Goal: Task Accomplishment & Management: Manage account settings

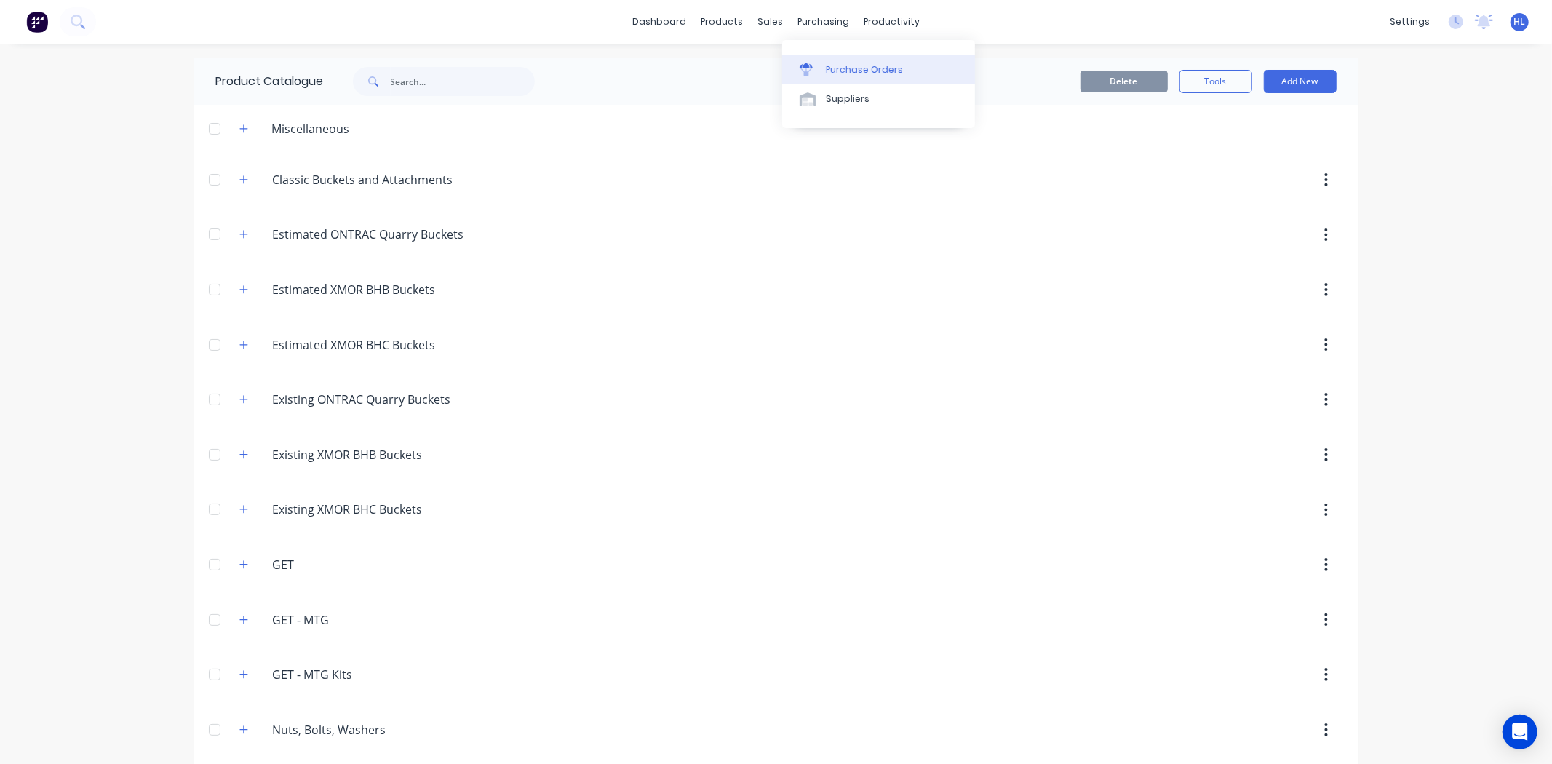
drag, startPoint x: 788, startPoint y: 32, endPoint x: 809, endPoint y: 69, distance: 42.7
click at [808, 70] on icon at bounding box center [805, 69] width 13 height 13
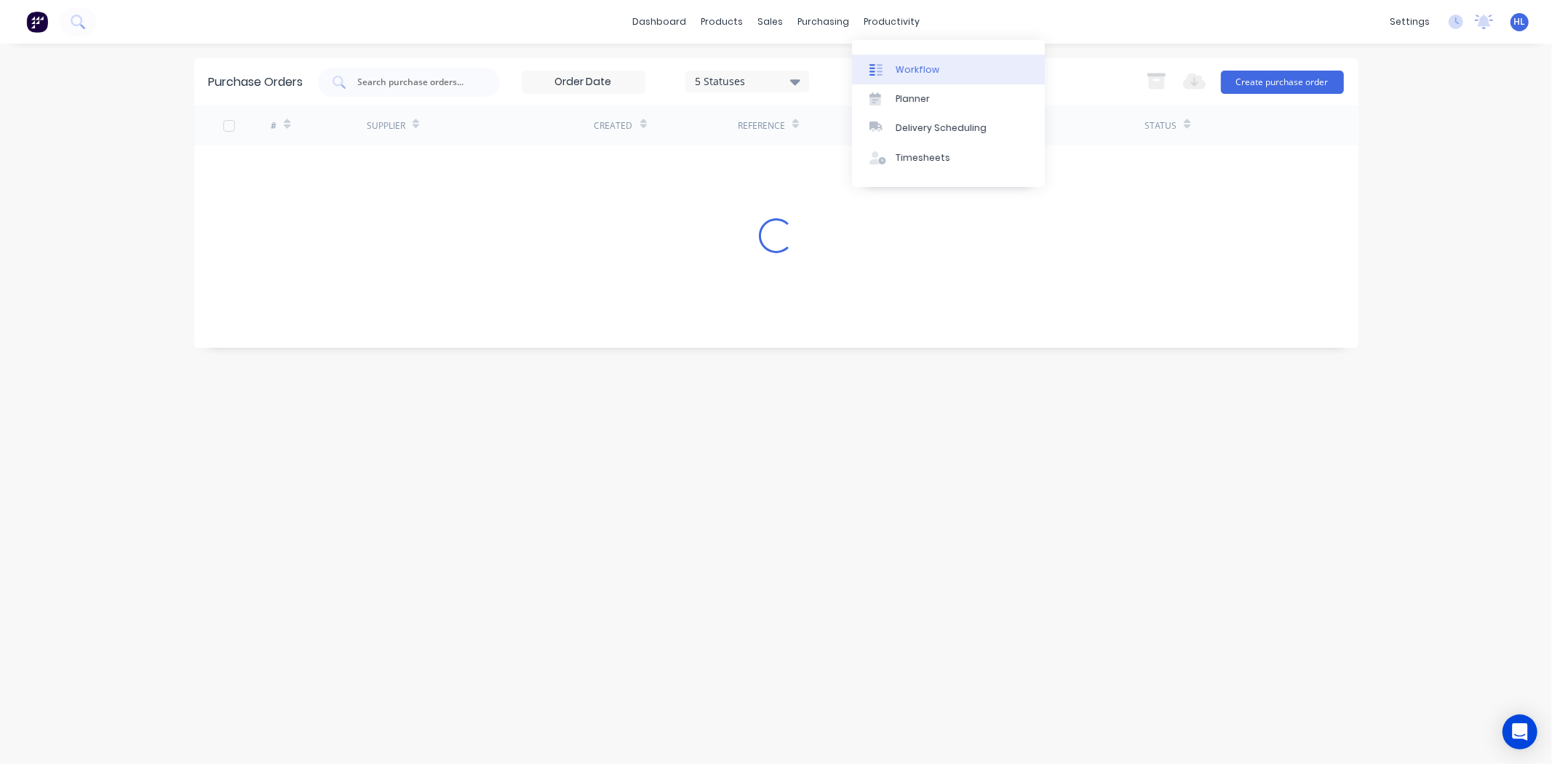
click at [898, 63] on div "Workflow" at bounding box center [917, 69] width 44 height 13
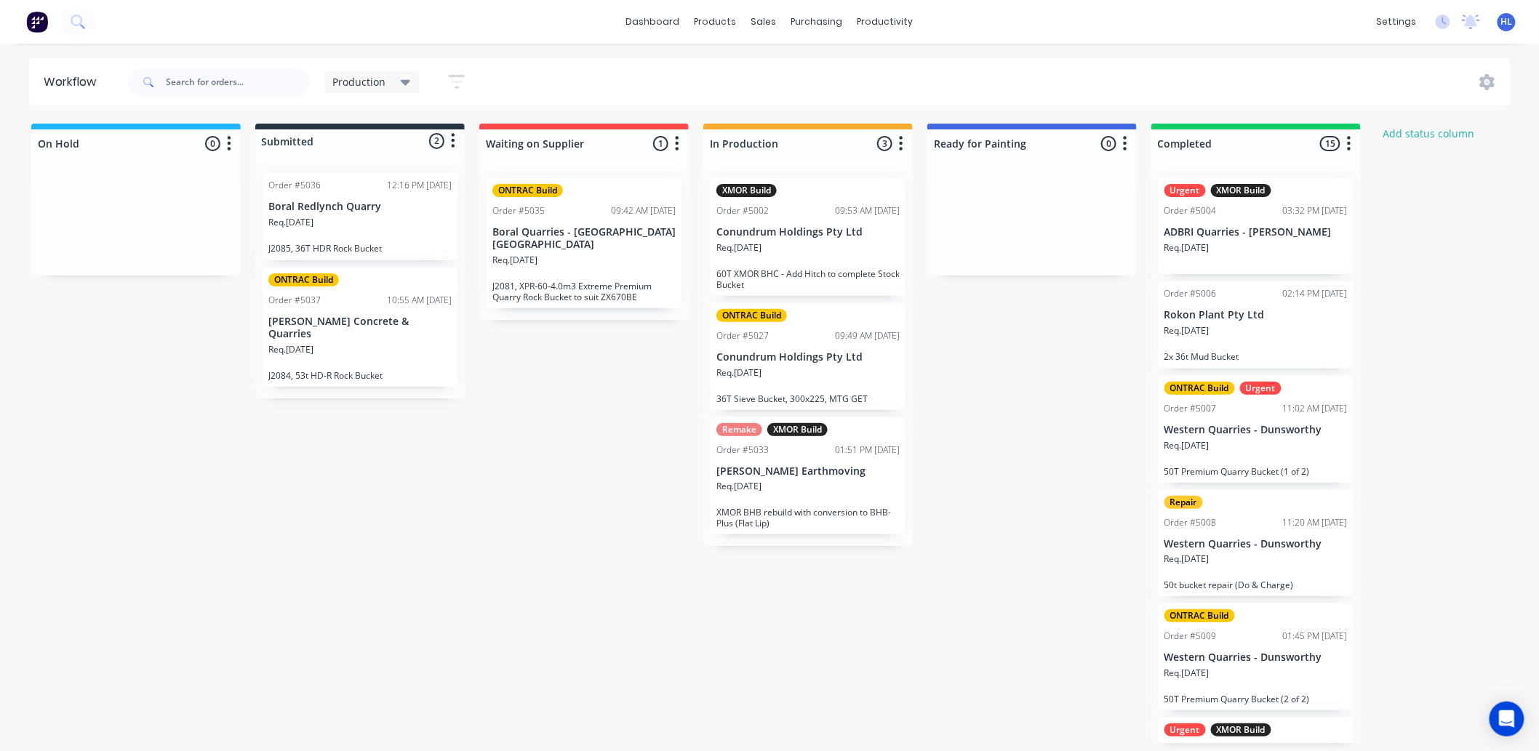
click at [601, 281] on p "J2081, XPR-60-4.0m3 Extreme Premium Quarry Rock Bucket to suit ZX670BE" at bounding box center [583, 292] width 183 height 22
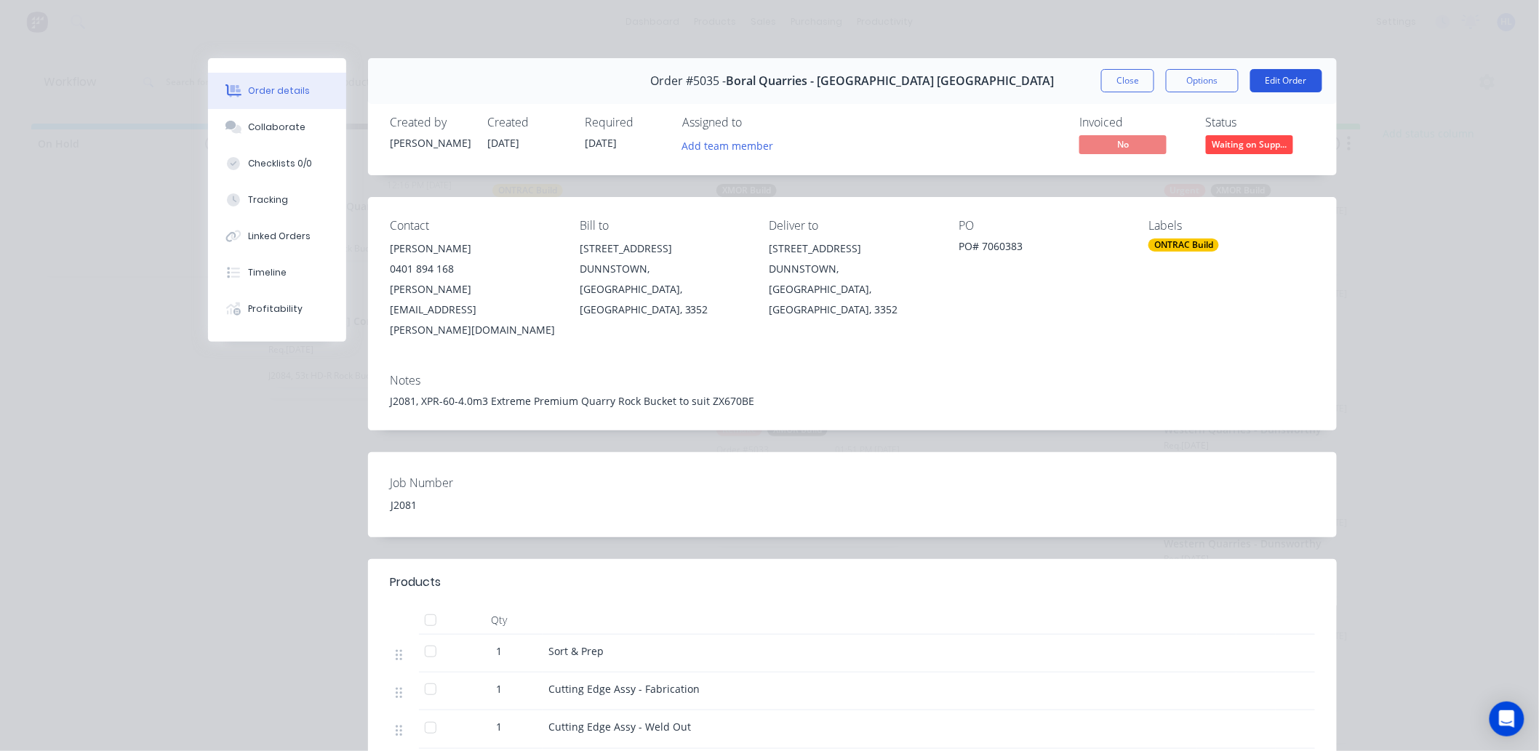
click at [1277, 76] on button "Edit Order" at bounding box center [1286, 80] width 72 height 23
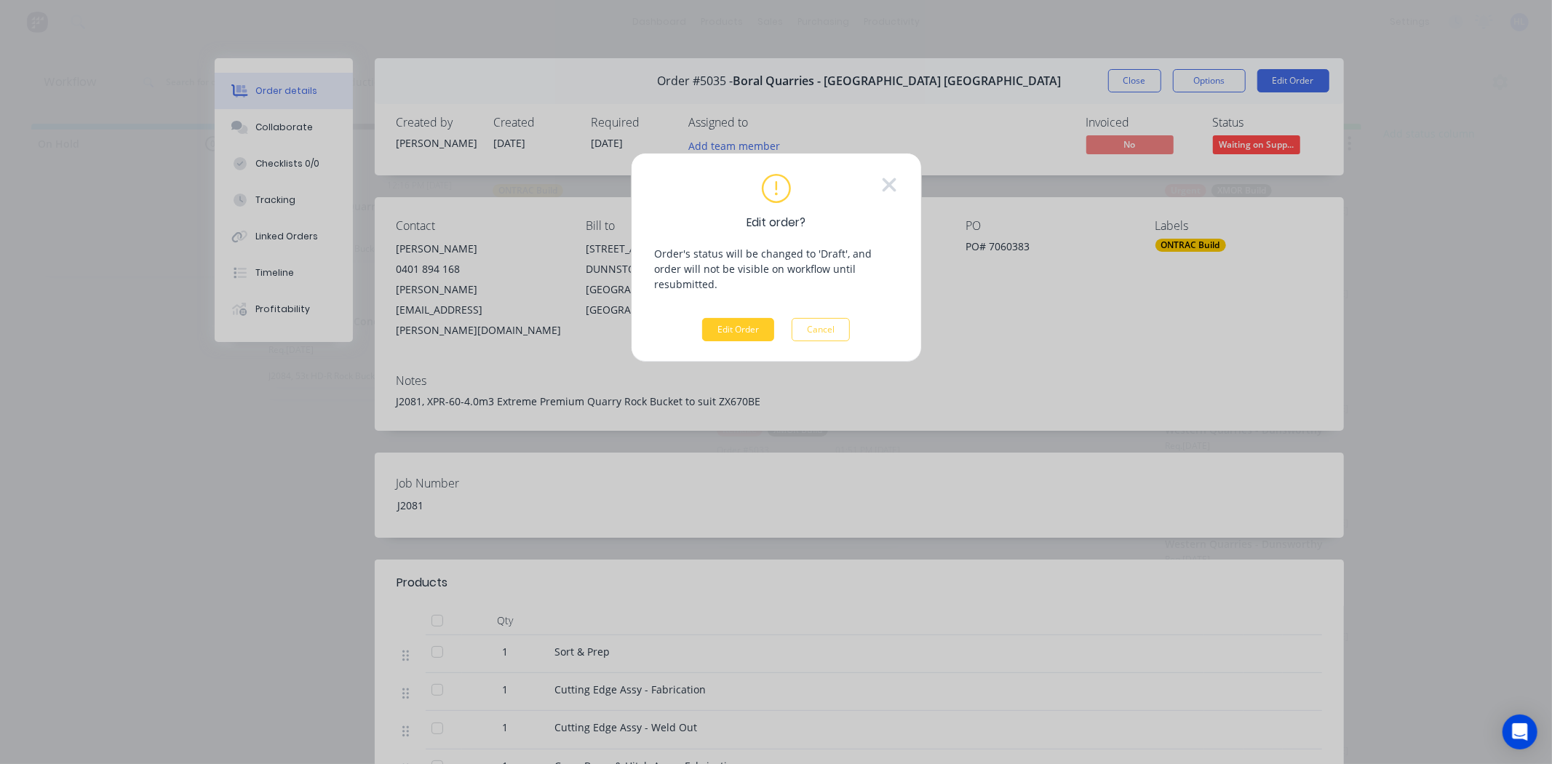
click at [754, 318] on button "Edit Order" at bounding box center [738, 329] width 72 height 23
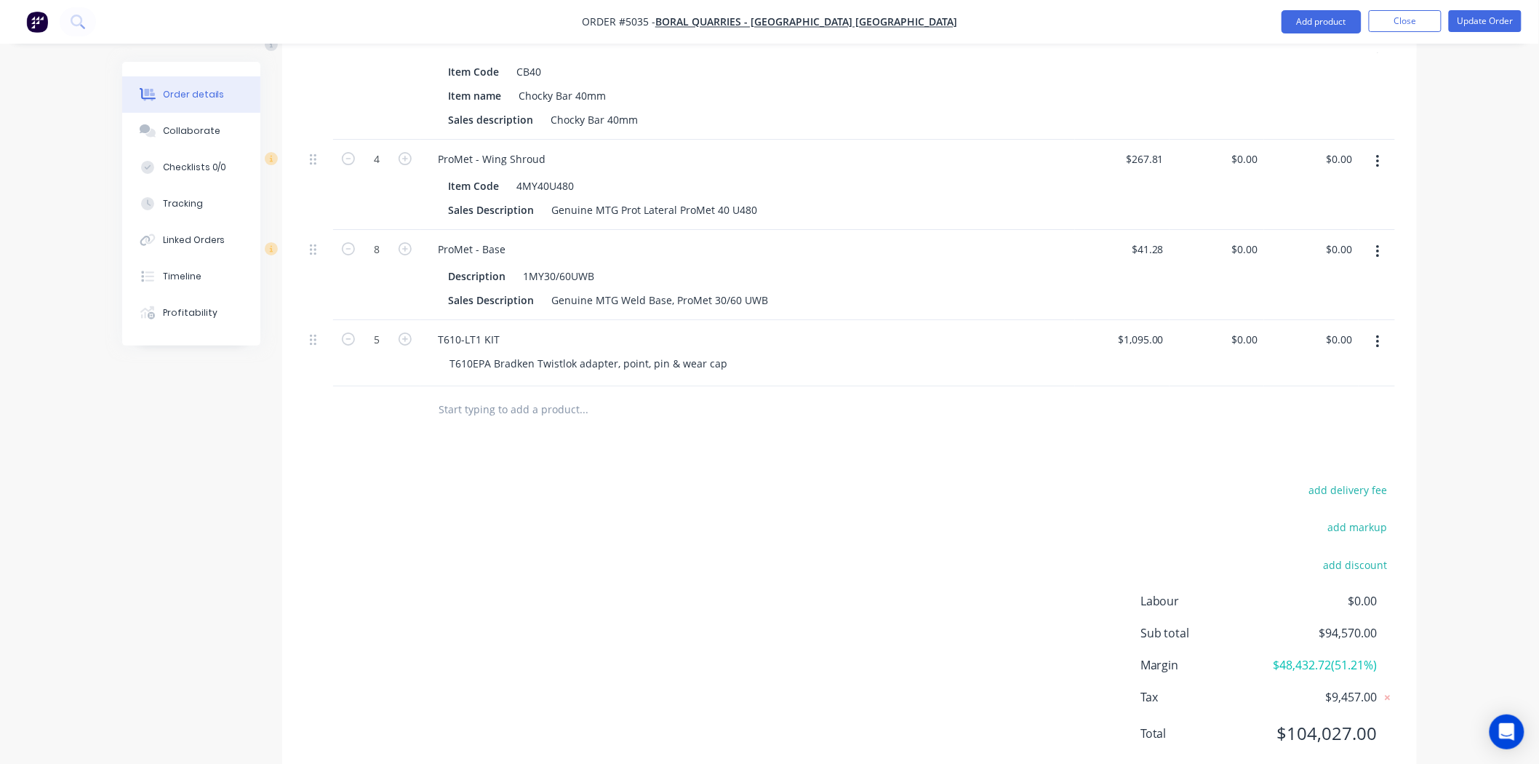
scroll to position [2114, 0]
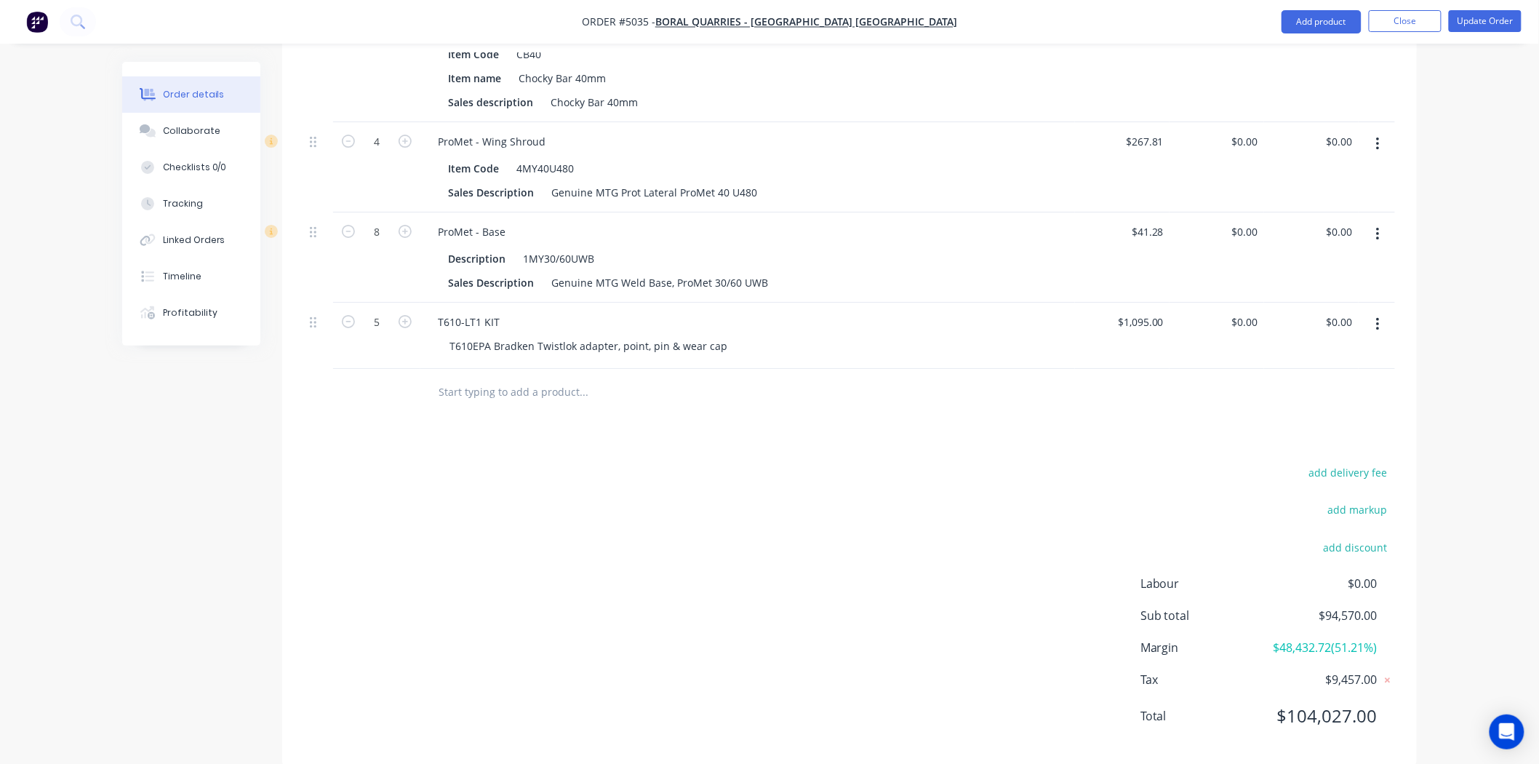
click at [557, 378] on input "text" at bounding box center [583, 392] width 291 height 29
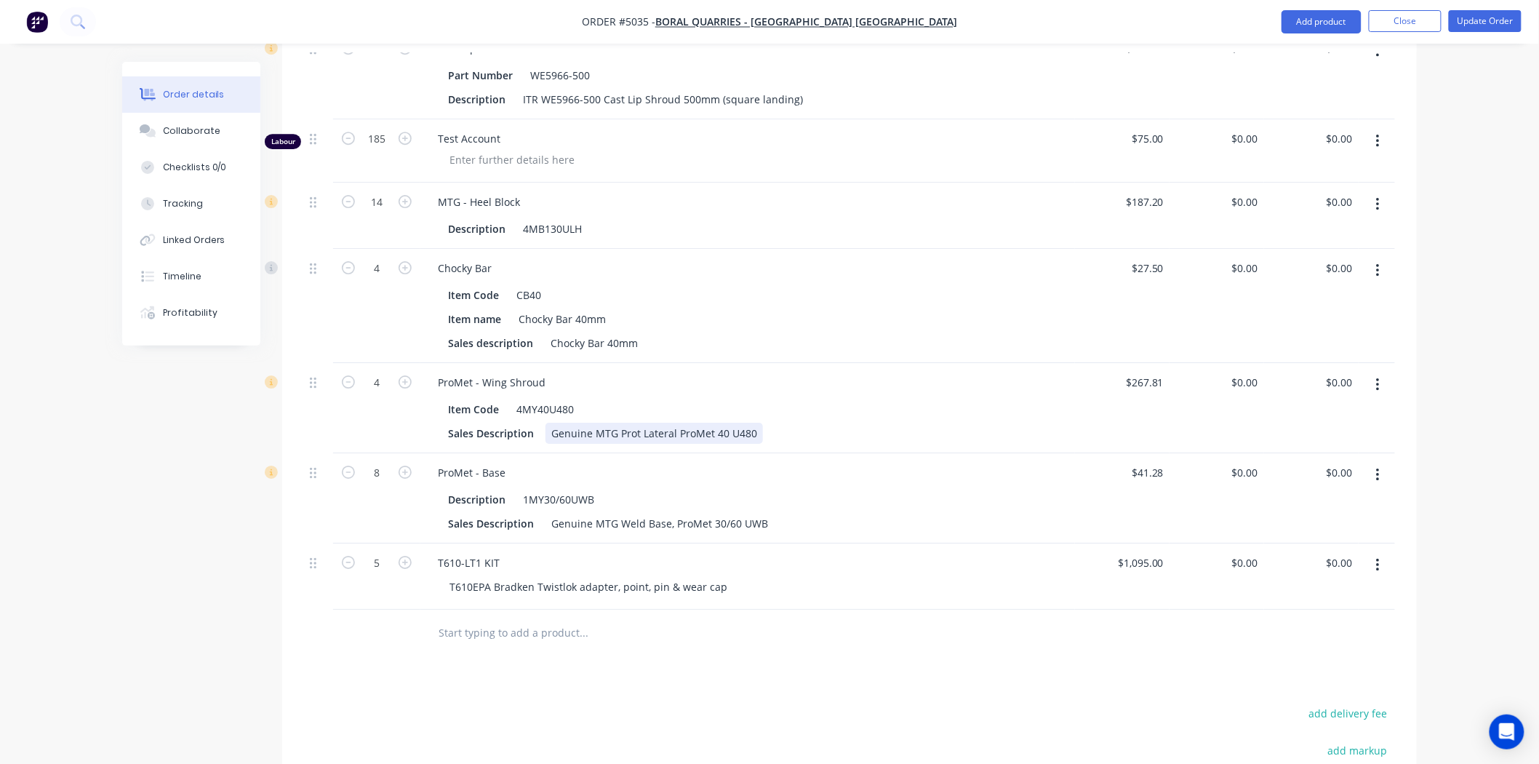
scroll to position [1872, 0]
click at [610, 620] on input "text" at bounding box center [583, 634] width 291 height 29
click at [556, 611] on div at bounding box center [682, 634] width 524 height 47
click at [557, 620] on input "text" at bounding box center [583, 634] width 291 height 29
paste input "2MY30/40UP"
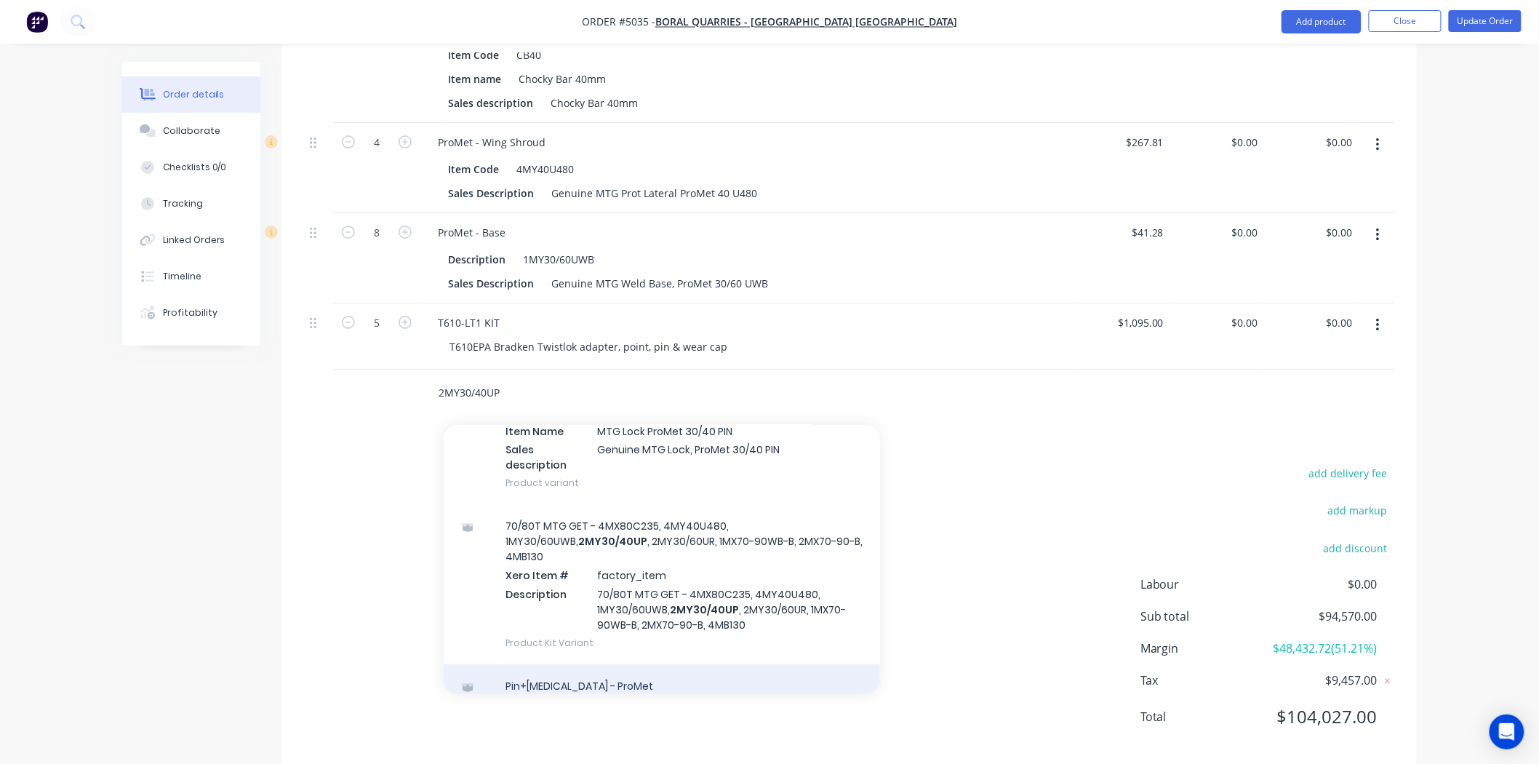
scroll to position [2114, 0]
type input "2MY30/40UP"
click at [610, 663] on div "Pin+Retainer - ProMet Product" at bounding box center [662, 693] width 436 height 61
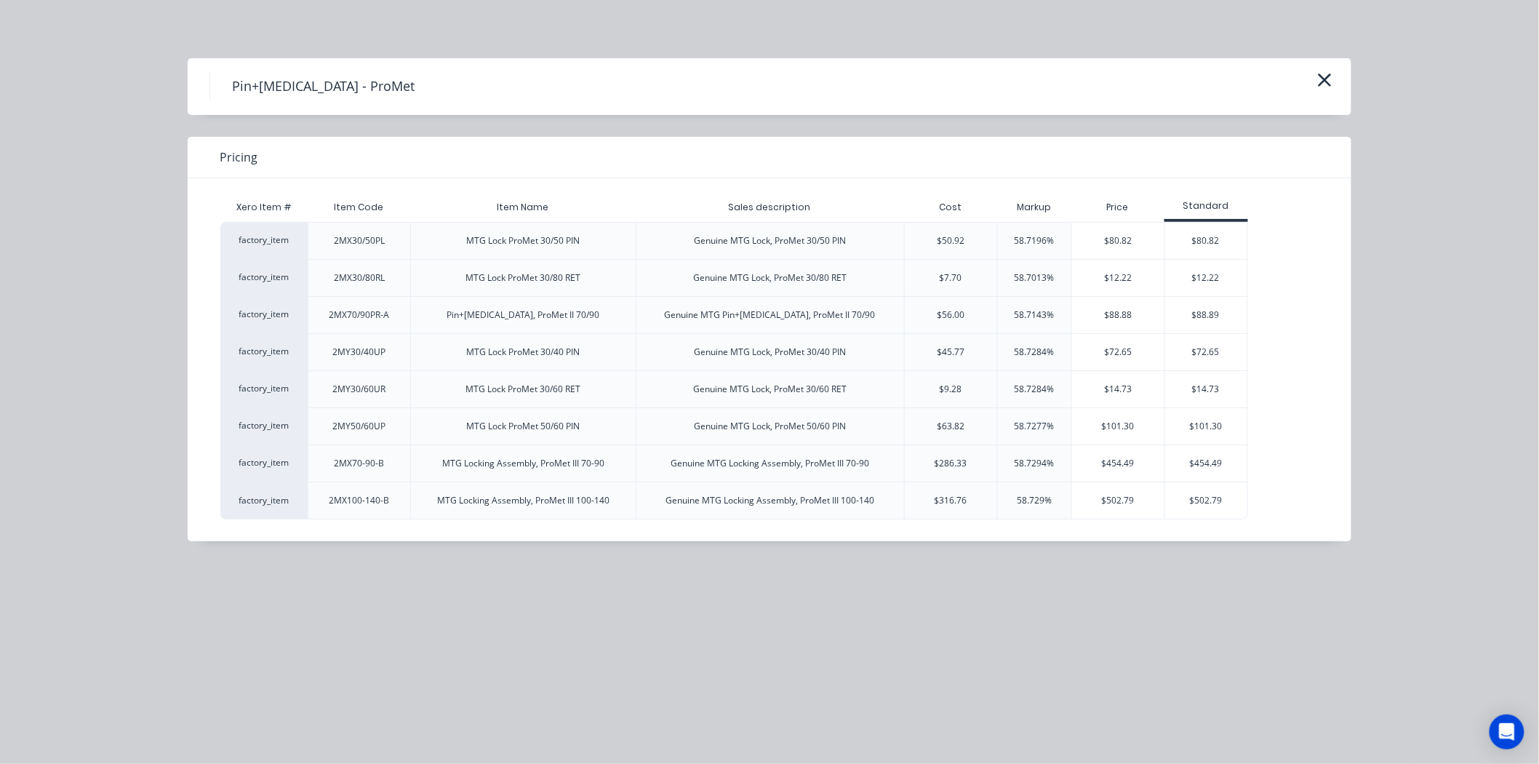
scroll to position [2135, 0]
click at [1115, 359] on div "$72.65" at bounding box center [1118, 352] width 92 height 36
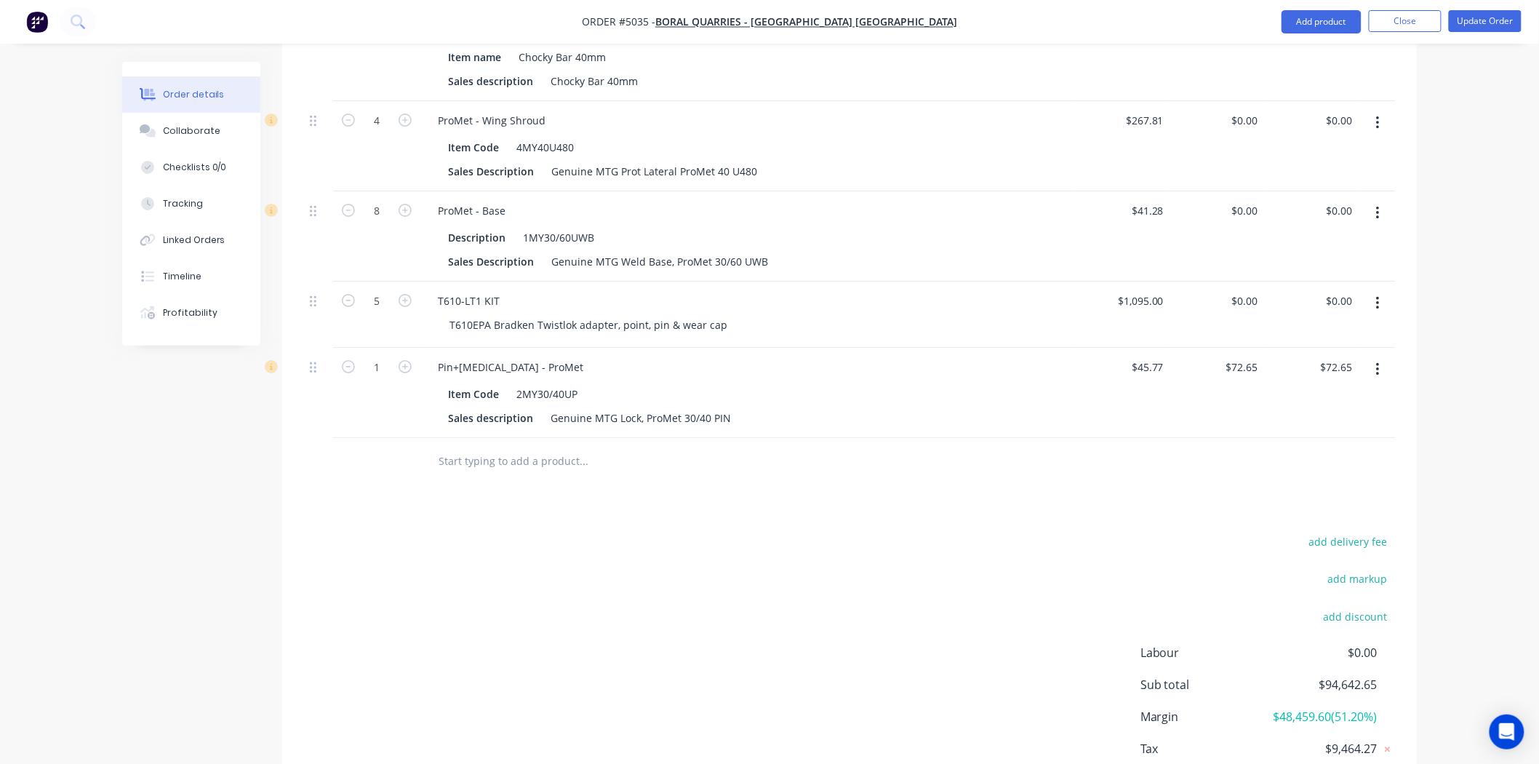
click at [610, 447] on input "text" at bounding box center [583, 461] width 291 height 29
paste input "2MY30/40UP"
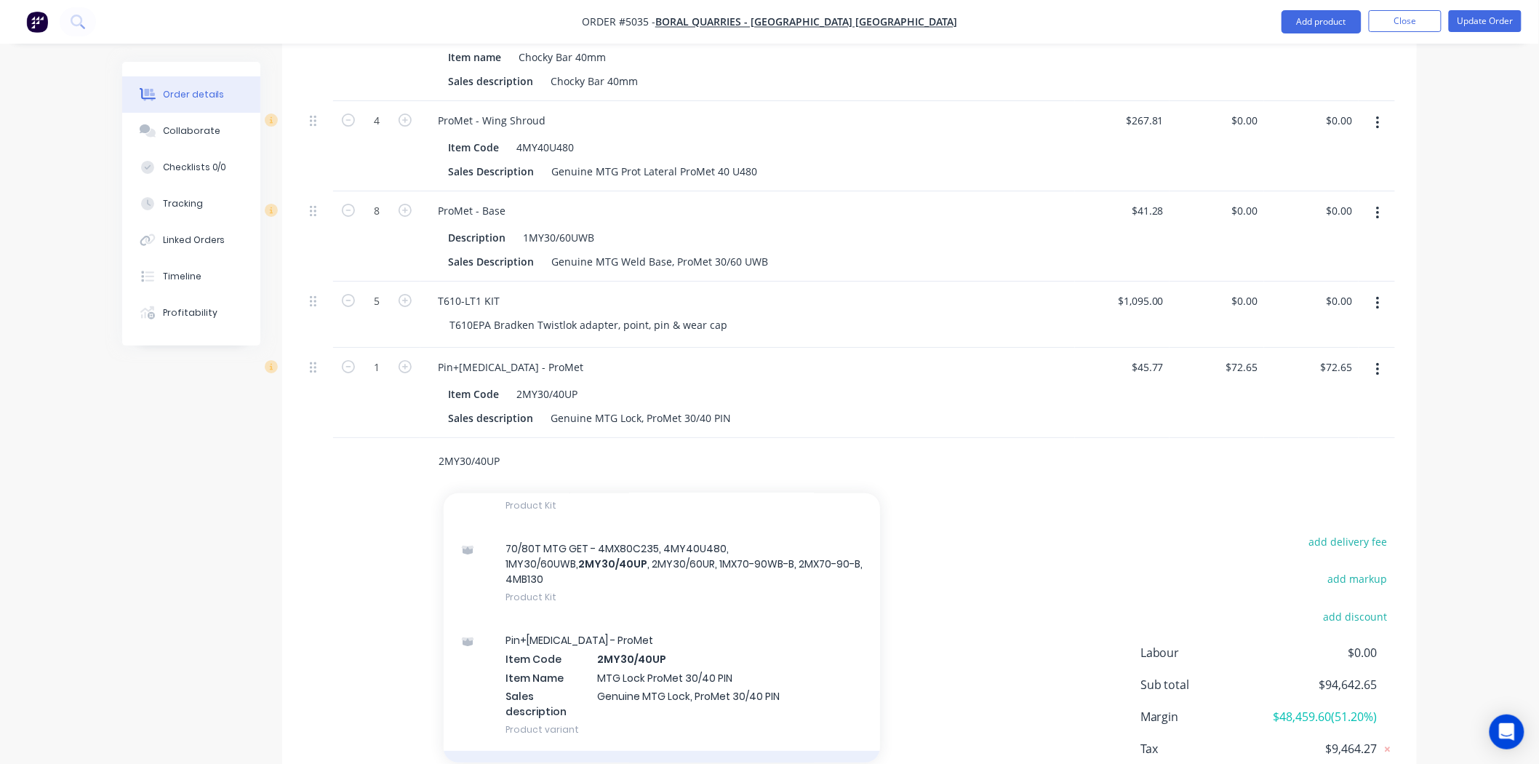
scroll to position [343, 0]
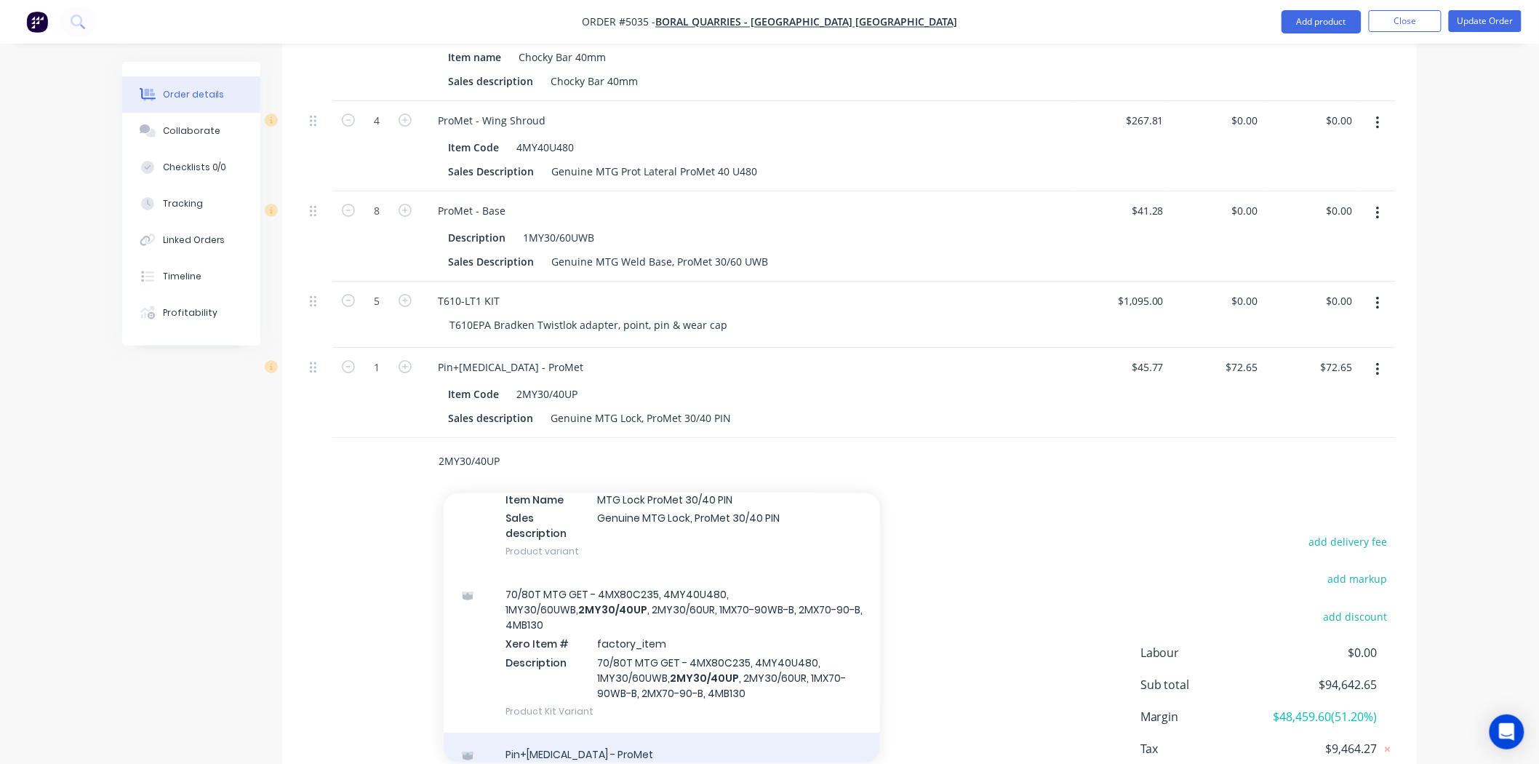
type input "2MY30/40UP"
click at [628, 733] on div "Pin+Retainer - ProMet Product" at bounding box center [662, 763] width 436 height 61
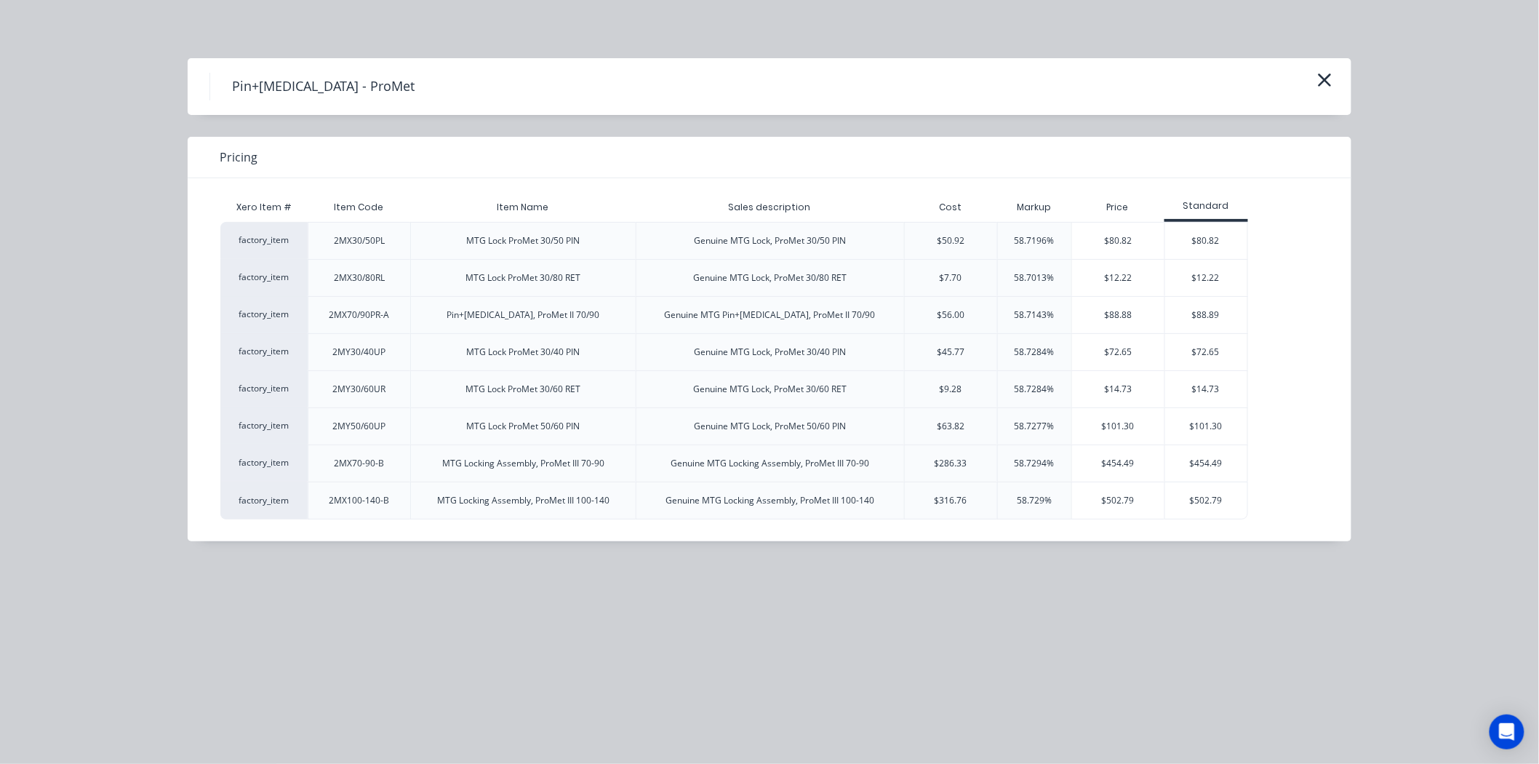
scroll to position [2224, 0]
click at [1141, 399] on div "$14.73" at bounding box center [1118, 389] width 92 height 36
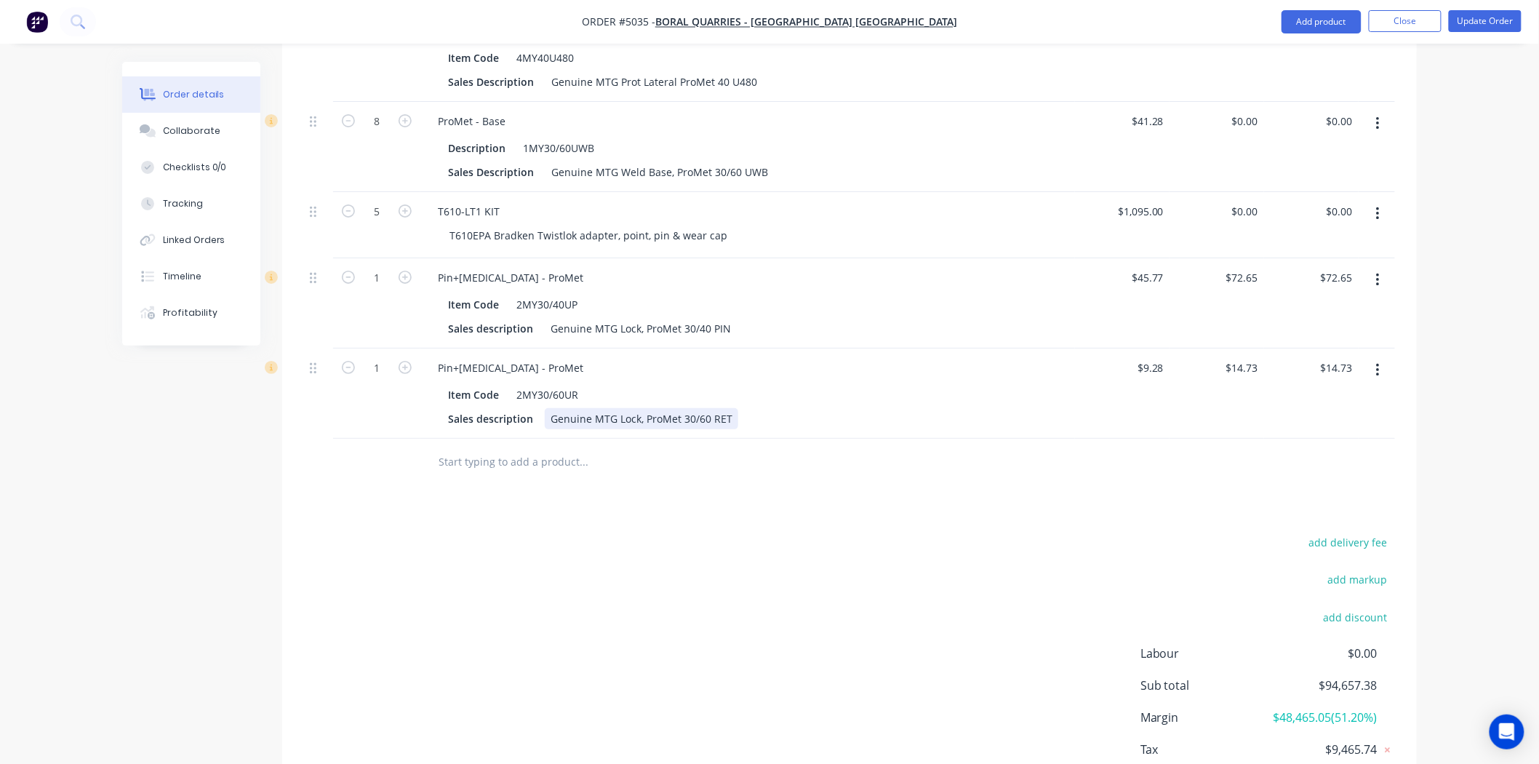
click at [783, 408] on div "Sales description Genuine MTG Lock, ProMet 30/60 RET" at bounding box center [744, 418] width 605 height 21
click at [724, 381] on div "Item Code 2MY30/60UR Sales description Genuine MTG Lock, ProMet 30/60 RET" at bounding box center [747, 405] width 643 height 48
type input "$0.00"
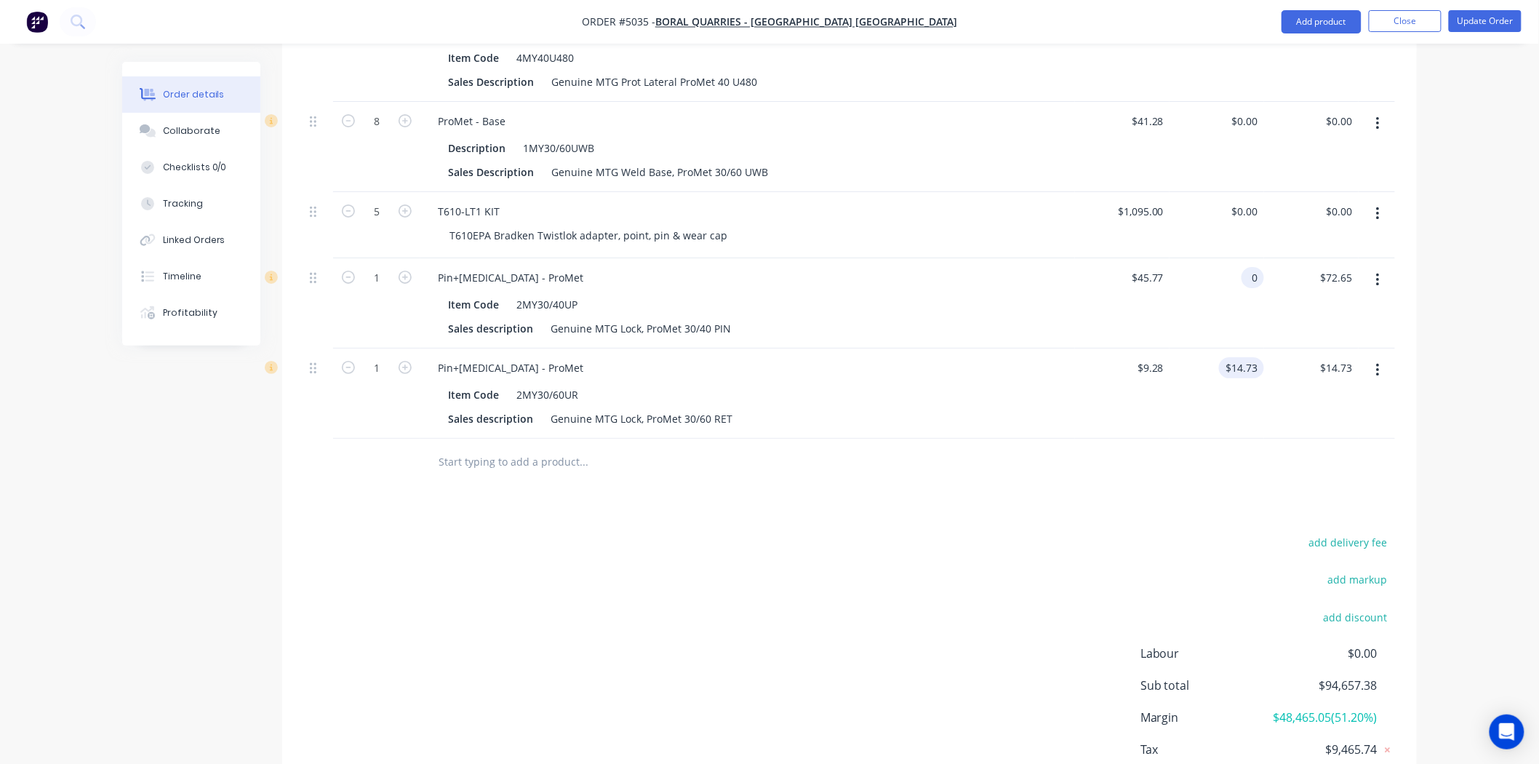
type input "$0.00"
click at [1262, 357] on input "14.73" at bounding box center [1247, 367] width 33 height 21
click at [1277, 372] on div "$14.73 $14.73" at bounding box center [1311, 393] width 95 height 90
type input "$0.00"
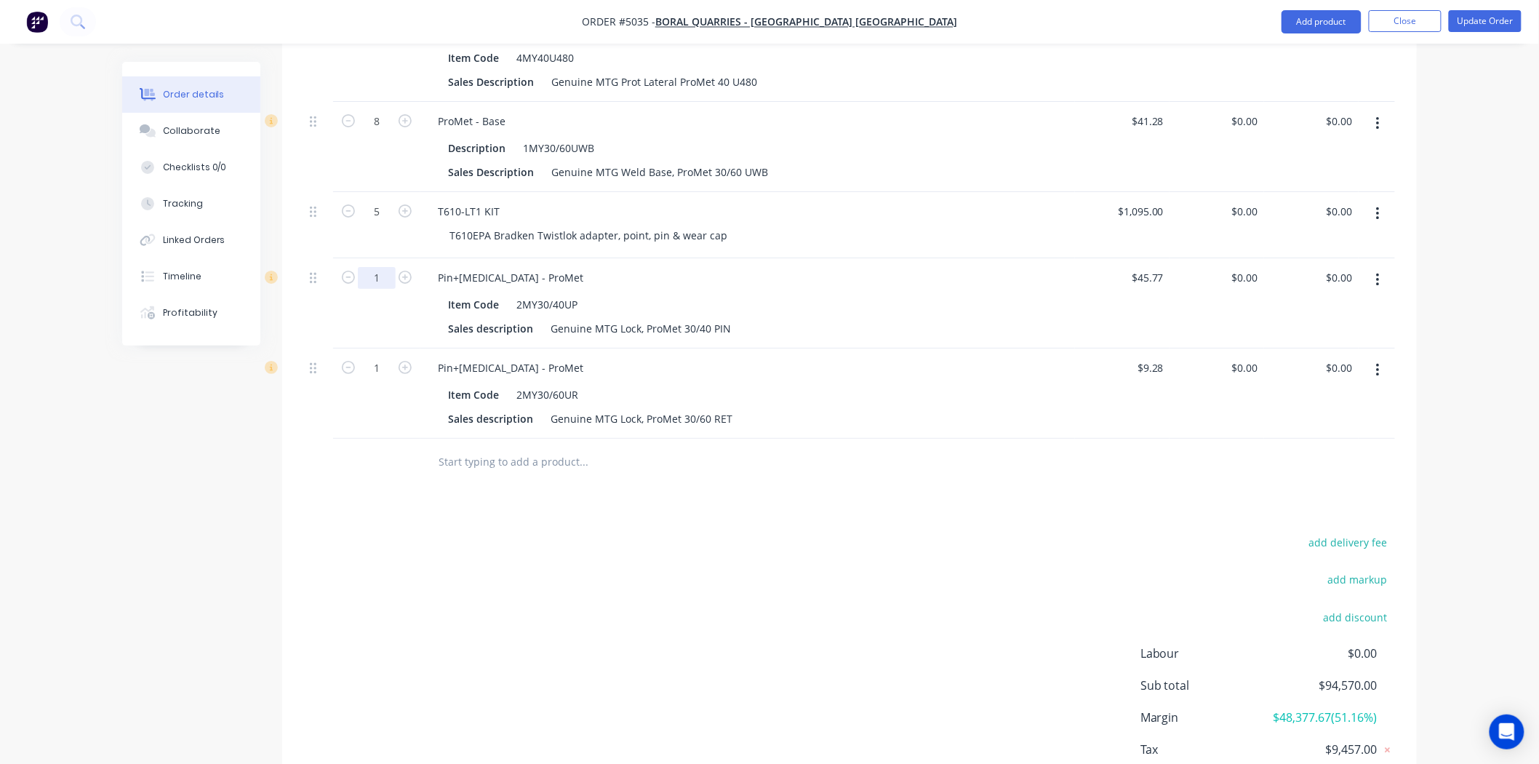
click at [390, 267] on input "1" at bounding box center [377, 278] width 38 height 22
type input "4"
click at [527, 612] on div "add delivery fee add markup add discount Labour $0.00 Sub total $94,570.00 Marg…" at bounding box center [849, 672] width 1091 height 281
drag, startPoint x: 372, startPoint y: 327, endPoint x: 378, endPoint y: 337, distance: 11.1
click at [372, 357] on input "1" at bounding box center [377, 368] width 38 height 22
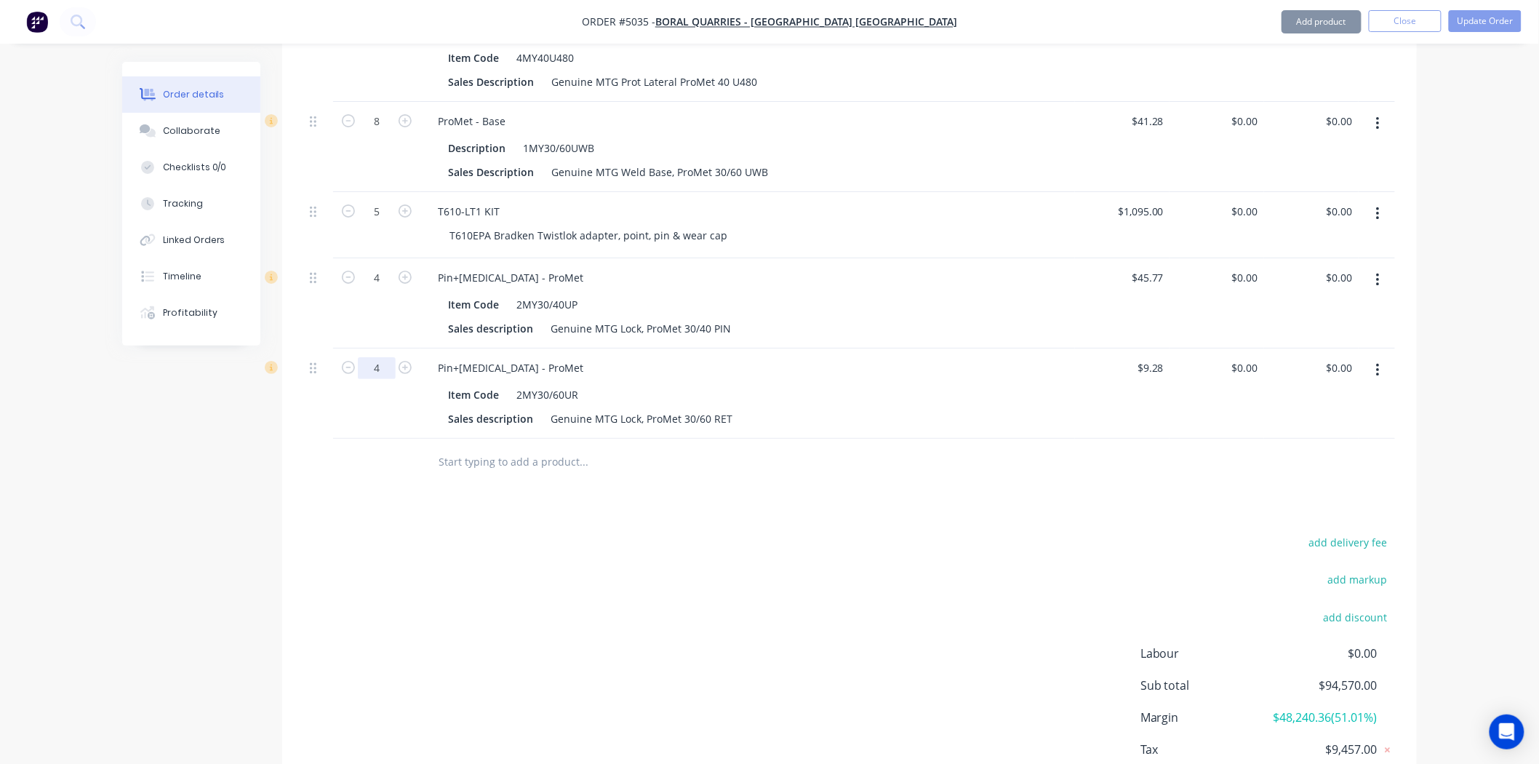
type input "4"
click at [519, 663] on div "add delivery fee add markup add discount Labour $0.00 Sub total $94,570.00 Marg…" at bounding box center [849, 672] width 1091 height 281
click at [383, 267] on input "4" at bounding box center [377, 278] width 38 height 22
type input "8"
click at [378, 357] on input "4" at bounding box center [377, 368] width 38 height 22
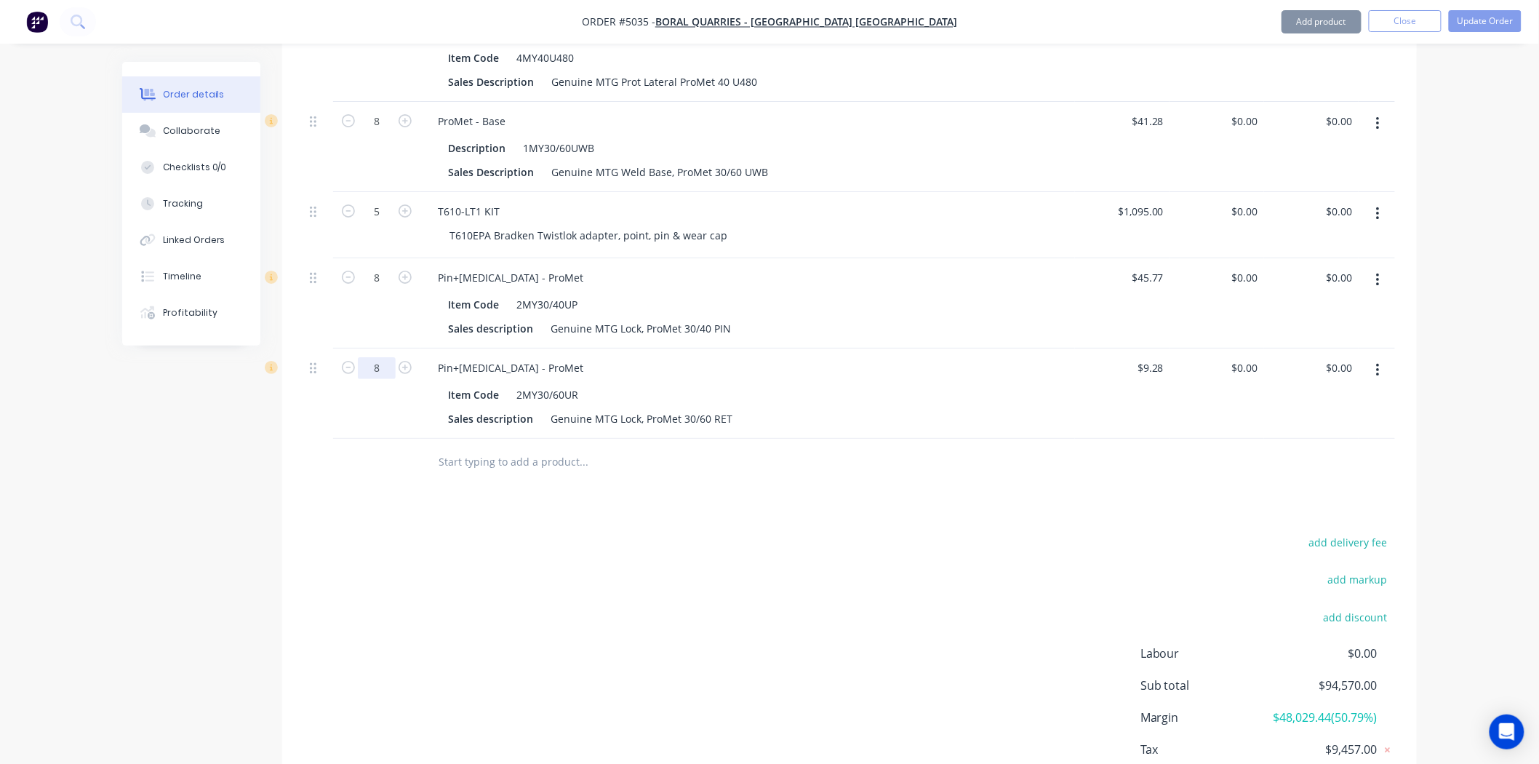
type input "8"
click at [781, 447] on div at bounding box center [644, 461] width 436 height 29
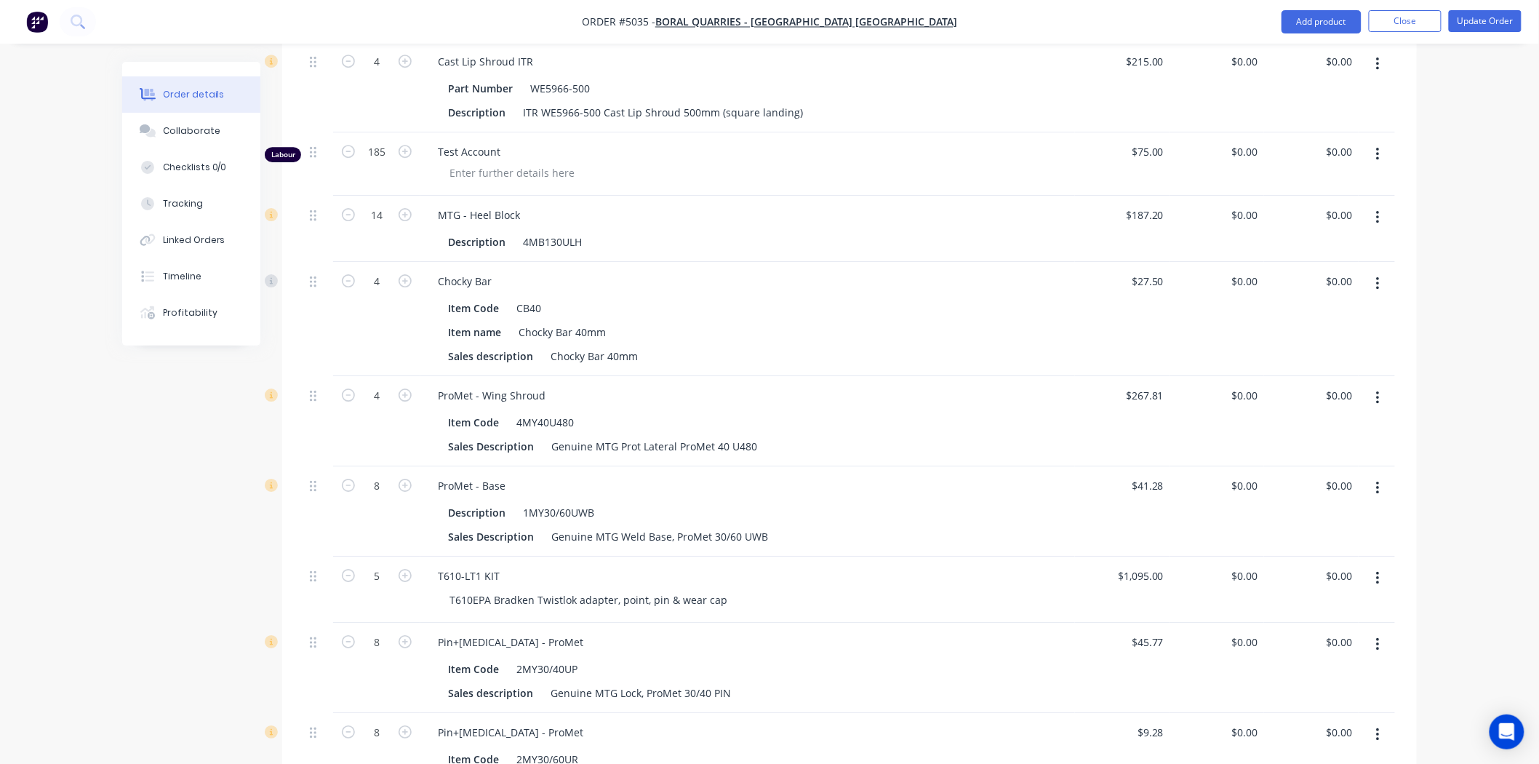
scroll to position [1821, 0]
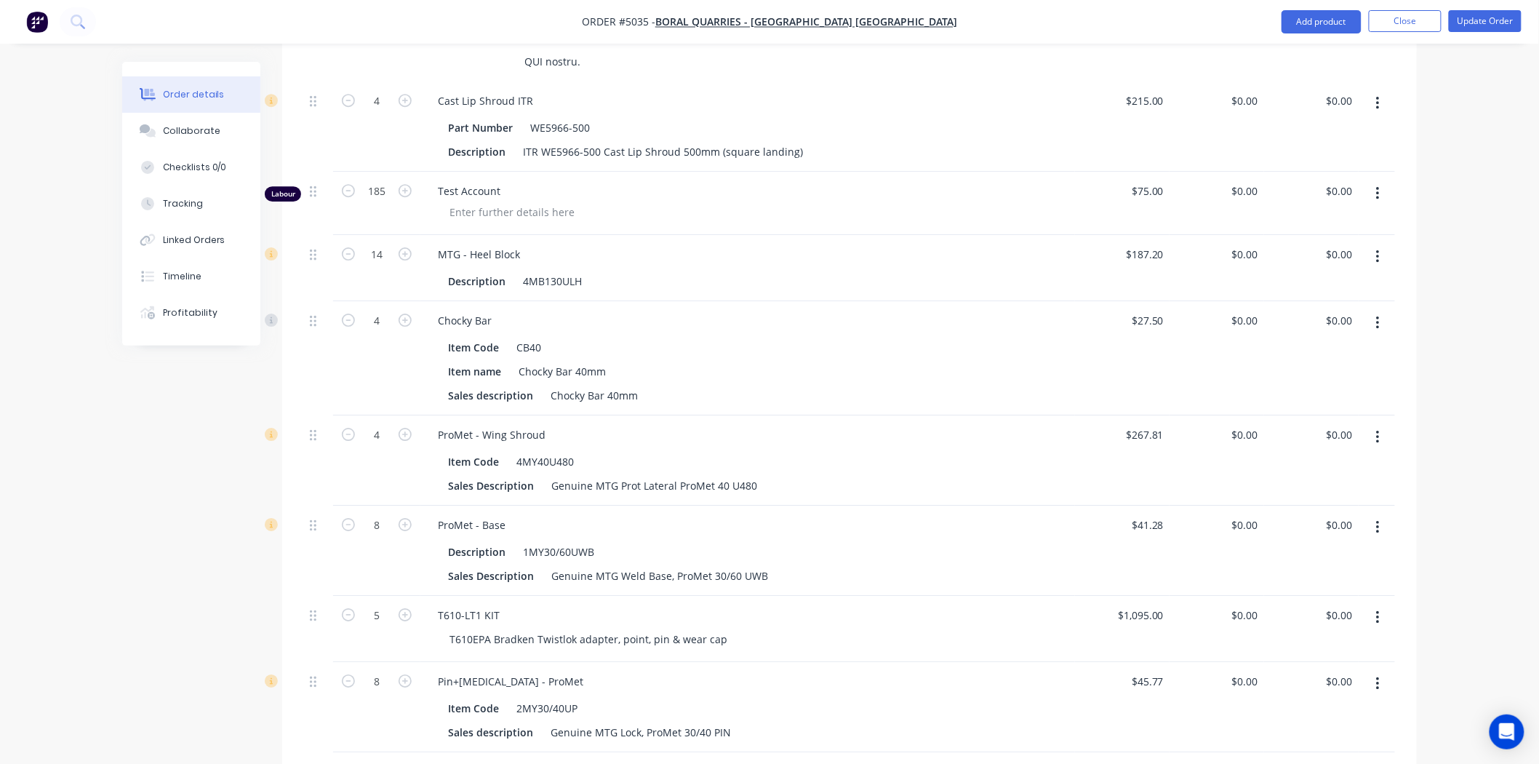
click at [1482, 9] on nav "Order #5035 - Boral Quarries - Dunnstown Vic Add product Close Update Order" at bounding box center [769, 22] width 1539 height 44
click at [1482, 18] on button "Update Order" at bounding box center [1485, 21] width 73 height 22
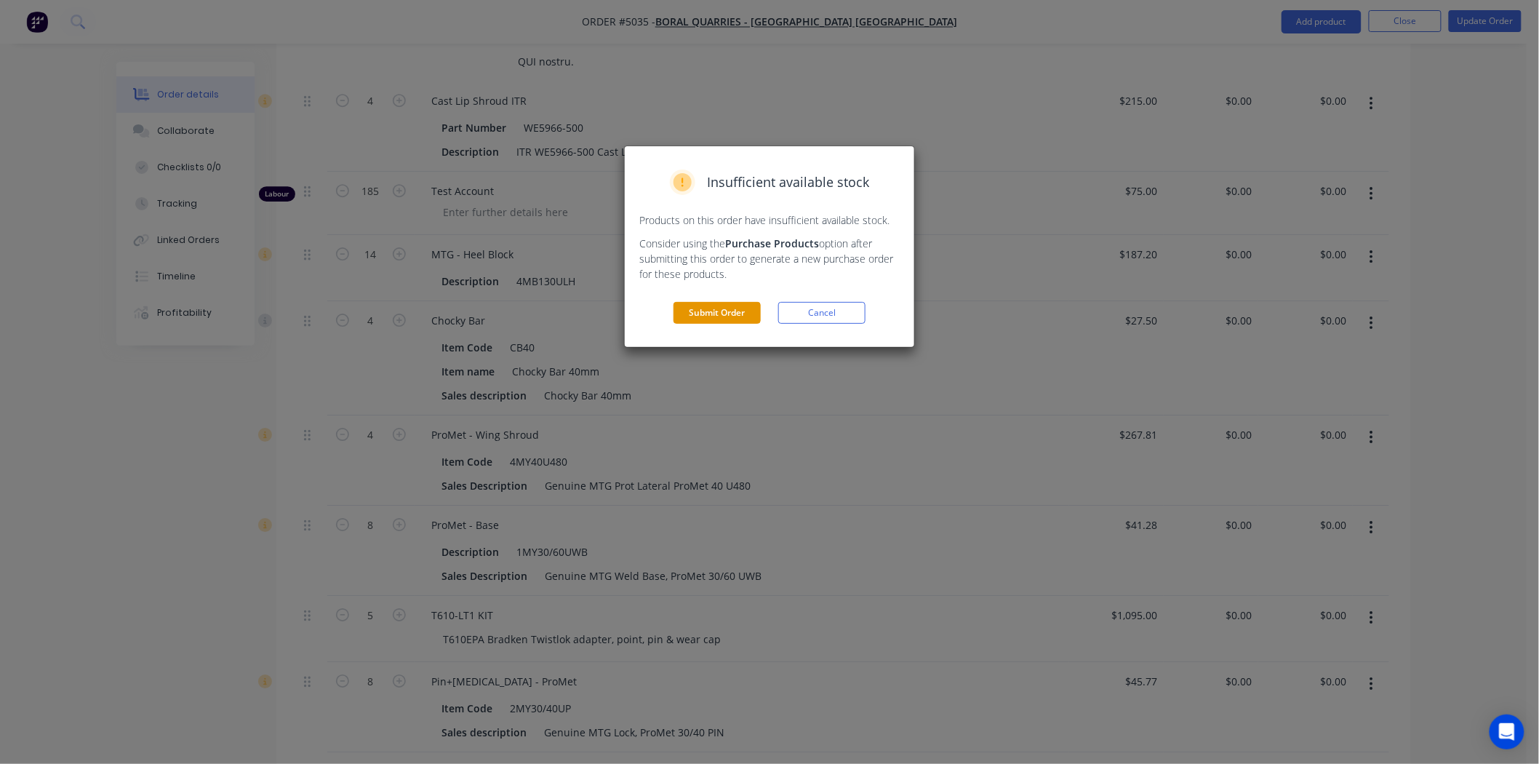
click at [733, 315] on button "Submit Order" at bounding box center [717, 313] width 87 height 22
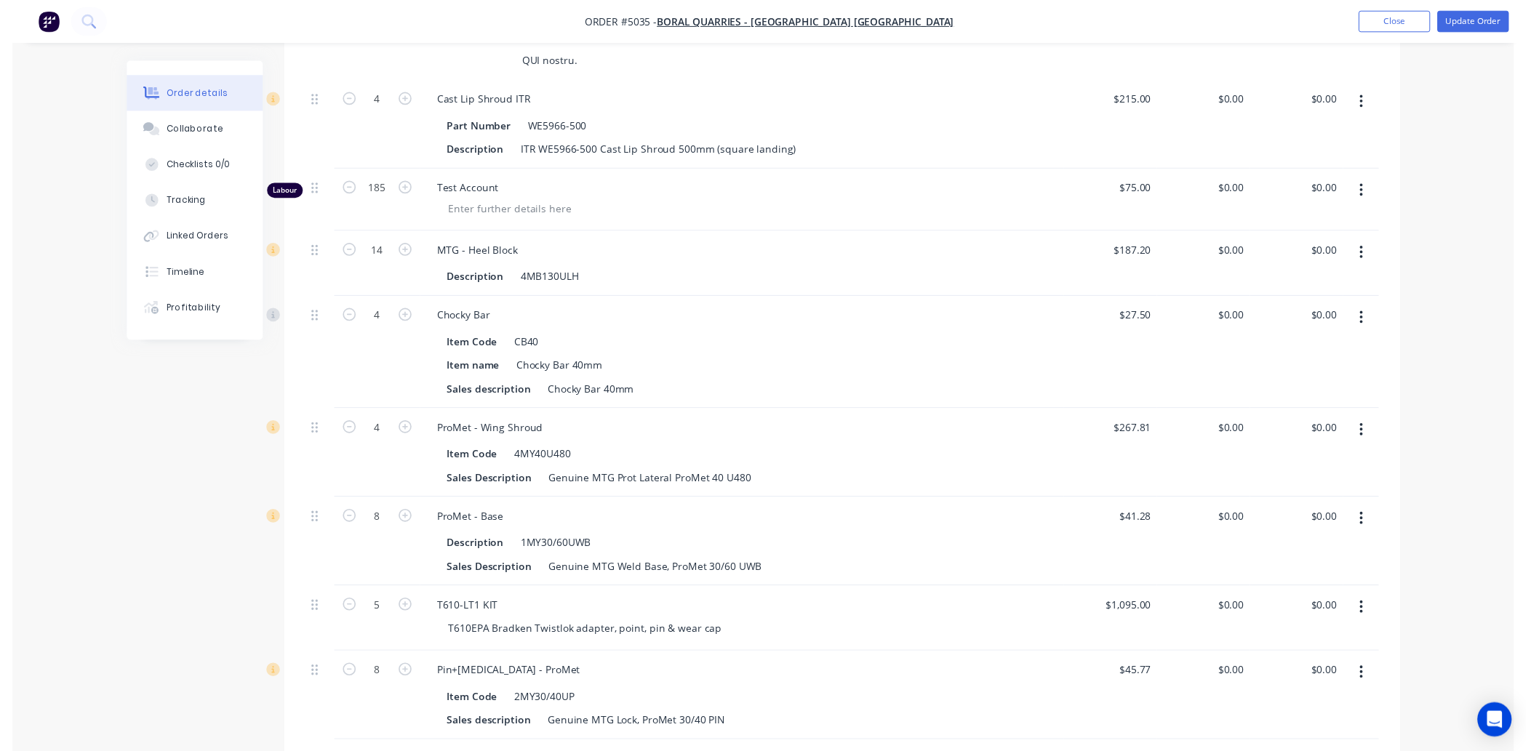
scroll to position [0, 0]
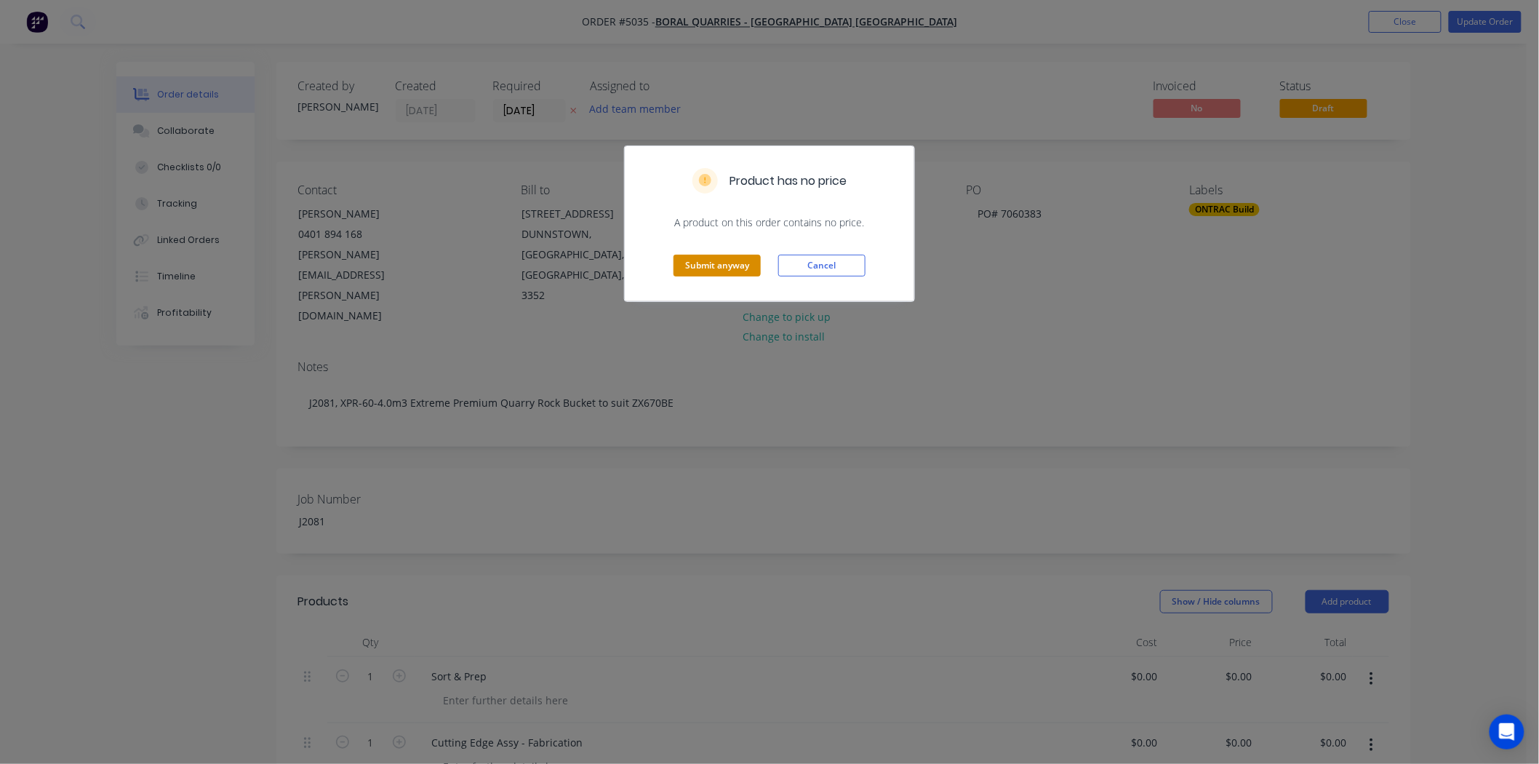
click at [736, 264] on button "Submit anyway" at bounding box center [717, 266] width 87 height 22
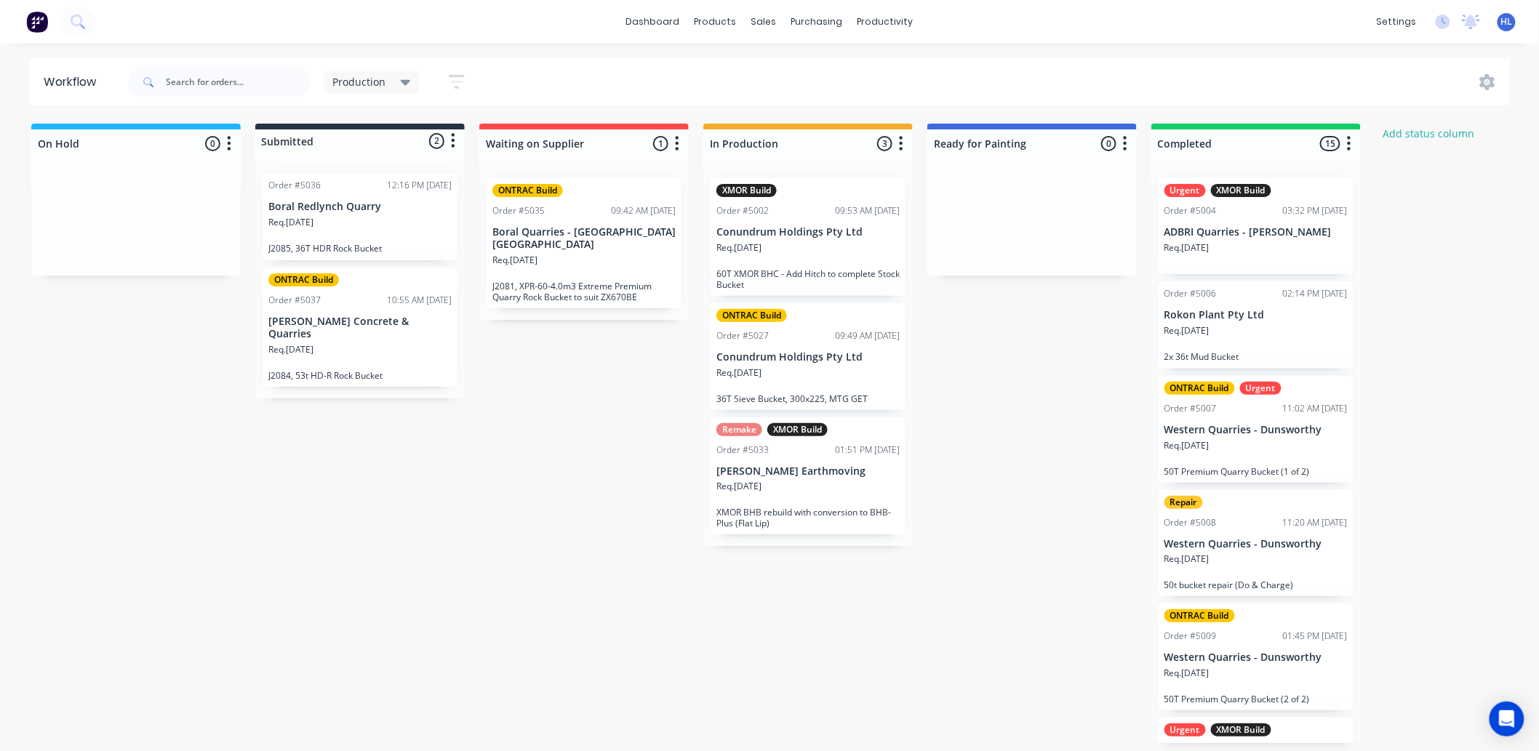
click at [540, 281] on p "J2081, XPR-60-4.0m3 Extreme Premium Quarry Rock Bucket to suit ZX670BE" at bounding box center [583, 292] width 183 height 22
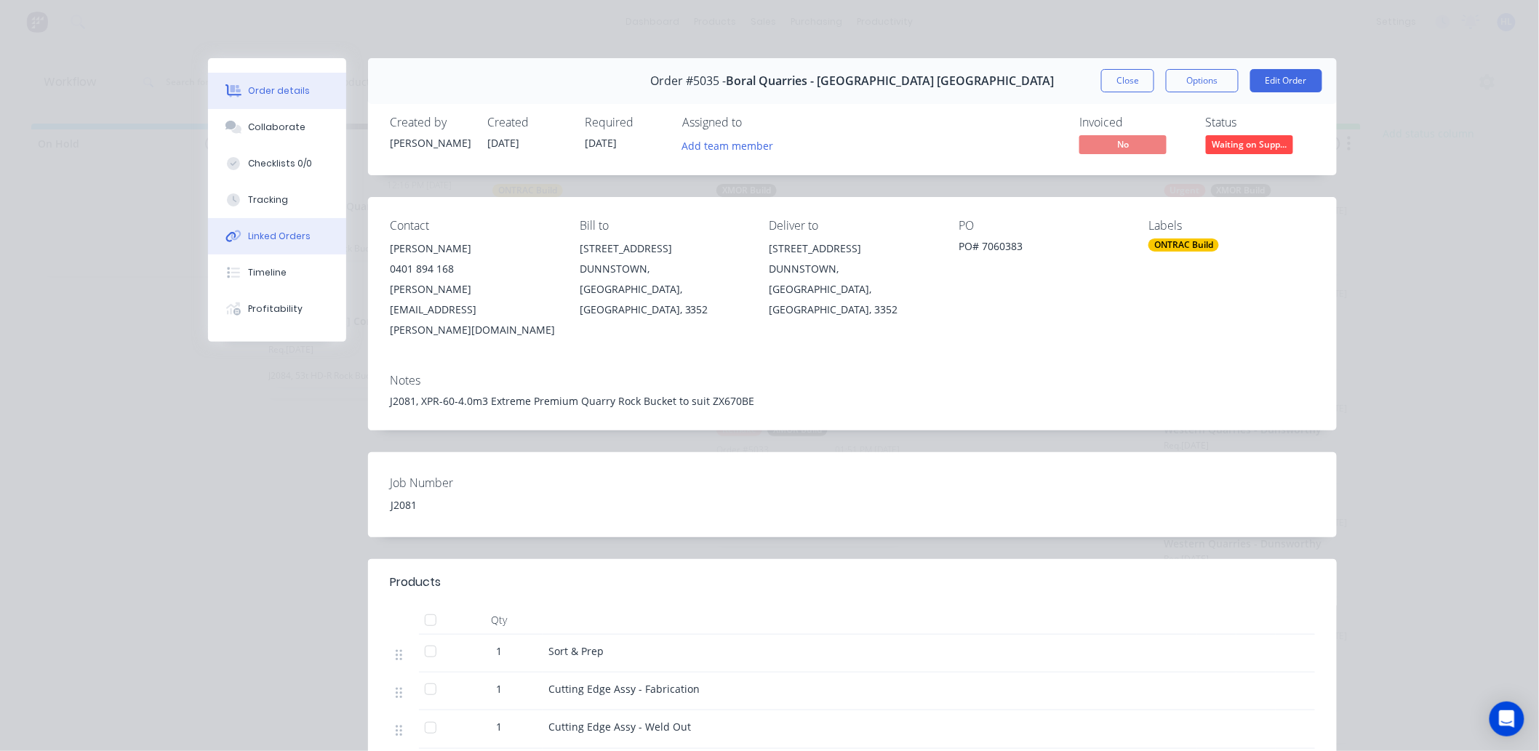
click at [251, 228] on button "Linked Orders" at bounding box center [277, 236] width 138 height 36
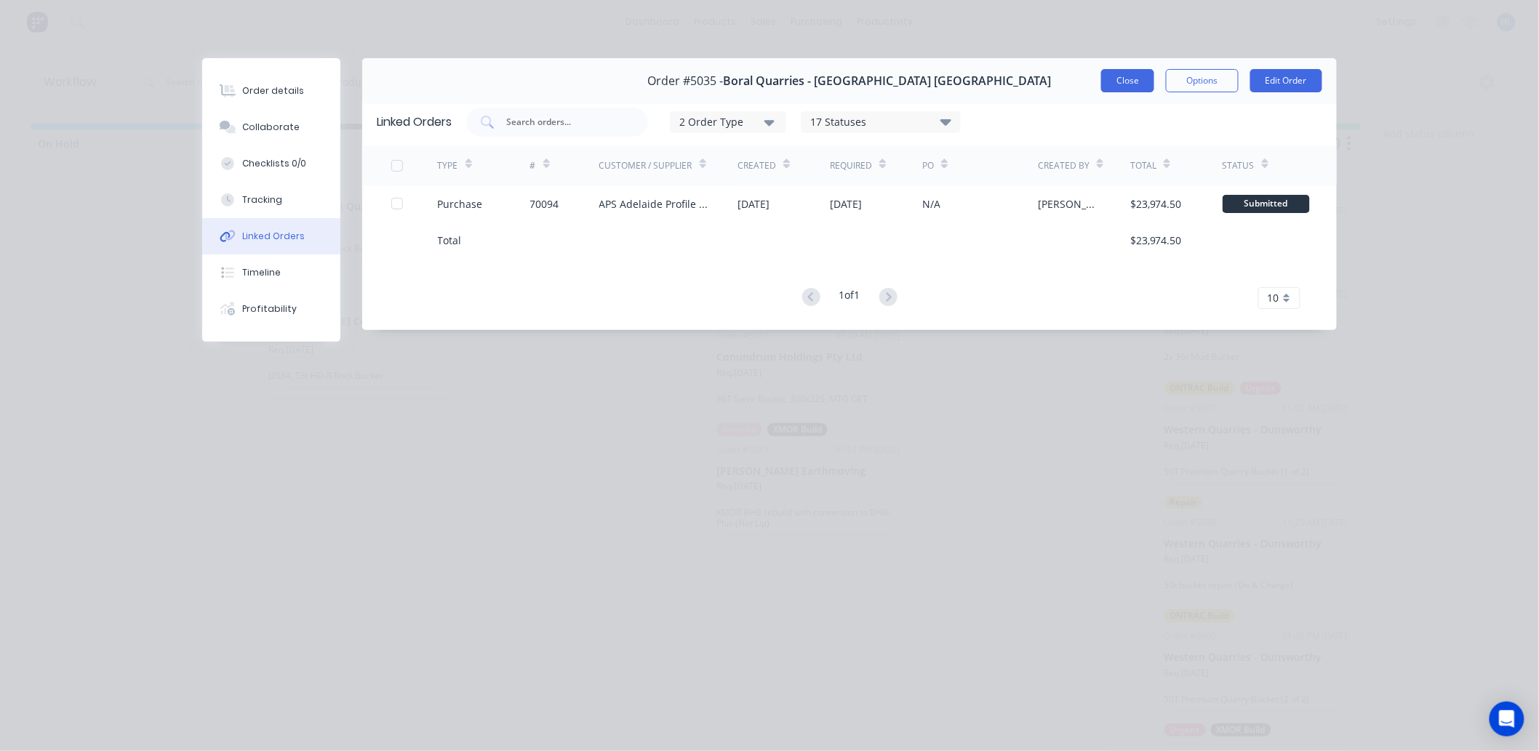
click at [1133, 84] on button "Close" at bounding box center [1127, 80] width 53 height 23
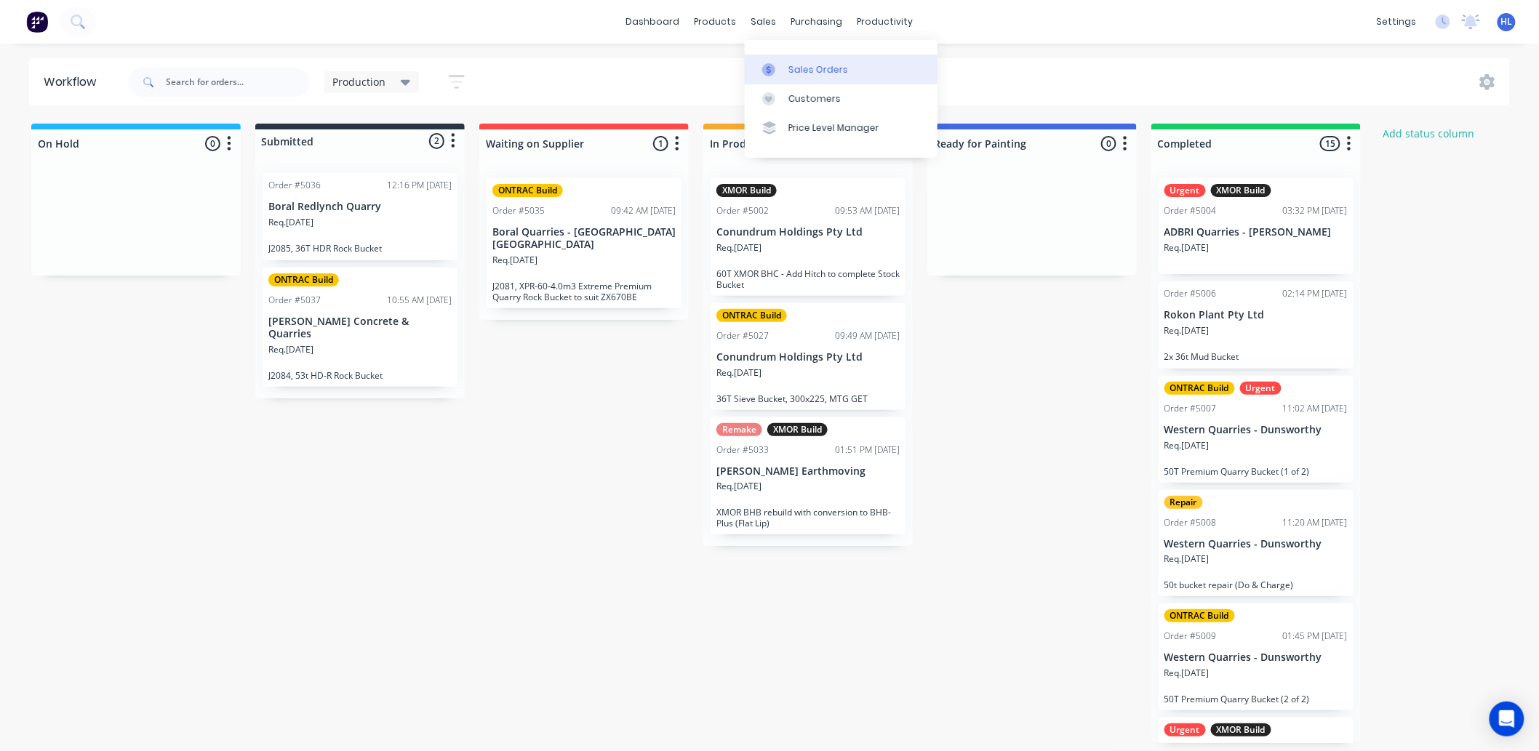
click at [789, 64] on div "Sales Orders" at bounding box center [819, 69] width 60 height 13
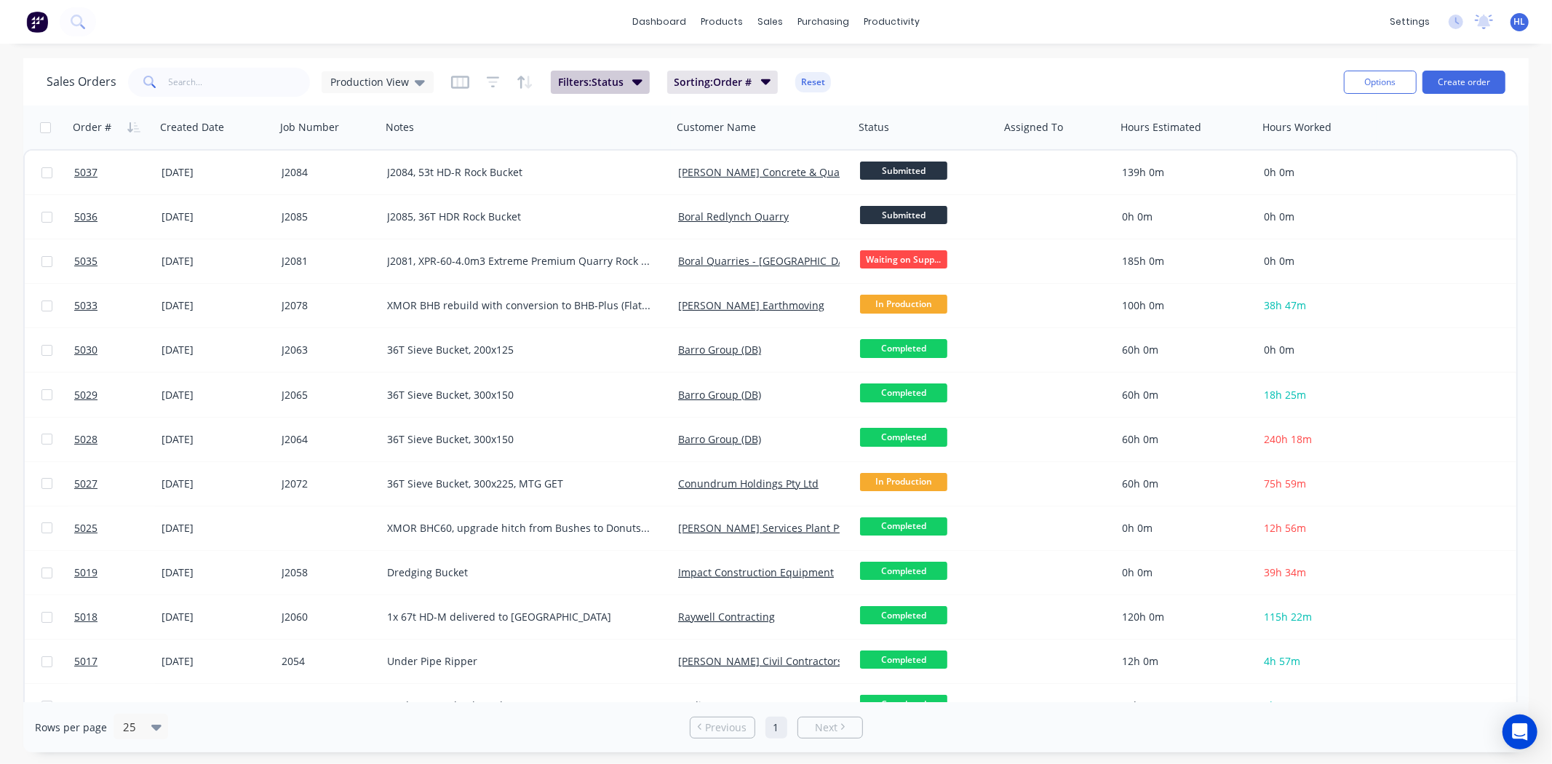
click at [611, 92] on button "Filters: Status" at bounding box center [600, 82] width 99 height 23
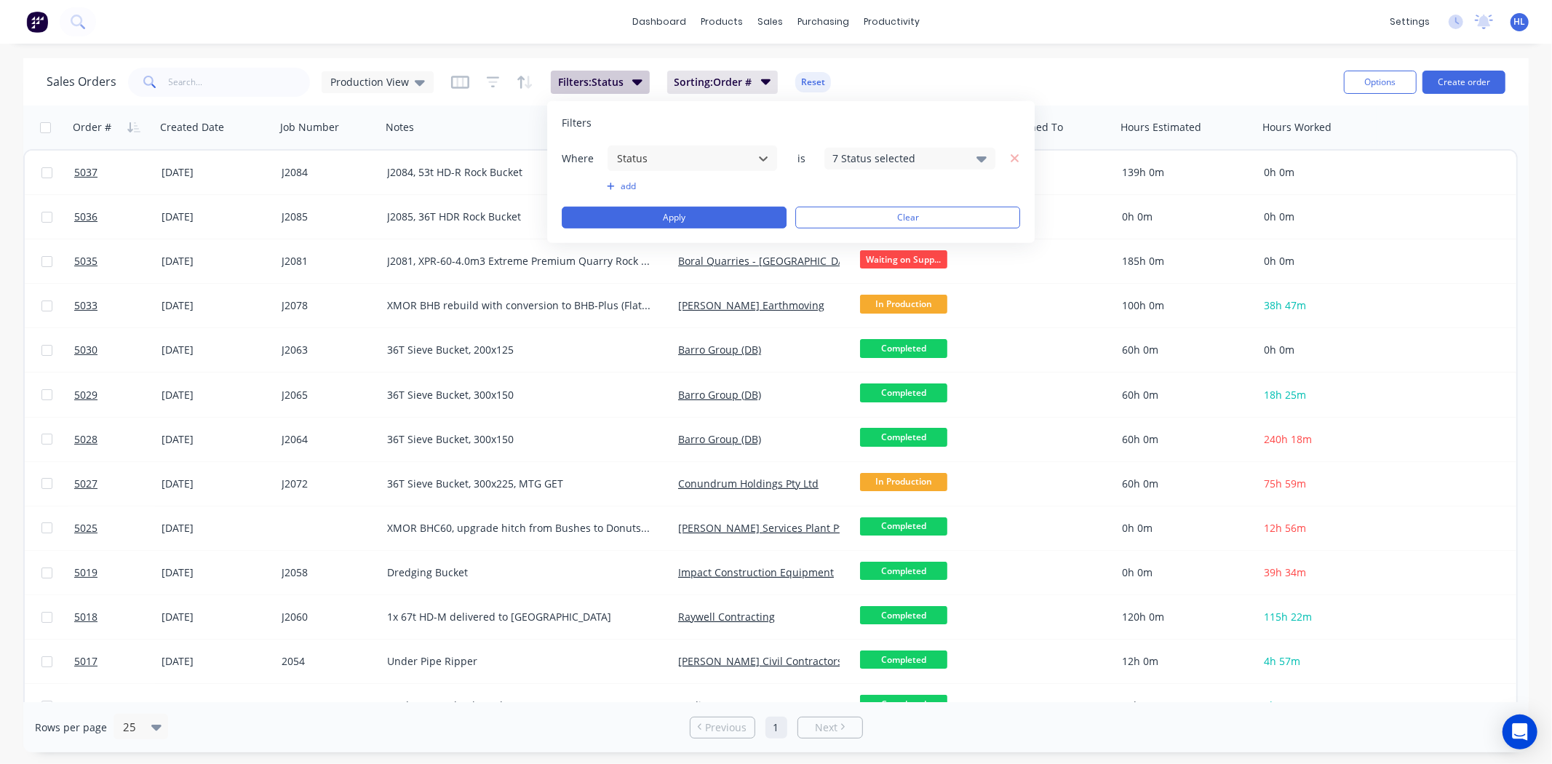
click at [604, 89] on button "Filters: Status" at bounding box center [600, 82] width 99 height 23
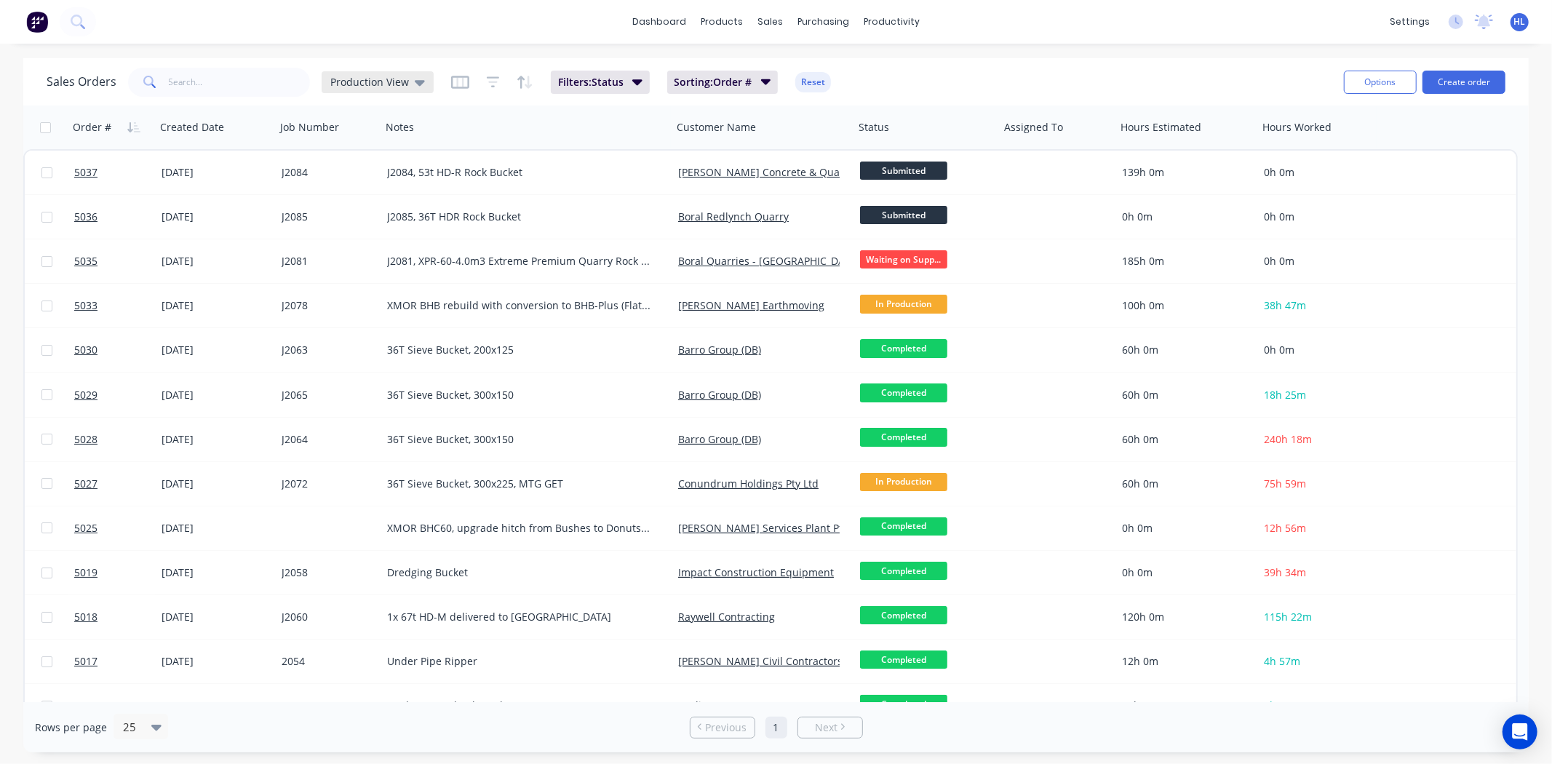
click at [344, 79] on span "Production View" at bounding box center [369, 81] width 79 height 15
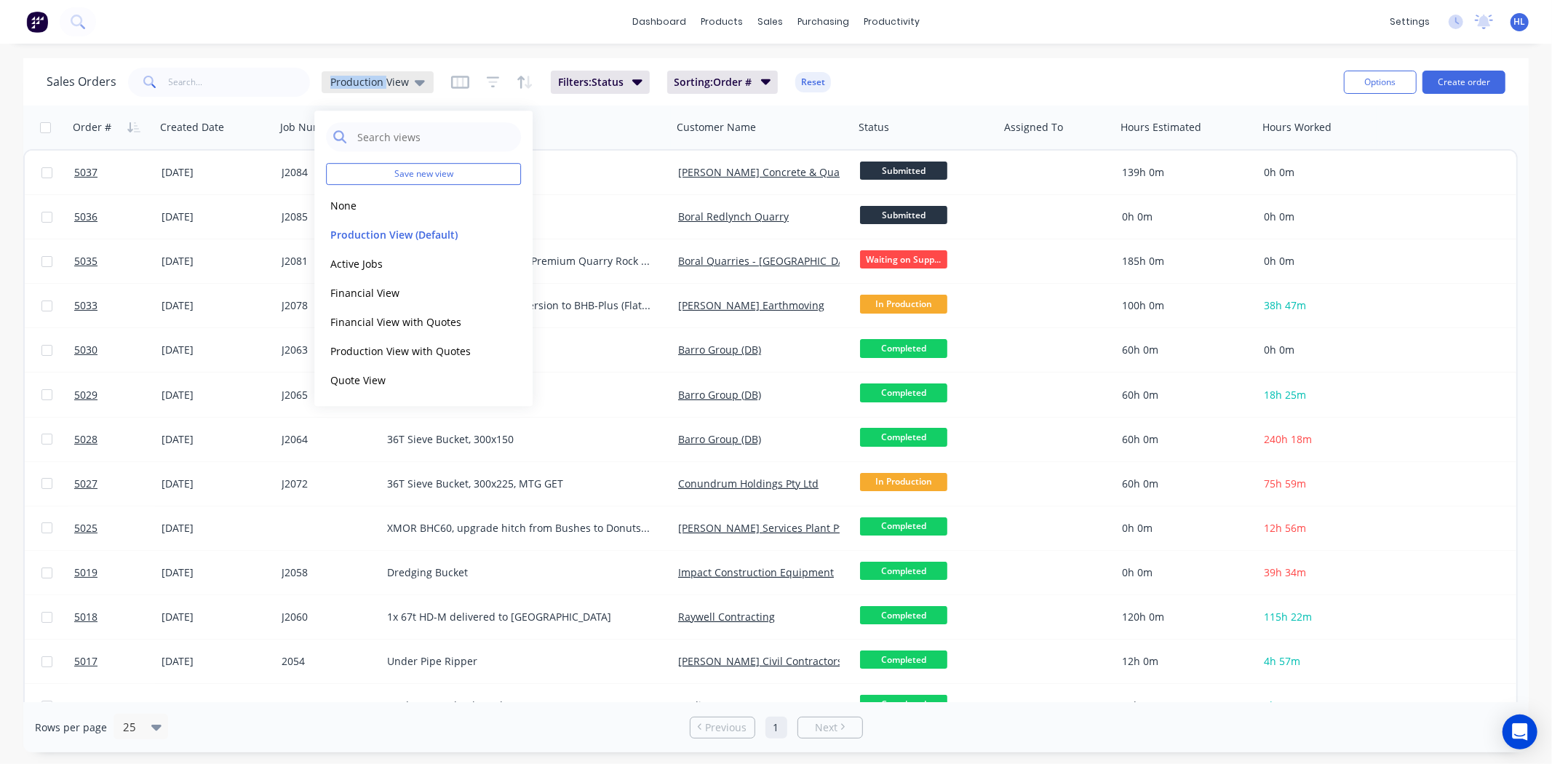
click at [345, 79] on span "Production View" at bounding box center [369, 81] width 79 height 15
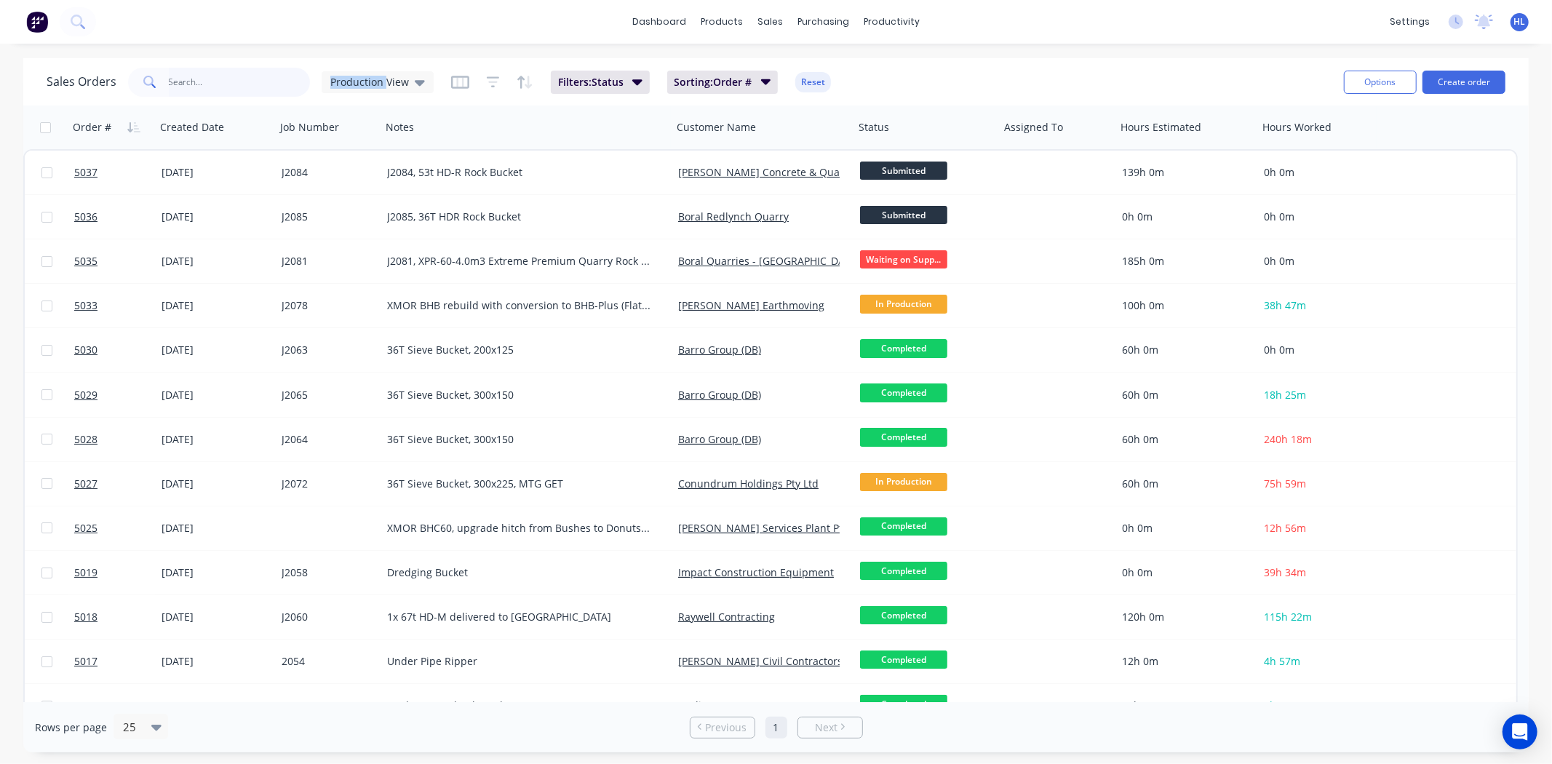
click at [300, 77] on input "text" at bounding box center [240, 82] width 142 height 29
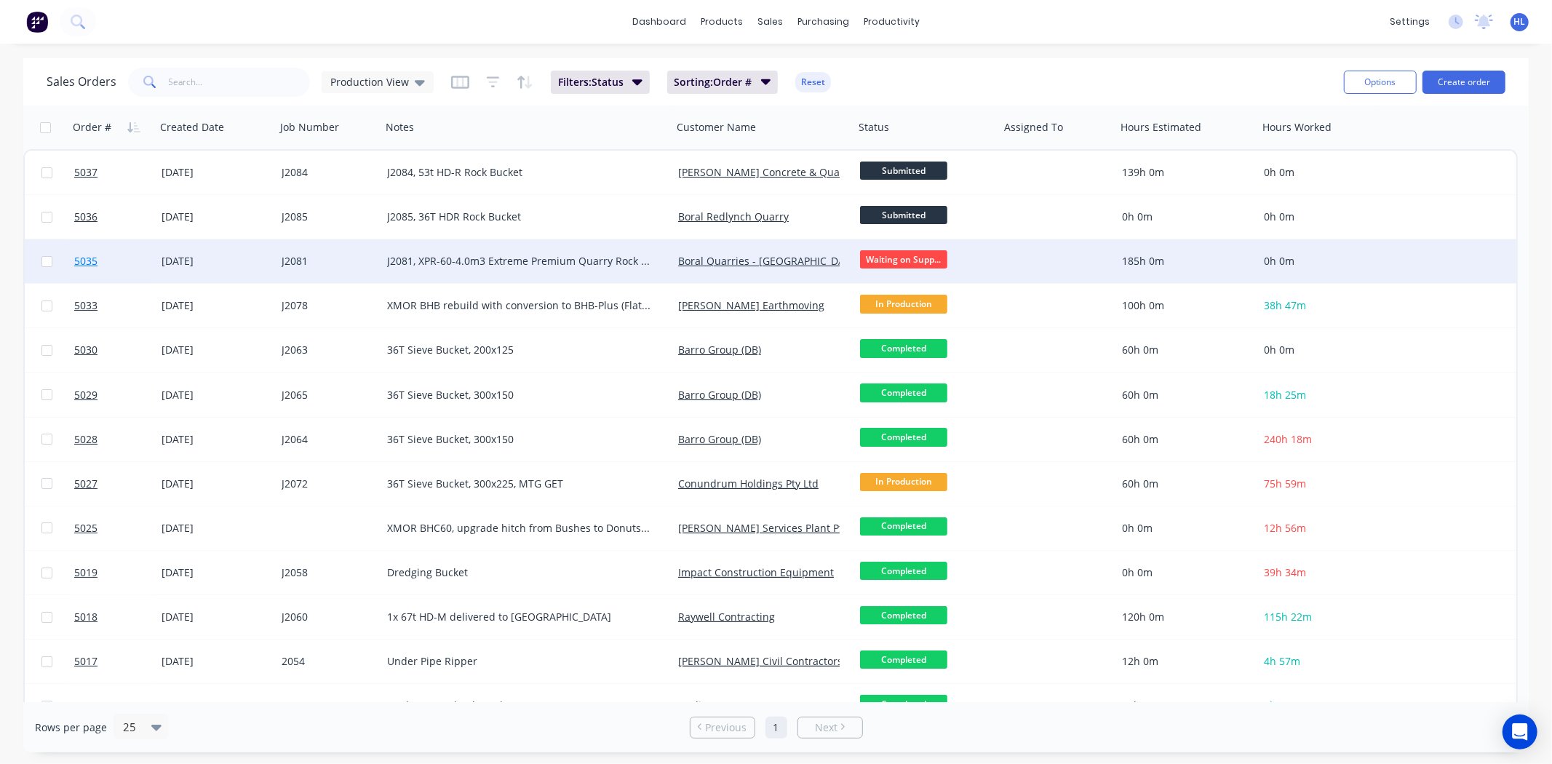
click at [124, 257] on link "5035" at bounding box center [117, 261] width 87 height 44
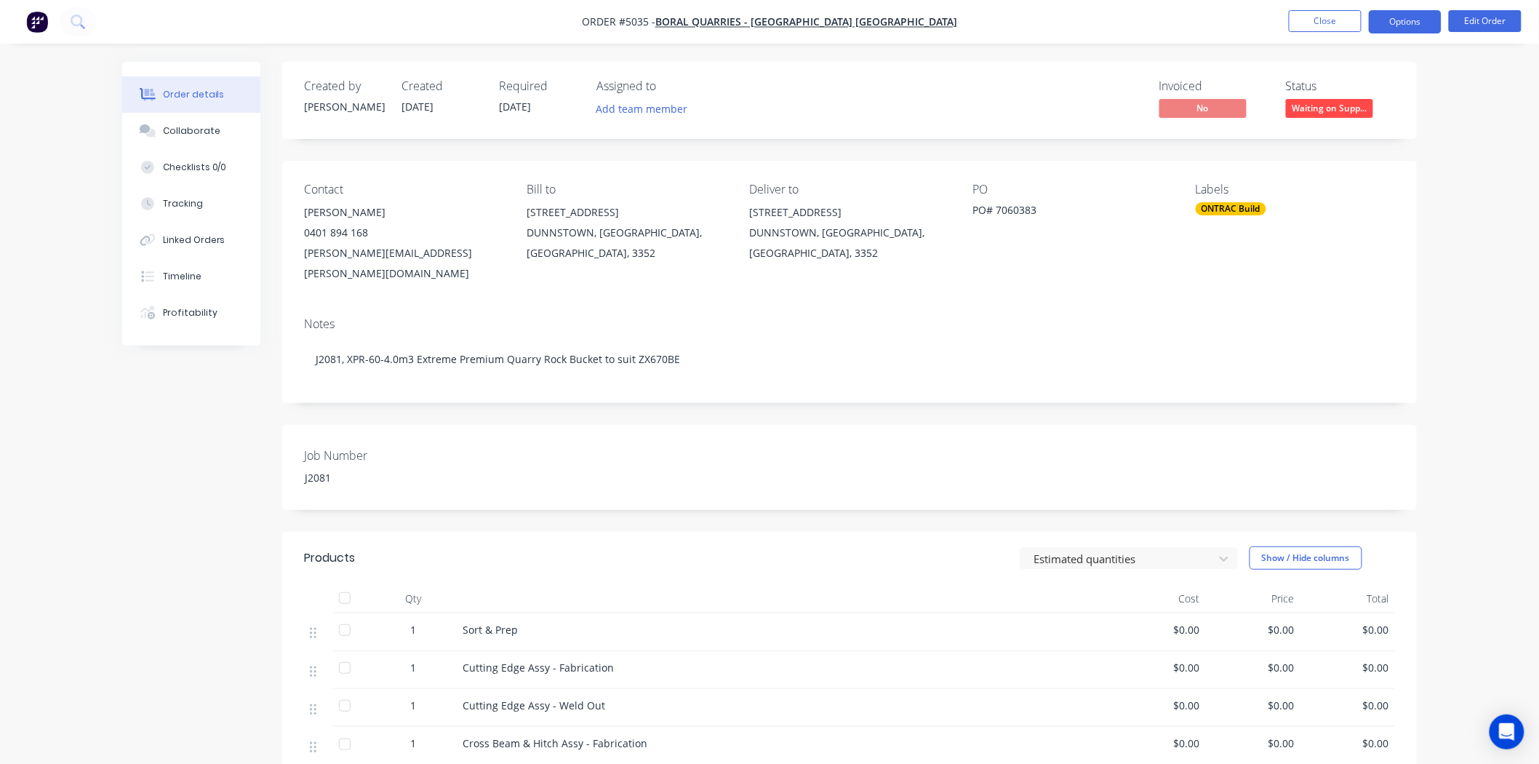
click at [1404, 26] on button "Options" at bounding box center [1405, 21] width 73 height 23
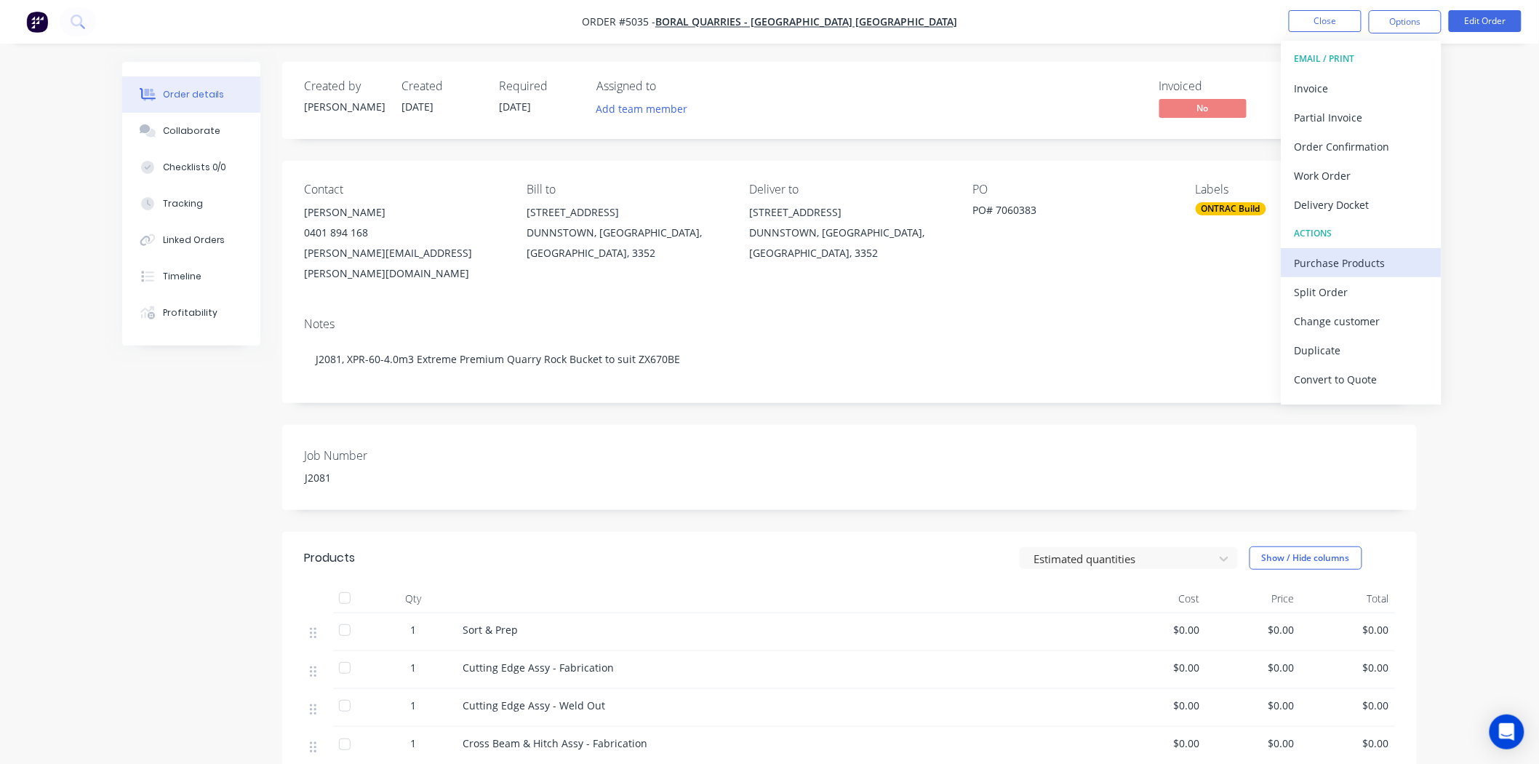
click at [1362, 253] on div "Purchase Products" at bounding box center [1362, 262] width 134 height 21
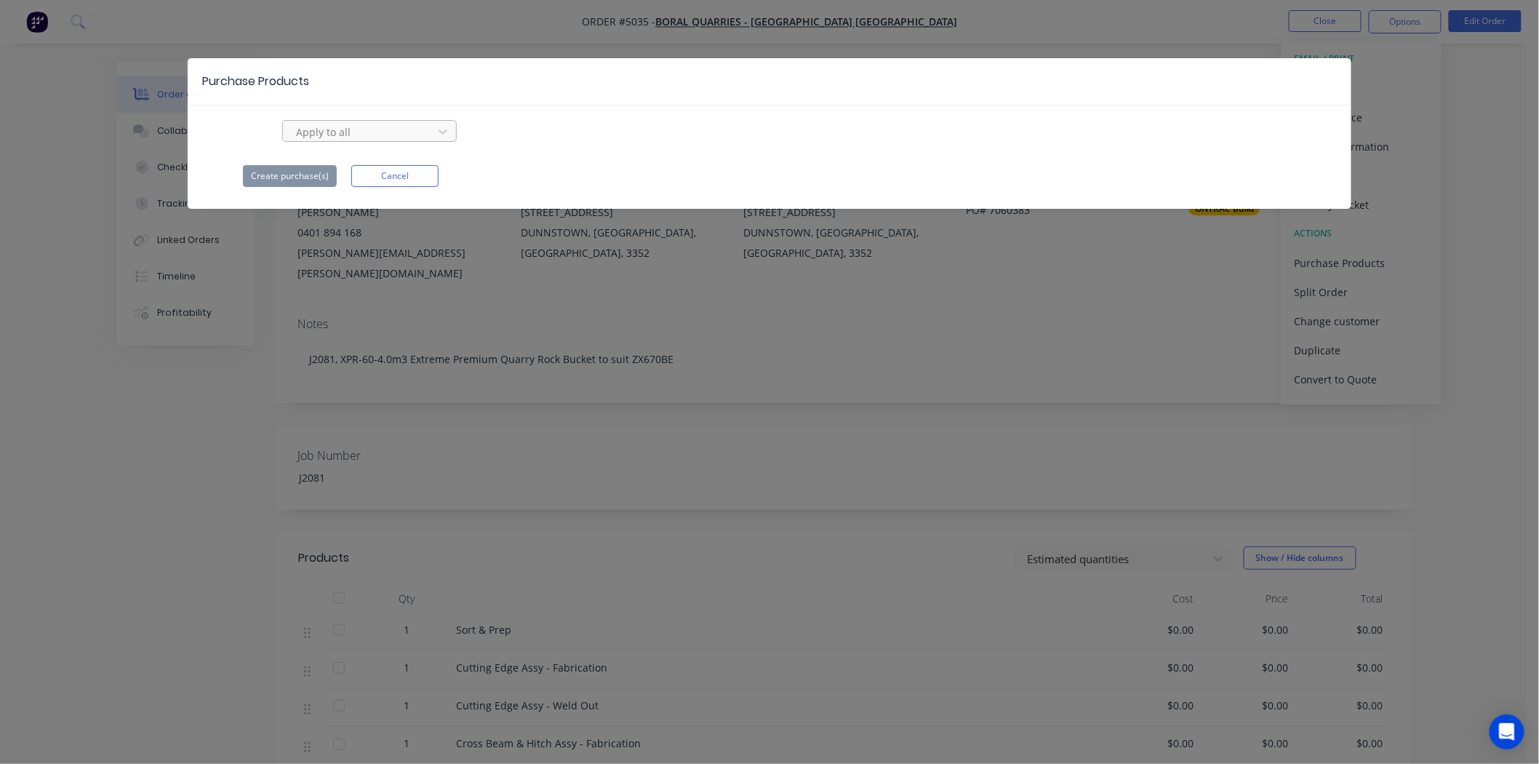
click at [388, 124] on div at bounding box center [360, 132] width 131 height 18
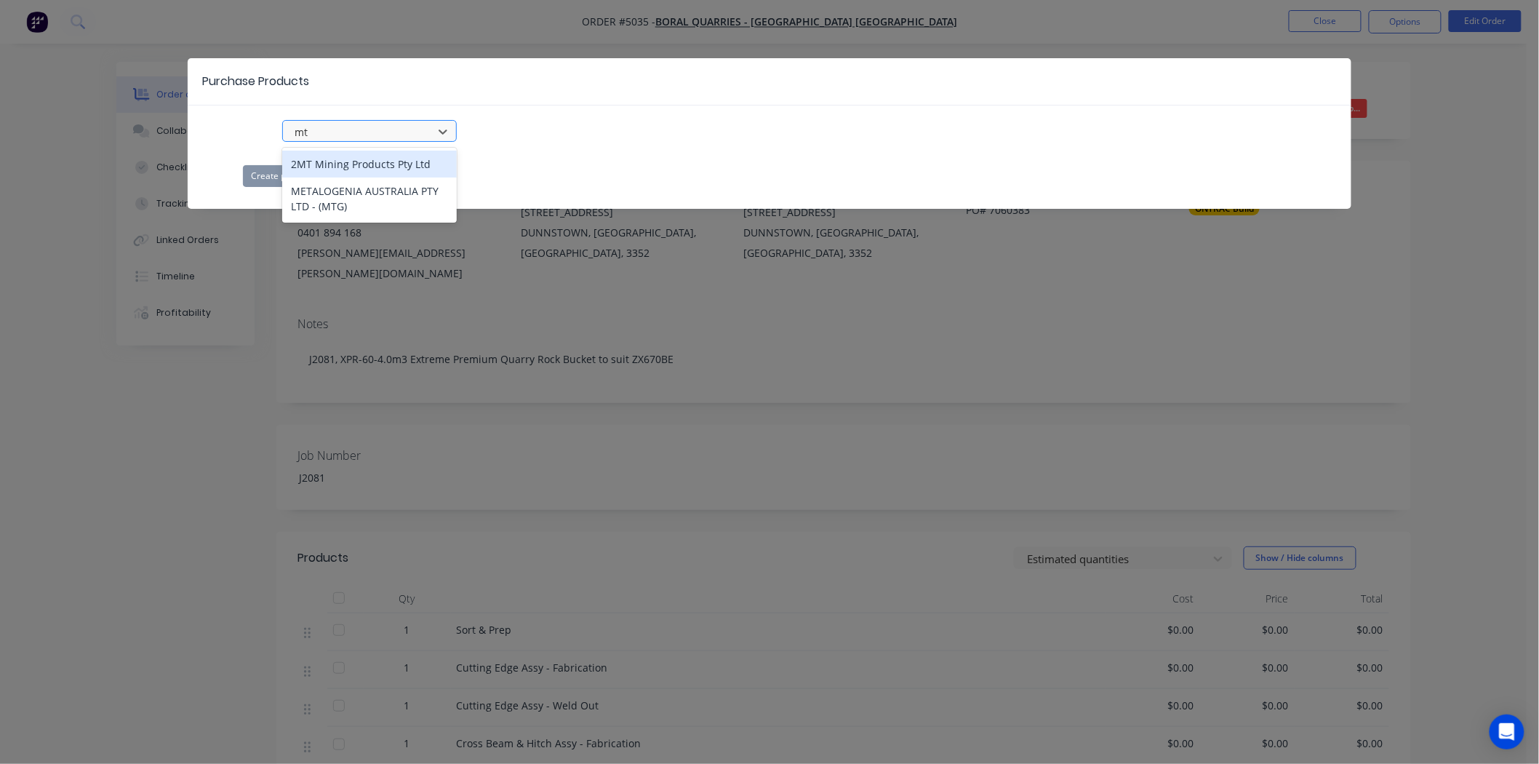
type input "mtg"
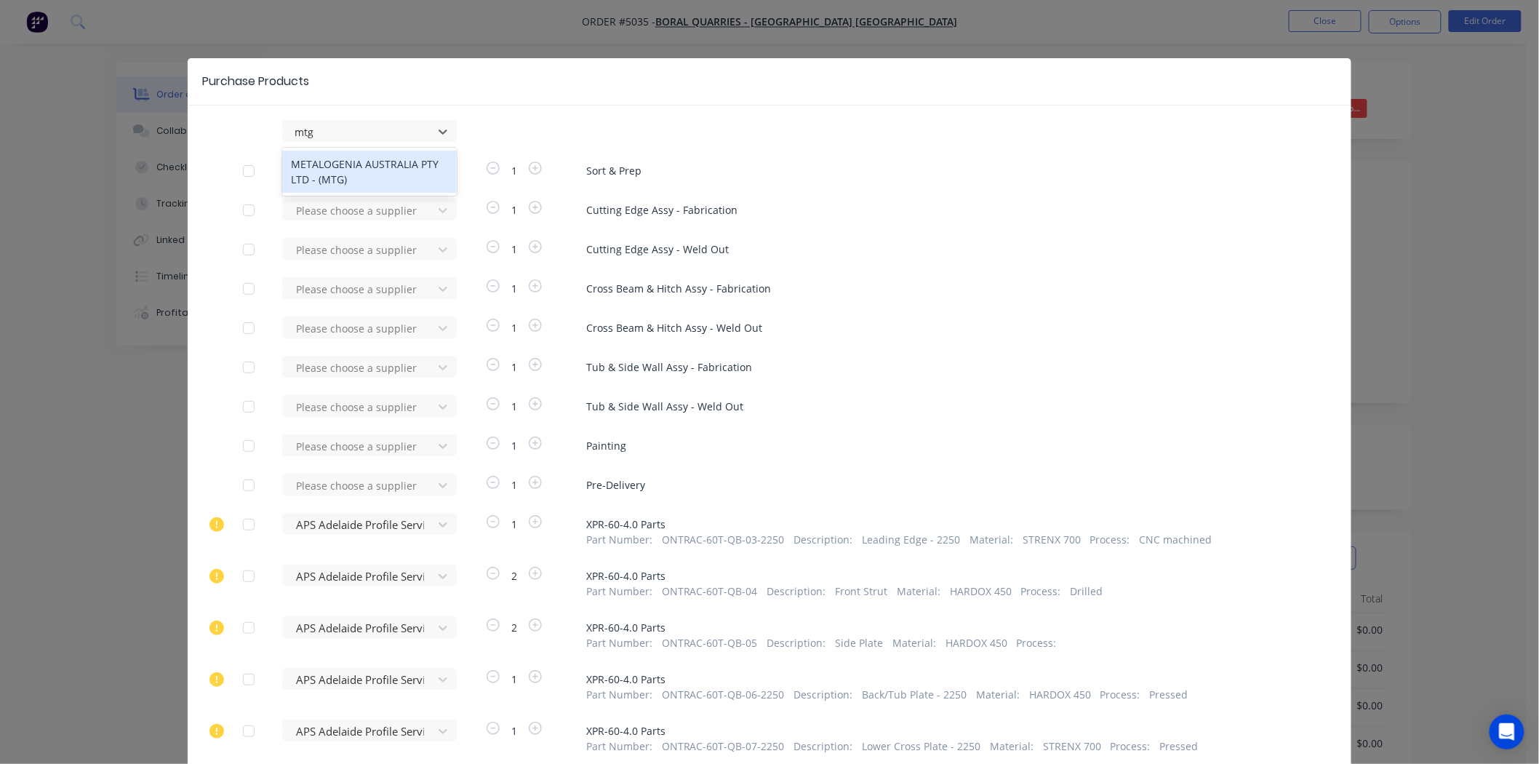
click at [400, 175] on div "METALOGENIA AUSTRALIA PTY LTD - (MTG)" at bounding box center [369, 172] width 175 height 42
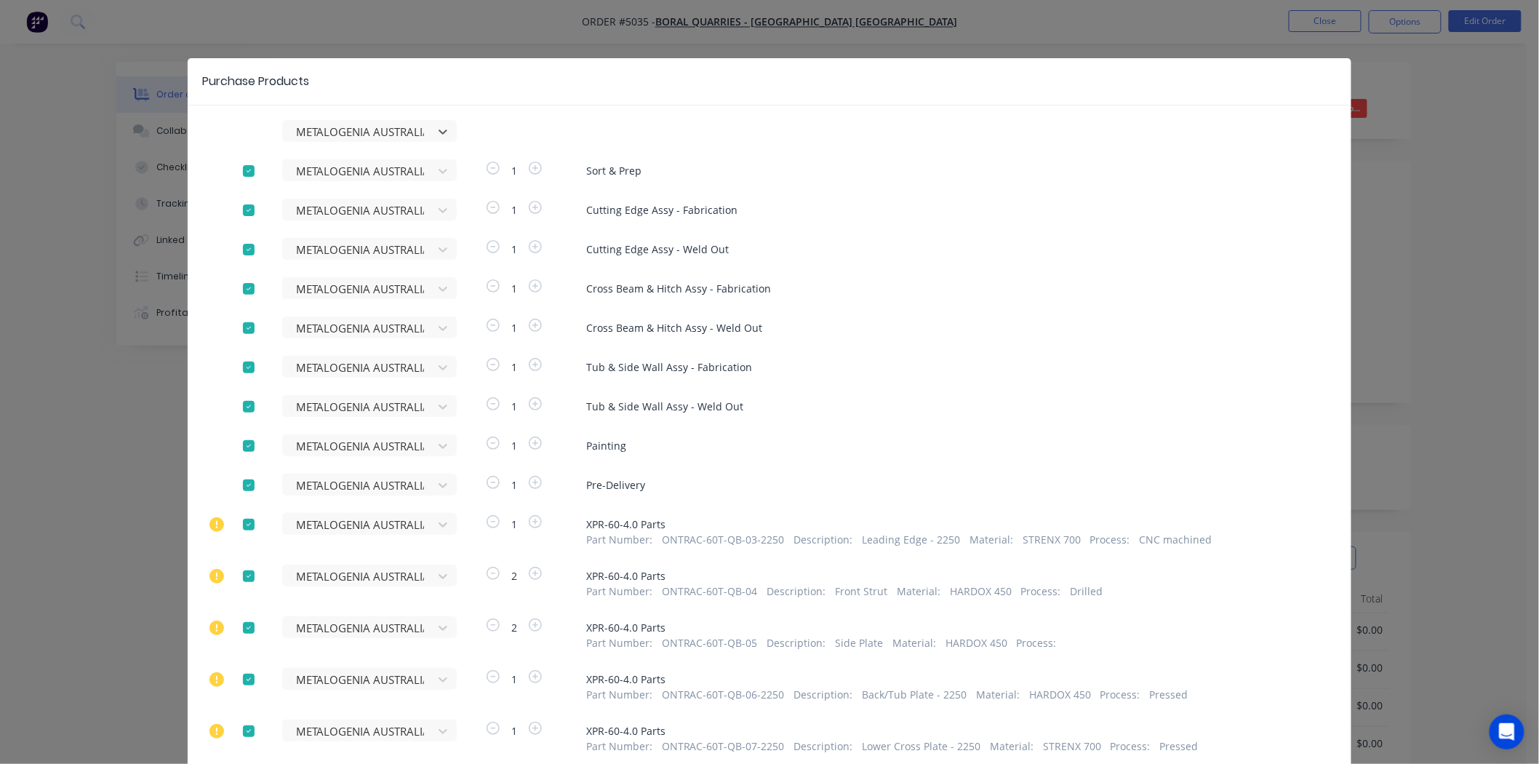
click at [244, 170] on div at bounding box center [248, 170] width 29 height 29
click at [242, 206] on div at bounding box center [248, 210] width 29 height 29
click at [244, 255] on div at bounding box center [248, 249] width 29 height 29
click at [247, 289] on div at bounding box center [248, 288] width 29 height 29
click at [242, 332] on div at bounding box center [248, 328] width 29 height 29
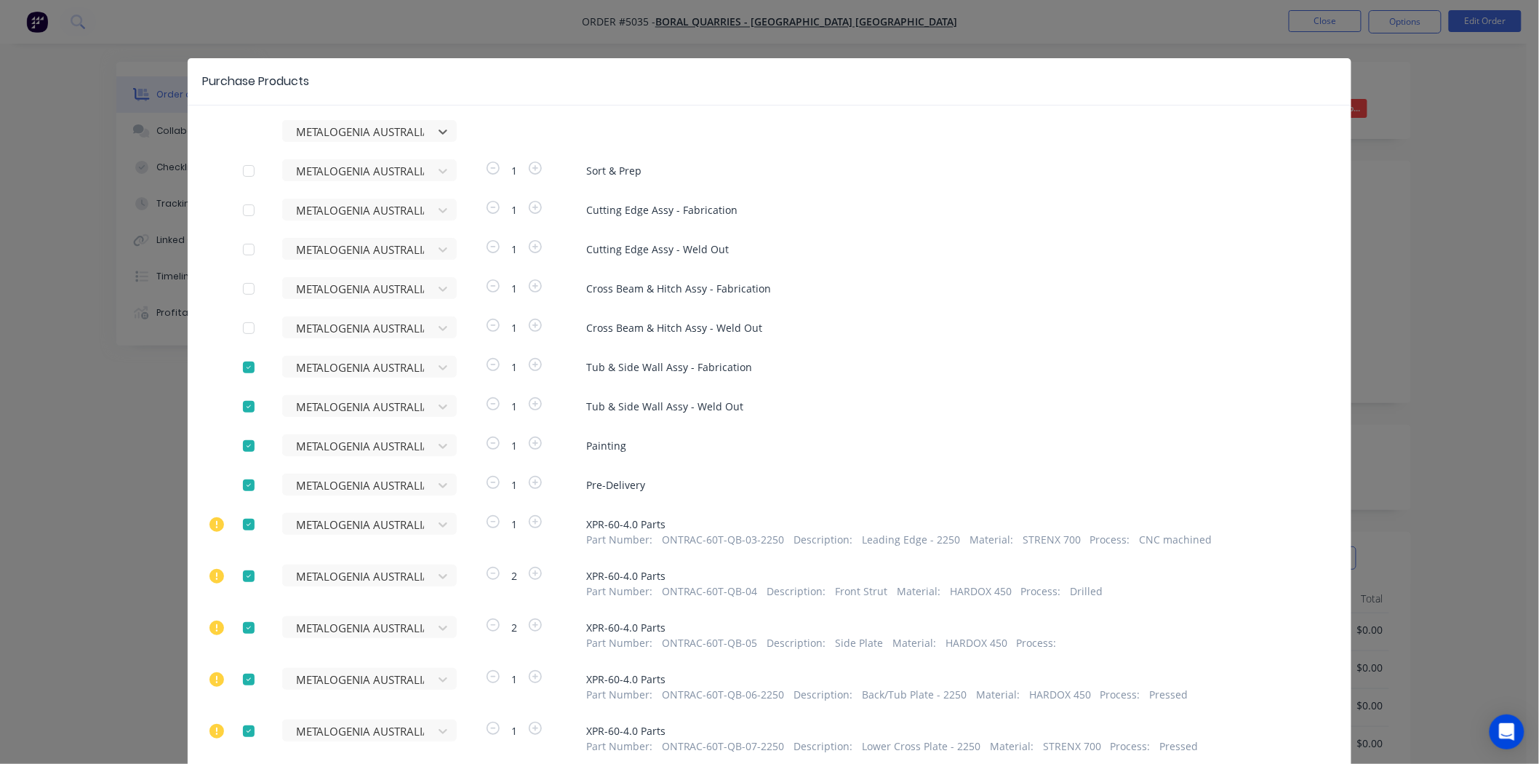
click at [245, 364] on div at bounding box center [248, 367] width 29 height 29
click at [242, 412] on div at bounding box center [248, 406] width 29 height 29
click at [246, 450] on div at bounding box center [248, 445] width 29 height 29
click at [246, 484] on div at bounding box center [248, 485] width 29 height 29
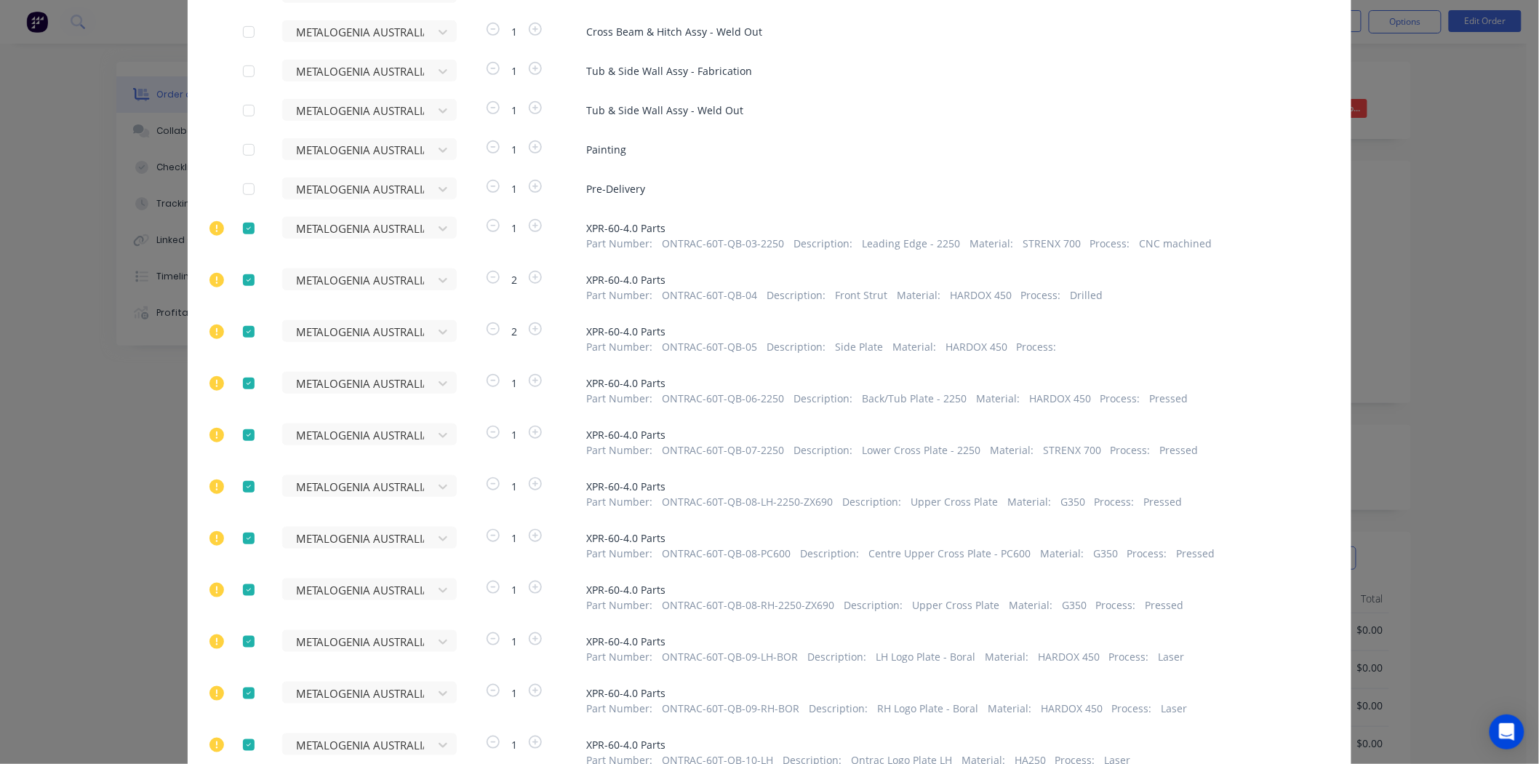
scroll to position [323, 0]
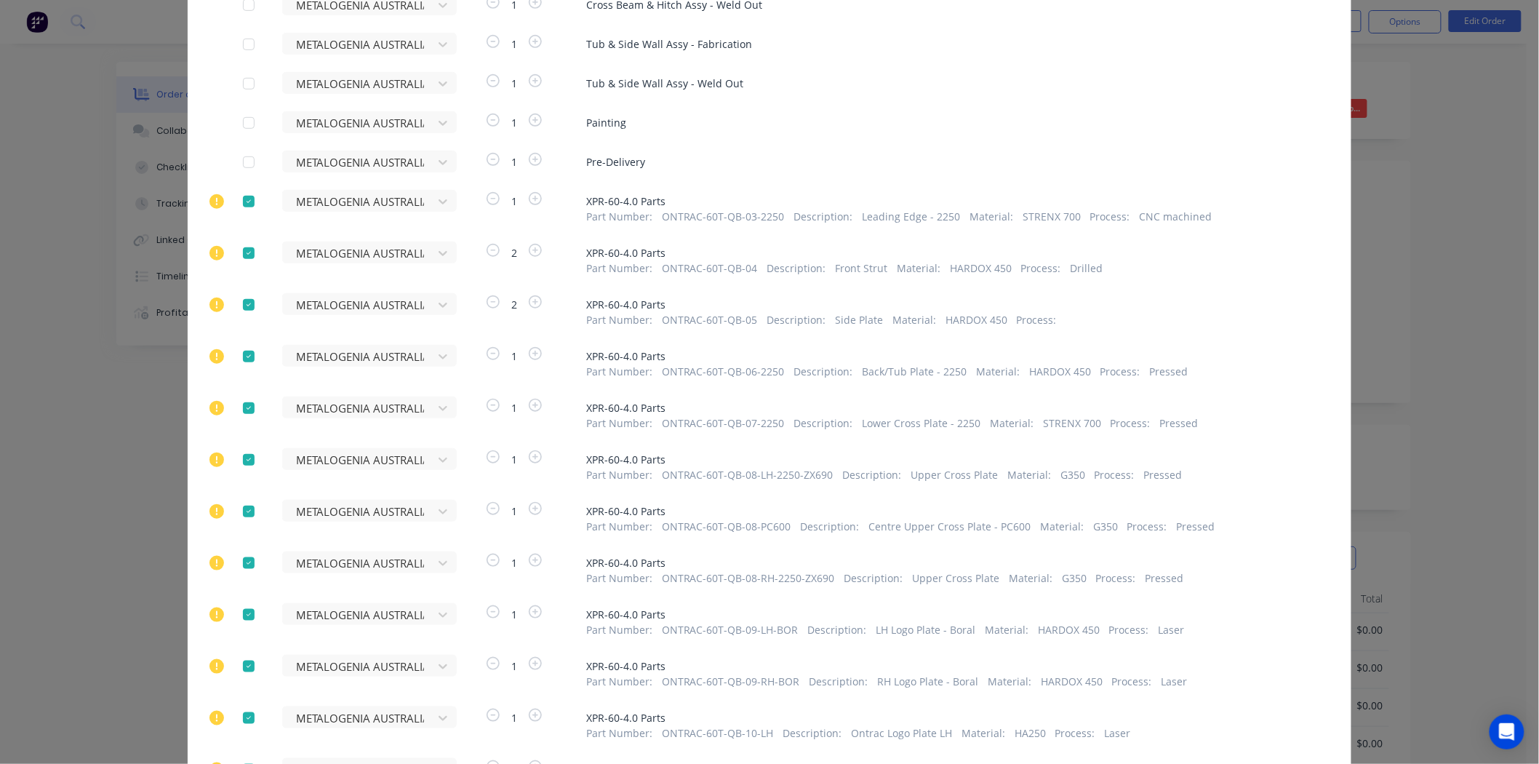
click at [244, 194] on div at bounding box center [248, 201] width 29 height 29
click at [242, 250] on div at bounding box center [248, 253] width 29 height 29
click at [242, 301] on div at bounding box center [248, 304] width 29 height 29
click at [245, 354] on div at bounding box center [248, 356] width 29 height 29
click at [244, 412] on div at bounding box center [248, 408] width 29 height 29
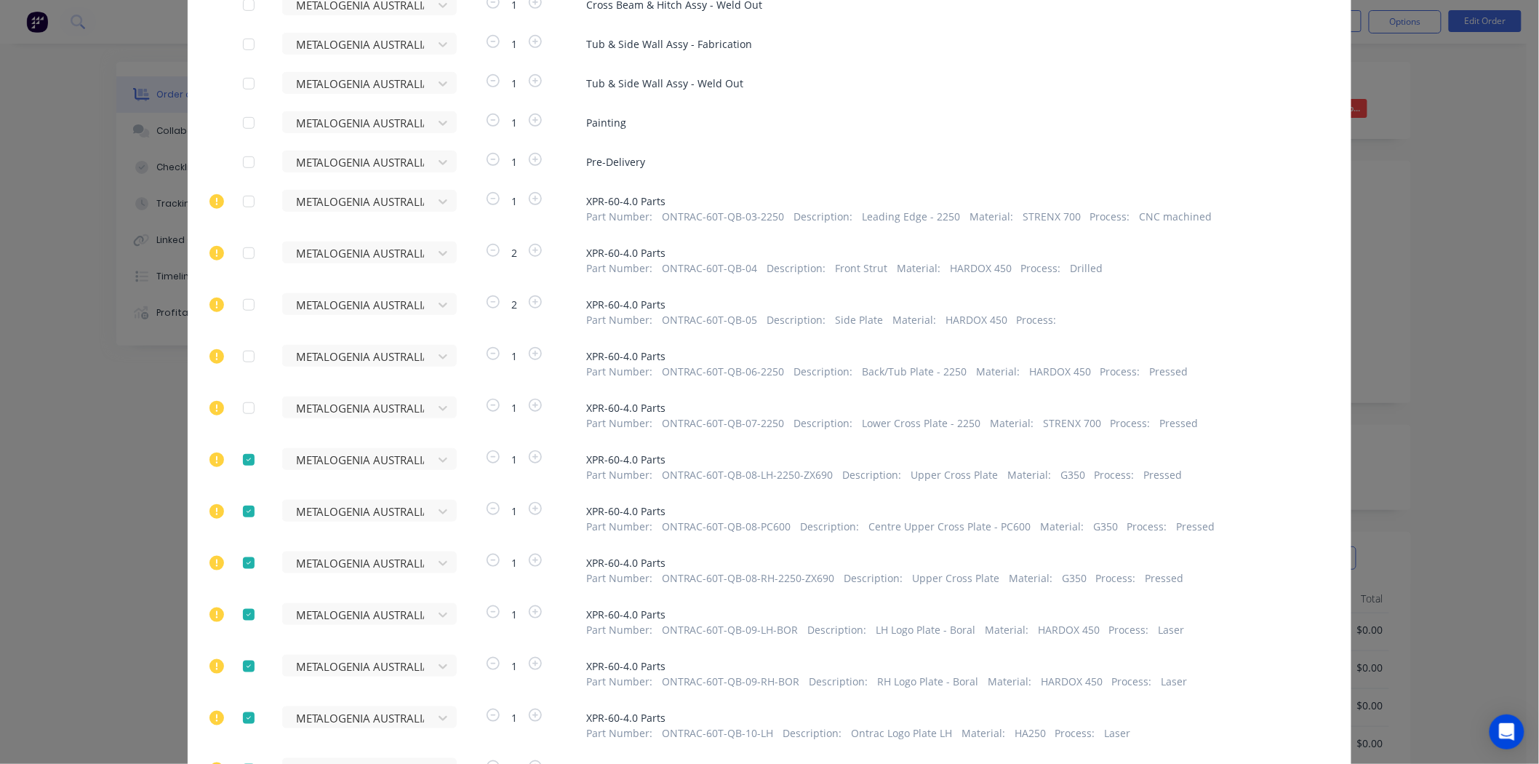
click at [243, 466] on div at bounding box center [248, 459] width 29 height 29
click at [239, 506] on div at bounding box center [248, 511] width 29 height 29
click at [234, 561] on div at bounding box center [248, 562] width 29 height 29
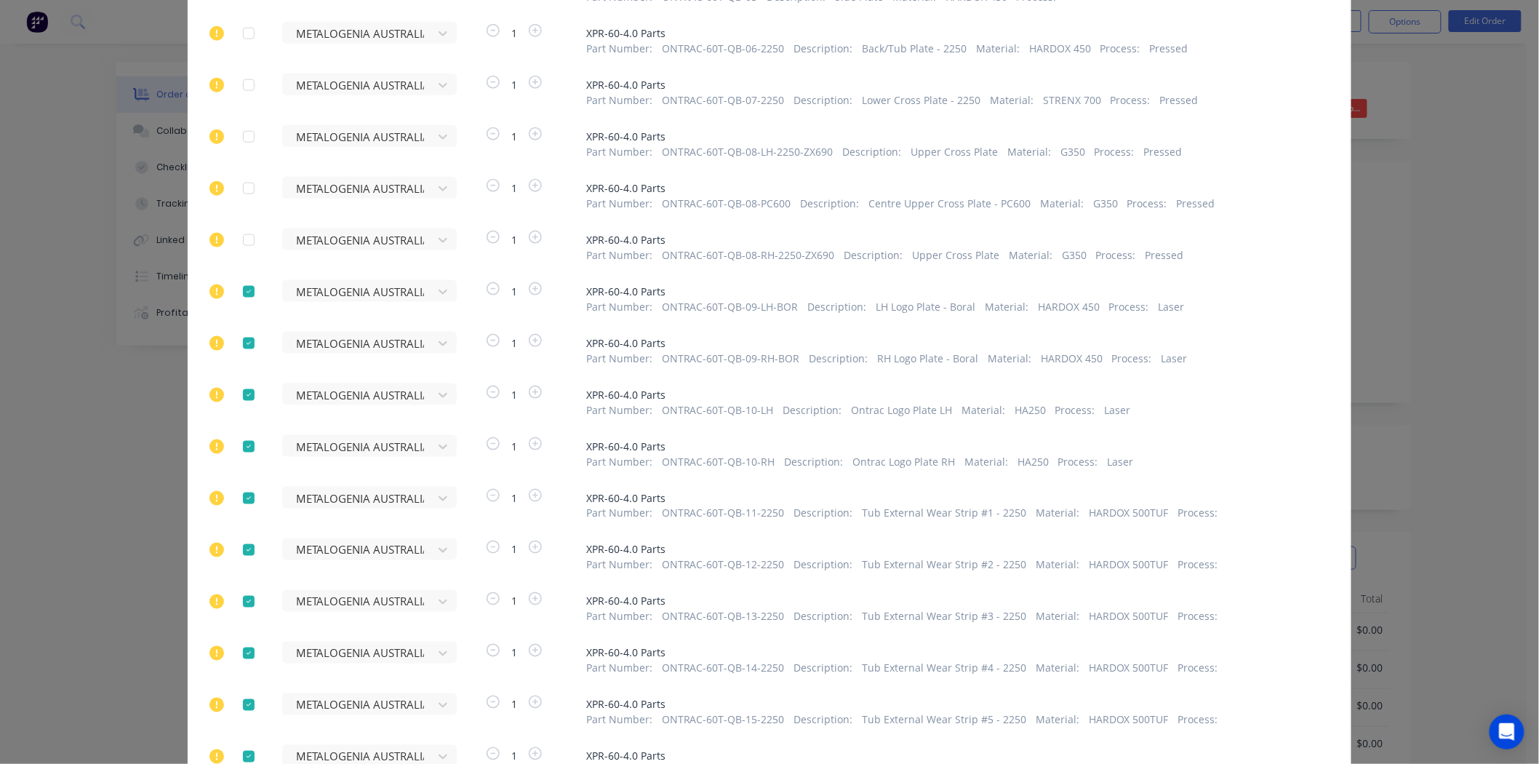
drag, startPoint x: 247, startPoint y: 295, endPoint x: 239, endPoint y: 355, distance: 60.3
click at [246, 296] on div at bounding box center [248, 291] width 29 height 29
click at [238, 355] on div at bounding box center [248, 343] width 29 height 29
click at [237, 388] on div at bounding box center [248, 394] width 29 height 29
click at [244, 449] on div at bounding box center [248, 446] width 29 height 29
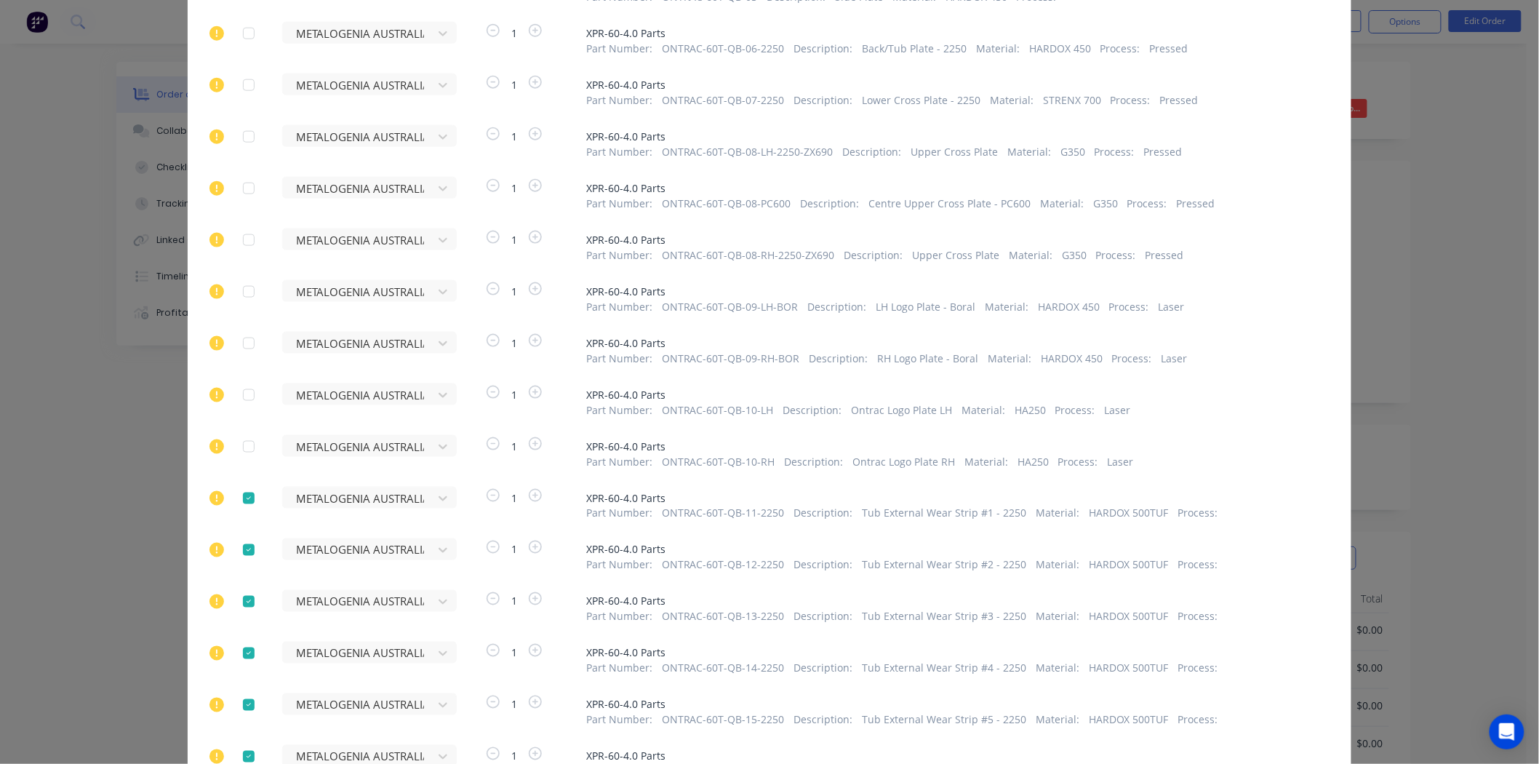
click at [243, 495] on div at bounding box center [248, 498] width 29 height 29
click at [235, 546] on div at bounding box center [248, 549] width 29 height 29
click at [241, 599] on div at bounding box center [248, 601] width 29 height 29
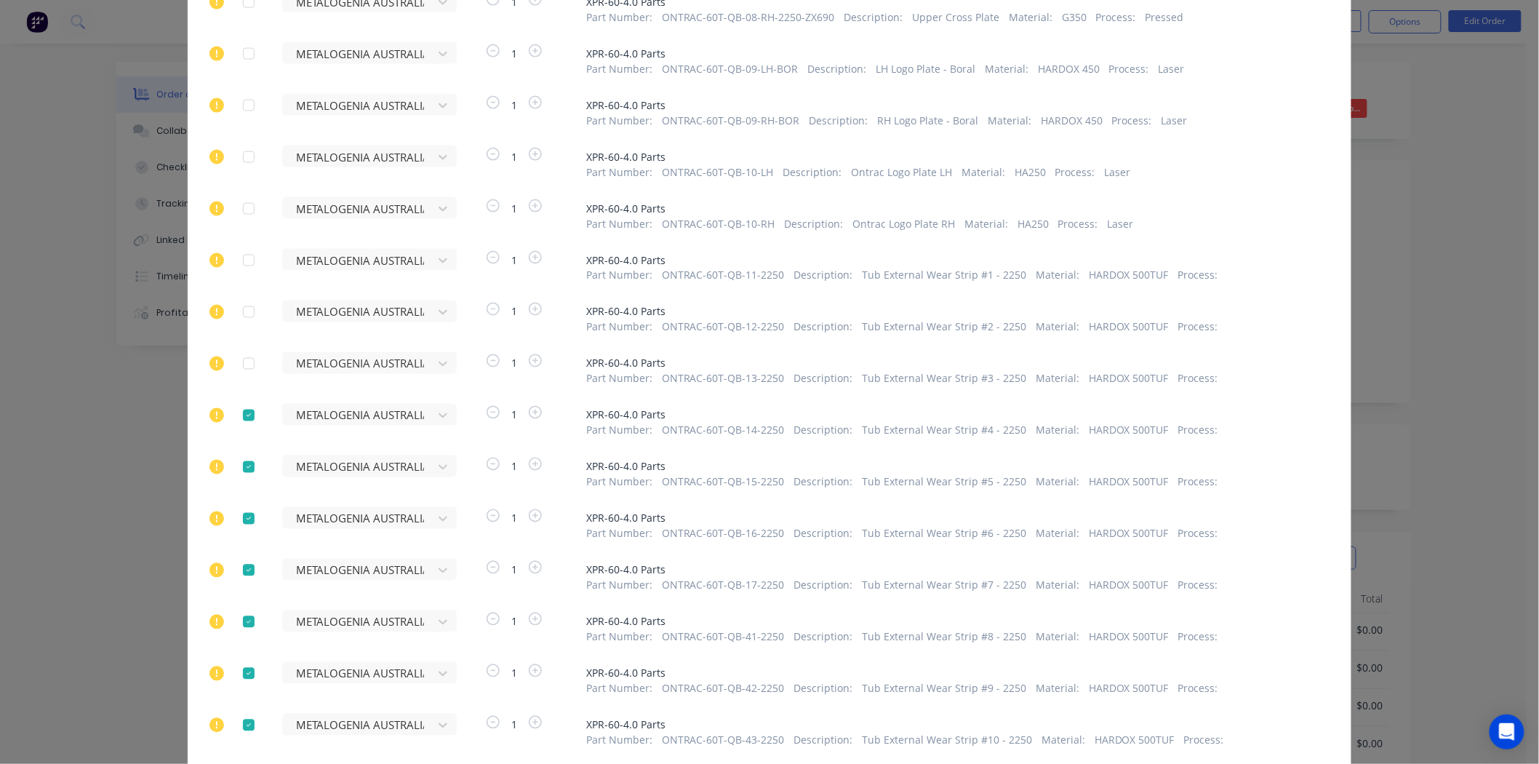
scroll to position [1050, 0]
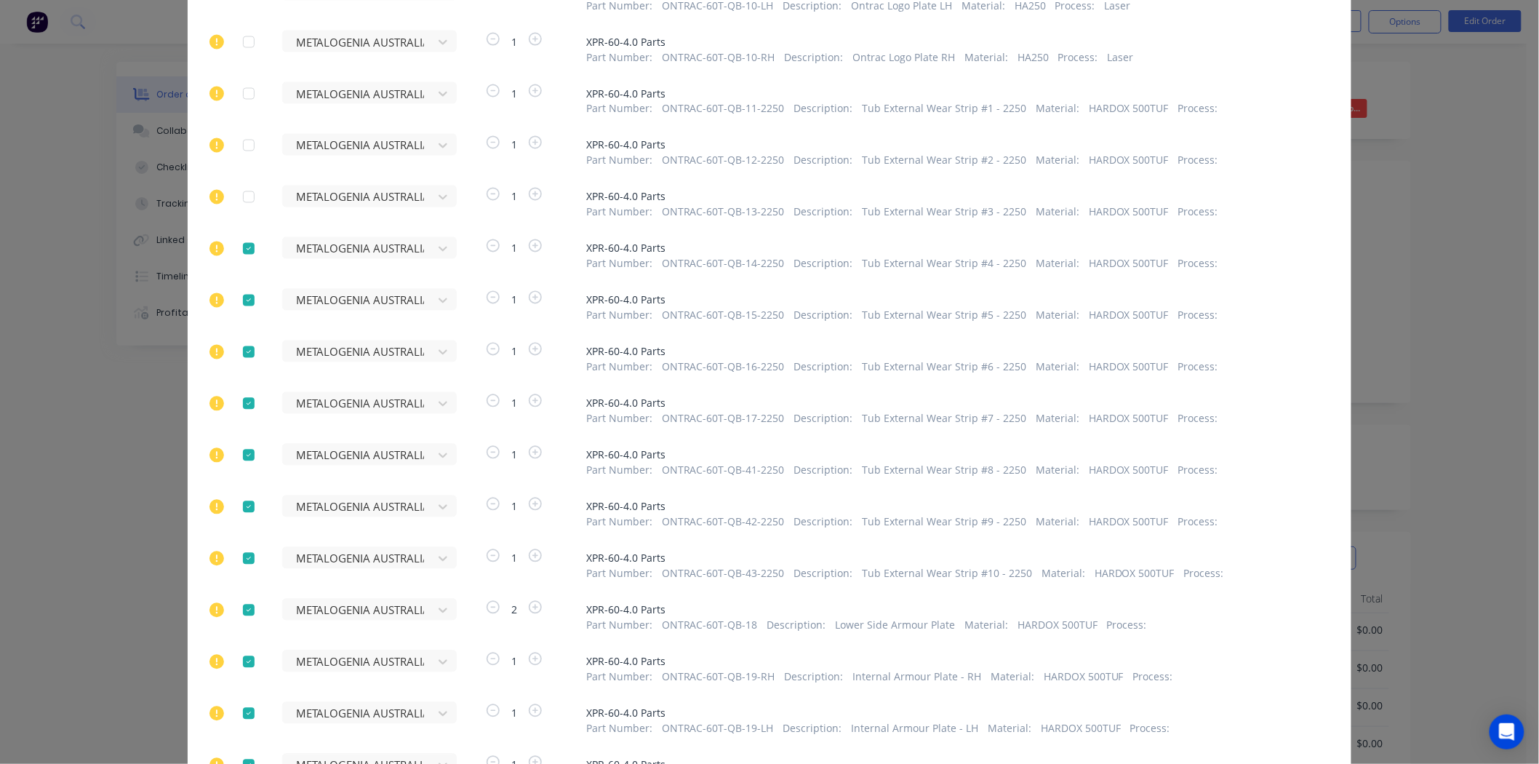
click at [244, 255] on div at bounding box center [248, 248] width 29 height 29
click at [244, 301] on div at bounding box center [248, 300] width 29 height 29
drag, startPoint x: 242, startPoint y: 359, endPoint x: 240, endPoint y: 381, distance: 22.6
click at [240, 359] on div at bounding box center [248, 352] width 29 height 29
drag, startPoint x: 241, startPoint y: 405, endPoint x: 243, endPoint y: 429, distance: 24.1
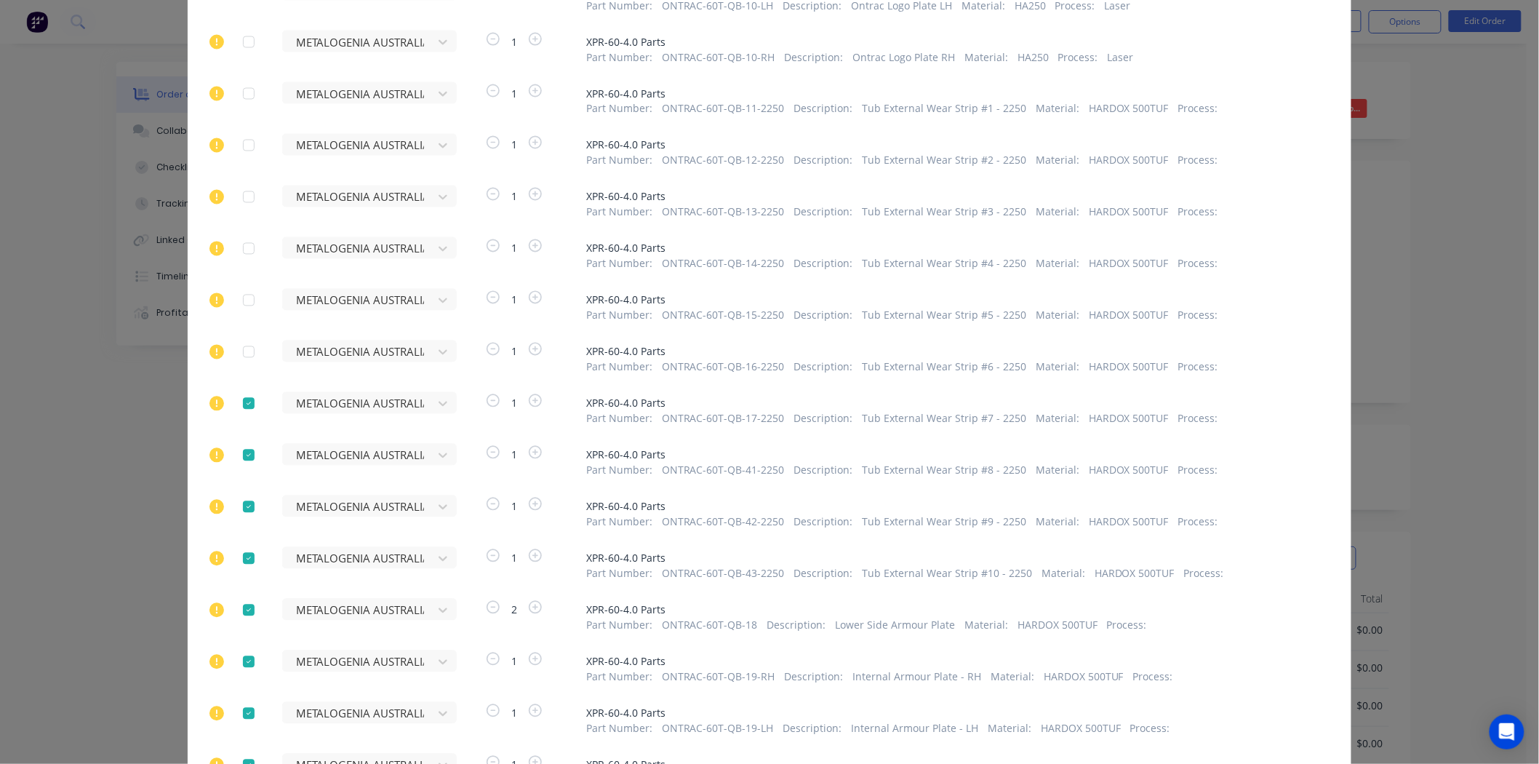
click at [241, 407] on div at bounding box center [248, 403] width 29 height 29
click at [244, 459] on div at bounding box center [248, 455] width 29 height 29
click at [240, 509] on div at bounding box center [248, 506] width 29 height 29
drag, startPoint x: 234, startPoint y: 564, endPoint x: 234, endPoint y: 580, distance: 15.3
click at [234, 567] on div at bounding box center [248, 558] width 29 height 29
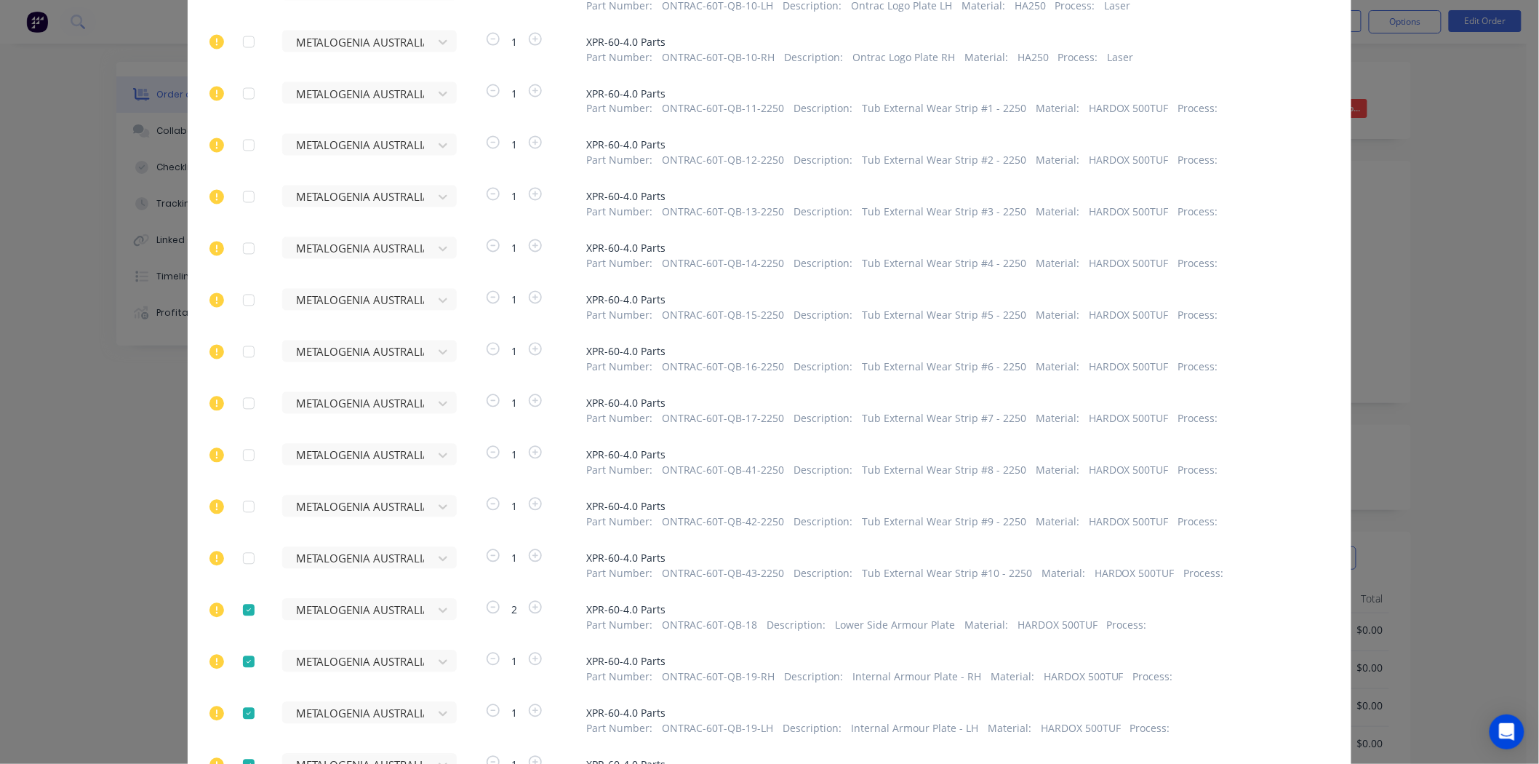
click at [237, 617] on div at bounding box center [248, 610] width 29 height 29
click at [245, 650] on div at bounding box center [248, 661] width 29 height 29
drag, startPoint x: 238, startPoint y: 706, endPoint x: 242, endPoint y: 714, distance: 8.1
click at [240, 709] on div at bounding box center [248, 713] width 29 height 29
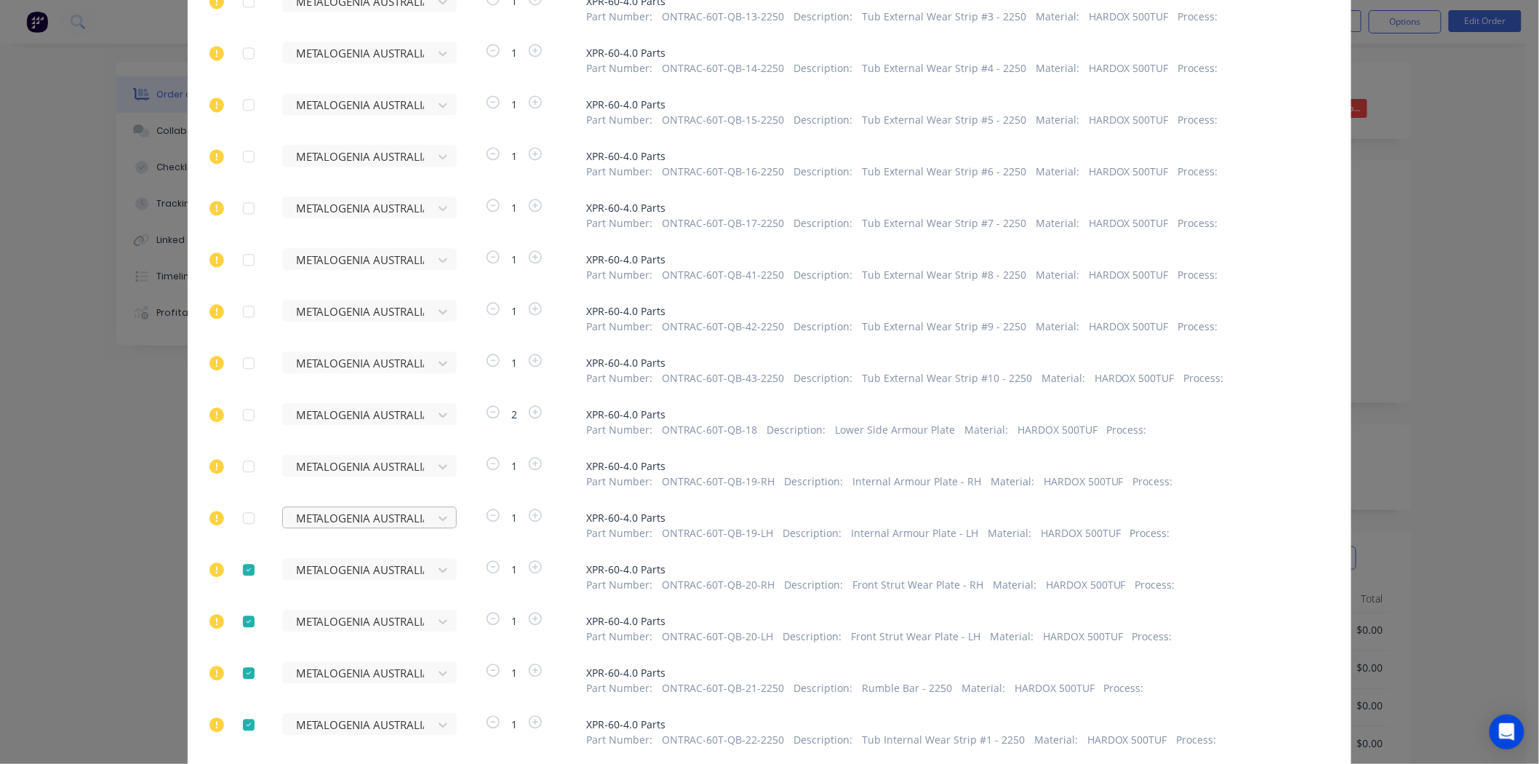
scroll to position [1455, 0]
drag, startPoint x: 248, startPoint y: 362, endPoint x: 242, endPoint y: 429, distance: 67.2
click at [248, 364] on div at bounding box center [248, 360] width 29 height 29
click at [243, 430] on div at bounding box center [254, 421] width 22 height 28
drag, startPoint x: 242, startPoint y: 417, endPoint x: 240, endPoint y: 473, distance: 56.0
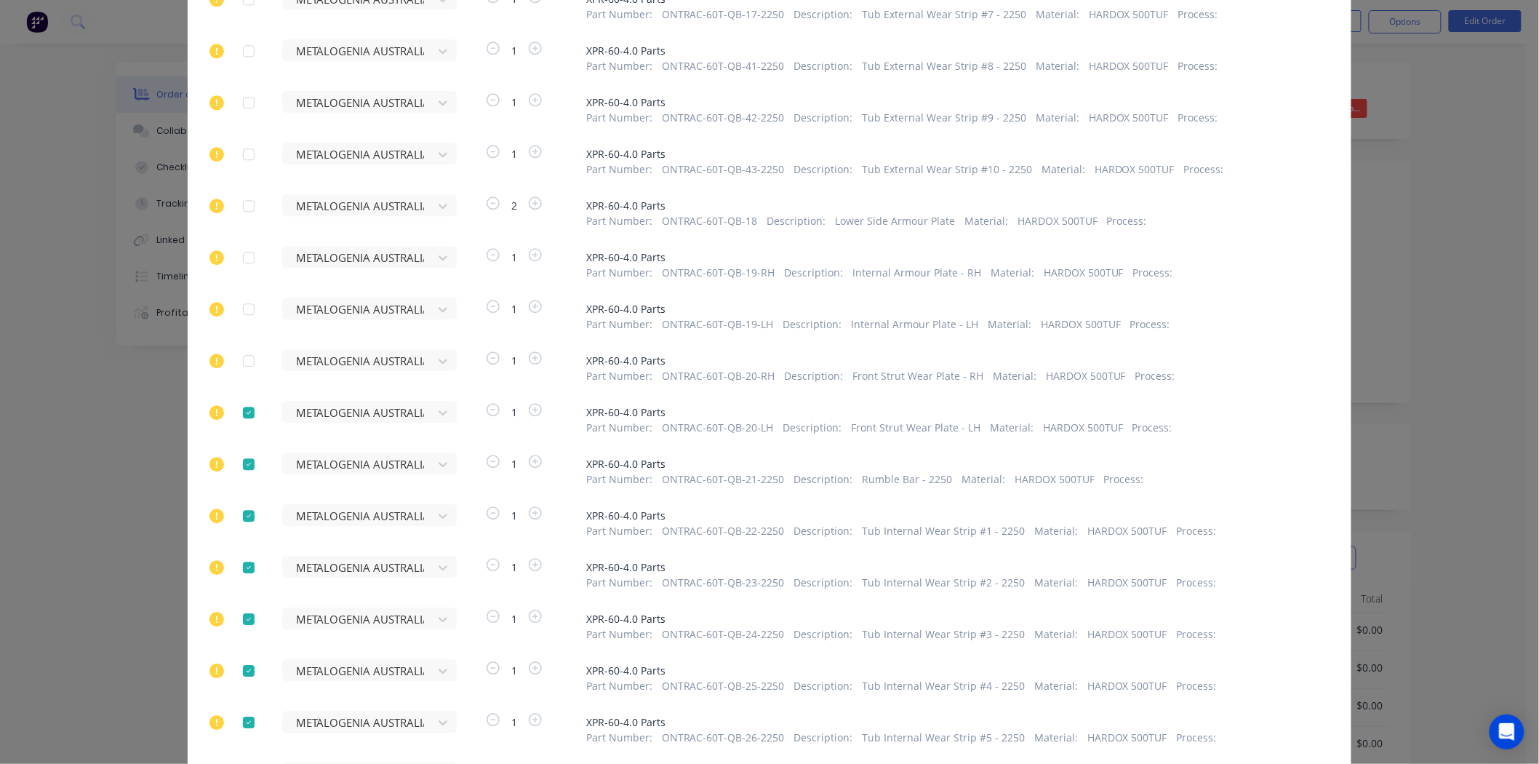
click at [242, 418] on div at bounding box center [248, 412] width 29 height 29
drag, startPoint x: 240, startPoint y: 473, endPoint x: 240, endPoint y: 497, distance: 24.0
click at [238, 476] on div at bounding box center [248, 464] width 29 height 29
click at [241, 527] on div at bounding box center [248, 515] width 29 height 29
click at [244, 590] on div "METALOGENIA AUSTRALIA PTY LTD - (MTG) METALOGENIA AUSTRALIA PTY LTD - (MTG) 1 S…" at bounding box center [770, 260] width 1164 height 3191
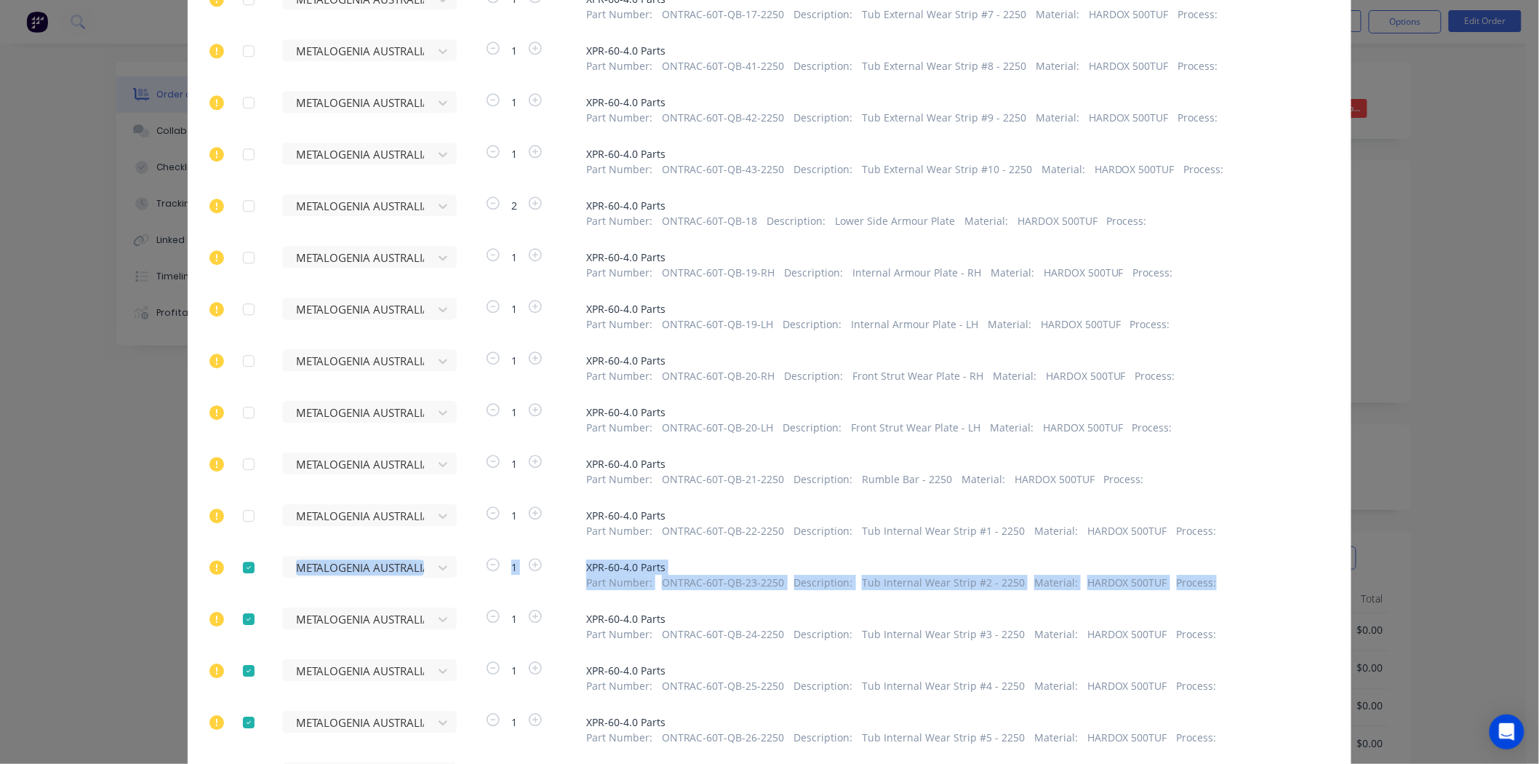
drag, startPoint x: 244, startPoint y: 575, endPoint x: 243, endPoint y: 617, distance: 41.5
click at [243, 575] on div at bounding box center [248, 567] width 29 height 29
drag, startPoint x: 242, startPoint y: 619, endPoint x: 241, endPoint y: 627, distance: 8.1
click at [242, 619] on div at bounding box center [248, 618] width 29 height 29
drag, startPoint x: 242, startPoint y: 666, endPoint x: 241, endPoint y: 687, distance: 21.1
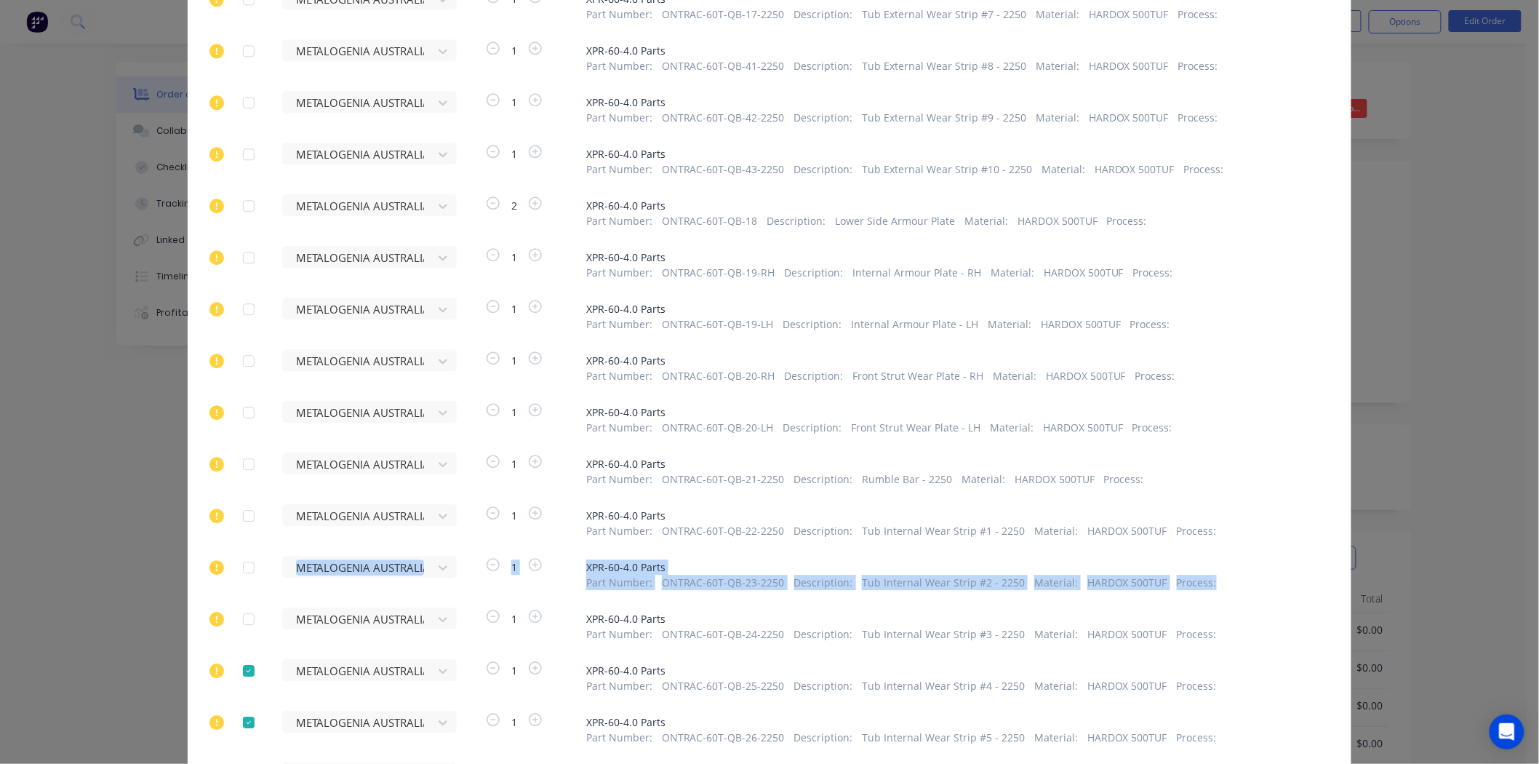
click at [242, 666] on div at bounding box center [248, 670] width 29 height 29
click at [240, 717] on div at bounding box center [248, 722] width 29 height 29
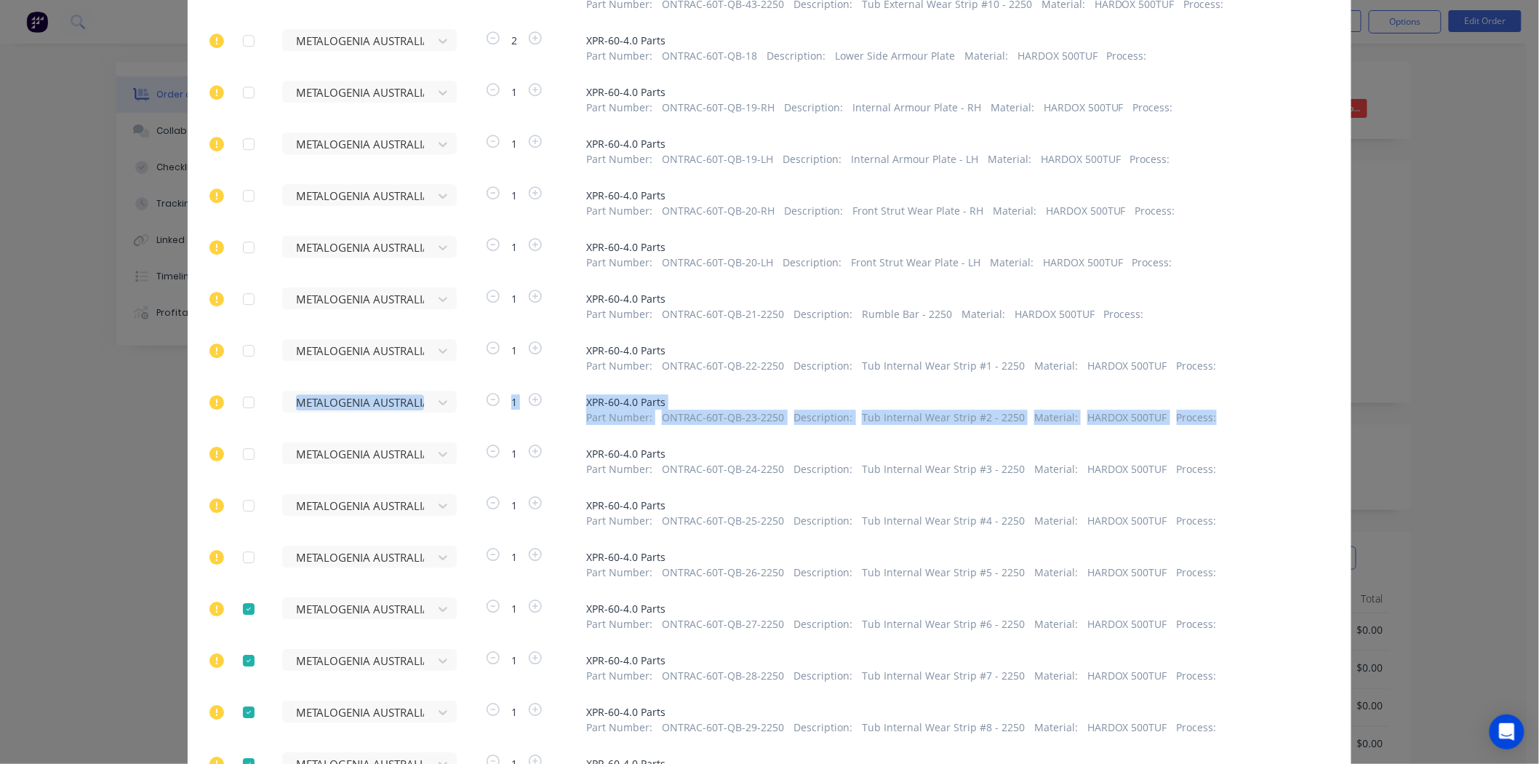
scroll to position [1778, 0]
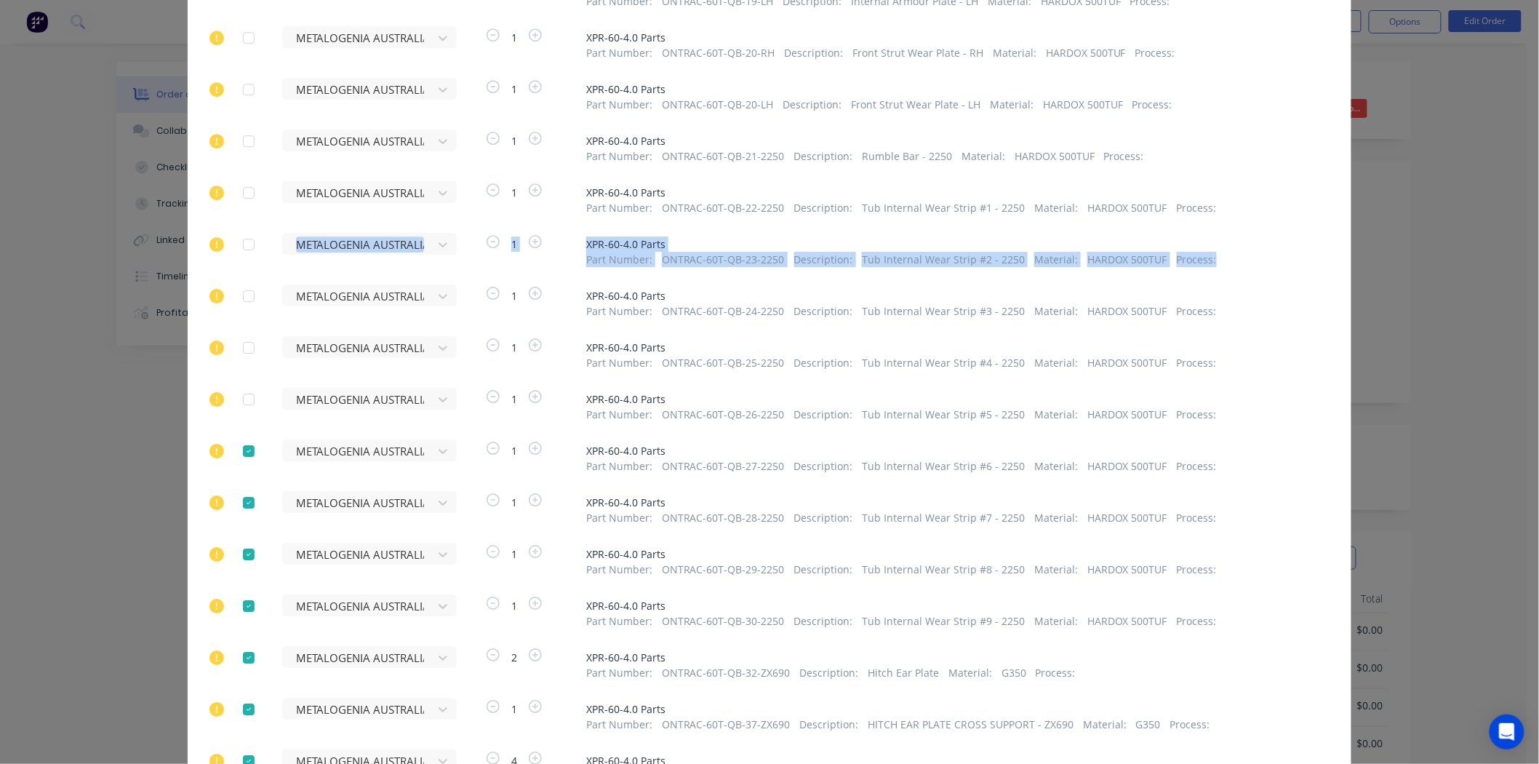
drag, startPoint x: 233, startPoint y: 447, endPoint x: 240, endPoint y: 495, distance: 48.6
click at [234, 447] on div at bounding box center [248, 450] width 29 height 29
click at [244, 507] on div at bounding box center [248, 502] width 29 height 29
click at [236, 561] on div at bounding box center [248, 554] width 29 height 29
click at [246, 615] on div at bounding box center [248, 605] width 29 height 29
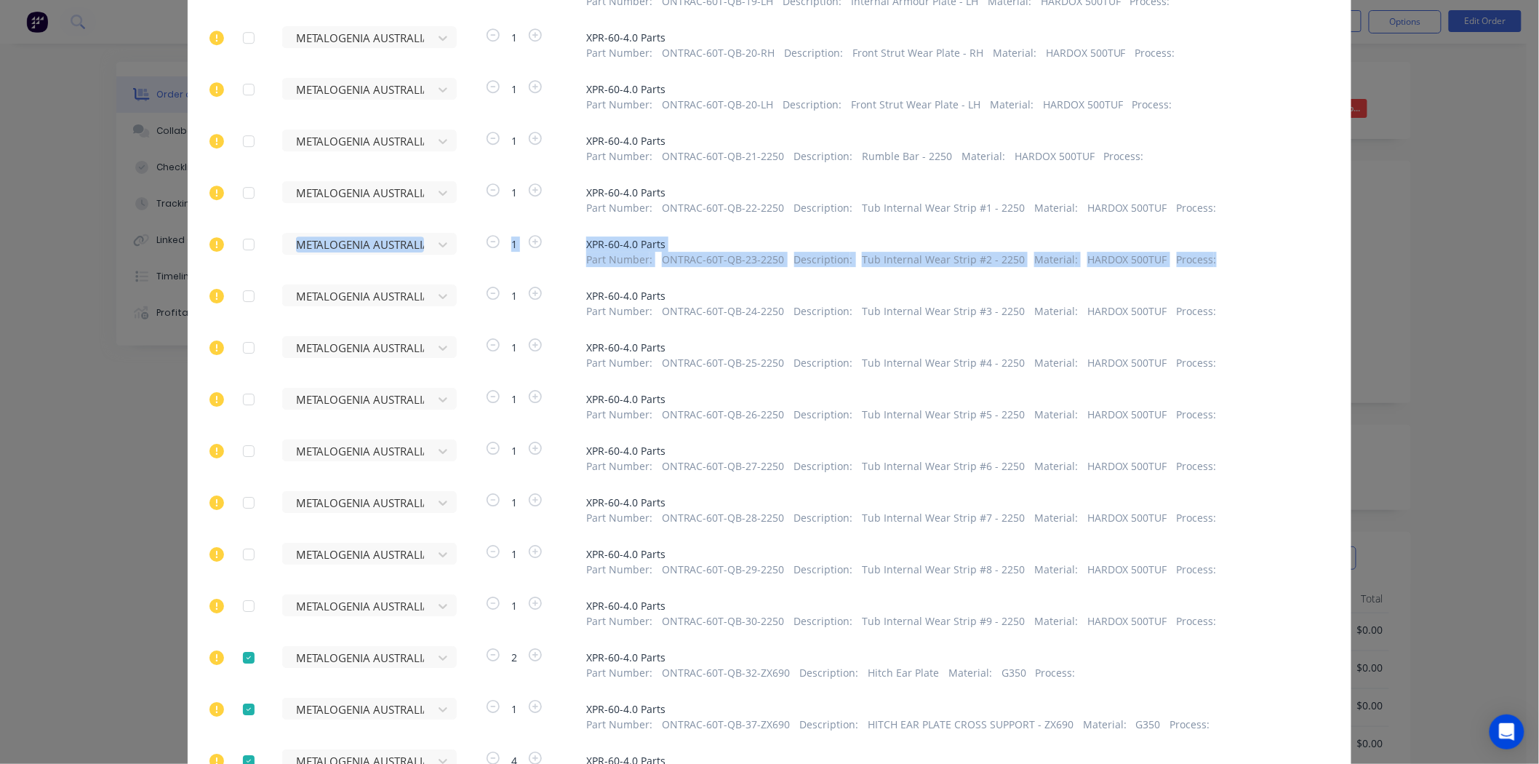
click at [244, 662] on div at bounding box center [248, 657] width 29 height 29
click at [245, 700] on div at bounding box center [248, 709] width 29 height 29
click at [242, 754] on div at bounding box center [248, 760] width 29 height 29
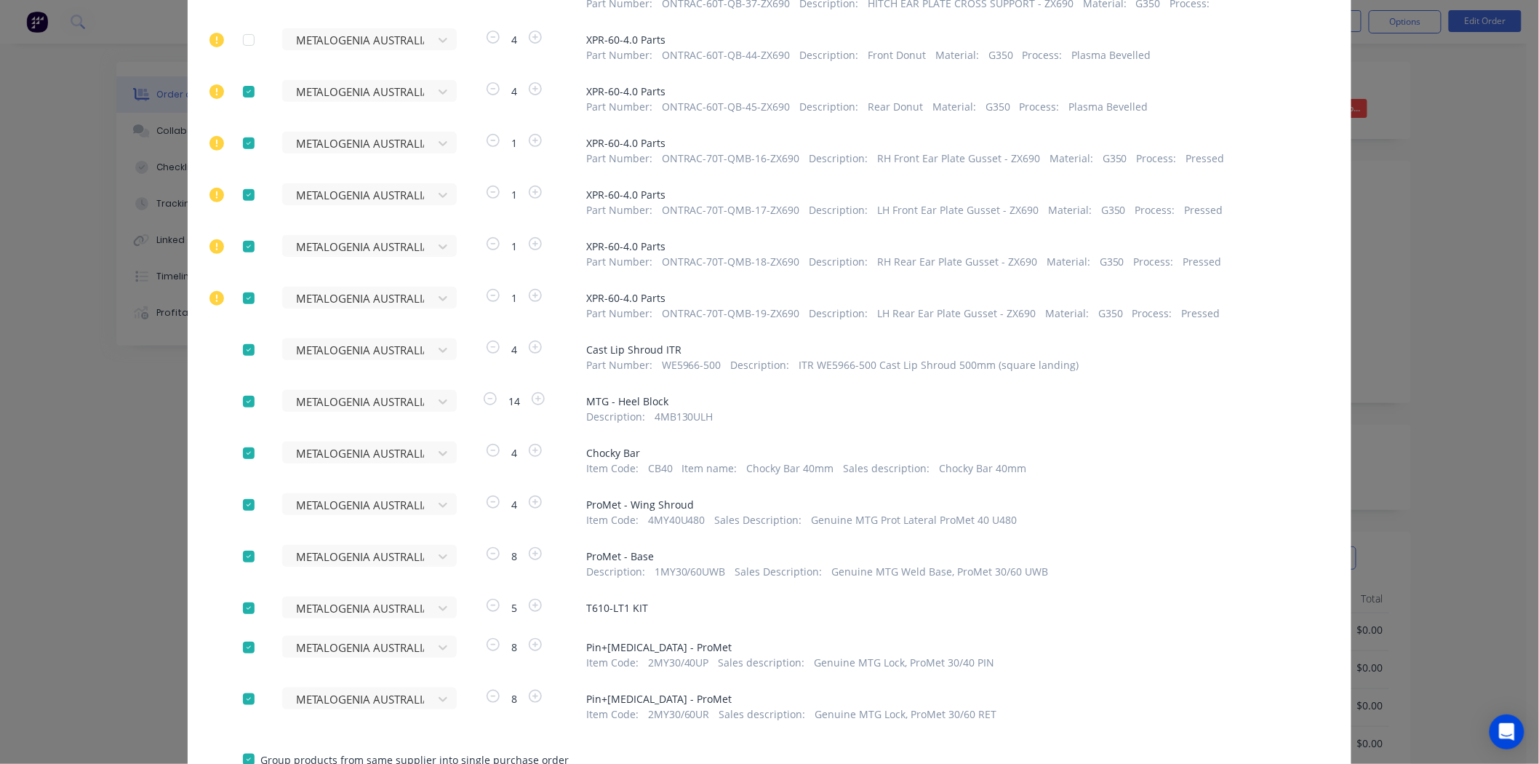
scroll to position [2505, 0]
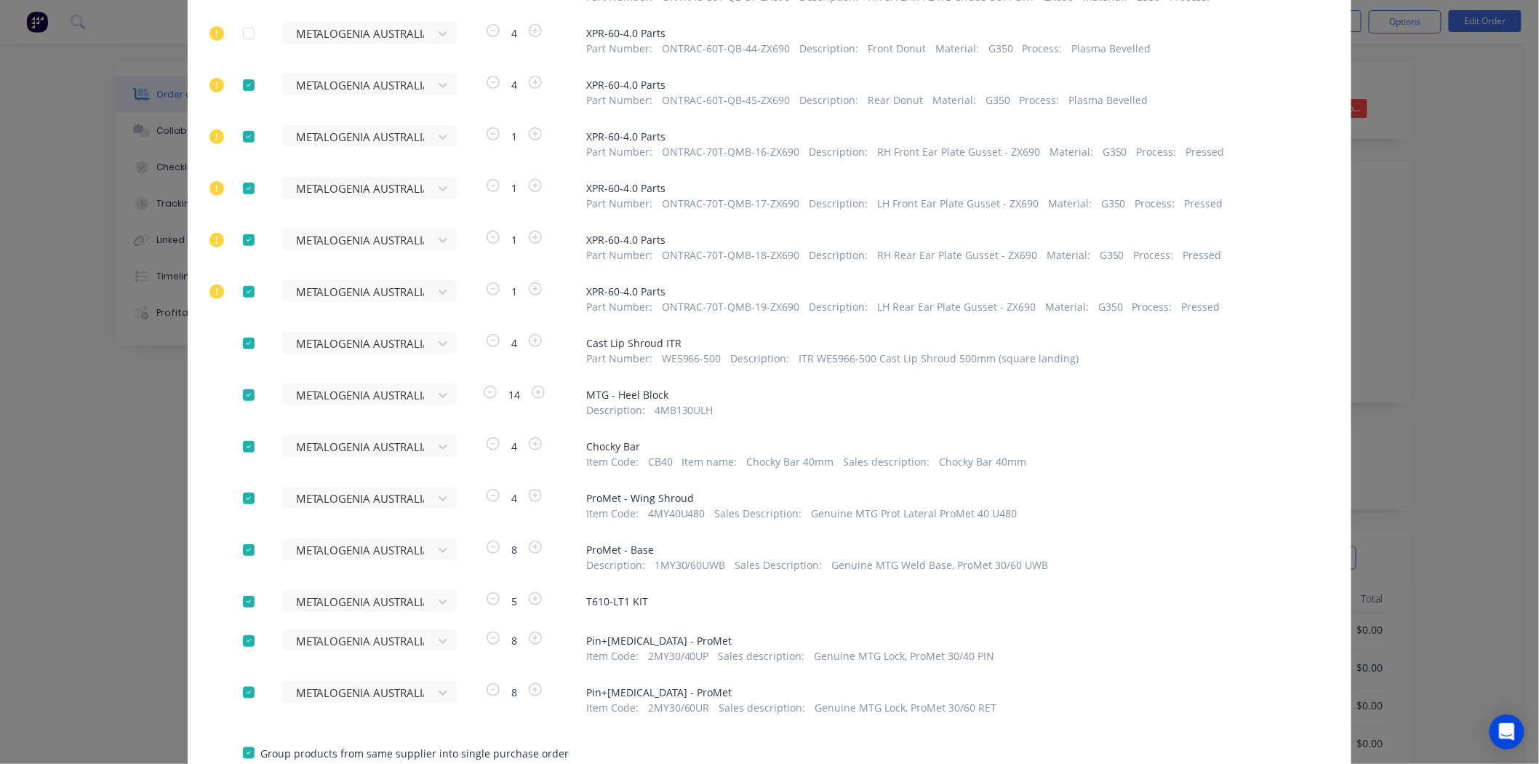
click at [239, 75] on div at bounding box center [248, 85] width 29 height 29
click at [240, 134] on div at bounding box center [248, 136] width 29 height 29
click at [239, 189] on div at bounding box center [248, 188] width 29 height 29
click at [244, 240] on div at bounding box center [248, 240] width 29 height 29
click at [247, 297] on div at bounding box center [248, 291] width 29 height 29
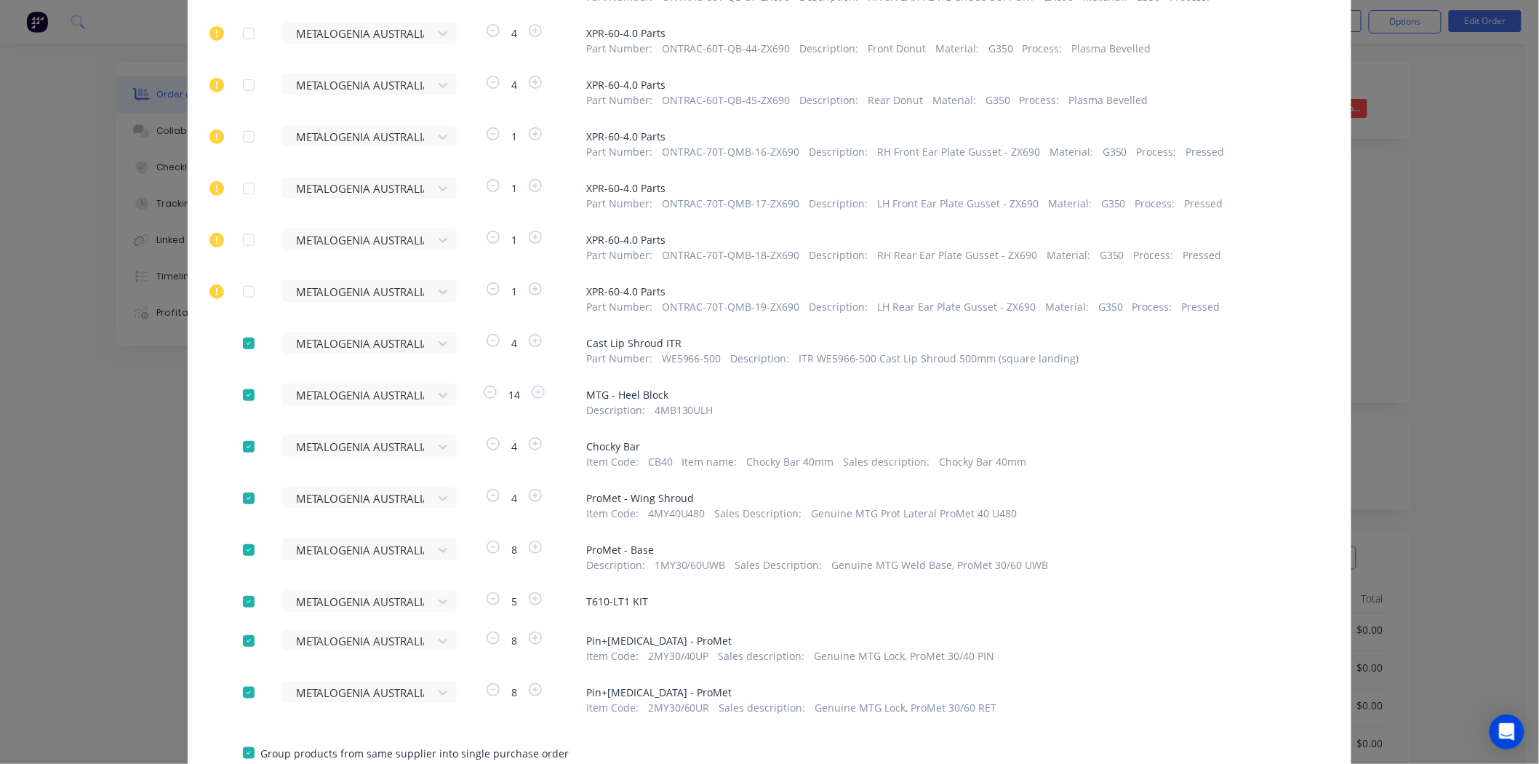
click at [244, 344] on div at bounding box center [248, 343] width 29 height 29
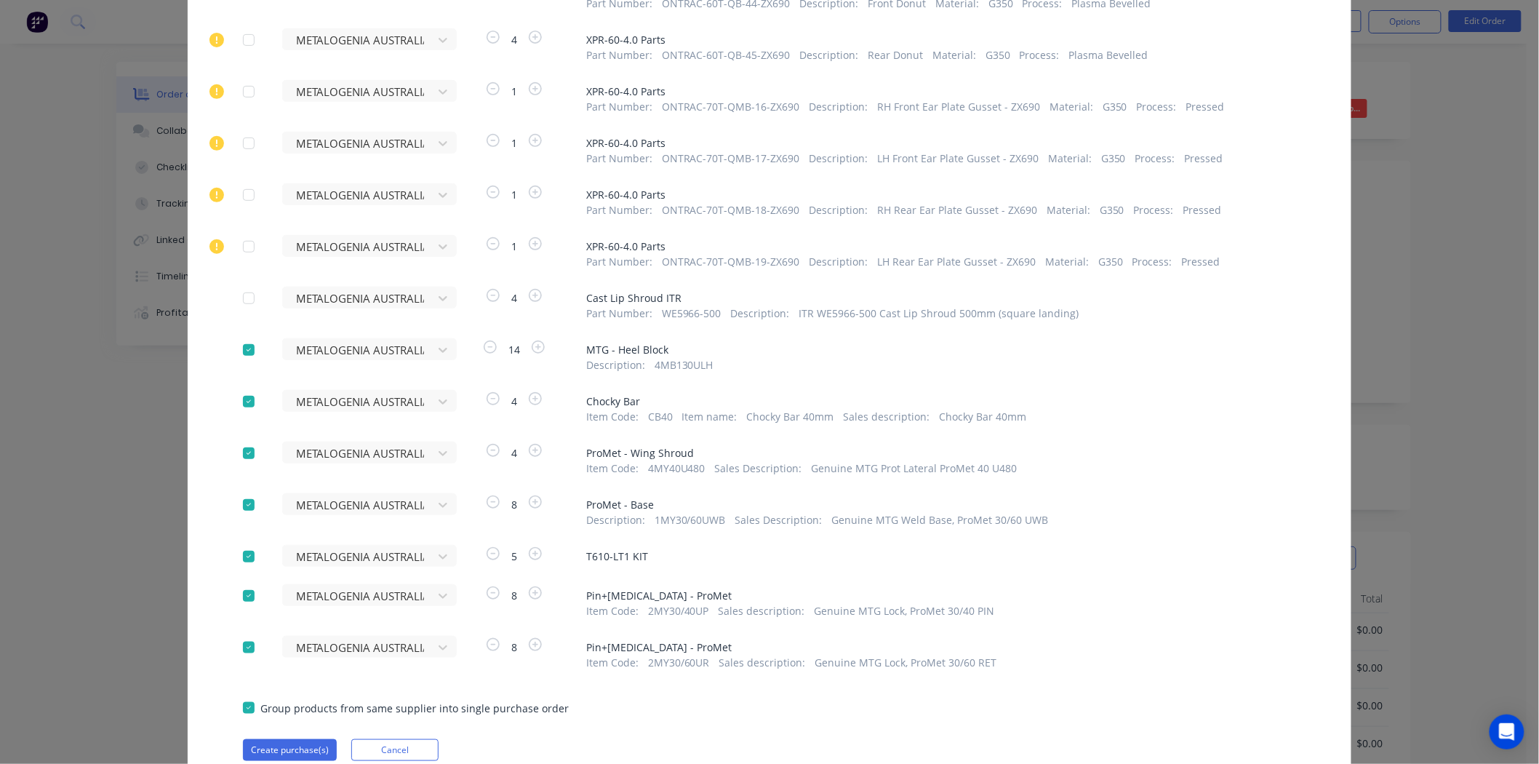
scroll to position [2586, 0]
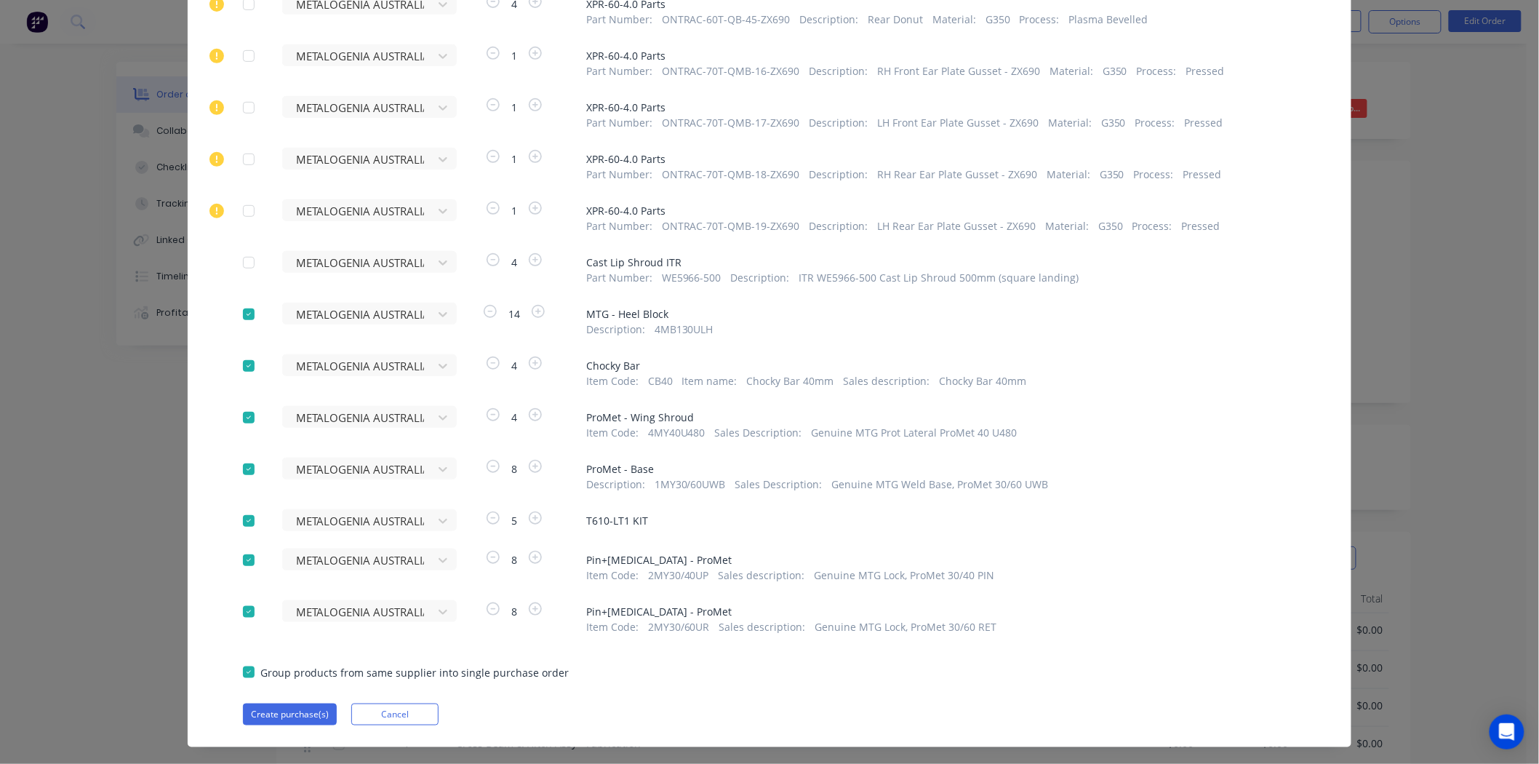
click at [242, 367] on div at bounding box center [248, 365] width 29 height 29
click at [245, 522] on div at bounding box center [248, 520] width 29 height 29
click at [296, 716] on button "Create purchase(s)" at bounding box center [290, 714] width 94 height 22
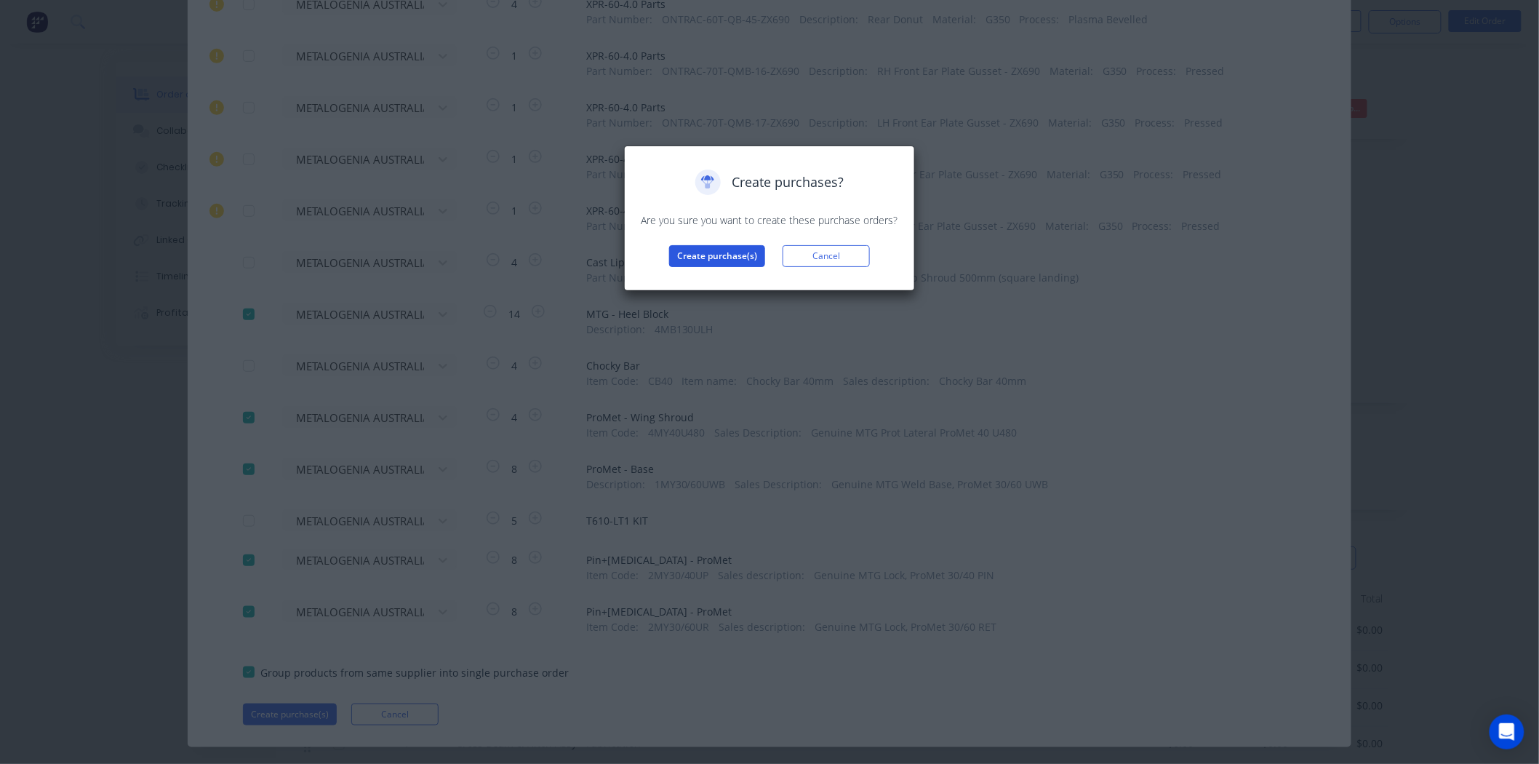
click at [736, 259] on button "Create purchase(s)" at bounding box center [717, 256] width 96 height 22
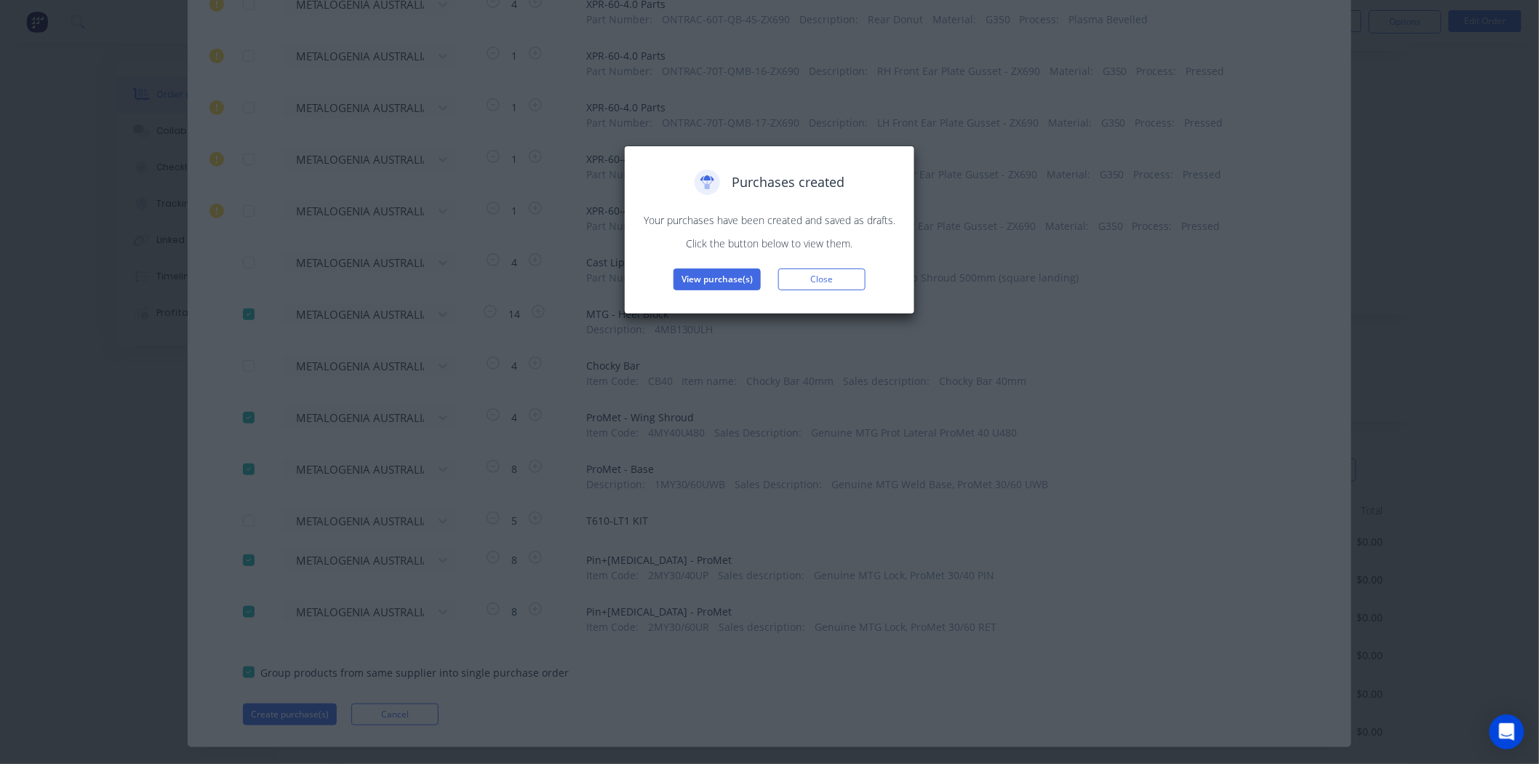
scroll to position [242, 0]
click at [735, 271] on button "View purchase(s)" at bounding box center [717, 279] width 87 height 22
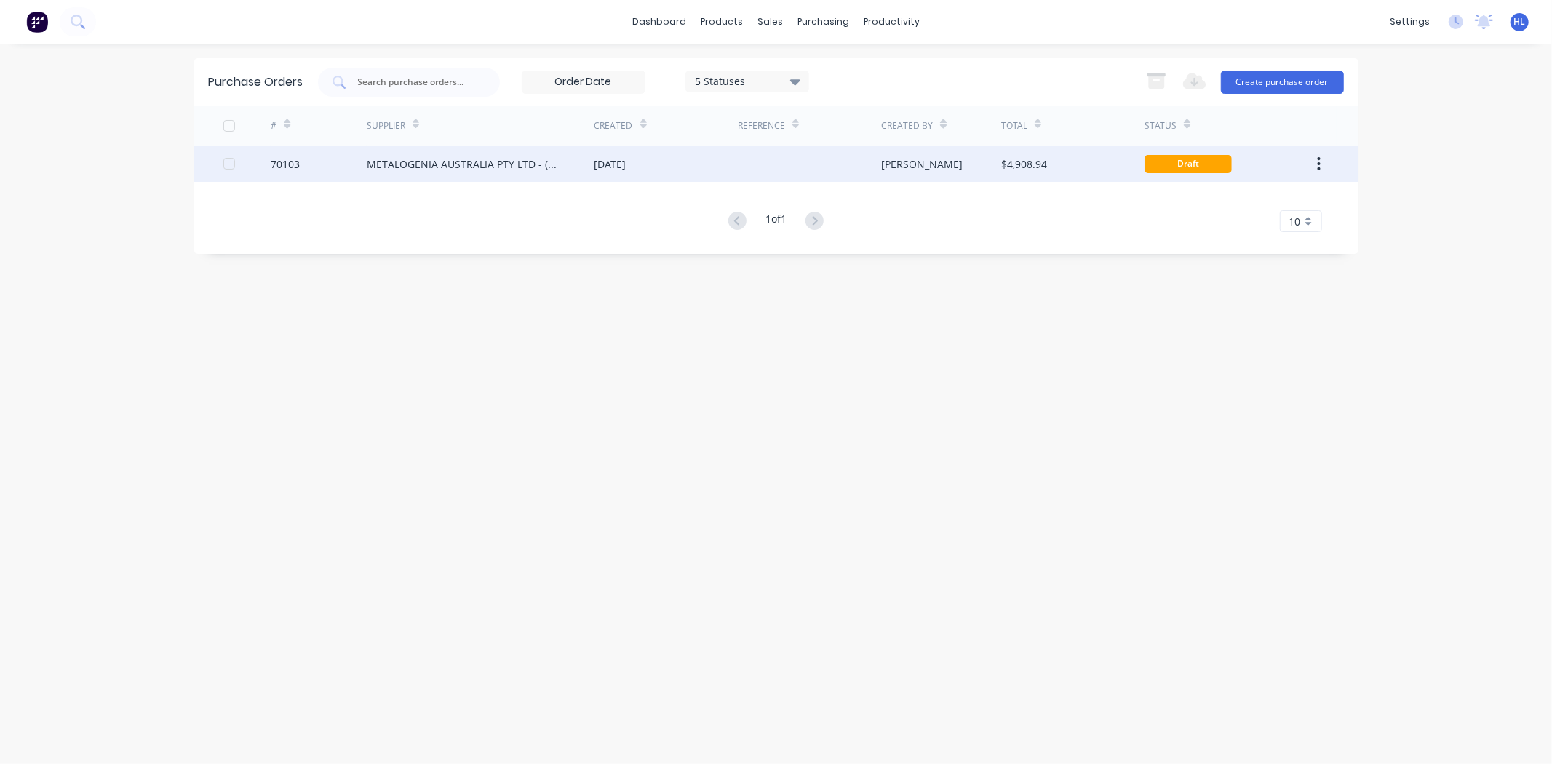
click at [293, 169] on div "70103" at bounding box center [285, 163] width 29 height 15
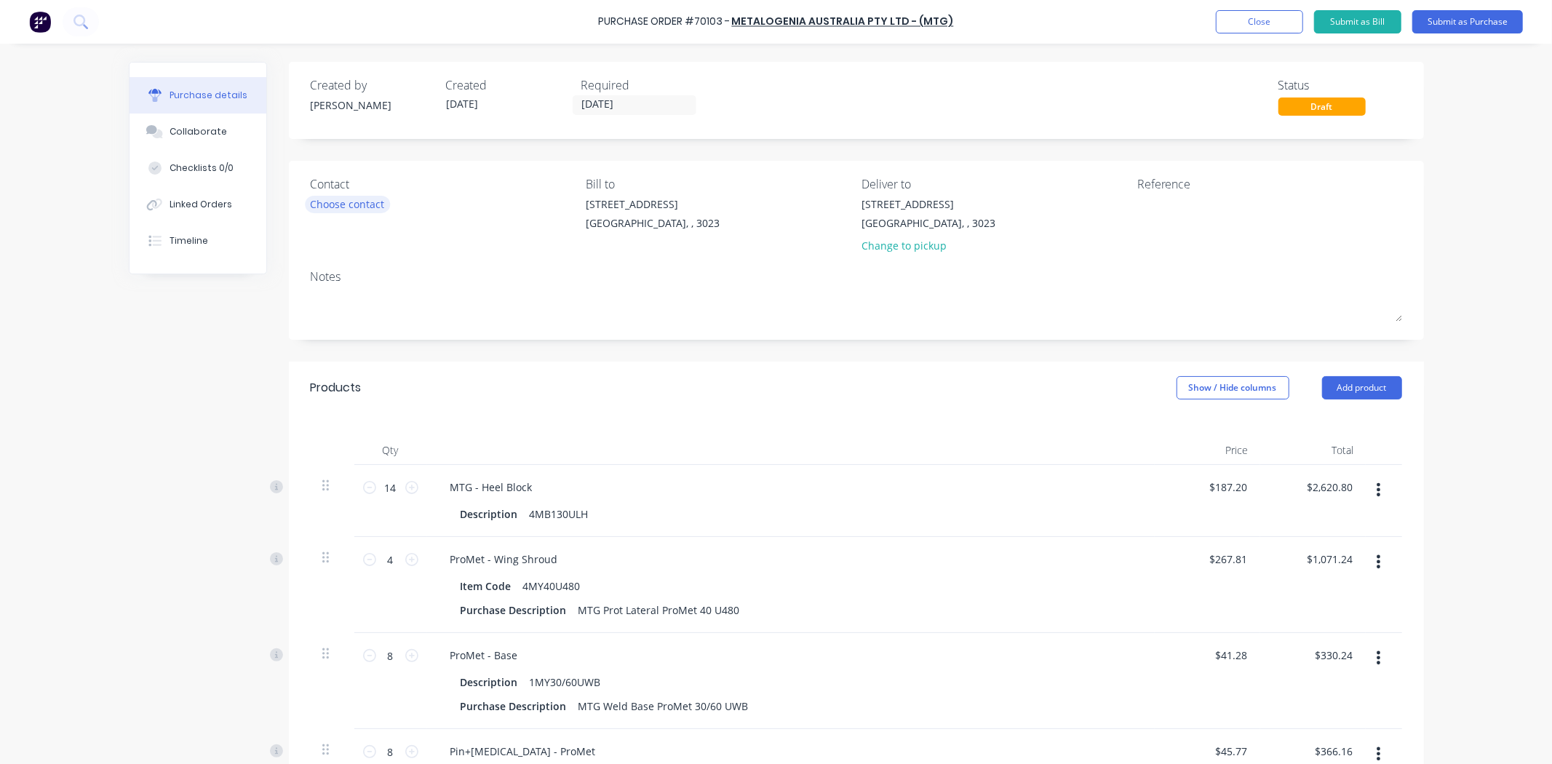
click at [355, 204] on div "Choose contact" at bounding box center [348, 203] width 74 height 15
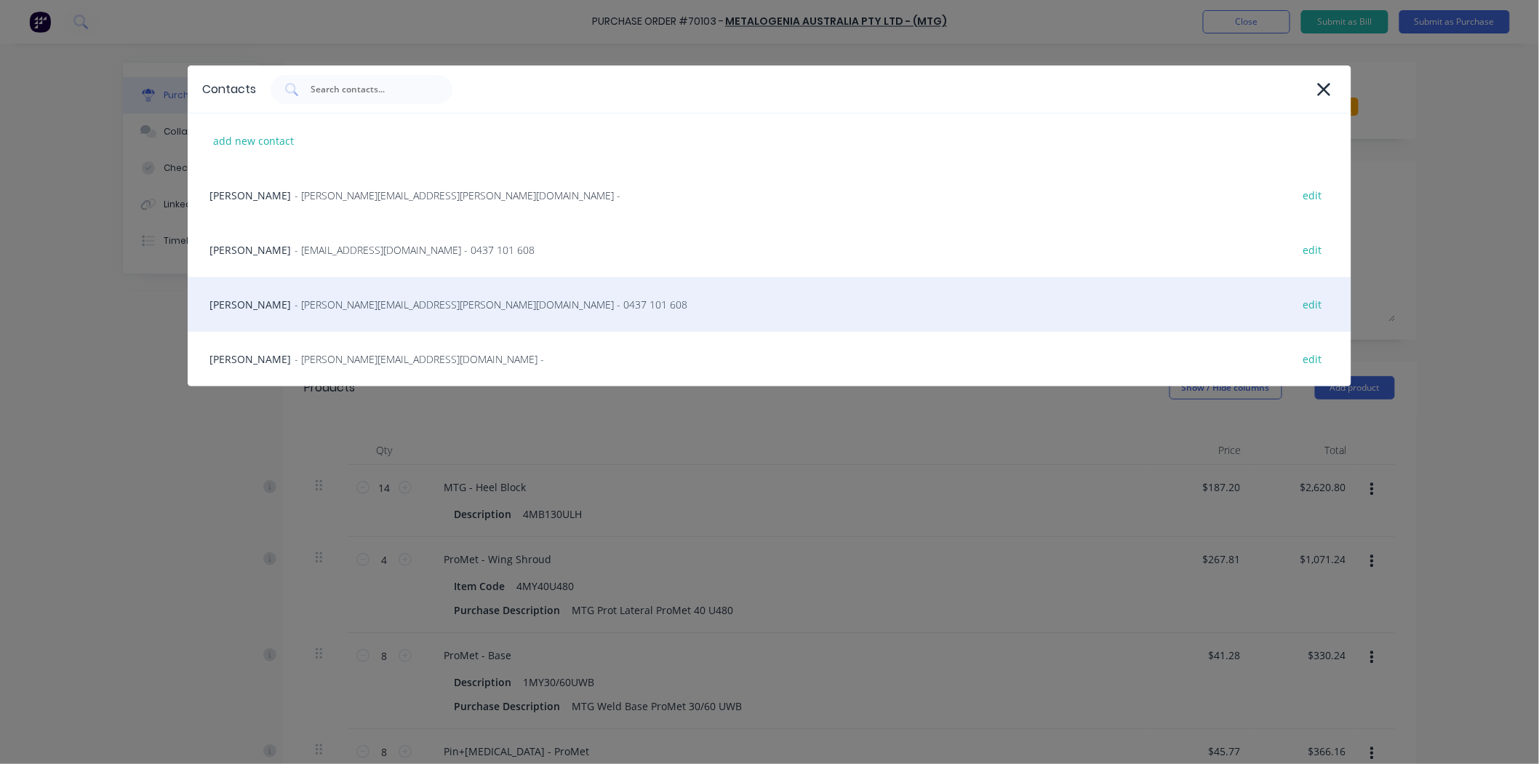
click at [391, 306] on span "- jason.allardice@mtgcorp.com - 0437 101 608" at bounding box center [491, 304] width 393 height 15
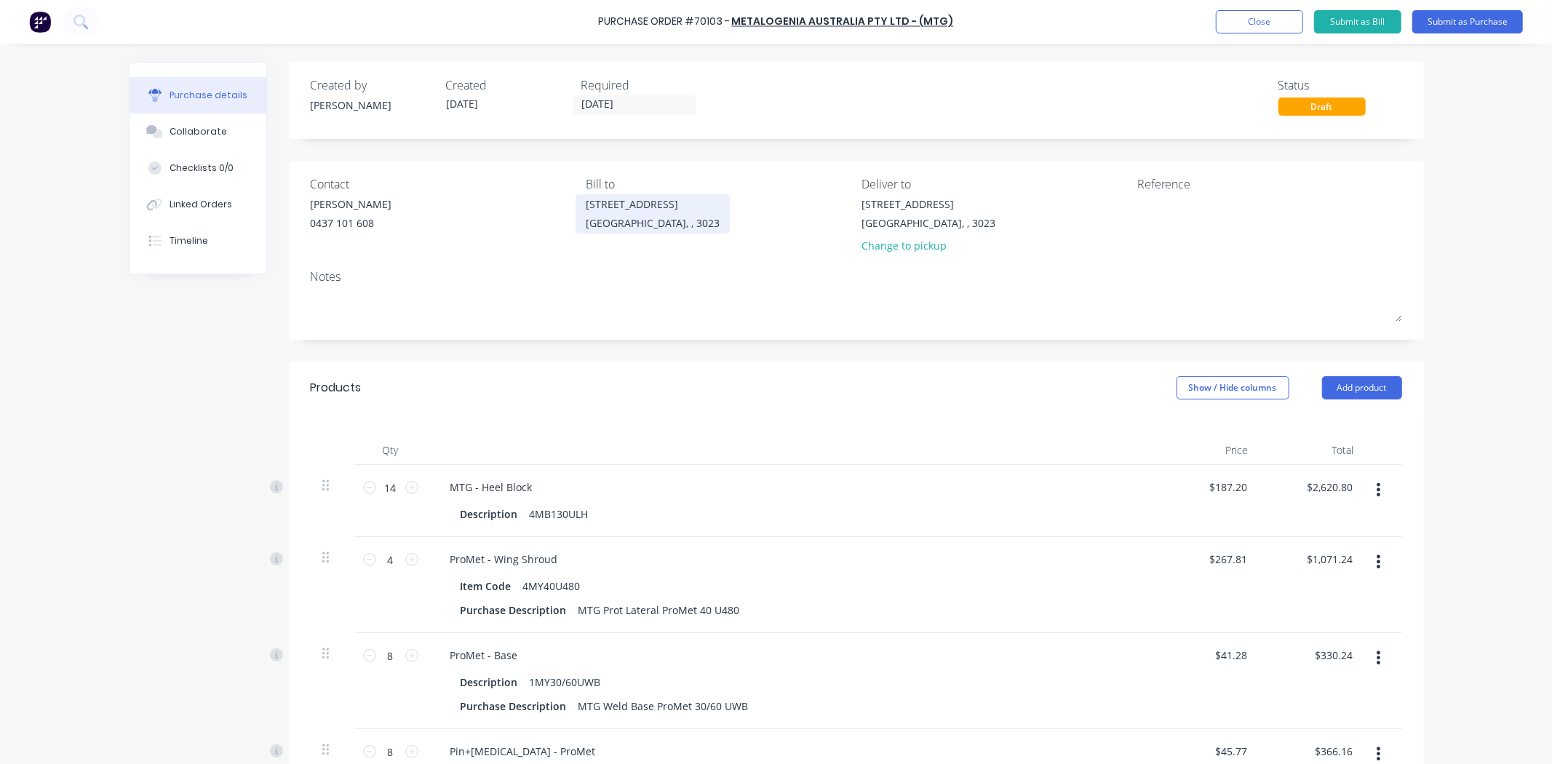
click at [617, 201] on div "20 Ravenhall Way" at bounding box center [653, 203] width 134 height 15
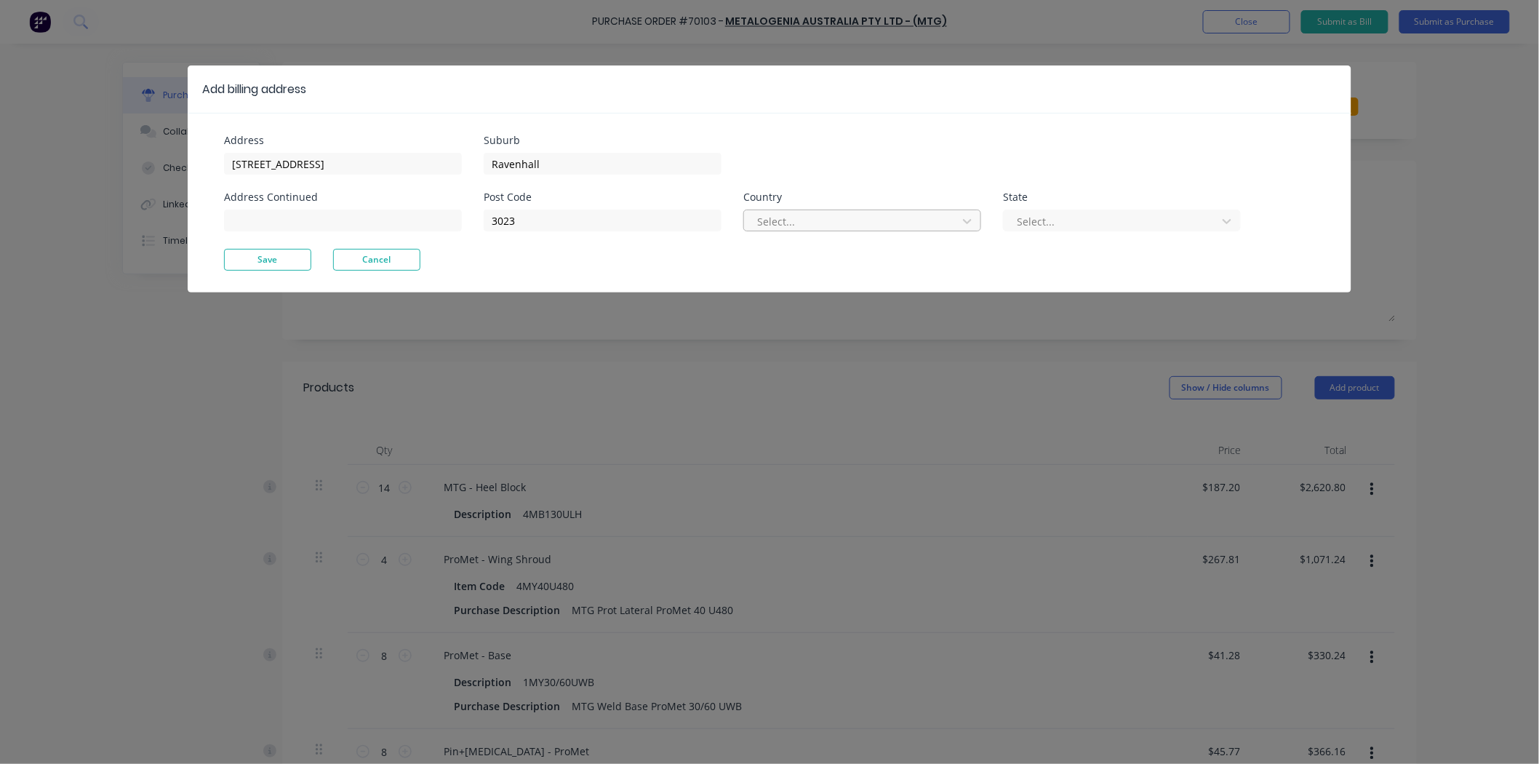
click at [751, 217] on div "Select..." at bounding box center [862, 220] width 238 height 22
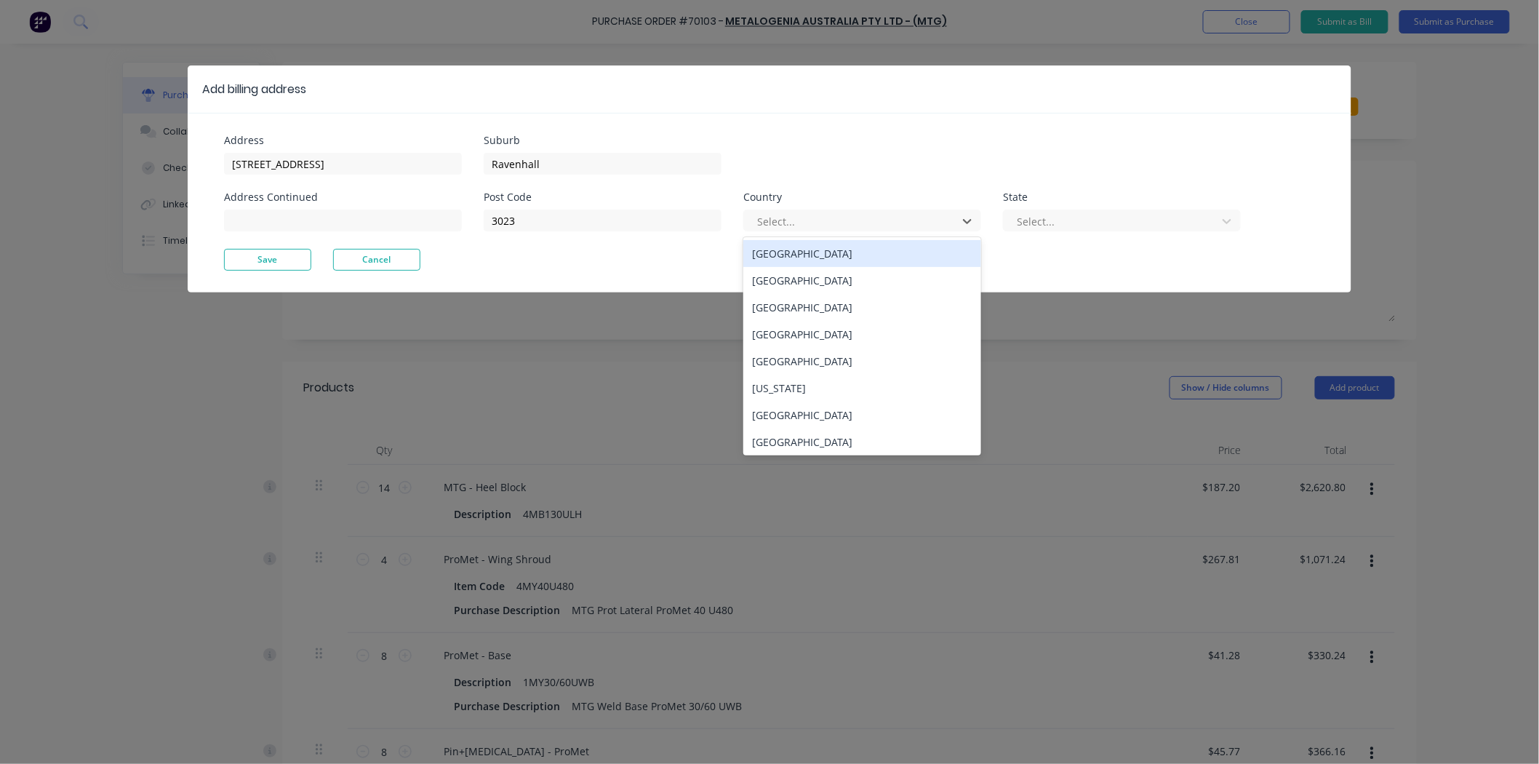
click at [813, 253] on div "Australia" at bounding box center [862, 253] width 238 height 27
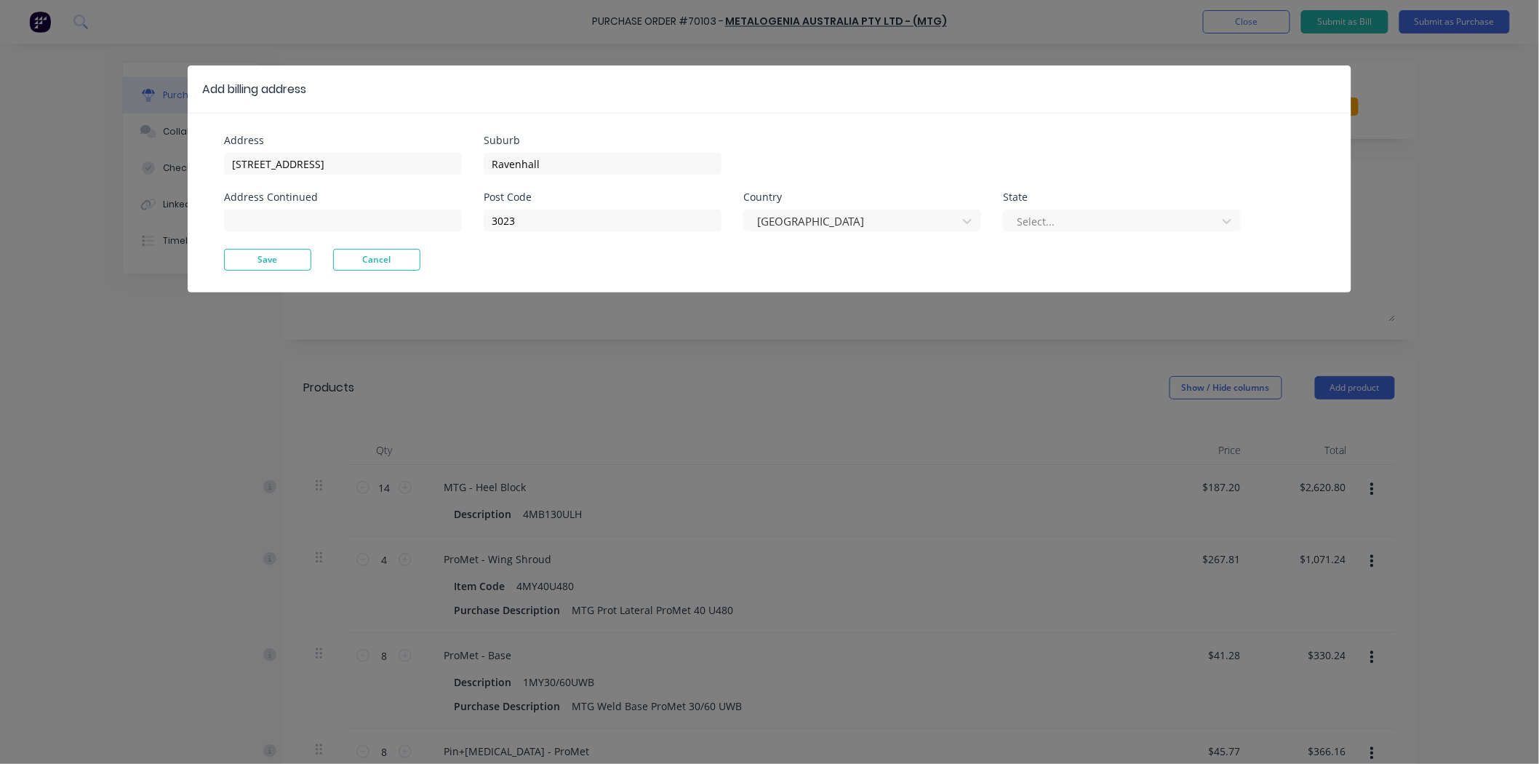
click at [1114, 207] on div "Select..." at bounding box center [1122, 218] width 238 height 25
click at [1100, 220] on div at bounding box center [1112, 221] width 194 height 18
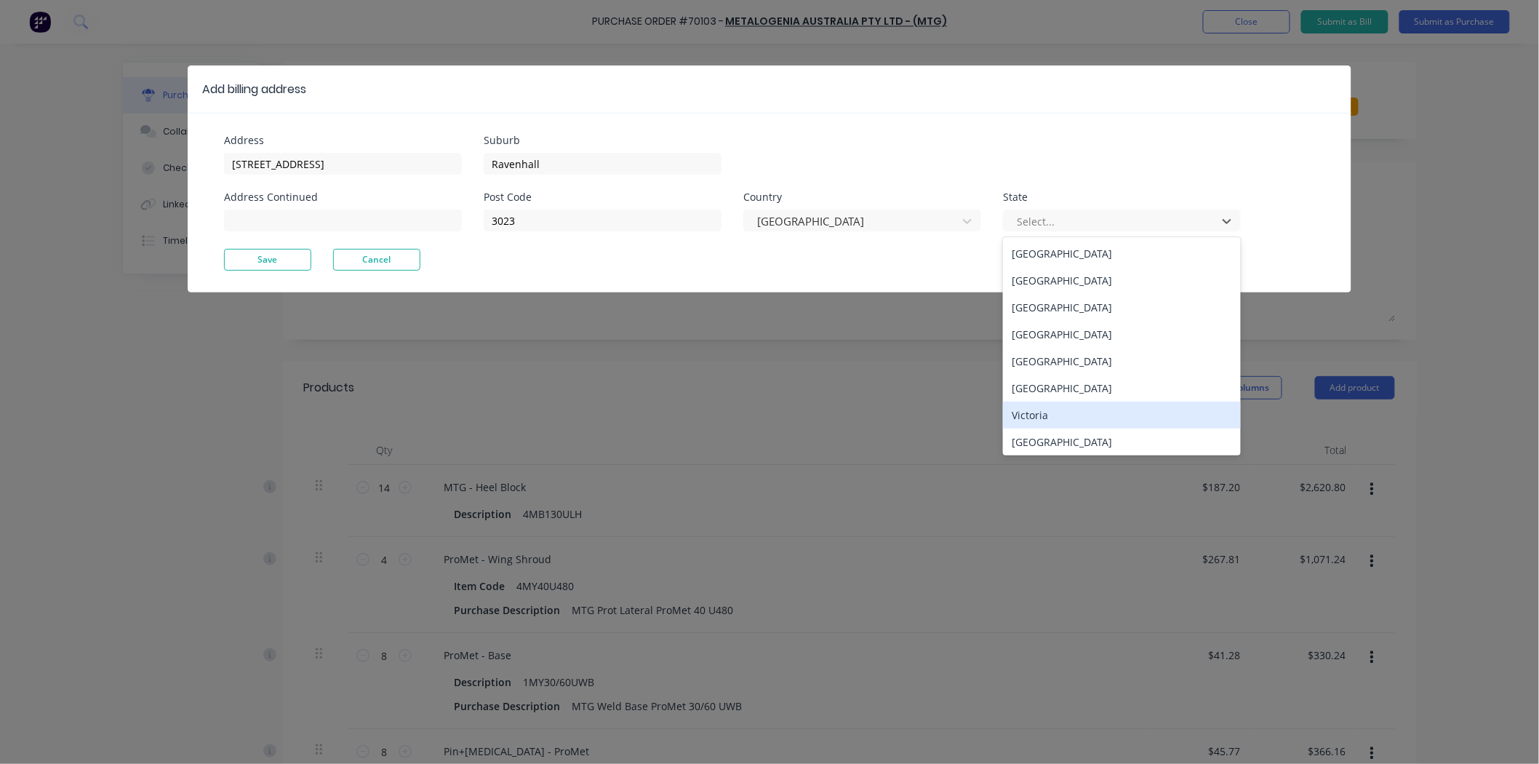
click at [1055, 404] on div "Victoria" at bounding box center [1122, 415] width 238 height 27
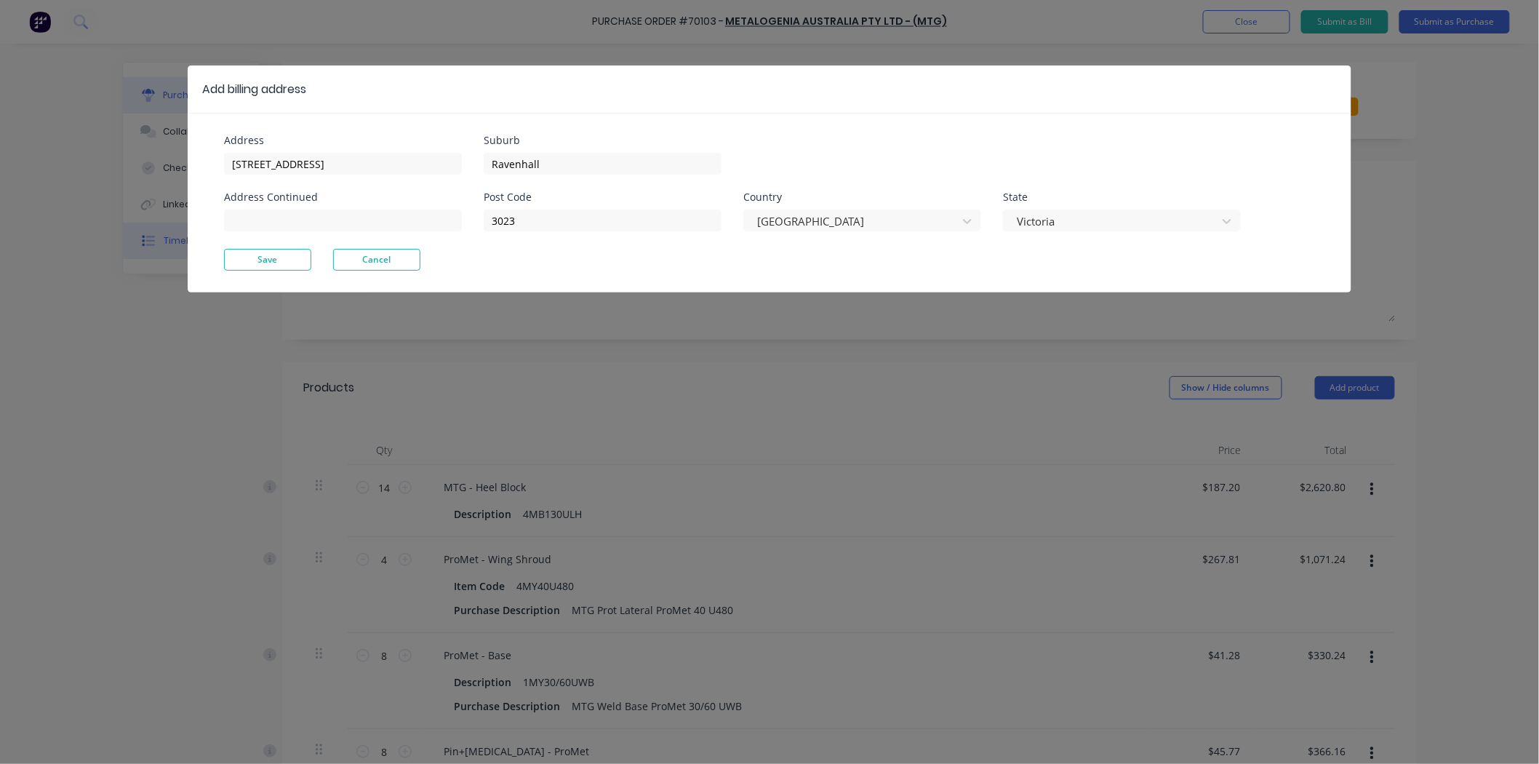
drag, startPoint x: 228, startPoint y: 250, endPoint x: 237, endPoint y: 251, distance: 8.8
click at [231, 251] on button "Save" at bounding box center [267, 260] width 87 height 22
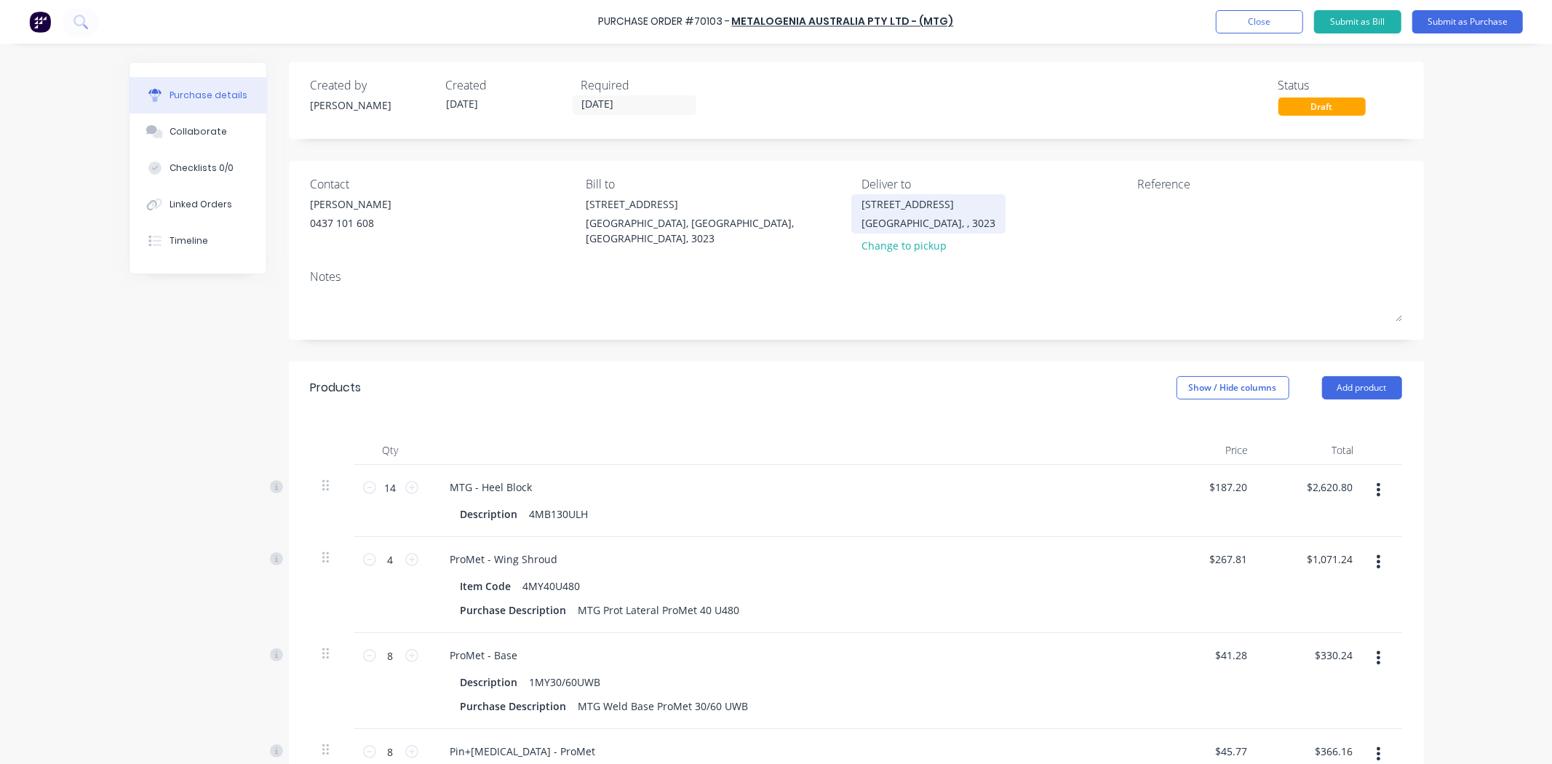
click at [930, 196] on div "20 Ravenhall Way" at bounding box center [928, 203] width 134 height 15
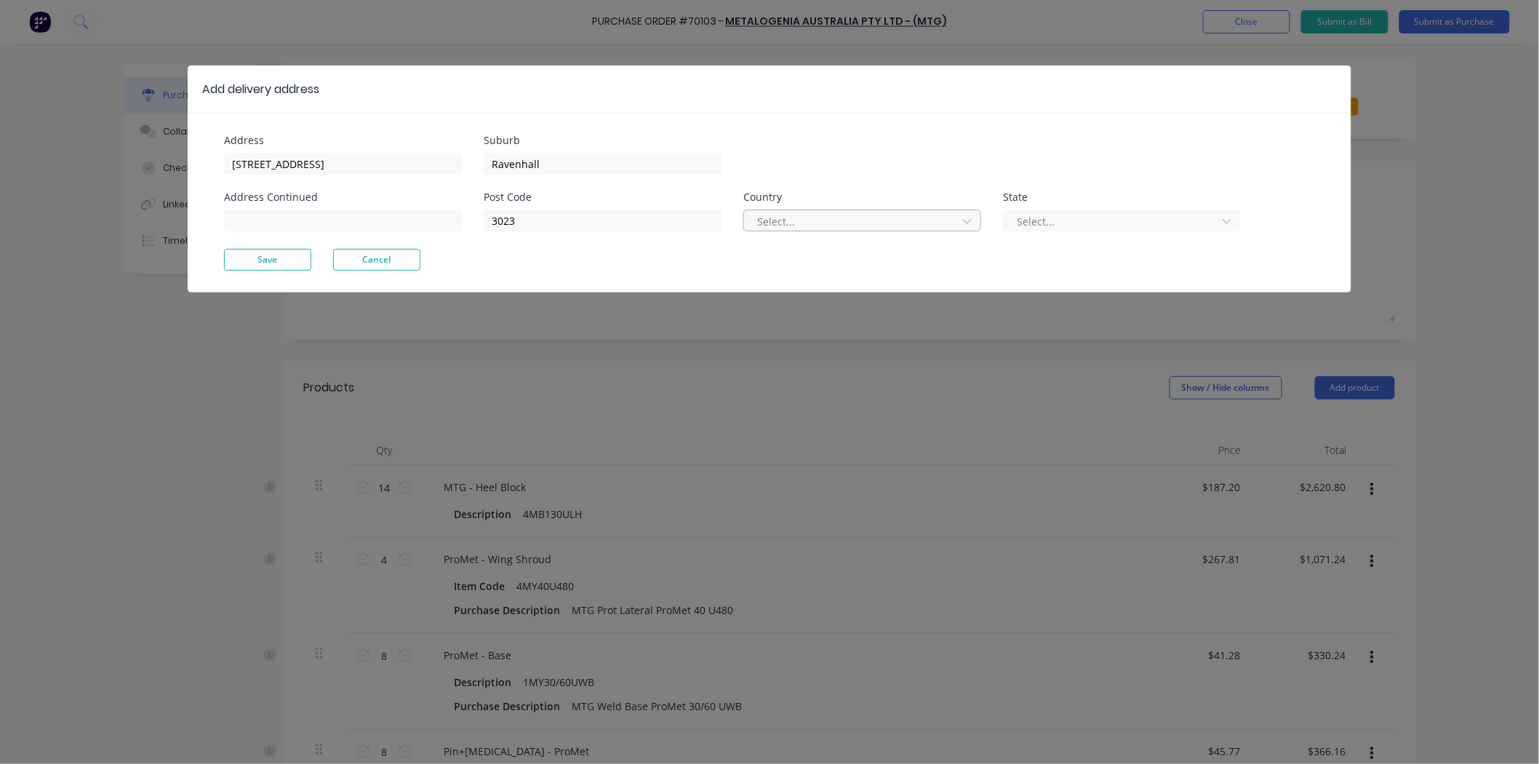
click at [796, 212] on div at bounding box center [853, 221] width 194 height 18
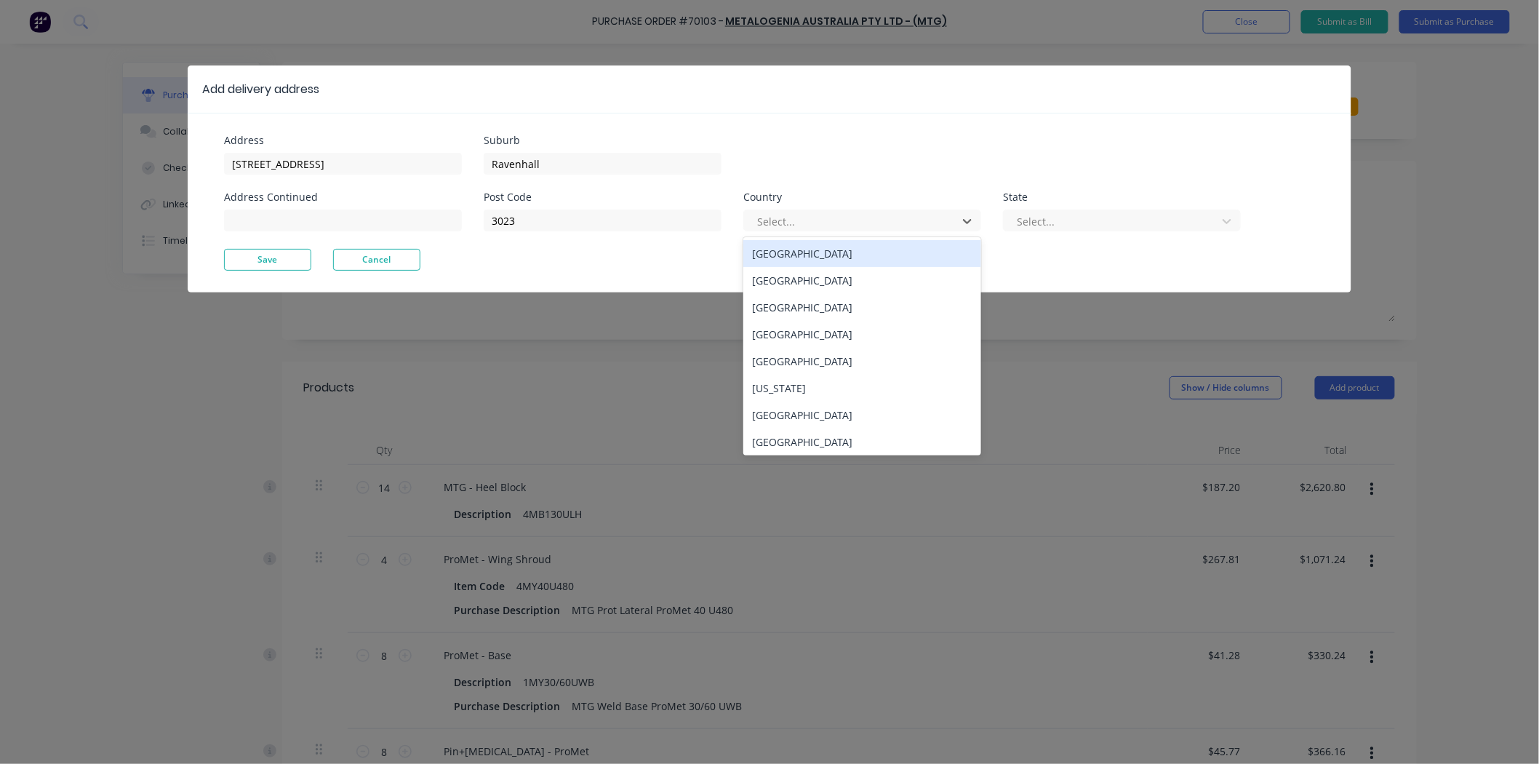
click at [817, 243] on div "Australia" at bounding box center [862, 253] width 238 height 27
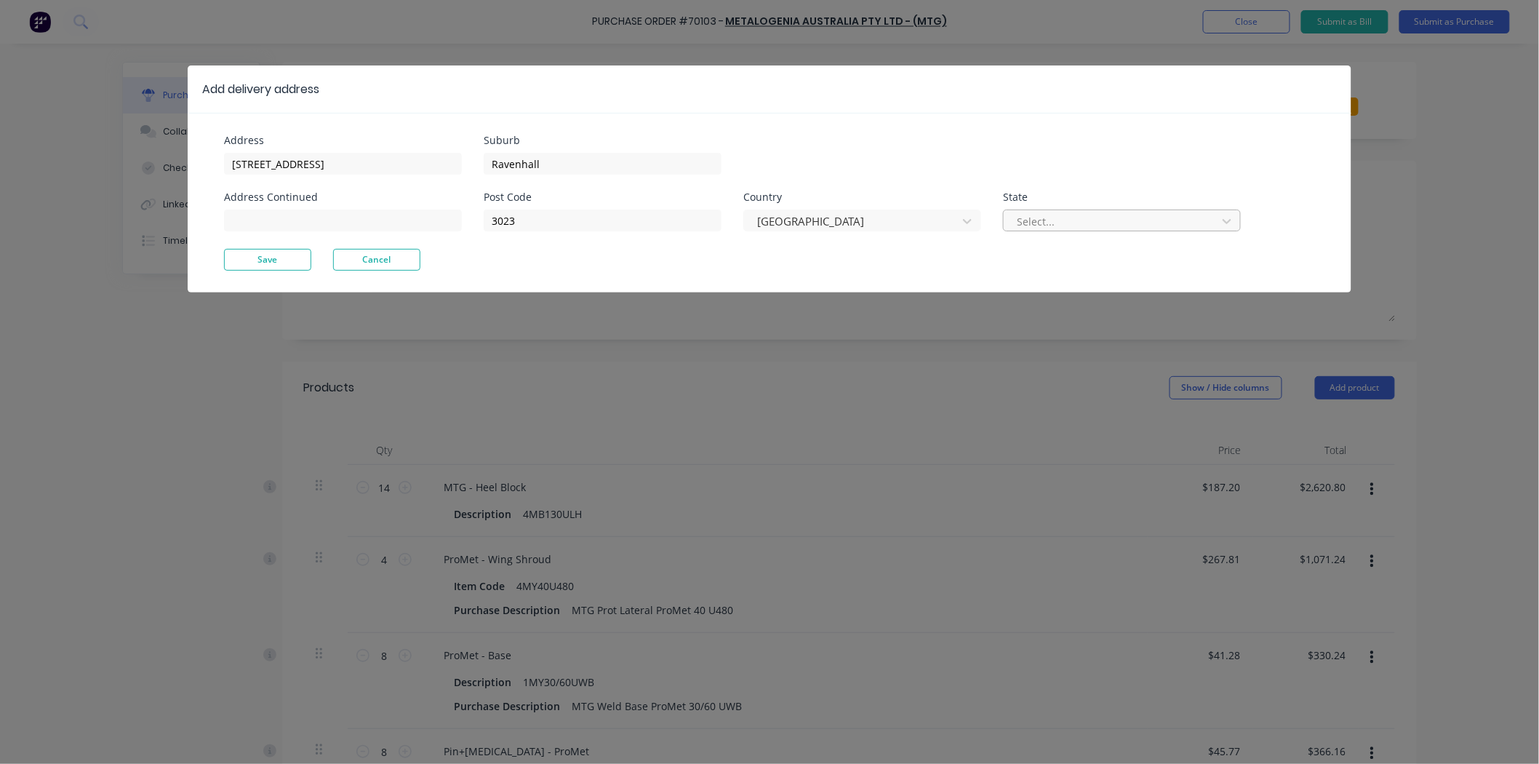
click at [1102, 228] on div at bounding box center [1112, 221] width 194 height 18
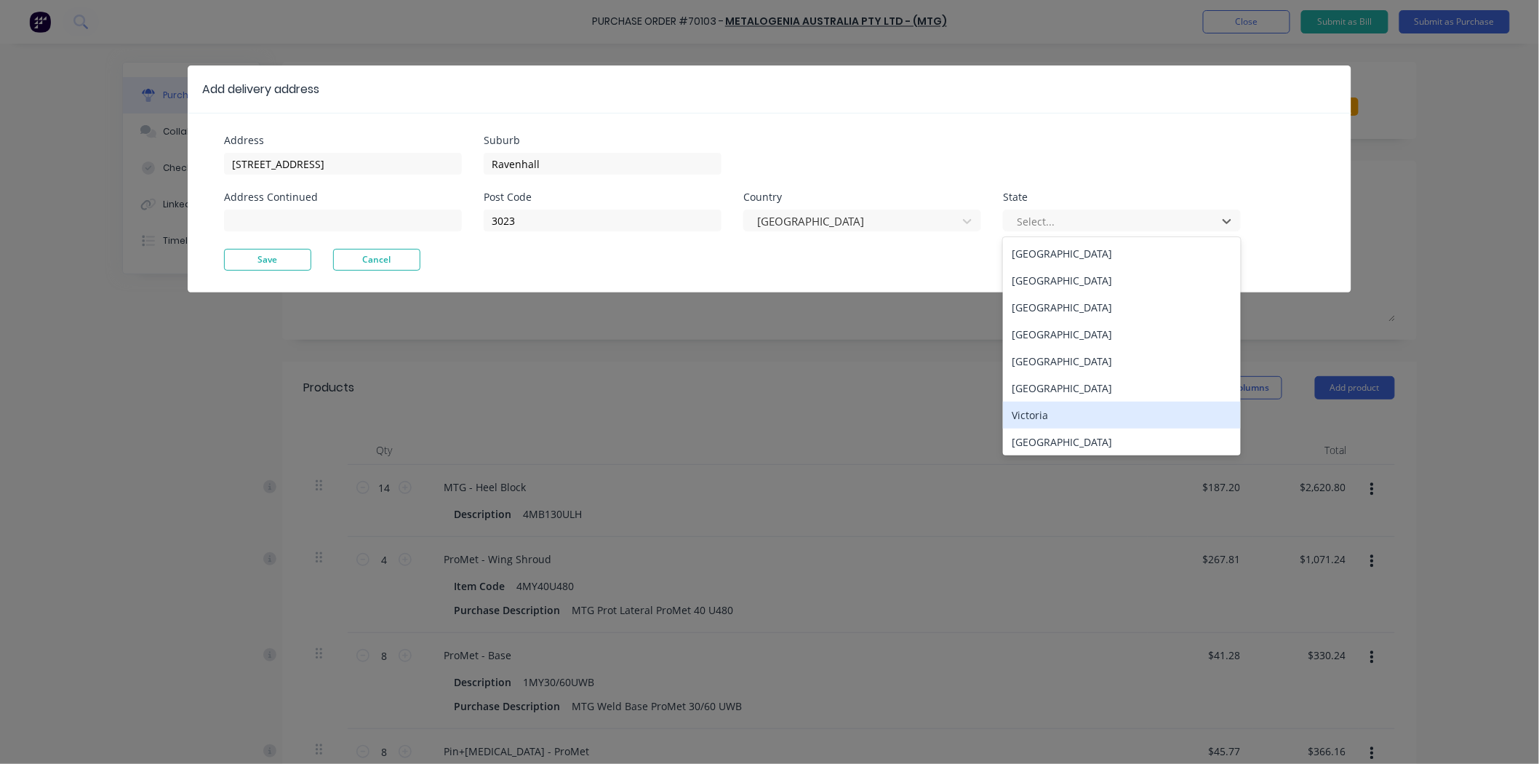
click at [1071, 418] on div "Victoria" at bounding box center [1122, 415] width 238 height 27
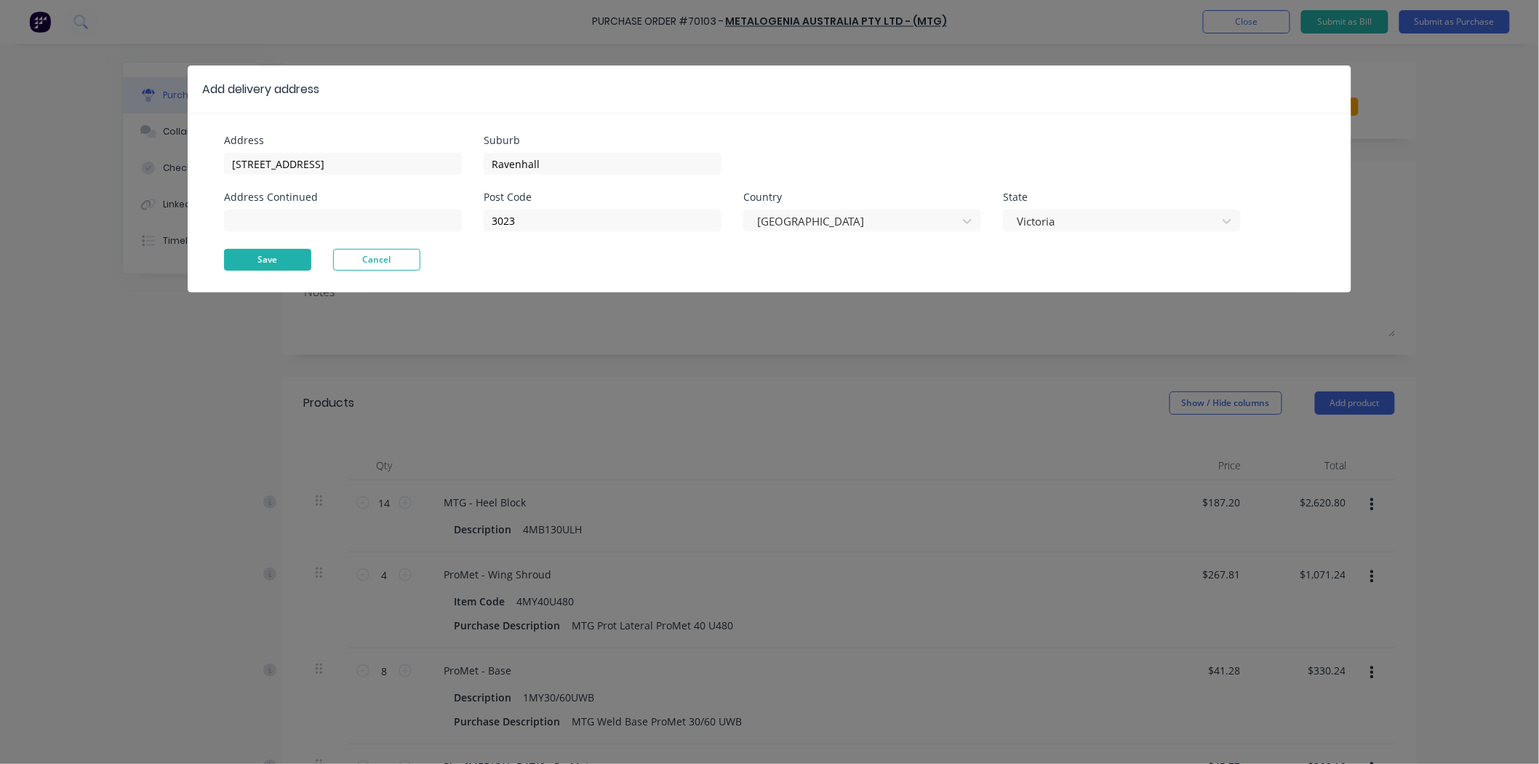
click at [241, 252] on button "Save" at bounding box center [267, 260] width 87 height 22
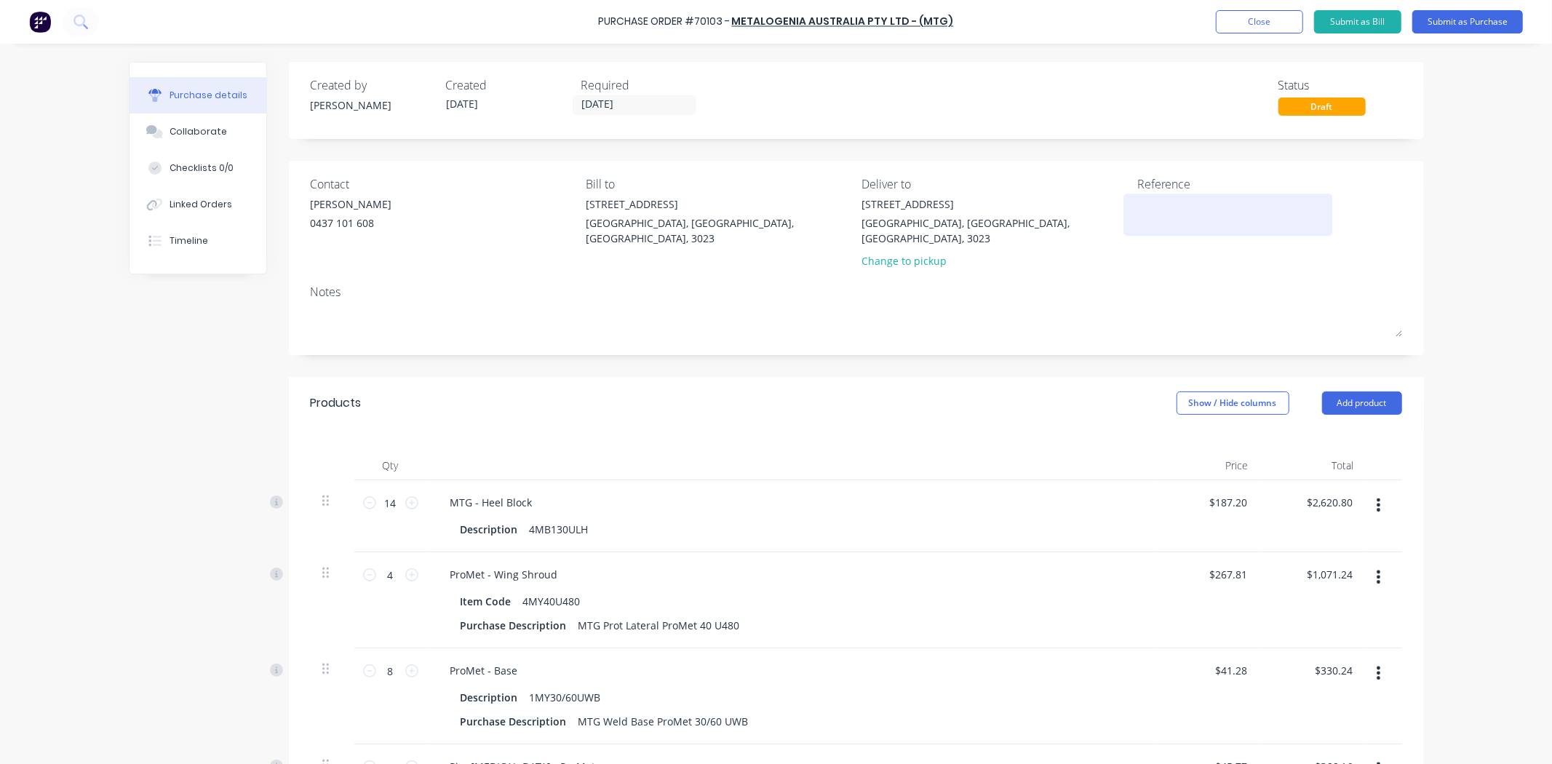
click at [1137, 202] on div at bounding box center [1228, 214] width 182 height 36
click at [1184, 218] on textarea at bounding box center [1228, 212] width 182 height 33
type textarea "j"
type textarea "JO"
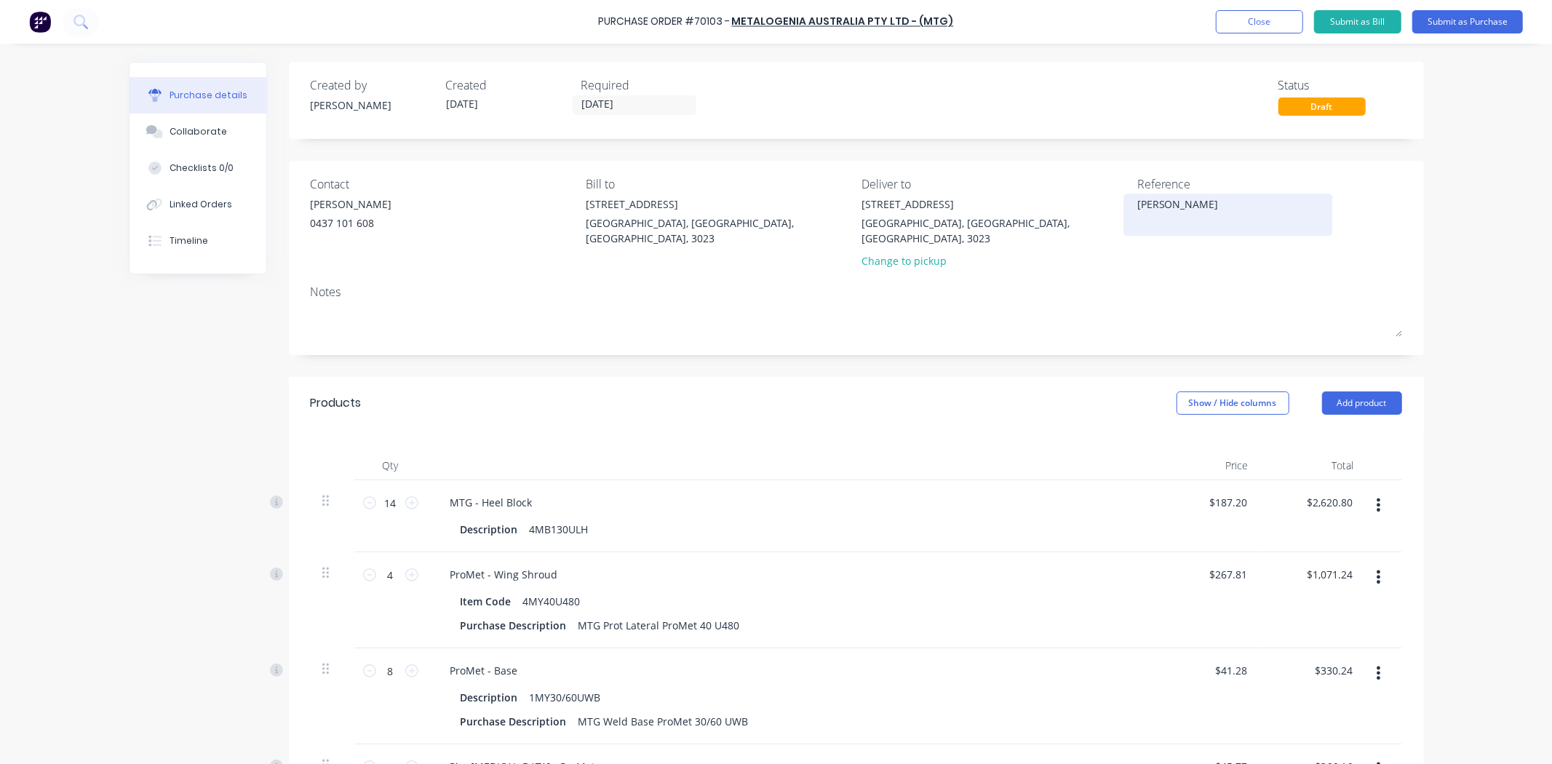
type textarea "x"
type textarea "JO2"
type textarea "x"
type textarea "JO20"
type textarea "x"
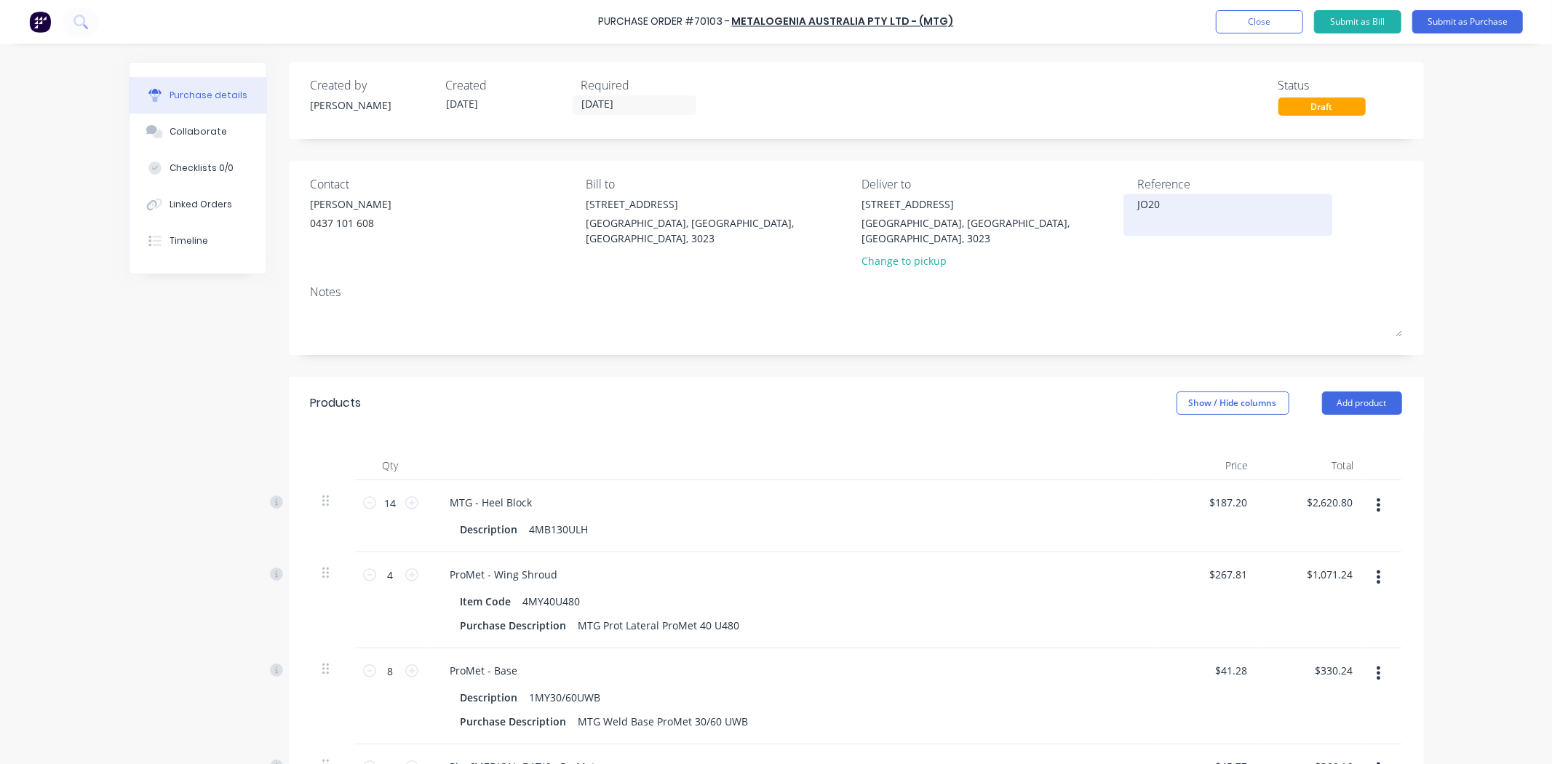
type textarea "JO208"
type textarea "x"
type textarea "JO2081"
type textarea "x"
type textarea "JO2081"
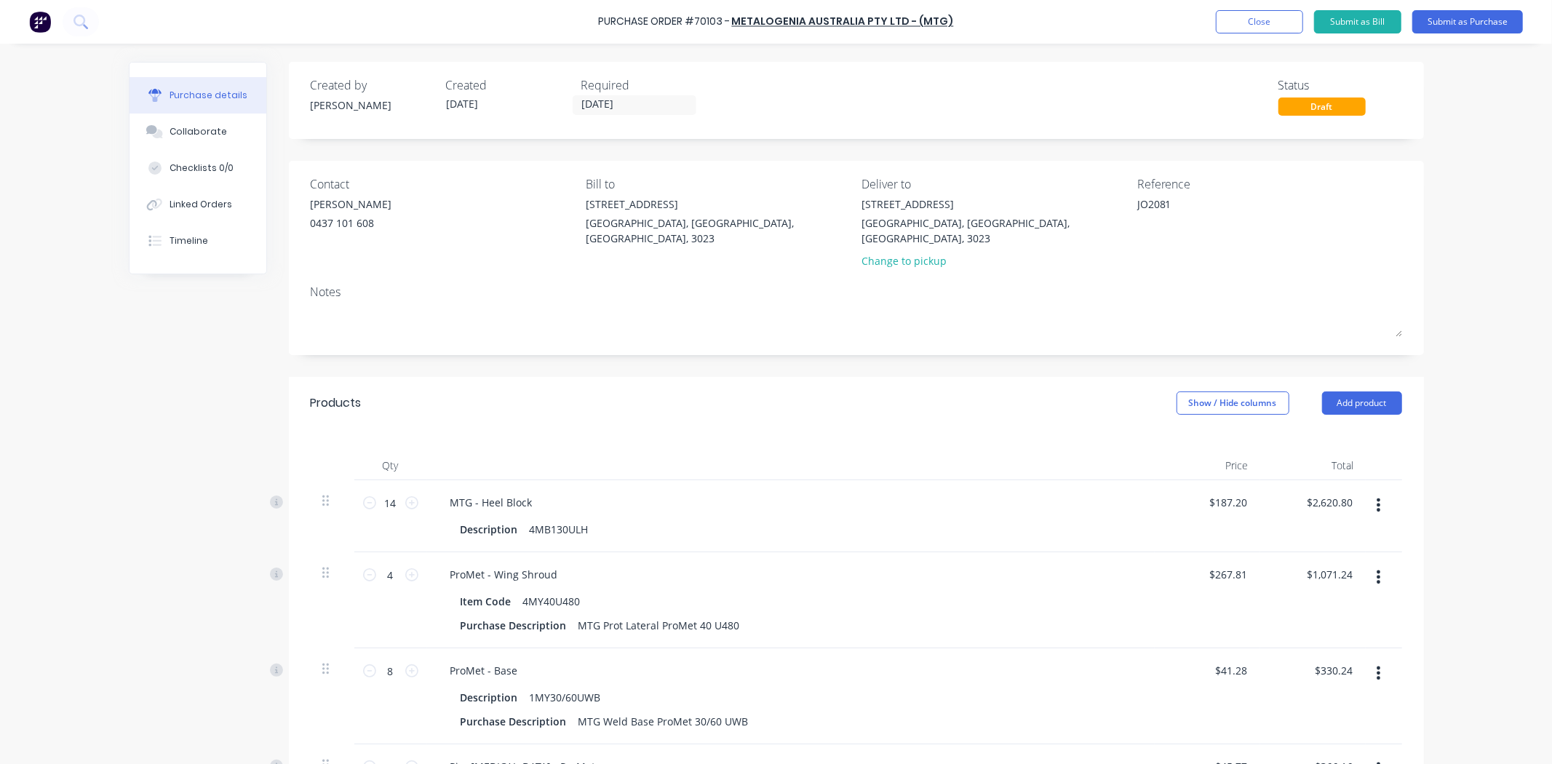
click at [1201, 258] on div "Reference JO2081" at bounding box center [1269, 225] width 265 height 100
click at [1261, 250] on div "Reference JO2081" at bounding box center [1269, 225] width 265 height 100
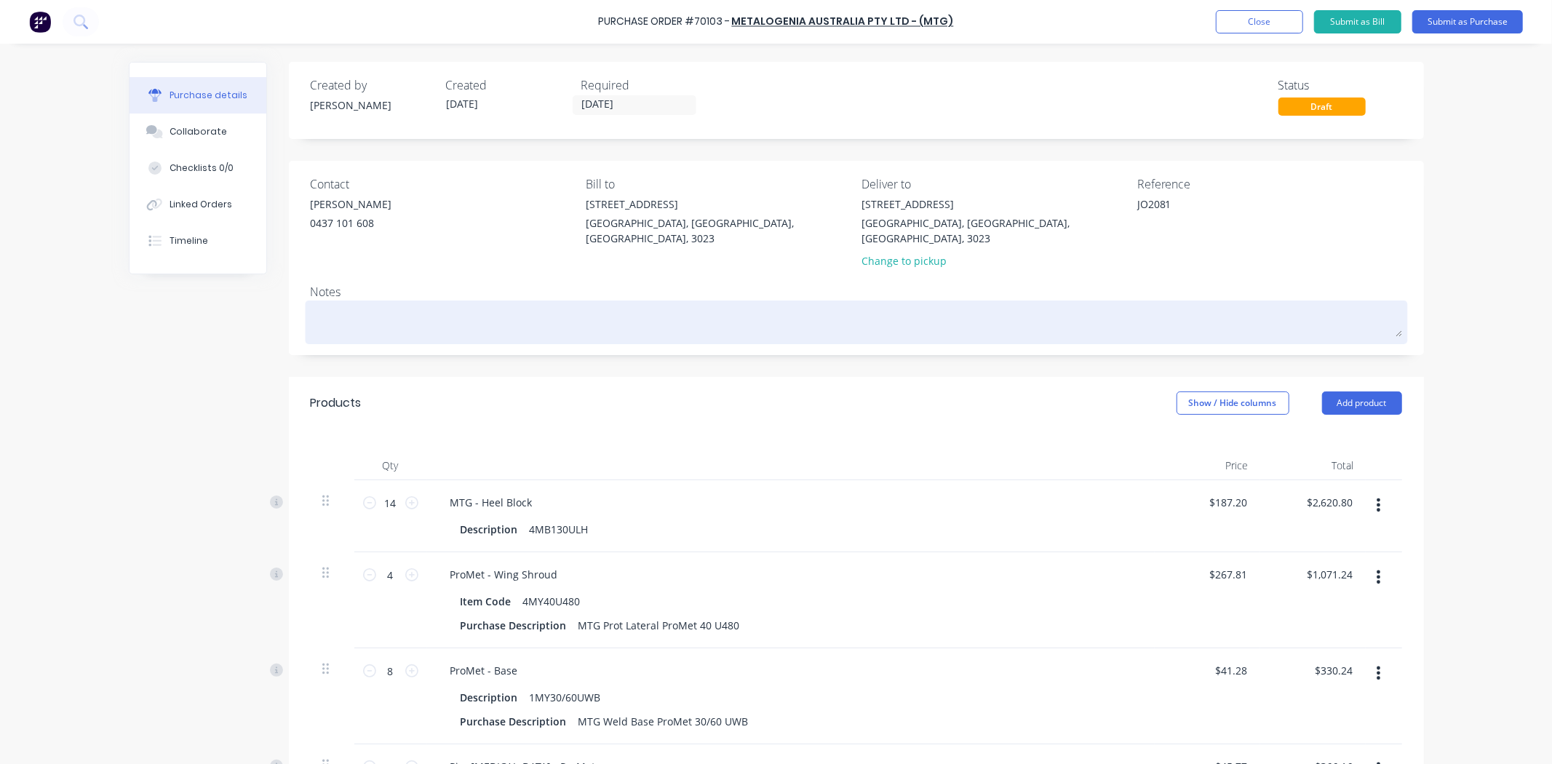
click at [403, 304] on div at bounding box center [856, 322] width 1091 height 36
click at [416, 304] on textarea at bounding box center [856, 320] width 1091 height 33
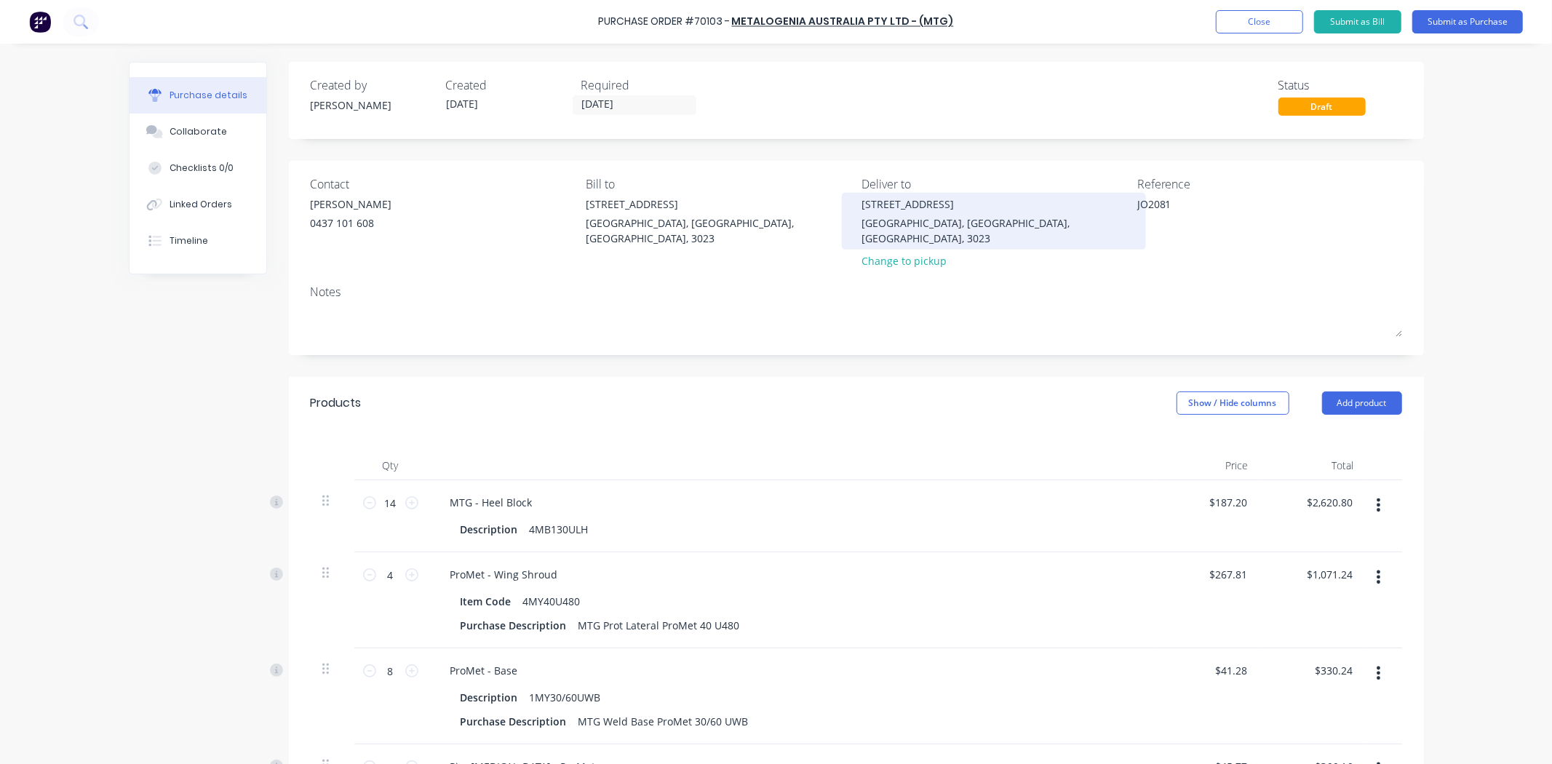
drag, startPoint x: 1216, startPoint y: 207, endPoint x: 965, endPoint y: 221, distance: 251.3
click at [972, 204] on div "Contact Jason Allardice 0437 101 608 Bill to 20 Ravenhall Way Ravenhall, Victor…" at bounding box center [856, 225] width 1091 height 100
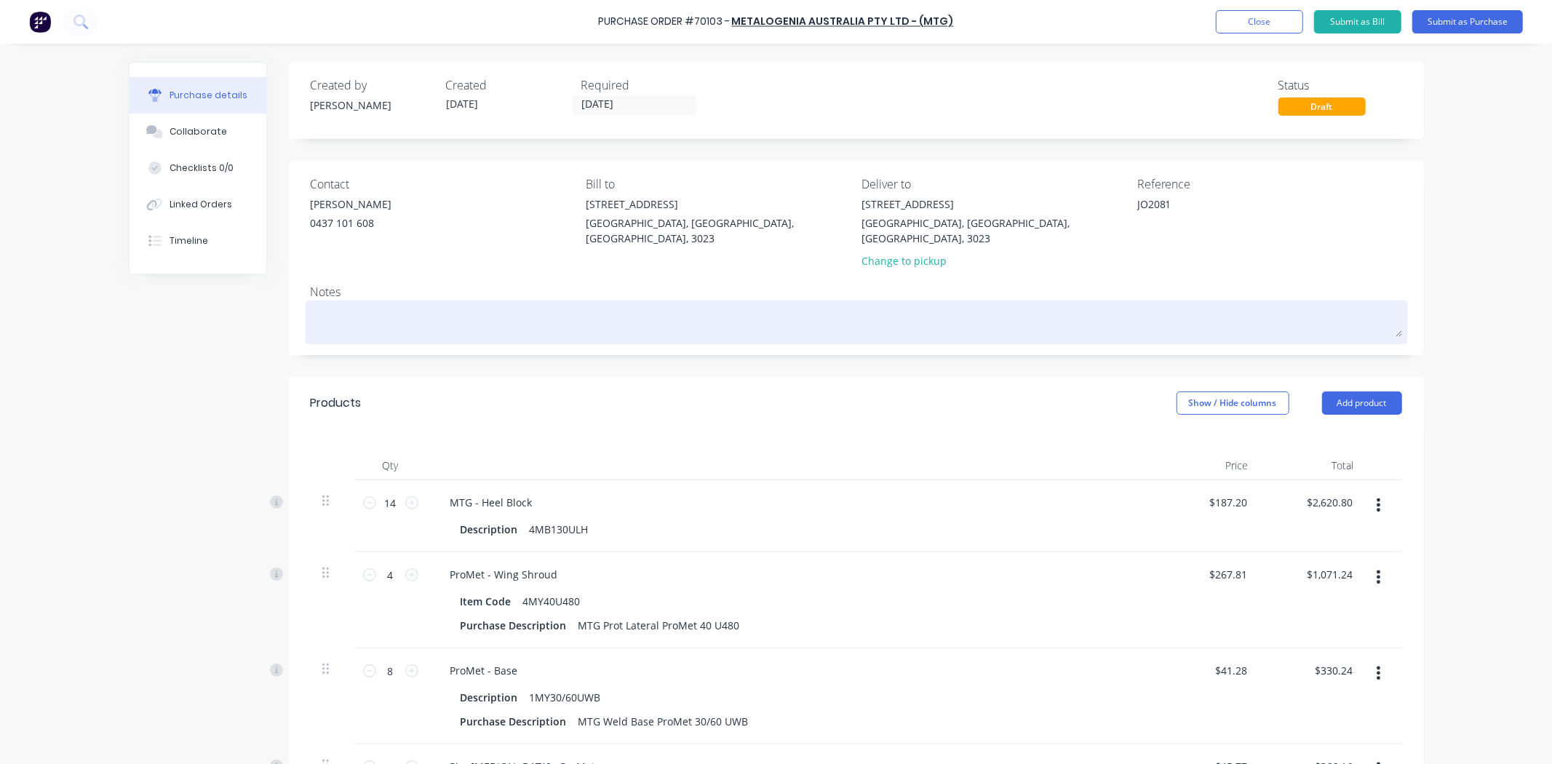
click at [935, 309] on textarea at bounding box center [856, 320] width 1091 height 33
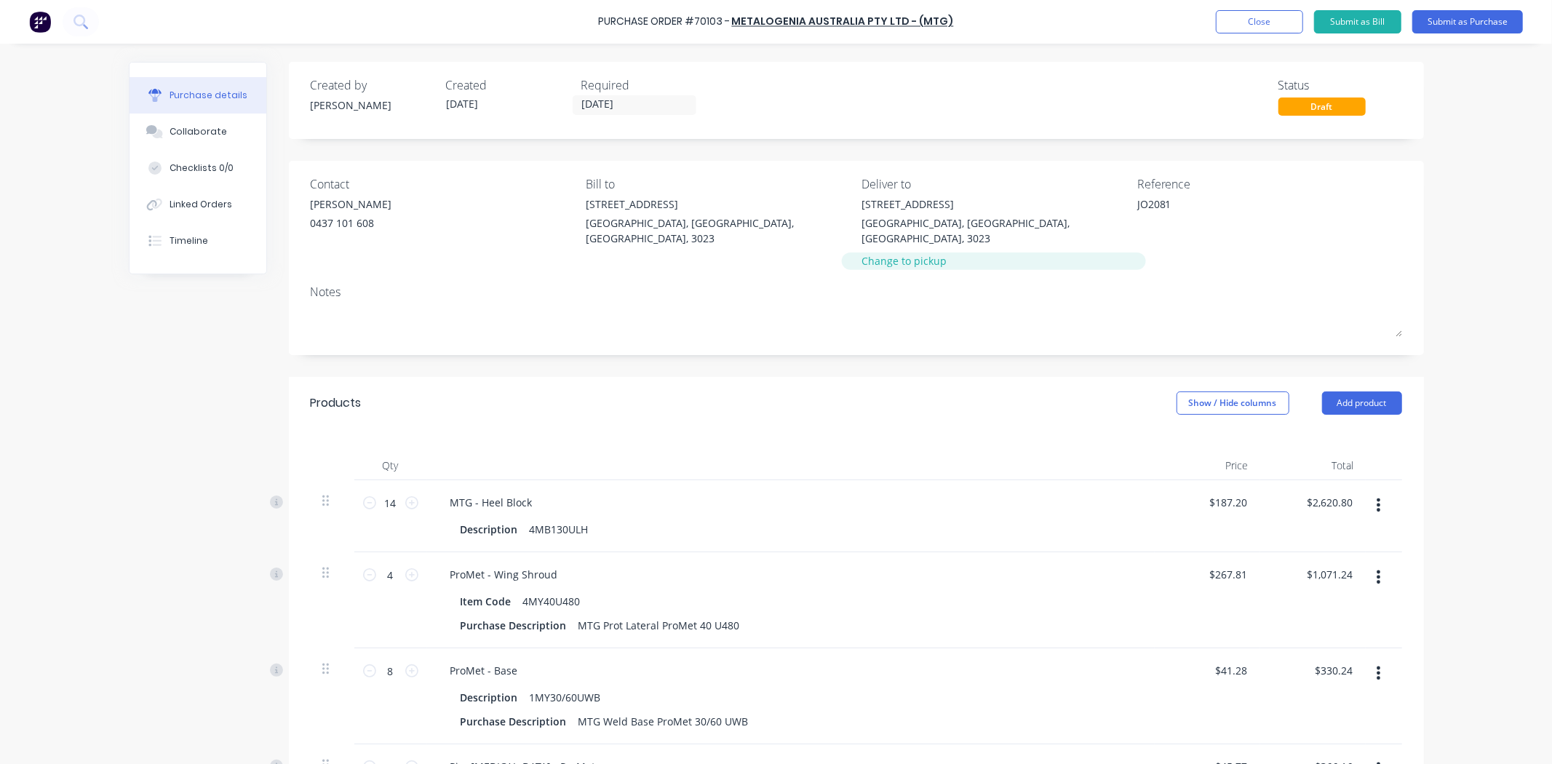
paste textarea "JO2081"
type textarea "x"
type textarea "JO2081"
type textarea "x"
type textarea "JO2081"
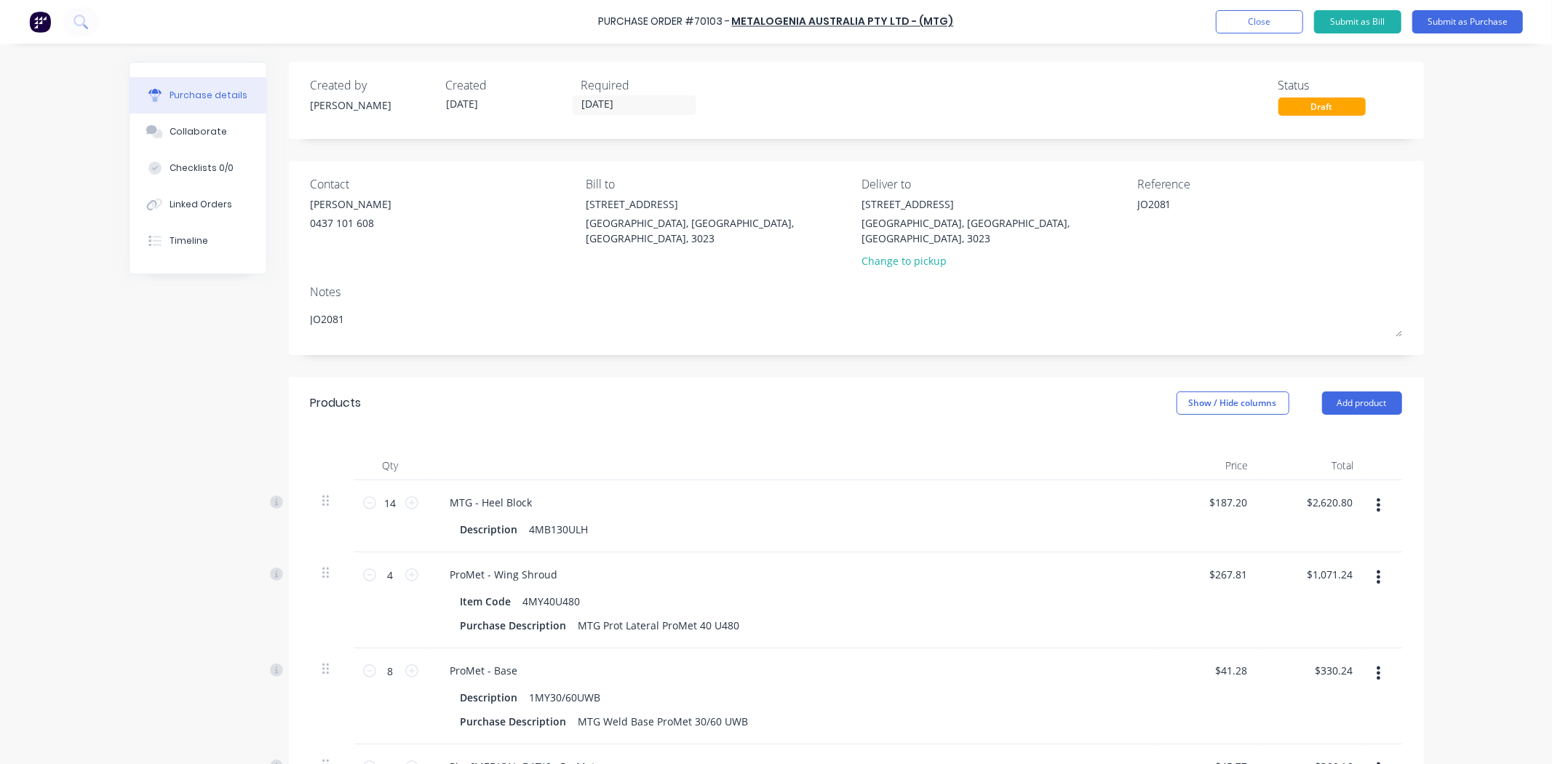
click at [1027, 259] on div "20 Ravenhall Way Ravenhall, Victoria, Australia, 3023 Change to pickup" at bounding box center [993, 235] width 265 height 79
click at [995, 263] on div "Contact Jason Allardice 0437 101 608 Bill to 20 Ravenhall Way Ravenhall, Victor…" at bounding box center [856, 258] width 1135 height 194
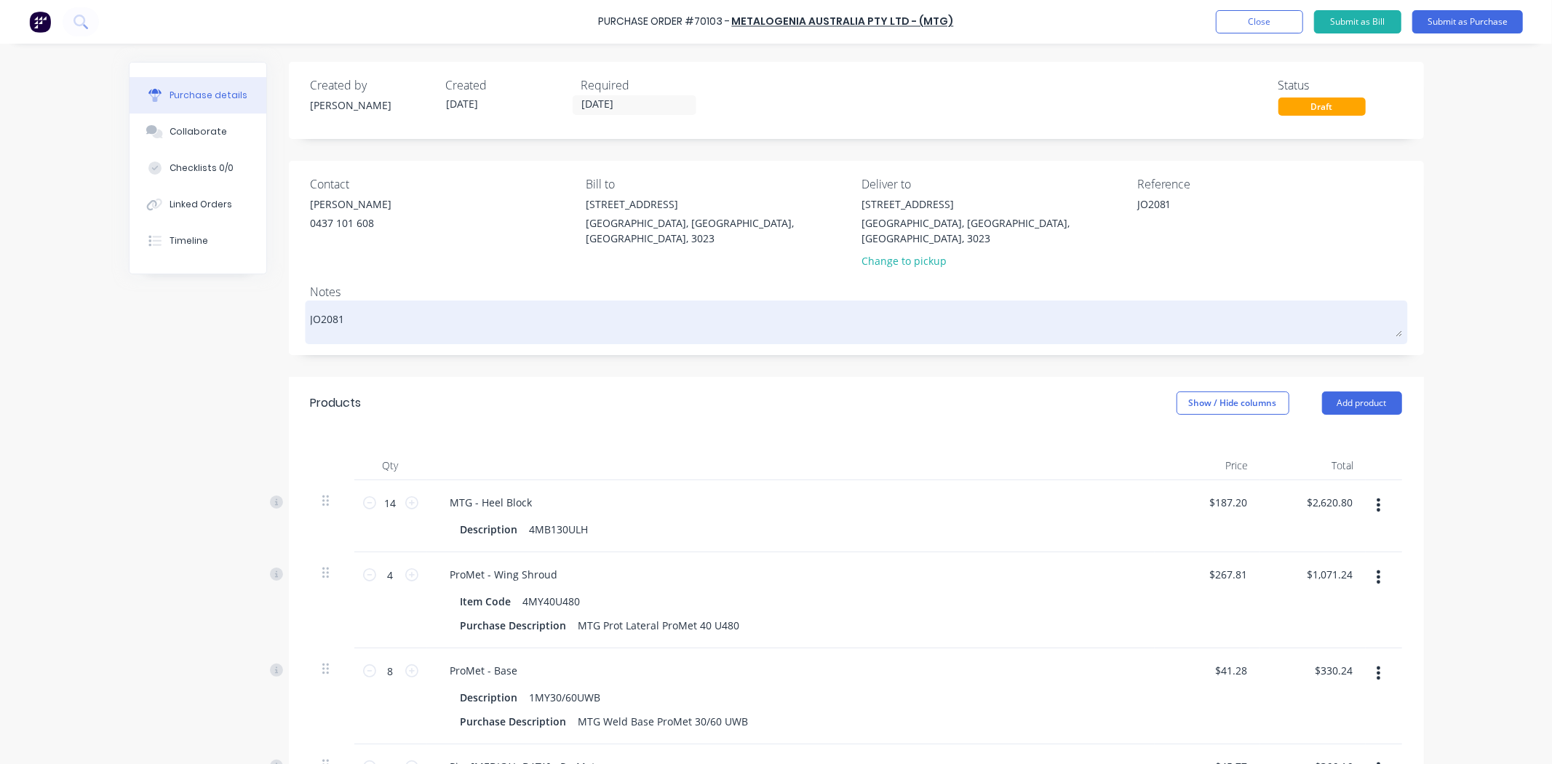
type textarea "x"
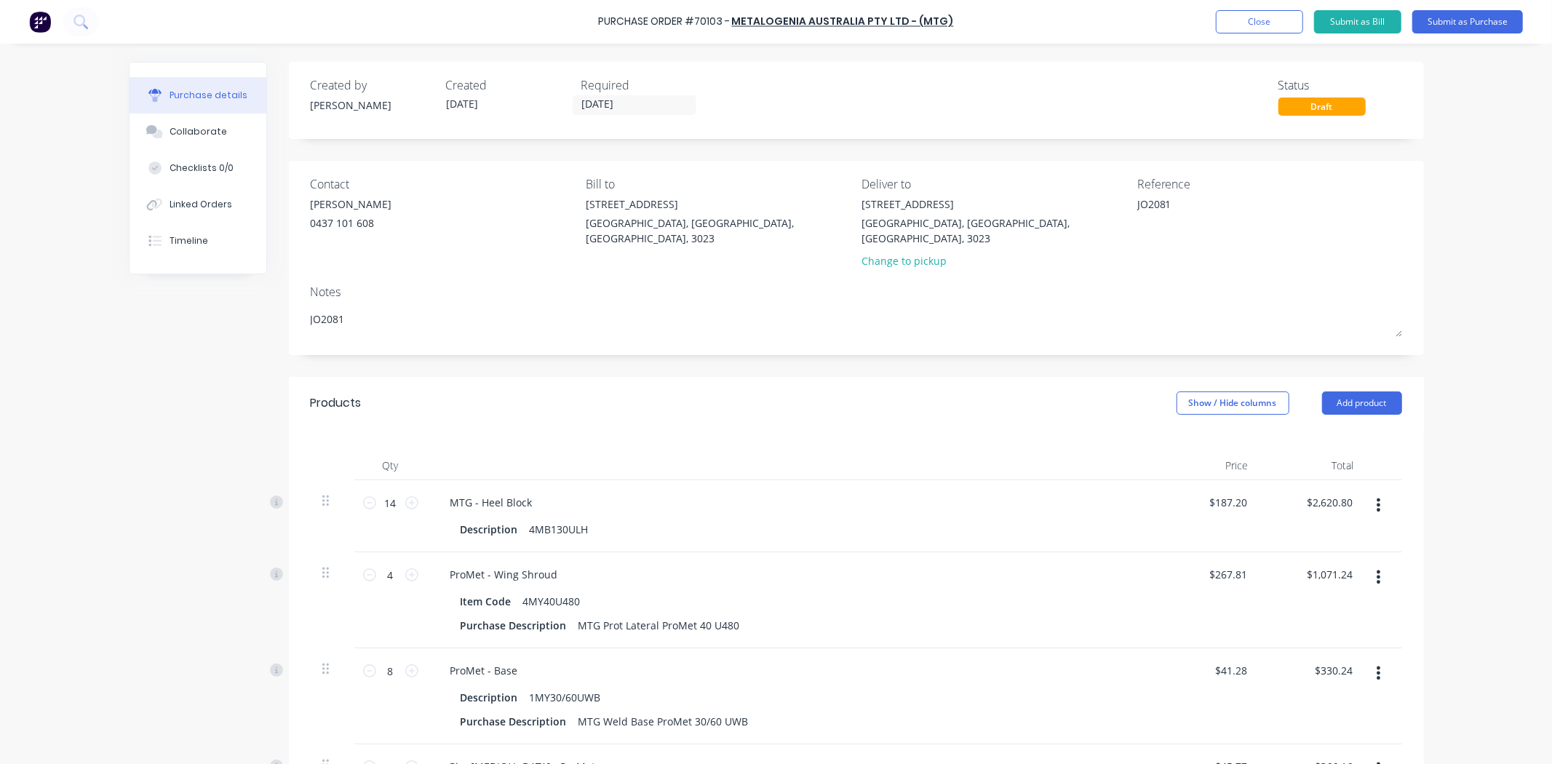
drag, startPoint x: 485, startPoint y: 306, endPoint x: 134, endPoint y: 295, distance: 351.5
click at [134, 295] on div "Created by Hayden Created 01/10/25 Required 01/10/25 Status Draft Contact Jason…" at bounding box center [776, 645] width 1295 height 1167
type textarea "x"
click at [533, 258] on div "Contact Jason Allardice 0437 101 608" at bounding box center [443, 225] width 265 height 100
click at [1138, 207] on textarea "JO2081" at bounding box center [1228, 212] width 182 height 33
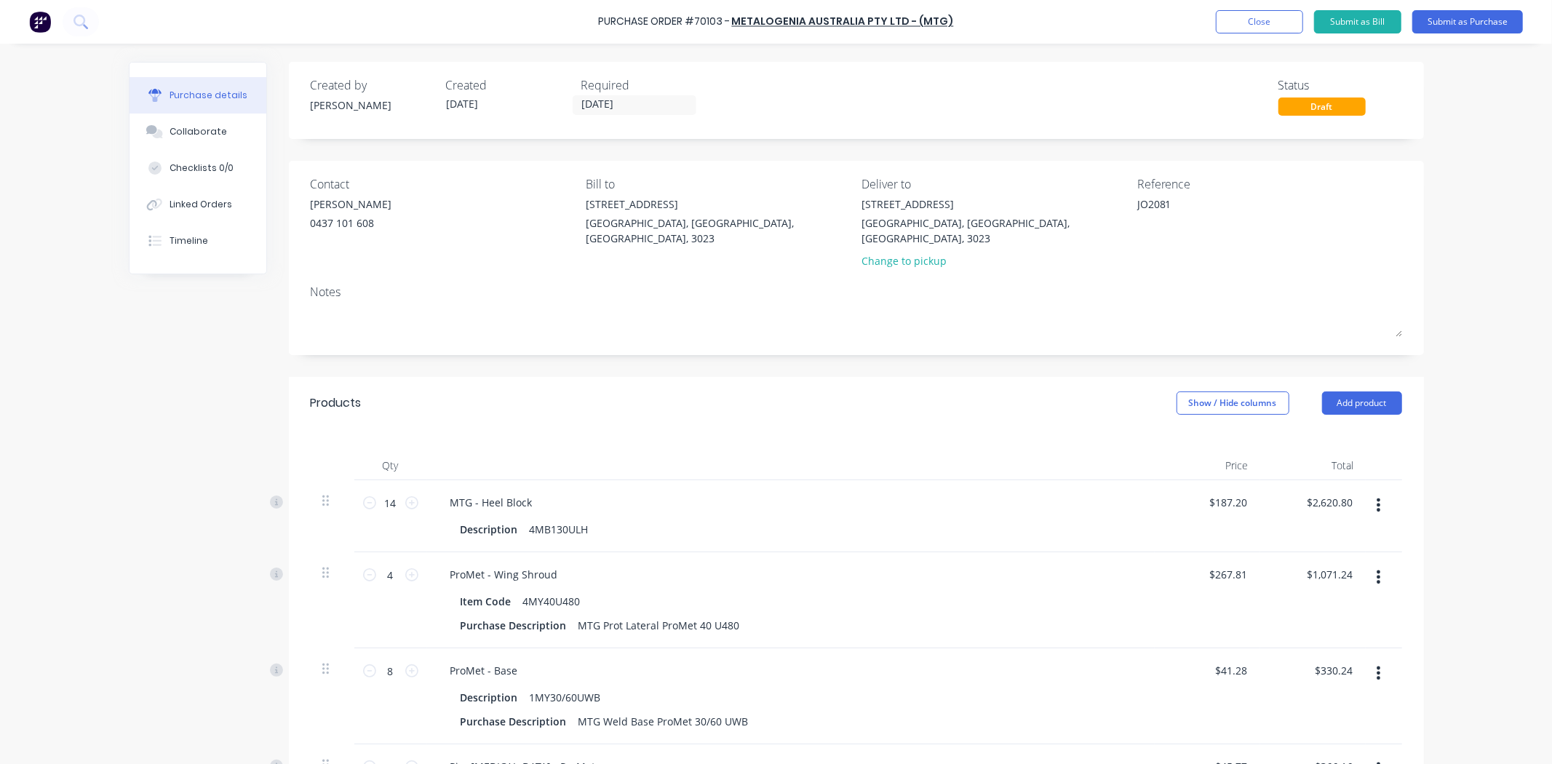
type textarea "x"
type textarea "J2081"
type textarea "x"
type textarea "J2081"
click at [1538, 274] on div "Purchase Order #70103 - METALOGENIA AUSTRALIA PTY LTD - (MTG) Add product Close…" at bounding box center [776, 382] width 1552 height 764
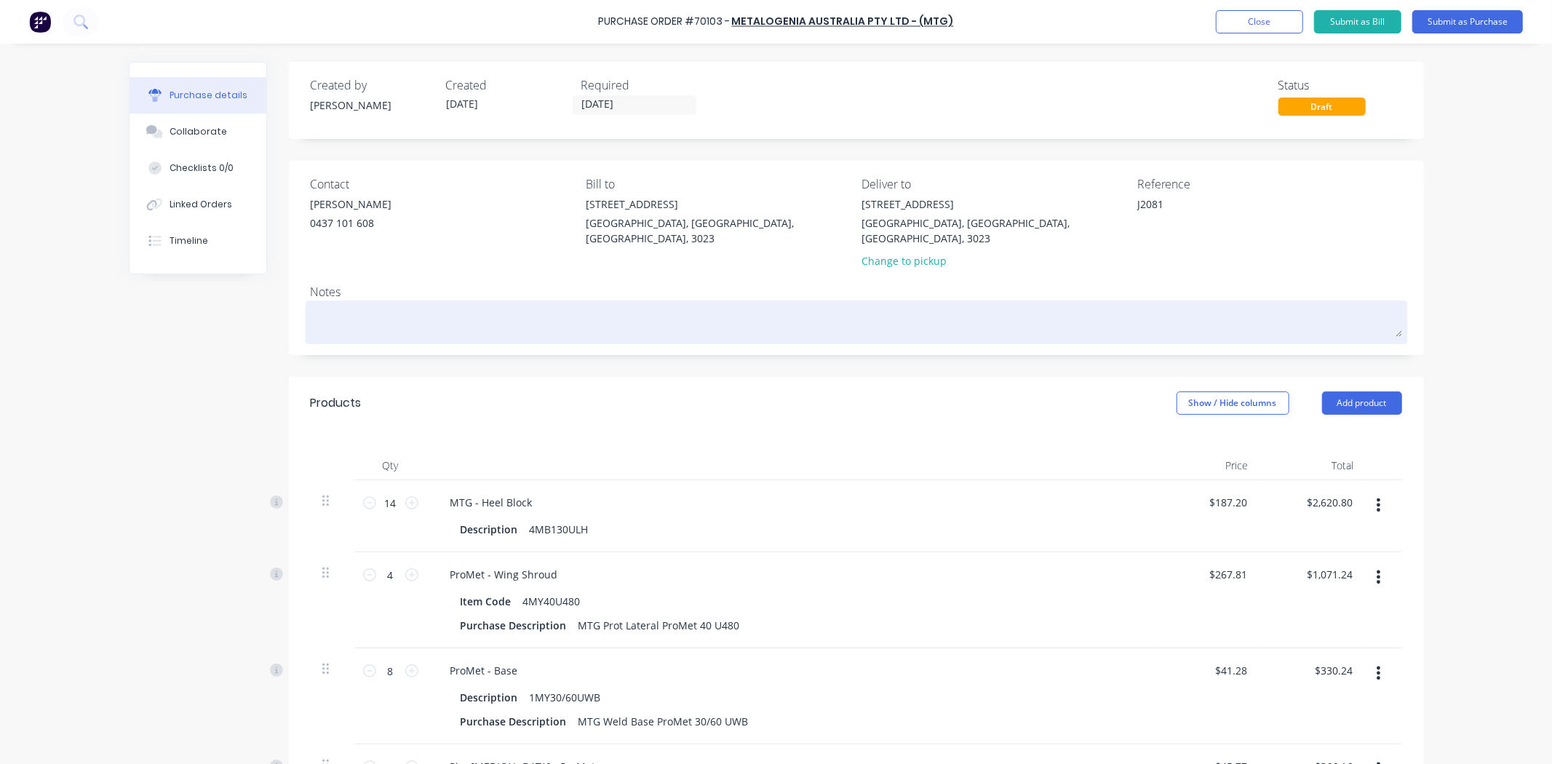
click at [867, 304] on div at bounding box center [856, 322] width 1091 height 36
click at [854, 304] on textarea at bounding box center [856, 320] width 1091 height 33
paste textarea "Please send weights and dims to Kelisha.a@ontracgroup.com.au to arrange freight."
type textarea "x"
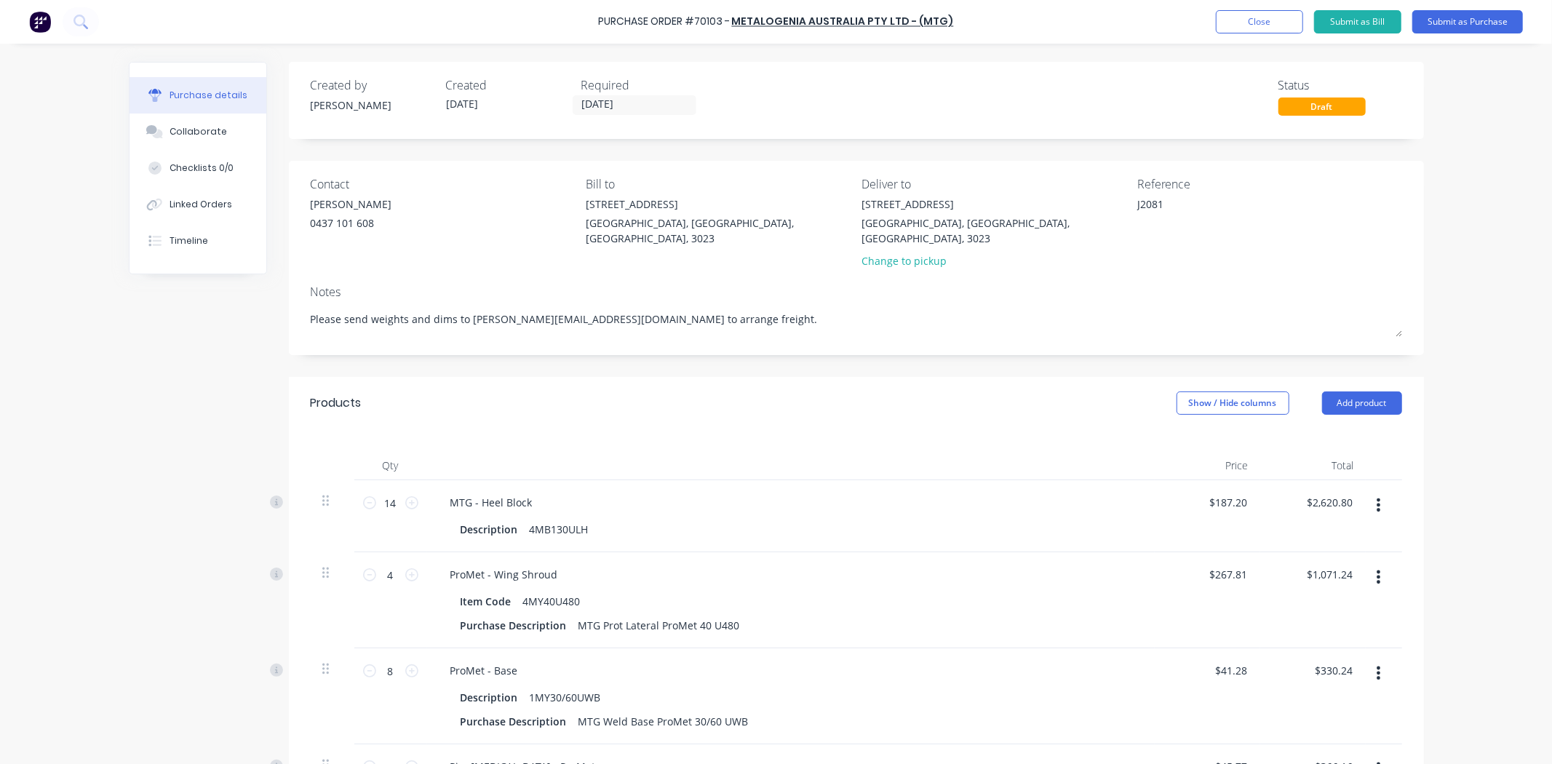
type textarea "Please send weights and dims to Kelisha.a@ontracgroup.com.au to arrange freight."
type textarea "x"
type textarea "Please send weights and dims to Kelisha.a@ontracgroup.com.au to arrange freight."
click at [861, 283] on div "Notes" at bounding box center [856, 291] width 1091 height 17
click at [906, 121] on div "Created by Hayden Created 01/10/25 Required 01/10/25 Status Draft" at bounding box center [856, 100] width 1135 height 77
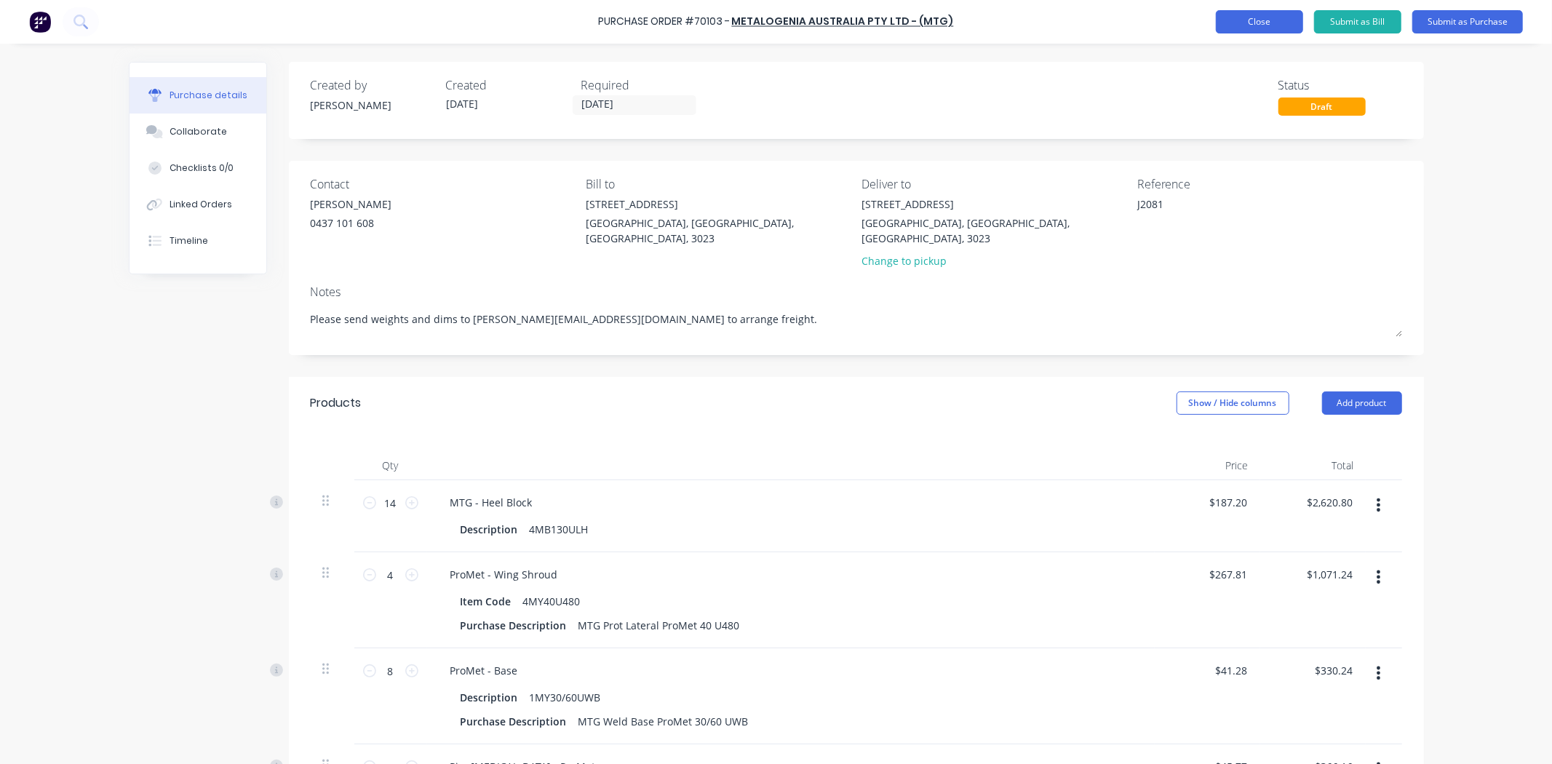
click at [1230, 25] on button "Close" at bounding box center [1259, 21] width 87 height 23
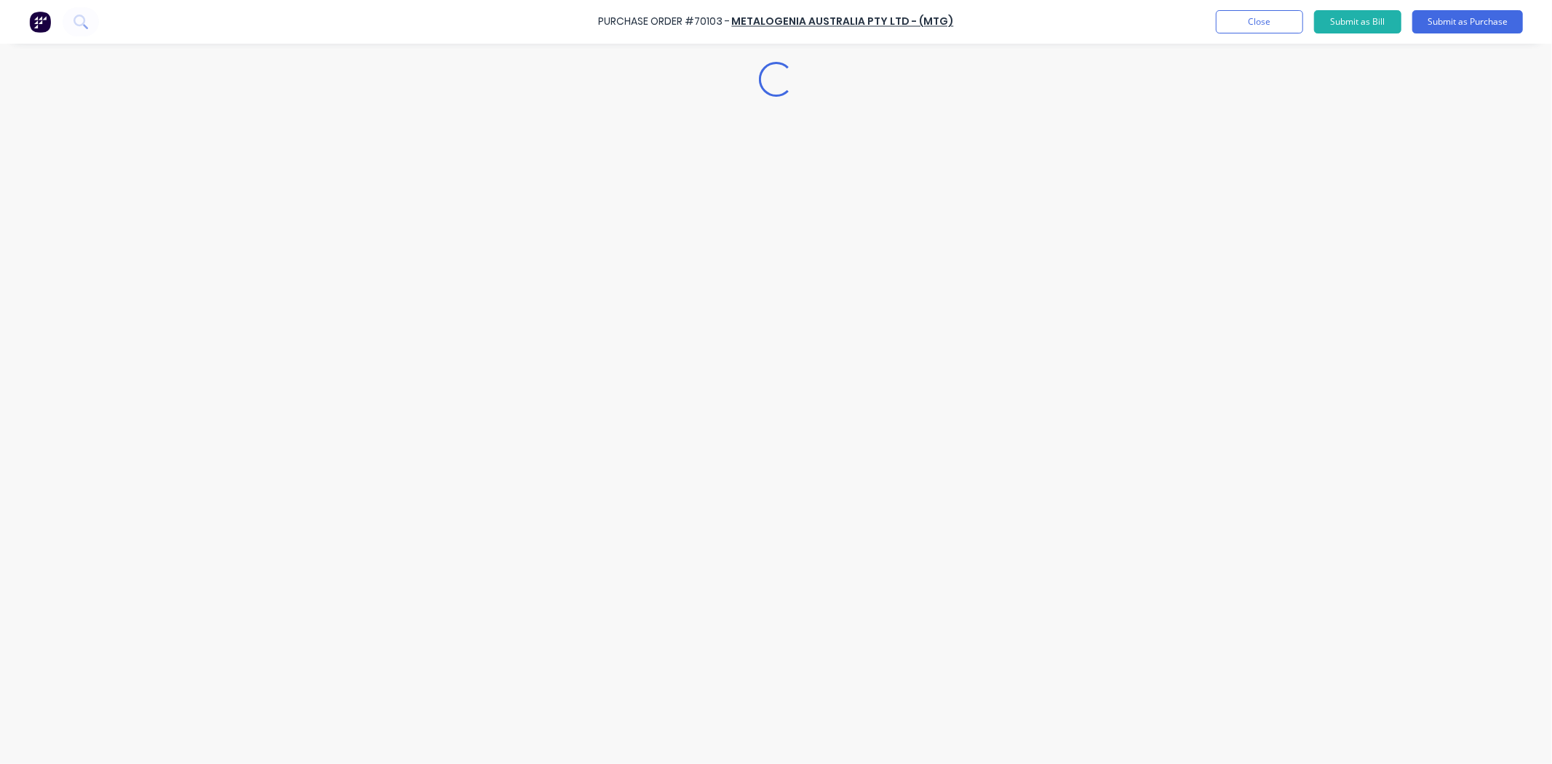
type textarea "x"
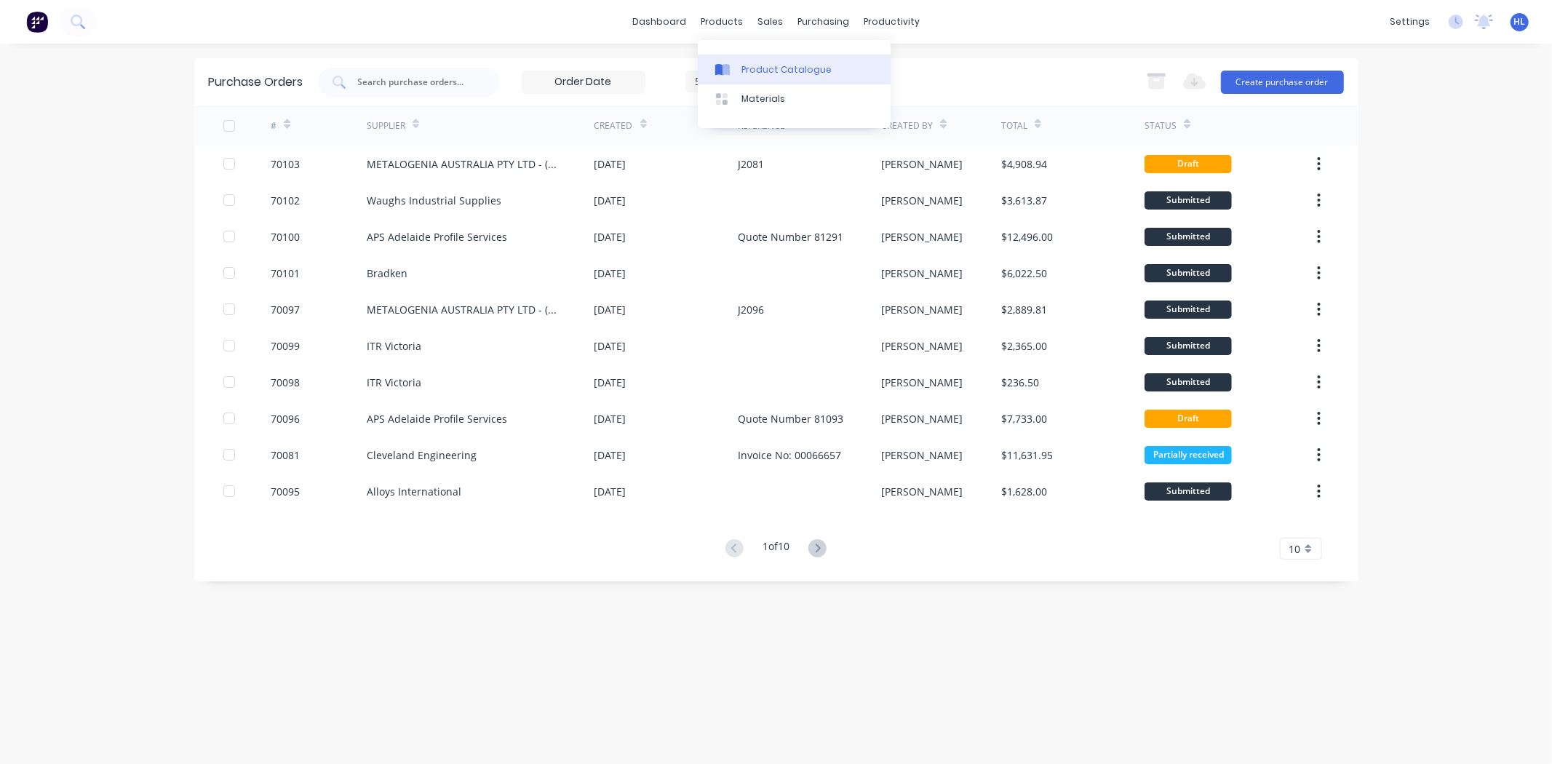
click at [767, 73] on div "Product Catalogue" at bounding box center [786, 69] width 90 height 13
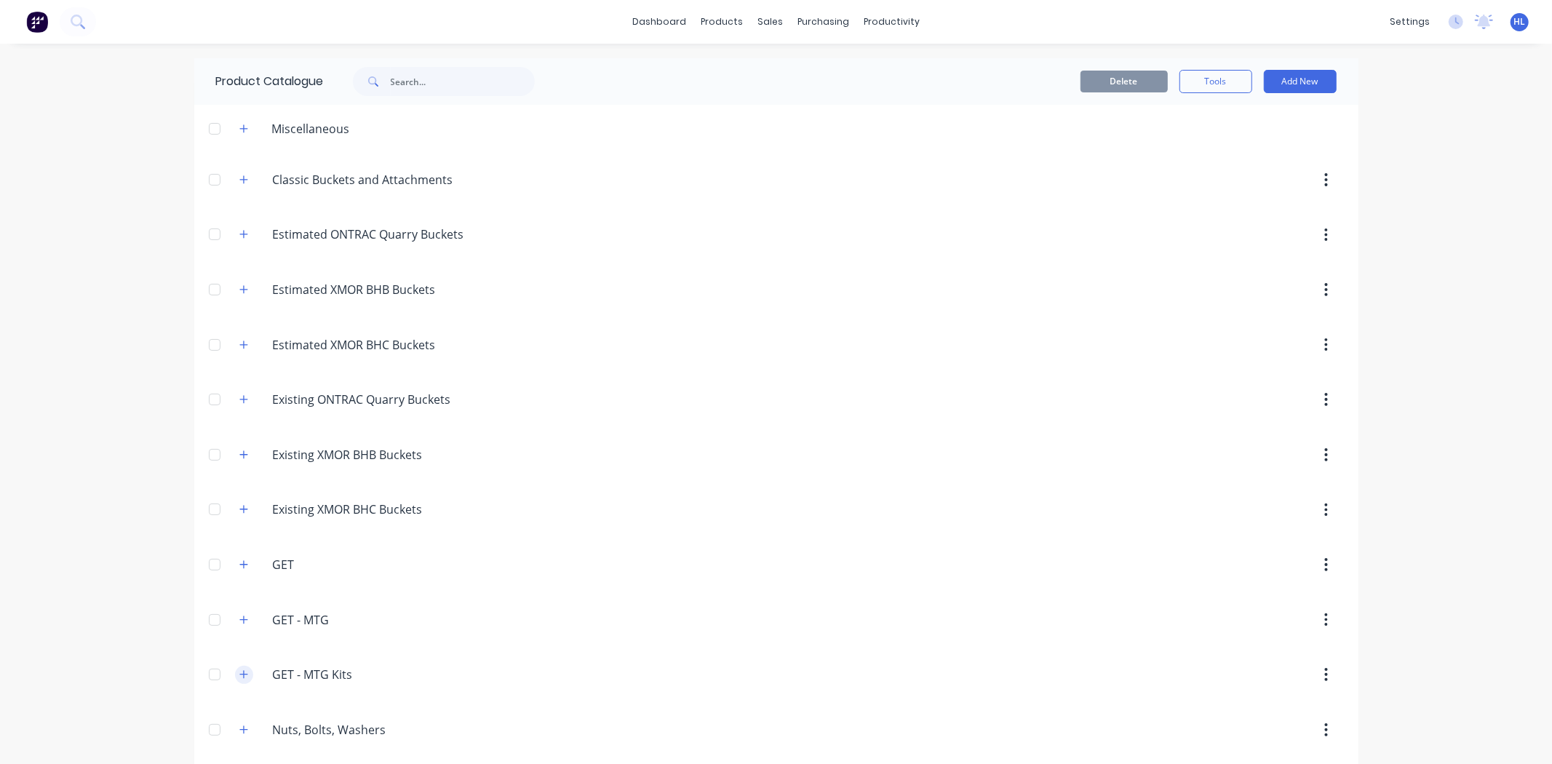
click at [235, 684] on button "button" at bounding box center [244, 675] width 18 height 18
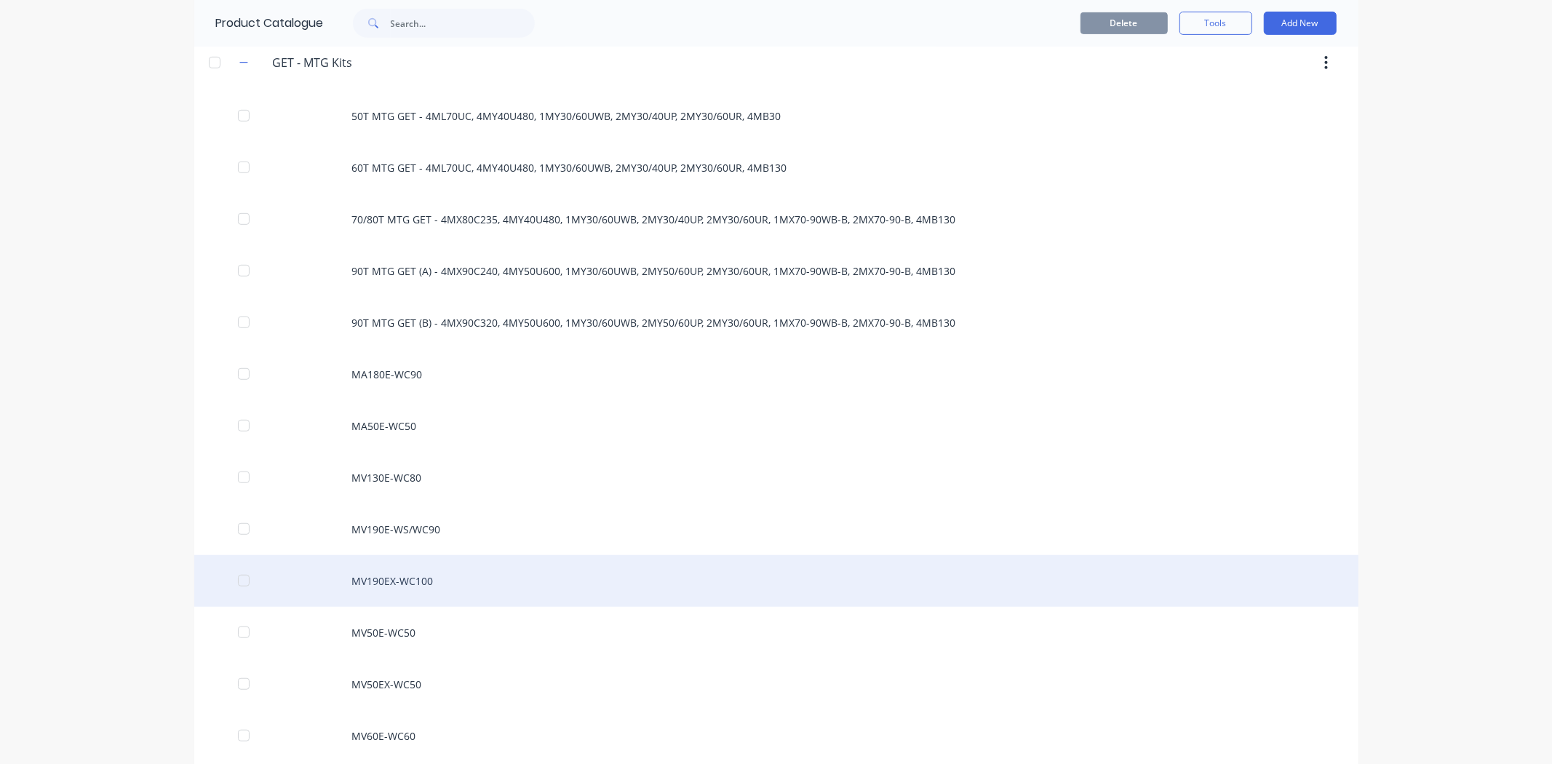
scroll to position [808, 0]
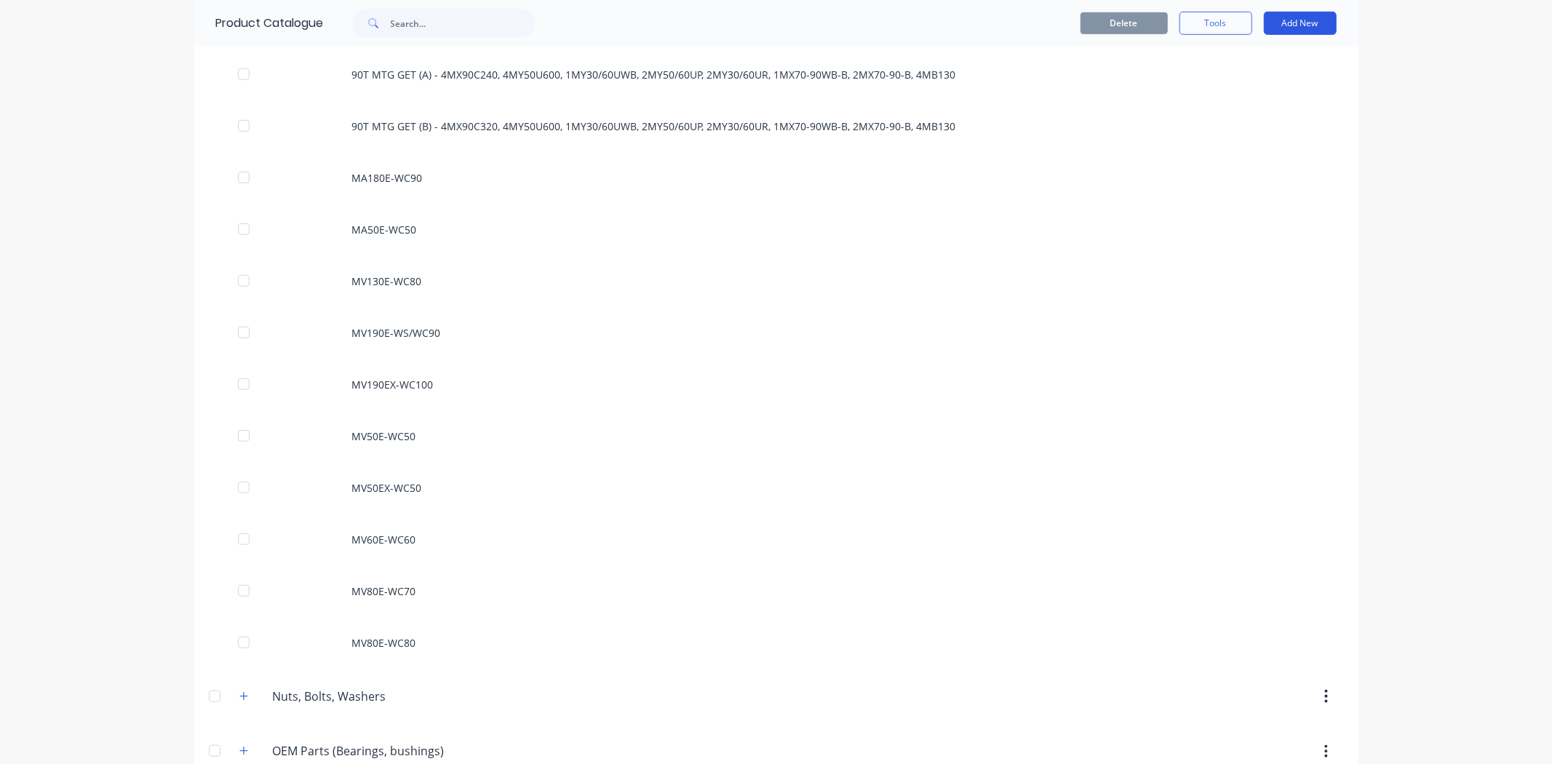
click at [1303, 20] on button "Add New" at bounding box center [1300, 23] width 73 height 23
click at [1247, 124] on div "Product Kit" at bounding box center [1267, 118] width 112 height 21
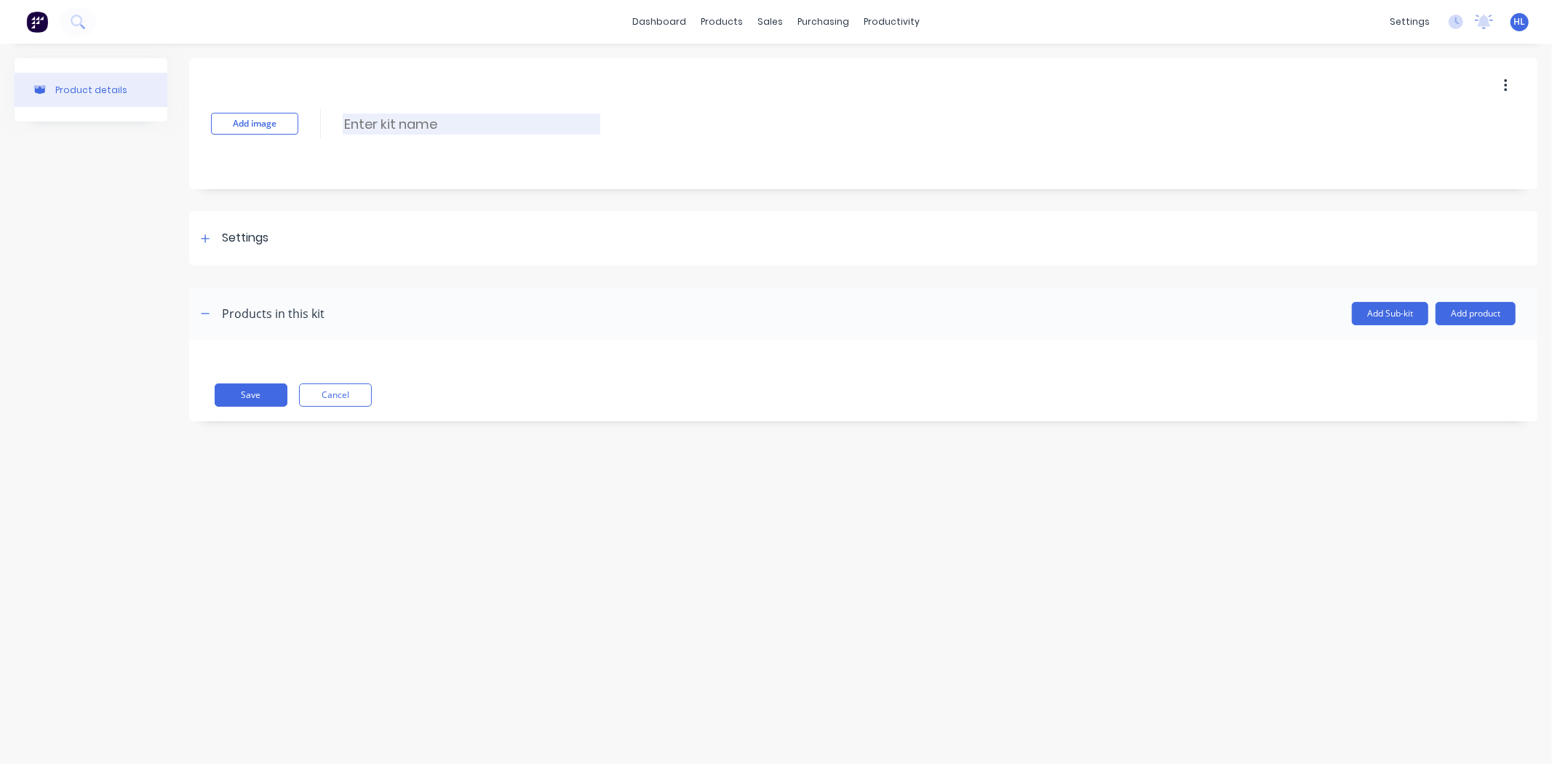
click at [432, 115] on input at bounding box center [472, 123] width 258 height 21
type input "4MY40U480 Kit"
drag, startPoint x: 196, startPoint y: 234, endPoint x: 215, endPoint y: 236, distance: 19.0
click at [197, 234] on div at bounding box center [205, 238] width 18 height 18
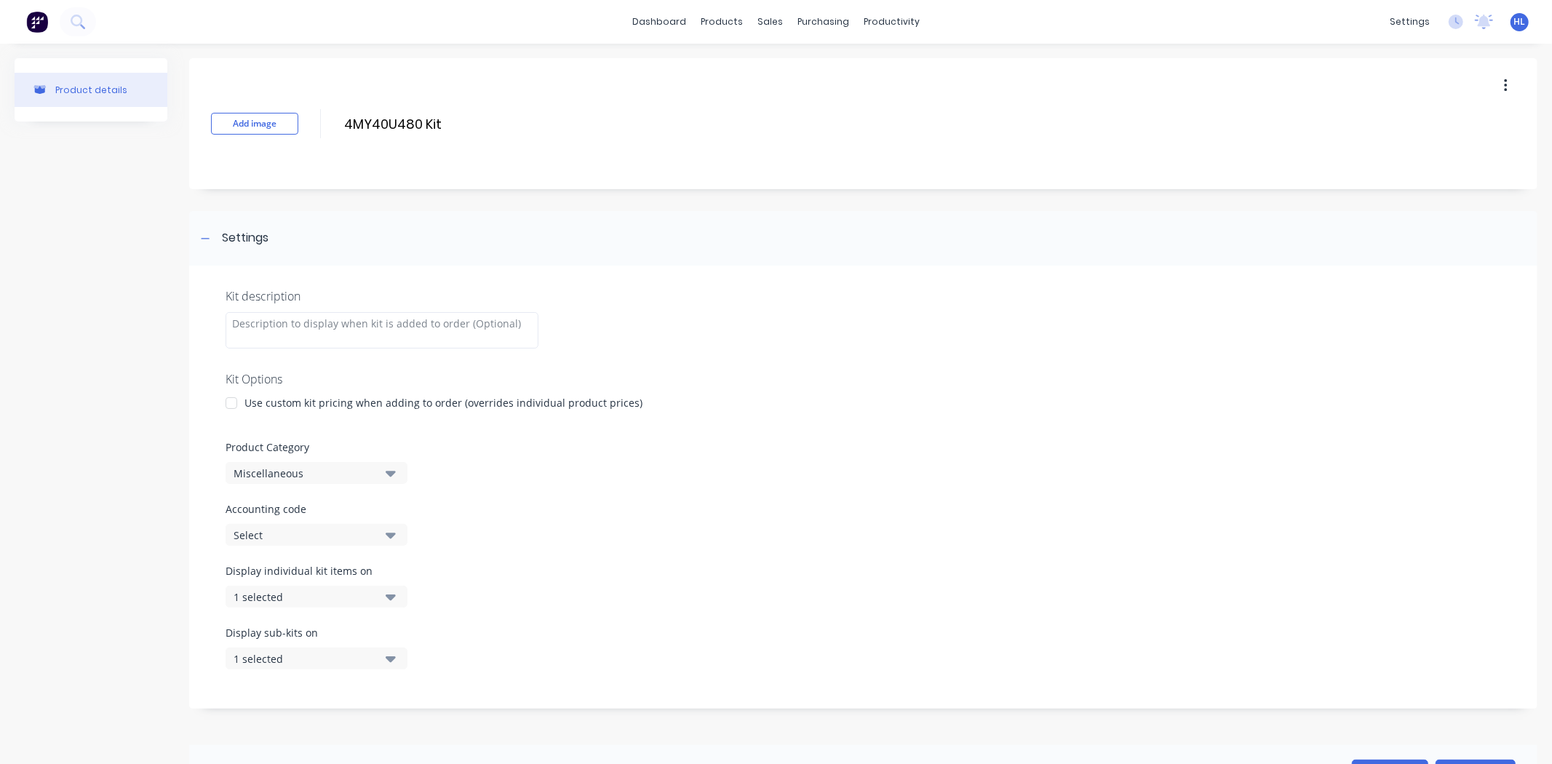
click at [278, 404] on div "Use custom kit pricing when adding to order (overrides individual product price…" at bounding box center [443, 402] width 398 height 15
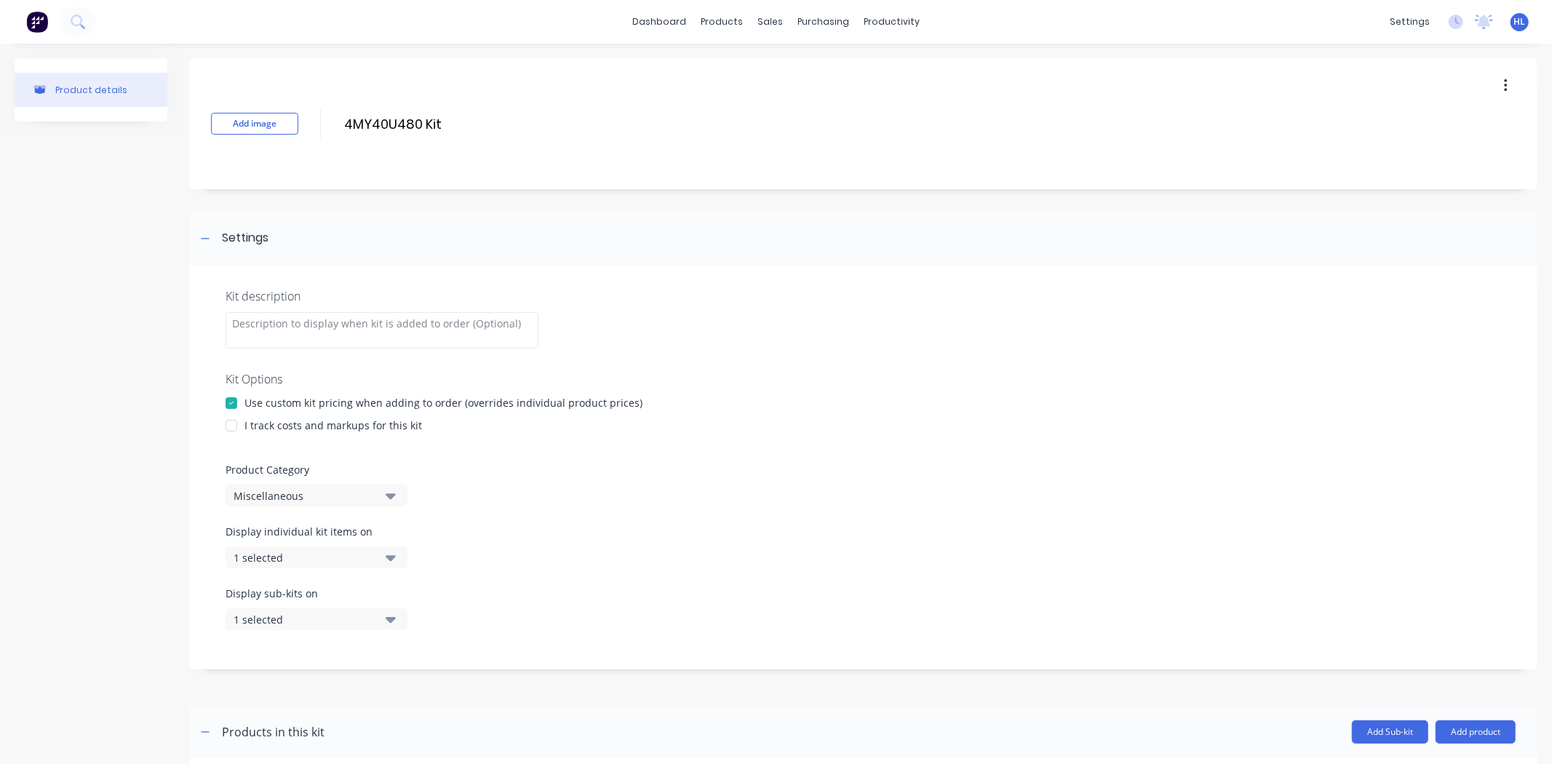
click at [323, 425] on div "I track costs and markups for this kit" at bounding box center [332, 425] width 177 height 15
click at [233, 431] on div at bounding box center [231, 425] width 29 height 29
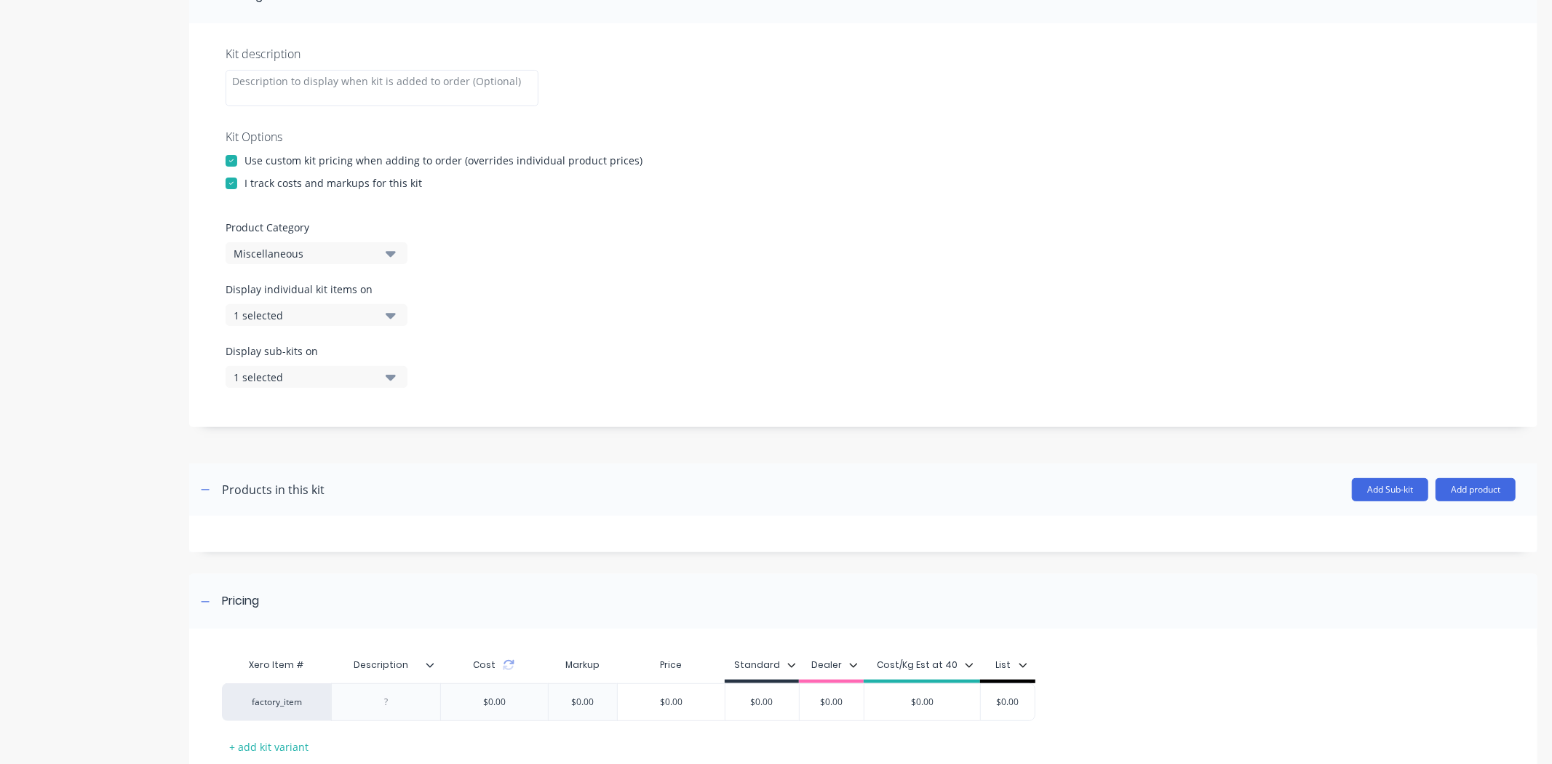
click at [292, 318] on div "1 selected" at bounding box center [304, 315] width 141 height 15
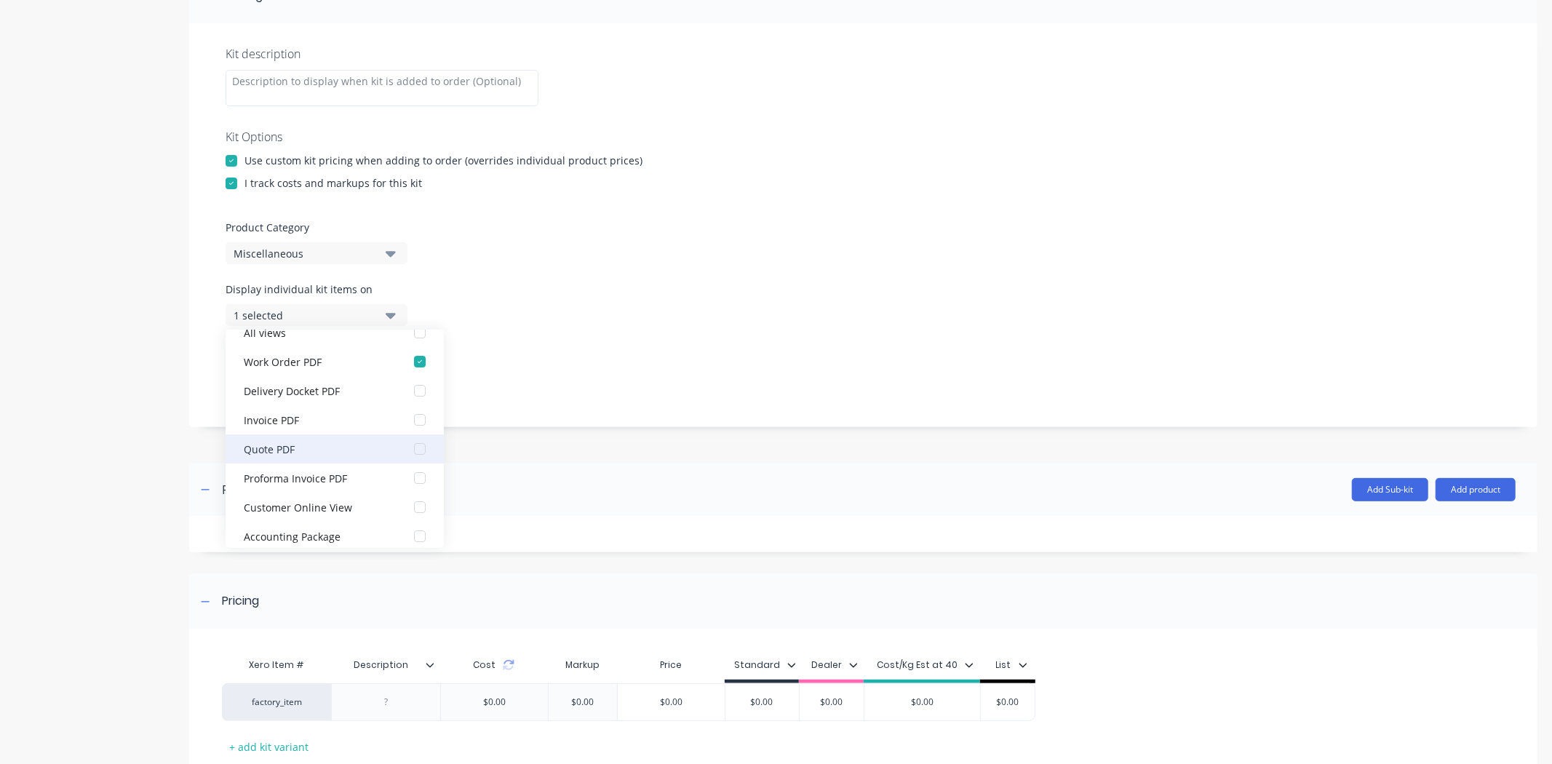
scroll to position [29, 0]
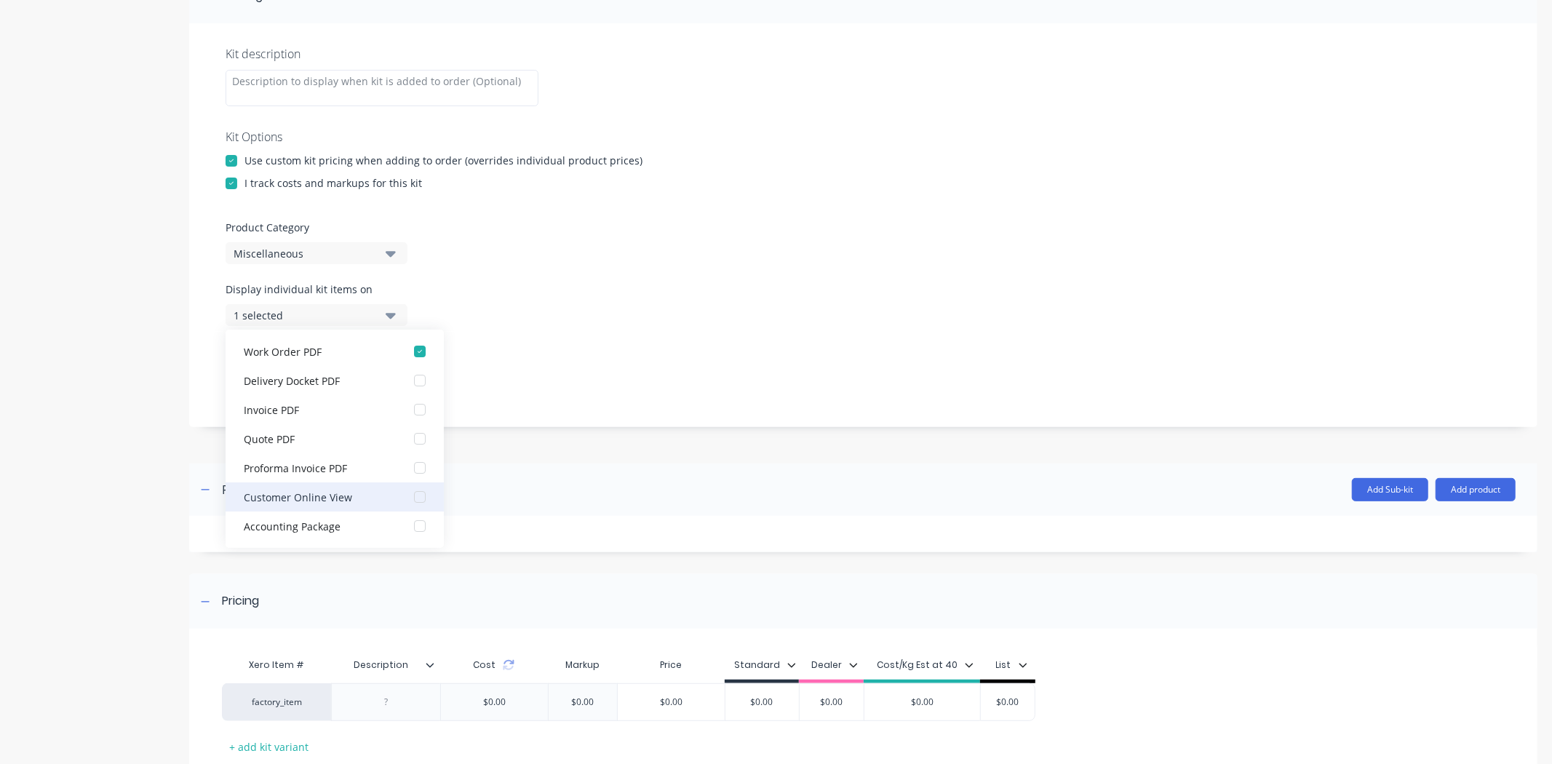
click at [410, 527] on div "button" at bounding box center [419, 525] width 29 height 29
click at [547, 343] on div "Display sub-kits on 1 selected" at bounding box center [863, 374] width 1275 height 62
drag, startPoint x: 386, startPoint y: 370, endPoint x: 387, endPoint y: 389, distance: 19.7
click at [386, 370] on icon "button" at bounding box center [391, 377] width 10 height 16
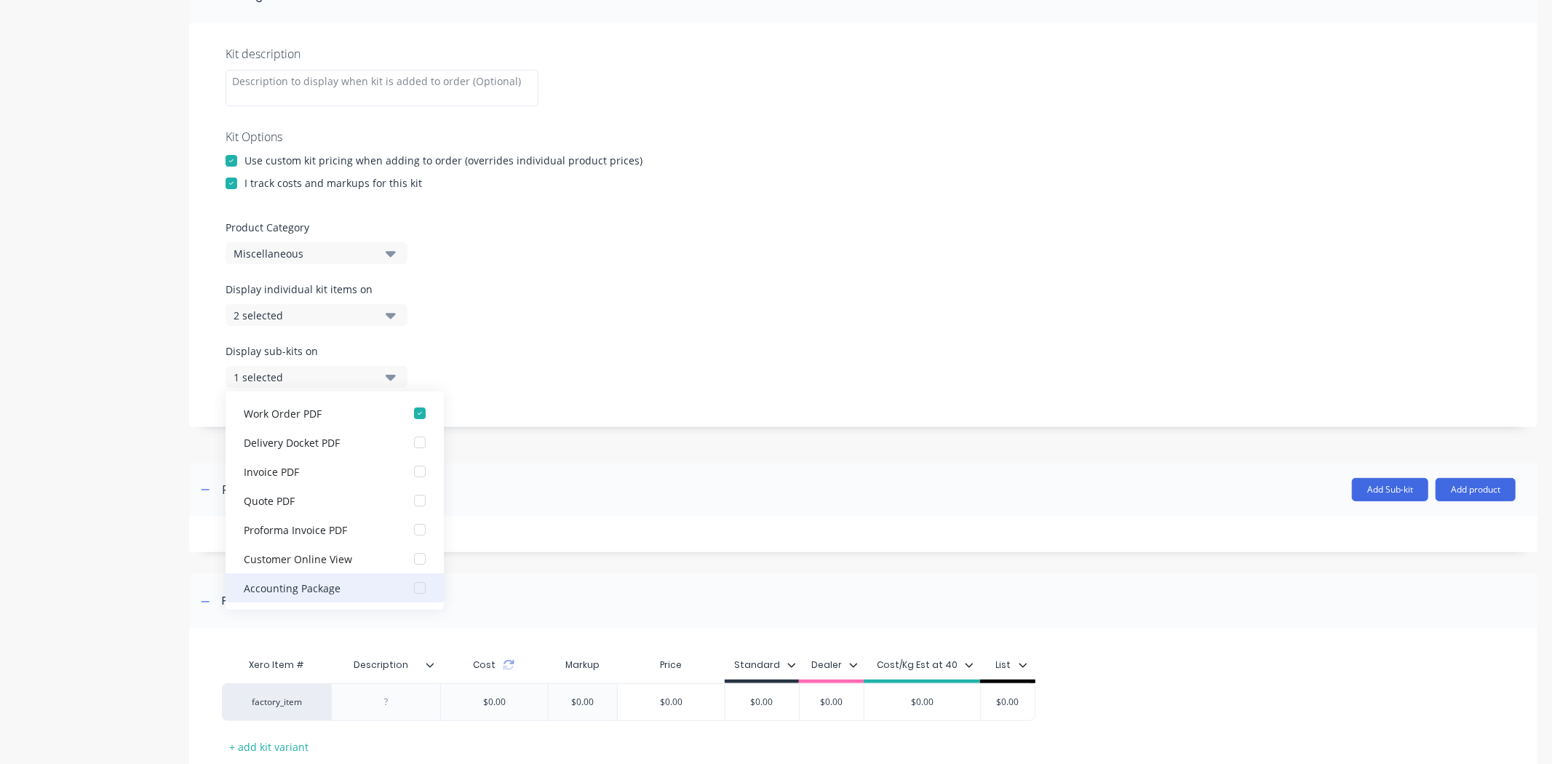
click at [407, 590] on div "button" at bounding box center [419, 587] width 29 height 29
click at [562, 447] on div at bounding box center [863, 453] width 1348 height 22
click at [375, 258] on button "Miscellaneous" at bounding box center [317, 253] width 182 height 22
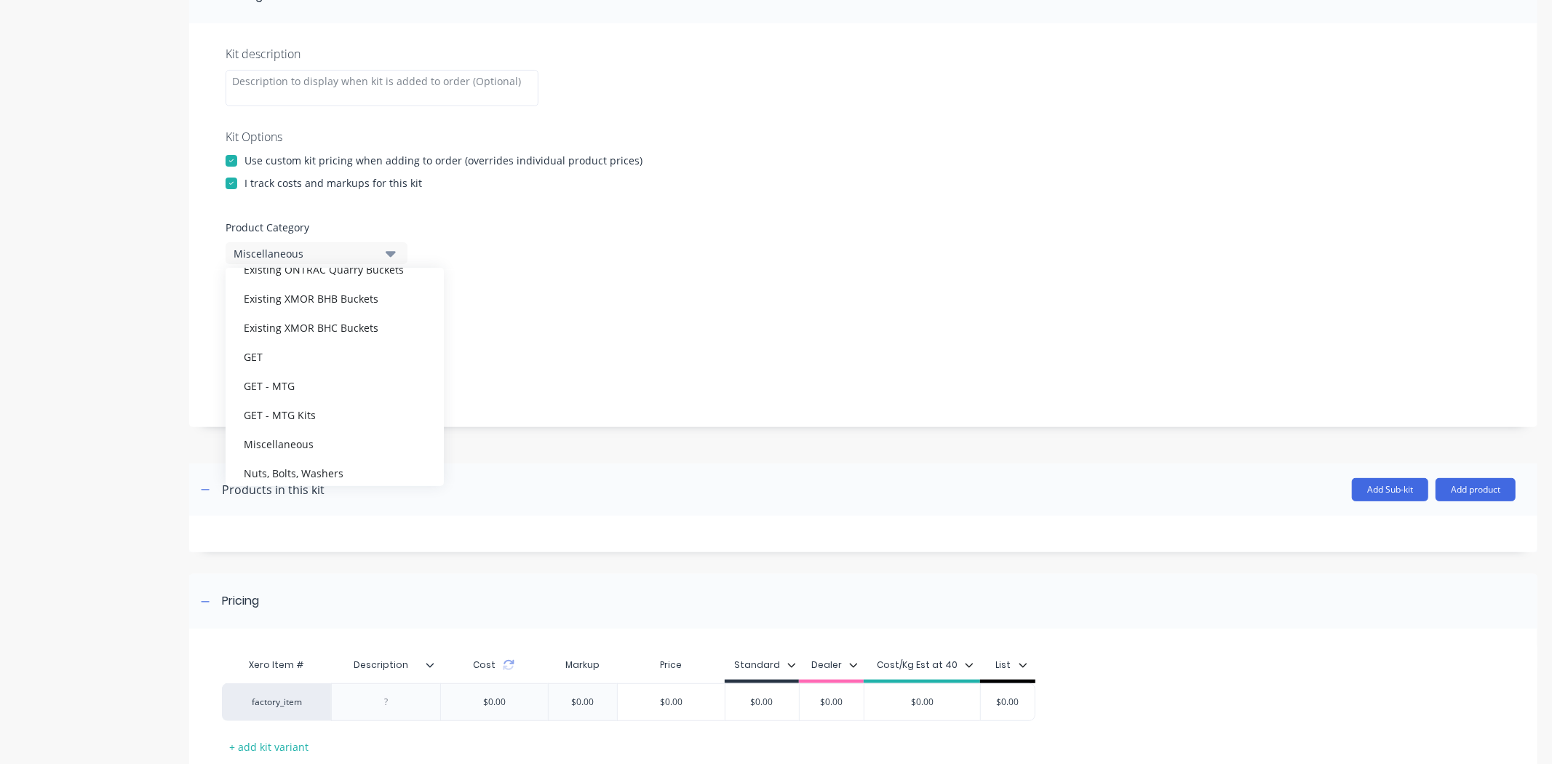
scroll to position [161, 0]
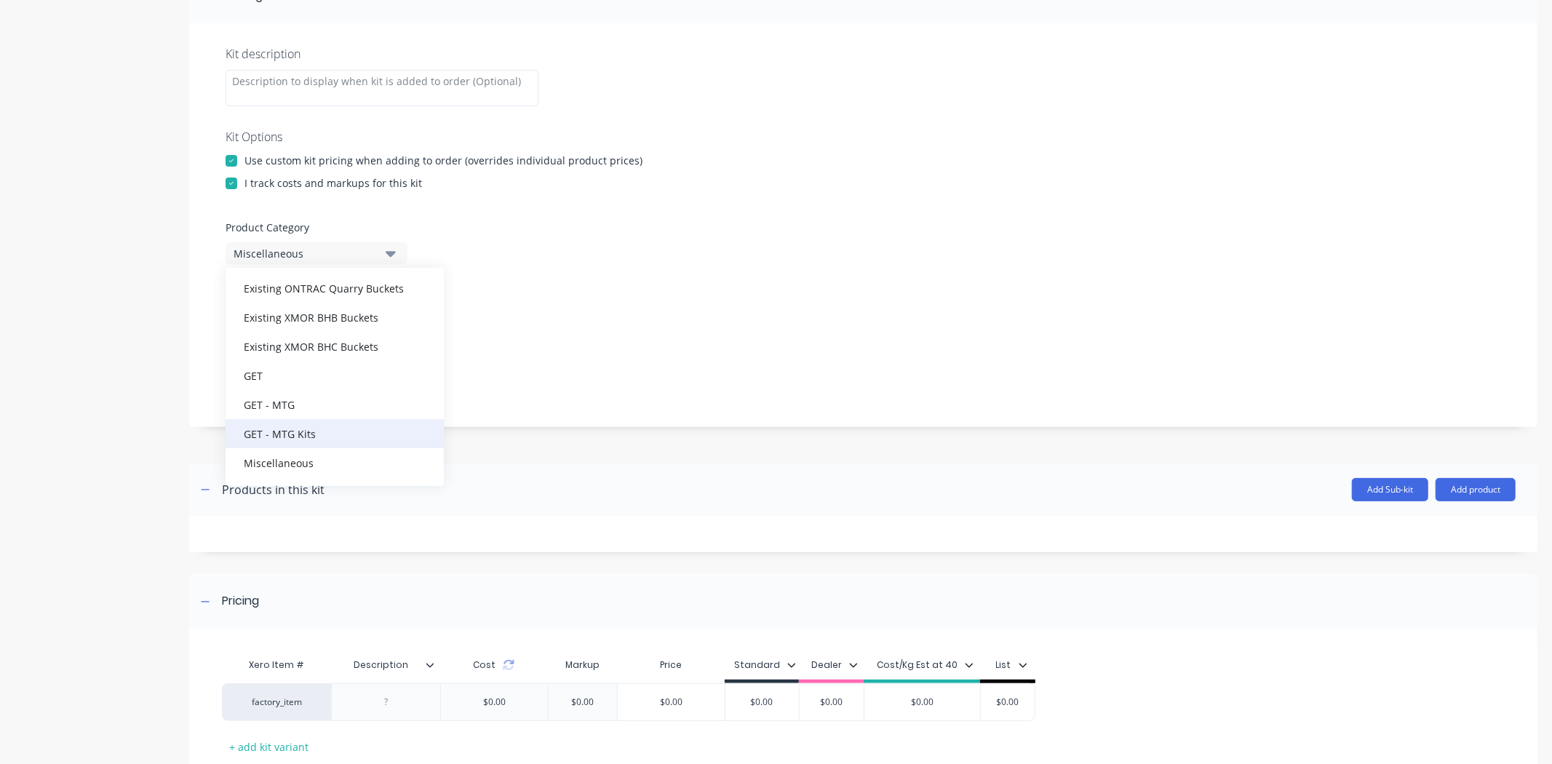
click at [345, 427] on div "GET - MTG Kits" at bounding box center [335, 433] width 218 height 29
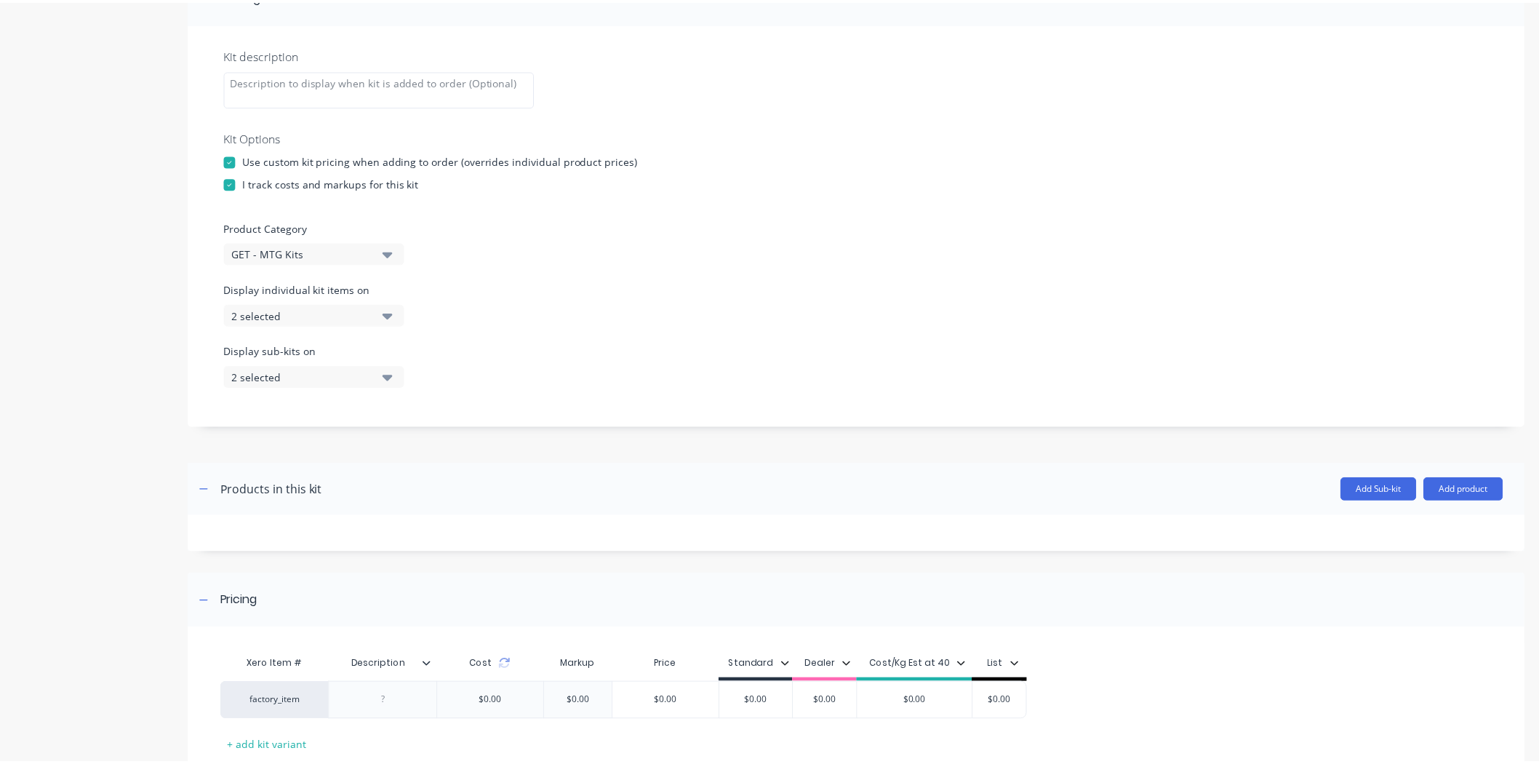
scroll to position [340, 0]
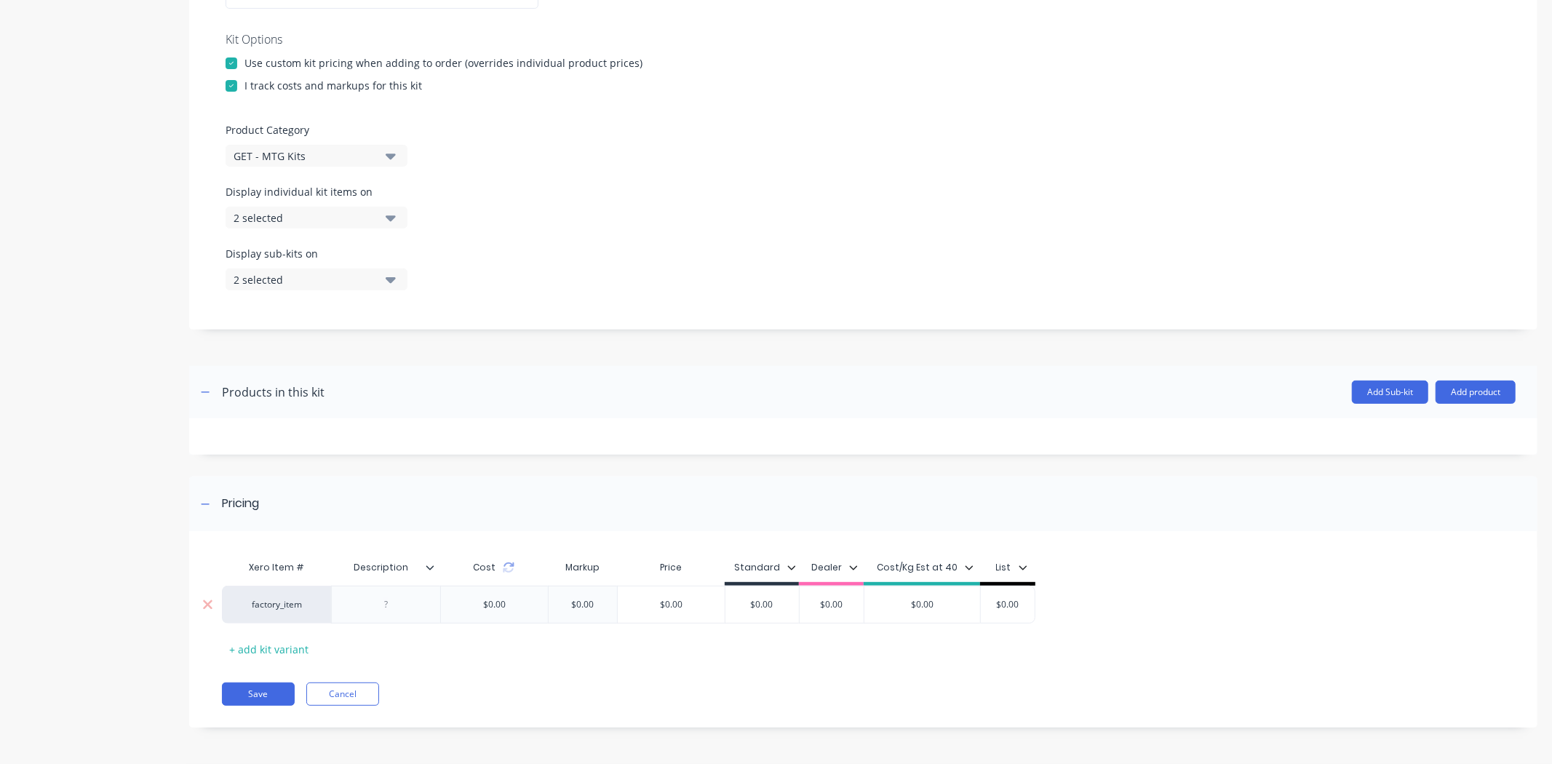
click at [411, 609] on div at bounding box center [386, 604] width 73 height 19
click at [1453, 383] on button "Add product" at bounding box center [1475, 391] width 80 height 23
click at [1434, 424] on div "Product catalogue" at bounding box center [1446, 429] width 112 height 21
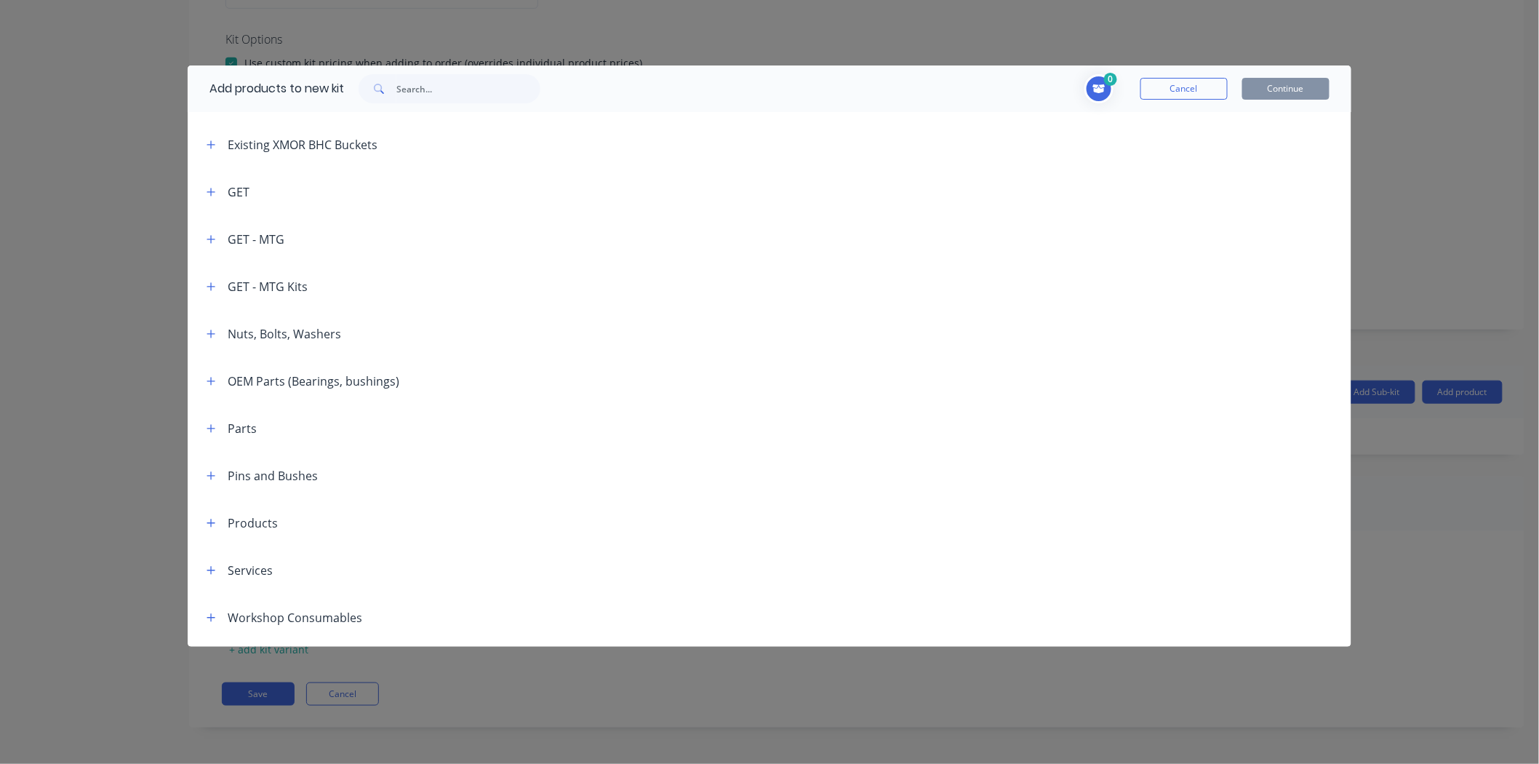
scroll to position [323, 0]
click at [415, 100] on input "text" at bounding box center [468, 88] width 144 height 29
type input "4my40"
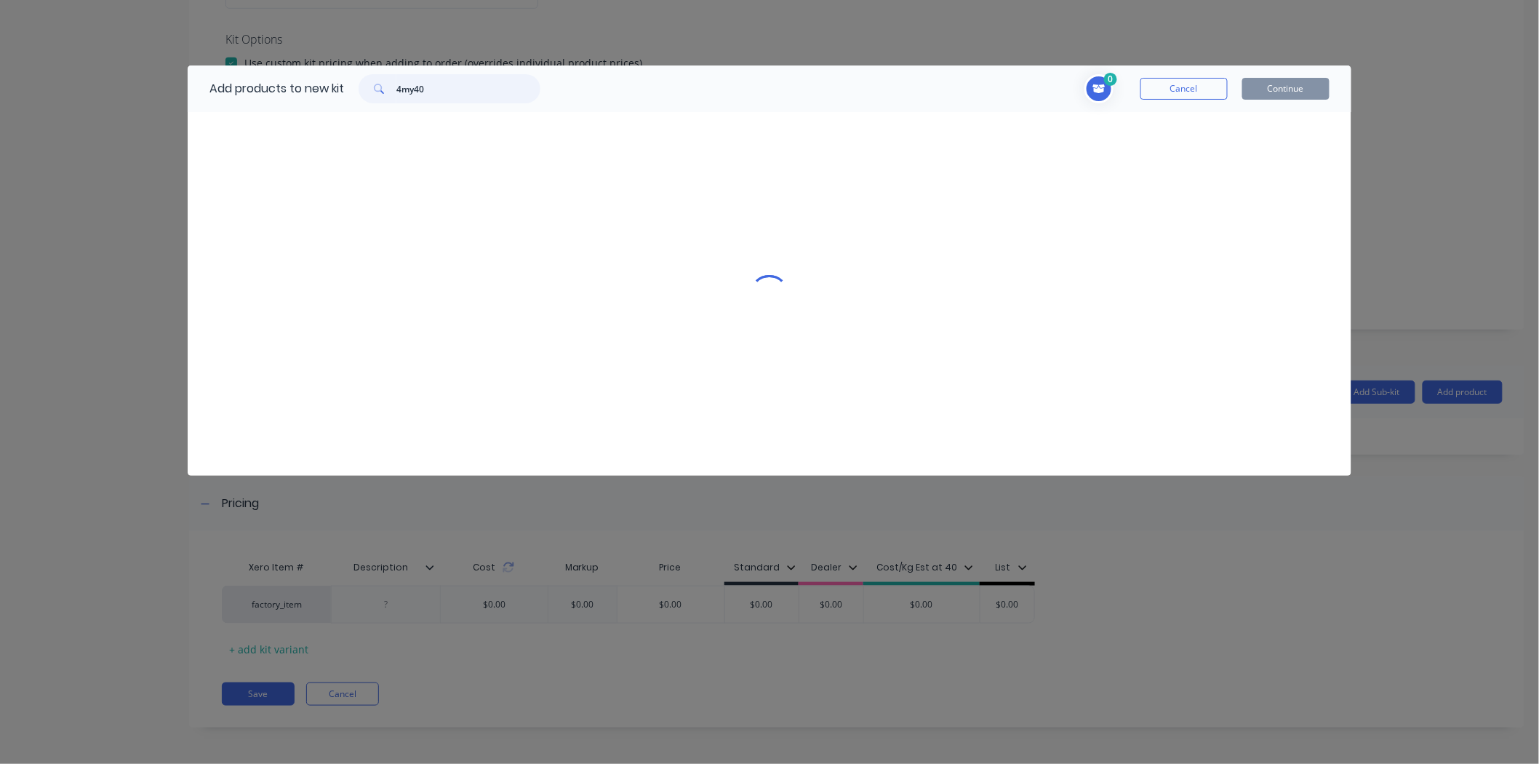
scroll to position [0, 0]
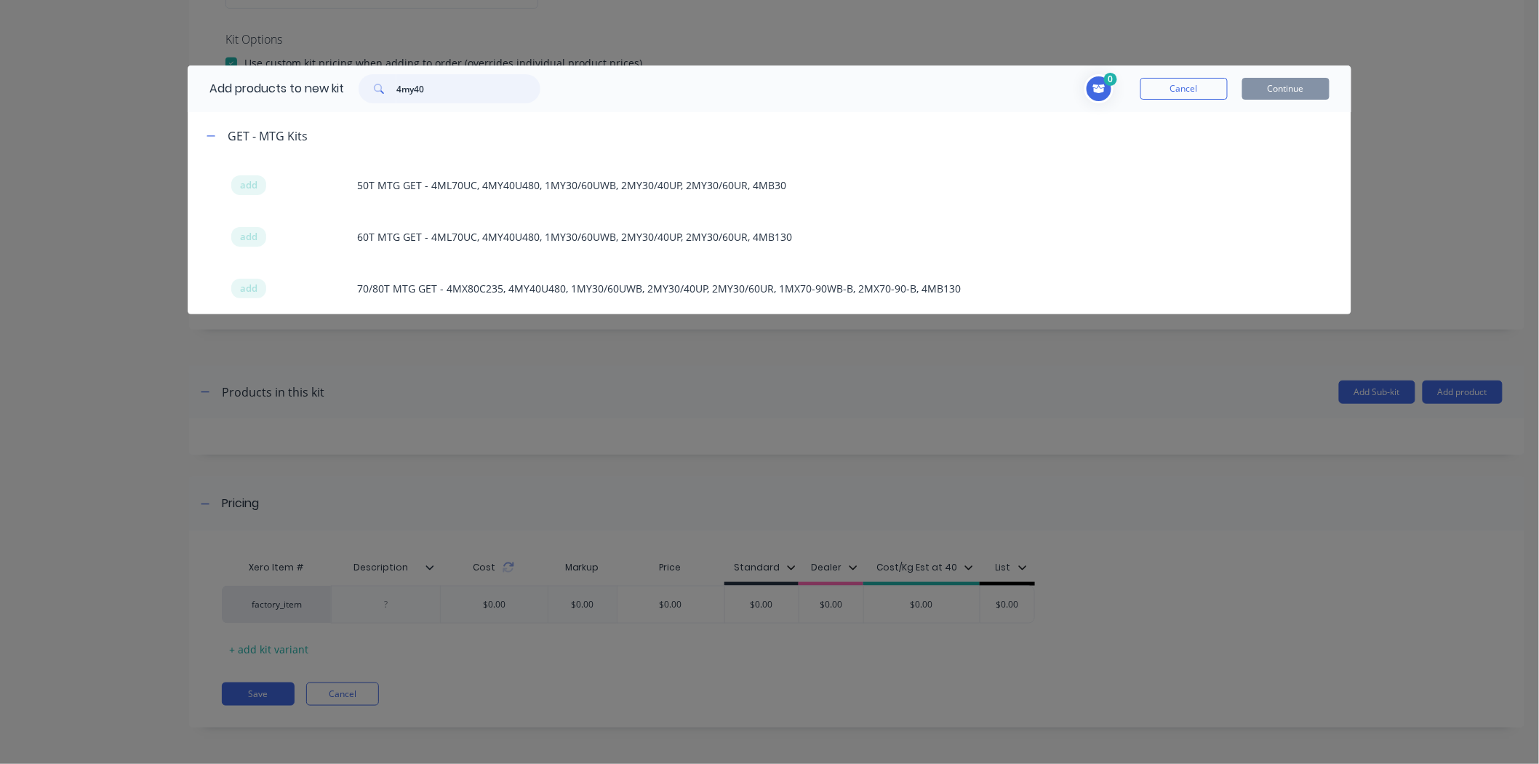
drag, startPoint x: 474, startPoint y: 86, endPoint x: 331, endPoint y: 95, distance: 143.6
click at [331, 95] on div "Add products to new kit 4my40" at bounding box center [371, 88] width 367 height 47
click at [638, 96] on div "0 Cancel Continue" at bounding box center [942, 88] width 775 height 29
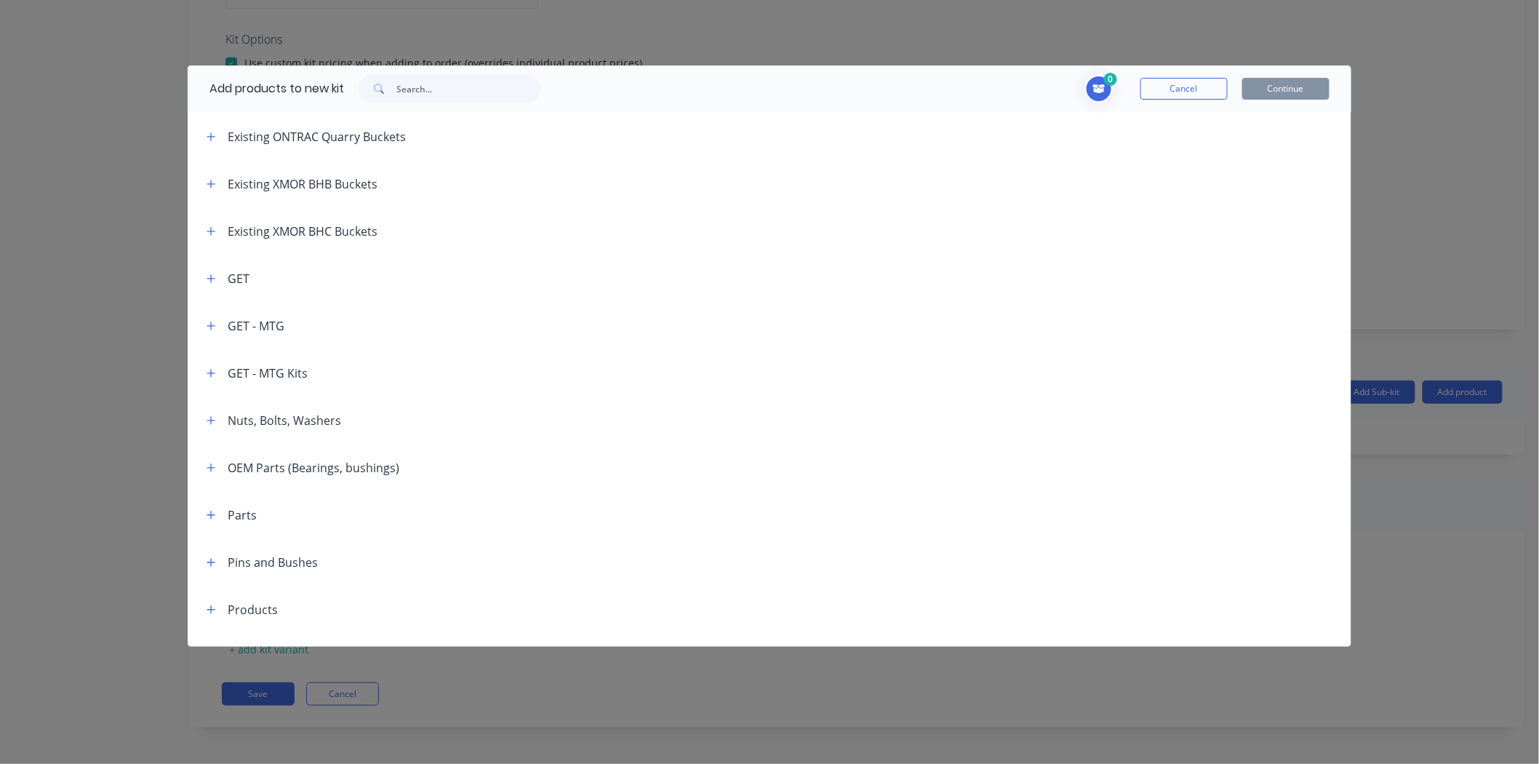
scroll to position [242, 0]
click at [216, 319] on button "button" at bounding box center [211, 319] width 18 height 18
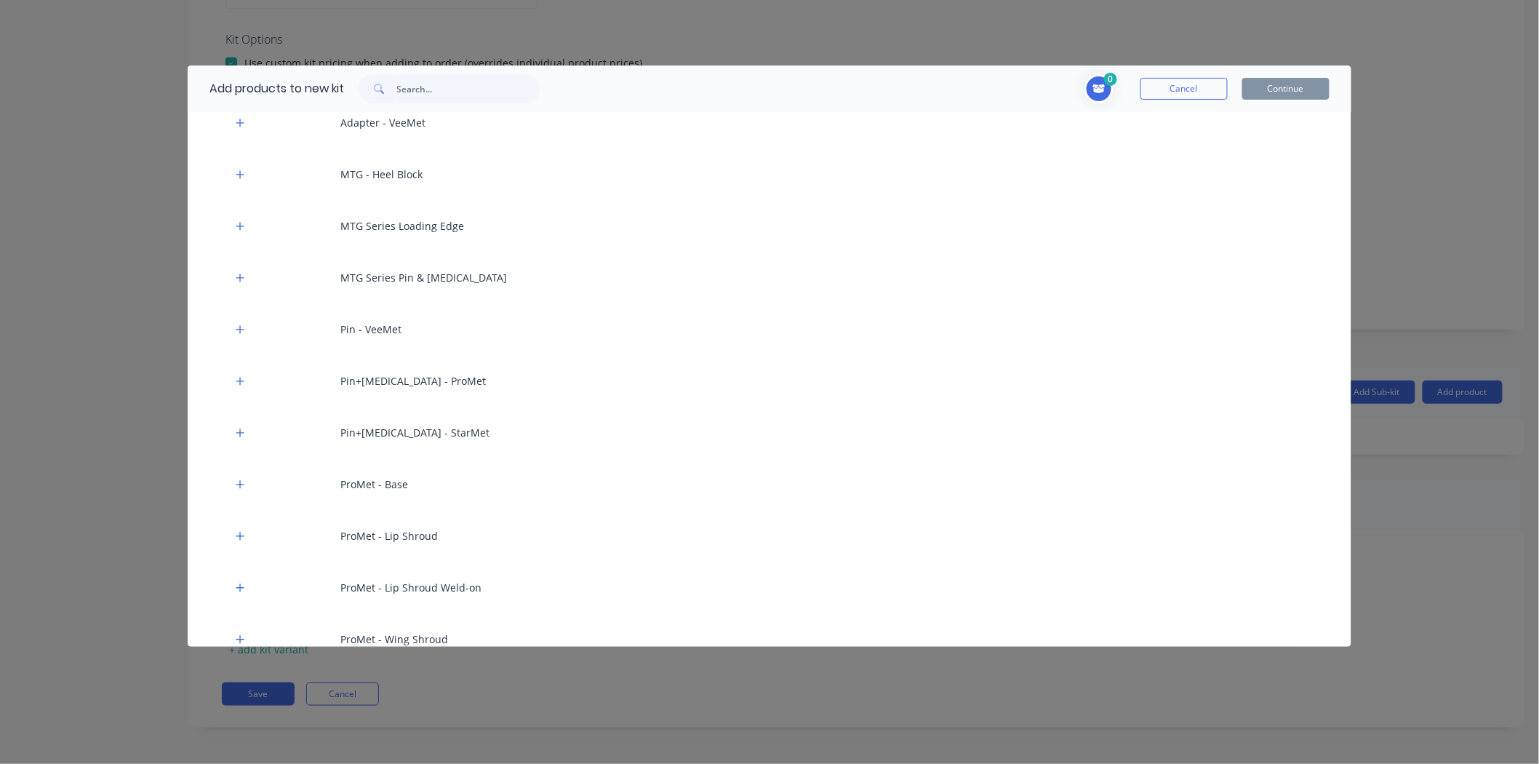
scroll to position [808, 0]
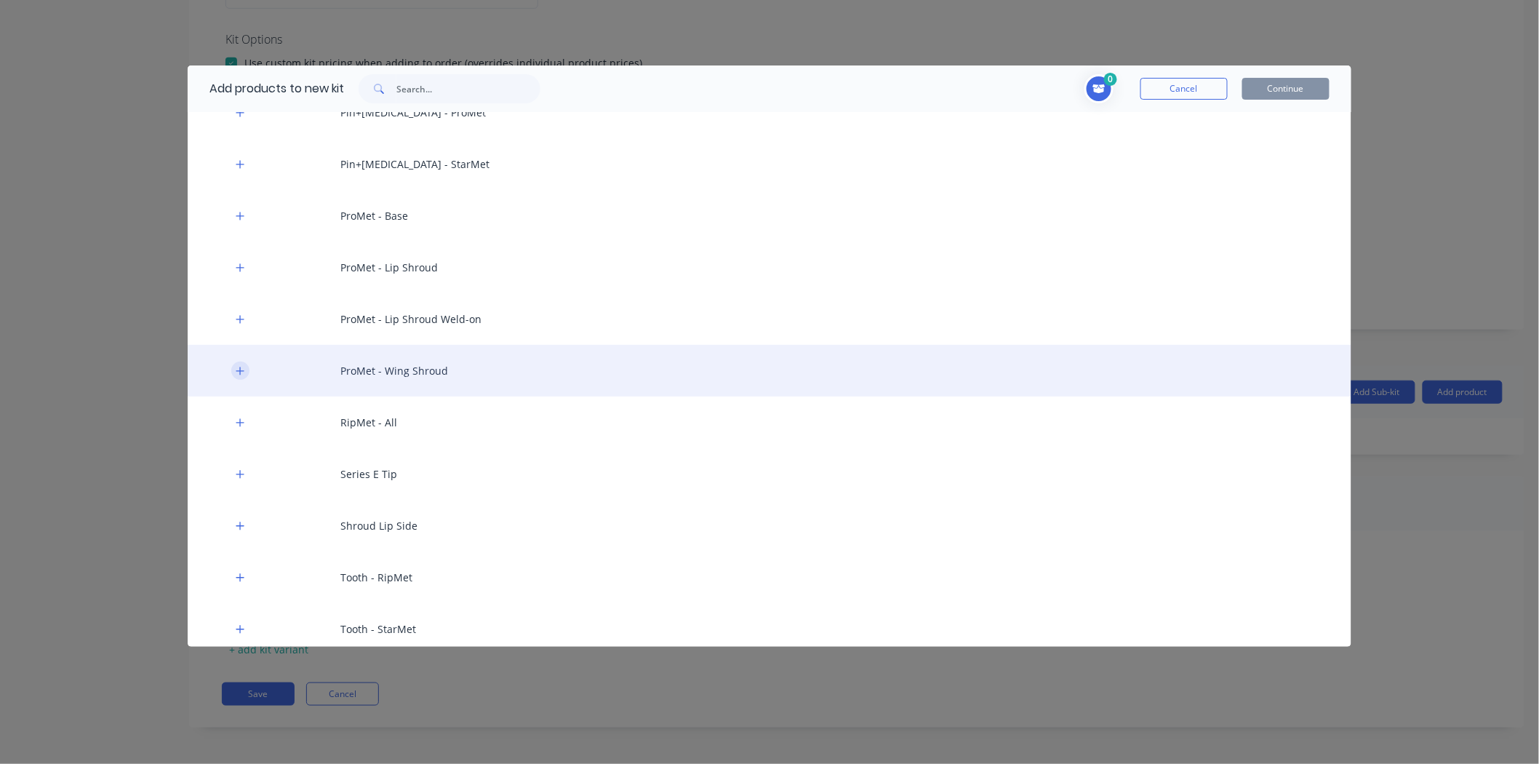
click at [238, 366] on icon "button" at bounding box center [240, 371] width 9 height 10
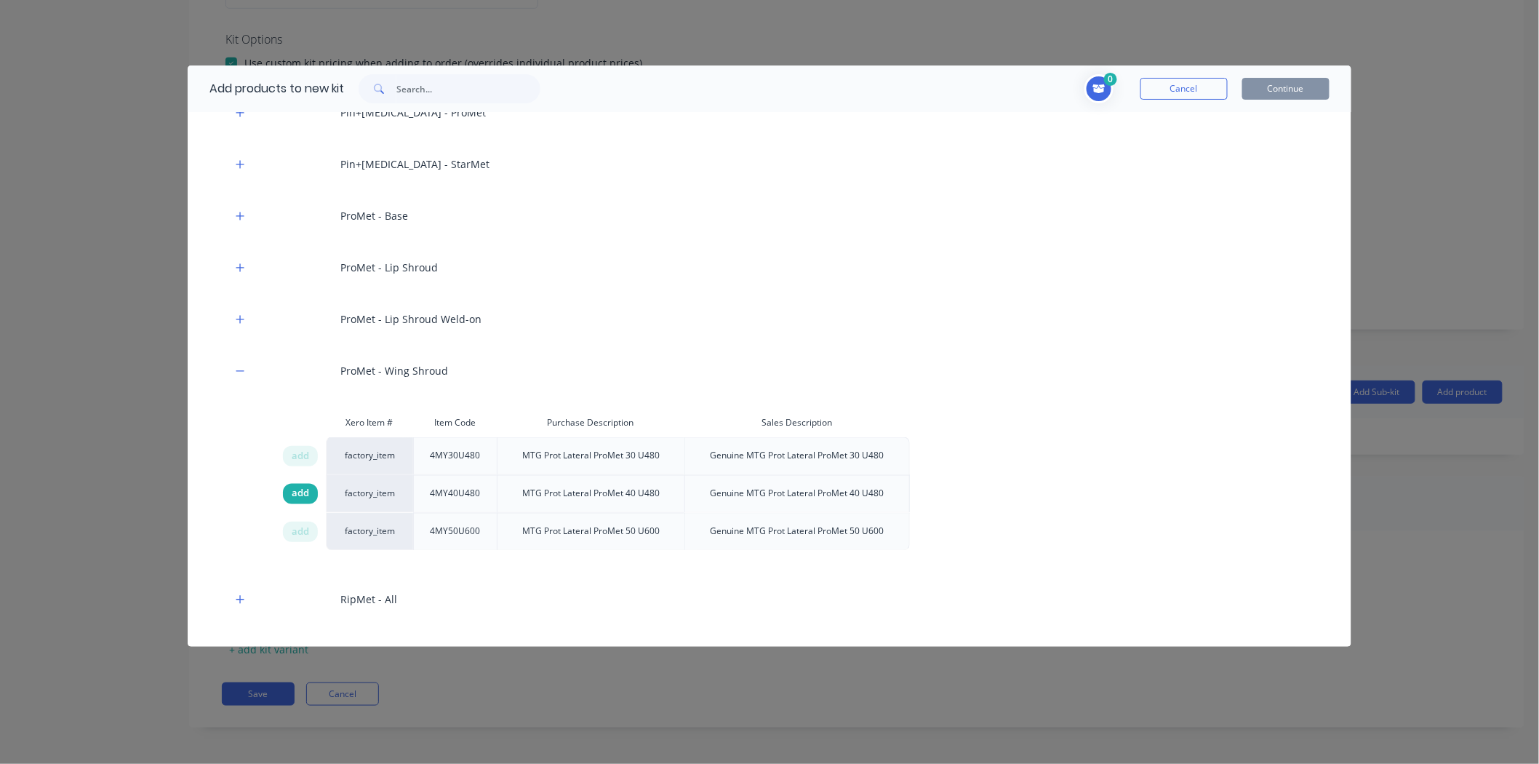
click at [306, 495] on span "add" at bounding box center [300, 494] width 17 height 15
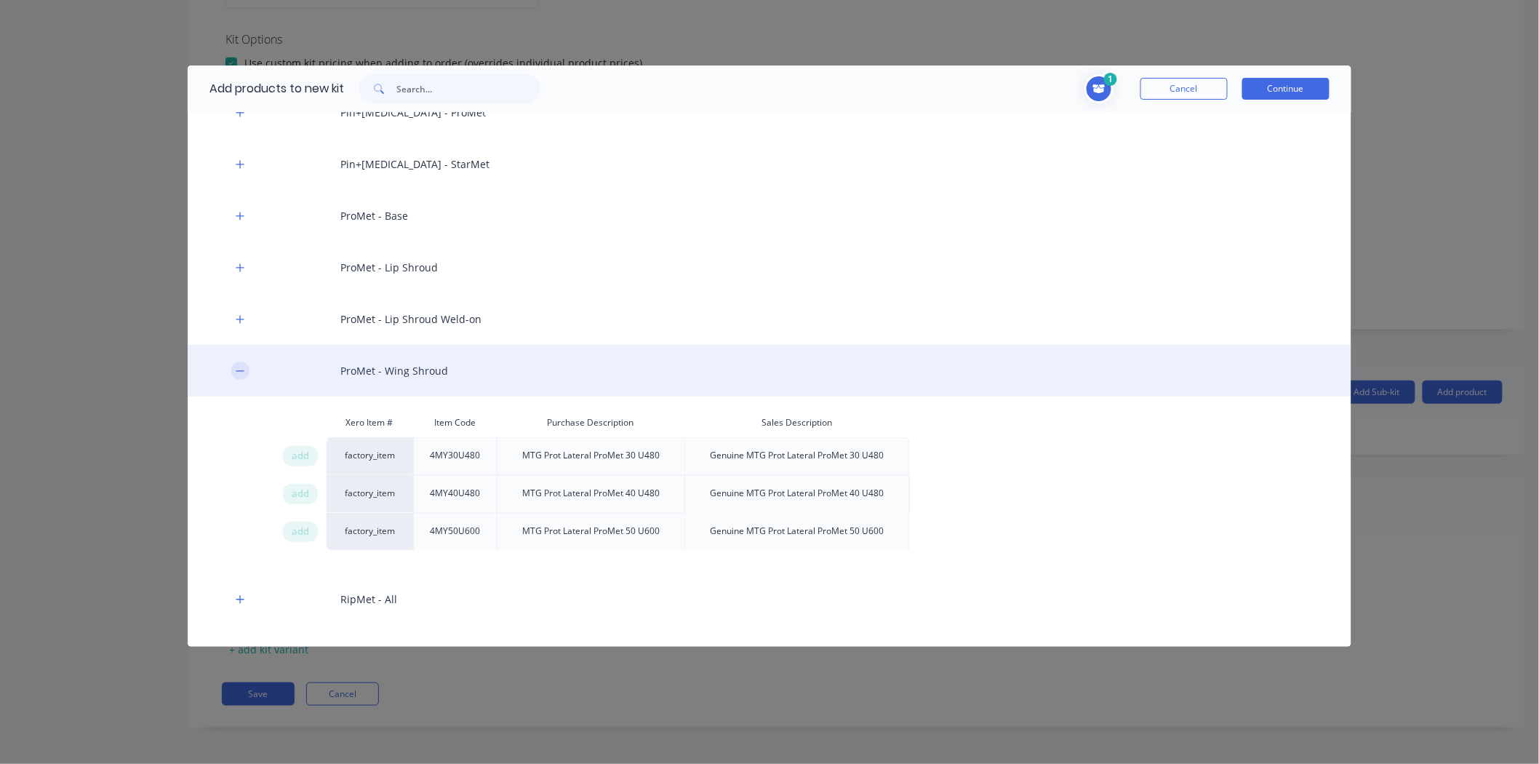
click at [236, 370] on icon "button" at bounding box center [240, 370] width 8 height 1
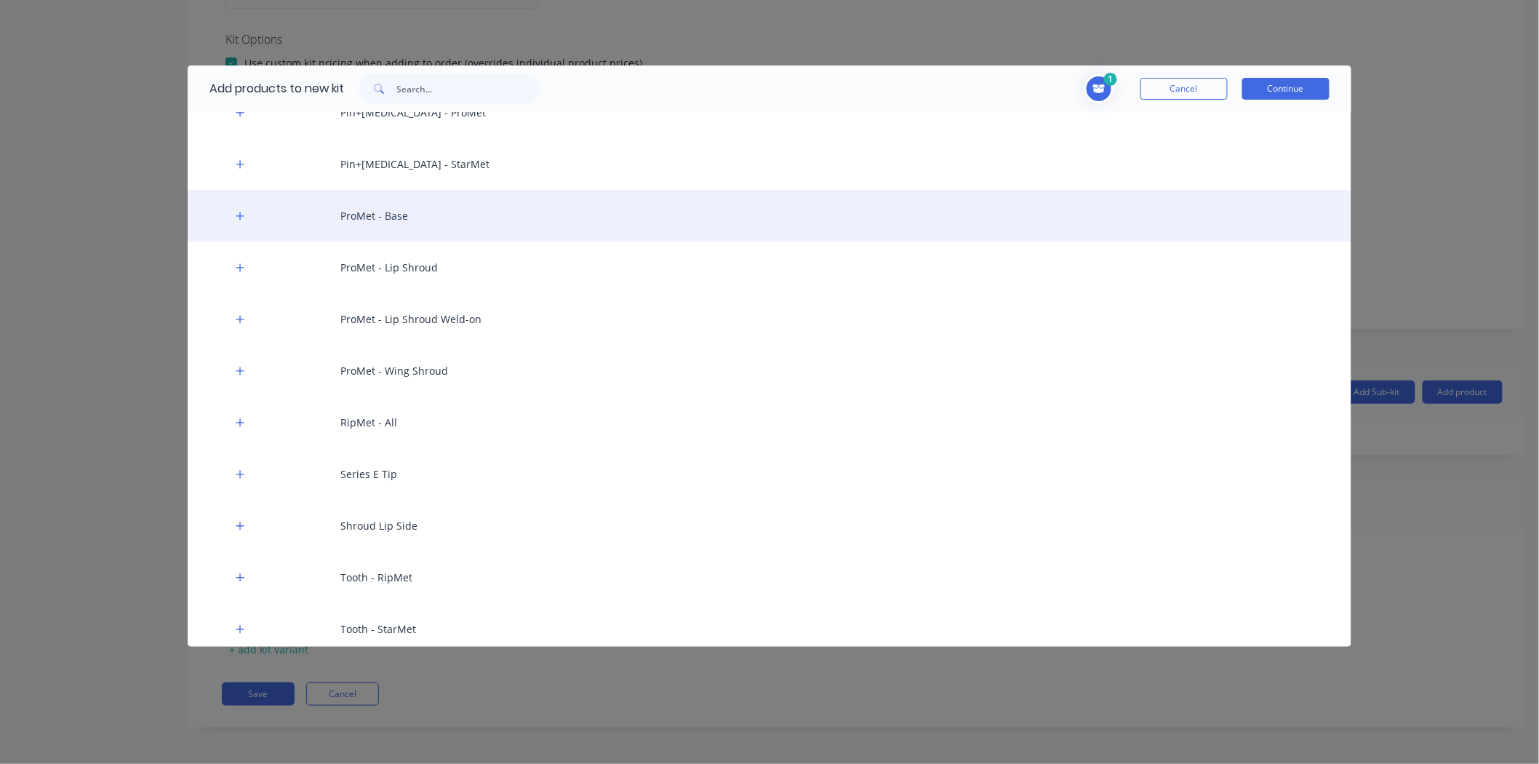
click at [250, 220] on div "ProMet - Base" at bounding box center [770, 216] width 1164 height 52
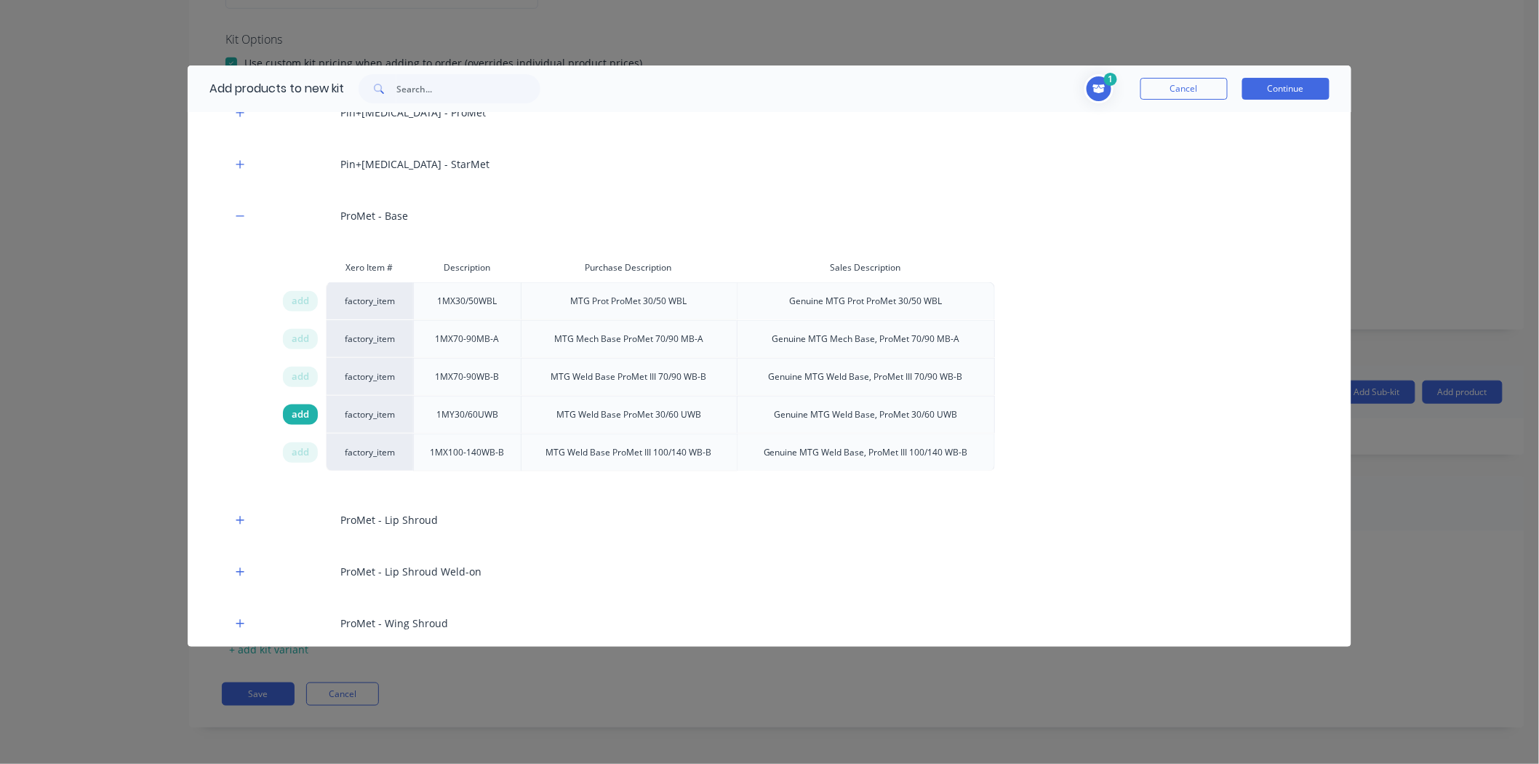
click at [296, 415] on span "add" at bounding box center [300, 414] width 17 height 15
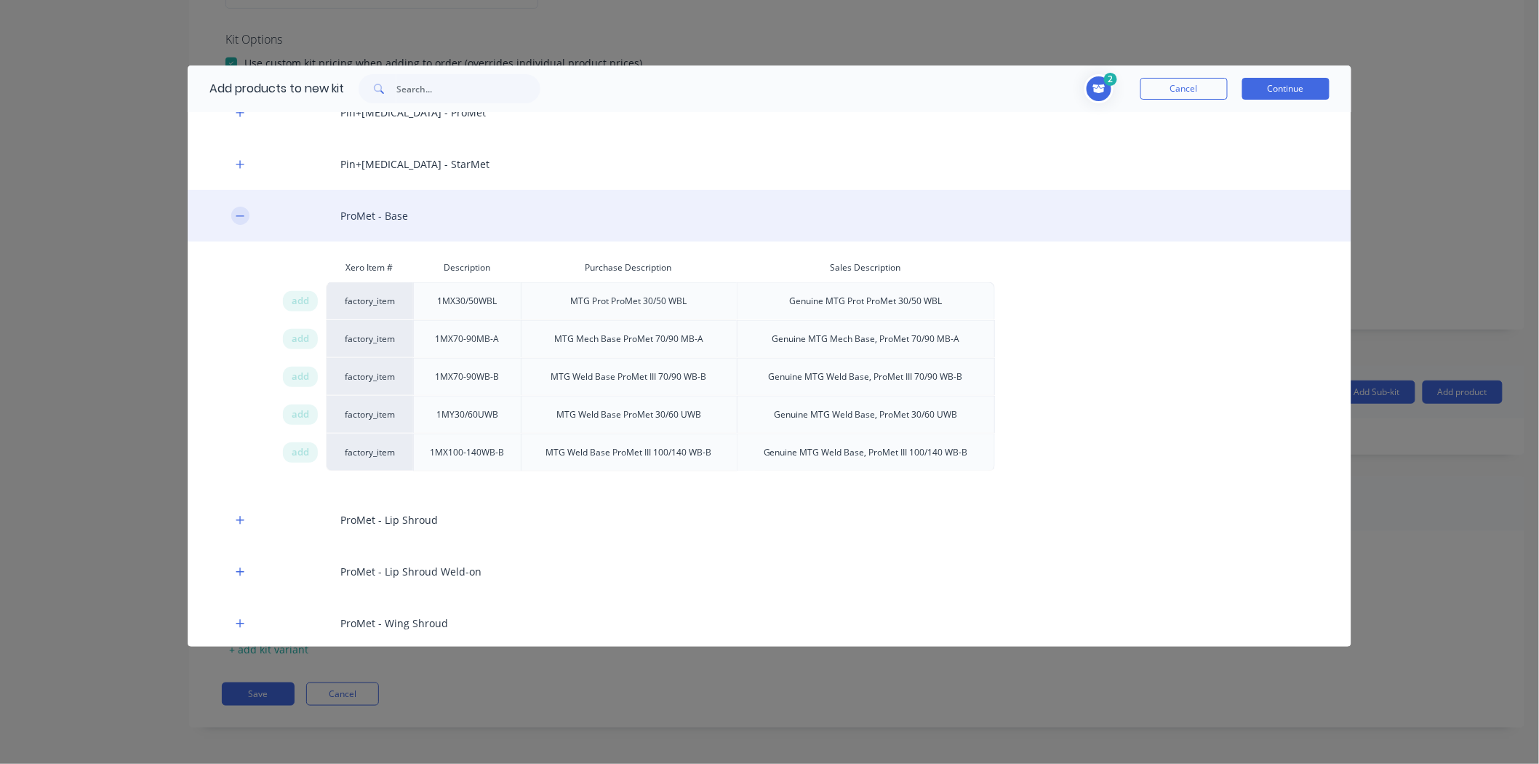
click at [242, 214] on icon "button" at bounding box center [240, 216] width 9 height 10
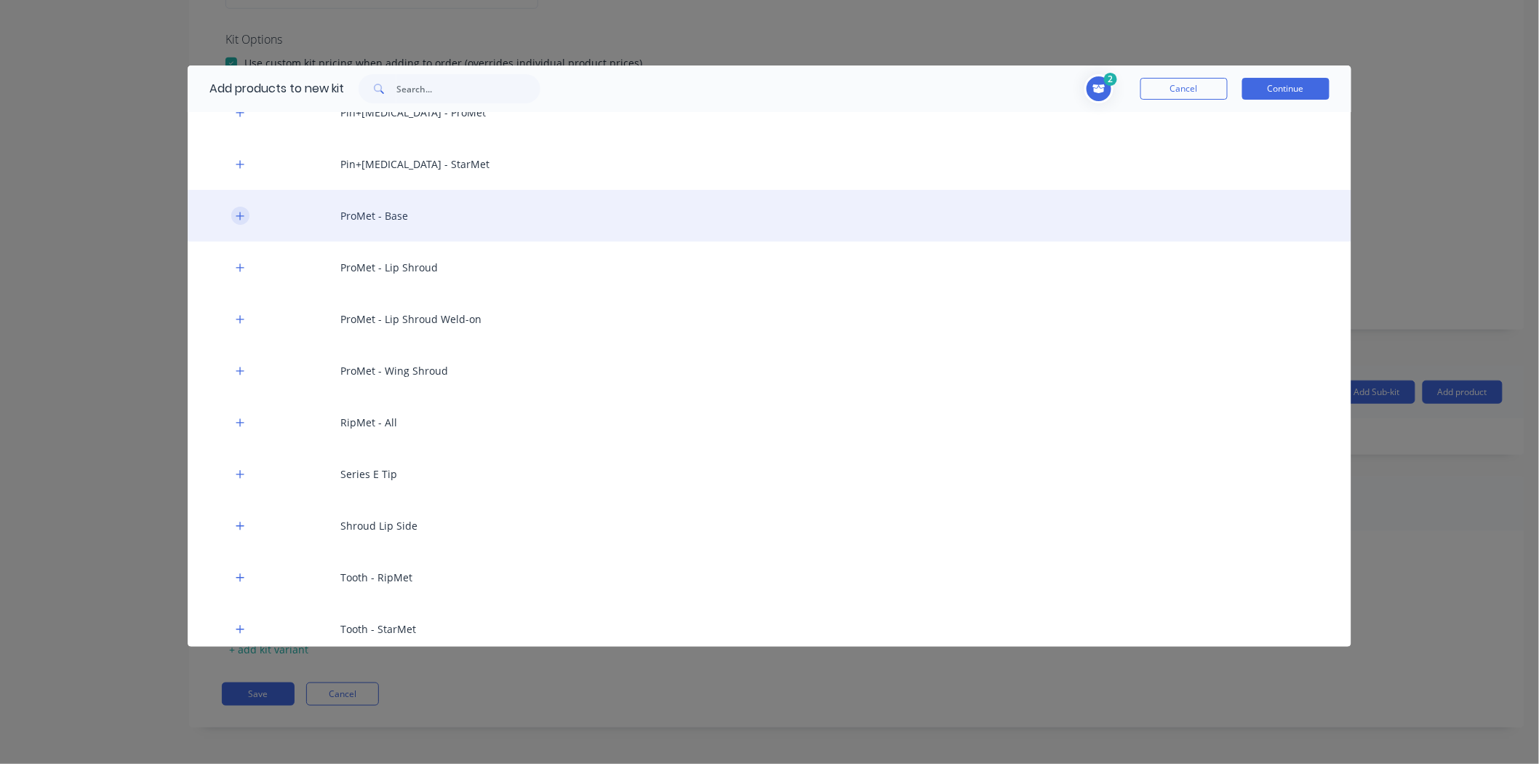
click at [241, 218] on icon "button" at bounding box center [240, 216] width 8 height 8
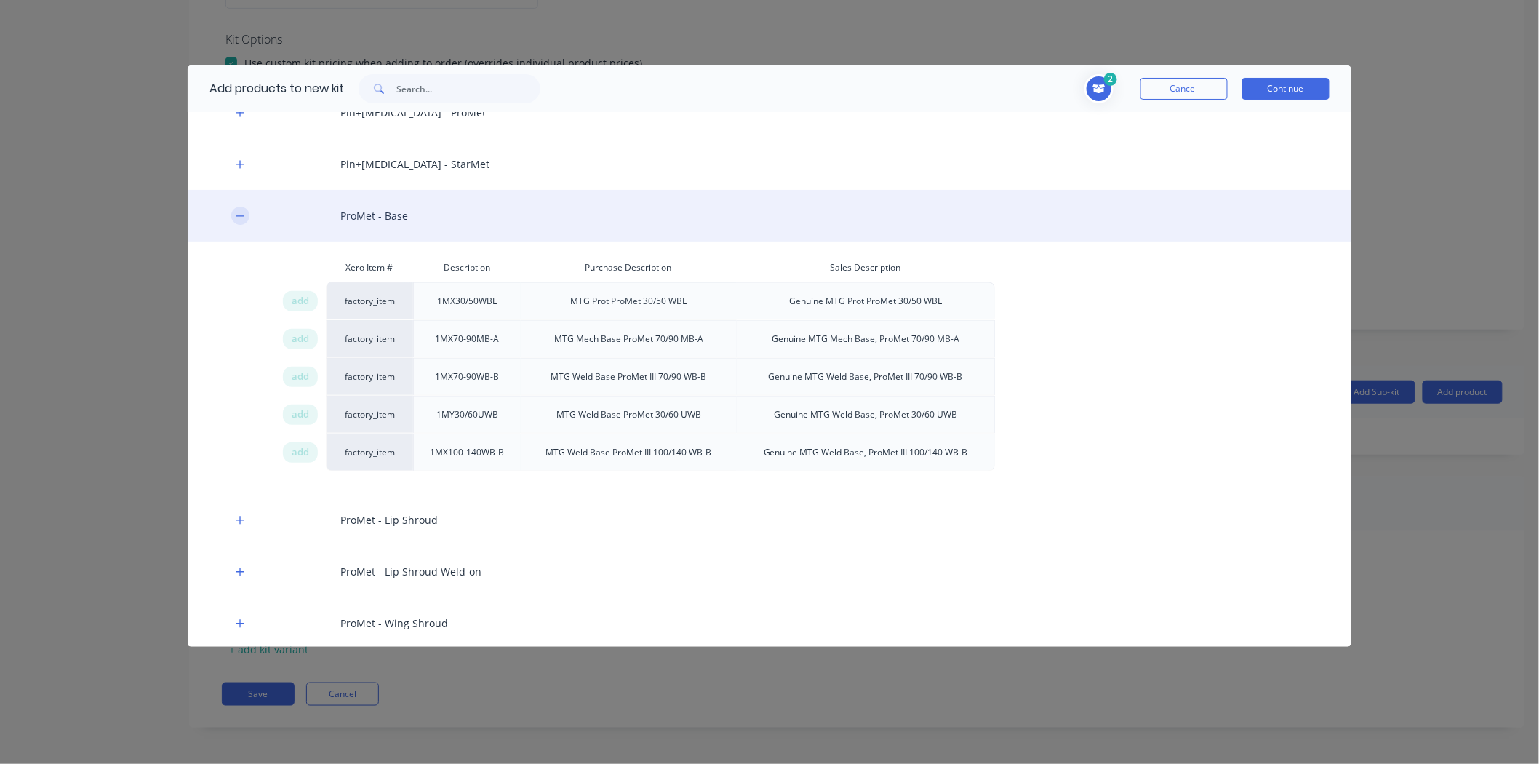
click at [241, 218] on icon "button" at bounding box center [240, 216] width 9 height 10
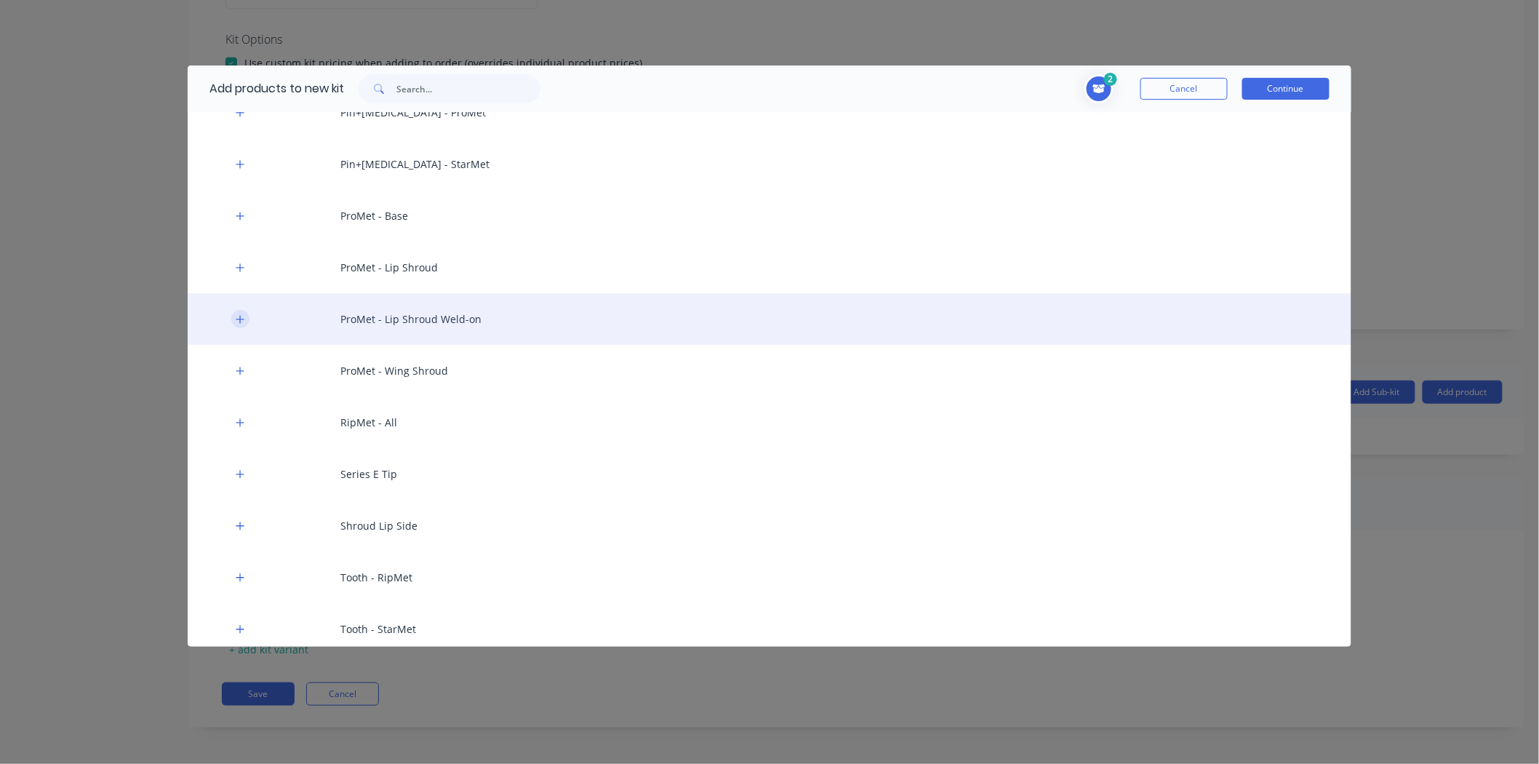
click at [240, 327] on button "button" at bounding box center [240, 319] width 18 height 18
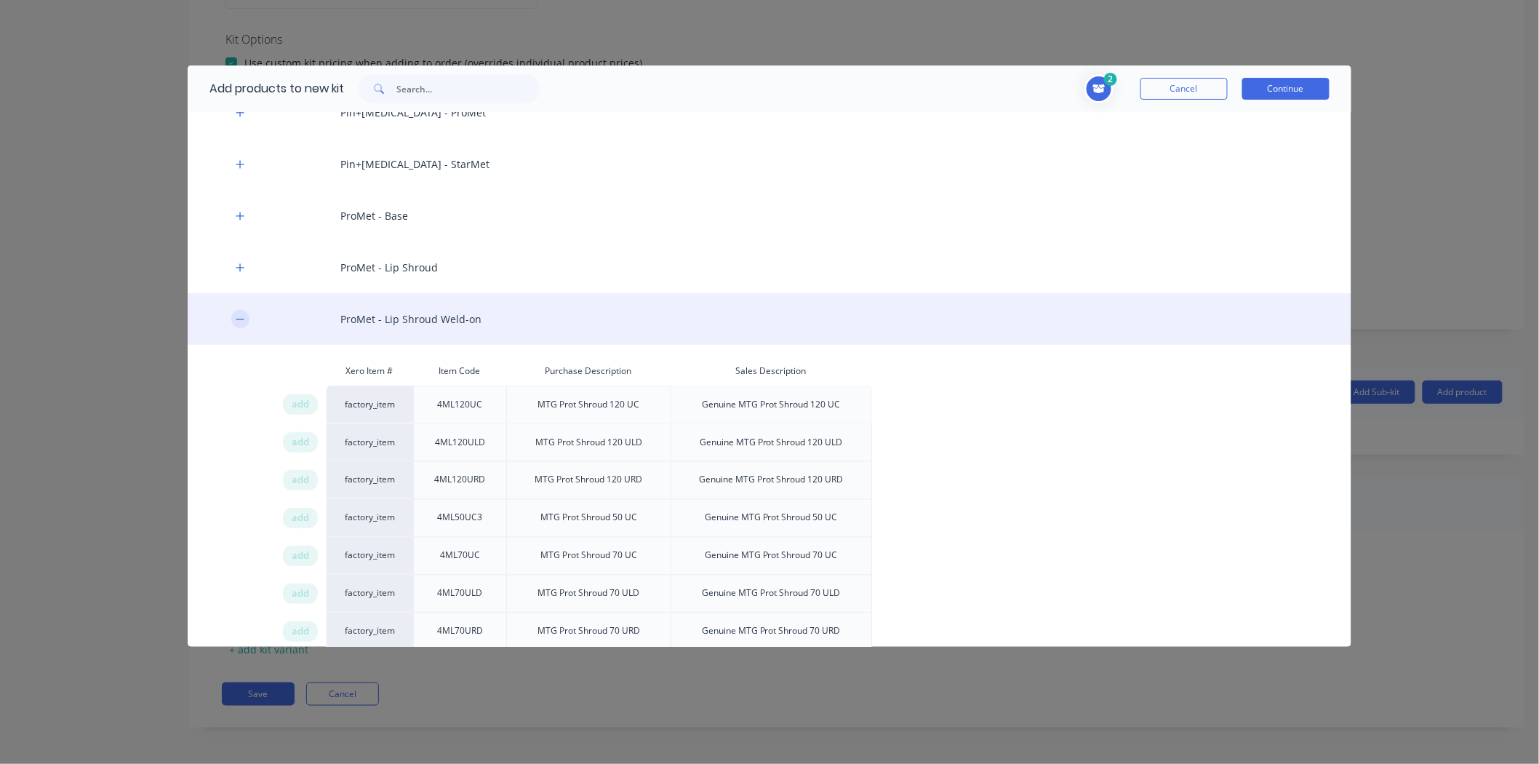
click at [240, 322] on icon "button" at bounding box center [240, 319] width 9 height 10
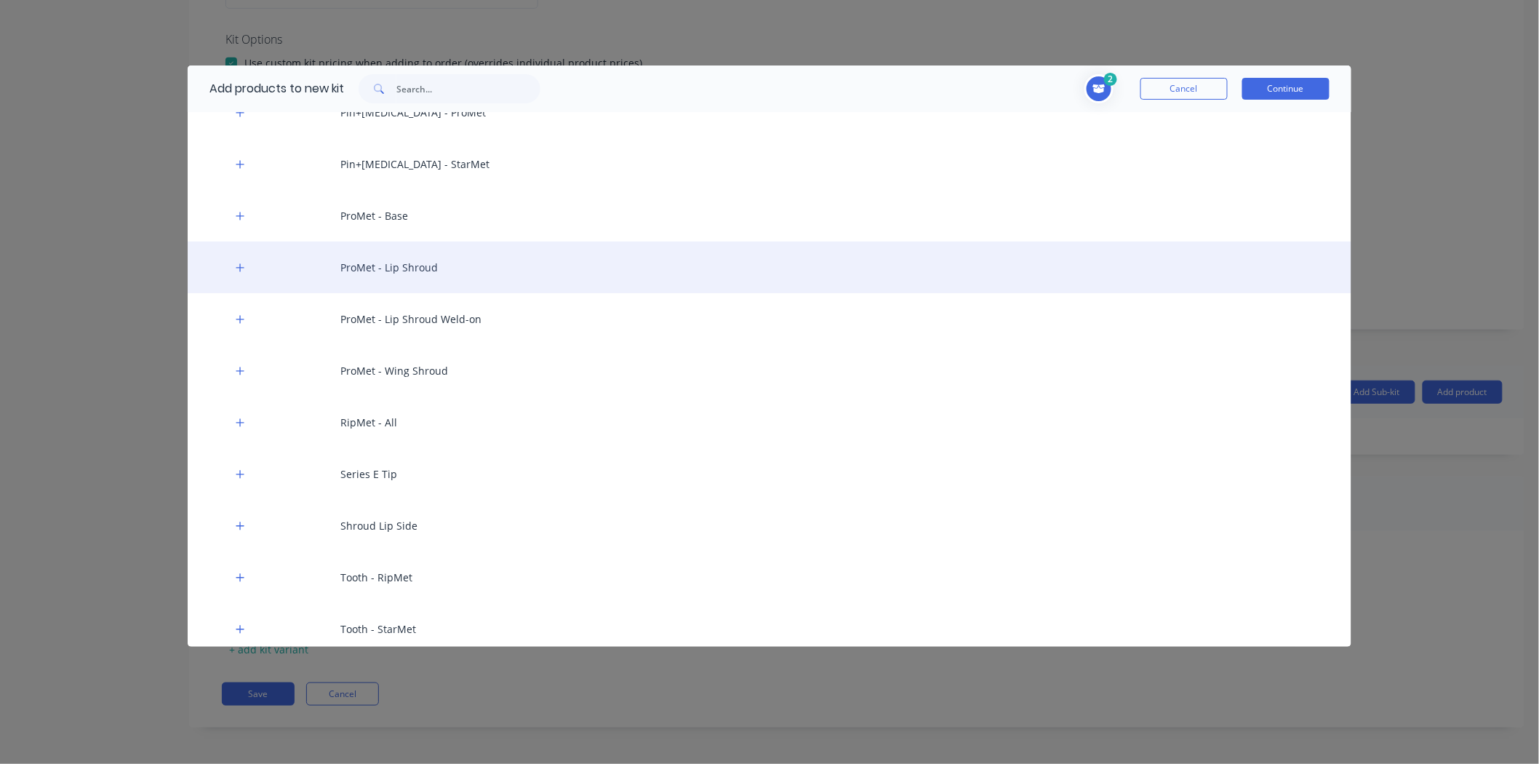
click at [242, 252] on div "ProMet - Lip Shroud" at bounding box center [770, 268] width 1164 height 52
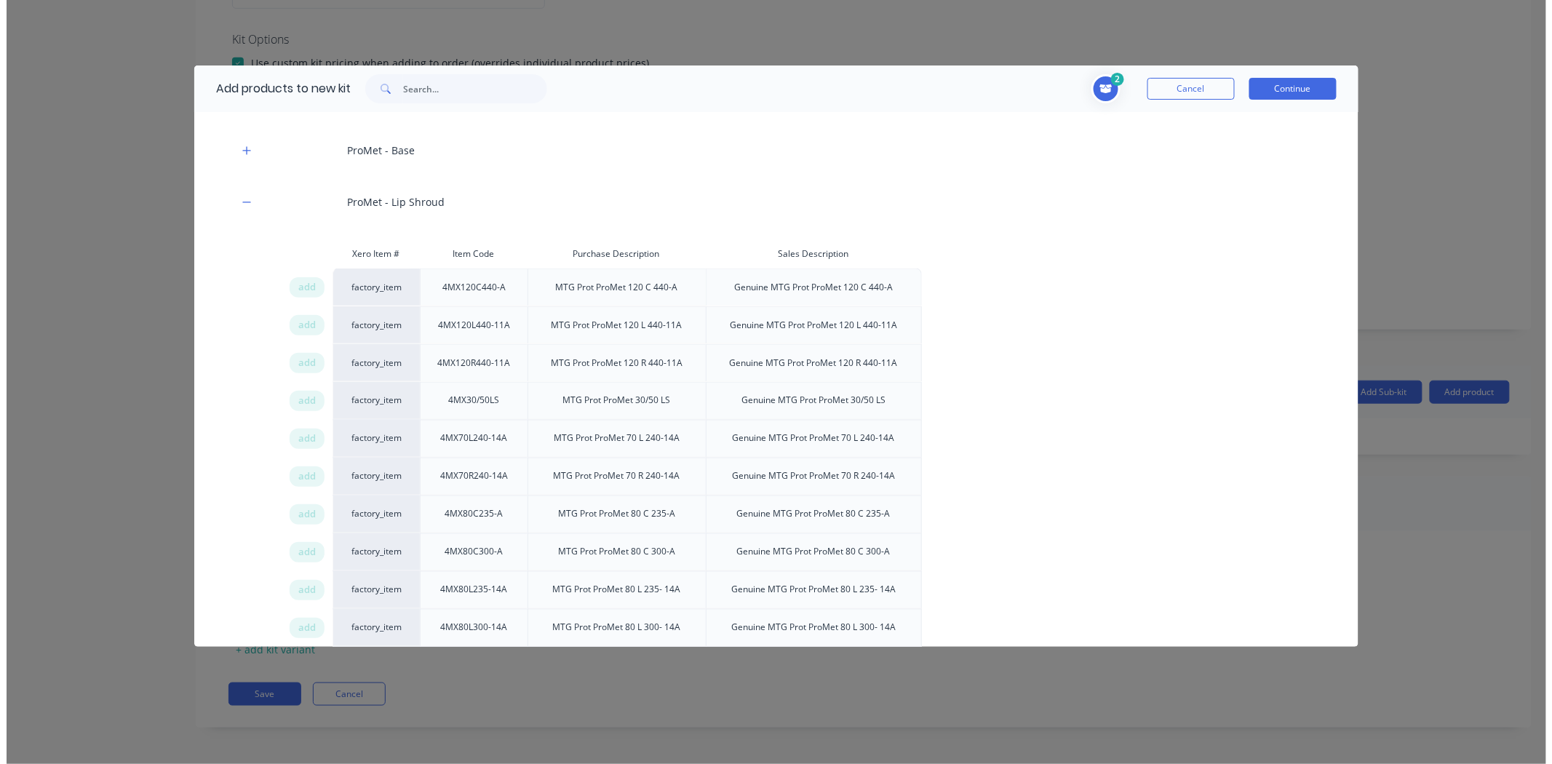
scroll to position [727, 0]
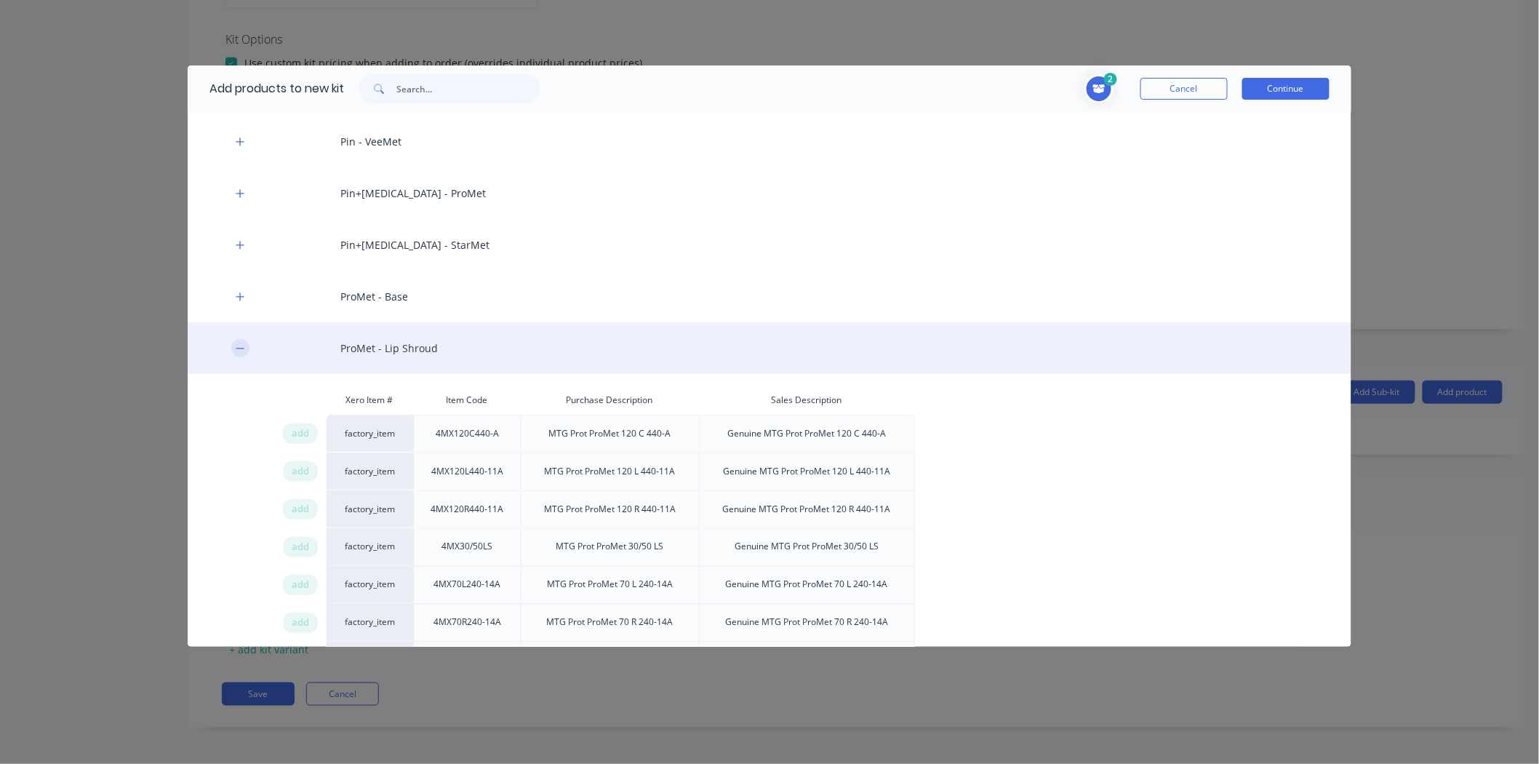
click at [242, 346] on icon "button" at bounding box center [240, 348] width 9 height 10
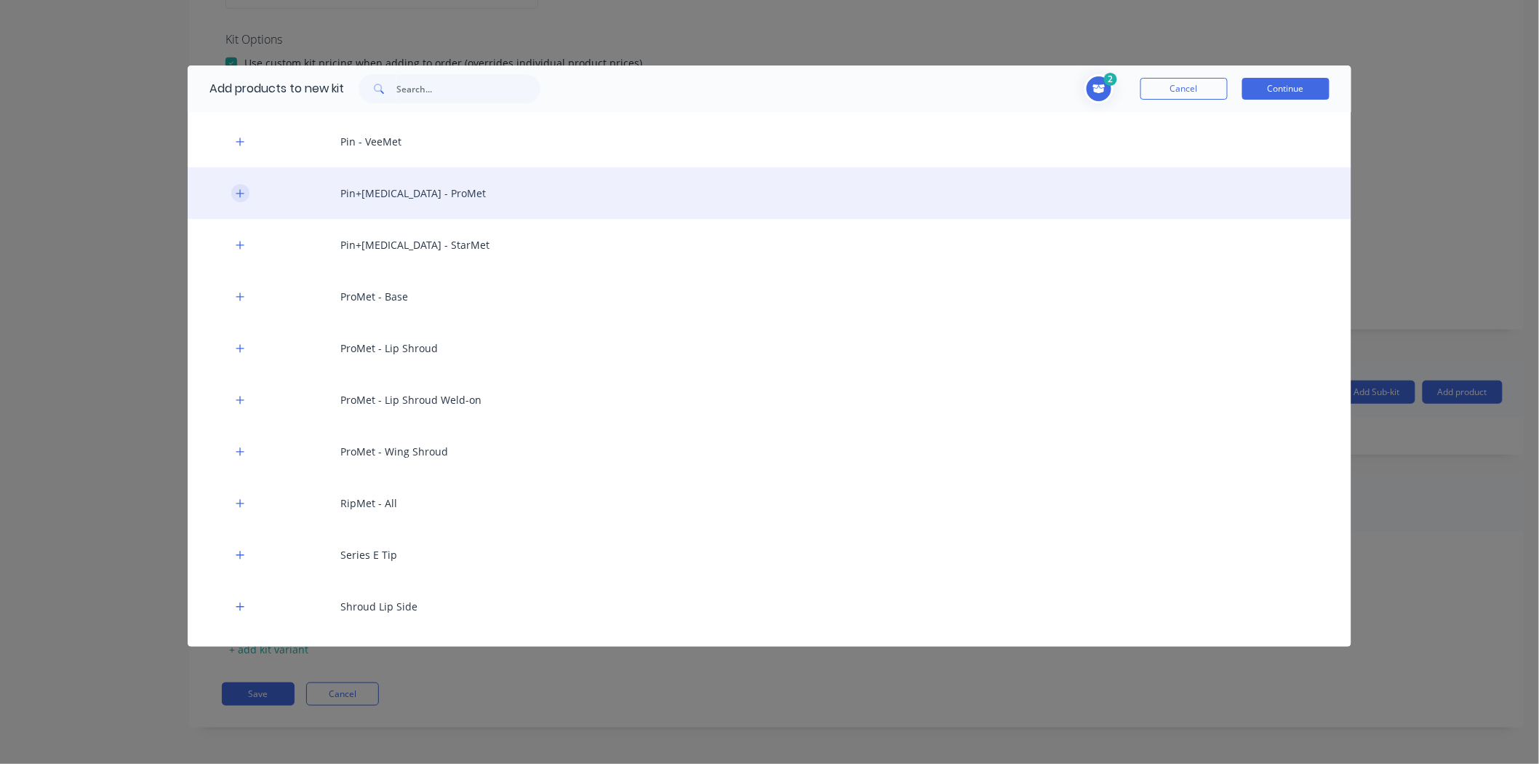
click at [241, 196] on icon "button" at bounding box center [240, 193] width 8 height 8
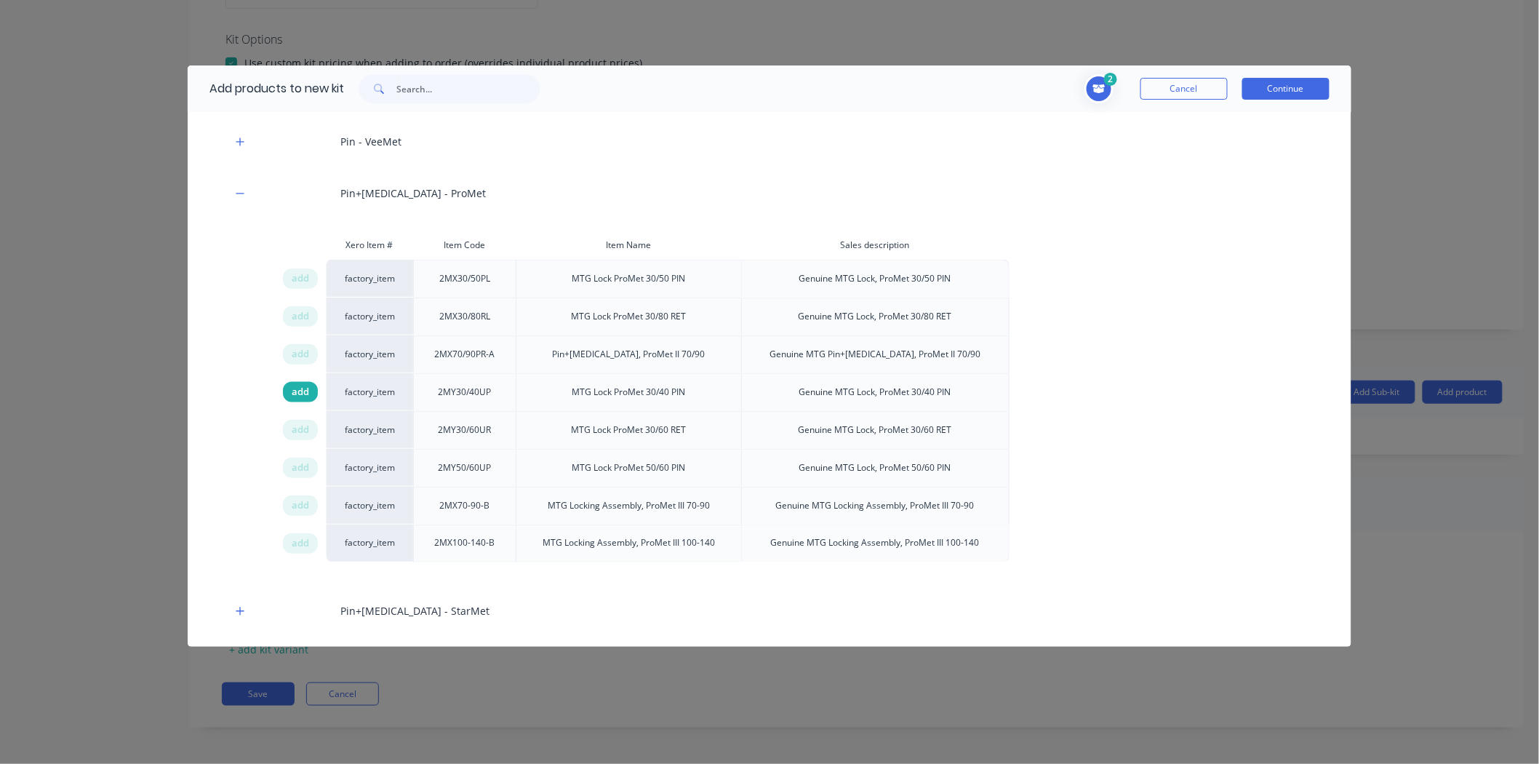
click at [302, 391] on span "add" at bounding box center [300, 392] width 17 height 15
click at [308, 427] on span "add" at bounding box center [300, 430] width 17 height 15
click at [1298, 86] on button "Continue" at bounding box center [1285, 89] width 87 height 22
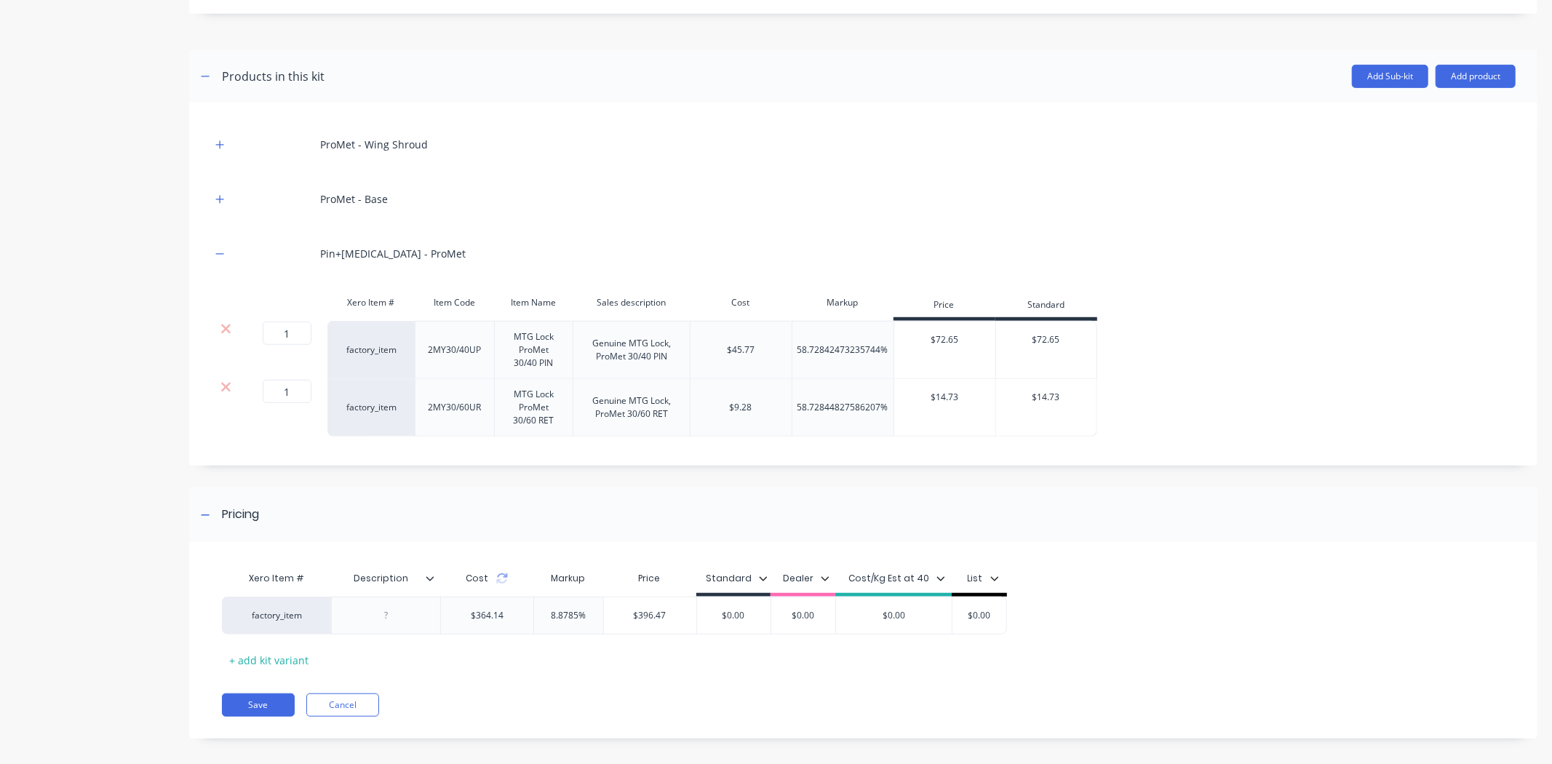
scroll to position [663, 0]
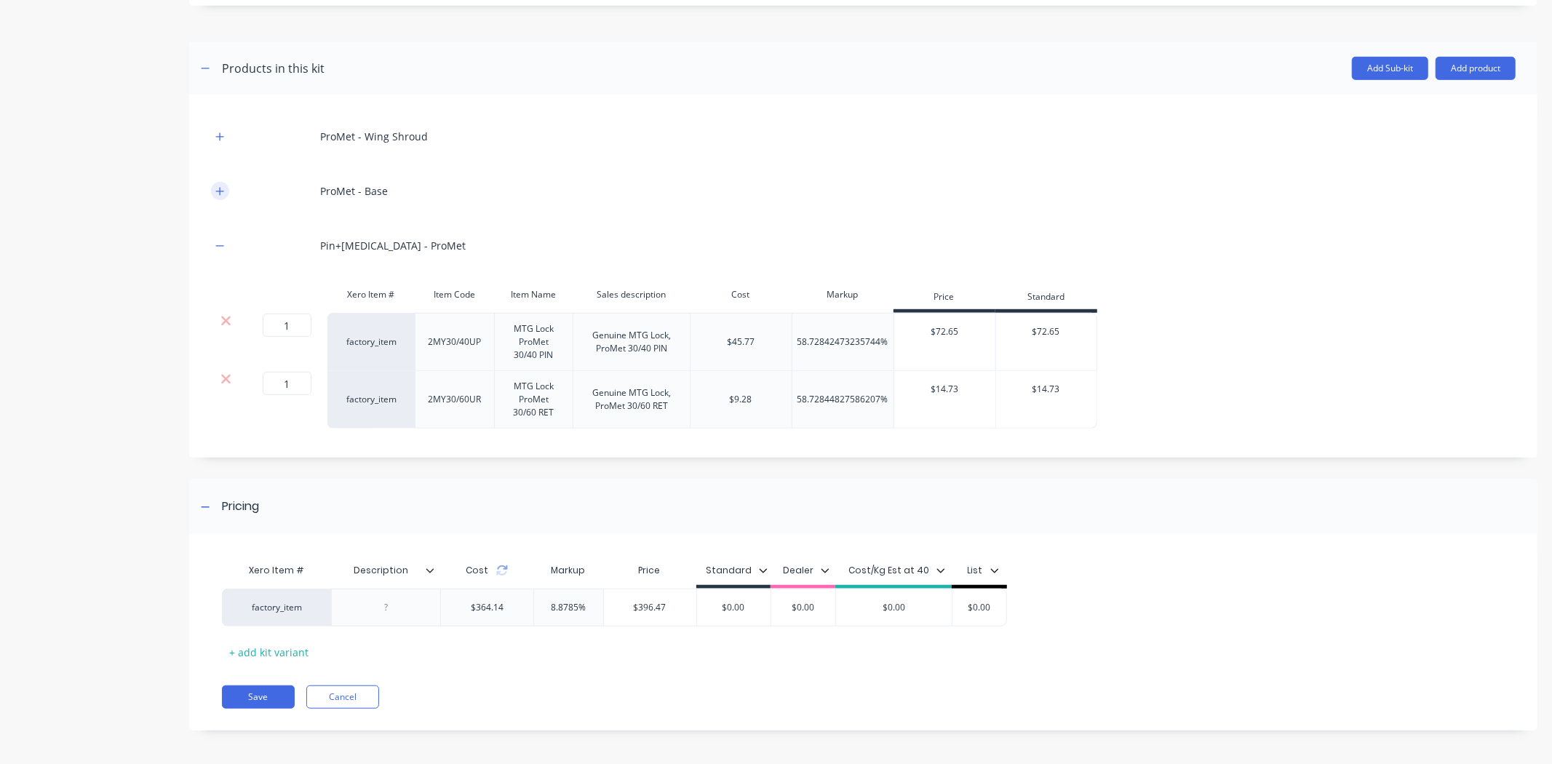
click at [221, 192] on icon "button" at bounding box center [219, 191] width 9 height 10
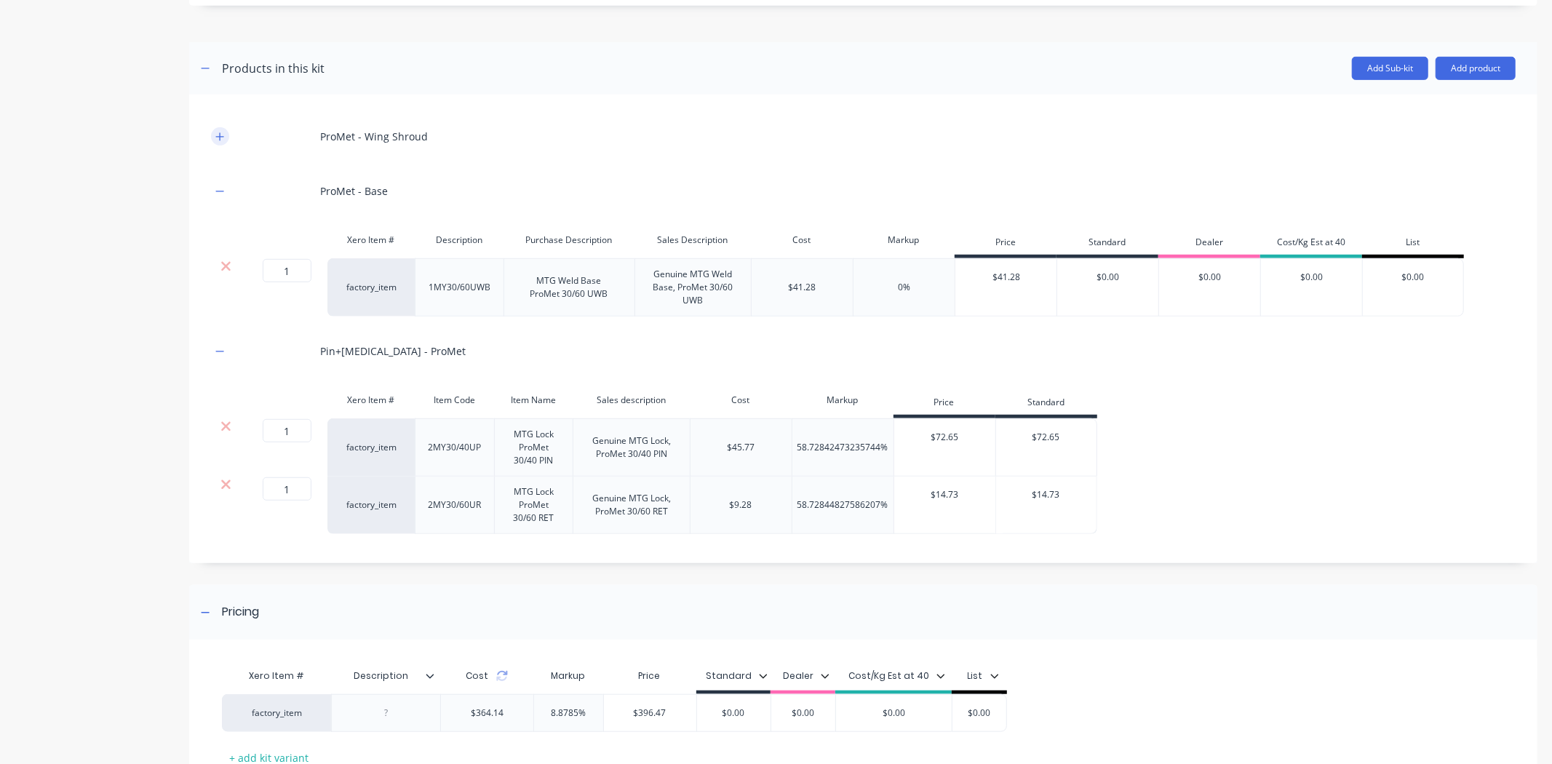
click at [215, 134] on icon "button" at bounding box center [219, 137] width 9 height 10
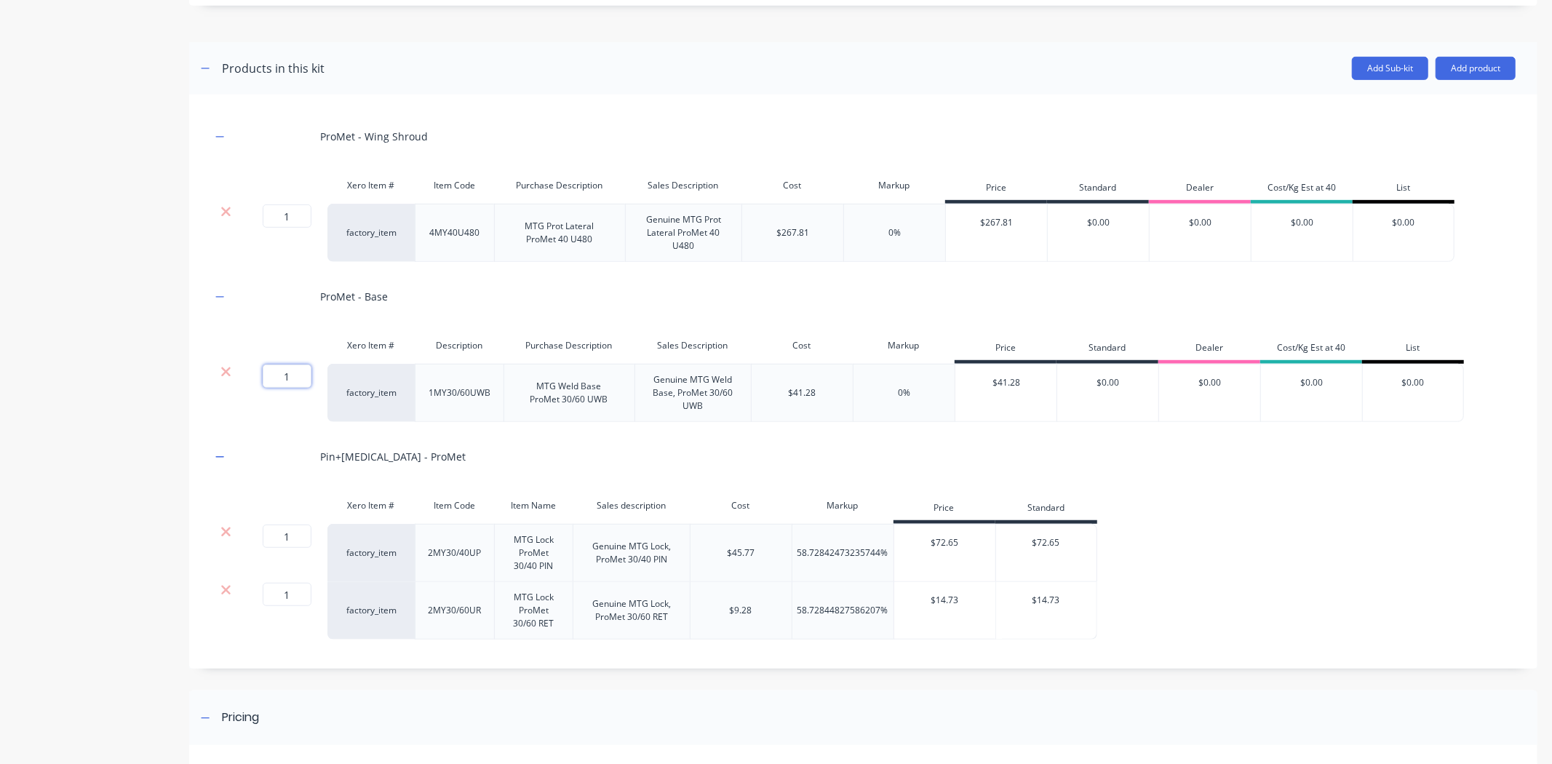
click at [268, 382] on input "1" at bounding box center [287, 375] width 49 height 23
type input "2"
click at [294, 543] on input "1" at bounding box center [287, 535] width 49 height 23
type input "2"
drag, startPoint x: 372, startPoint y: 646, endPoint x: 354, endPoint y: 644, distance: 18.3
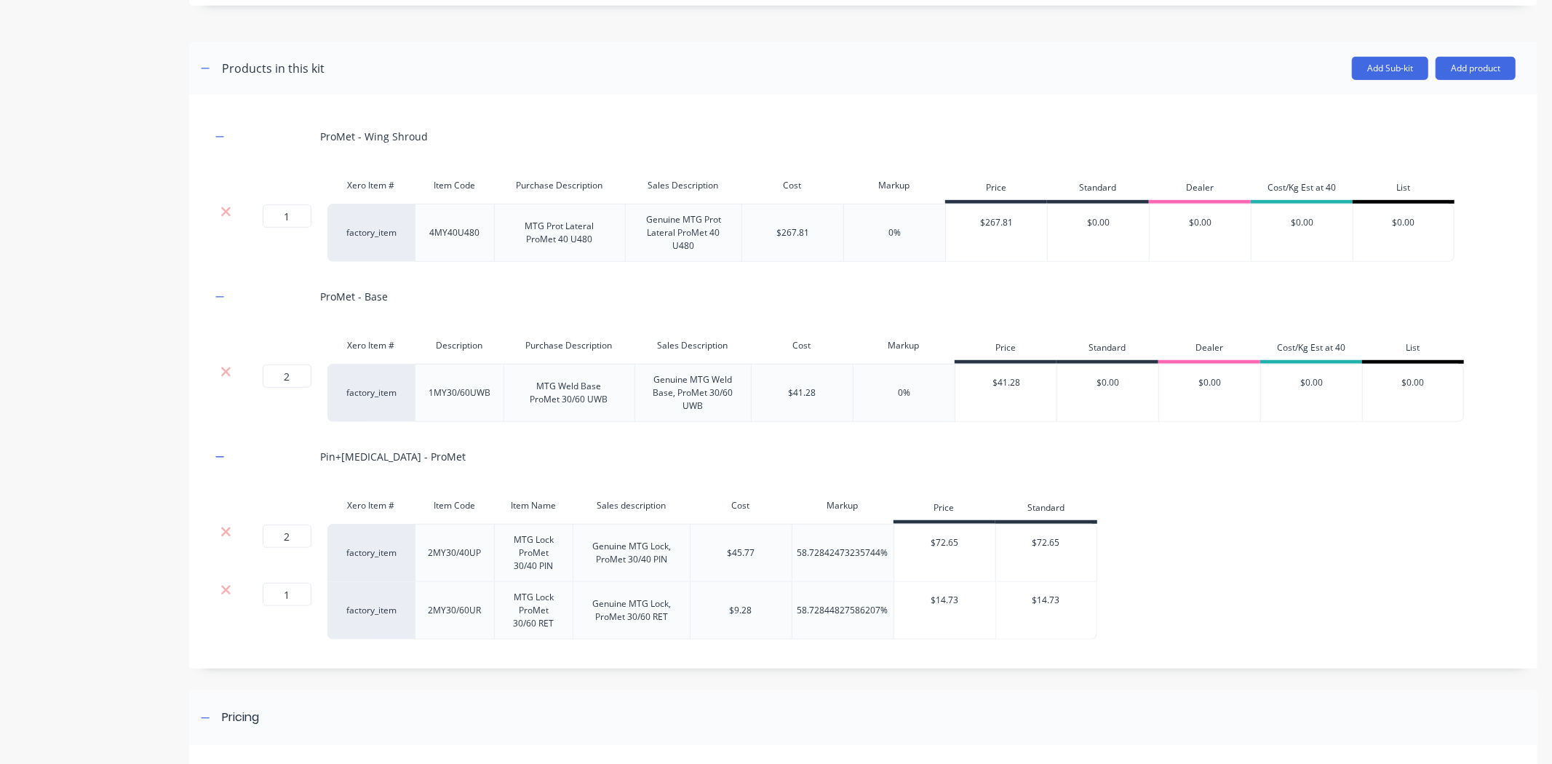
click at [373, 646] on div "ProMet - Wing Shroud Xero Item # Item Code Purchase Description Sales Descripti…" at bounding box center [863, 385] width 1304 height 538
click at [300, 594] on input "1" at bounding box center [287, 594] width 49 height 23
type input "2"
click at [395, 668] on div "ProMet - Wing Shroud Xero Item # Item Code Purchase Description Sales Descripti…" at bounding box center [863, 382] width 1348 height 574
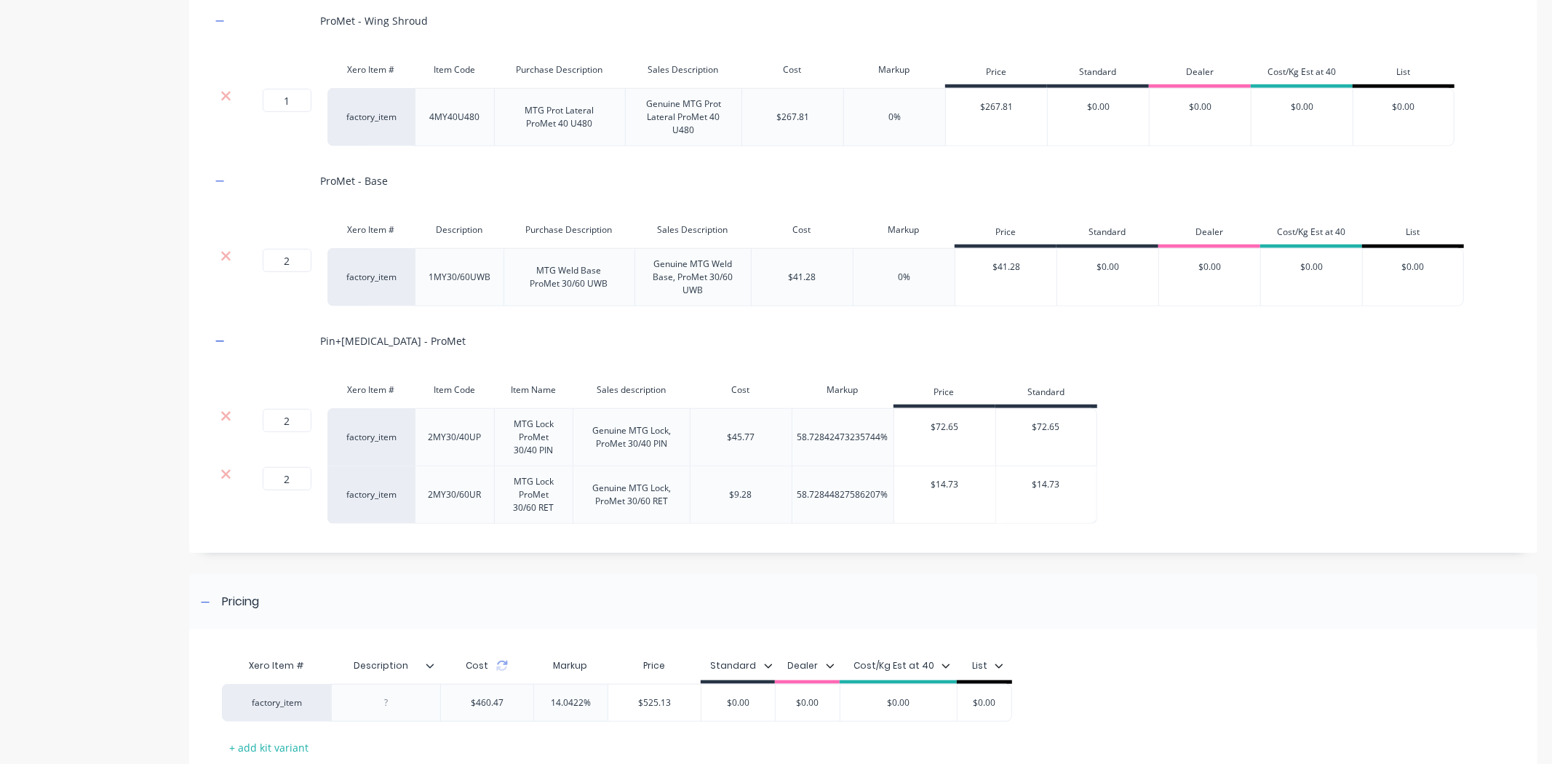
scroll to position [877, 0]
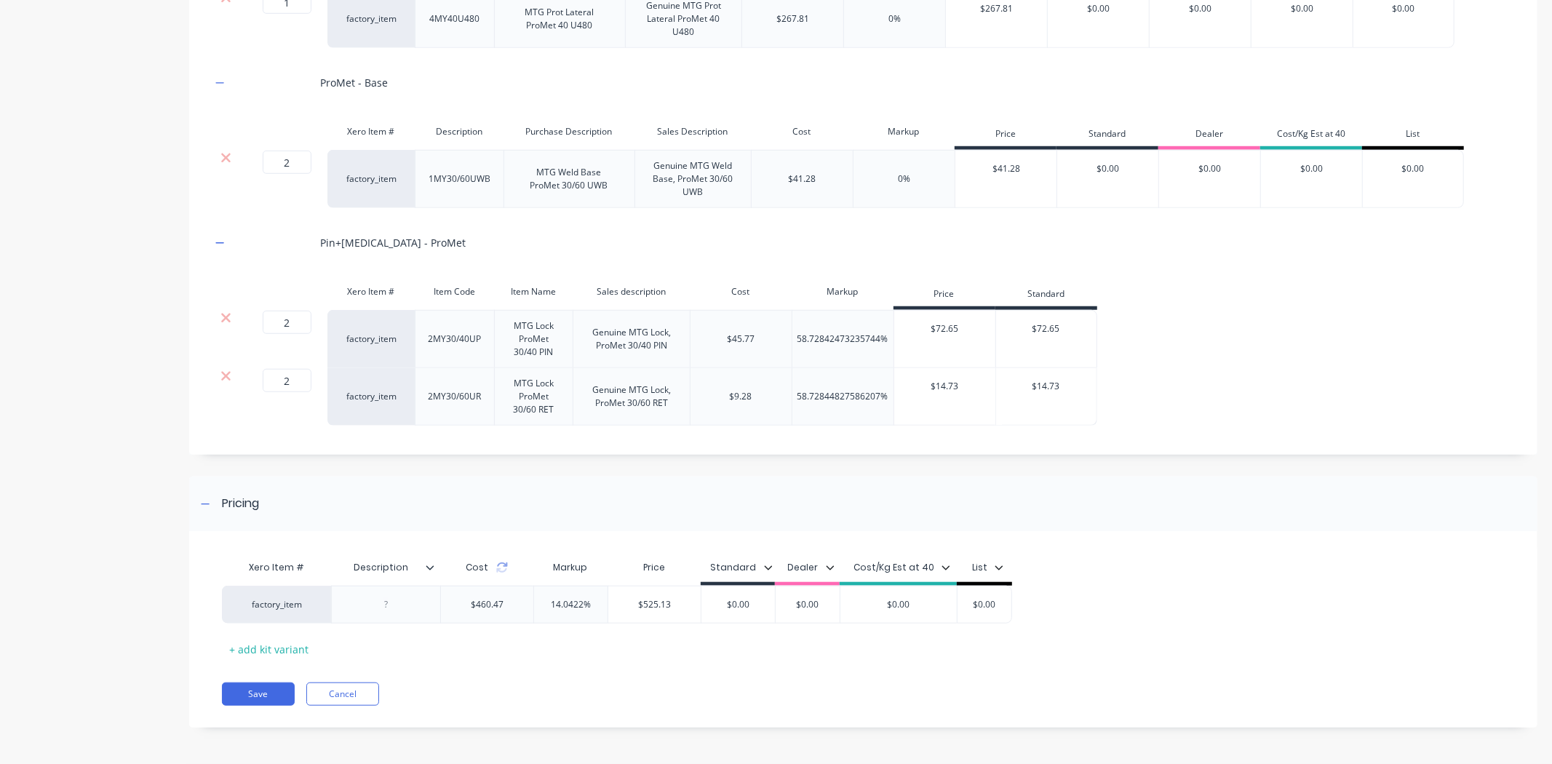
click at [499, 573] on div "Cost" at bounding box center [486, 567] width 41 height 13
click at [502, 567] on icon at bounding box center [502, 568] width 12 height 12
click at [394, 607] on div at bounding box center [386, 604] width 73 height 19
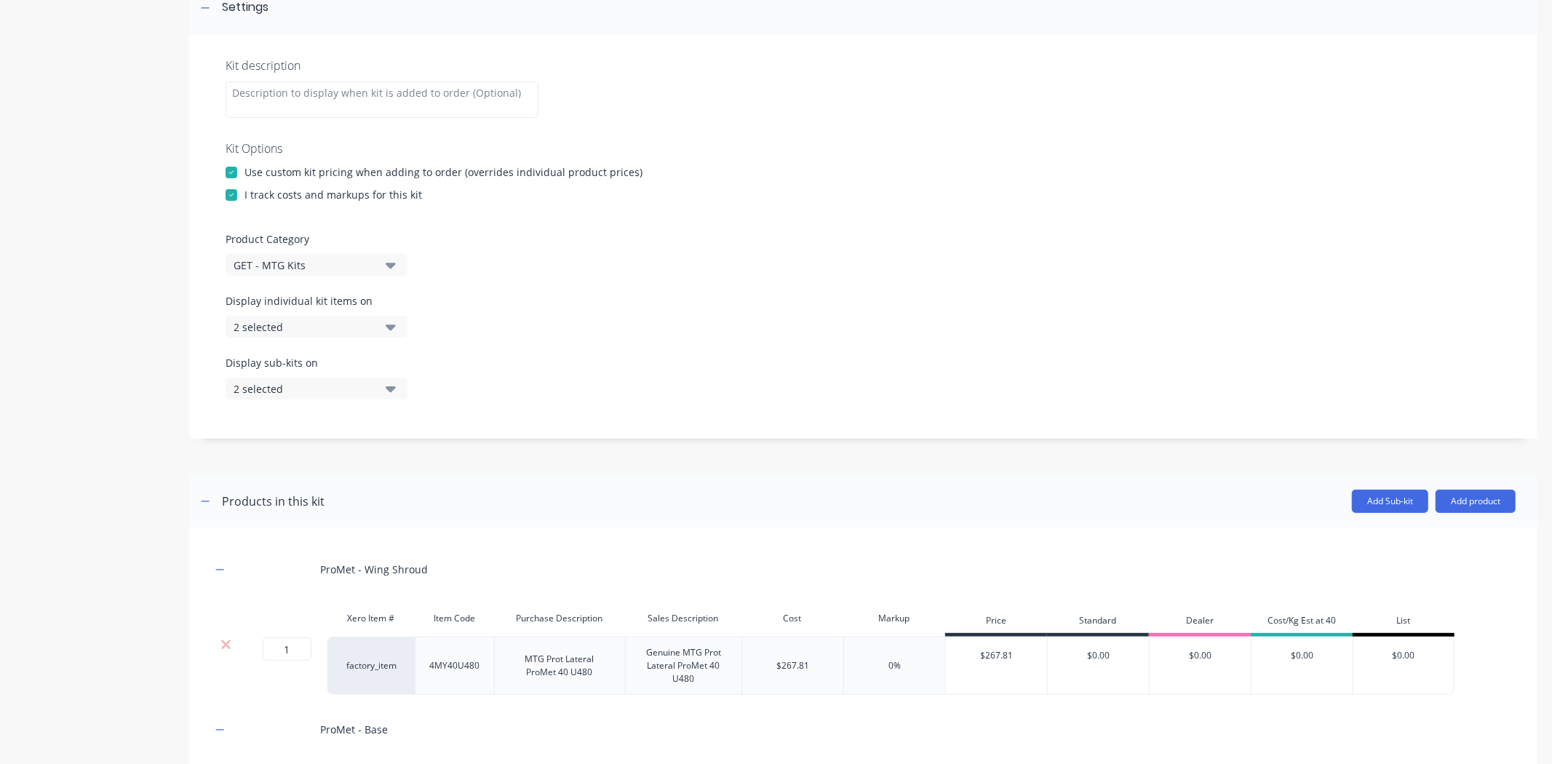
scroll to position [0, 0]
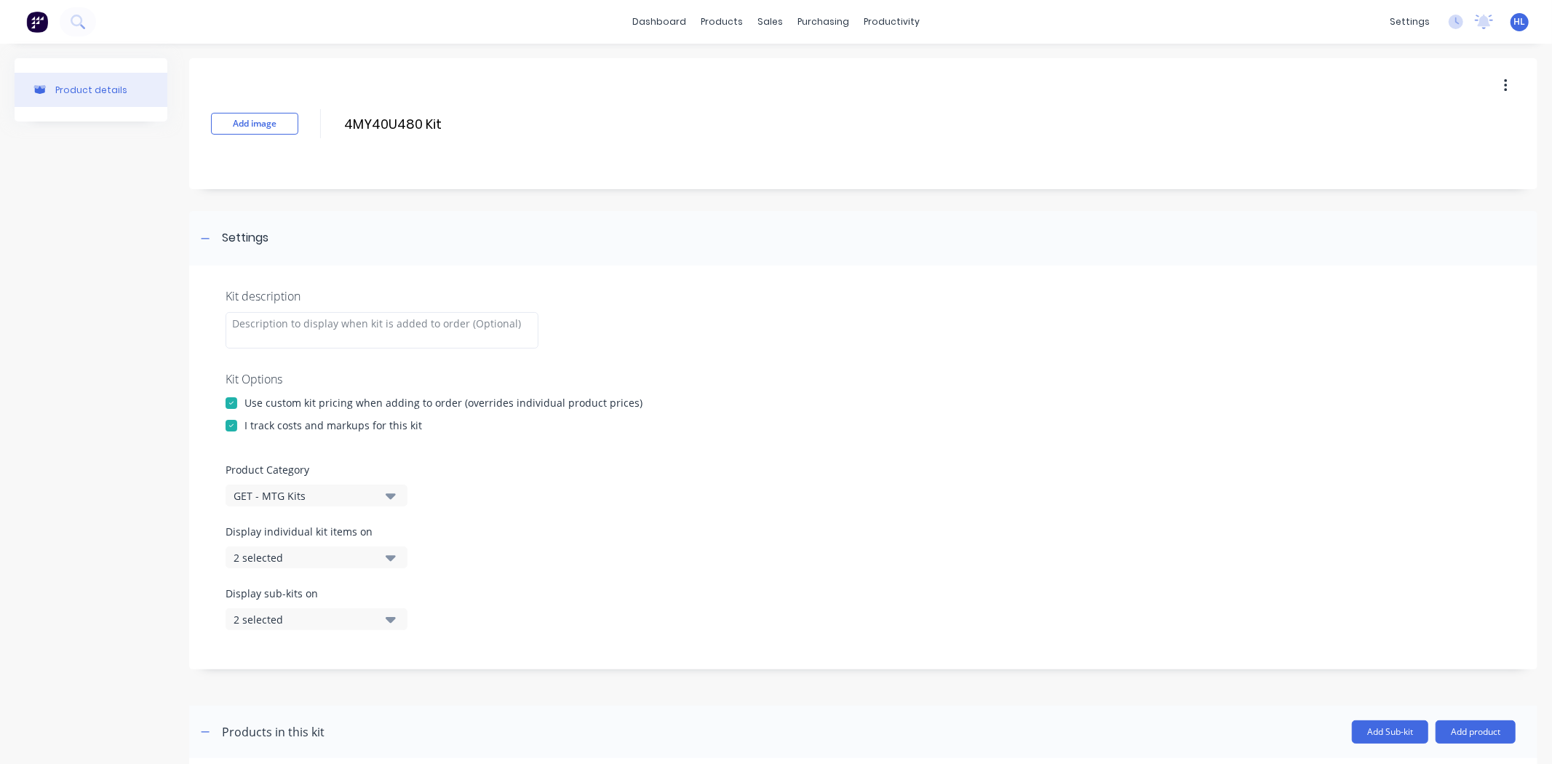
drag, startPoint x: 453, startPoint y: 117, endPoint x: 308, endPoint y: 127, distance: 145.8
click at [308, 127] on div "Add image 4MY40U480 Kit 4MY40U480 Kit Enter kit name" at bounding box center [863, 123] width 1348 height 131
click at [460, 148] on div "Add image 4MY40U480 Kit 4MY40U480 Kit Enter kit name" at bounding box center [863, 123] width 1348 height 131
drag, startPoint x: 419, startPoint y: 122, endPoint x: 277, endPoint y: 113, distance: 142.1
click at [277, 113] on div "Add image 4MY40U480 Kit 4MY40U480 Kit Enter kit name" at bounding box center [863, 123] width 1348 height 131
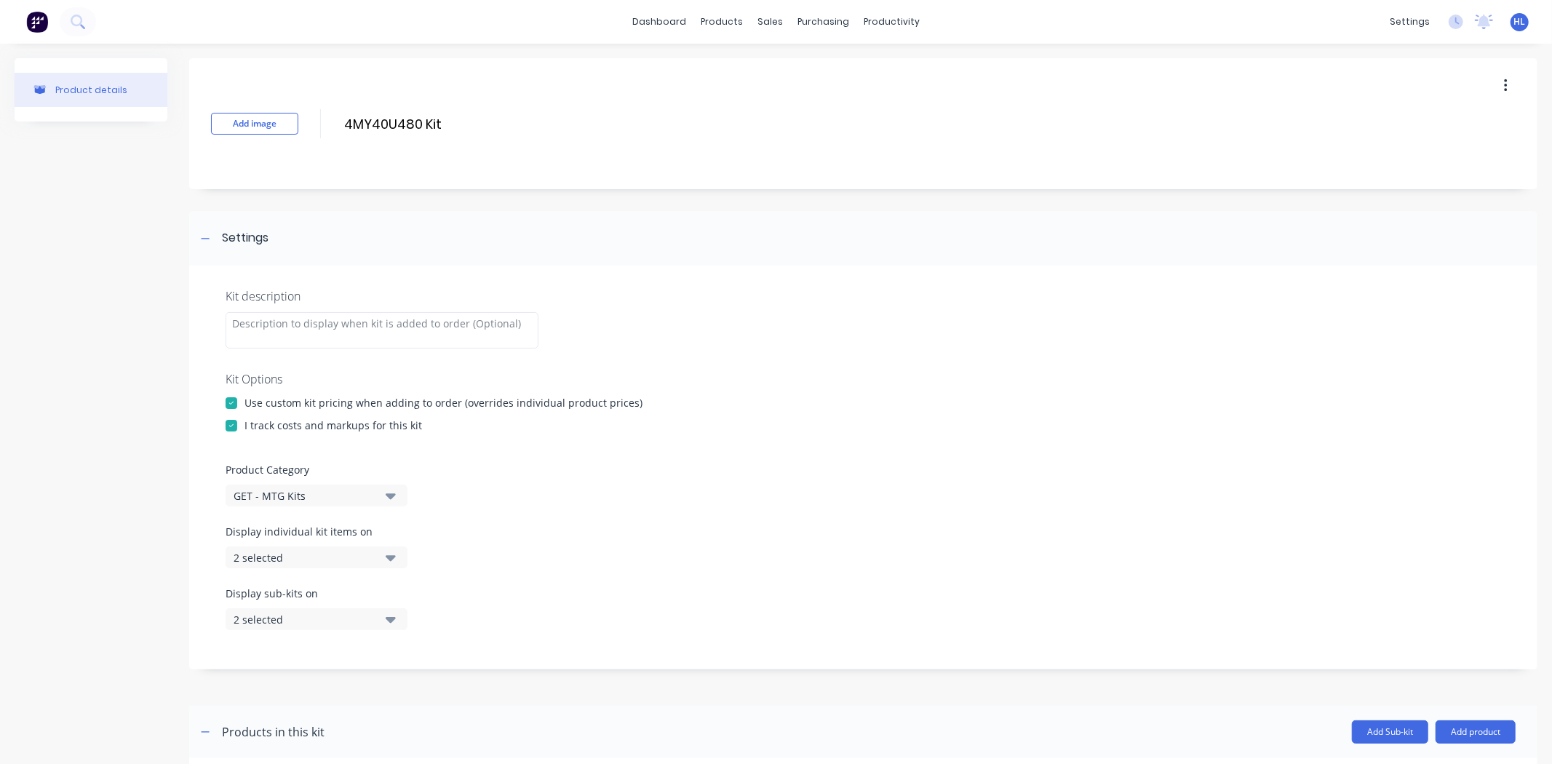
click at [447, 175] on div "Add image 4MY40U480 Kit 4MY40U480 Kit Enter kit name" at bounding box center [863, 123] width 1348 height 131
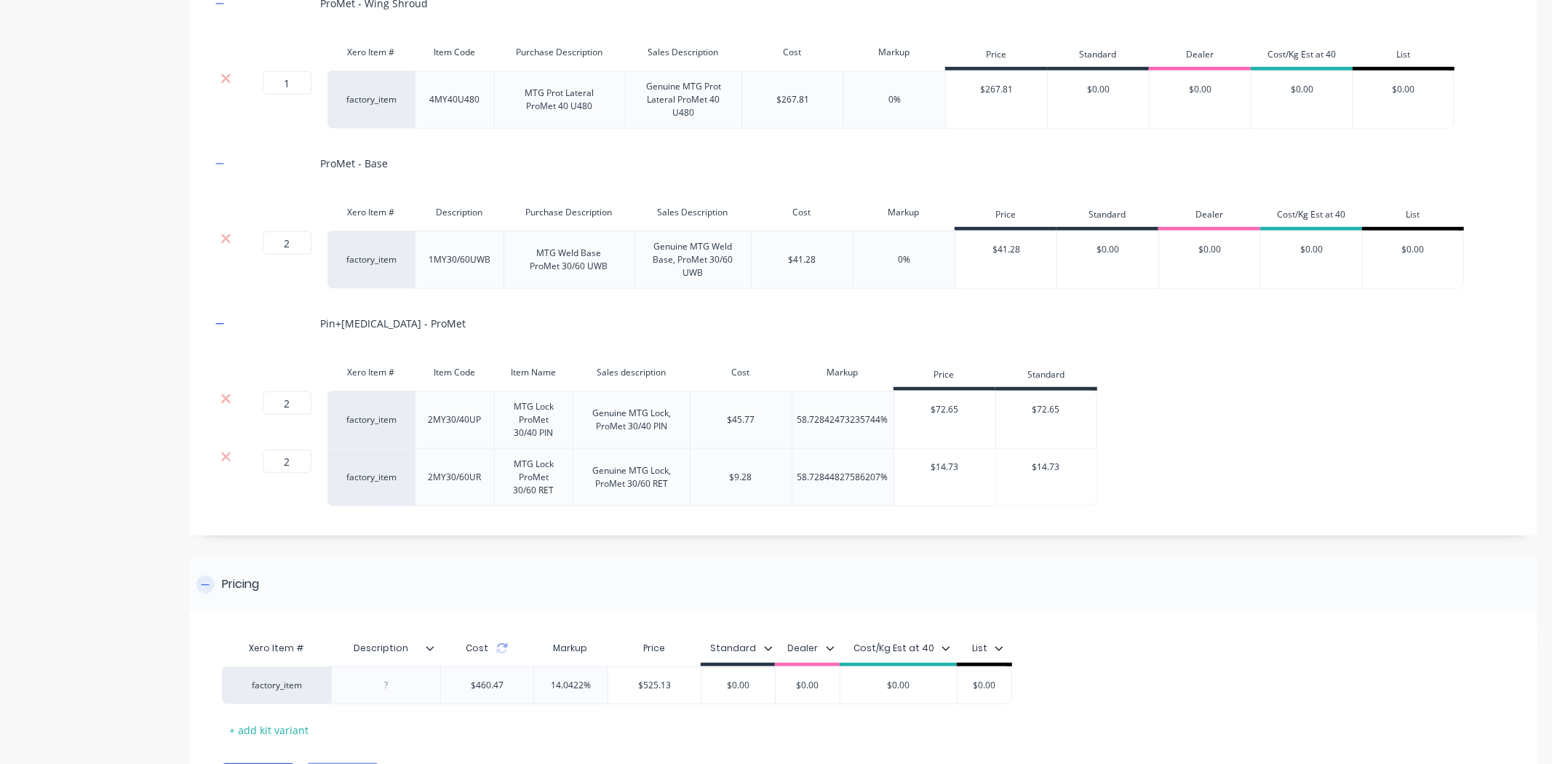
scroll to position [877, 0]
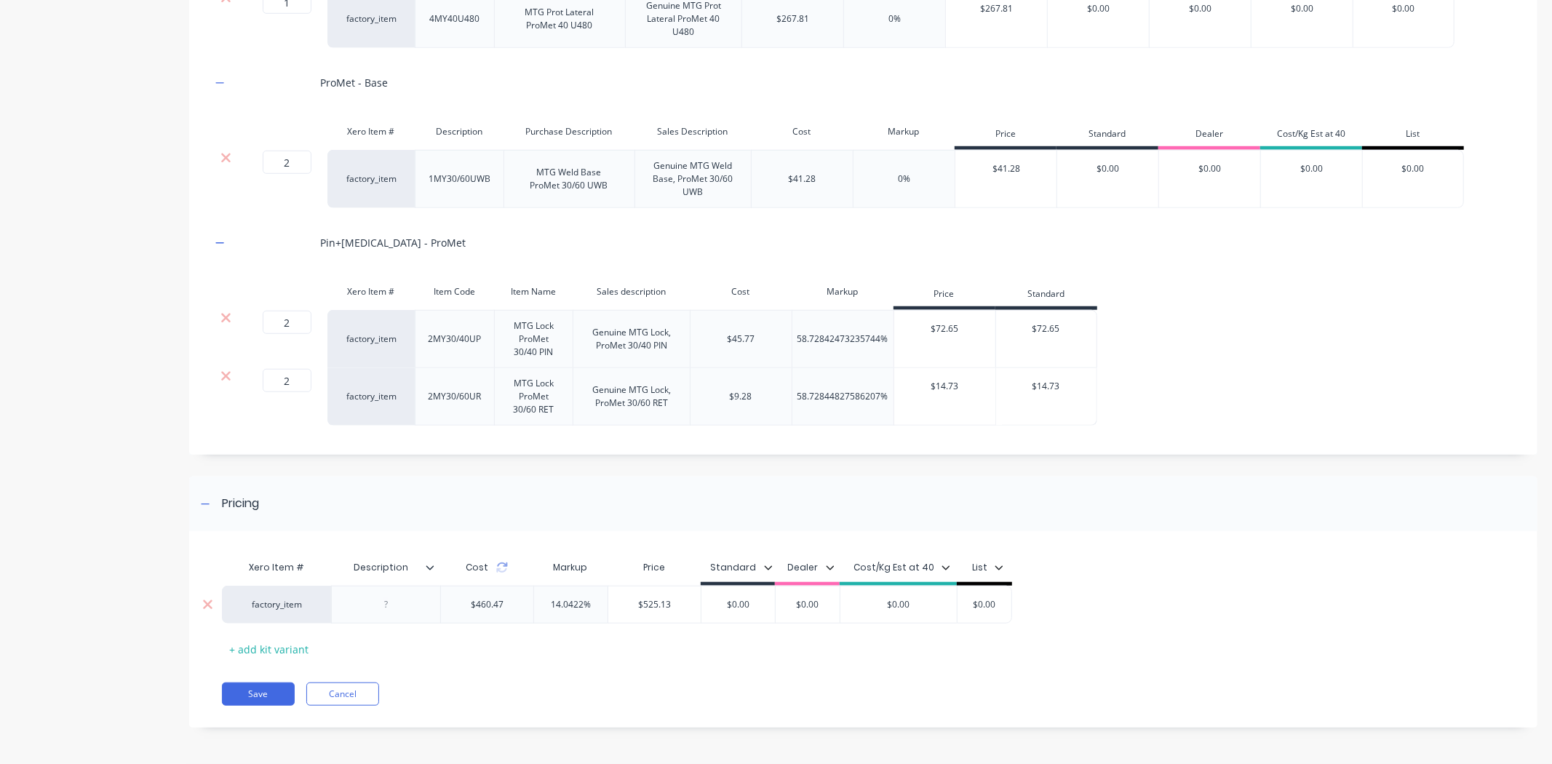
click at [388, 599] on div at bounding box center [386, 604] width 73 height 19
paste div
drag, startPoint x: 424, startPoint y: 617, endPoint x: 325, endPoint y: 604, distance: 99.8
click at [325, 604] on div "factory_item 4MY40U480 Wing Shroud Assembly $460.47 14.0422% $525.13 $0.00 $0.0…" at bounding box center [617, 608] width 790 height 45
copy div "4MY40U480 Wing Shroud Assembly"
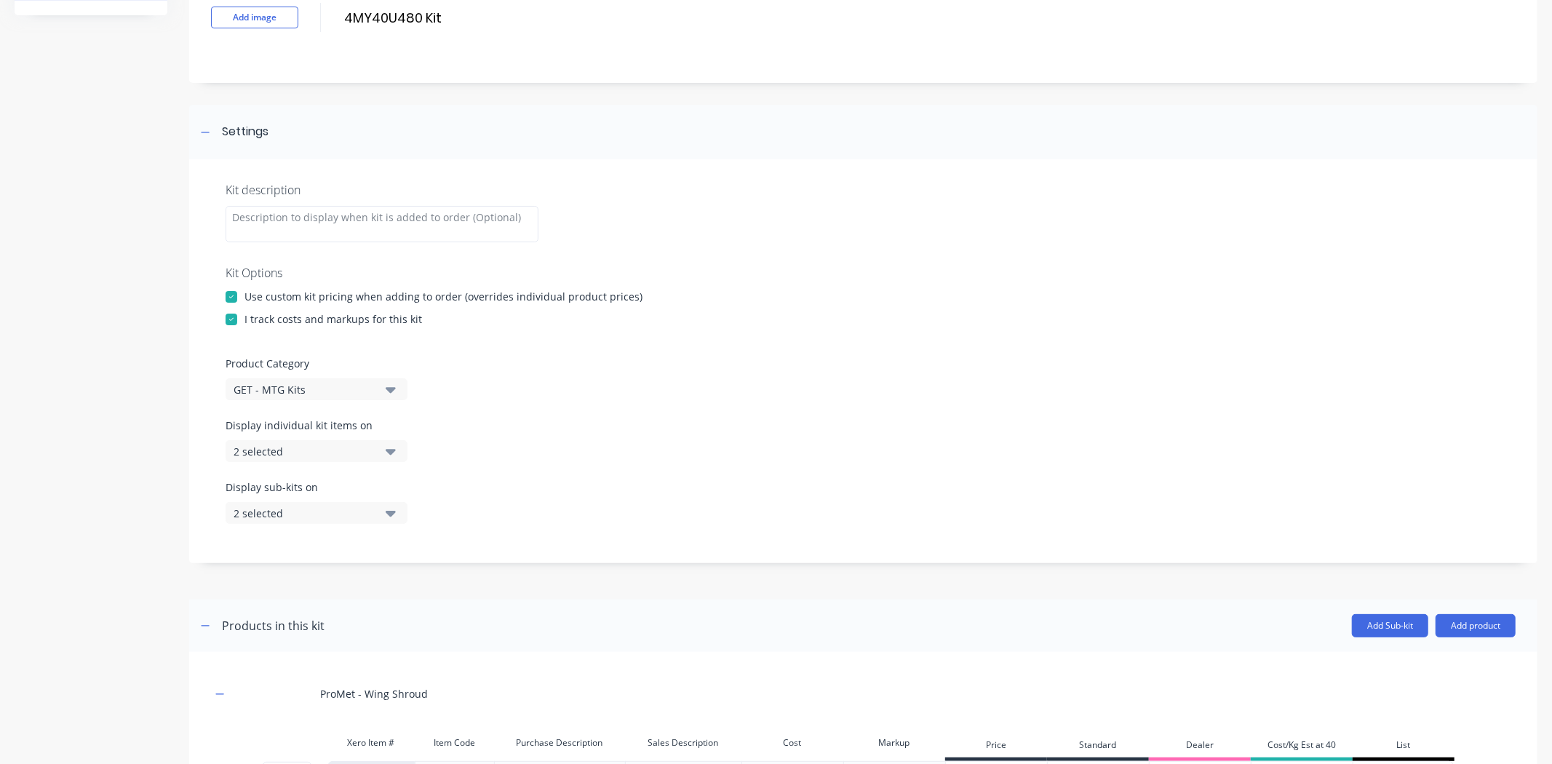
scroll to position [0, 0]
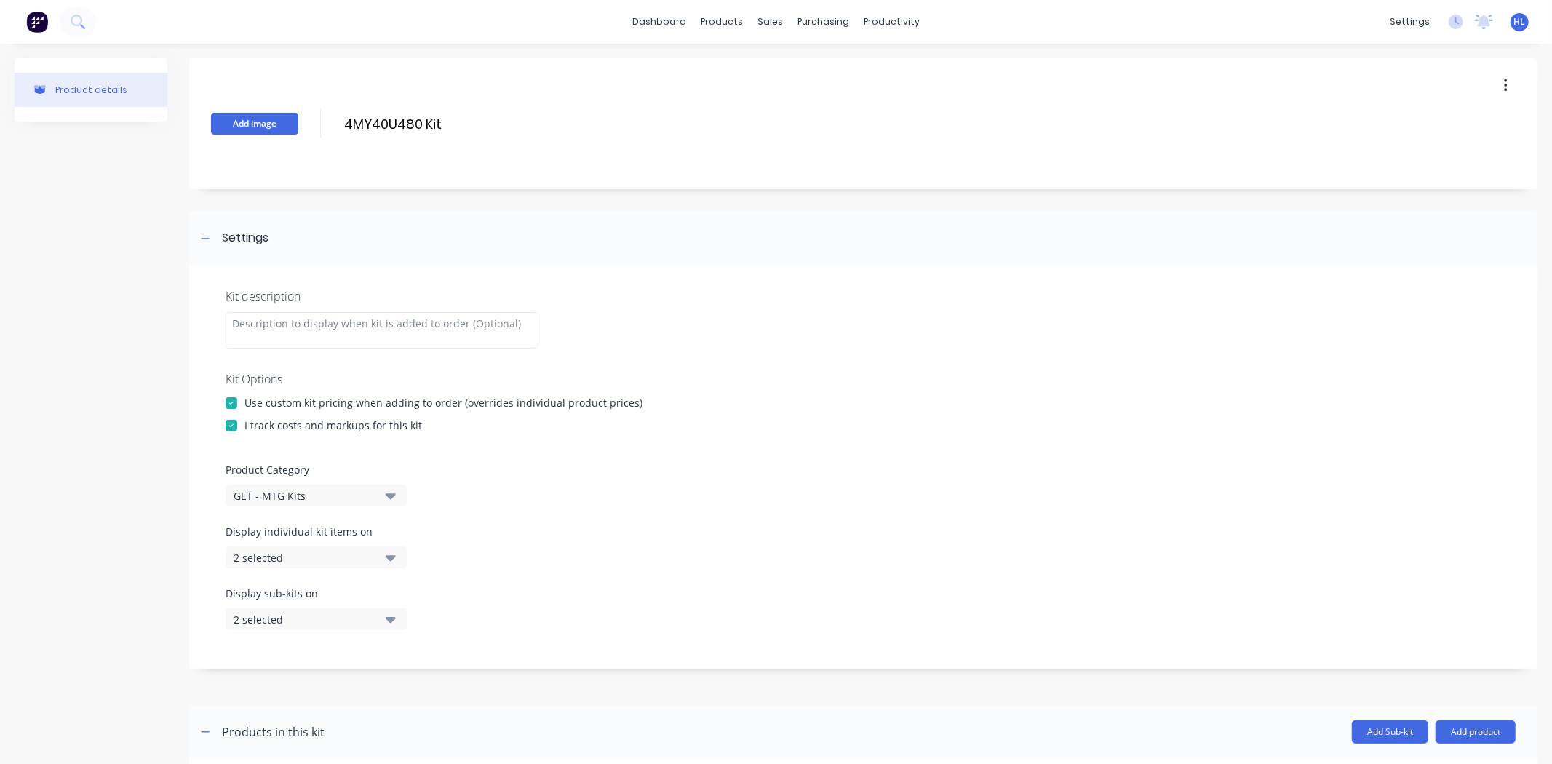
drag, startPoint x: 495, startPoint y: 113, endPoint x: 238, endPoint y: 124, distance: 257.0
click at [238, 124] on div "Add image 4MY40U480 Kit 4MY40U480 Kit Enter kit name" at bounding box center [863, 123] width 1348 height 131
paste input "Wing Shroud Assembly"
drag, startPoint x: 586, startPoint y: 124, endPoint x: 511, endPoint y: 133, distance: 75.4
click at [511, 133] on input "4MY40U480 Wing Shroud Assembly" at bounding box center [472, 123] width 258 height 21
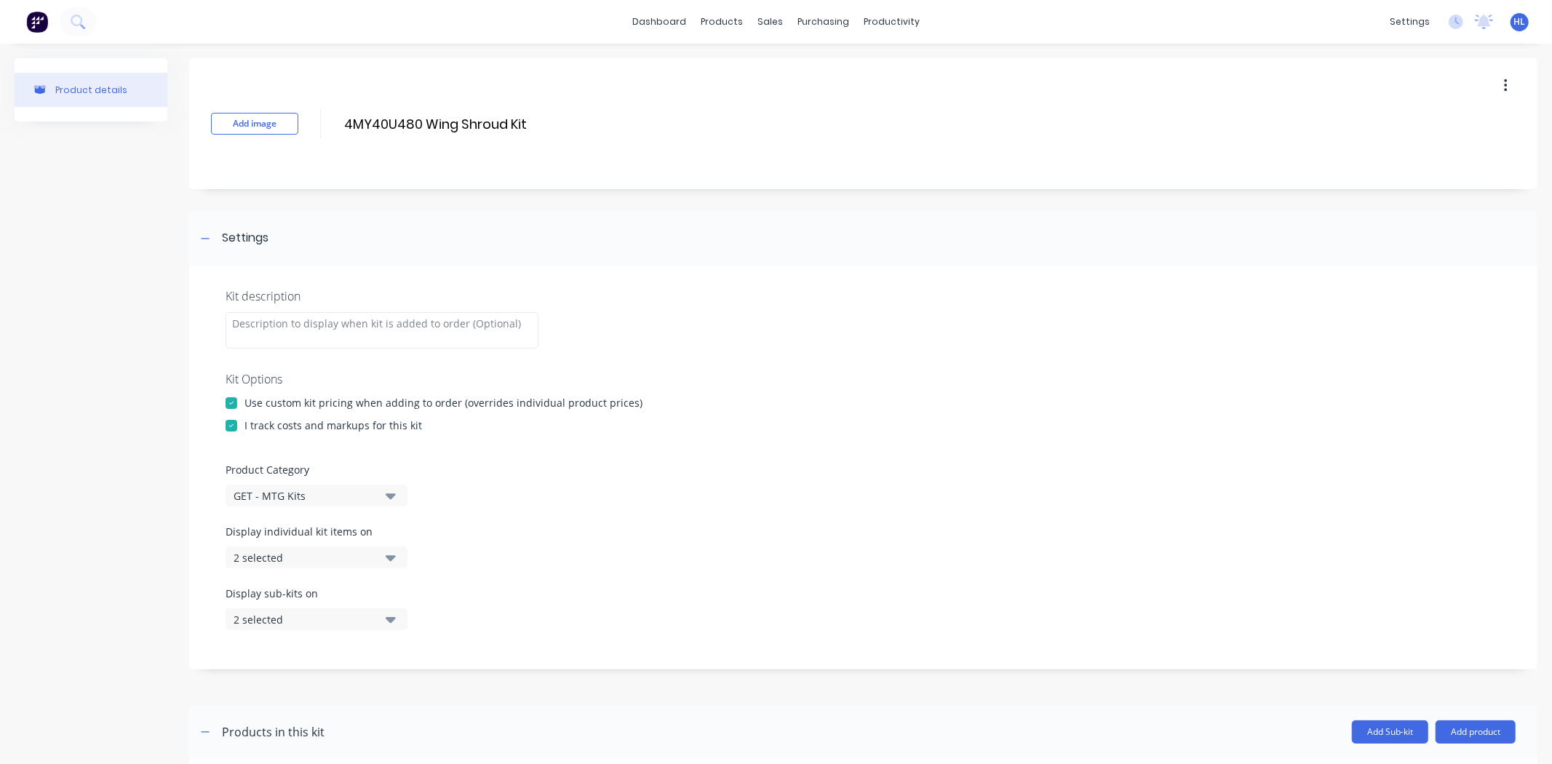
drag, startPoint x: 455, startPoint y: 117, endPoint x: 242, endPoint y: 143, distance: 214.7
click at [242, 143] on div "Add image 4MY40U480 Wing Shroud Kit 4MY40U480 Wing Shroud Kit Enter kit name" at bounding box center [863, 123] width 1348 height 131
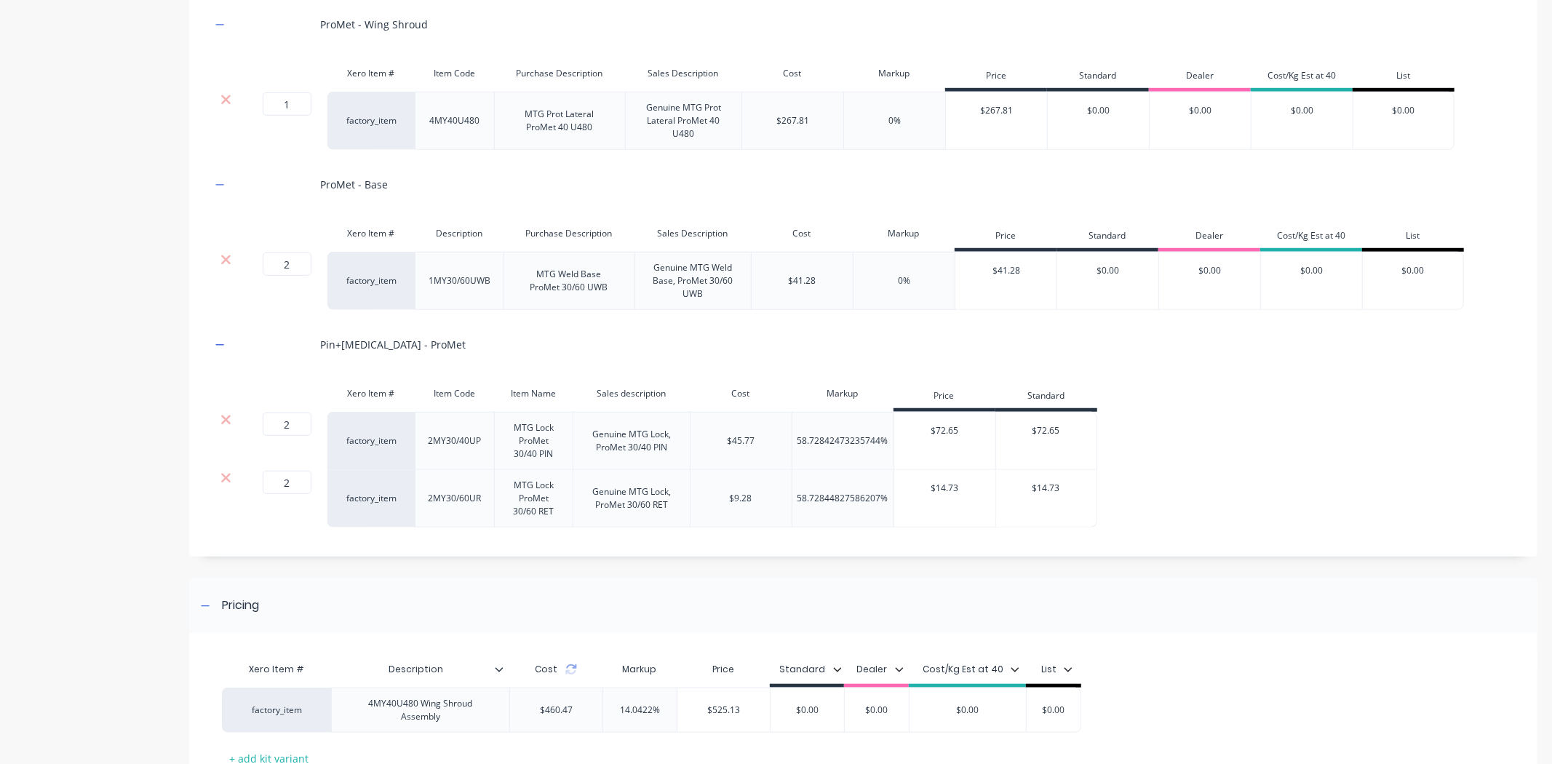
scroll to position [885, 0]
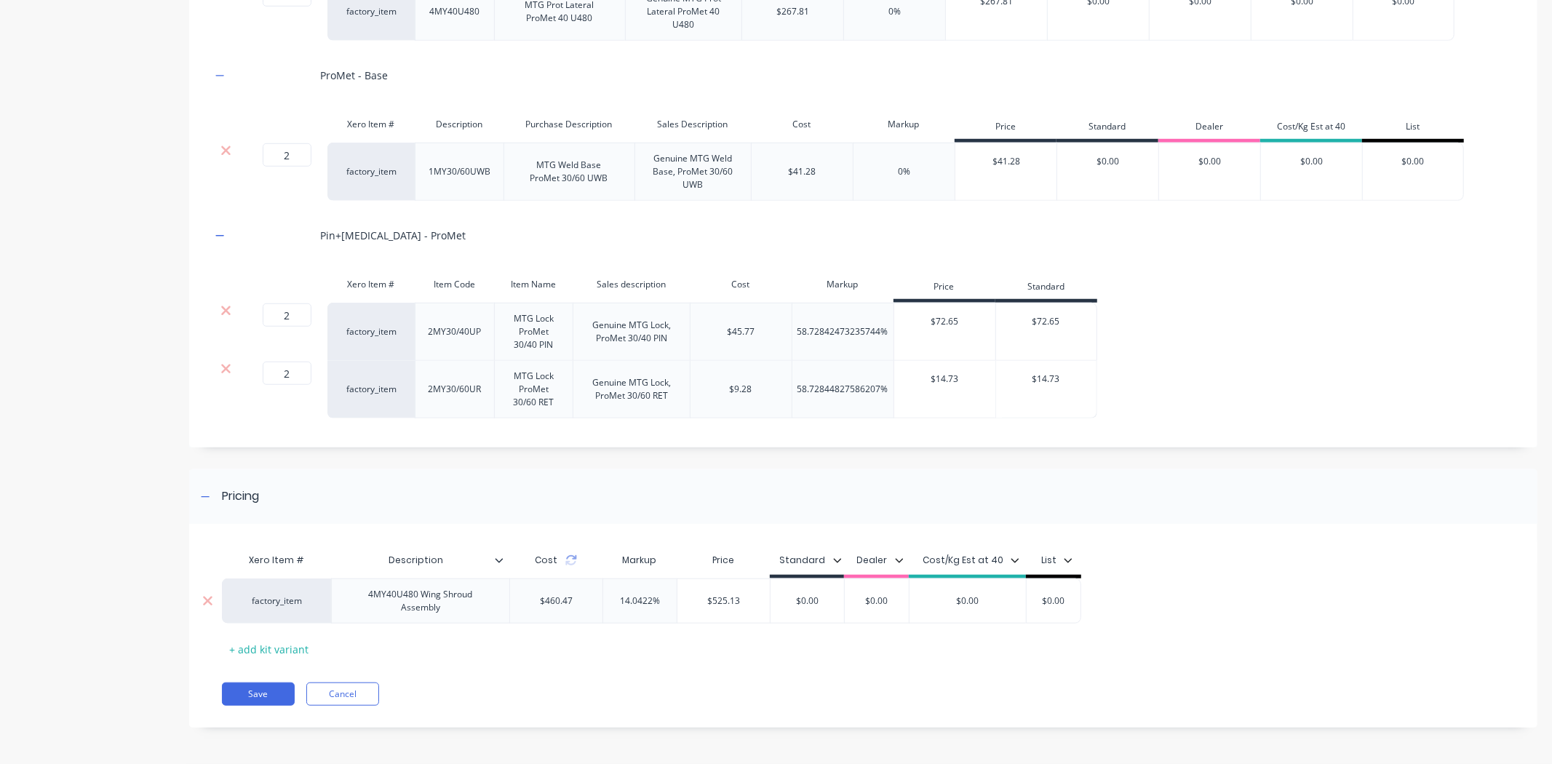
type input "4MY40U480 Wing Shroud Kit"
drag, startPoint x: 433, startPoint y: 607, endPoint x: 330, endPoint y: 586, distance: 104.7
click at [322, 585] on div "factory_item 4MY40U480 Wing Shroud Assembly $460.47 14.0422% $525.13 $0.00 $0.0…" at bounding box center [651, 600] width 859 height 45
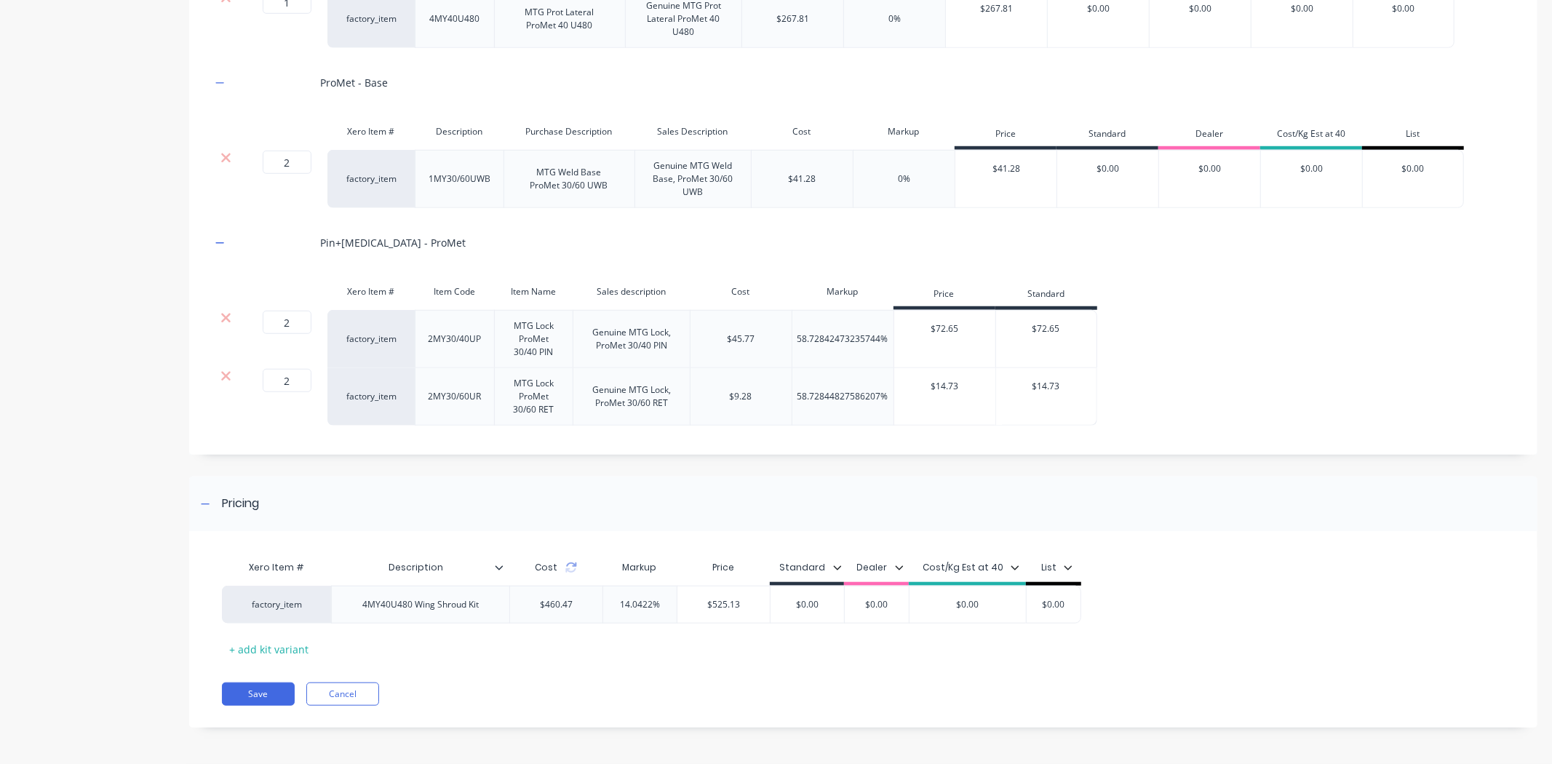
scroll to position [877, 0]
click at [544, 690] on div "Save Cancel" at bounding box center [879, 693] width 1315 height 23
click at [547, 567] on icon at bounding box center [547, 568] width 12 height 12
click at [564, 677] on div "Xero Item # Description Cost Markup Price Standard Dealer Cost/Kg Est at 40 Lis…" at bounding box center [863, 637] width 1348 height 182
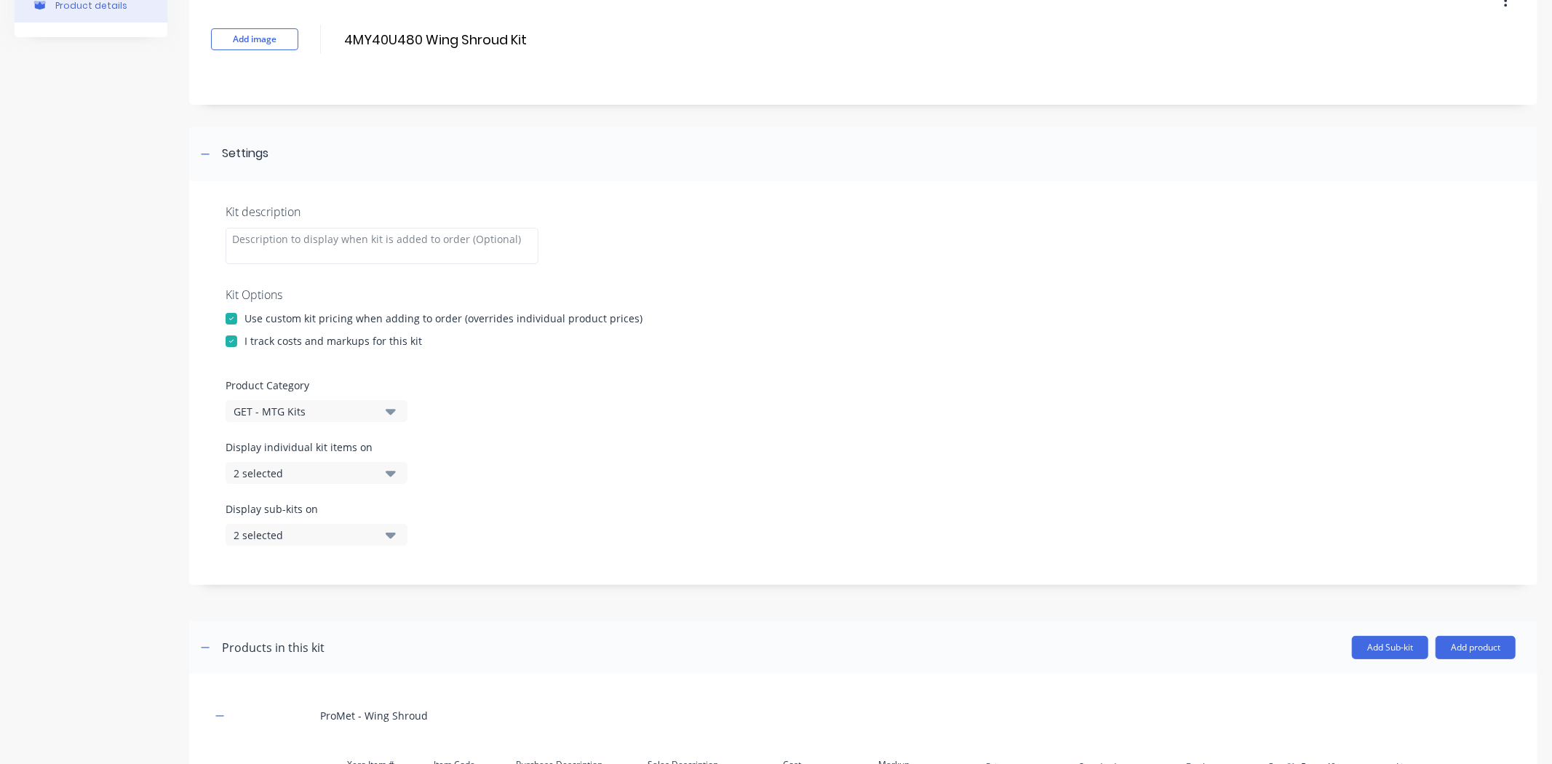
scroll to position [0, 0]
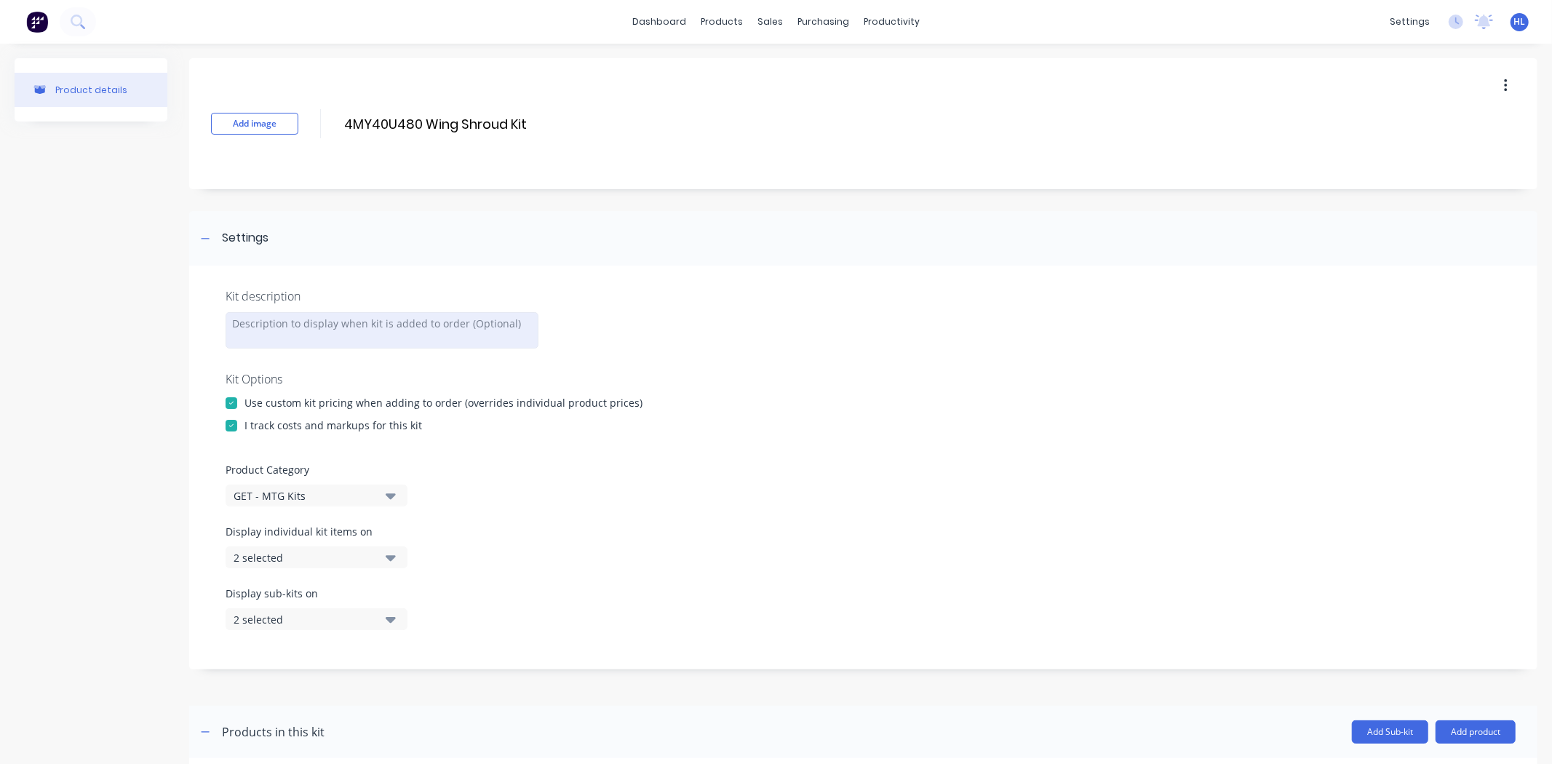
click at [420, 316] on div at bounding box center [382, 330] width 313 height 36
paste div
click at [442, 267] on div "Kit description 4MY40U480 Wing Shroud Kit Kit Options Use custom kit pricing wh…" at bounding box center [863, 468] width 1348 height 404
drag, startPoint x: 474, startPoint y: 316, endPoint x: 1, endPoint y: 301, distance: 473.8
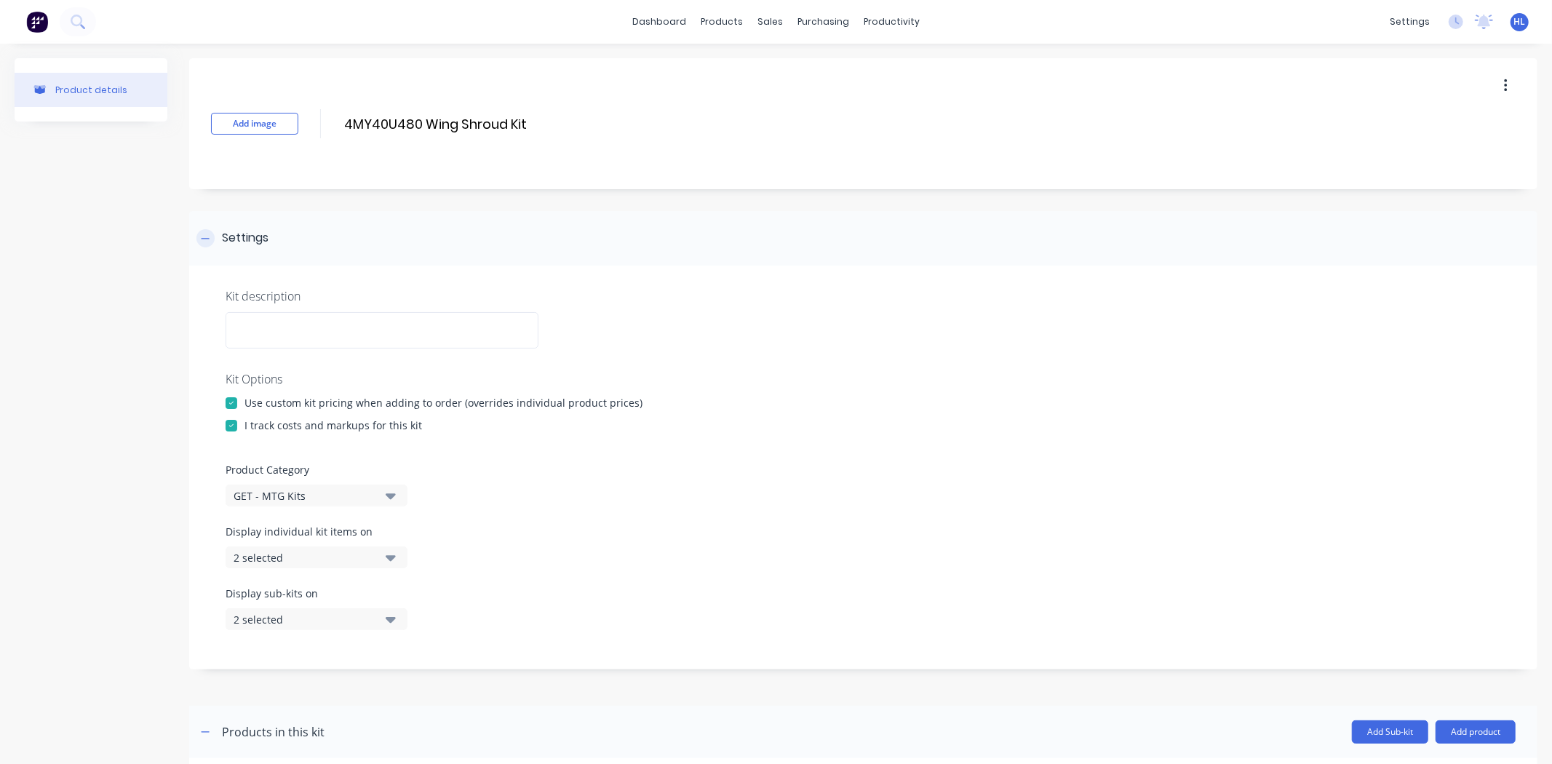
click at [431, 259] on div "Settings" at bounding box center [863, 238] width 1348 height 55
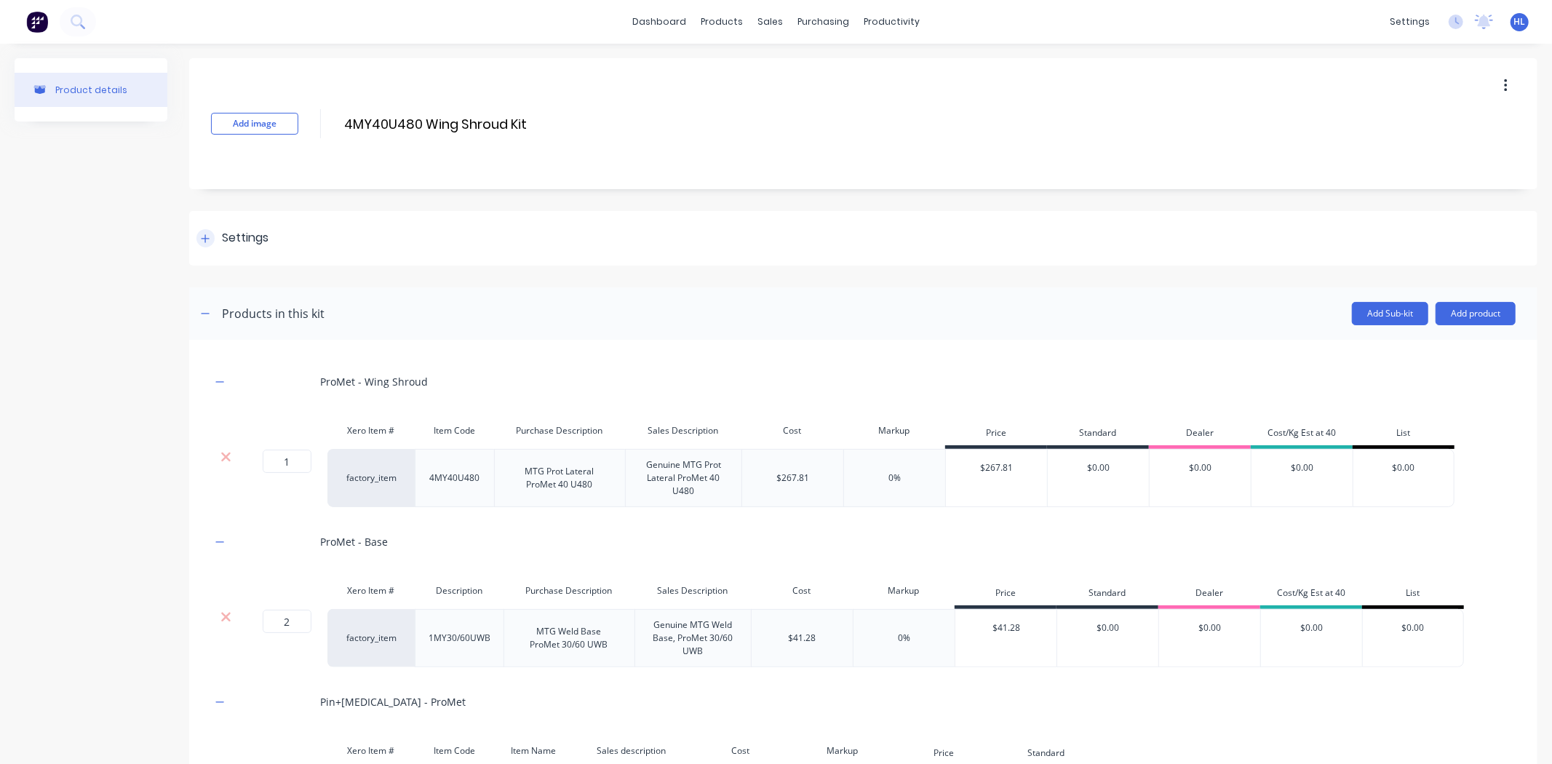
click at [431, 259] on div "Settings" at bounding box center [863, 238] width 1348 height 55
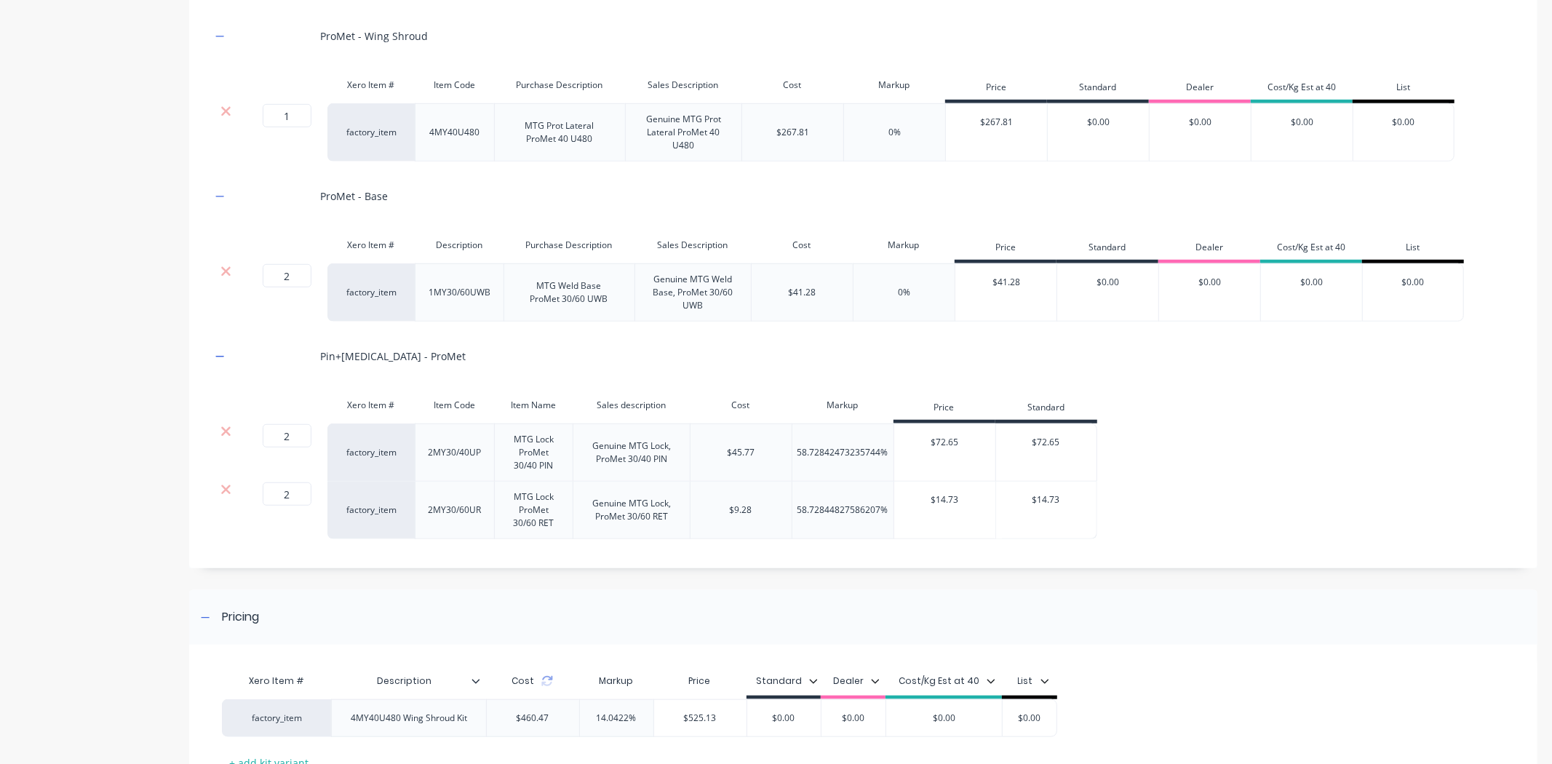
scroll to position [877, 0]
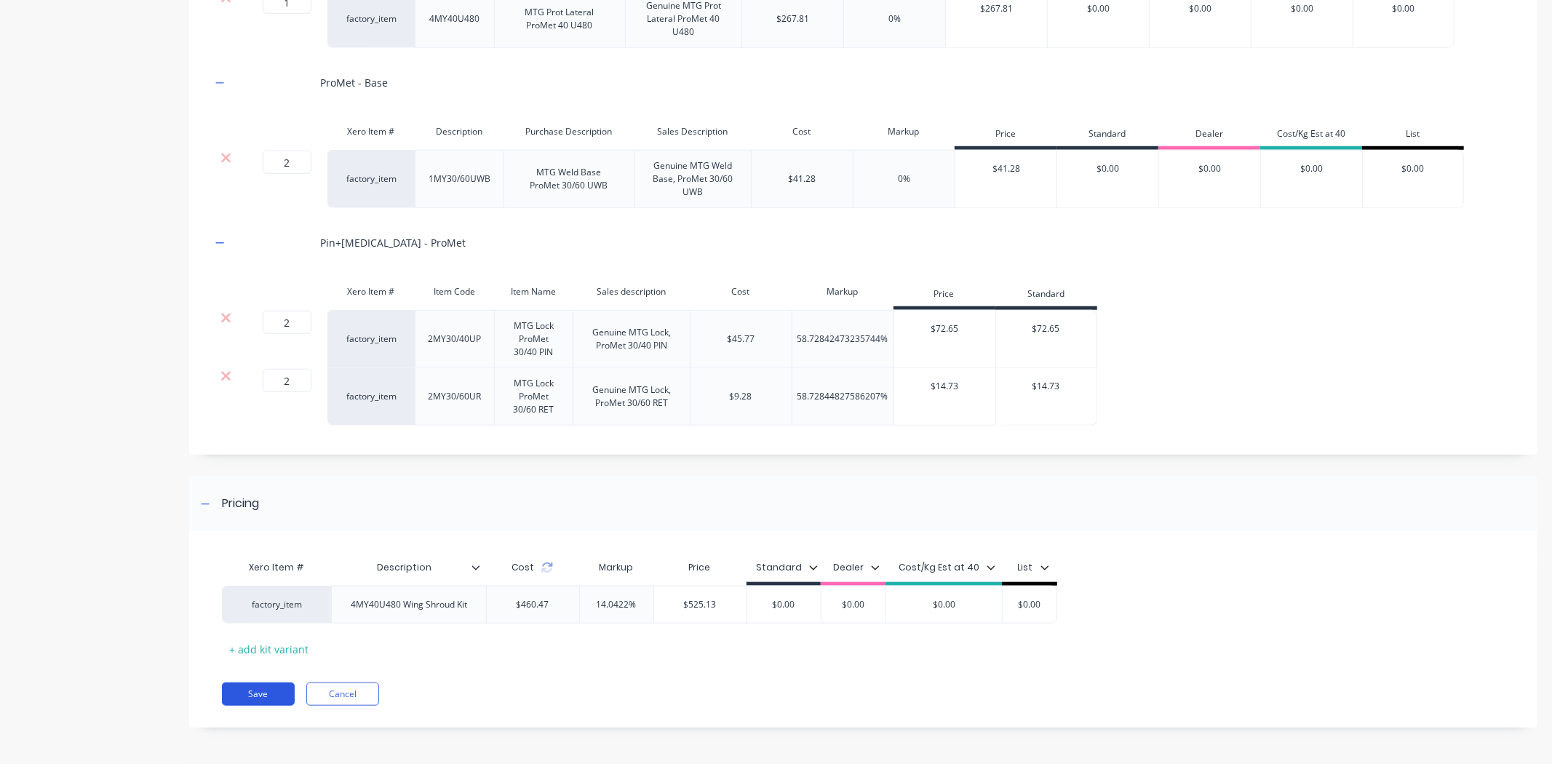
click at [258, 700] on button "Save" at bounding box center [258, 693] width 73 height 23
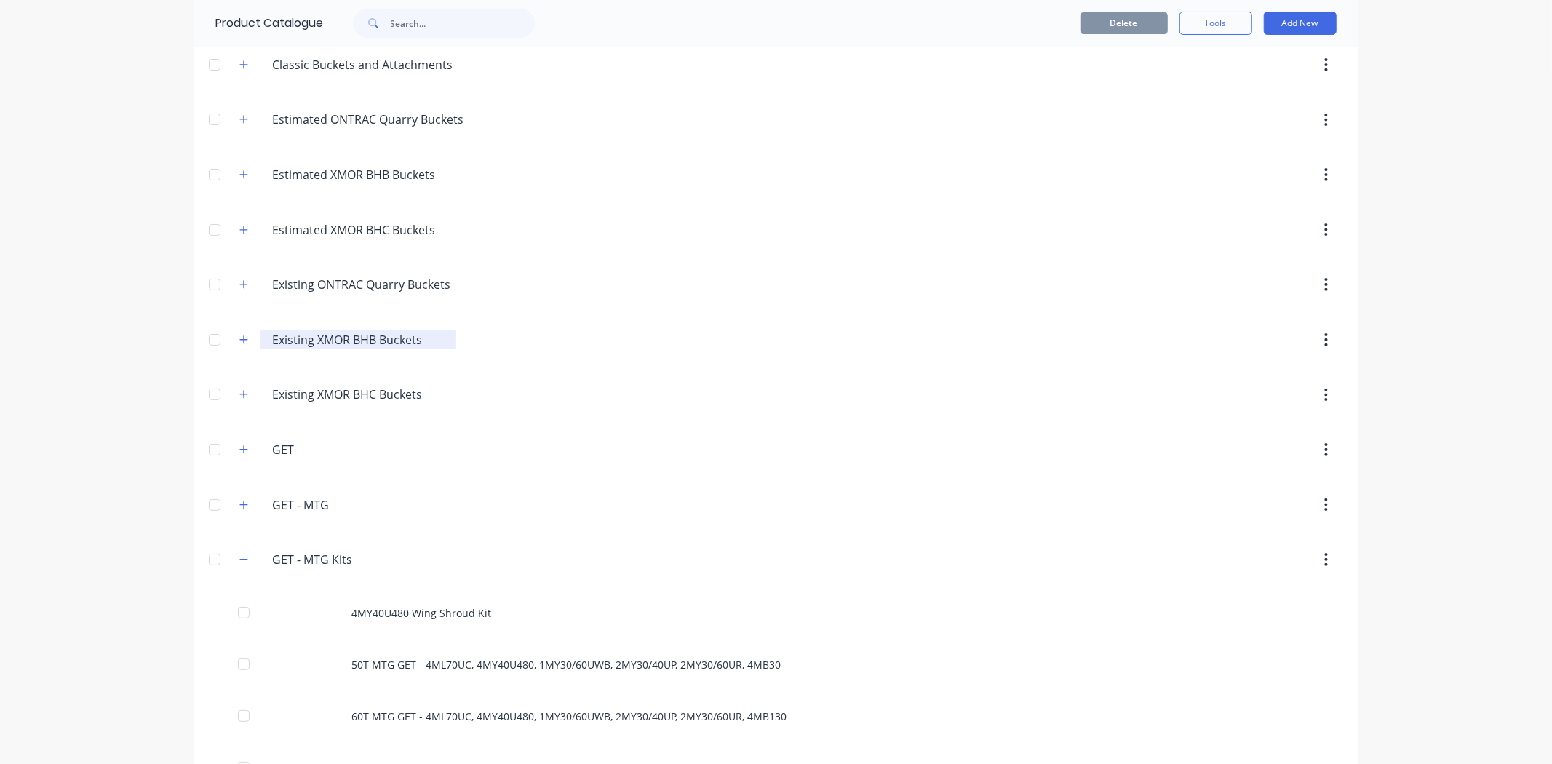
scroll to position [404, 0]
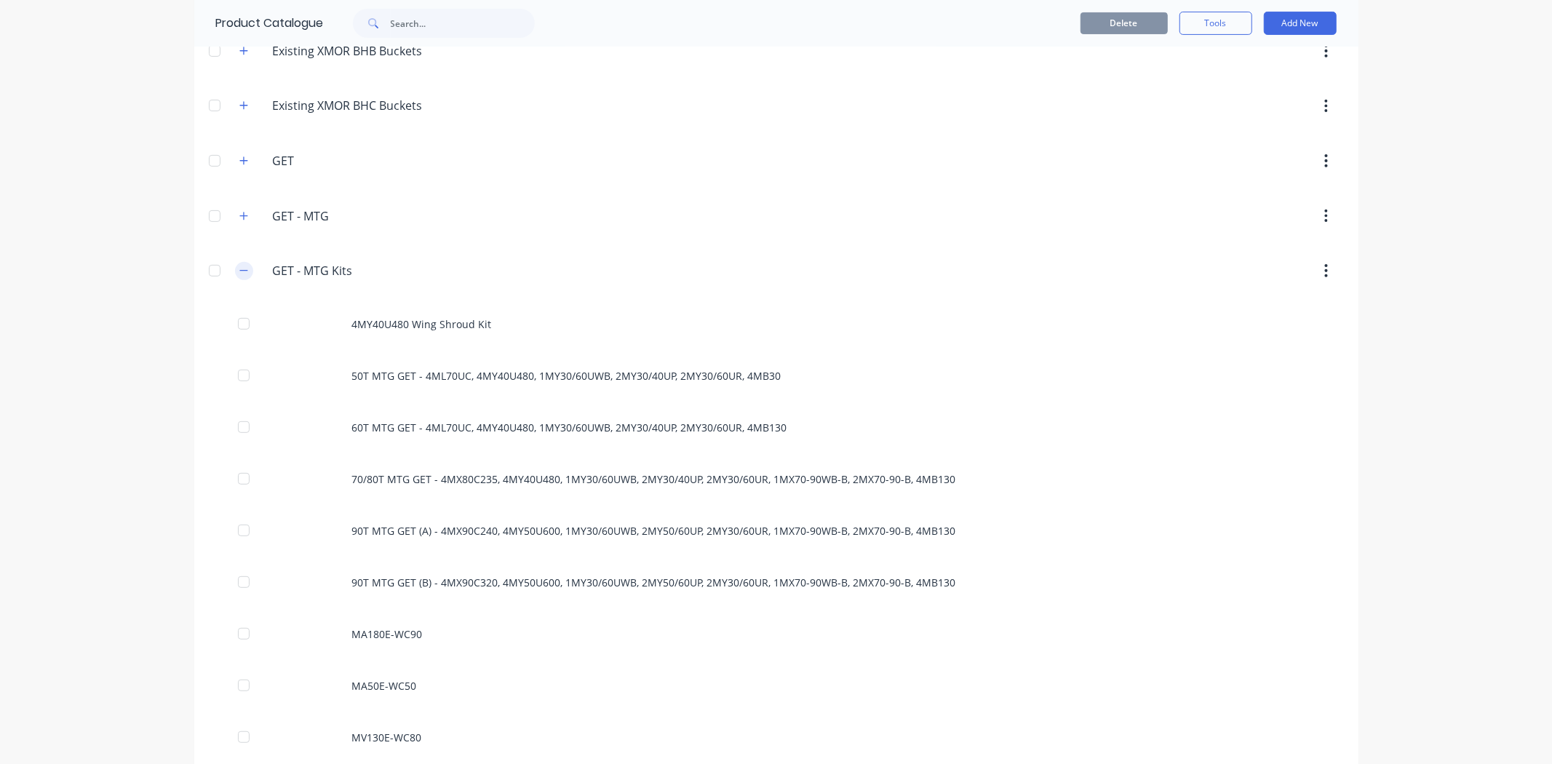
click at [245, 270] on button "button" at bounding box center [244, 271] width 18 height 18
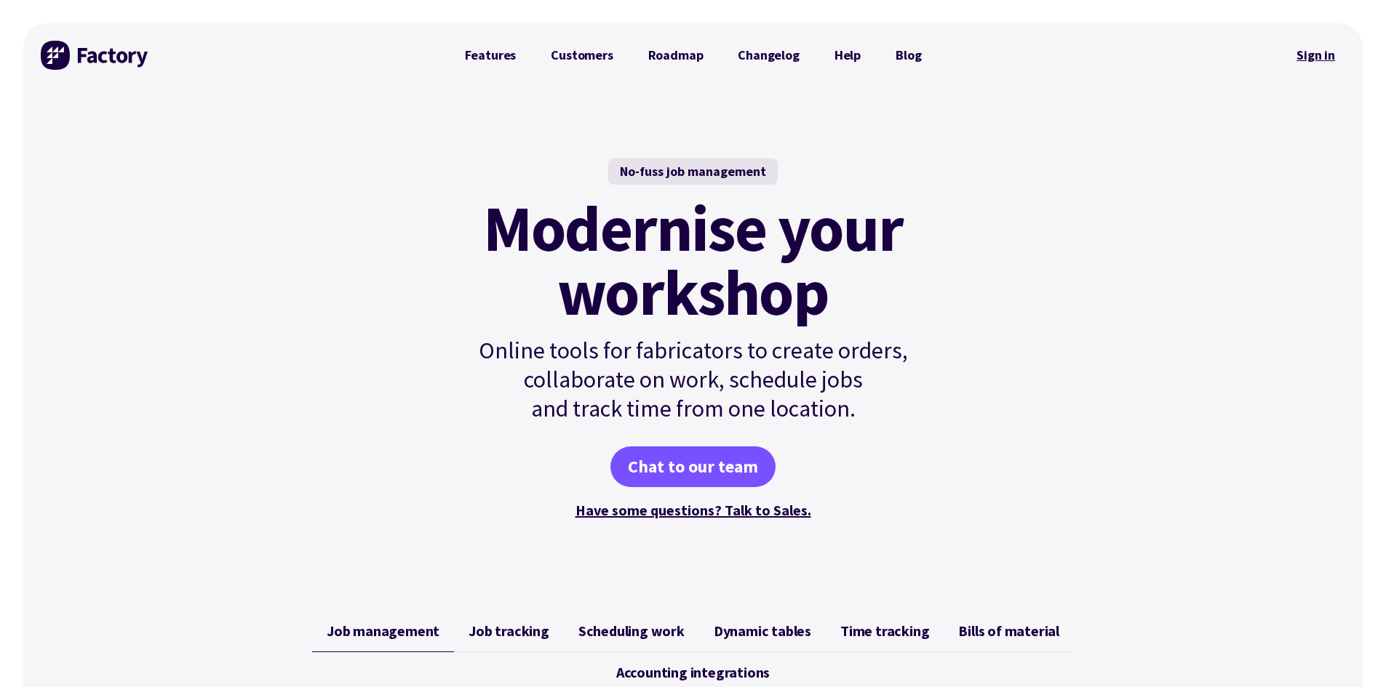
click at [1333, 58] on link "Sign in" at bounding box center [1315, 55] width 59 height 33
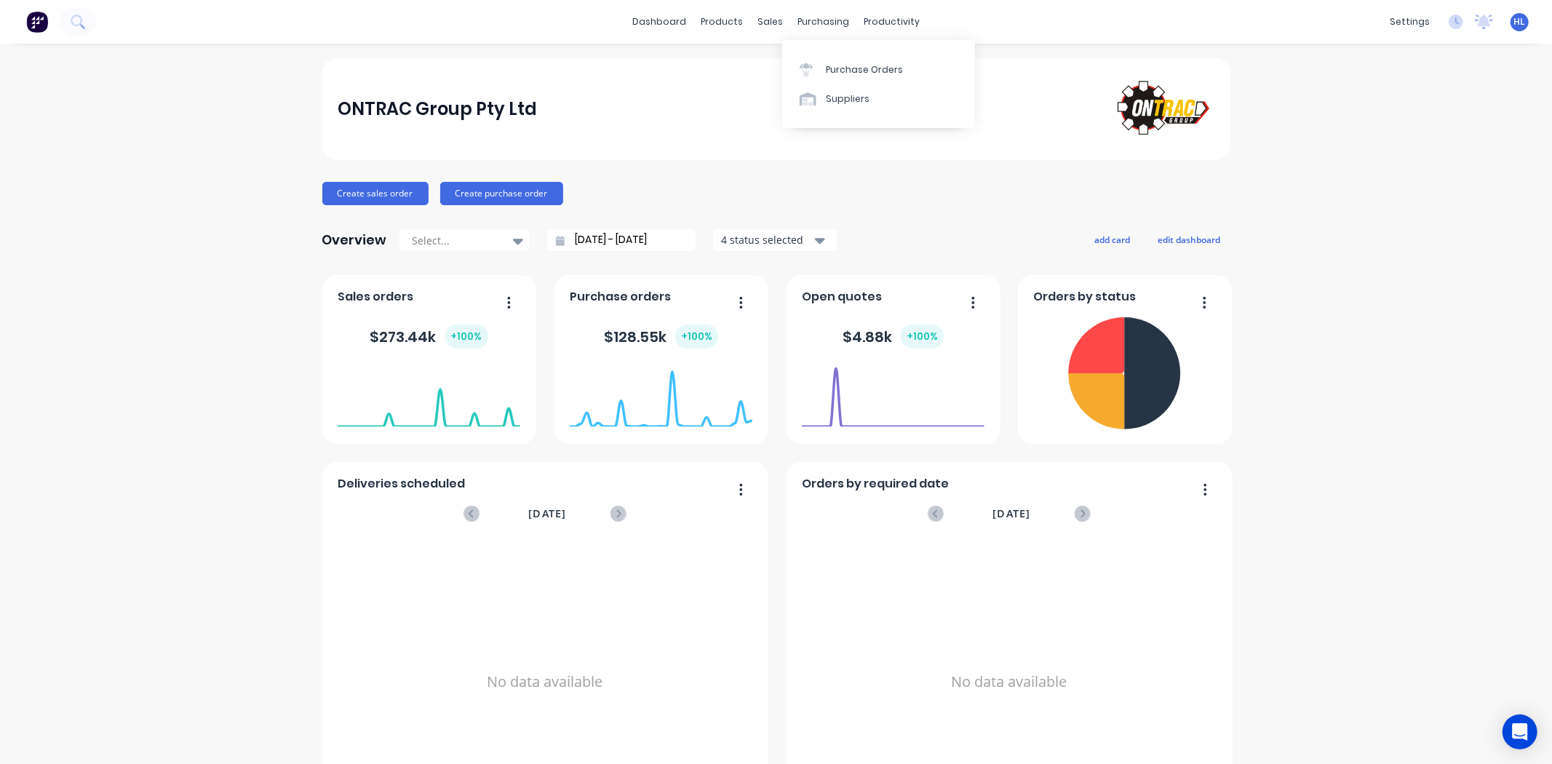
click at [874, 53] on div "Purchase Orders Suppliers" at bounding box center [878, 84] width 193 height 88
click at [871, 67] on div "Purchase Orders" at bounding box center [864, 69] width 77 height 13
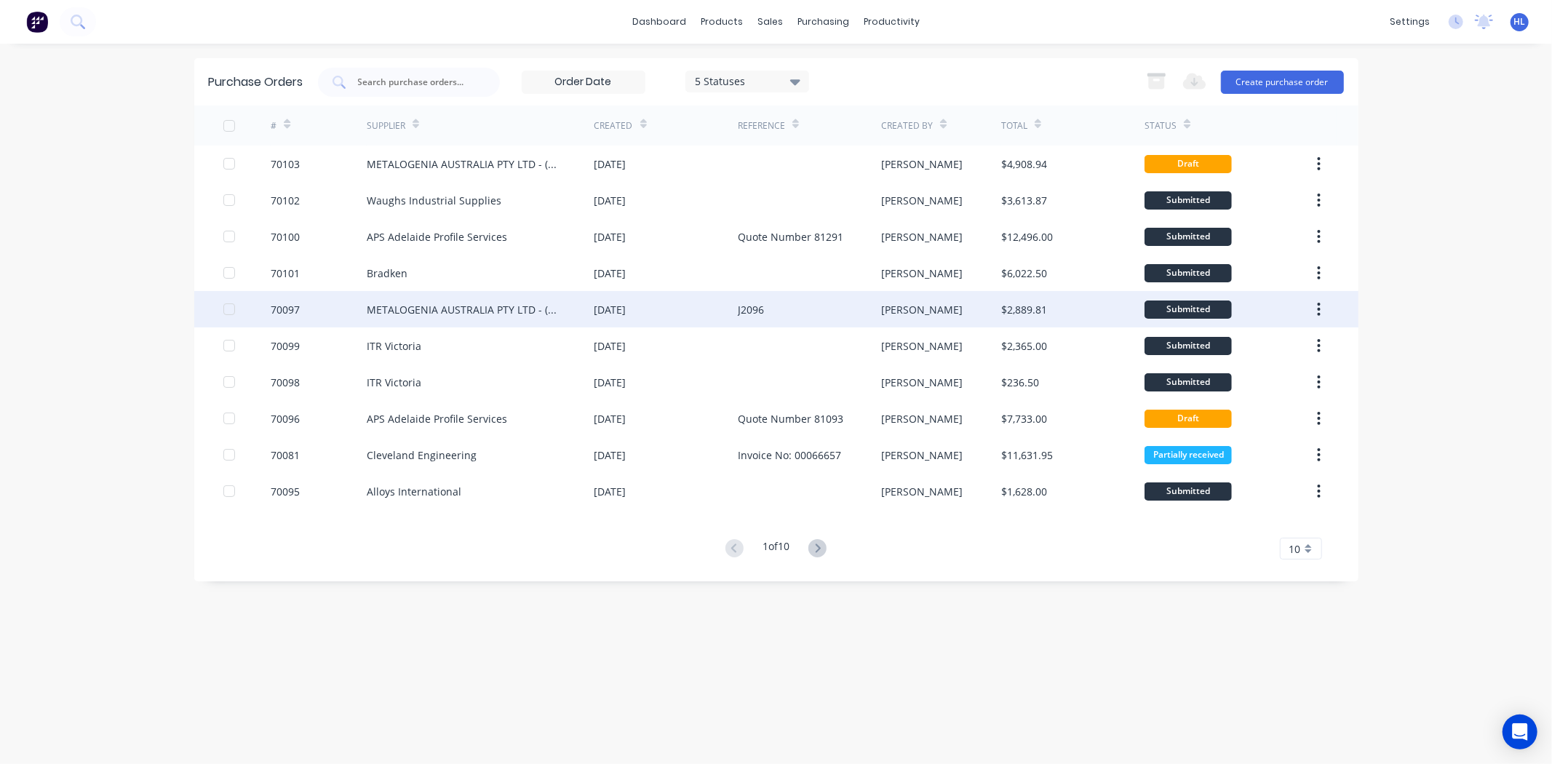
click at [416, 310] on div "METALOGENIA AUSTRALIA PTY LTD - (MTG)" at bounding box center [466, 309] width 199 height 15
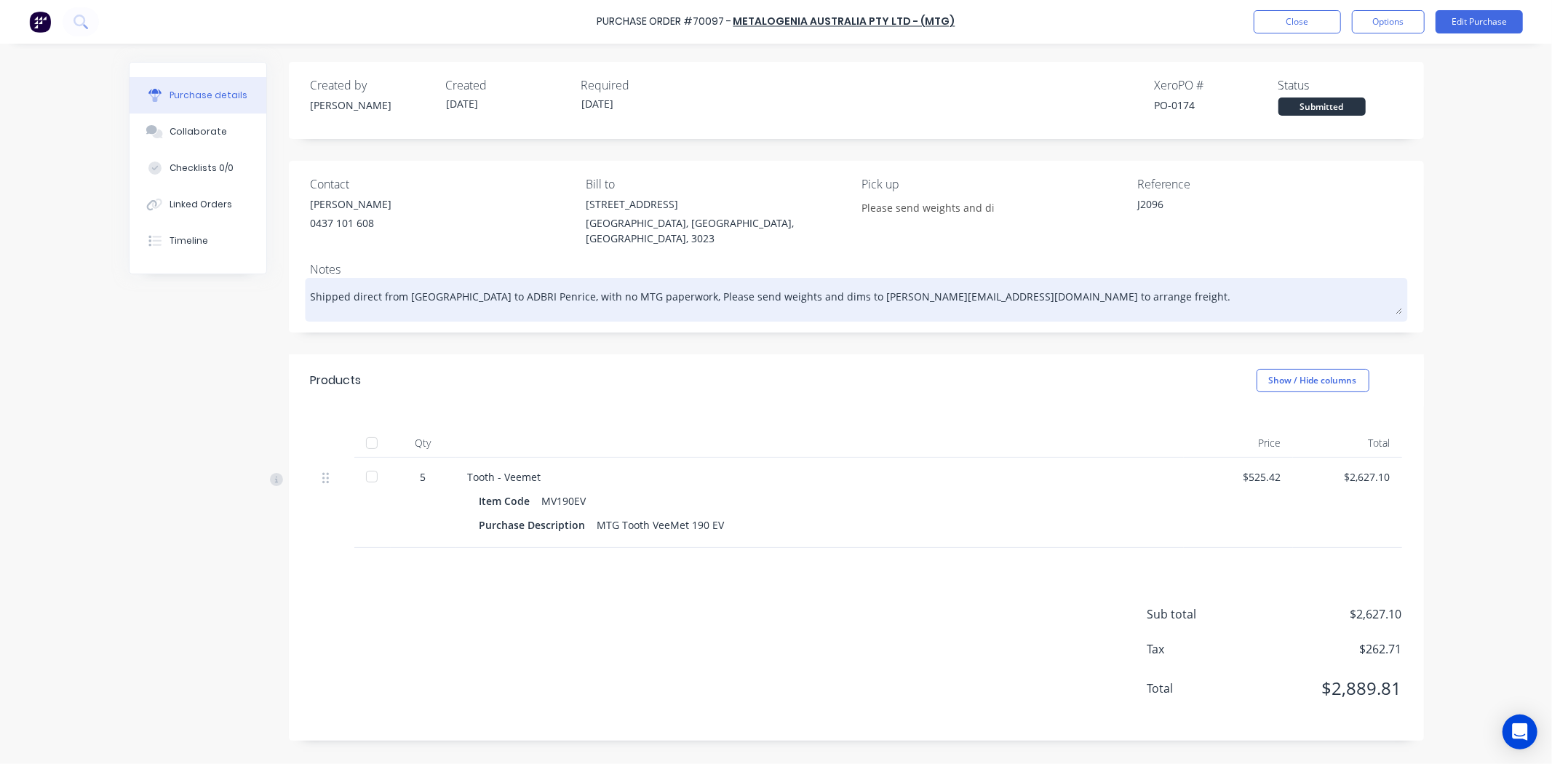
drag, startPoint x: 1091, startPoint y: 282, endPoint x: 691, endPoint y: 277, distance: 400.1
click at [691, 282] on textarea "Shipped direct from Brisbane airport to ADBRI Penrice, with no MTG paperwork, P…" at bounding box center [856, 298] width 1091 height 33
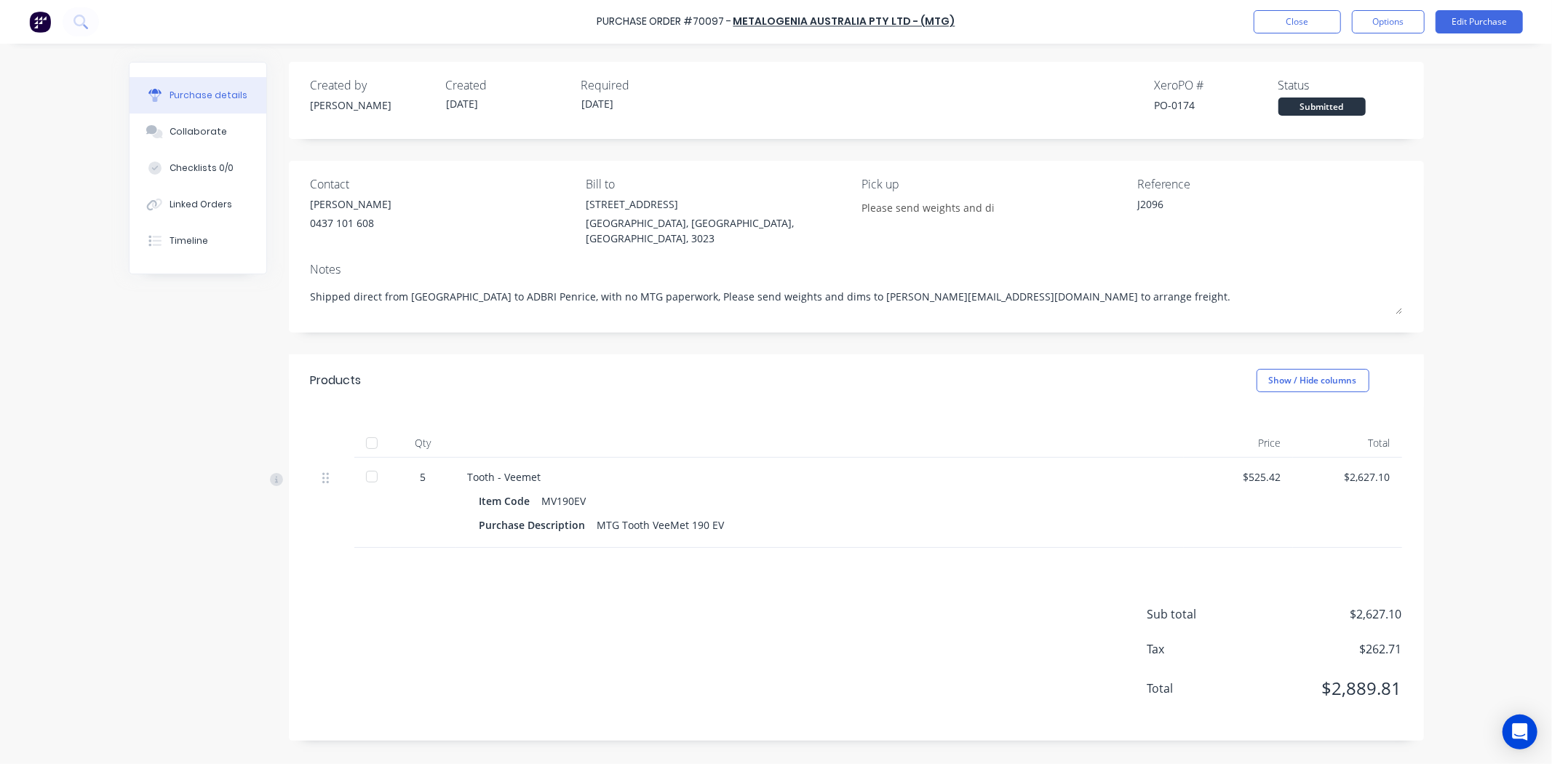
type textarea "x"
drag, startPoint x: 525, startPoint y: 345, endPoint x: 567, endPoint y: 327, distance: 45.7
click at [532, 354] on div "Products Show / Hide columns" at bounding box center [856, 380] width 1135 height 52
click at [592, 316] on div "Contact Jason Allardice 0437 101 608 Bill to 20 Ravenhall Way Ravenhall, Victor…" at bounding box center [856, 247] width 1135 height 172
click at [1282, 15] on button "Close" at bounding box center [1296, 21] width 87 height 23
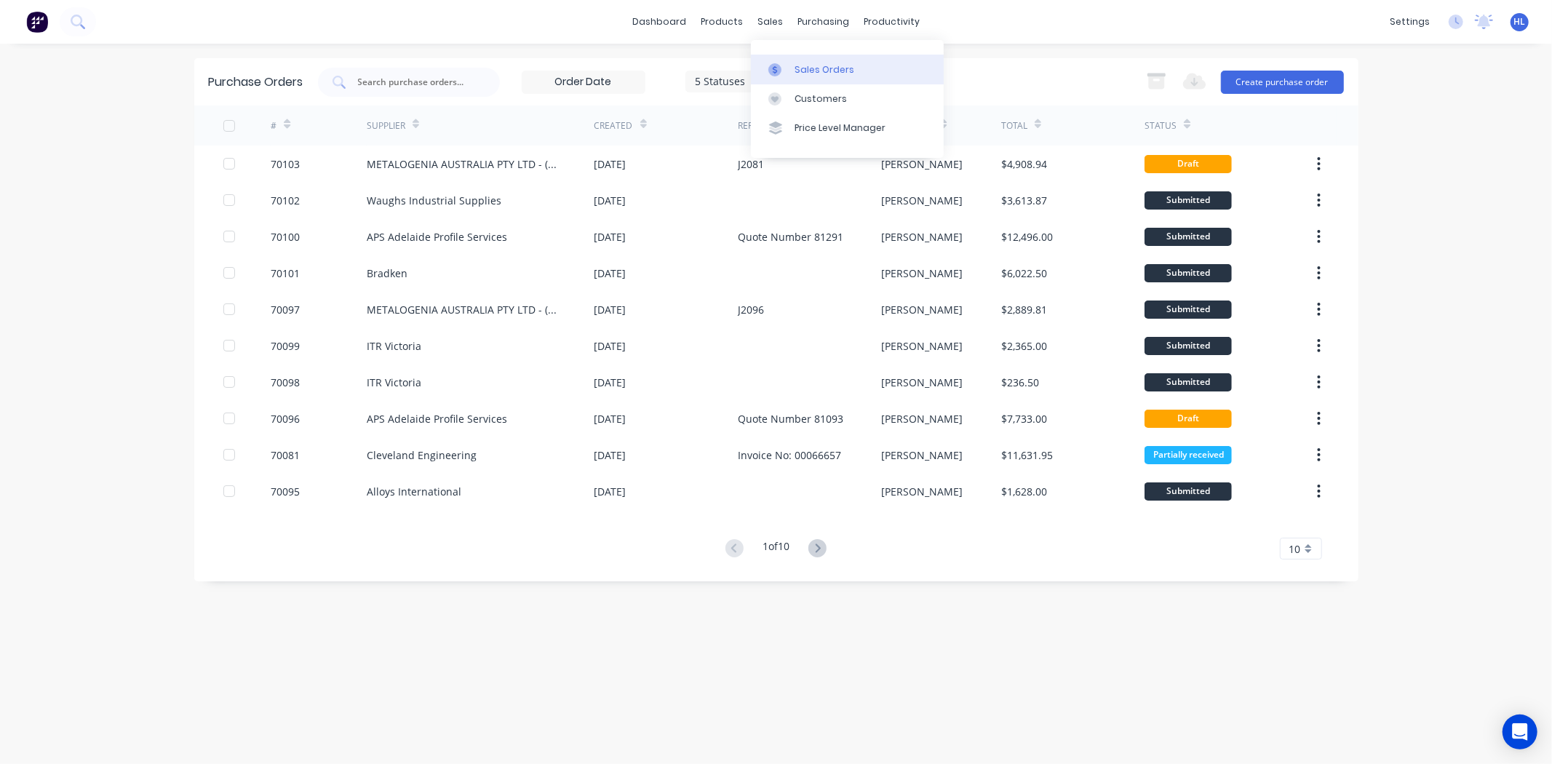
click at [789, 58] on link "Sales Orders" at bounding box center [847, 69] width 193 height 29
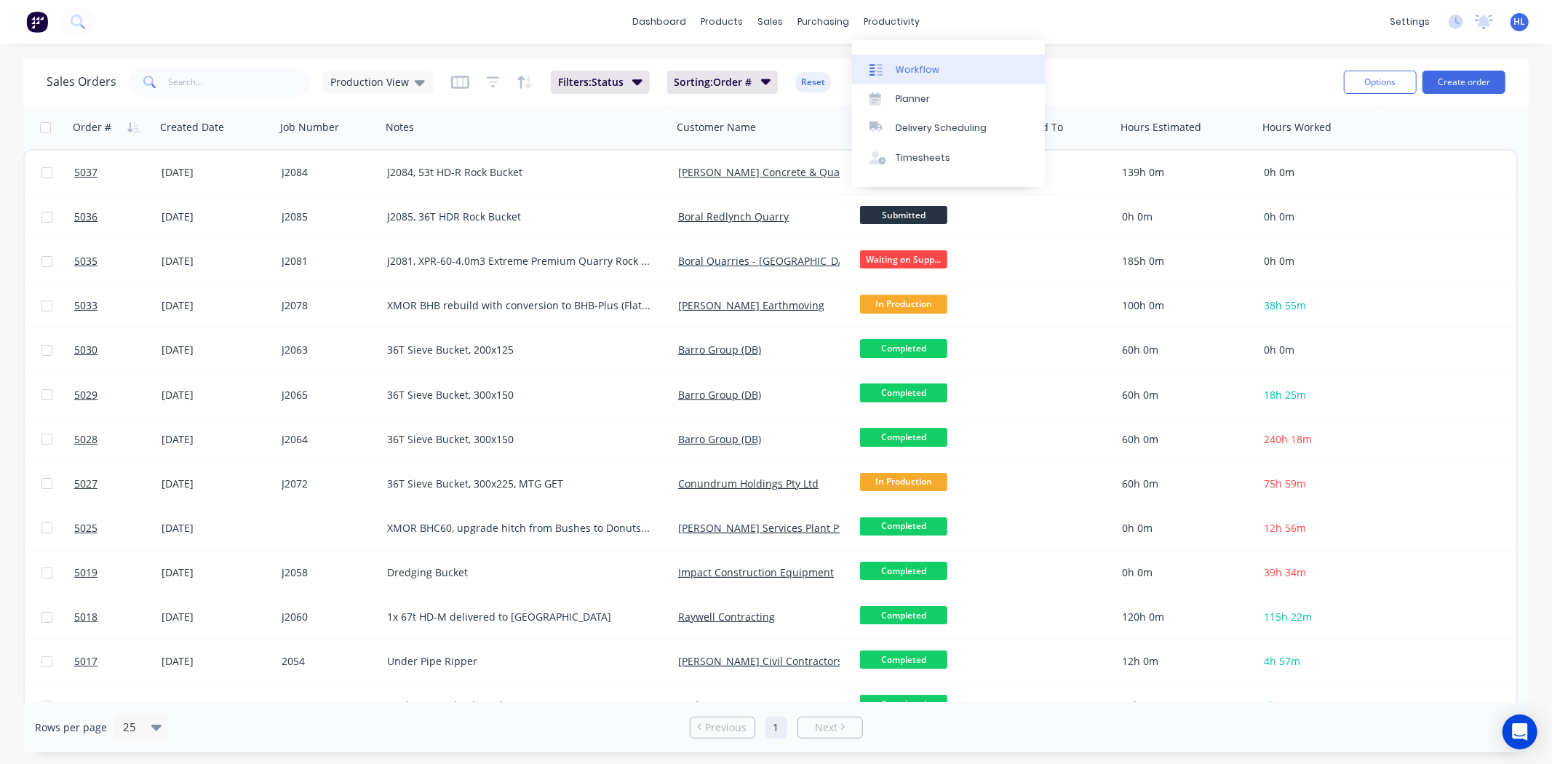
click at [903, 64] on div "Workflow" at bounding box center [917, 69] width 44 height 13
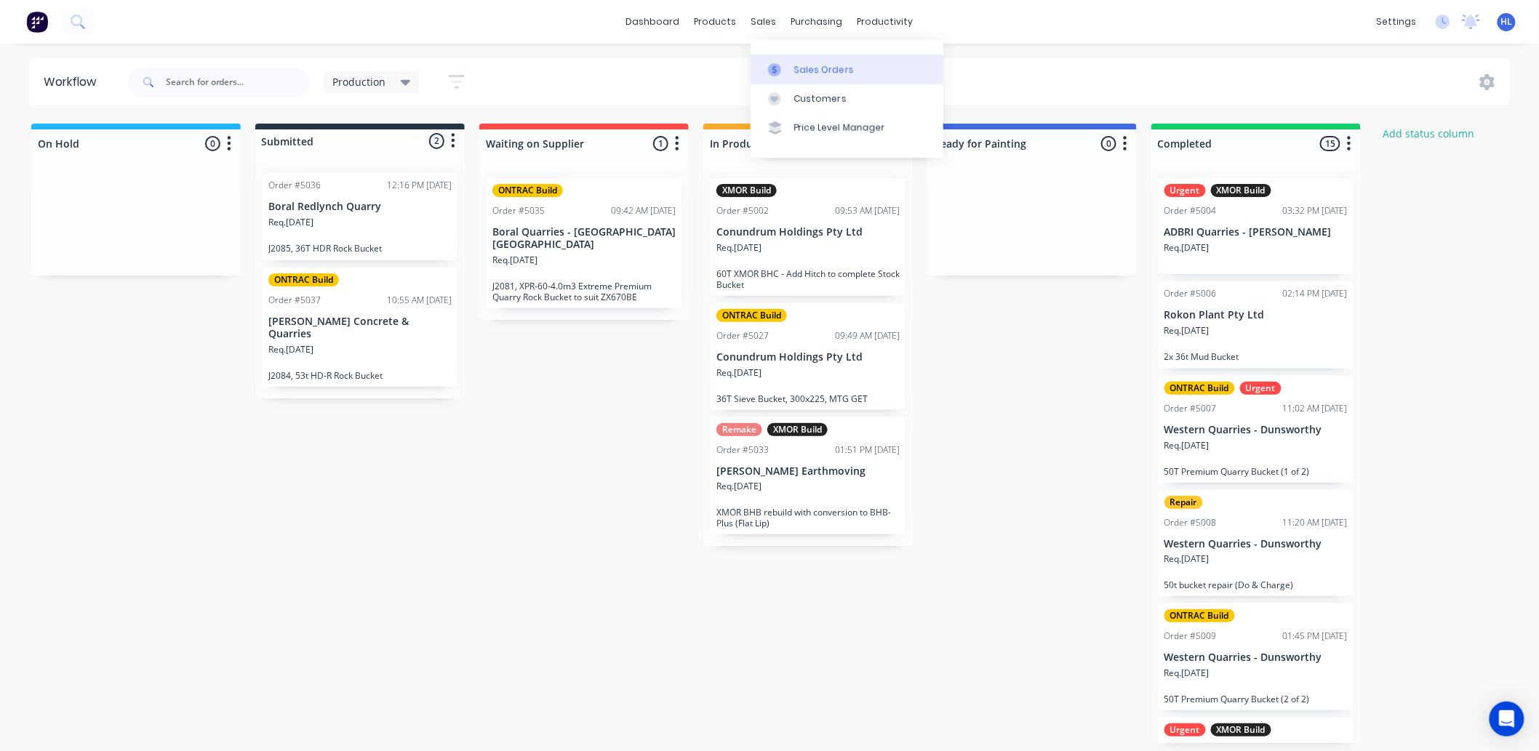
click at [822, 65] on div "Sales Orders" at bounding box center [824, 69] width 60 height 13
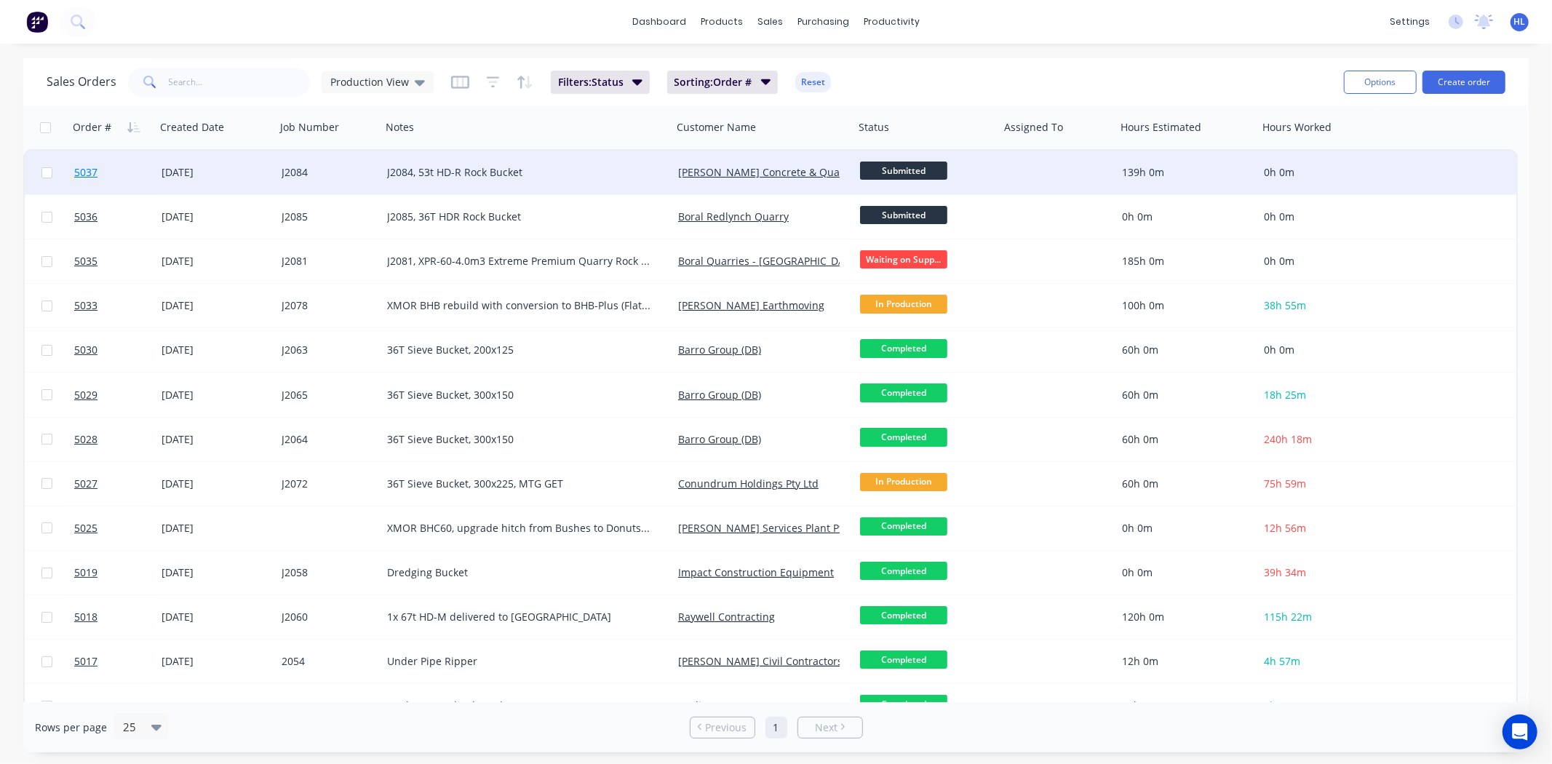
click at [116, 160] on link "5037" at bounding box center [117, 173] width 87 height 44
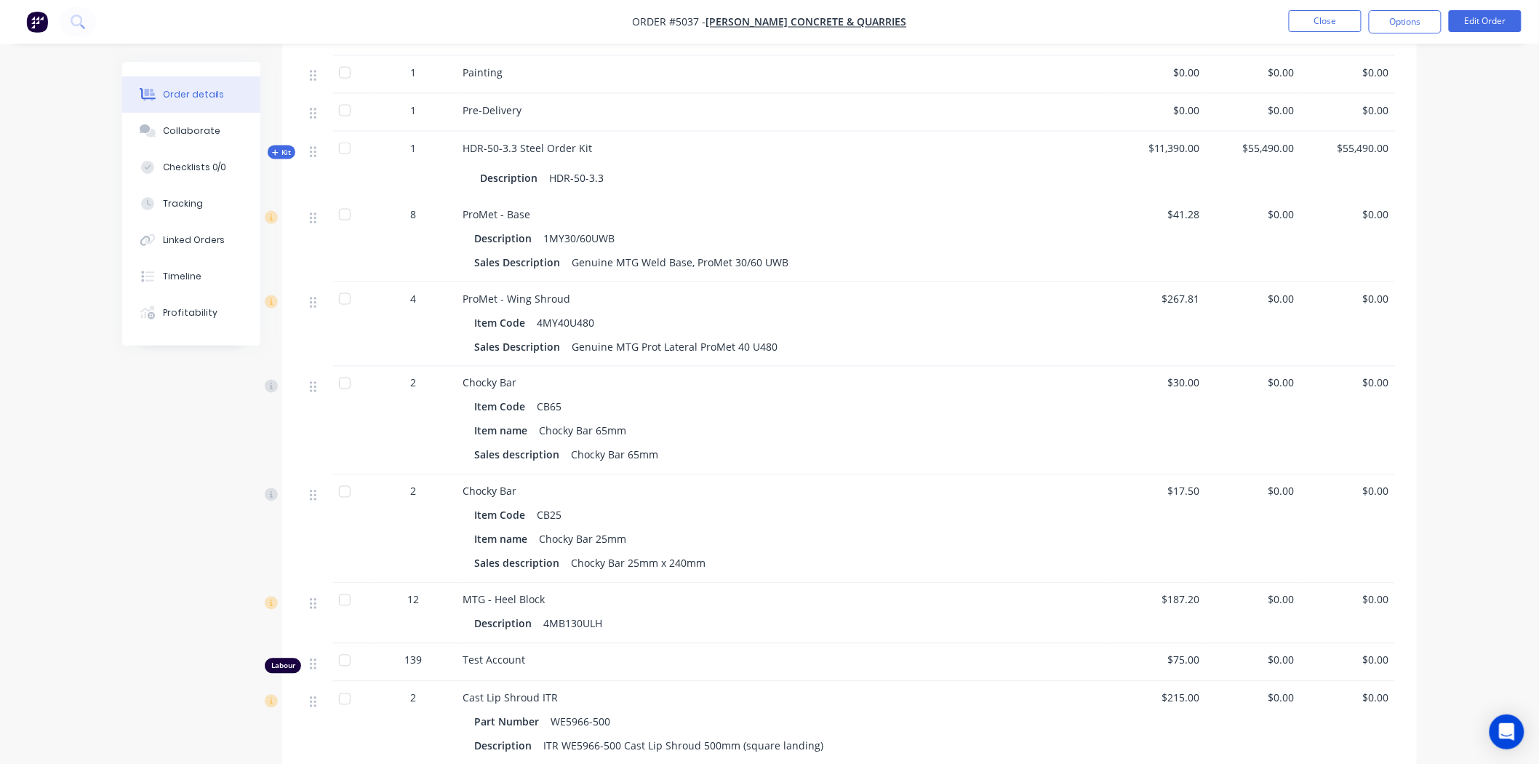
scroll to position [808, 0]
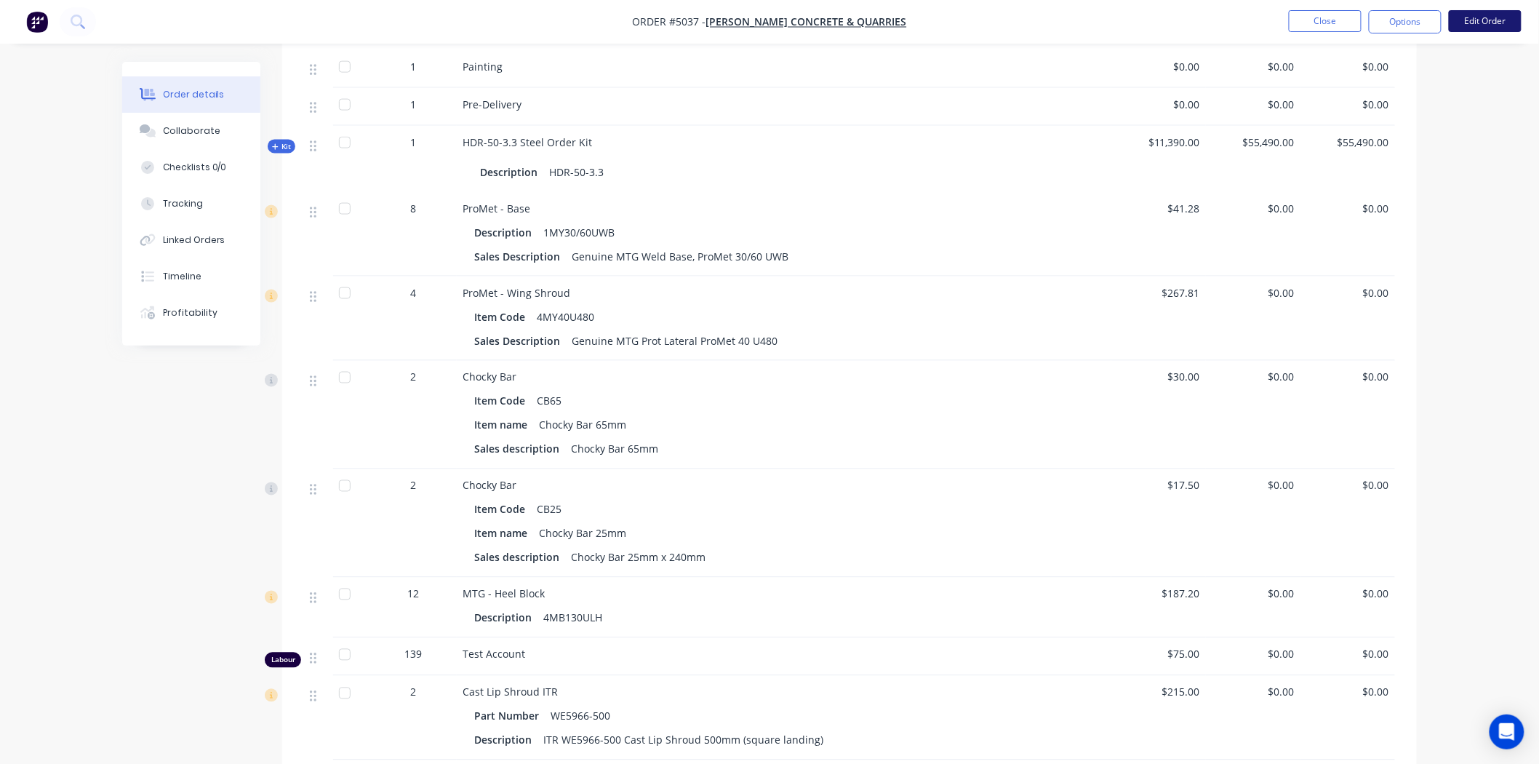
click at [1492, 17] on button "Edit Order" at bounding box center [1485, 21] width 73 height 22
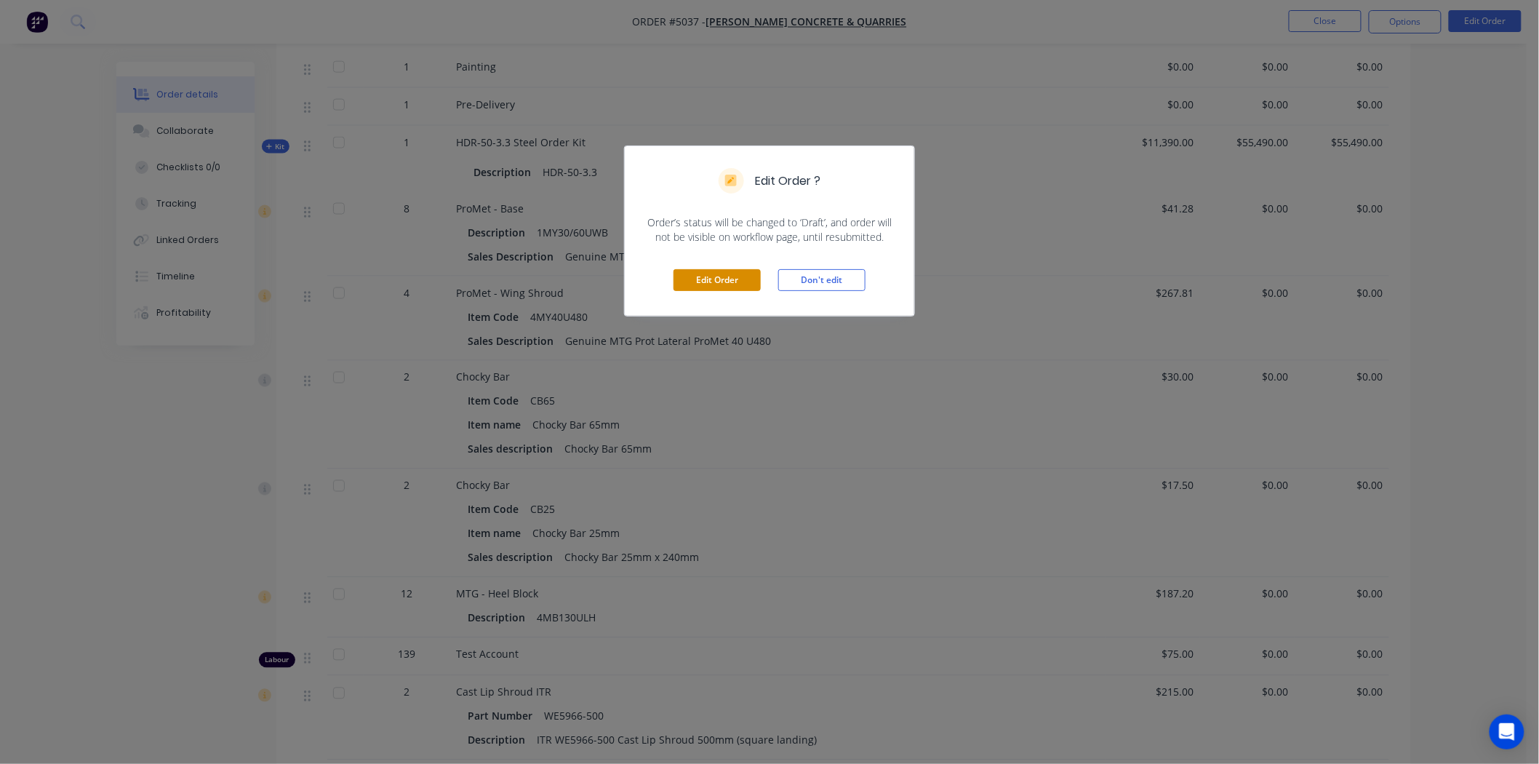
click at [743, 280] on button "Edit Order" at bounding box center [717, 280] width 87 height 22
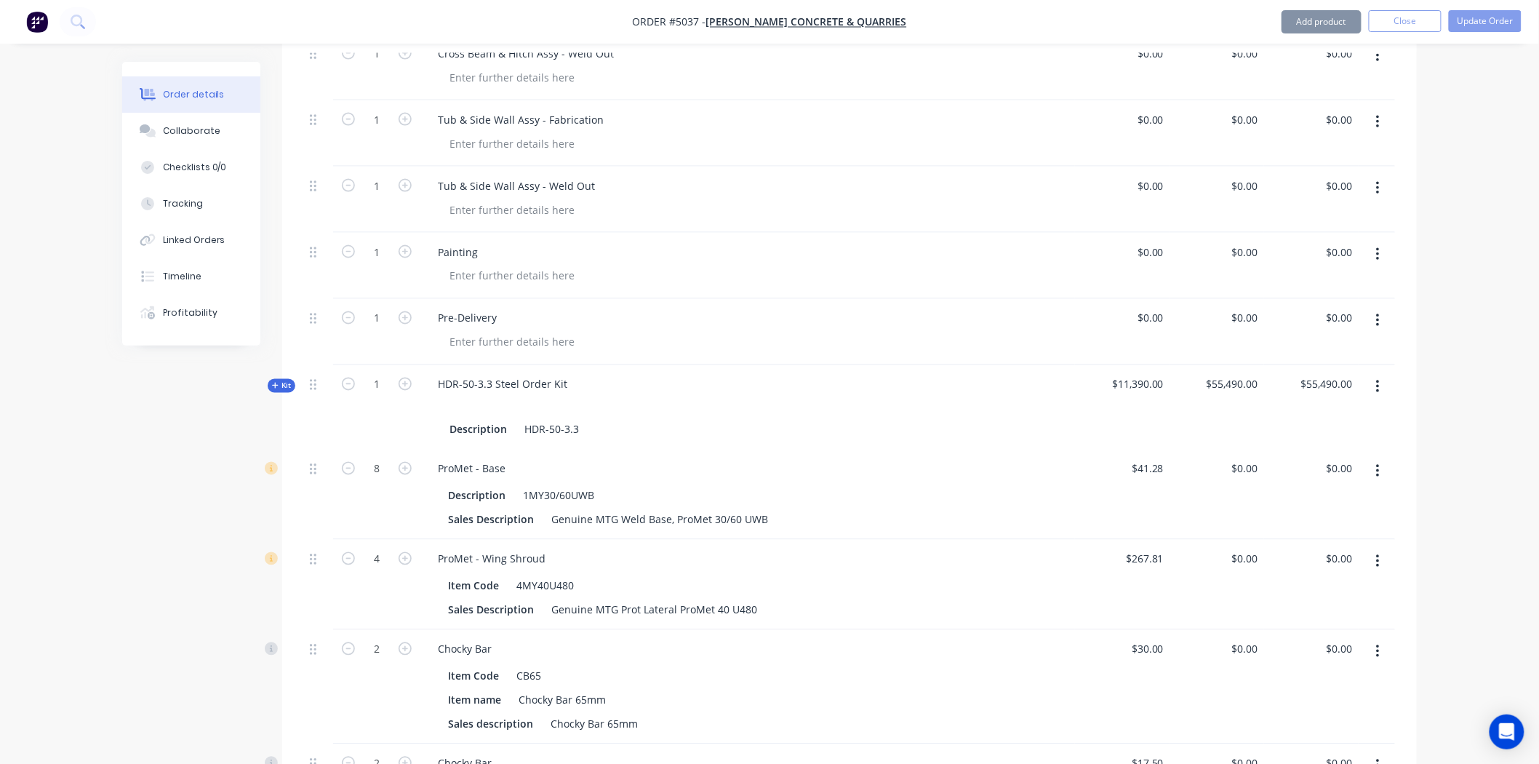
scroll to position [1131, 0]
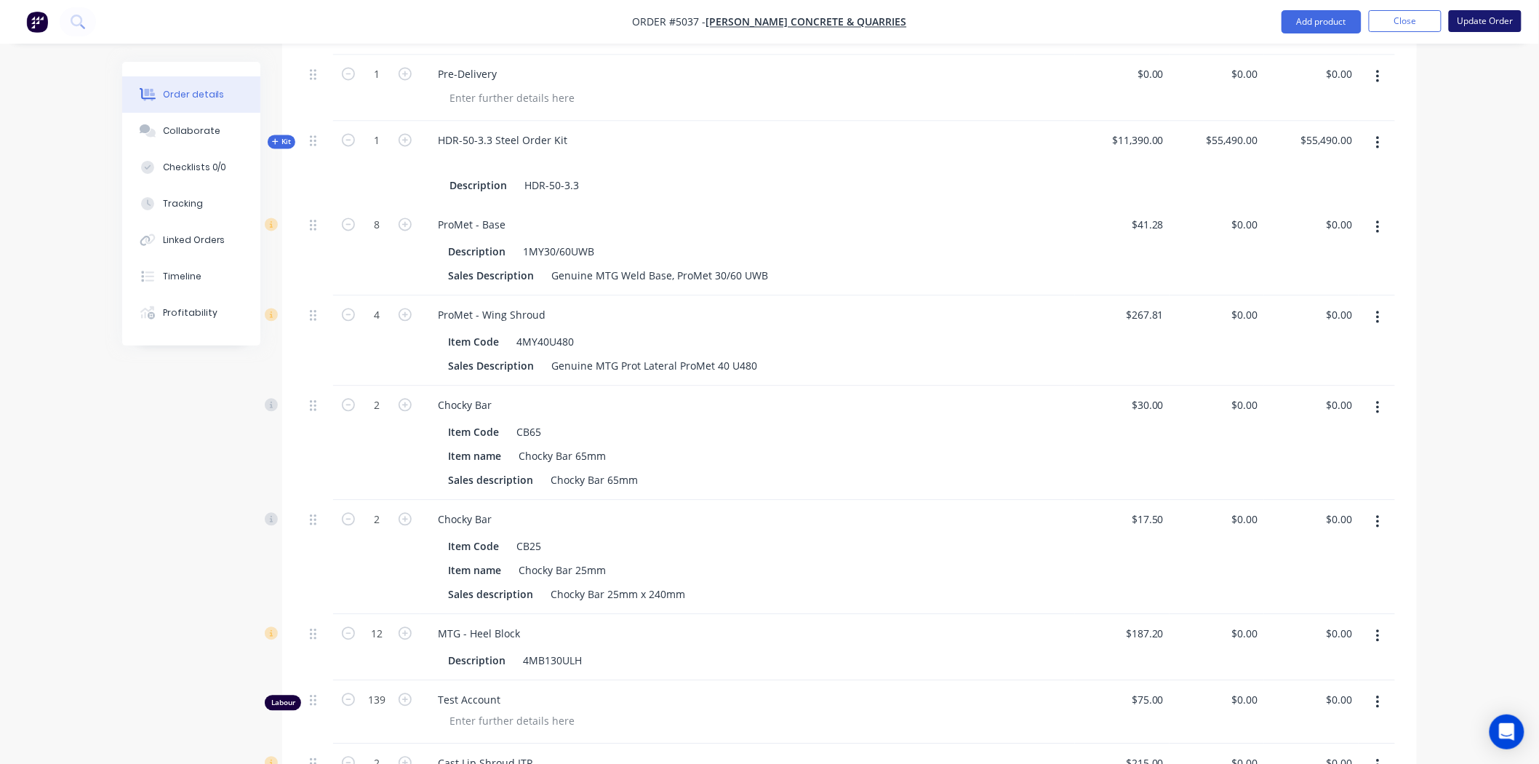
click at [1464, 20] on button "Update Order" at bounding box center [1485, 21] width 73 height 22
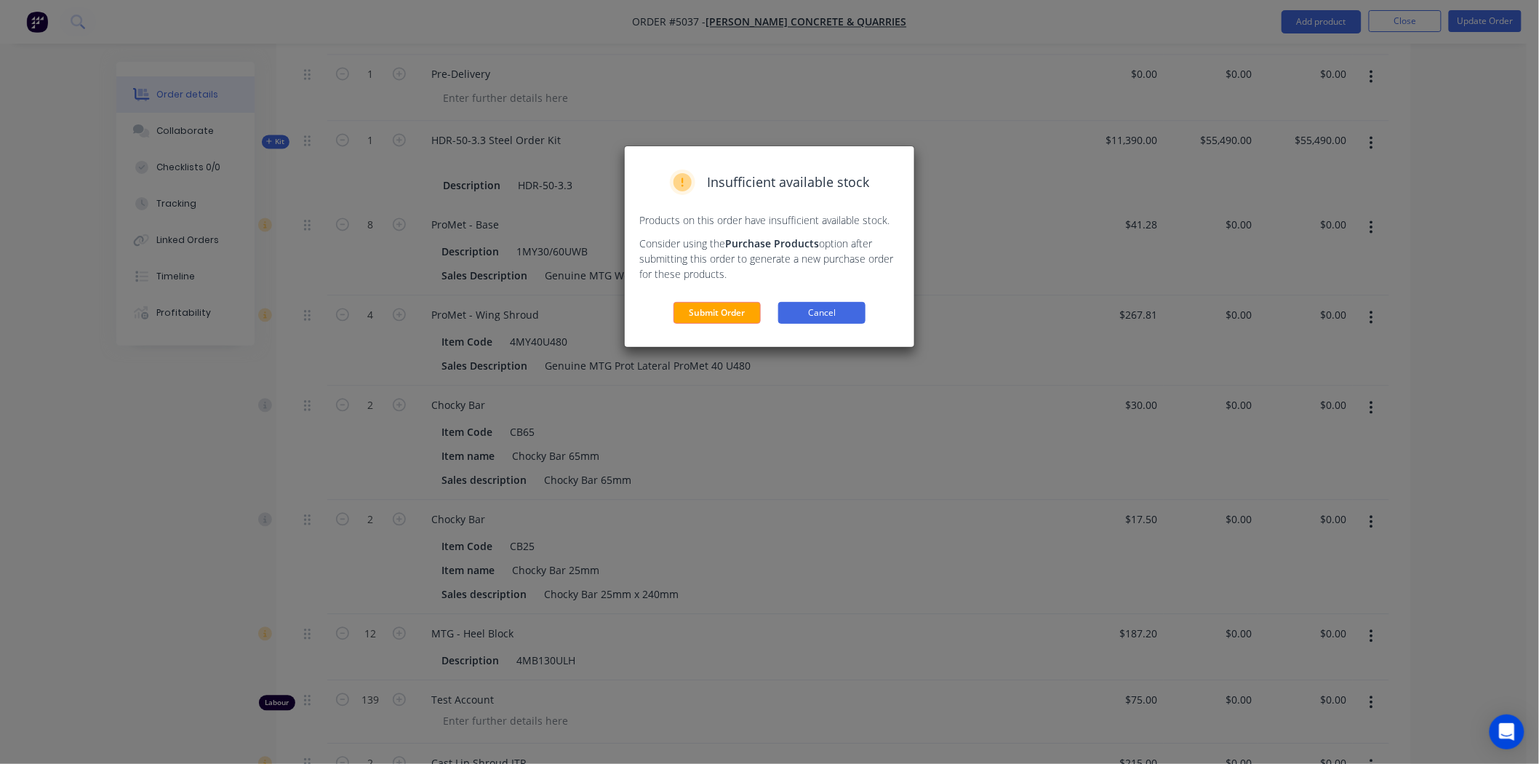
click at [826, 306] on button "Cancel" at bounding box center [821, 313] width 87 height 22
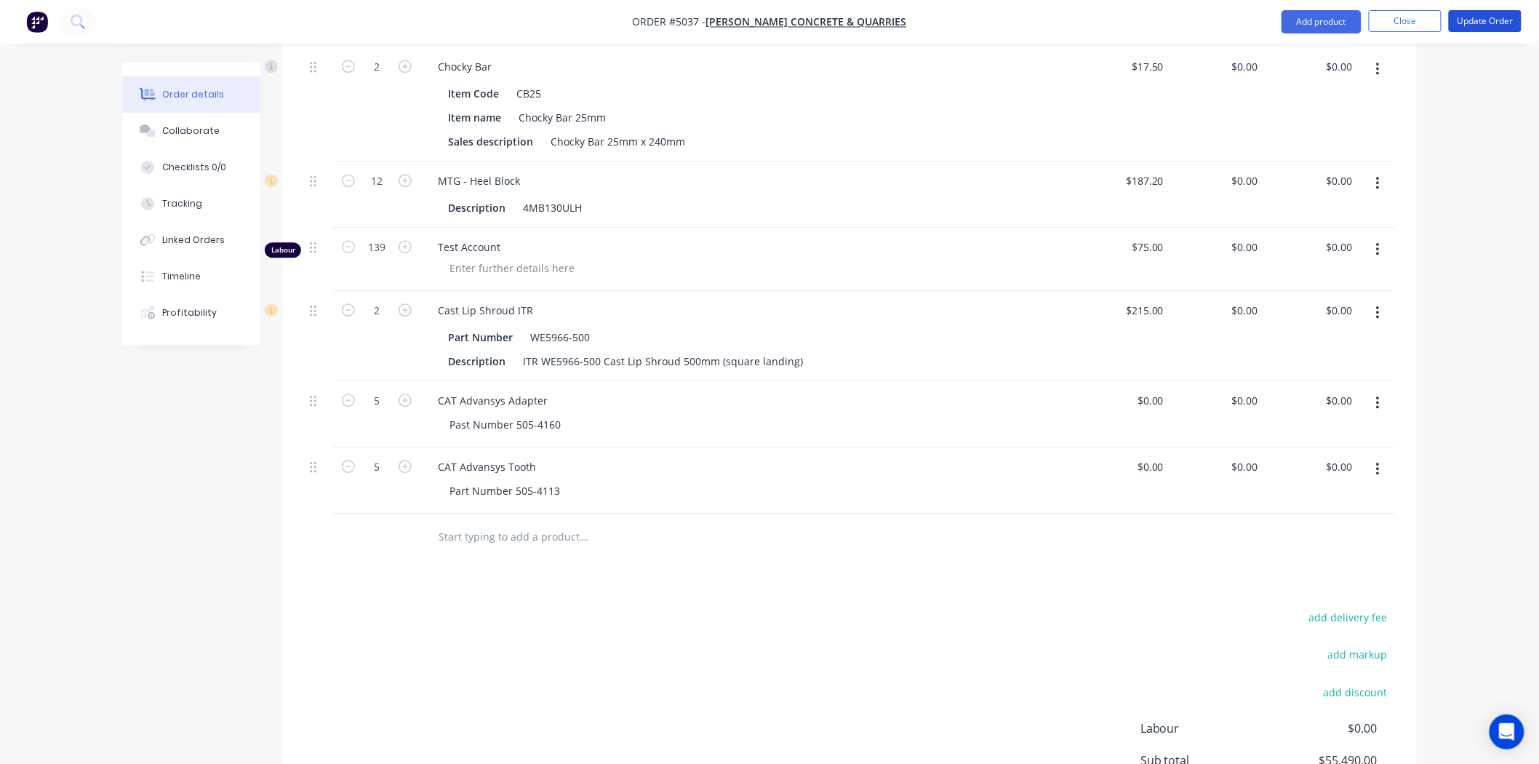
scroll to position [1616, 0]
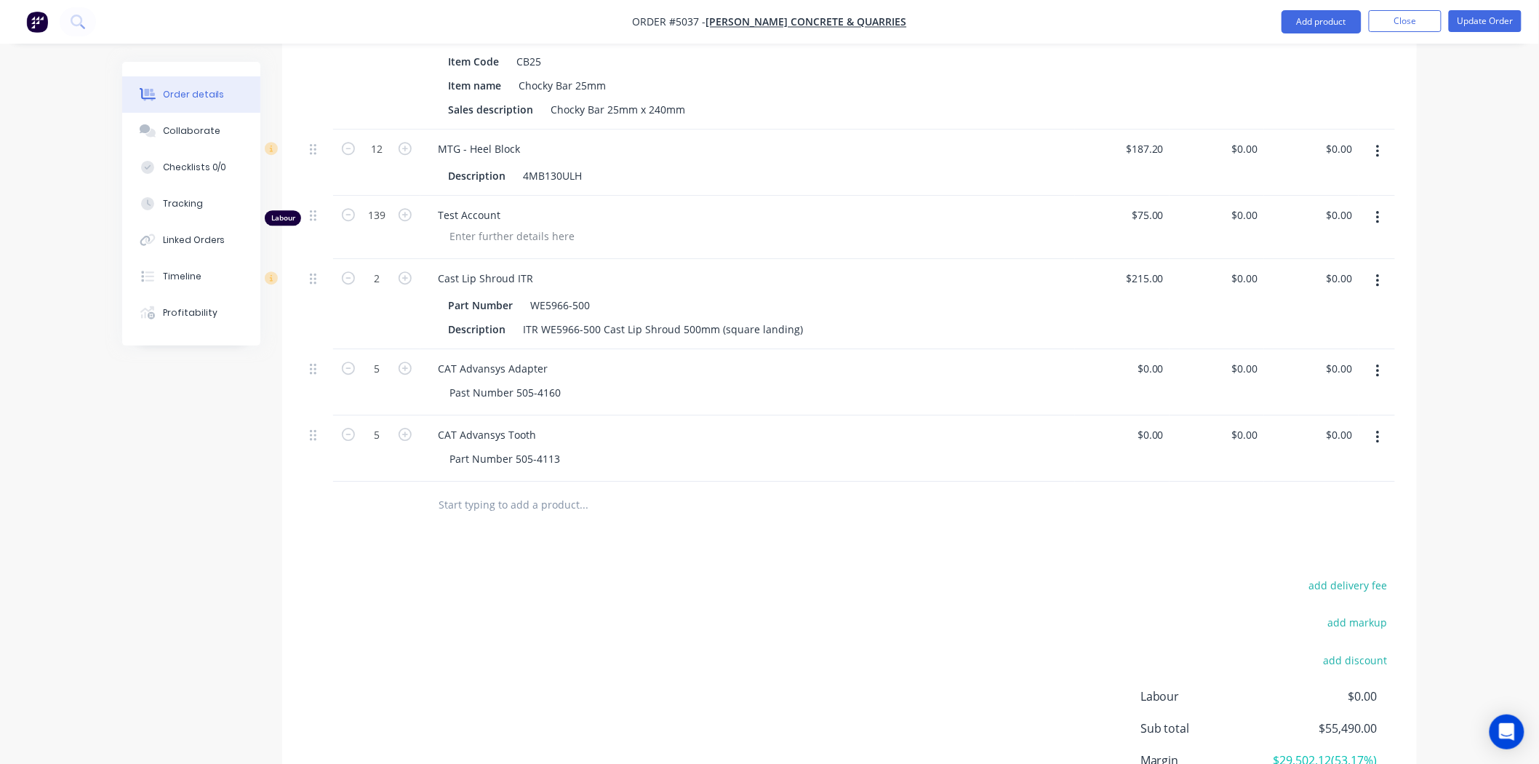
click at [536, 490] on input "text" at bounding box center [583, 504] width 291 height 29
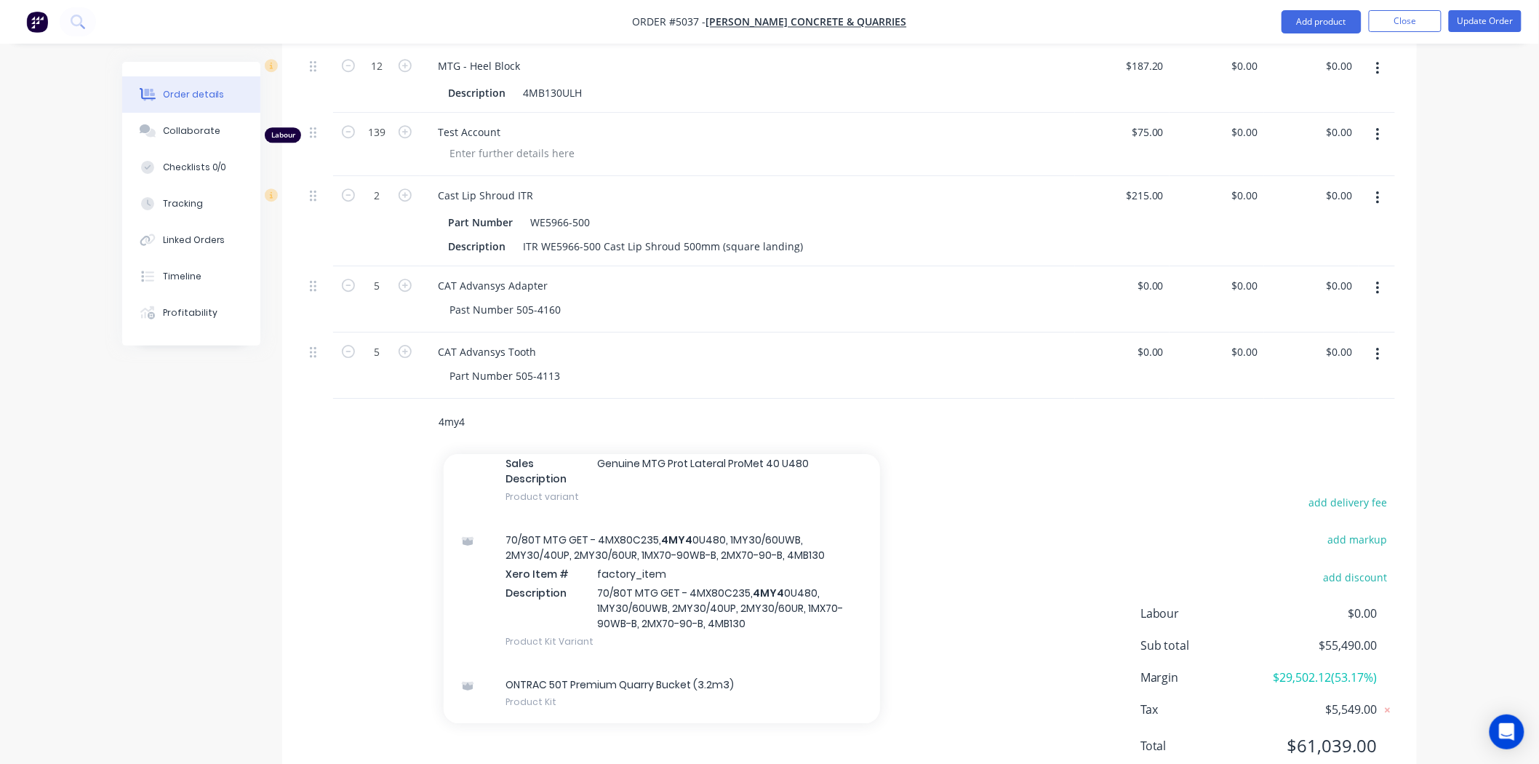
scroll to position [1709, 0]
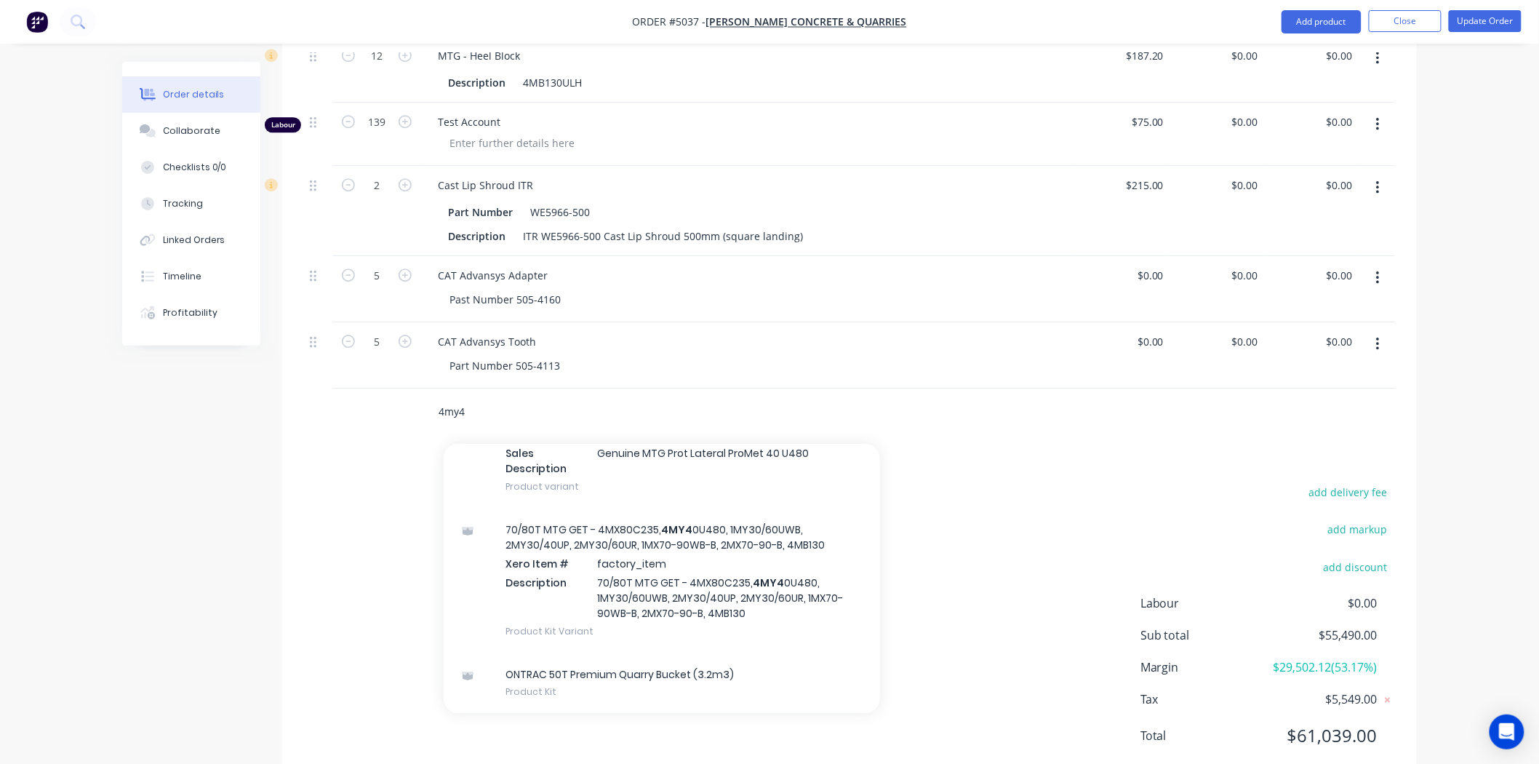
click at [604, 397] on input "4my4" at bounding box center [583, 411] width 291 height 29
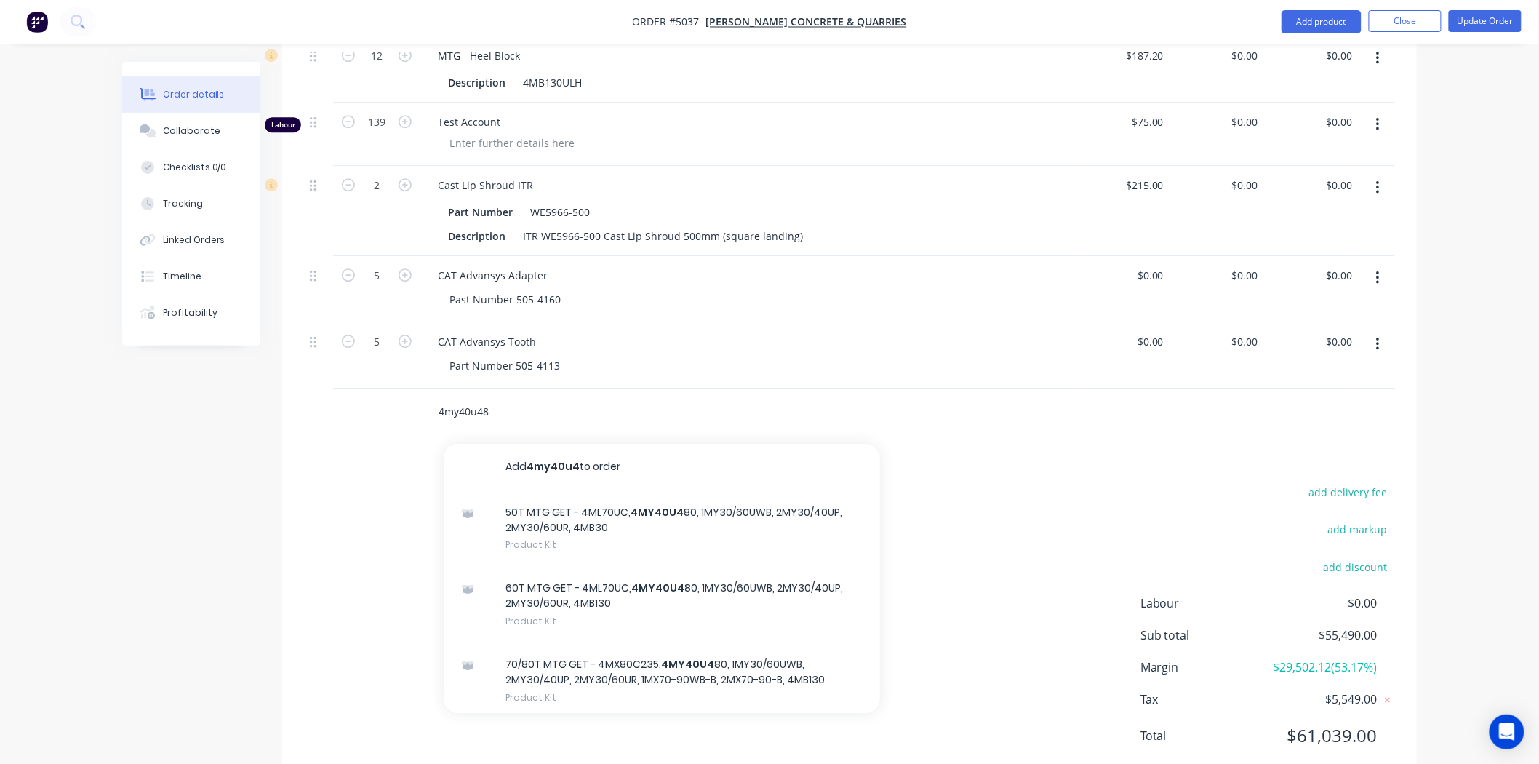
type input "4my40u480"
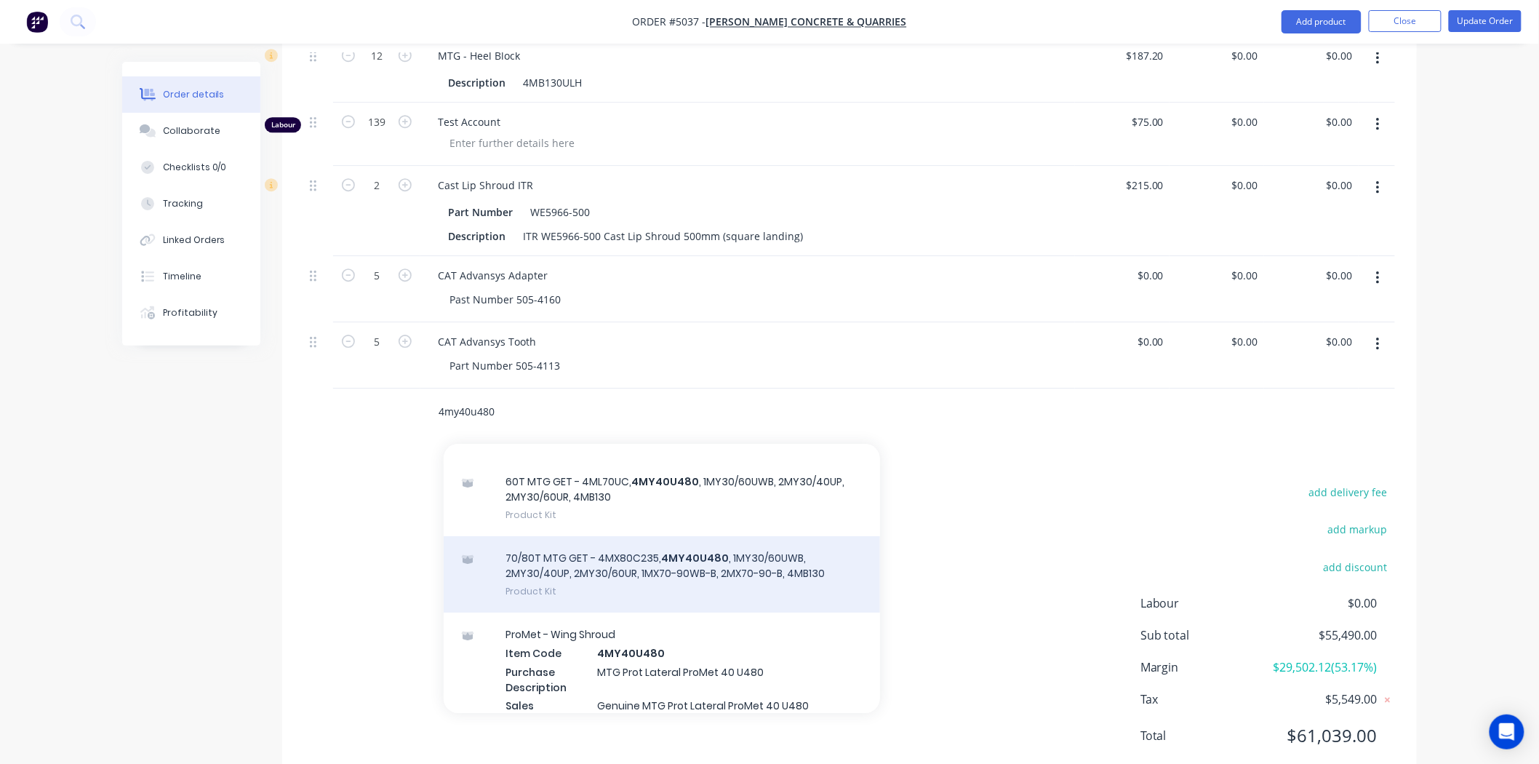
scroll to position [0, 0]
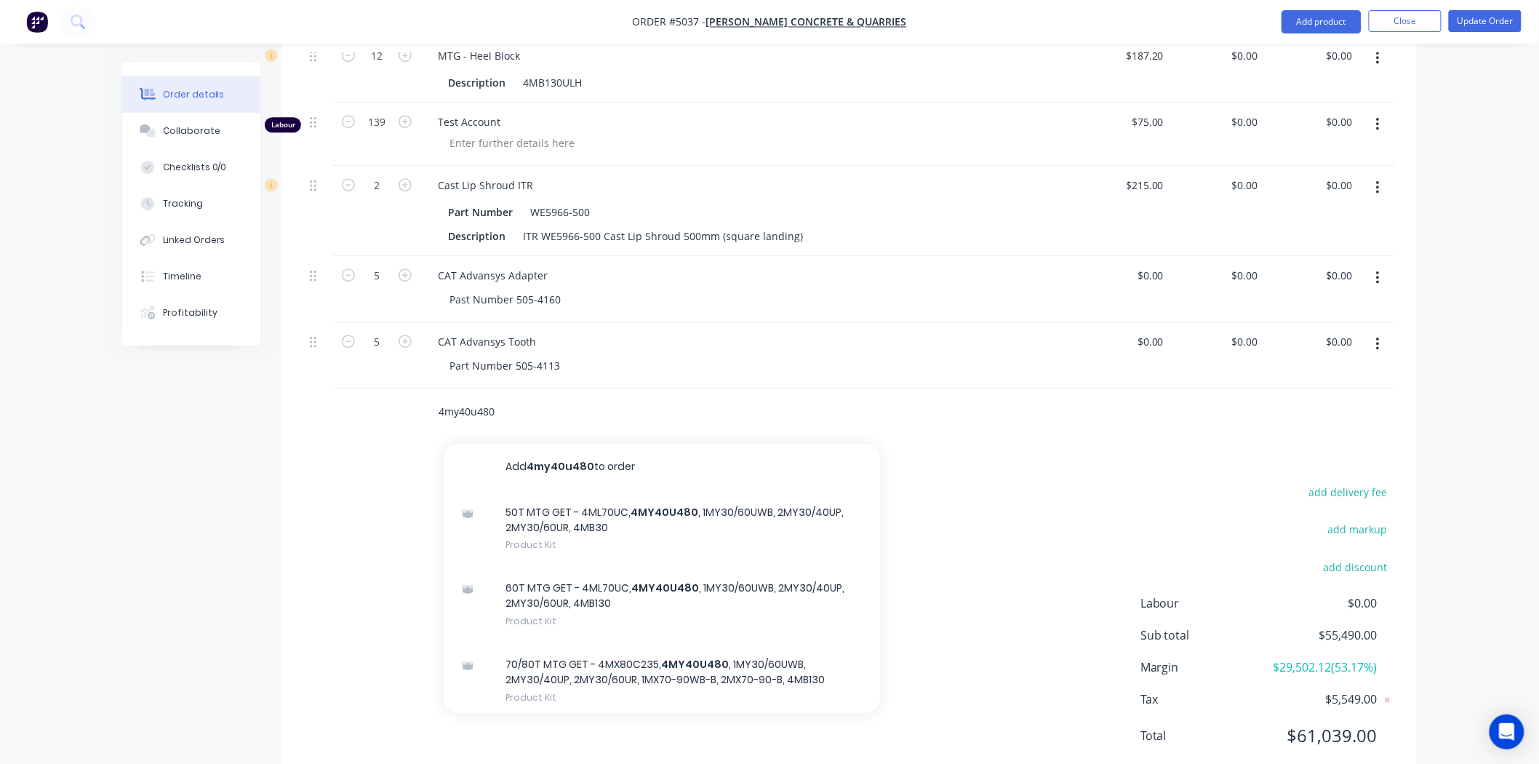
drag, startPoint x: 510, startPoint y: 348, endPoint x: 393, endPoint y: 353, distance: 117.2
click at [393, 388] on div "4my40u480 Add 4my40u480 to order 50T MTG GET - 4ML70UC, 4MY40U480 , 1MY30/60UWB…" at bounding box center [849, 411] width 1091 height 47
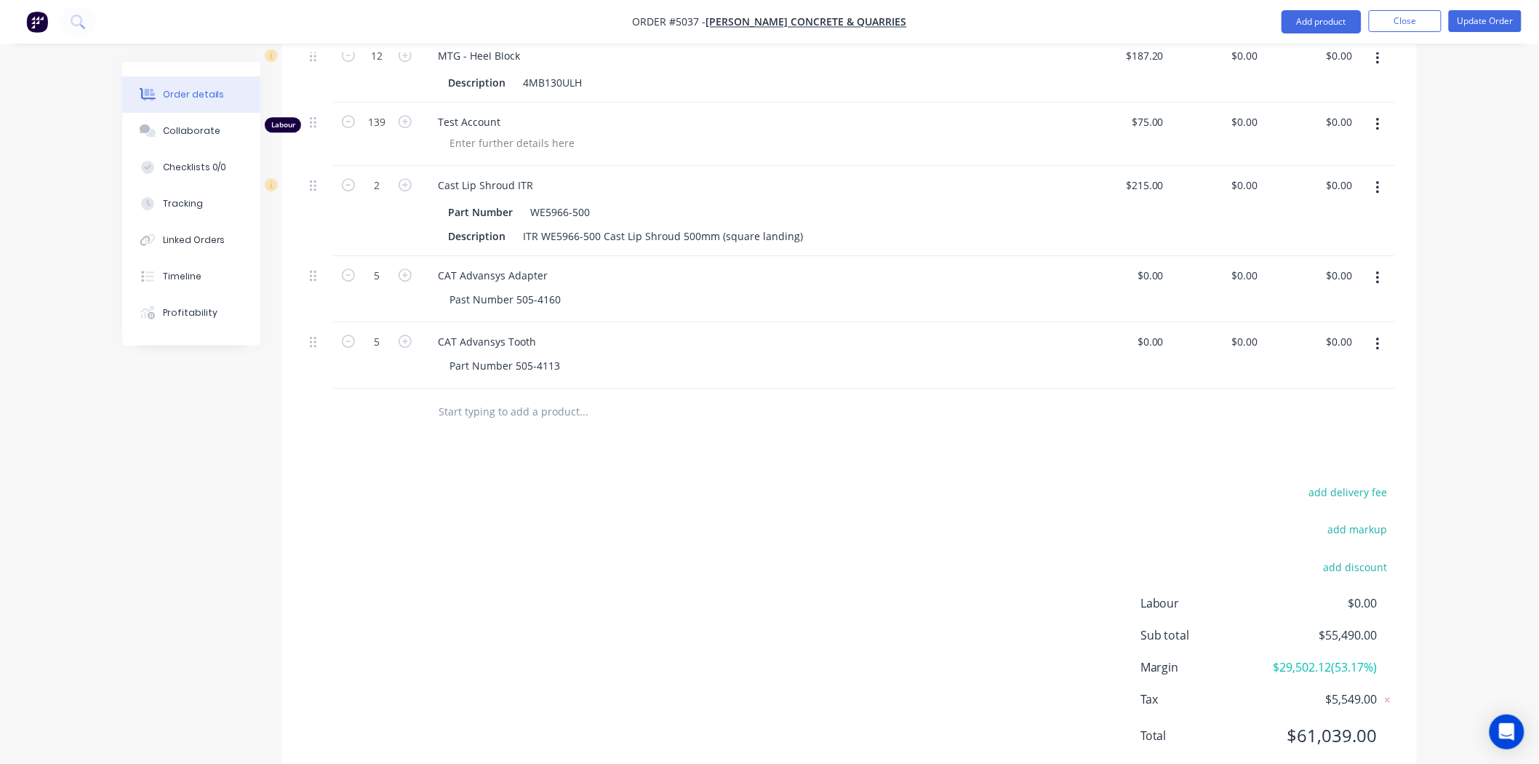
click at [403, 388] on div at bounding box center [376, 411] width 87 height 47
click at [537, 397] on input "text" at bounding box center [583, 411] width 291 height 29
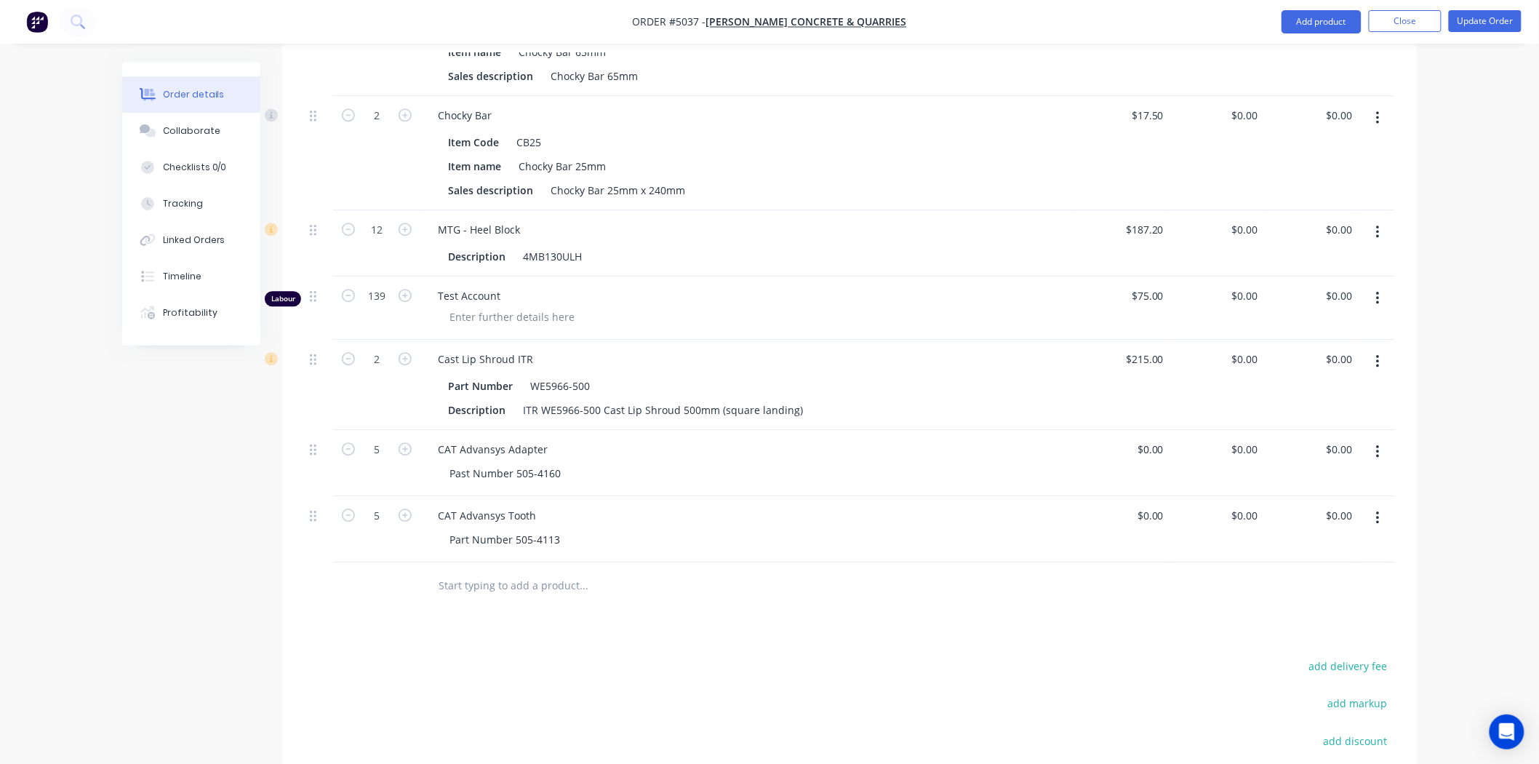
scroll to position [1709, 0]
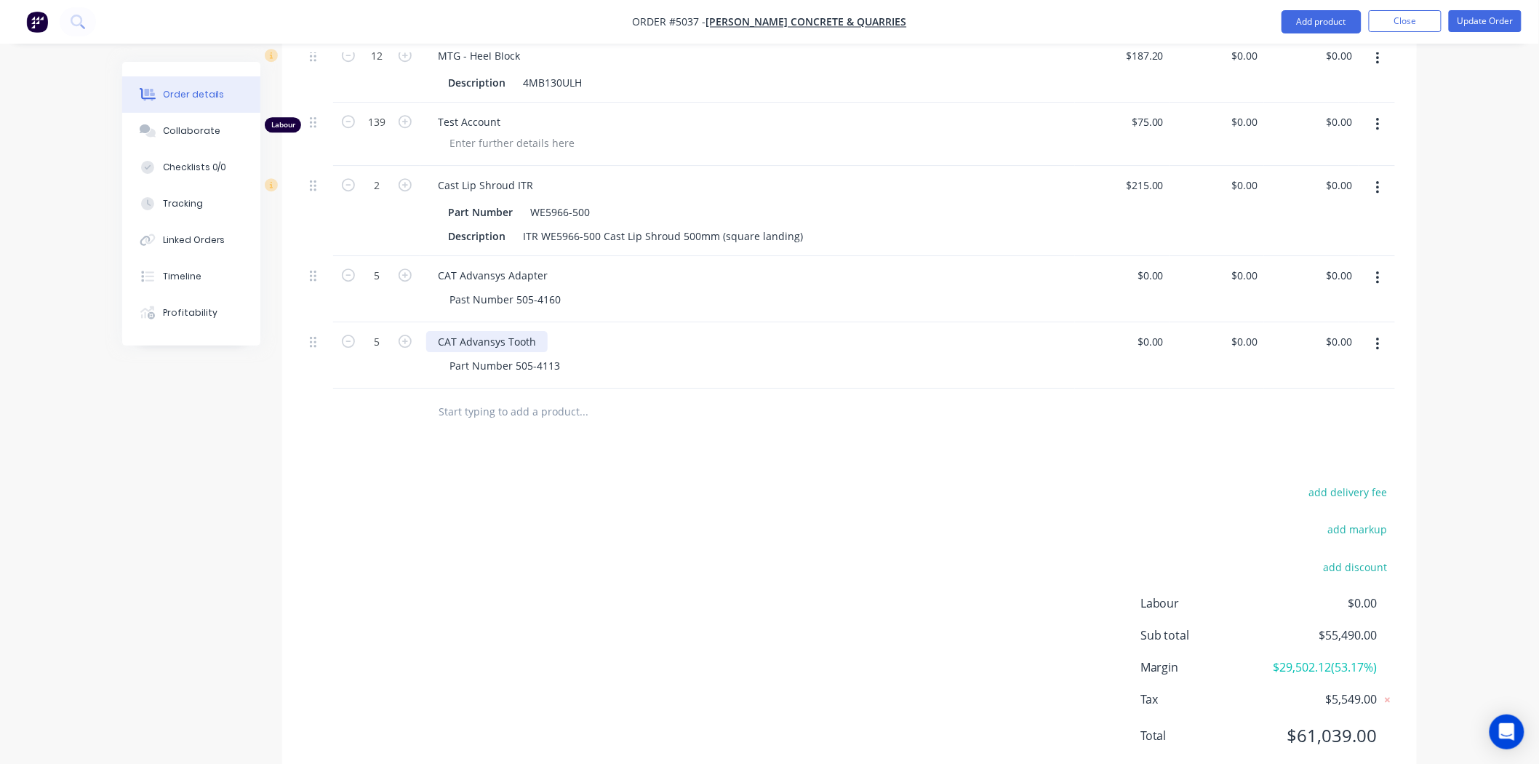
click at [511, 331] on div "CAT Advansys Tooth" at bounding box center [486, 341] width 121 height 21
click at [524, 388] on div at bounding box center [682, 411] width 524 height 47
click at [527, 397] on input "text" at bounding box center [583, 411] width 291 height 29
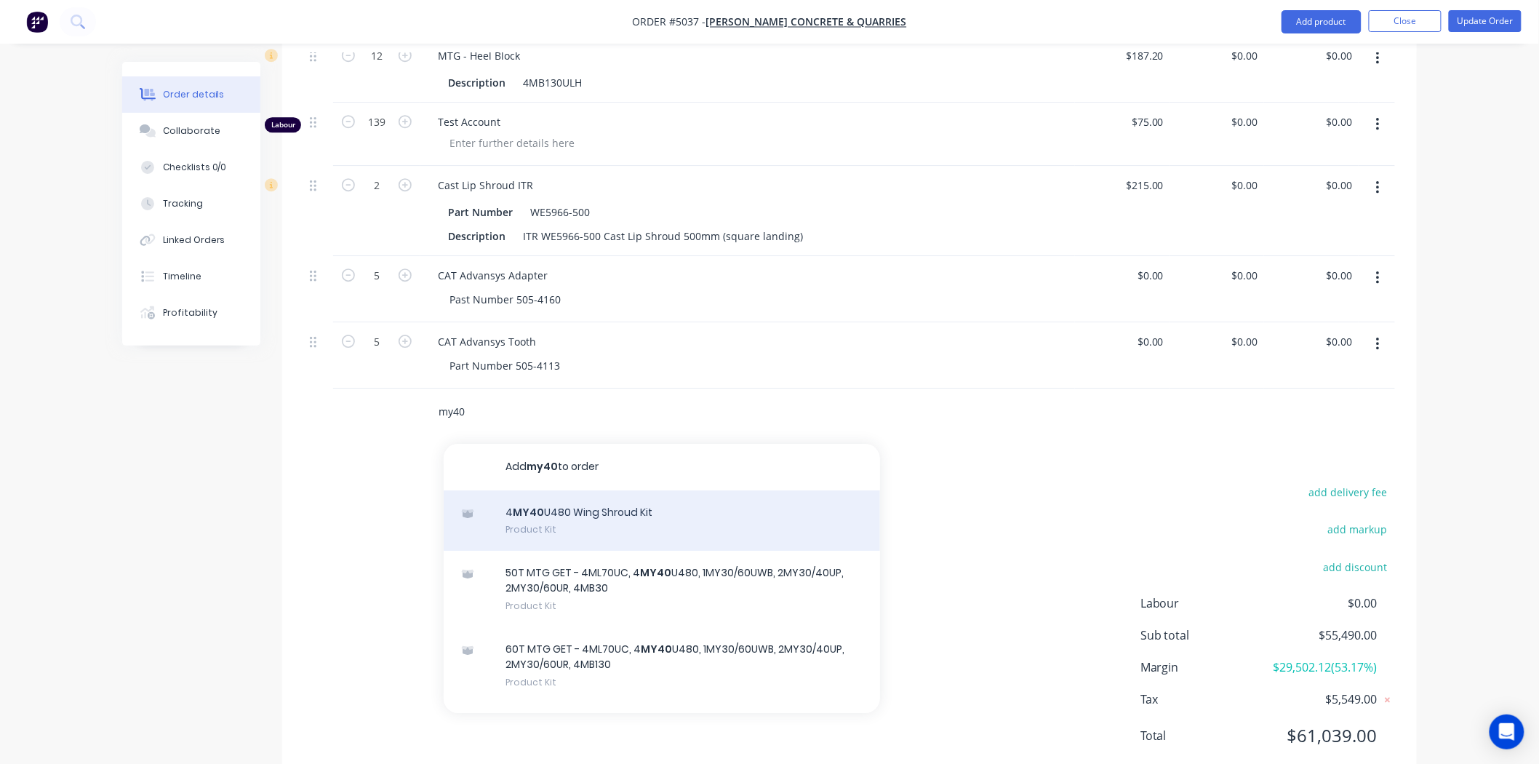
type input "my40"
click at [713, 490] on div "4 MY40 U480 Wing Shroud Kit Product Kit" at bounding box center [662, 520] width 436 height 61
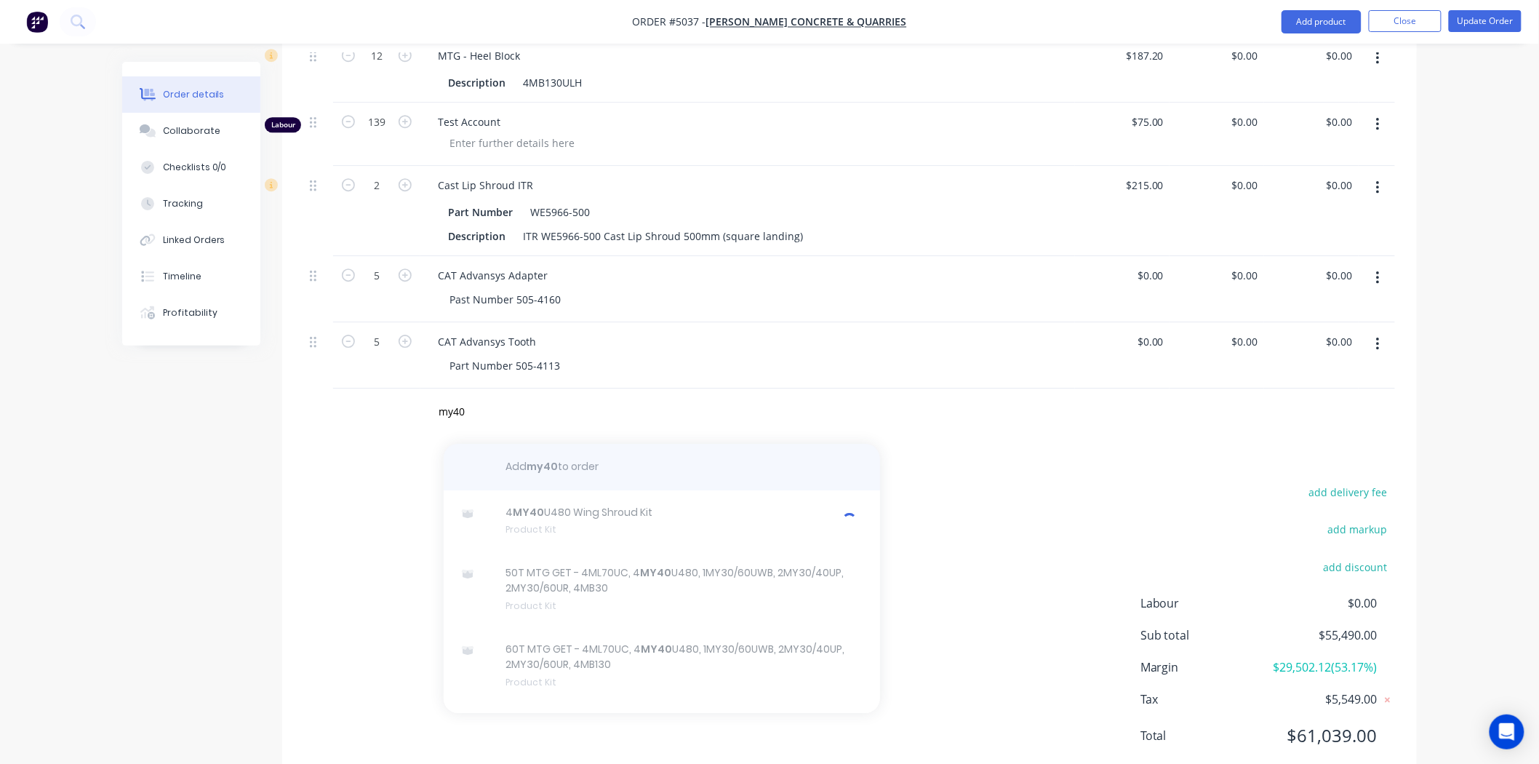
click at [781, 444] on div "button" at bounding box center [662, 467] width 436 height 47
click at [787, 397] on div "my40 Add my40 to order 4 MY40 U480 Wing Shroud Kit Product Kit 50T MTG GET - 4M…" at bounding box center [644, 411] width 436 height 29
click at [387, 388] on div at bounding box center [376, 411] width 87 height 47
click at [455, 397] on input "my40" at bounding box center [583, 411] width 291 height 29
click at [387, 554] on div "add delivery fee add markup add discount Labour $0.00 Sub total $55,490.00 Marg…" at bounding box center [849, 622] width 1091 height 281
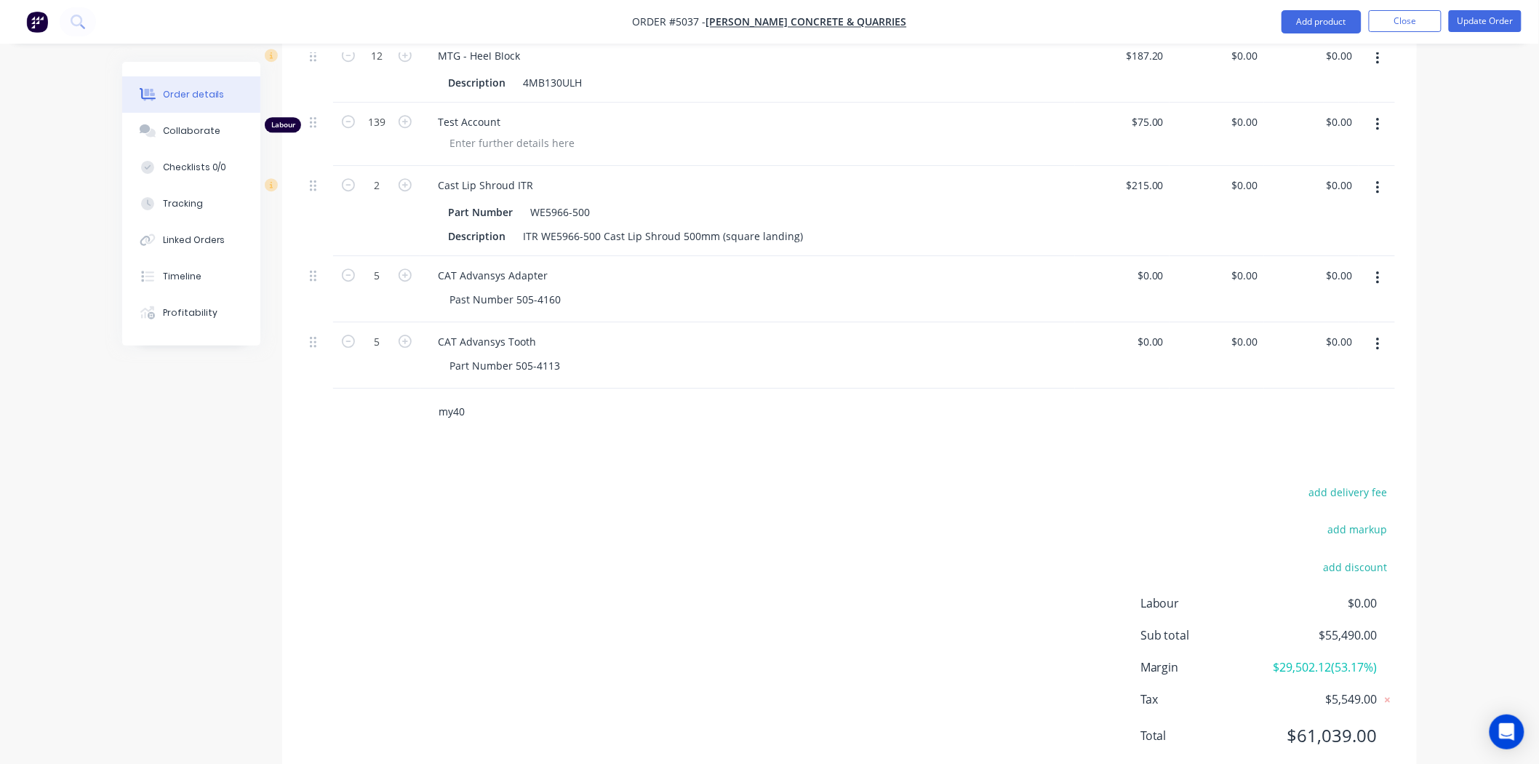
click at [540, 397] on input "my40" at bounding box center [583, 411] width 291 height 29
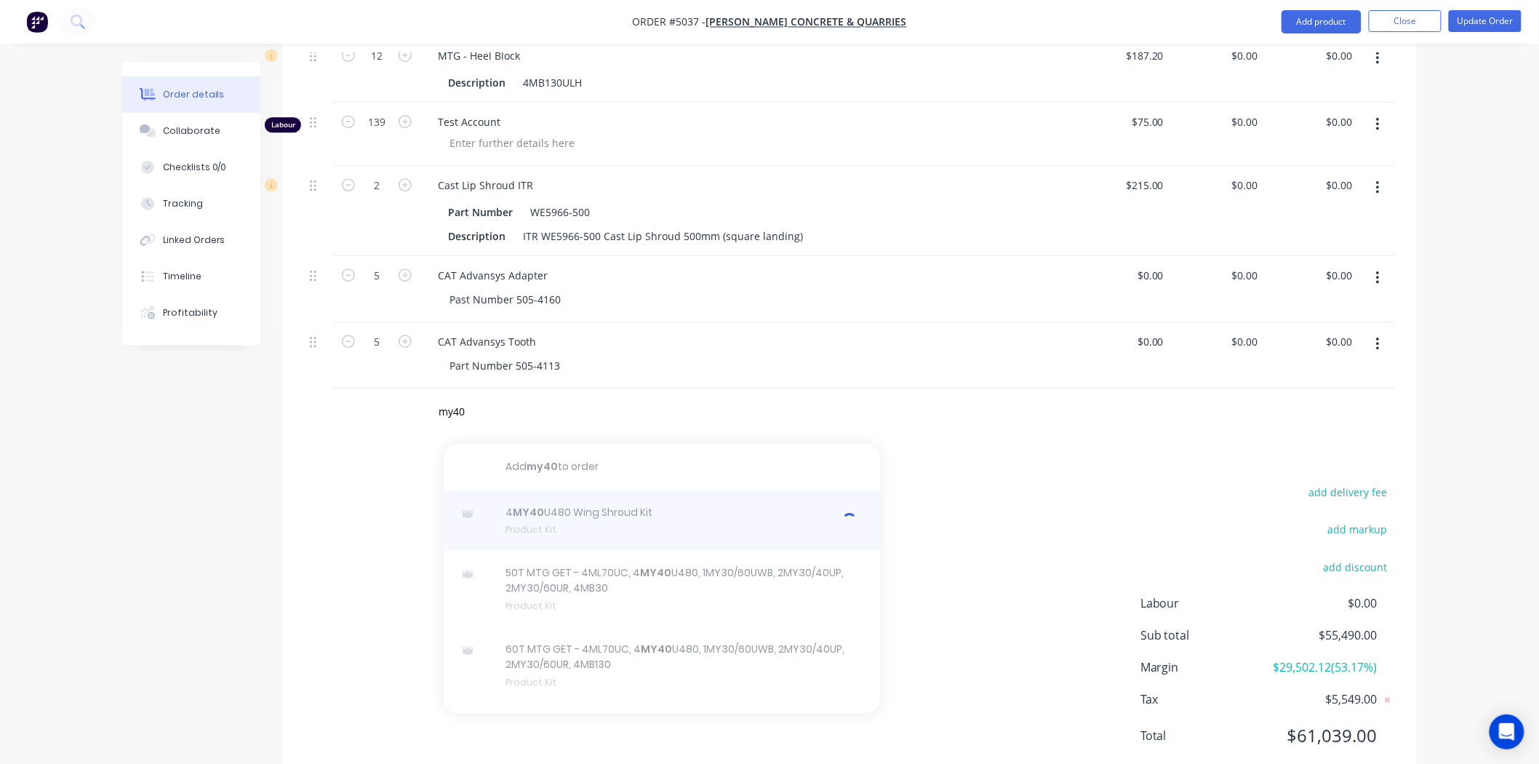
click at [609, 490] on div at bounding box center [662, 520] width 436 height 61
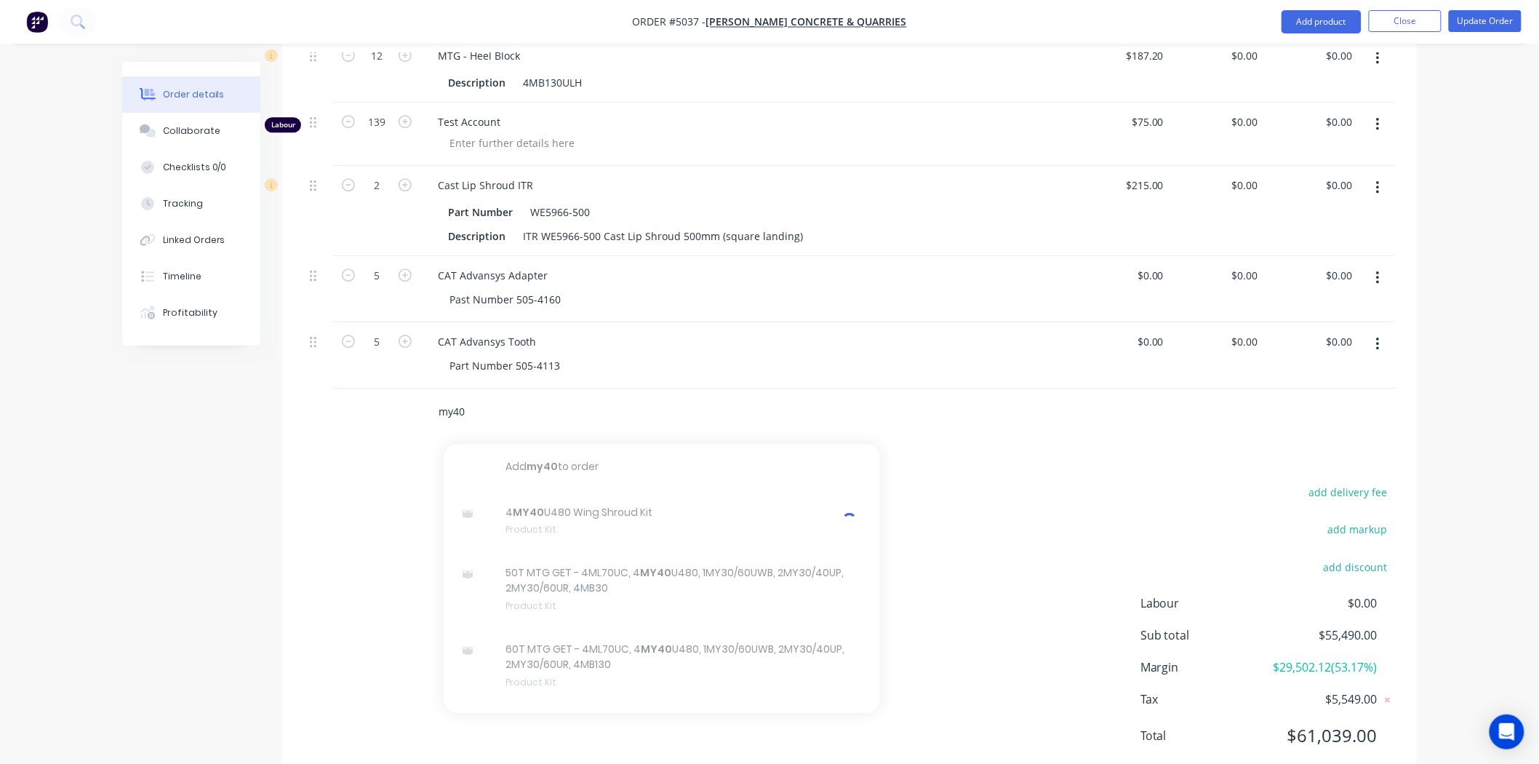
click at [508, 397] on input "my40" at bounding box center [583, 411] width 291 height 29
click at [553, 397] on input "text" at bounding box center [583, 411] width 291 height 29
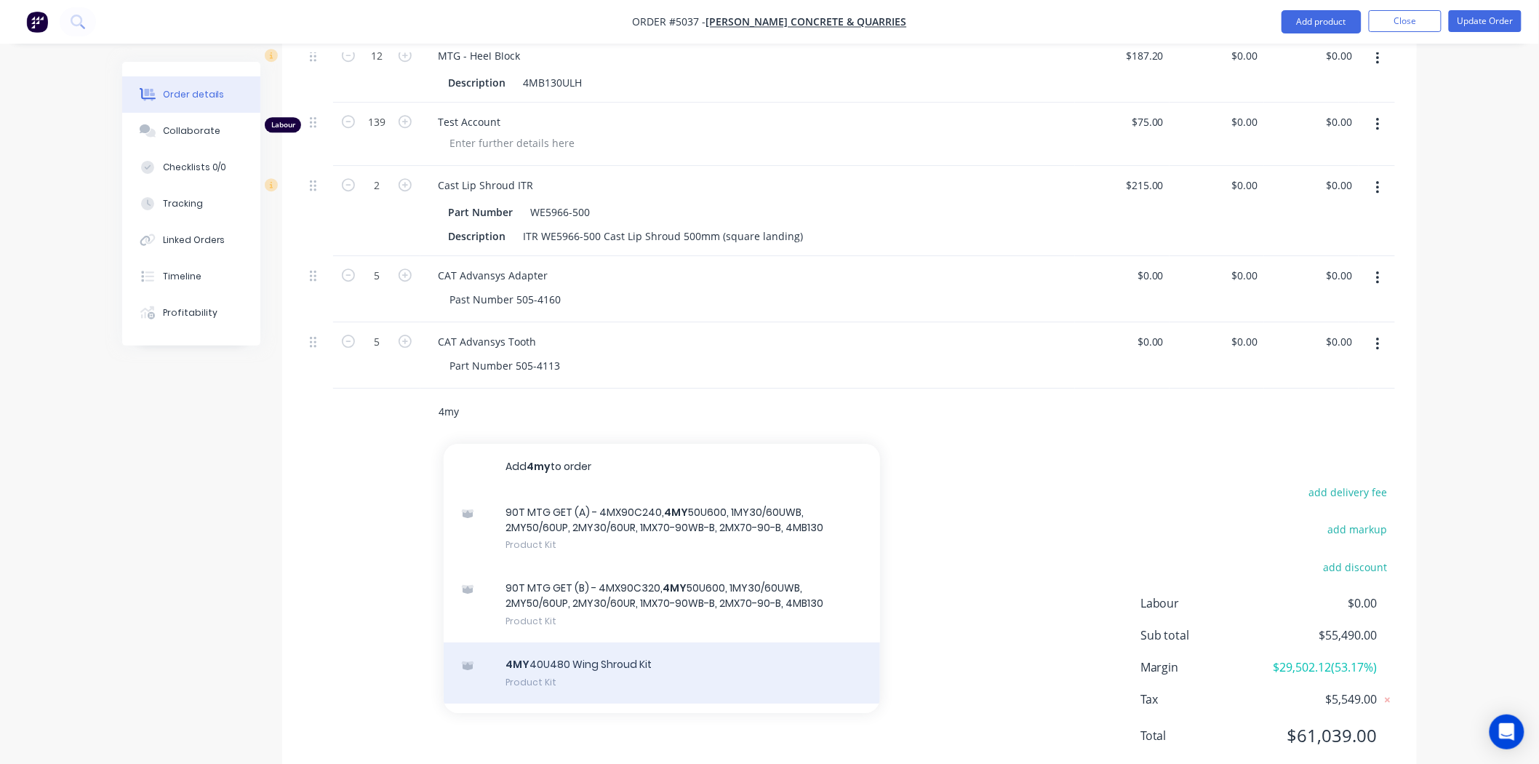
type input "4my"
click at [648, 642] on div "4MY 40U480 Wing Shroud Kit Product Kit" at bounding box center [662, 672] width 436 height 61
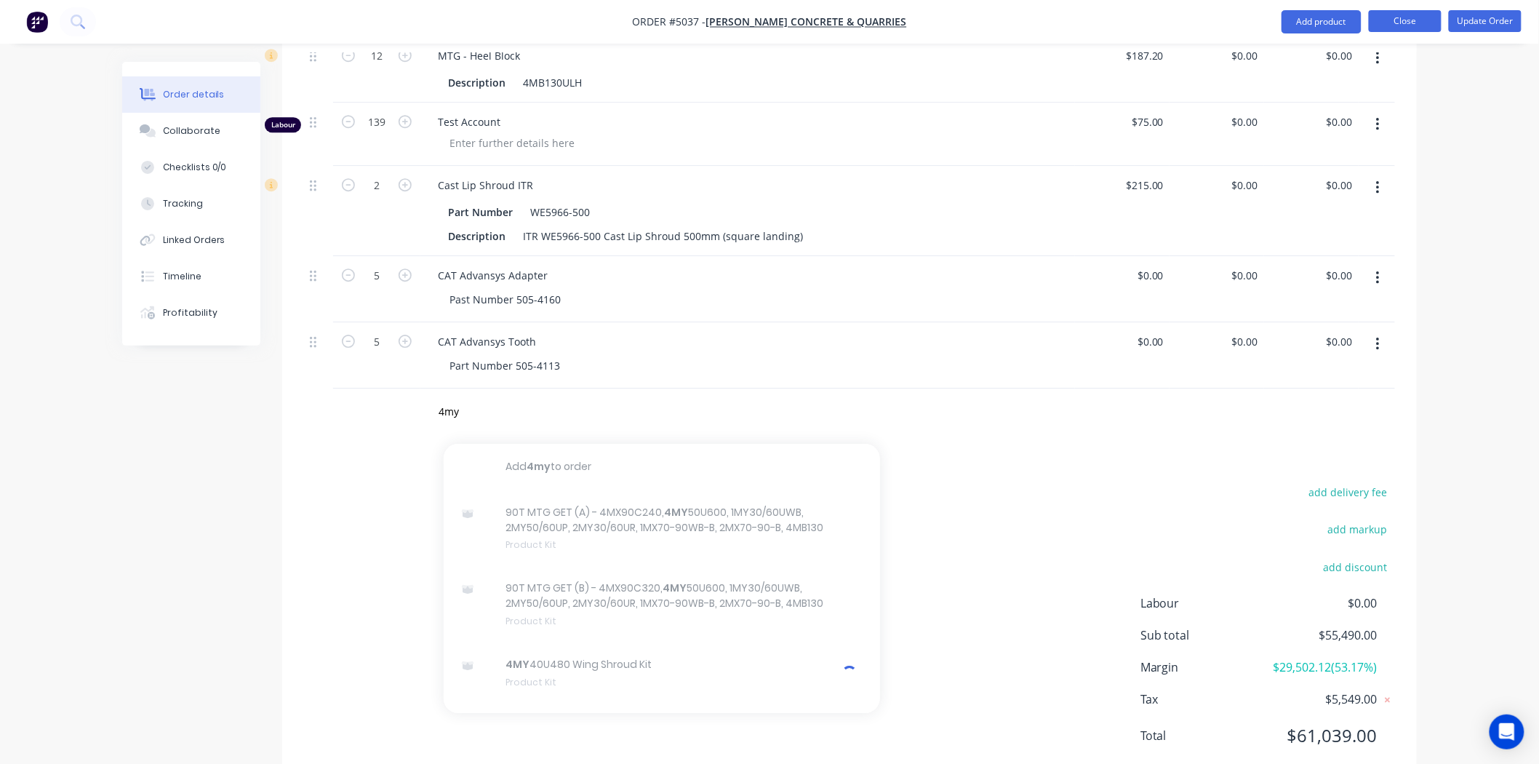
click at [1394, 23] on button "Close" at bounding box center [1405, 21] width 73 height 22
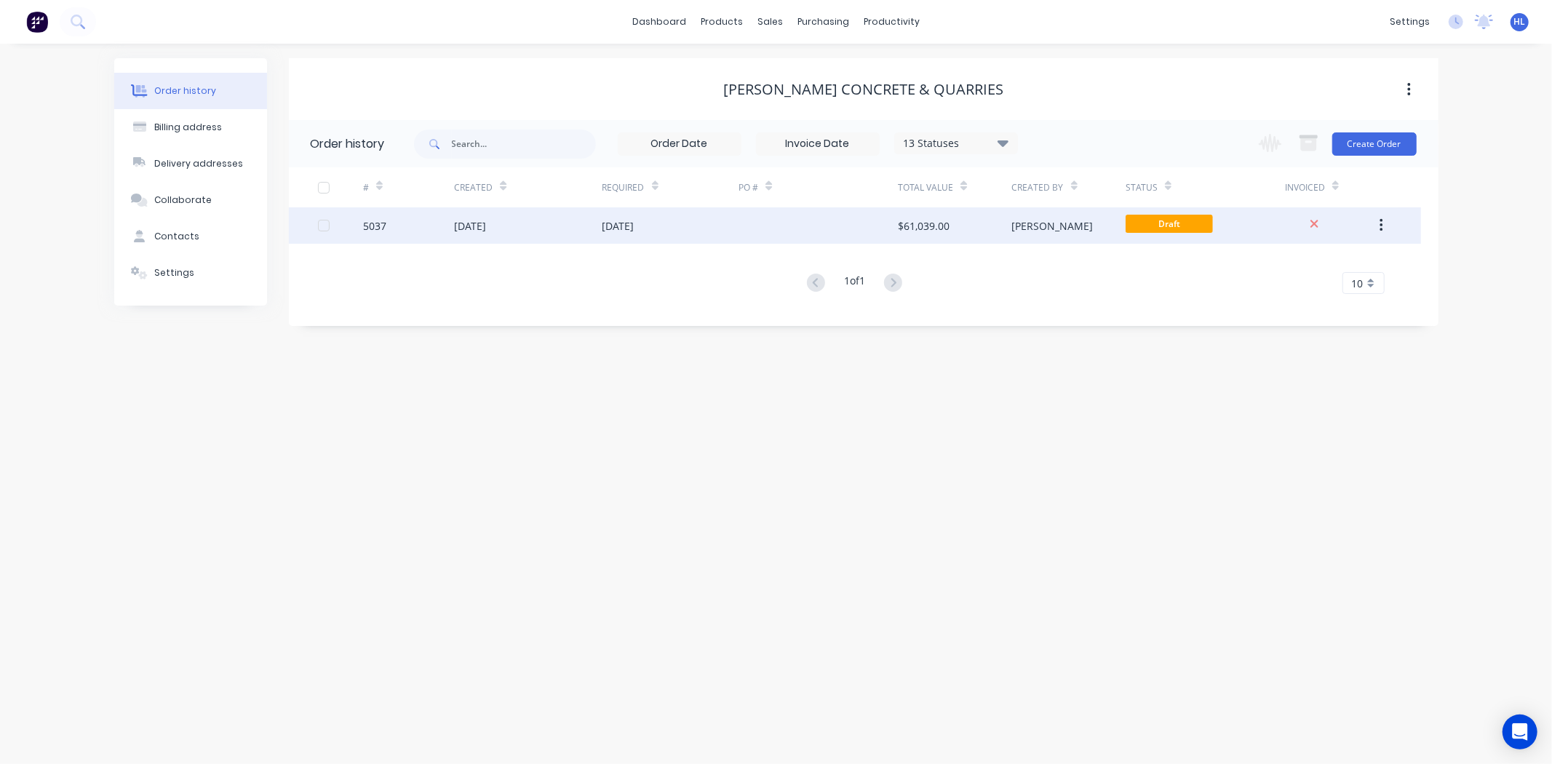
click at [648, 242] on div "[DATE]" at bounding box center [670, 225] width 137 height 36
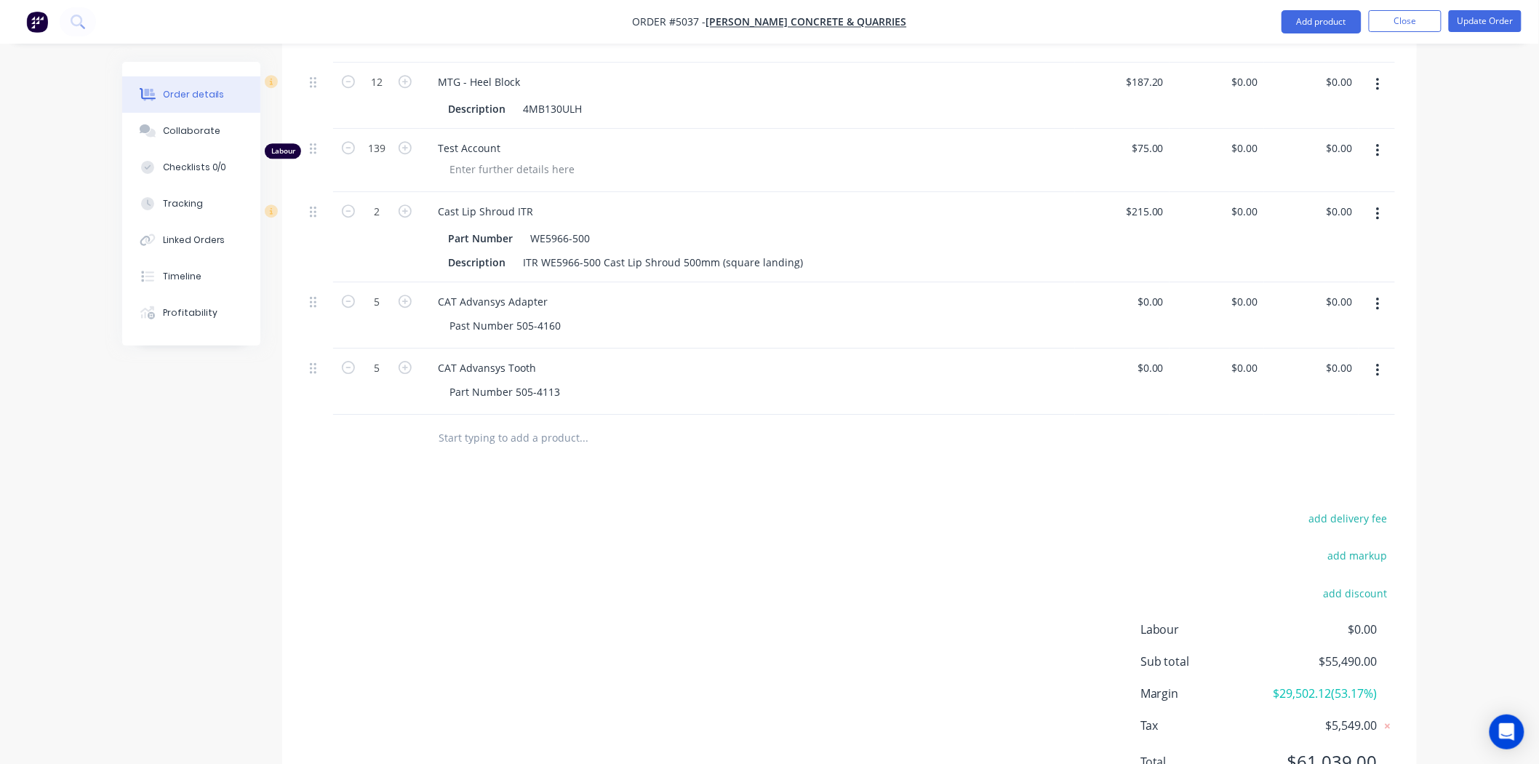
scroll to position [1709, 0]
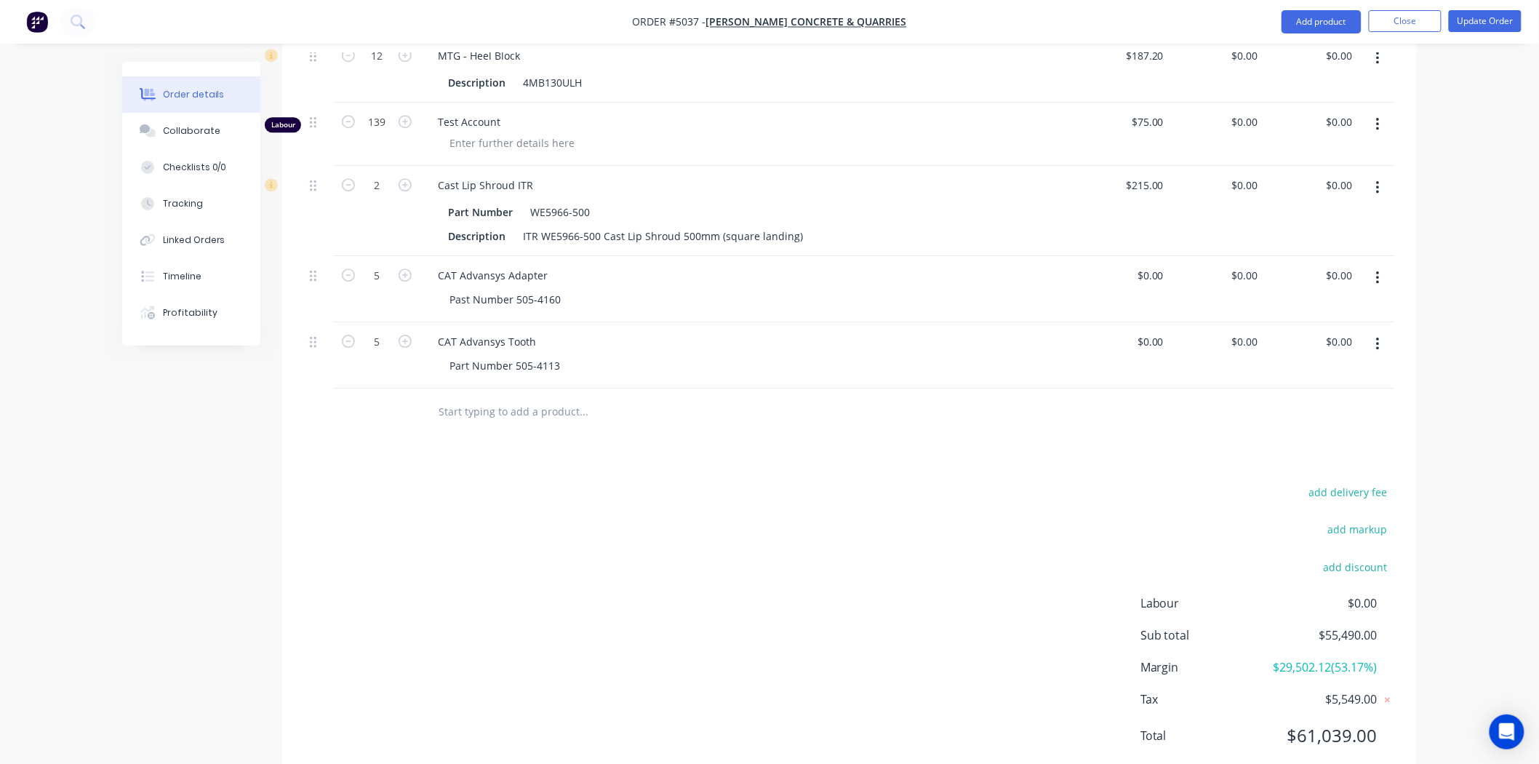
click at [531, 397] on input "text" at bounding box center [583, 411] width 291 height 29
type input "$"
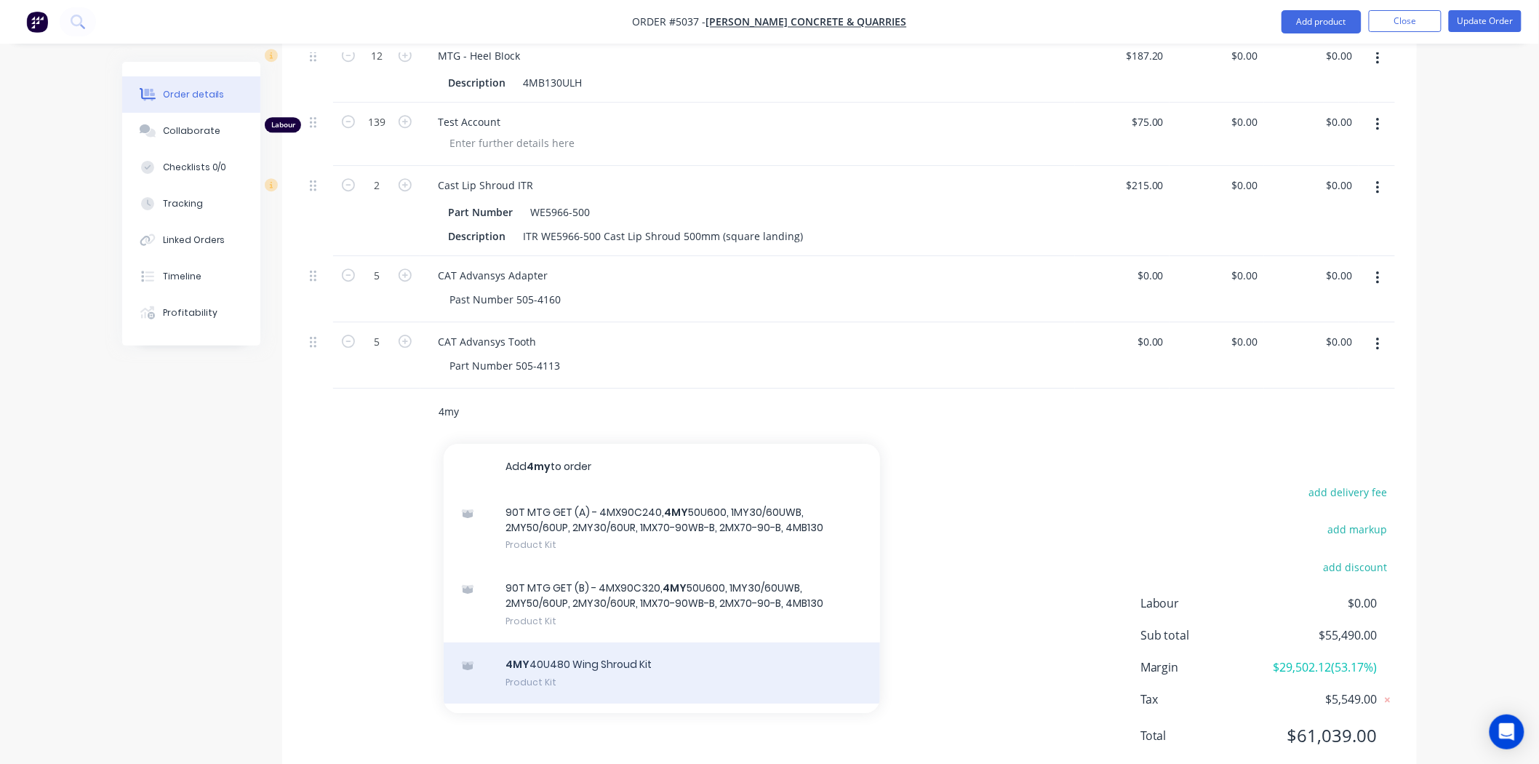
type input "4my"
click at [628, 642] on div "4MY 40U480 Wing Shroud Kit Product Kit" at bounding box center [662, 672] width 436 height 61
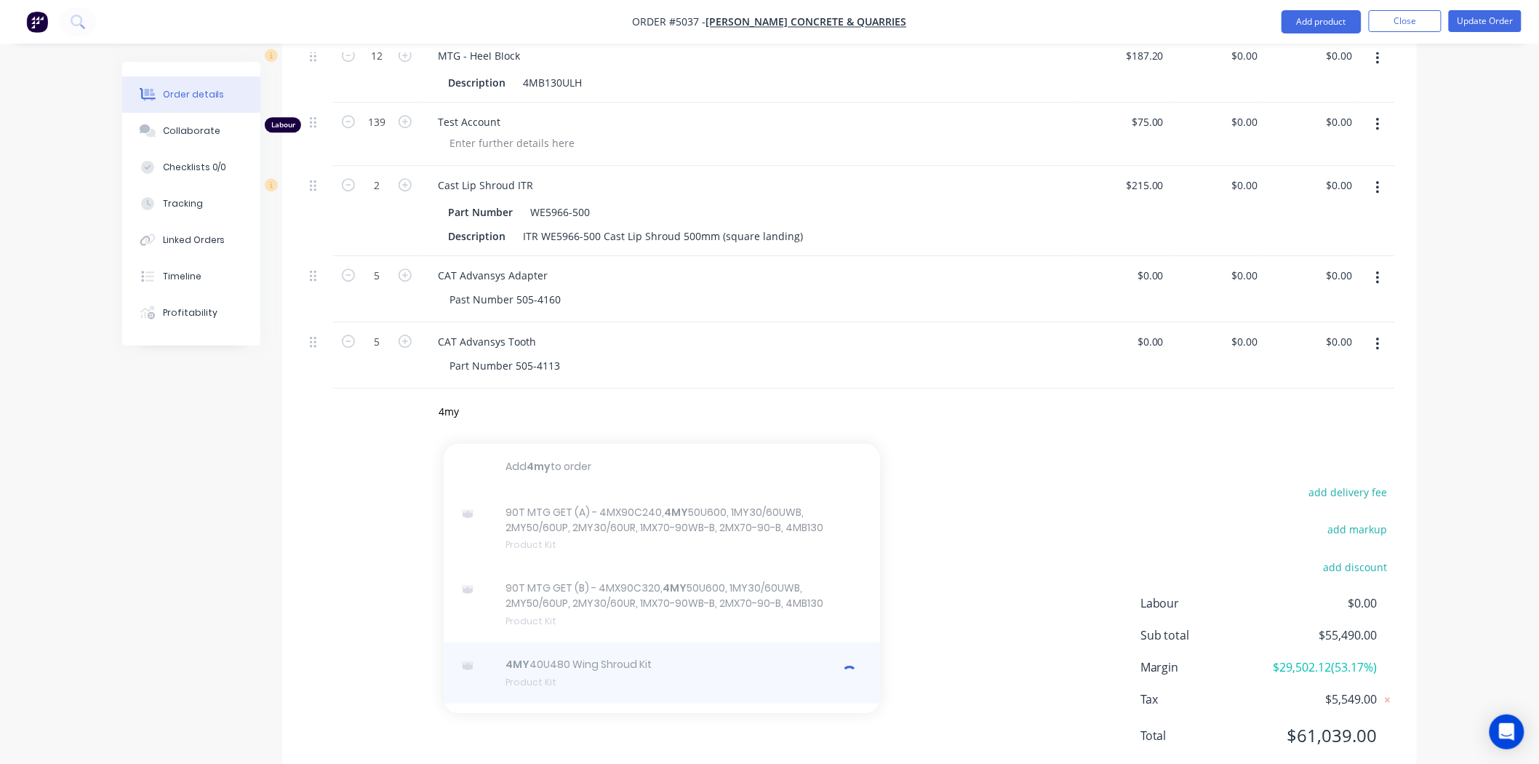
drag, startPoint x: 791, startPoint y: 620, endPoint x: 797, endPoint y: 615, distance: 7.9
click at [791, 642] on div at bounding box center [662, 672] width 436 height 61
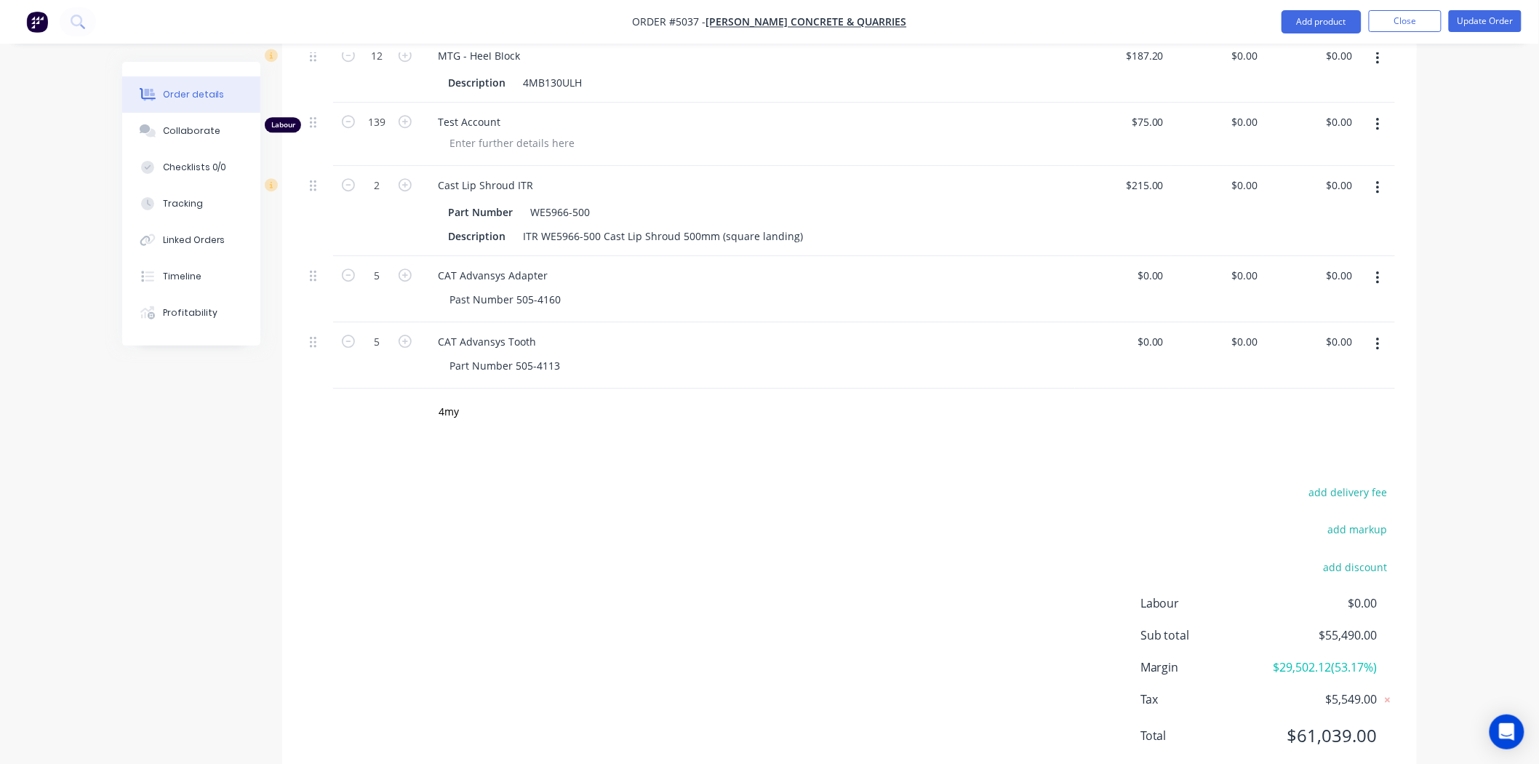
click at [1021, 482] on div "add delivery fee add markup add discount Labour $0.00 Sub total $55,490.00 Marg…" at bounding box center [849, 622] width 1091 height 281
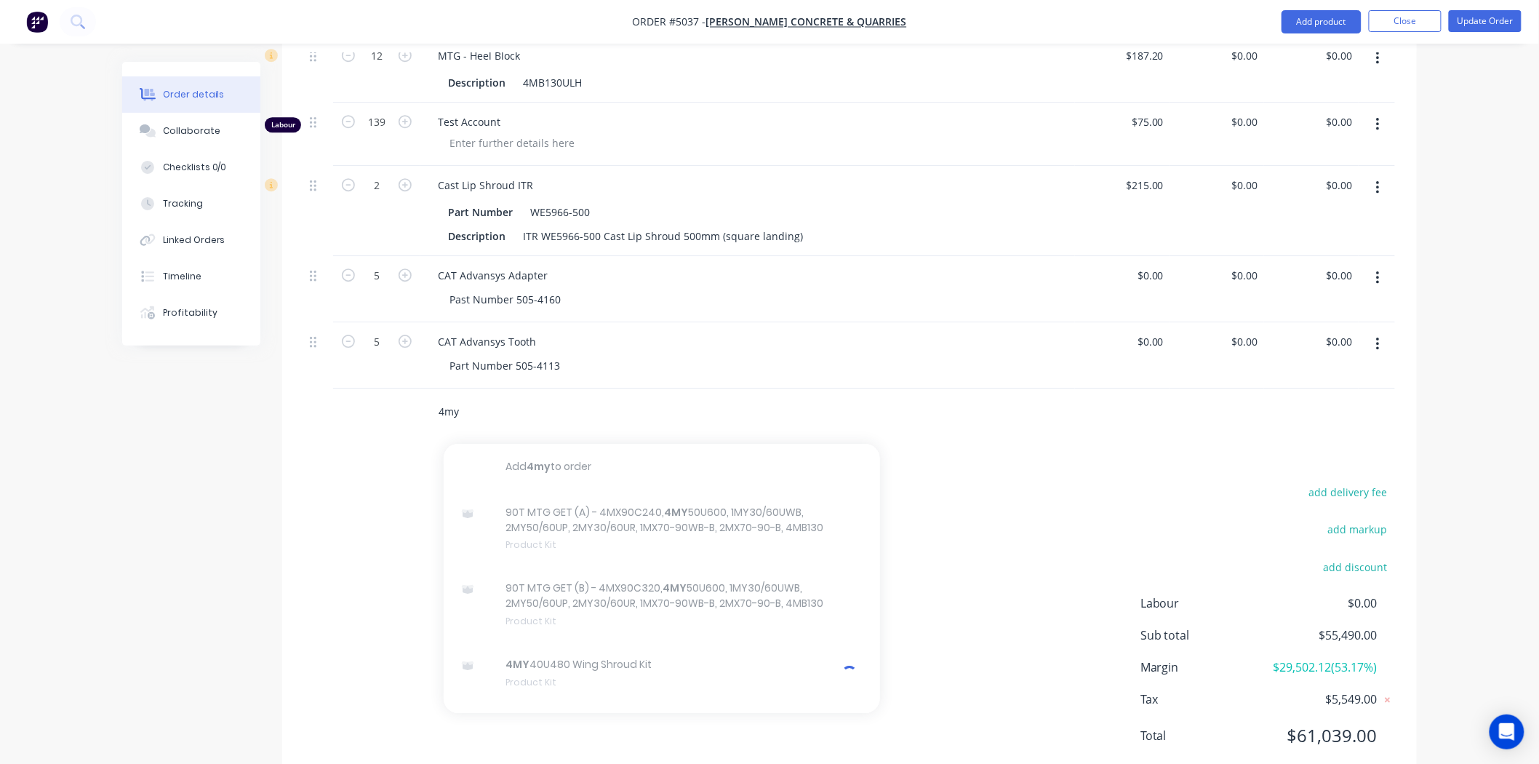
drag, startPoint x: 525, startPoint y: 343, endPoint x: 255, endPoint y: 345, distance: 270.6
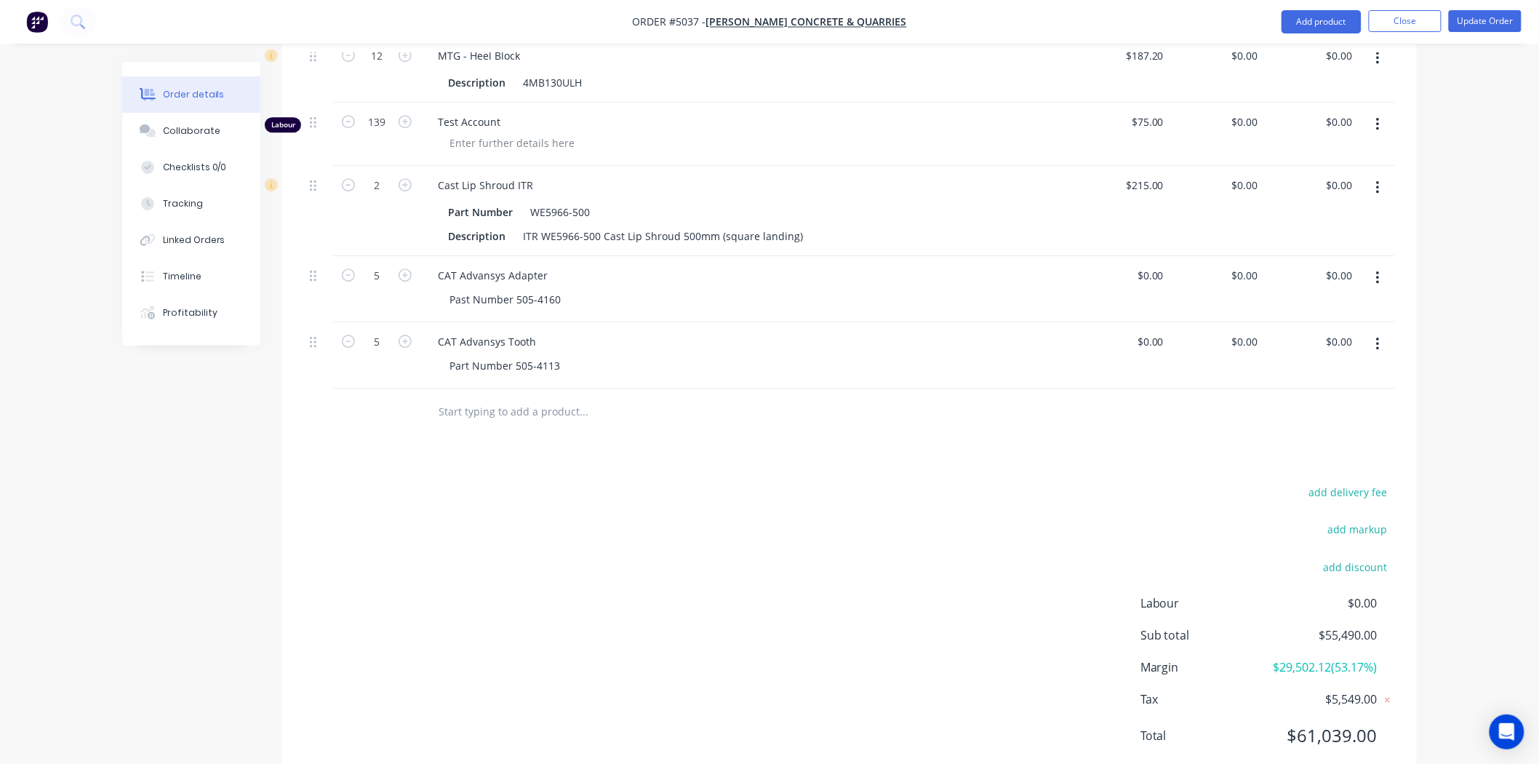
drag, startPoint x: 481, startPoint y: 377, endPoint x: 497, endPoint y: 362, distance: 22.1
click at [499, 397] on input "text" at bounding box center [583, 411] width 291 height 29
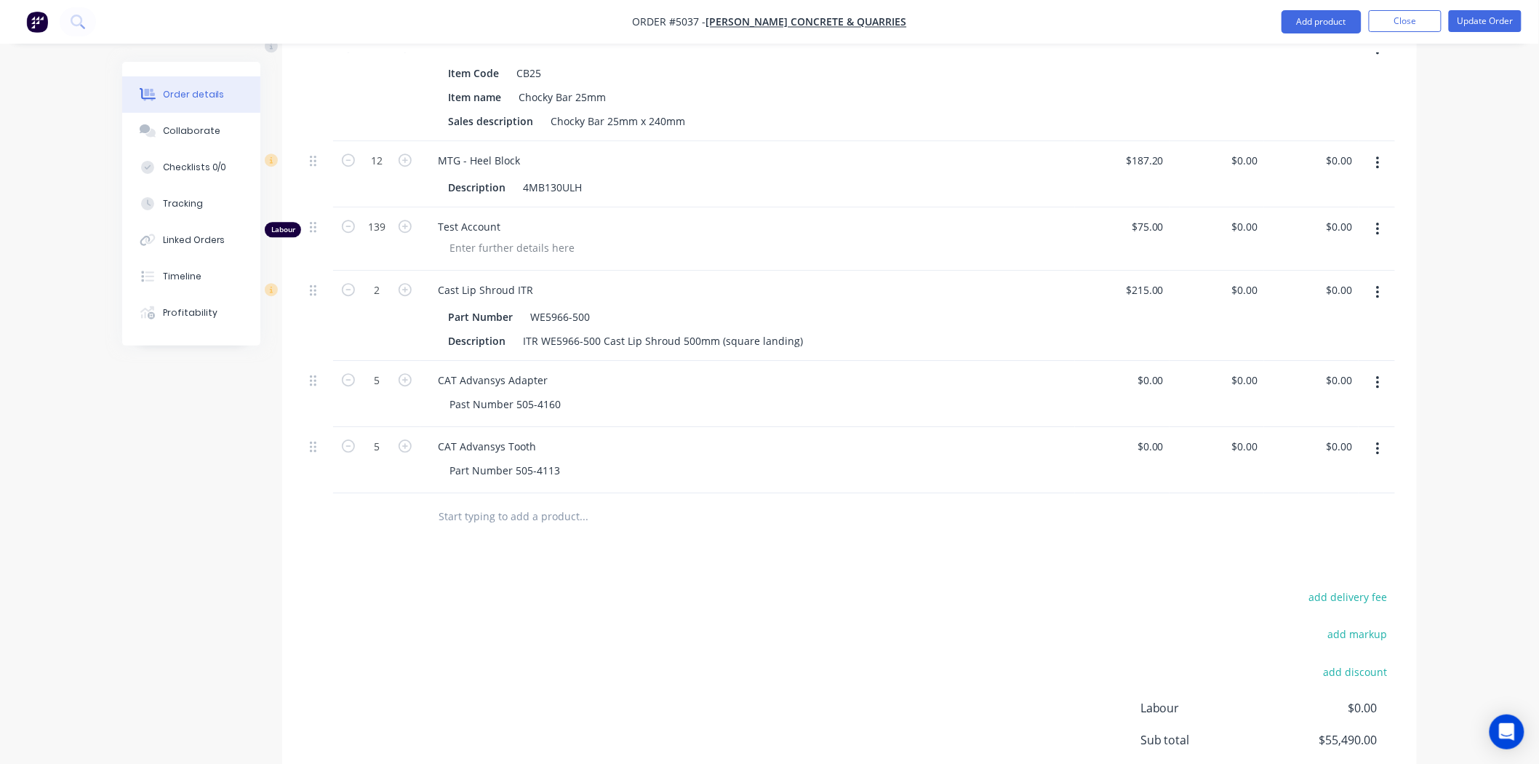
scroll to position [1709, 0]
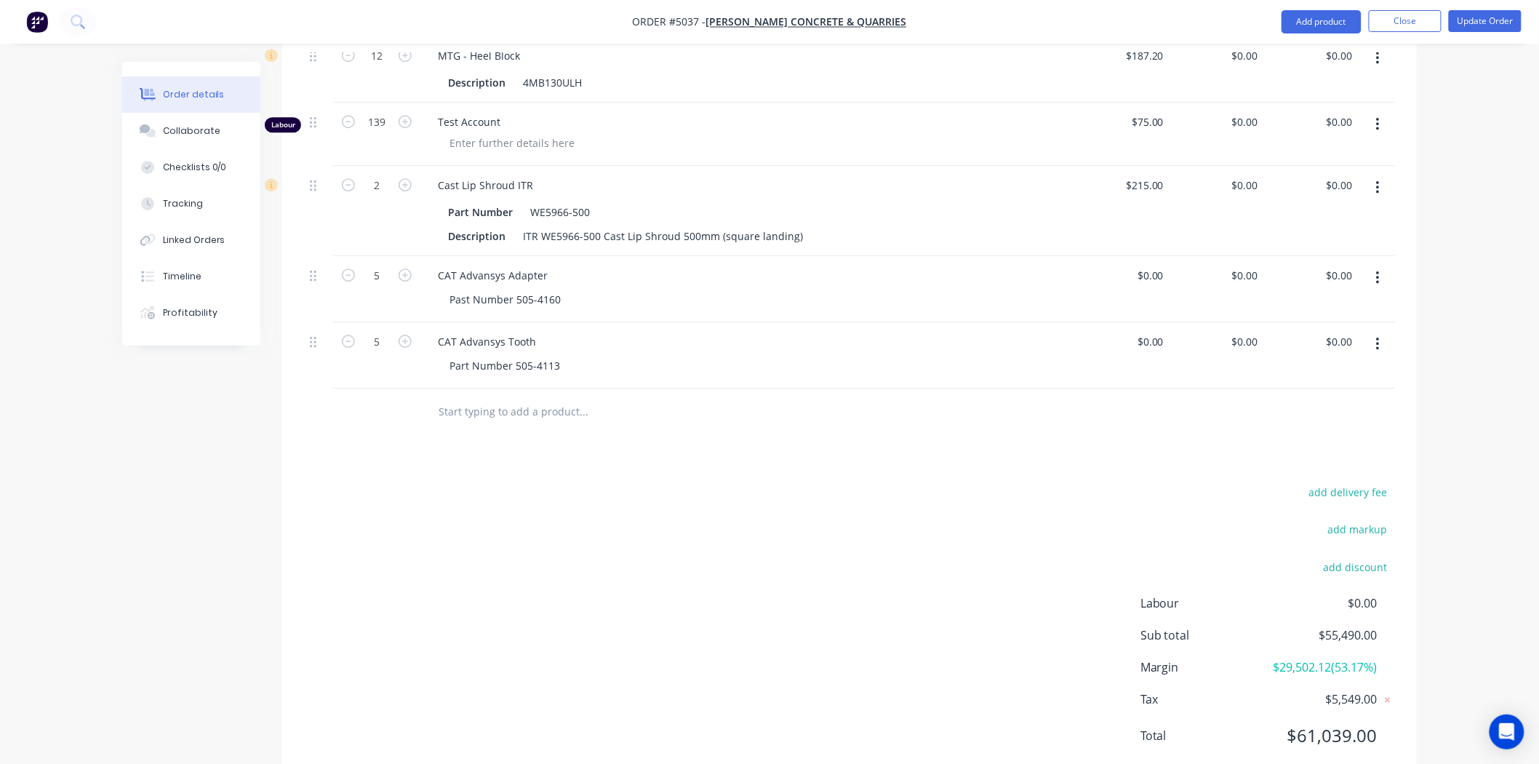
click at [583, 397] on input "text" at bounding box center [583, 411] width 291 height 29
click at [532, 397] on input "text" at bounding box center [583, 411] width 291 height 29
paste input "2MY30/40UP"
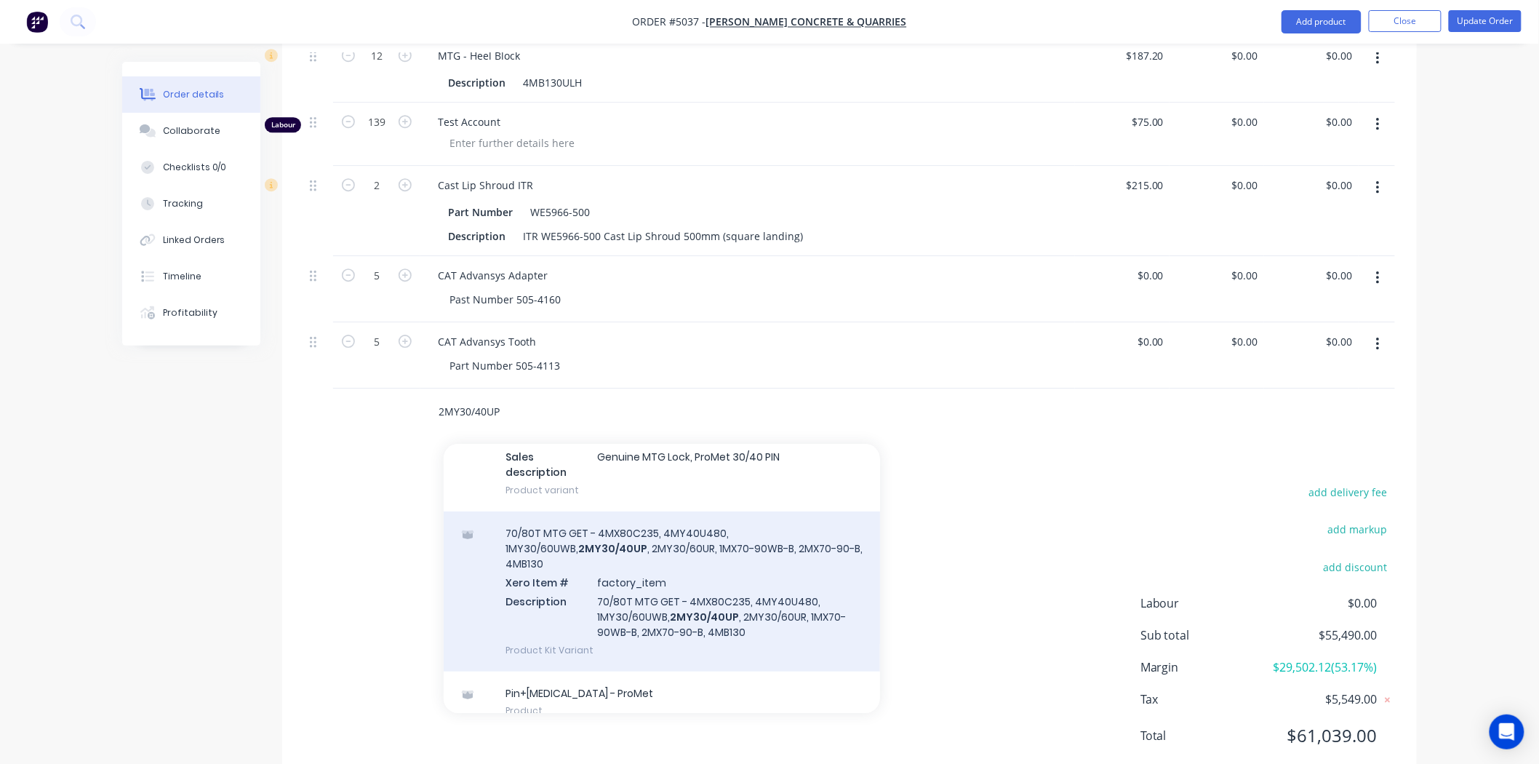
scroll to position [404, 0]
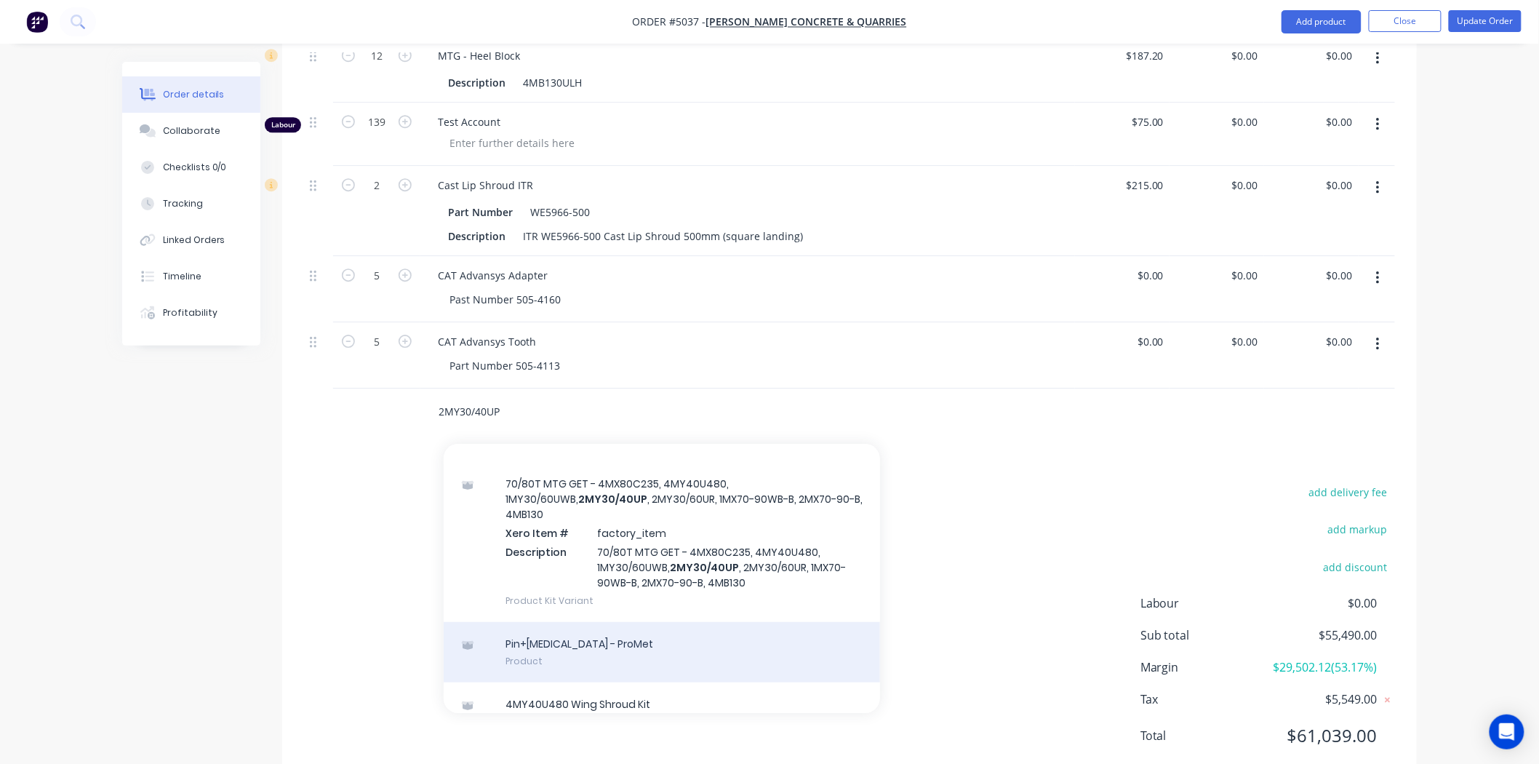
type input "2MY30/40UP"
click at [666, 622] on div "Pin+Retainer - ProMet Product" at bounding box center [662, 652] width 436 height 61
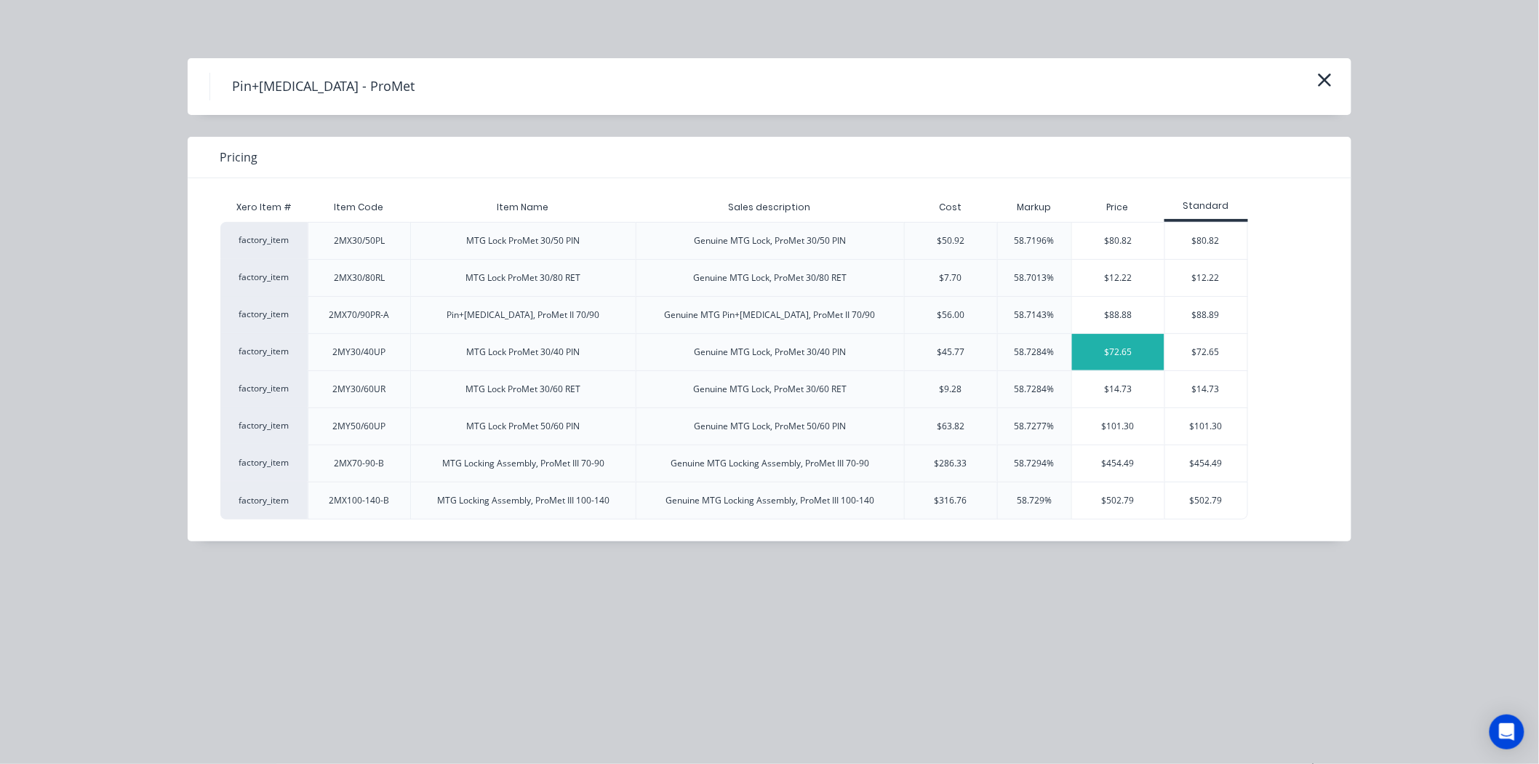
click at [1114, 355] on div "$72.65" at bounding box center [1118, 352] width 92 height 36
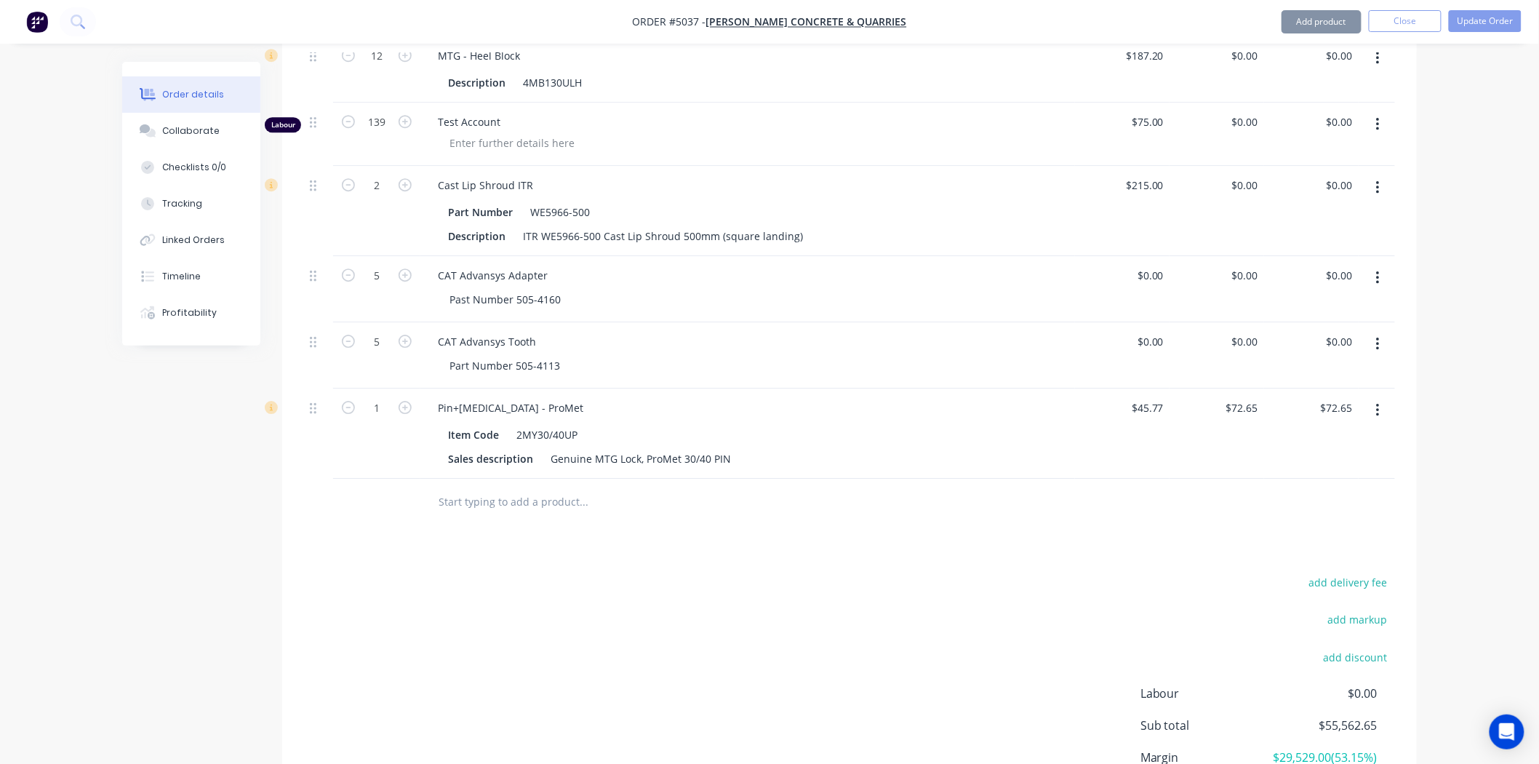
click at [490, 487] on input "text" at bounding box center [583, 501] width 291 height 29
paste input "2MY30/40UP"
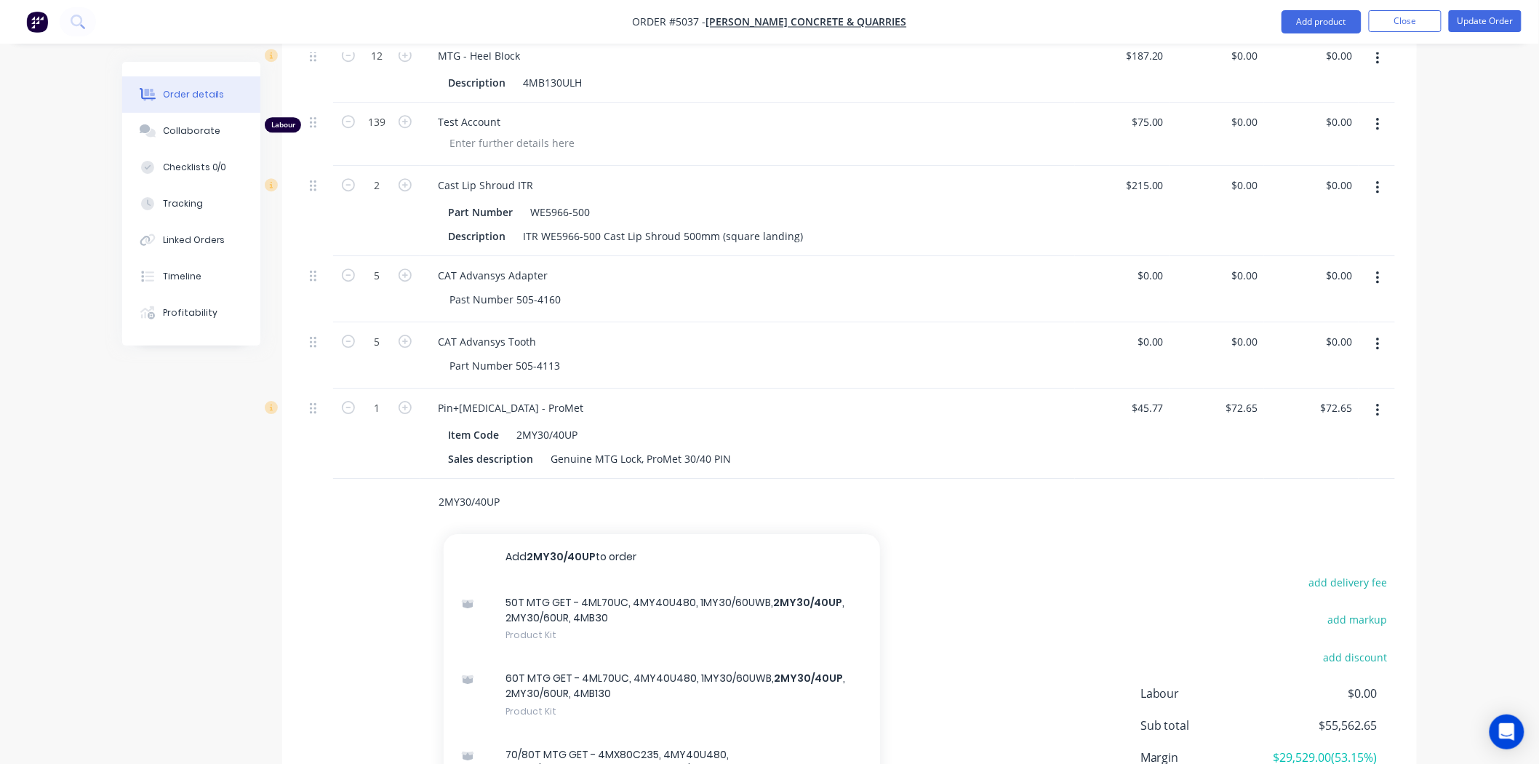
scroll to position [404, 0]
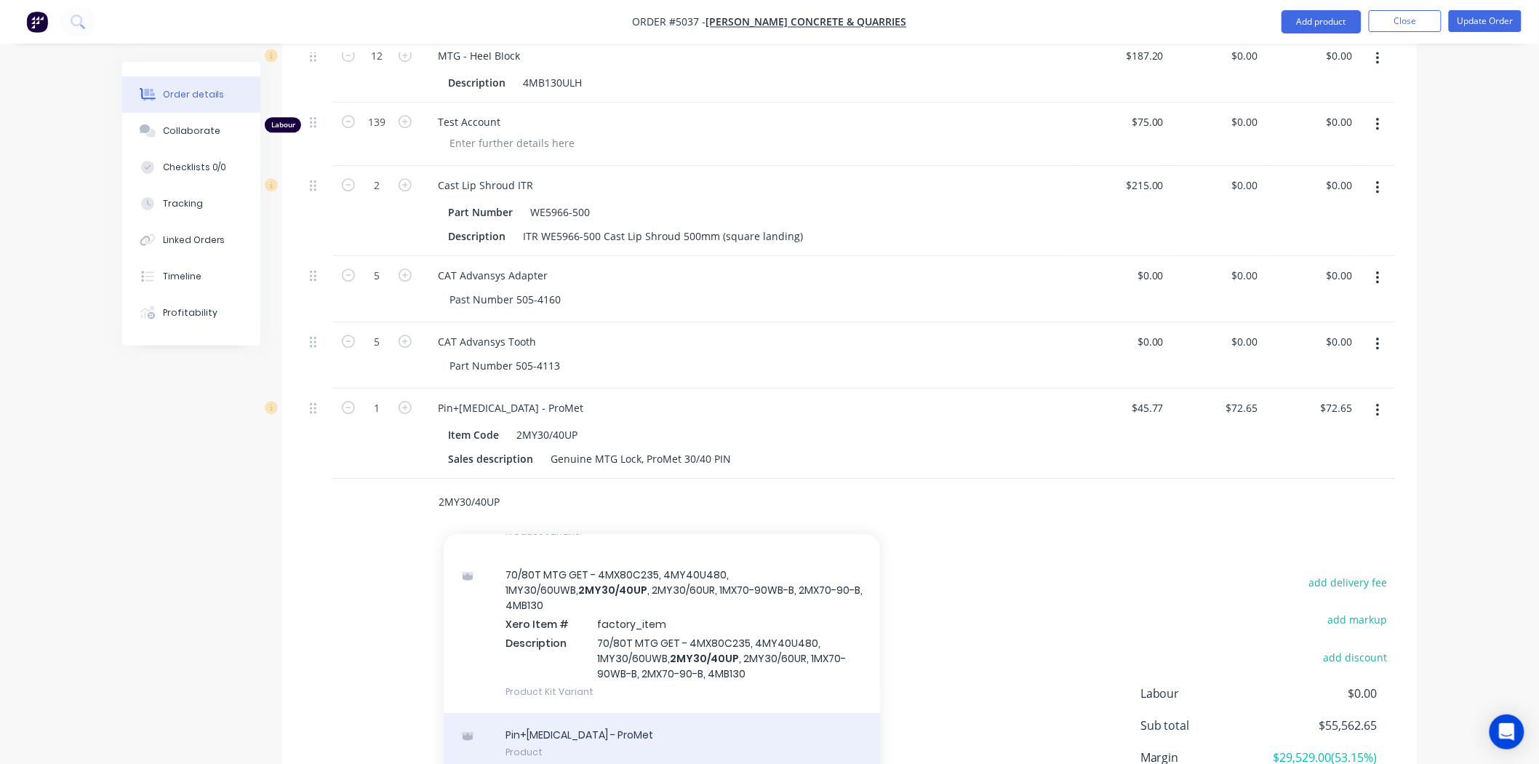
type input "2MY30/40UP"
click at [627, 713] on div "Pin+Retainer - ProMet Product" at bounding box center [662, 743] width 436 height 61
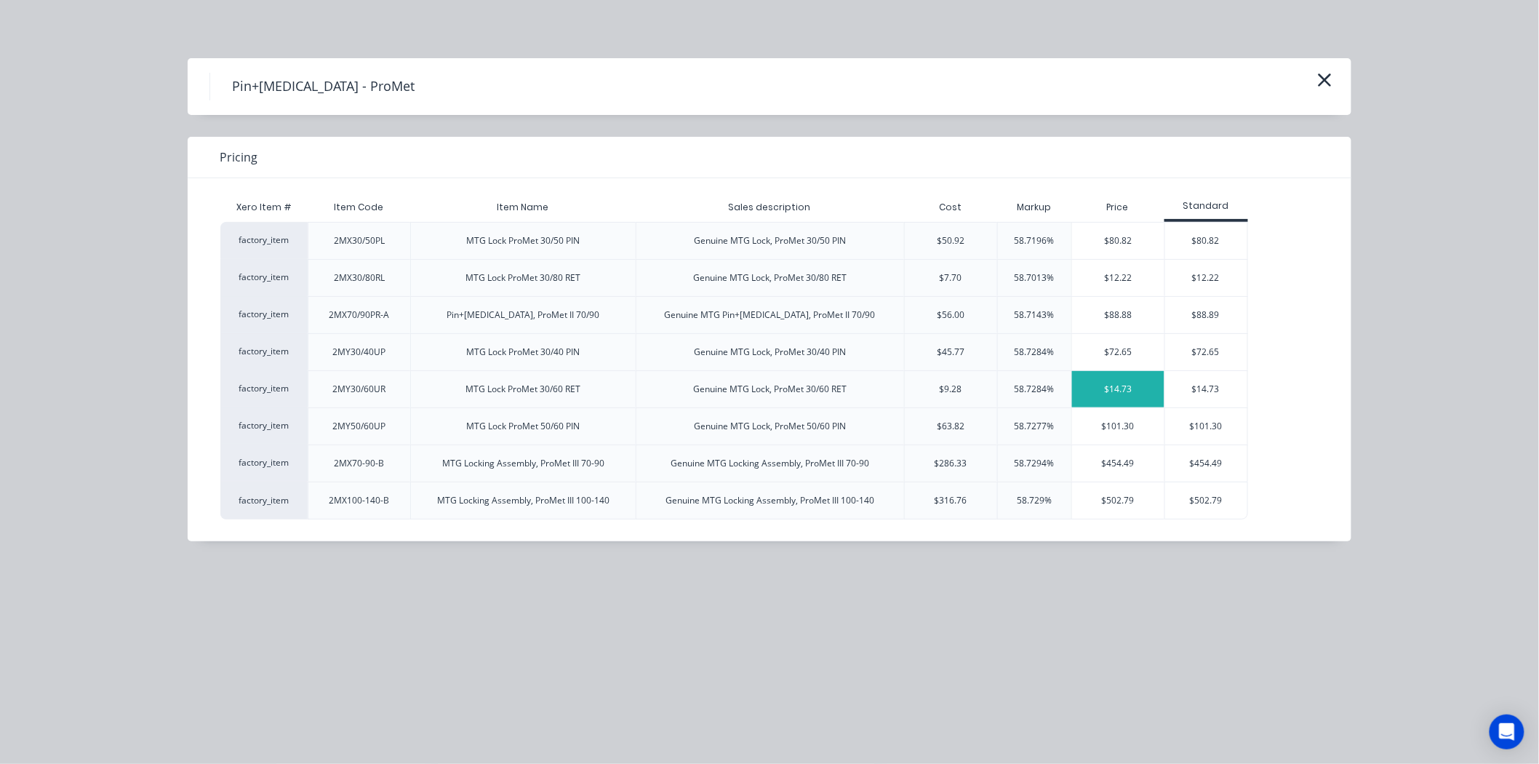
click at [1116, 398] on div "$14.73" at bounding box center [1118, 389] width 92 height 36
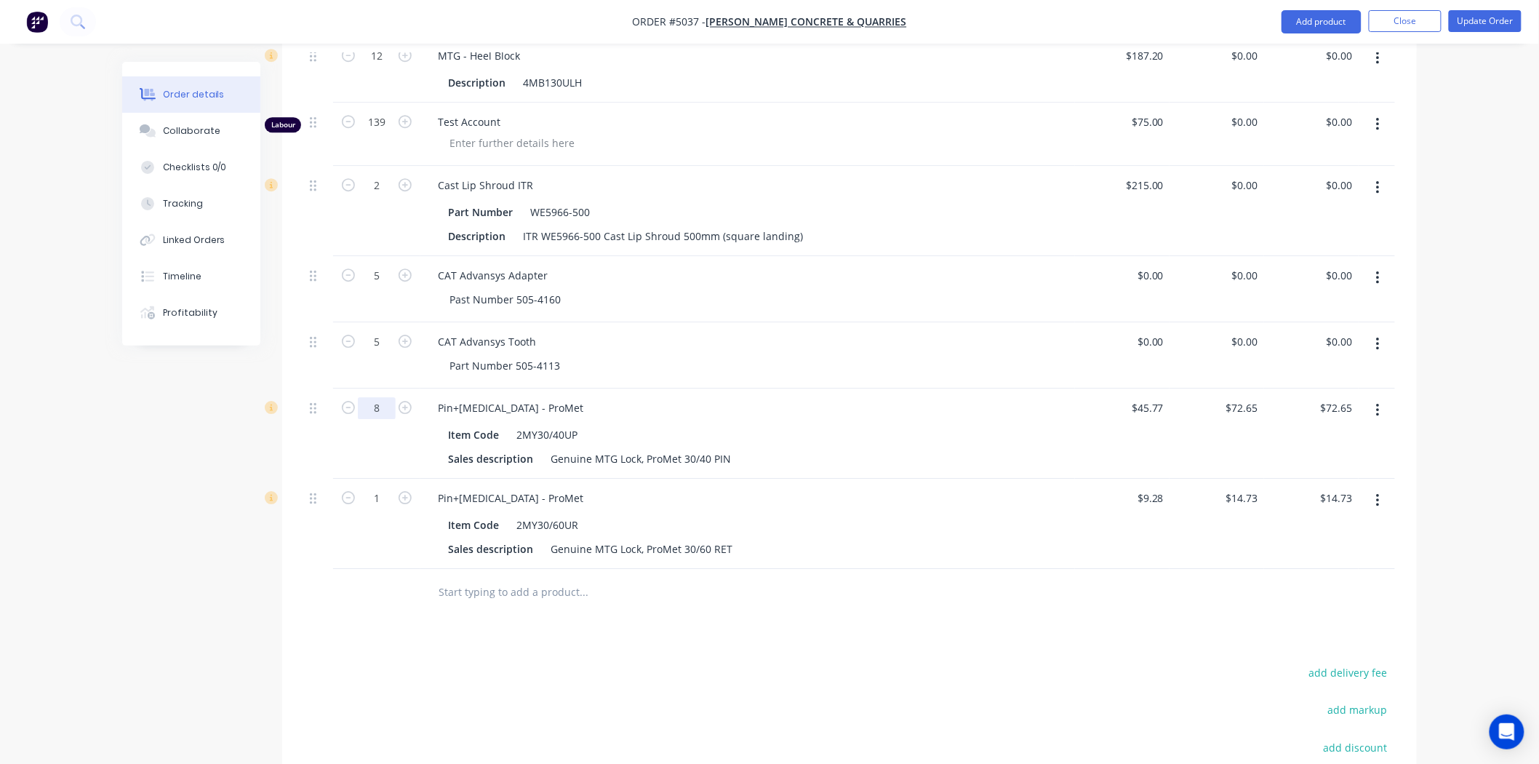
type input "8"
type input "$581.20"
drag, startPoint x: 397, startPoint y: 563, endPoint x: 386, endPoint y: 461, distance: 102.5
type input "8"
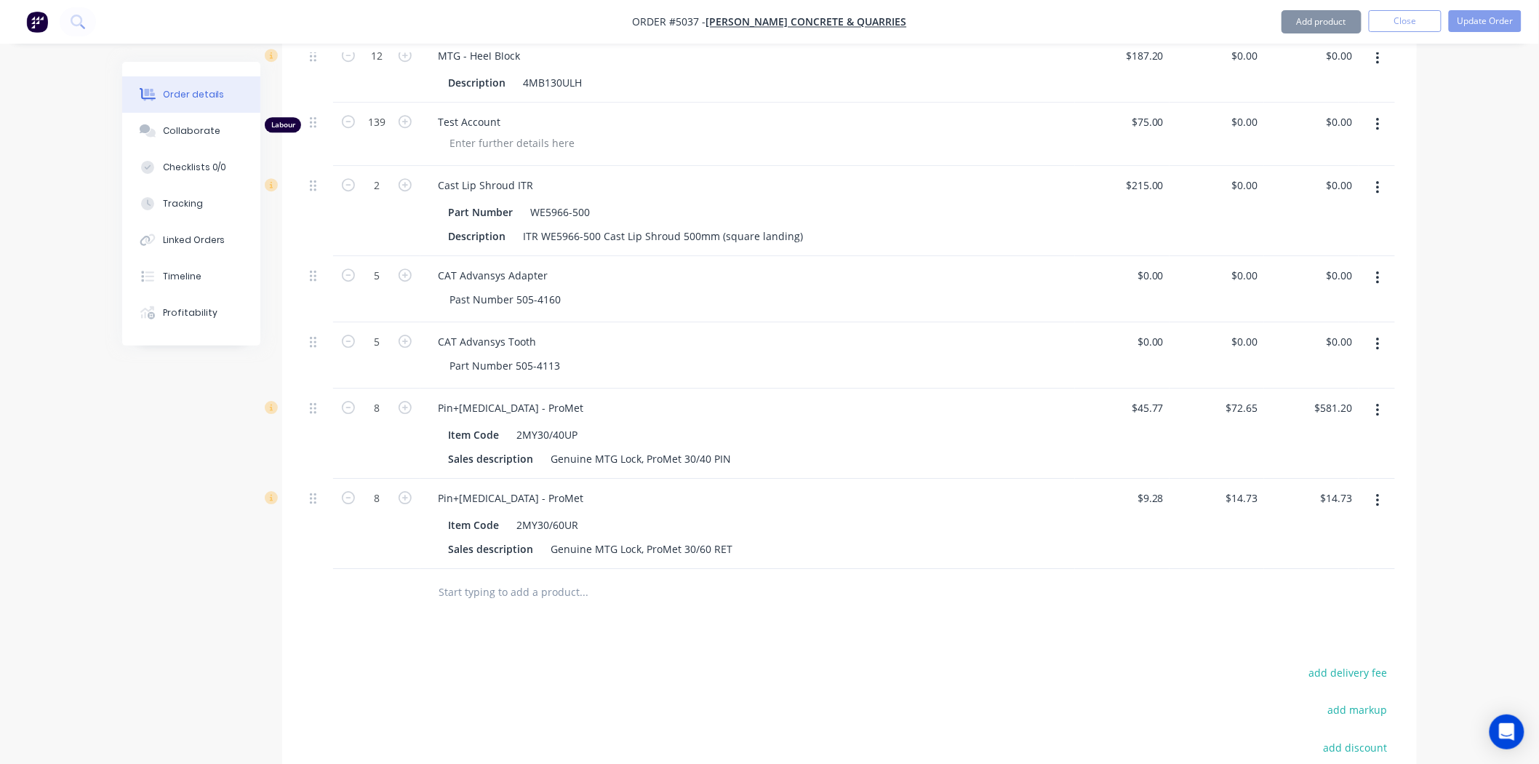
type input "$117.84"
click at [1245, 397] on input "72.65" at bounding box center [1247, 407] width 33 height 21
type input "$0.00"
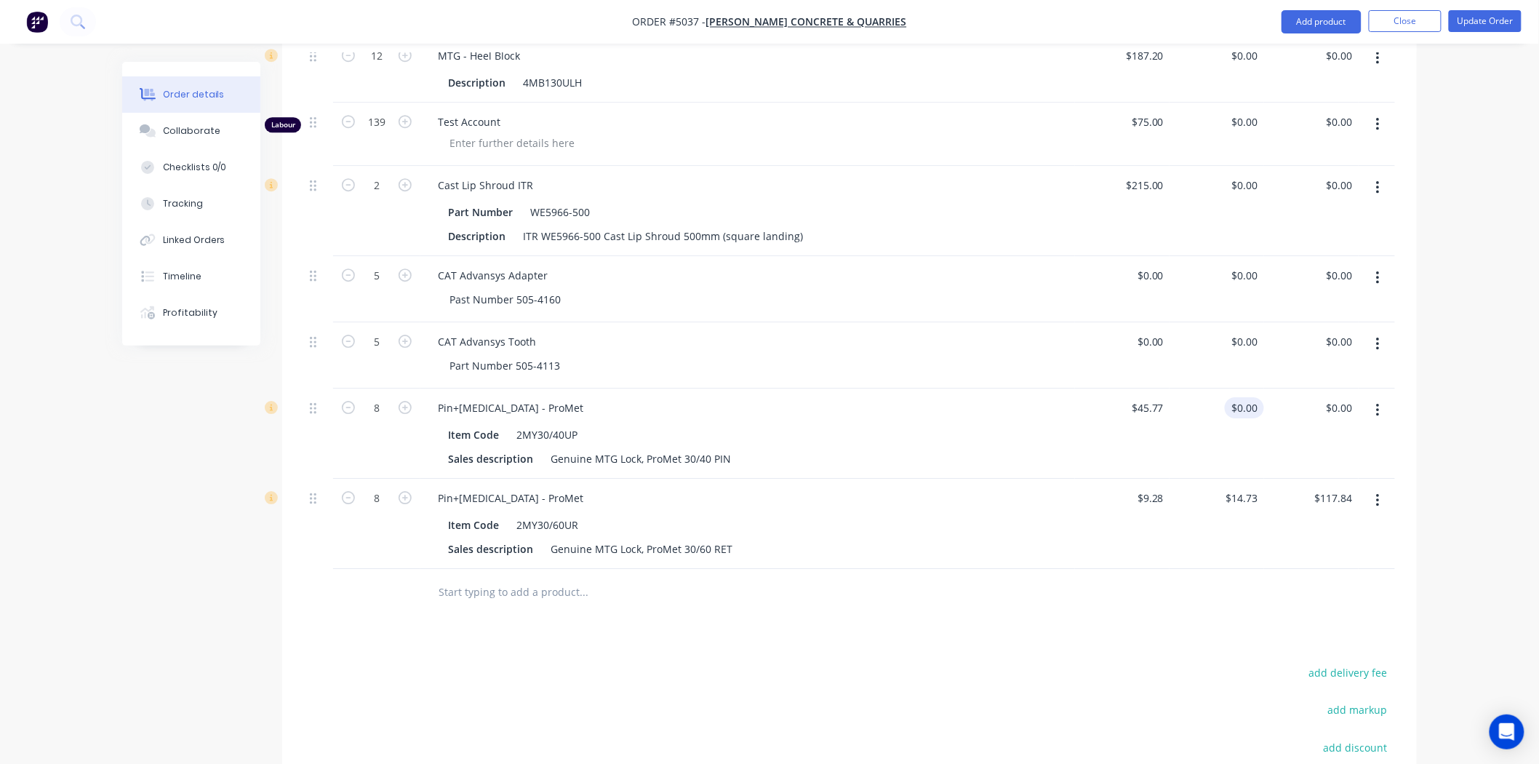
click at [1234, 487] on input "14.73" at bounding box center [1244, 497] width 39 height 21
type input "$0.00"
click at [1217, 569] on div at bounding box center [849, 592] width 1091 height 47
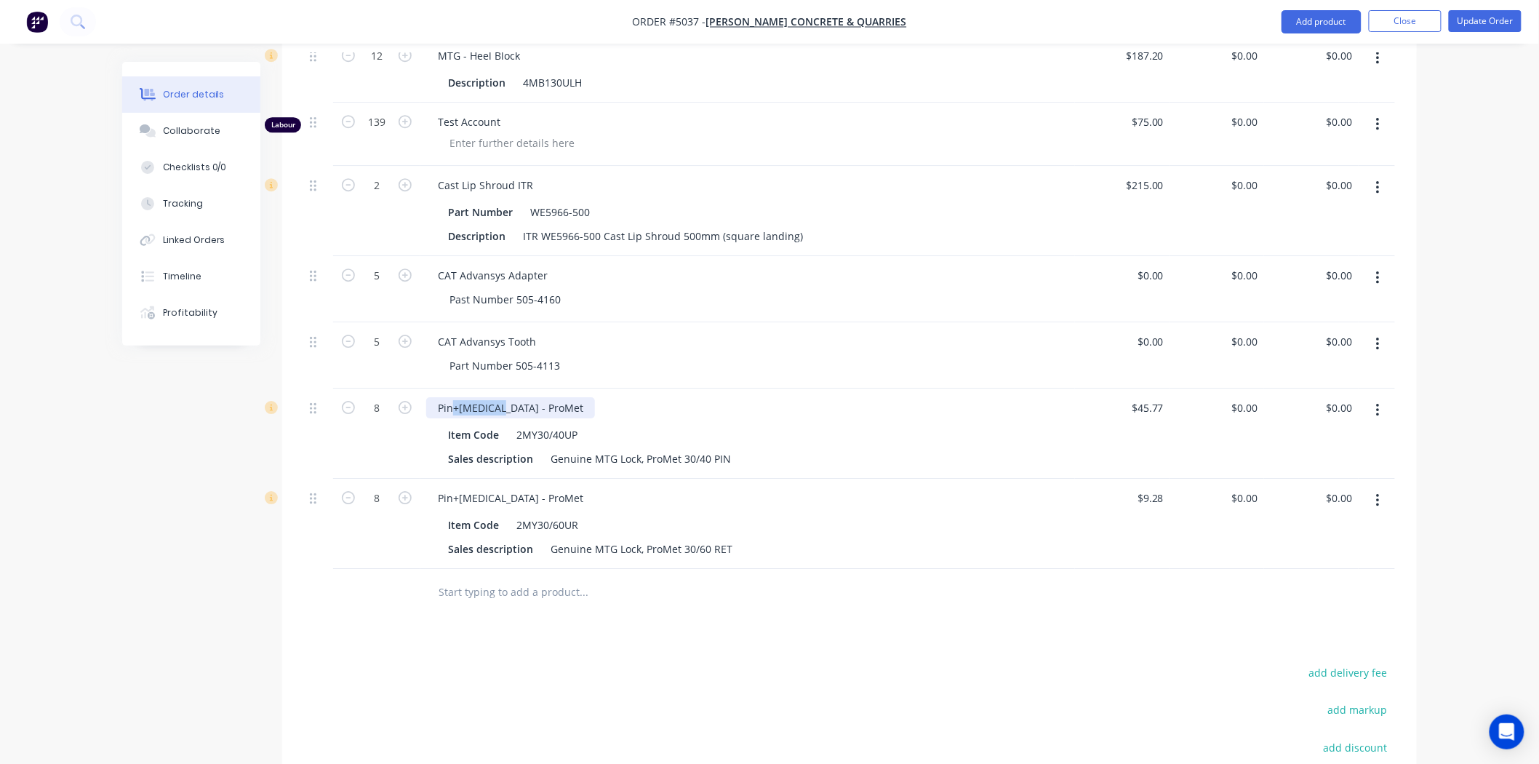
drag, startPoint x: 498, startPoint y: 346, endPoint x: 453, endPoint y: 343, distance: 45.2
click at [453, 397] on div "Pin+Retainer - ProMet" at bounding box center [510, 407] width 169 height 21
click at [460, 487] on div "Pin+Retainer - ProMet" at bounding box center [510, 497] width 169 height 21
drag, startPoint x: 460, startPoint y: 439, endPoint x: 417, endPoint y: 444, distance: 43.9
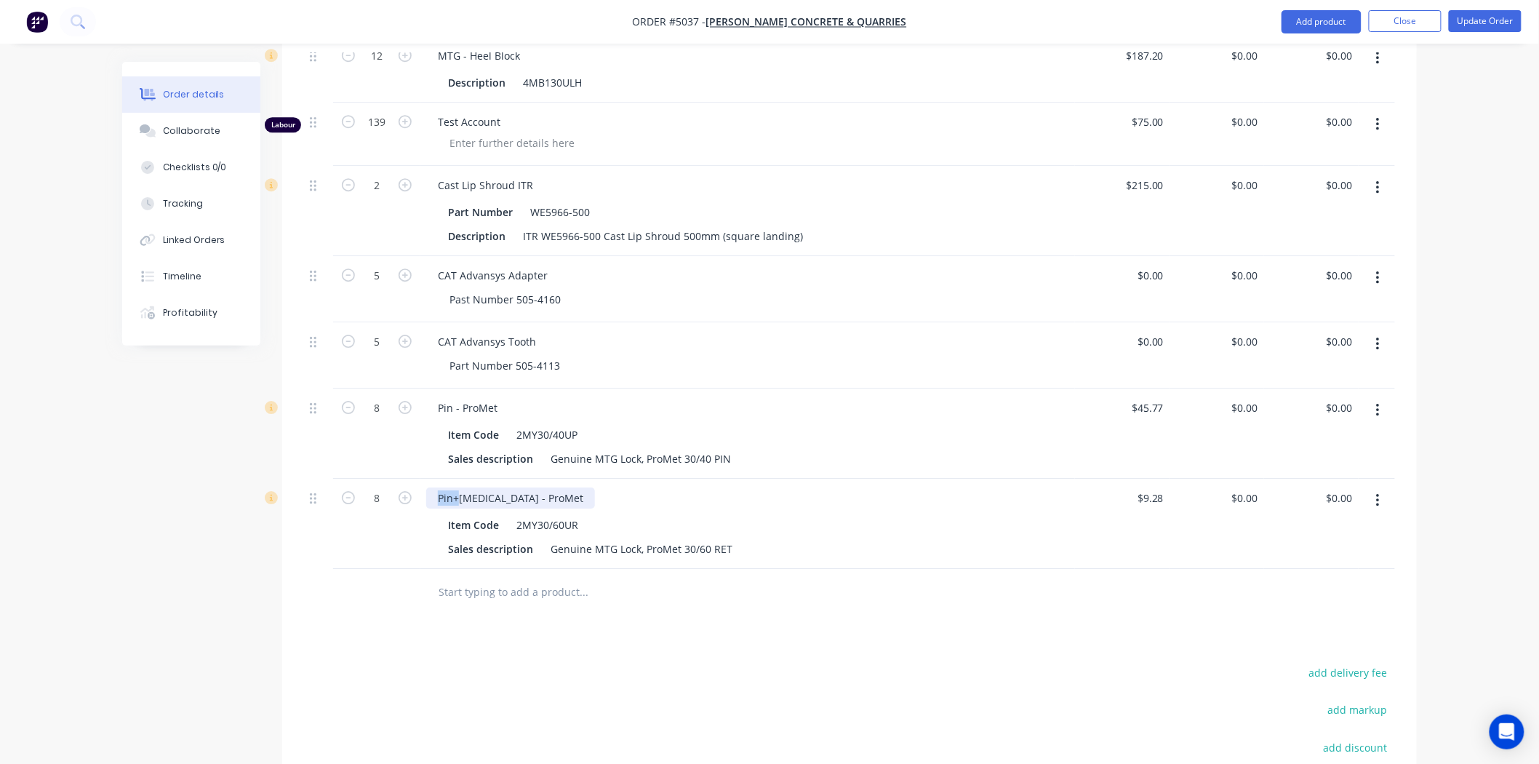
click at [417, 479] on div "8 Pin+Retainer - ProMet Item Code 2MY30/60UR Sales description Genuine MTG Lock…" at bounding box center [849, 524] width 1091 height 90
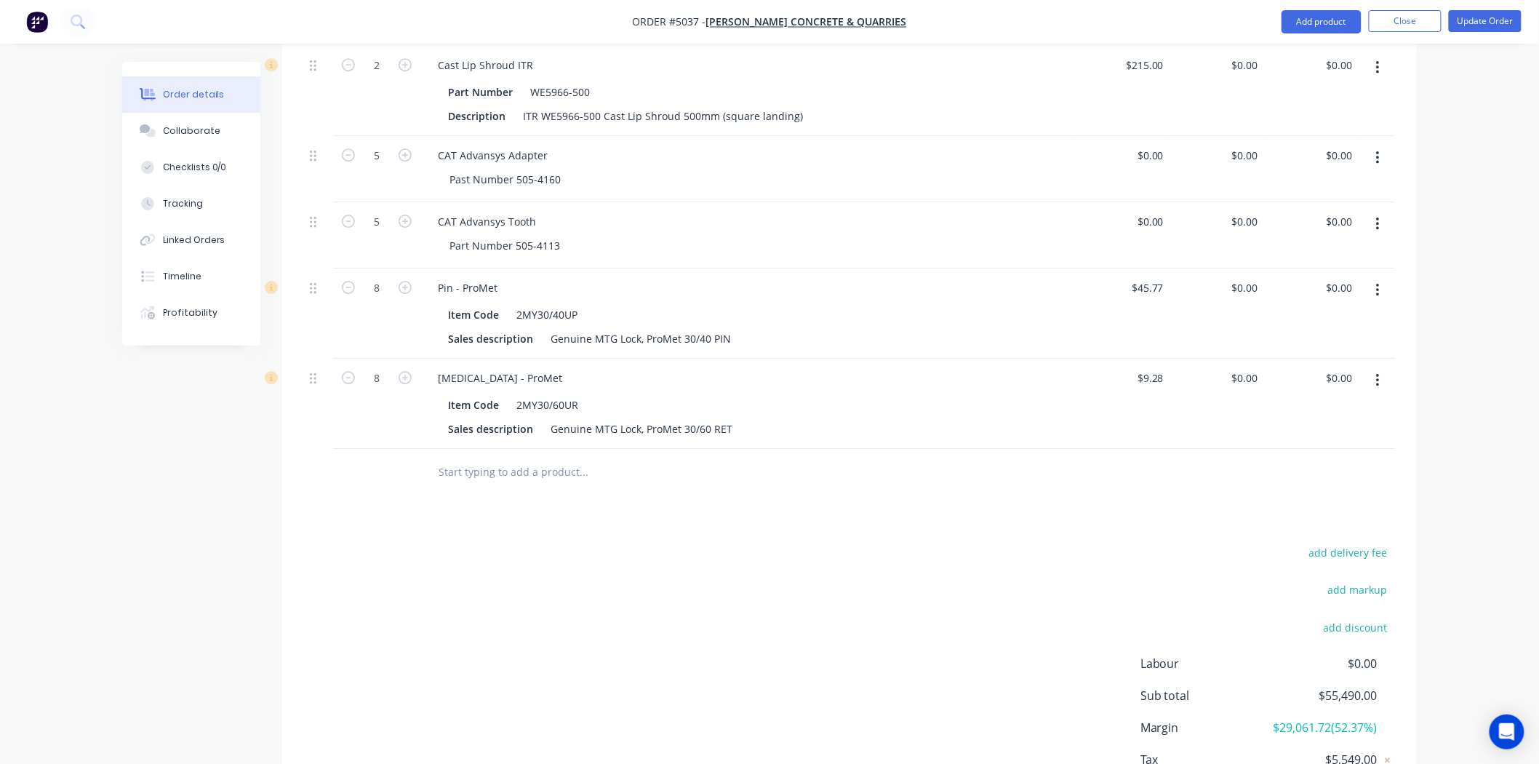
scroll to position [1889, 0]
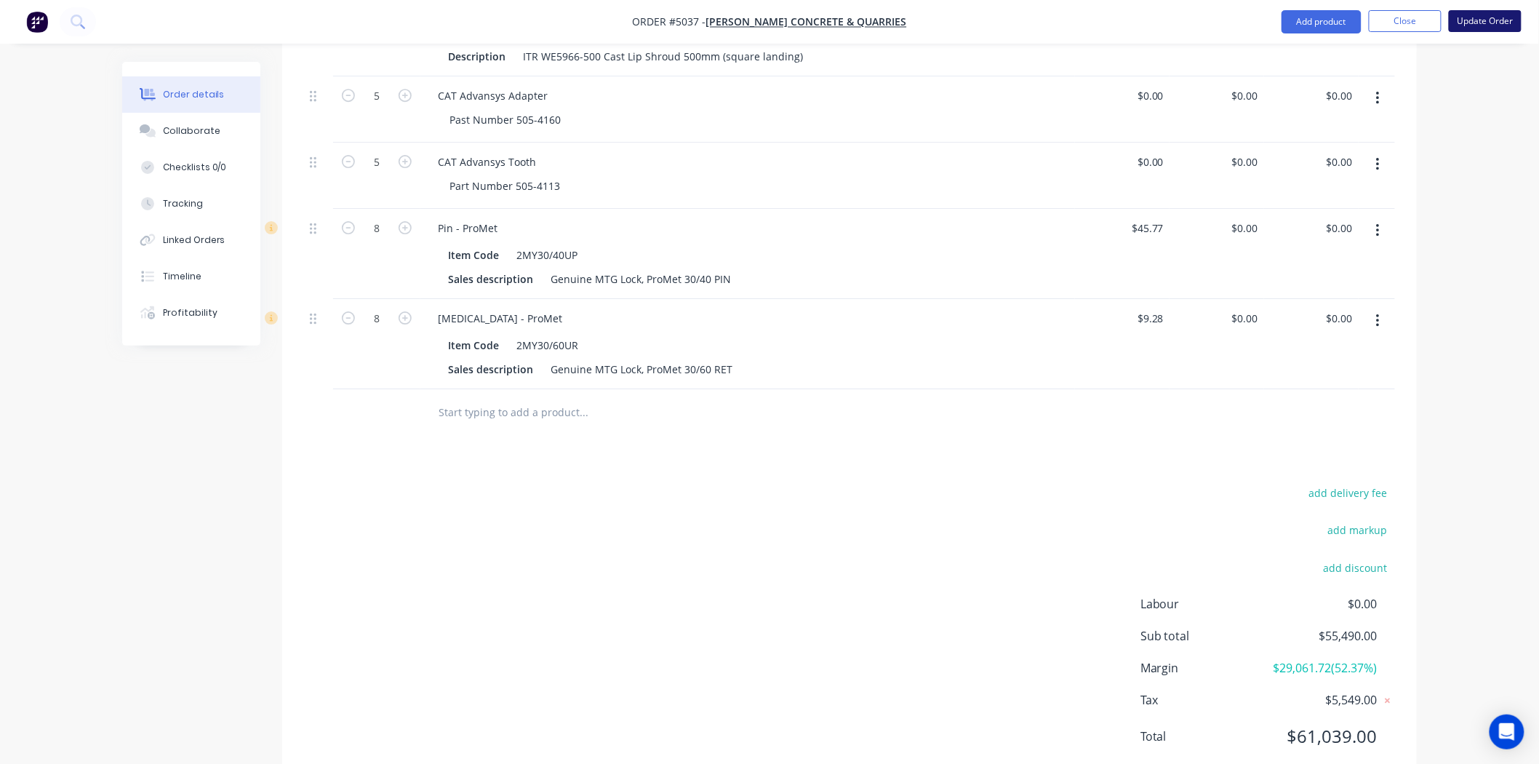
click at [1452, 28] on button "Update Order" at bounding box center [1485, 21] width 73 height 22
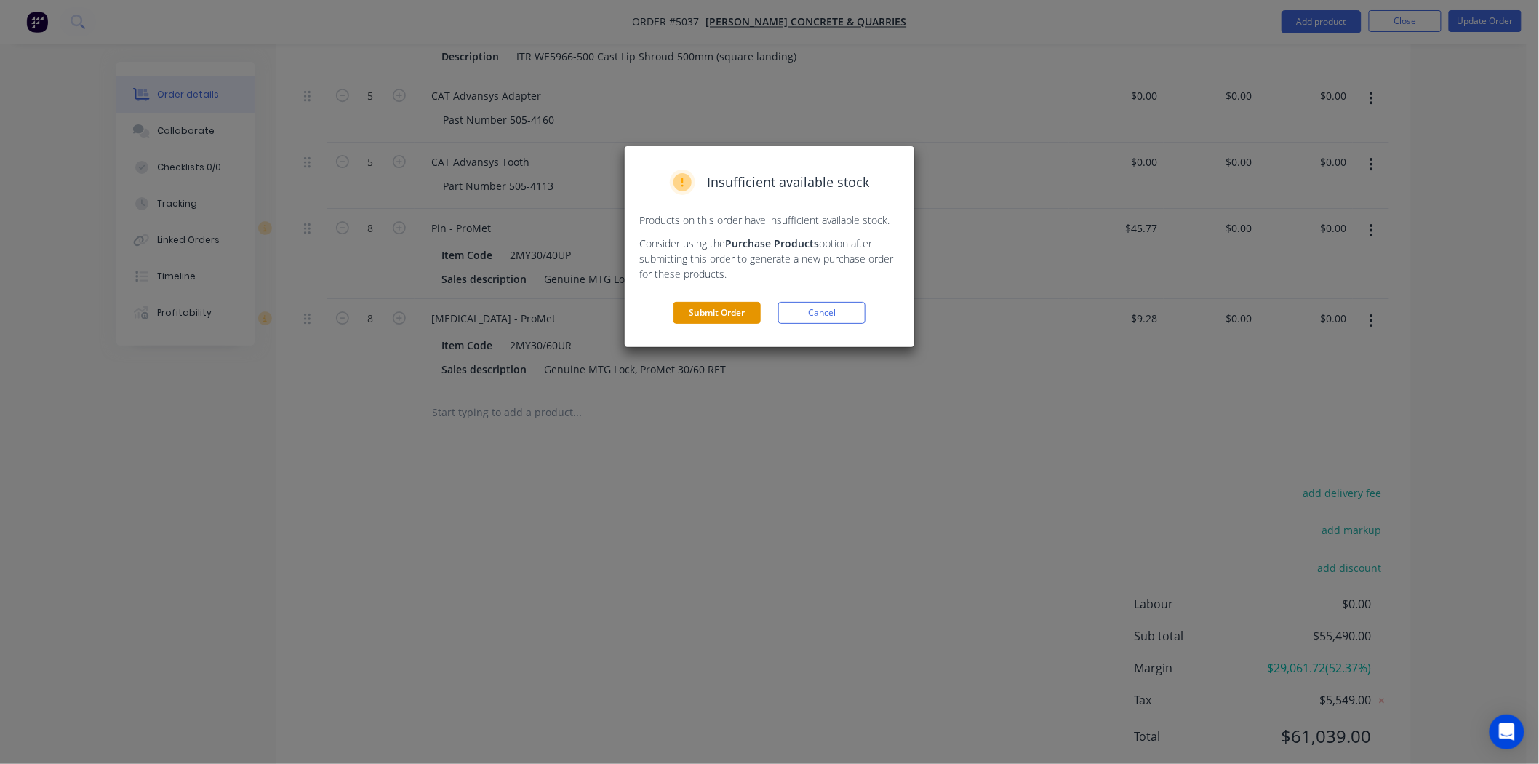
click at [743, 316] on button "Submit Order" at bounding box center [717, 313] width 87 height 22
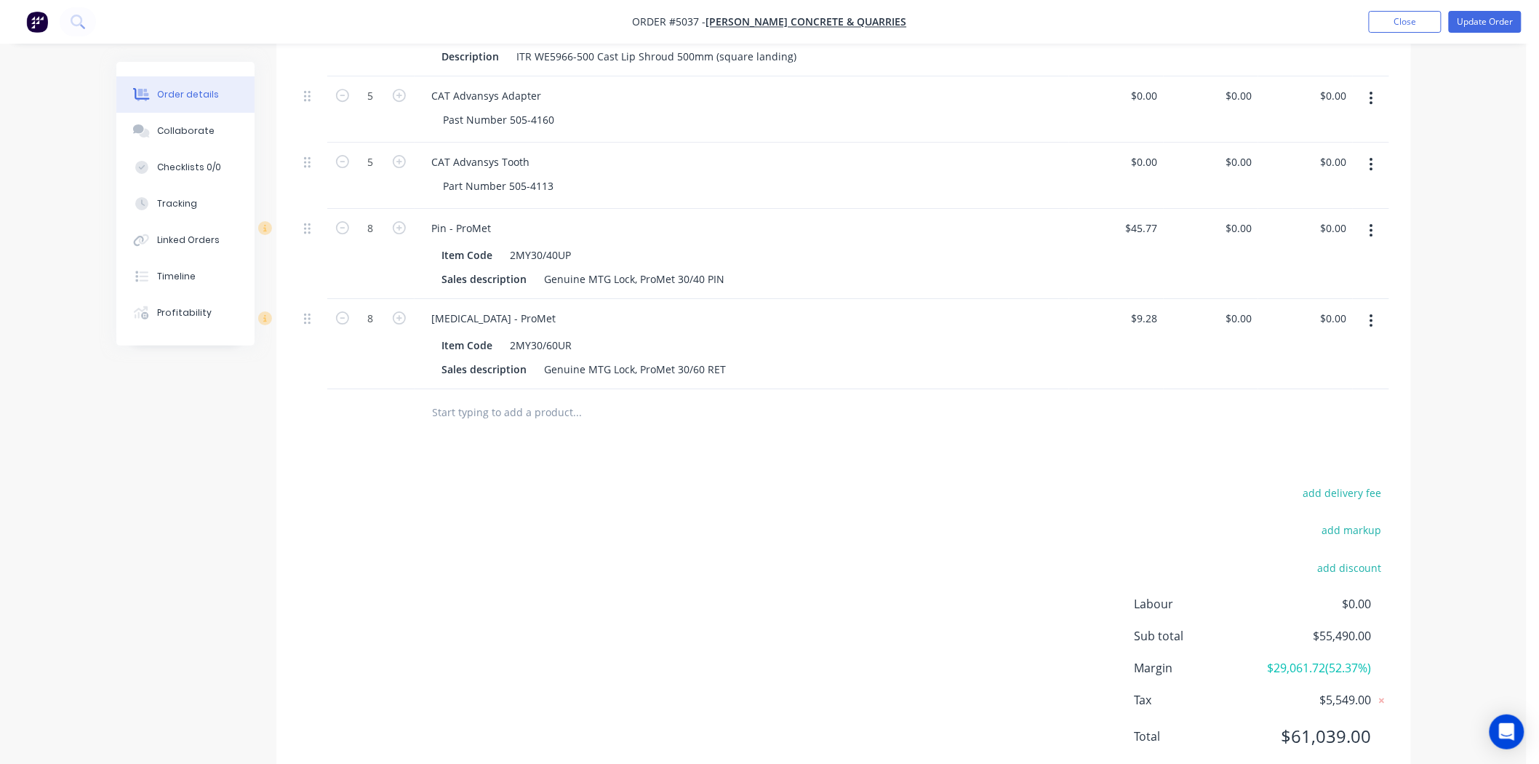
scroll to position [0, 0]
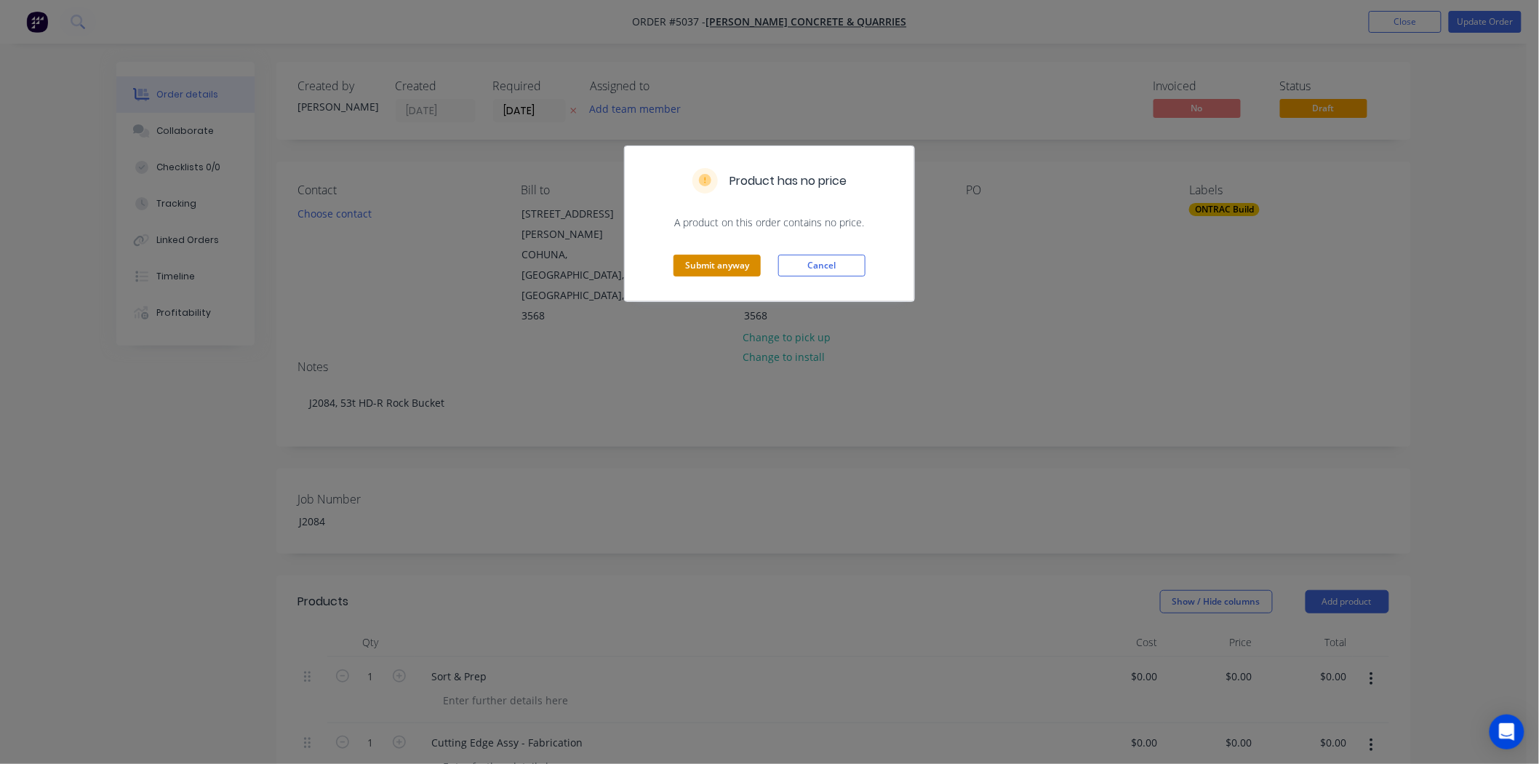
click at [746, 272] on button "Submit anyway" at bounding box center [717, 266] width 87 height 22
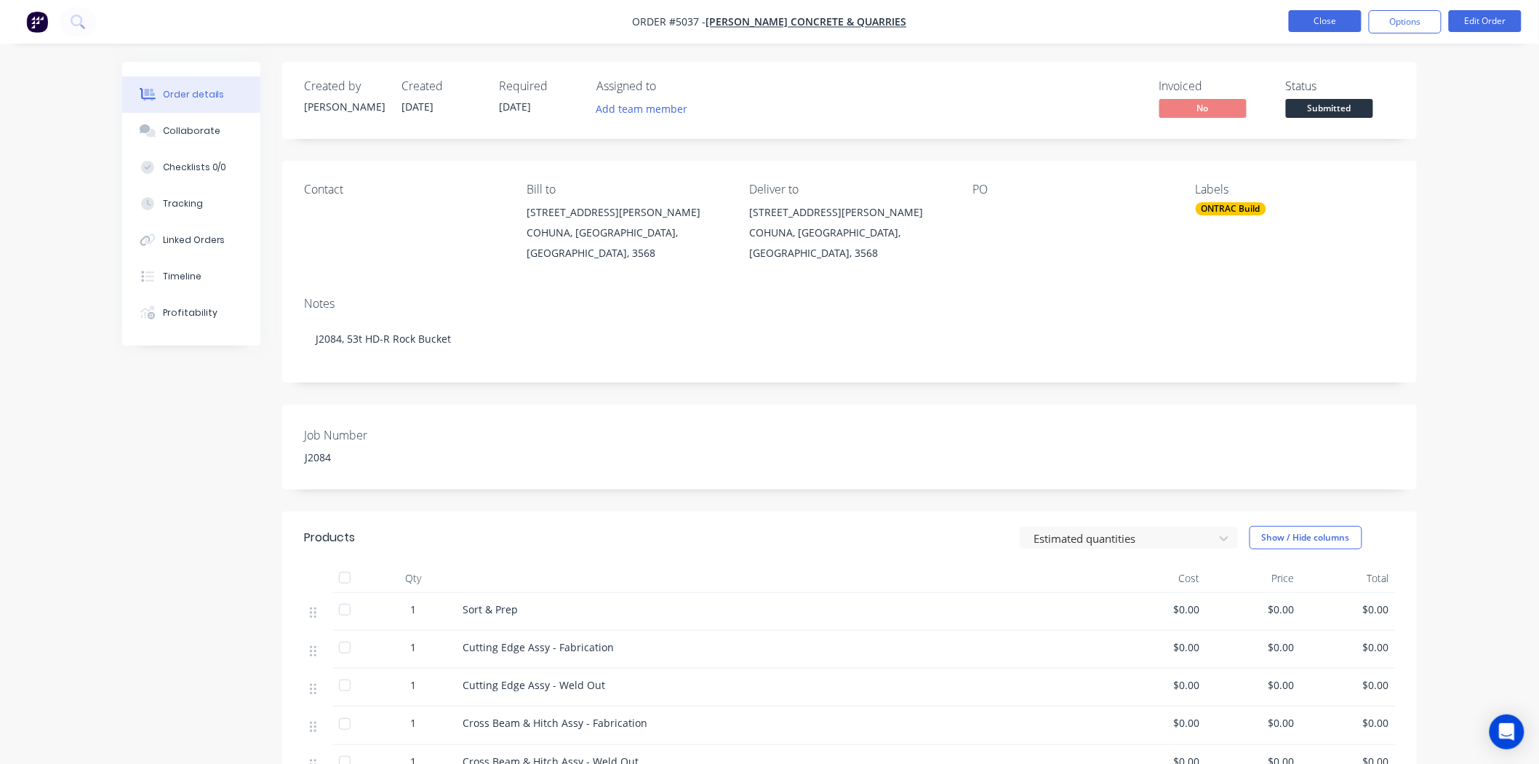
click at [1320, 17] on button "Close" at bounding box center [1325, 21] width 73 height 22
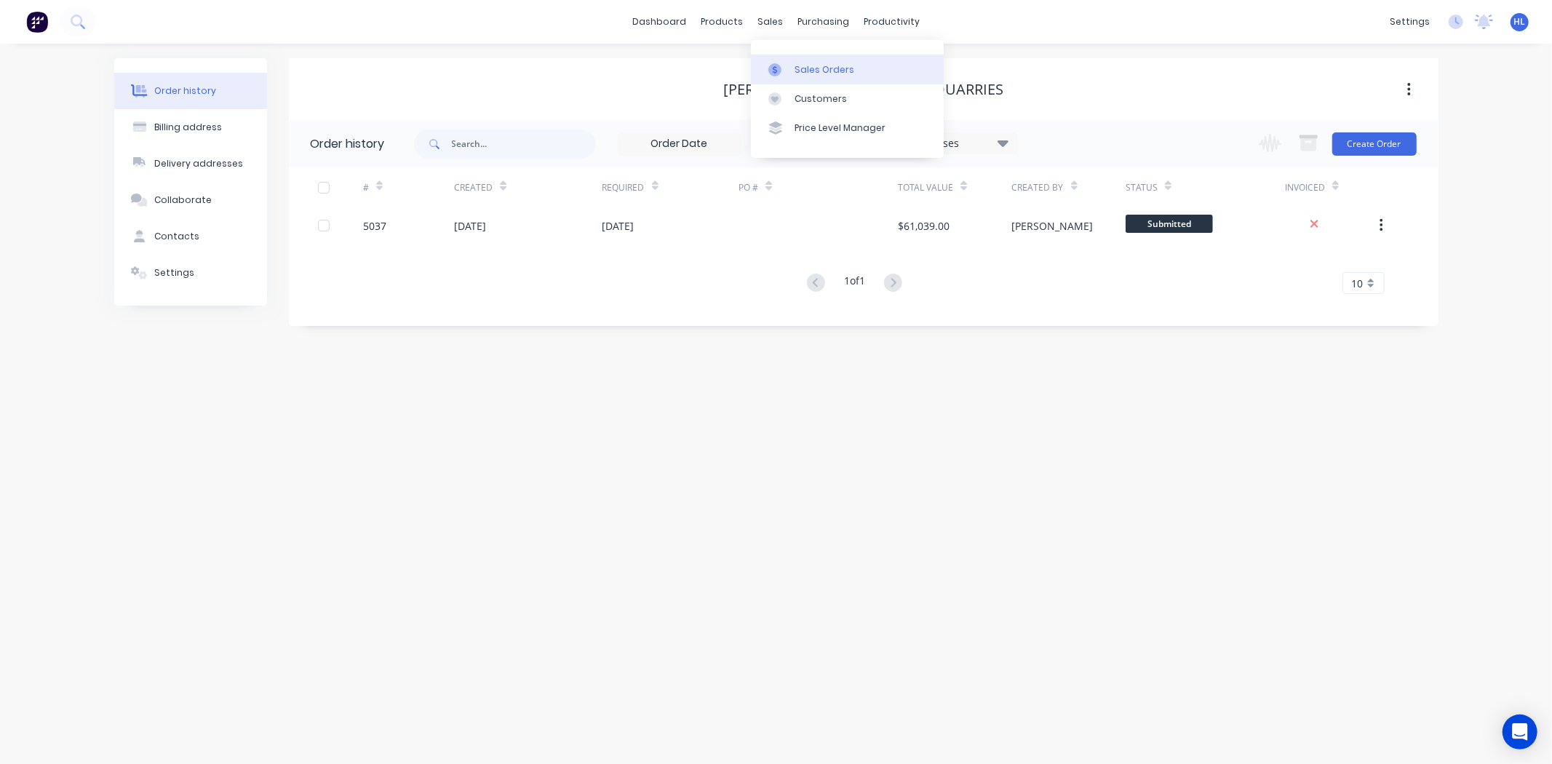
click at [811, 69] on div "Sales Orders" at bounding box center [824, 69] width 60 height 13
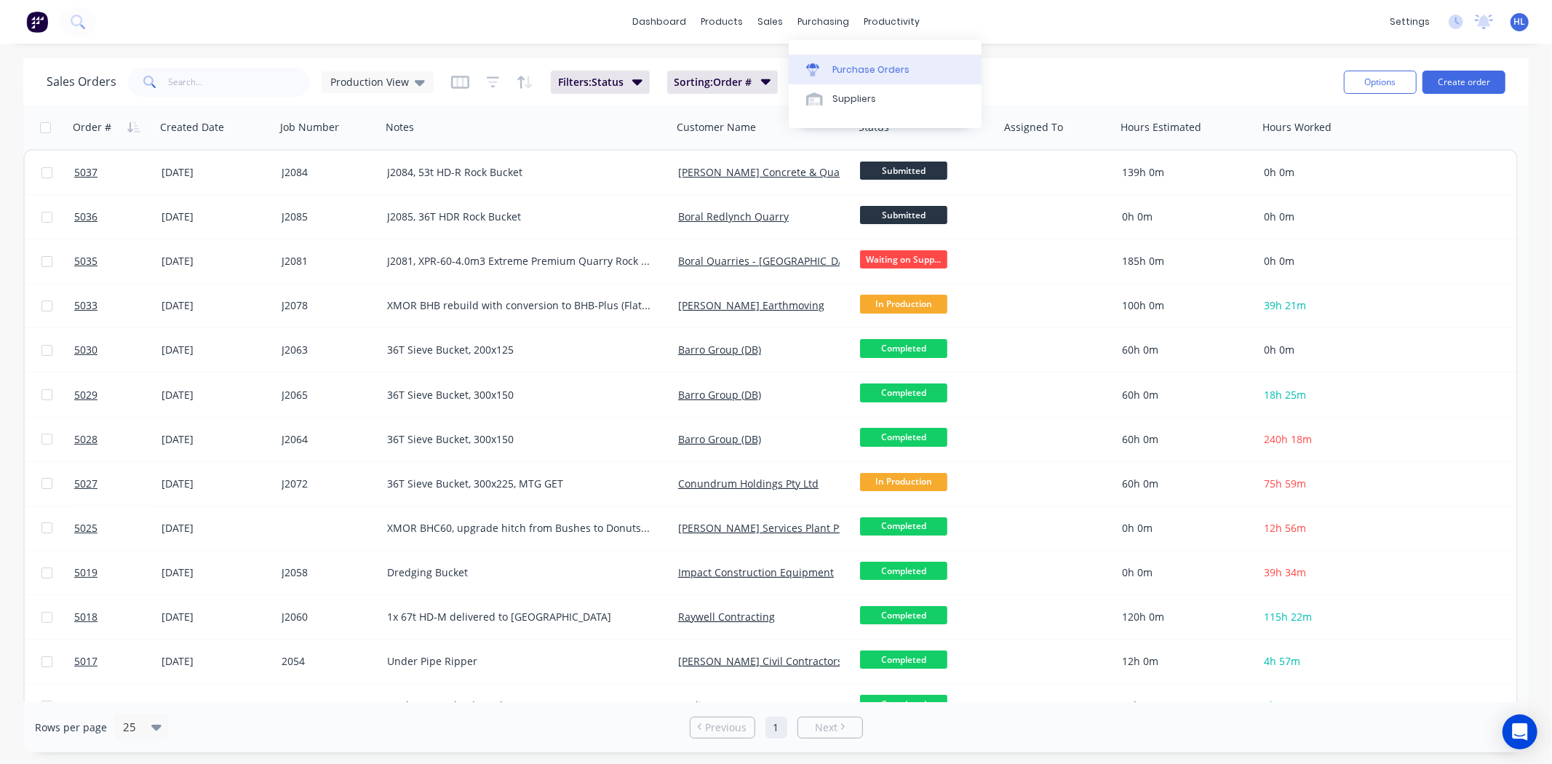
click at [841, 61] on link "Purchase Orders" at bounding box center [885, 69] width 193 height 29
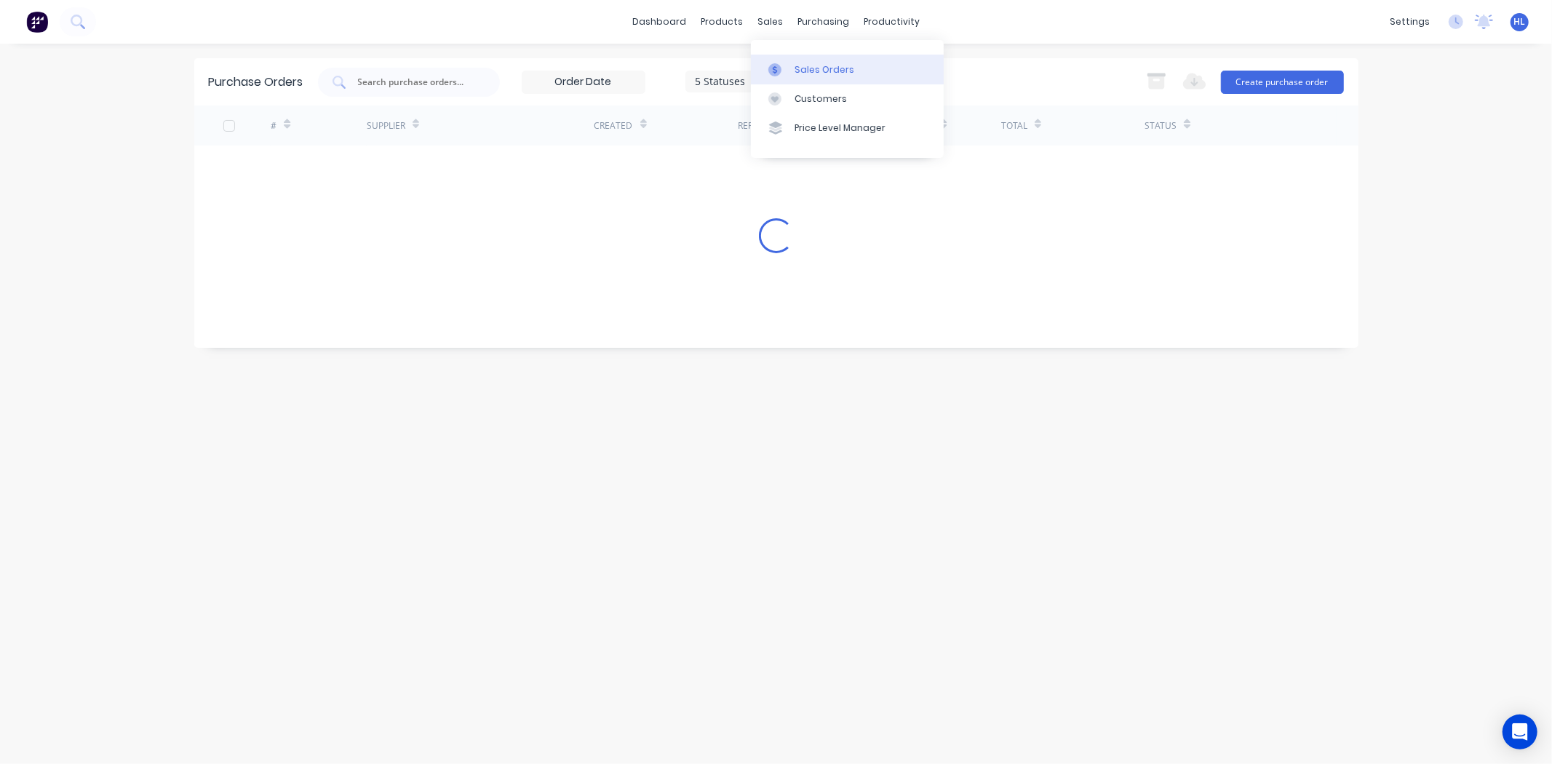
click at [805, 70] on div "Sales Orders" at bounding box center [824, 69] width 60 height 13
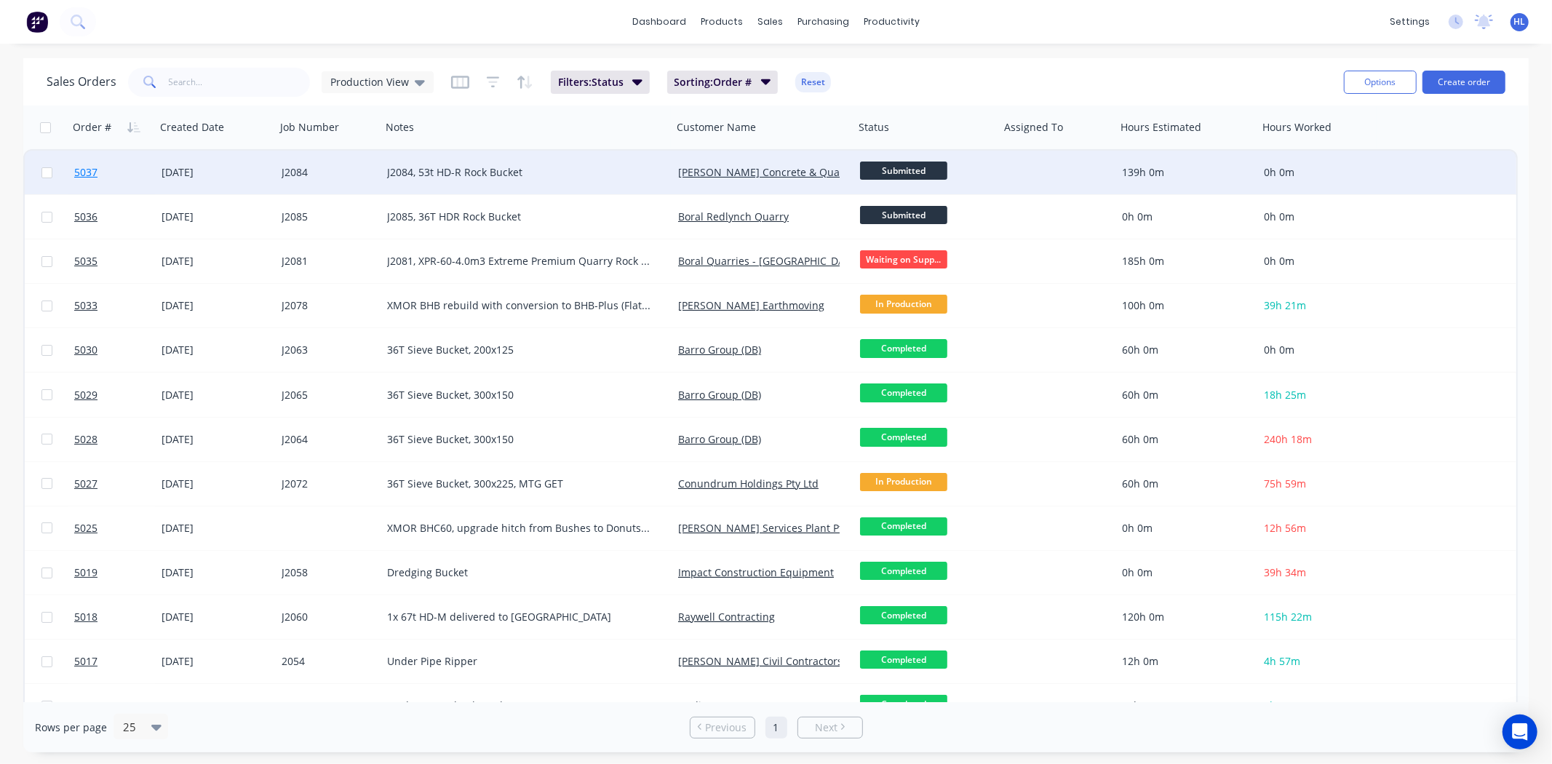
click at [91, 178] on span "5037" at bounding box center [85, 172] width 23 height 15
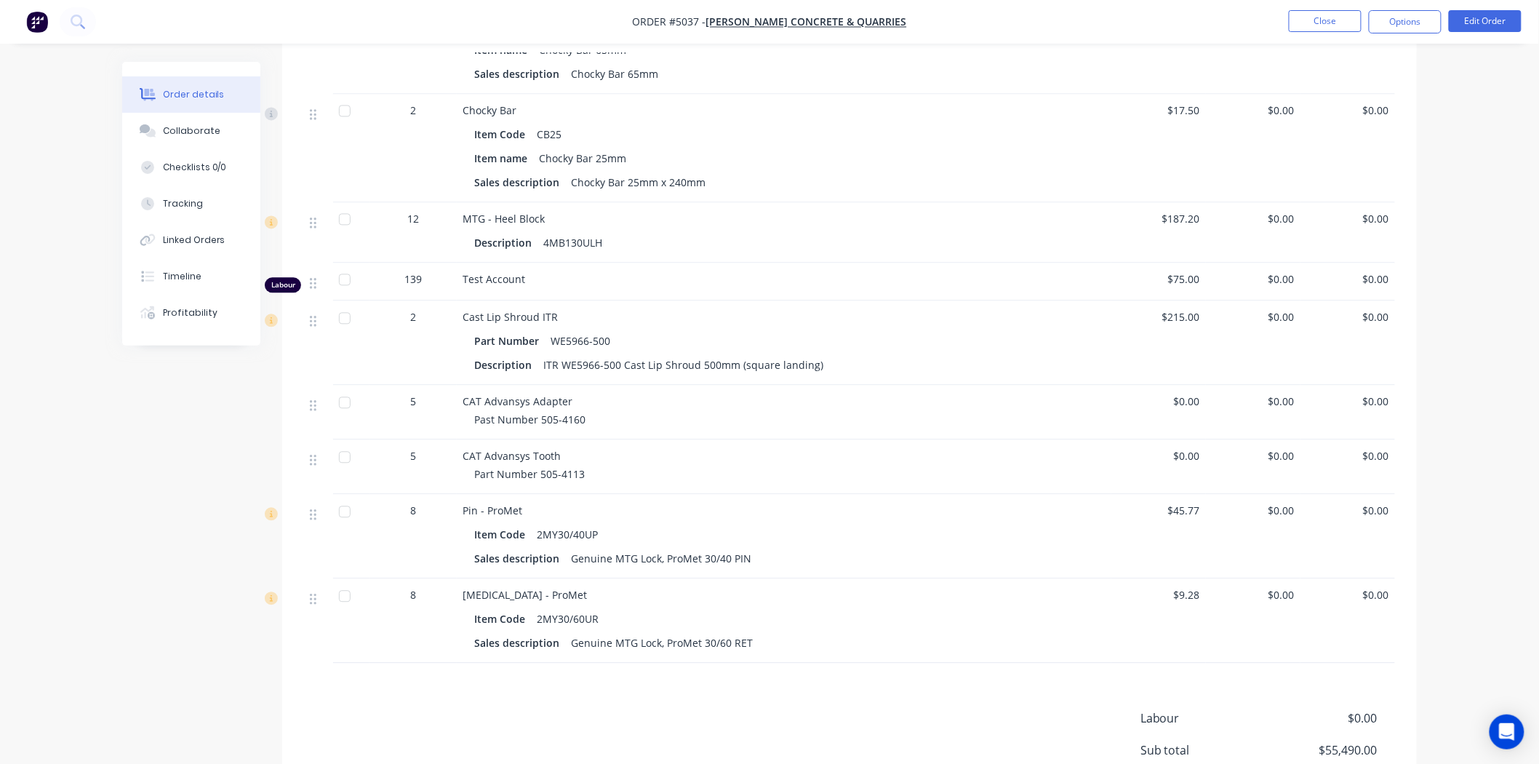
scroll to position [1212, 0]
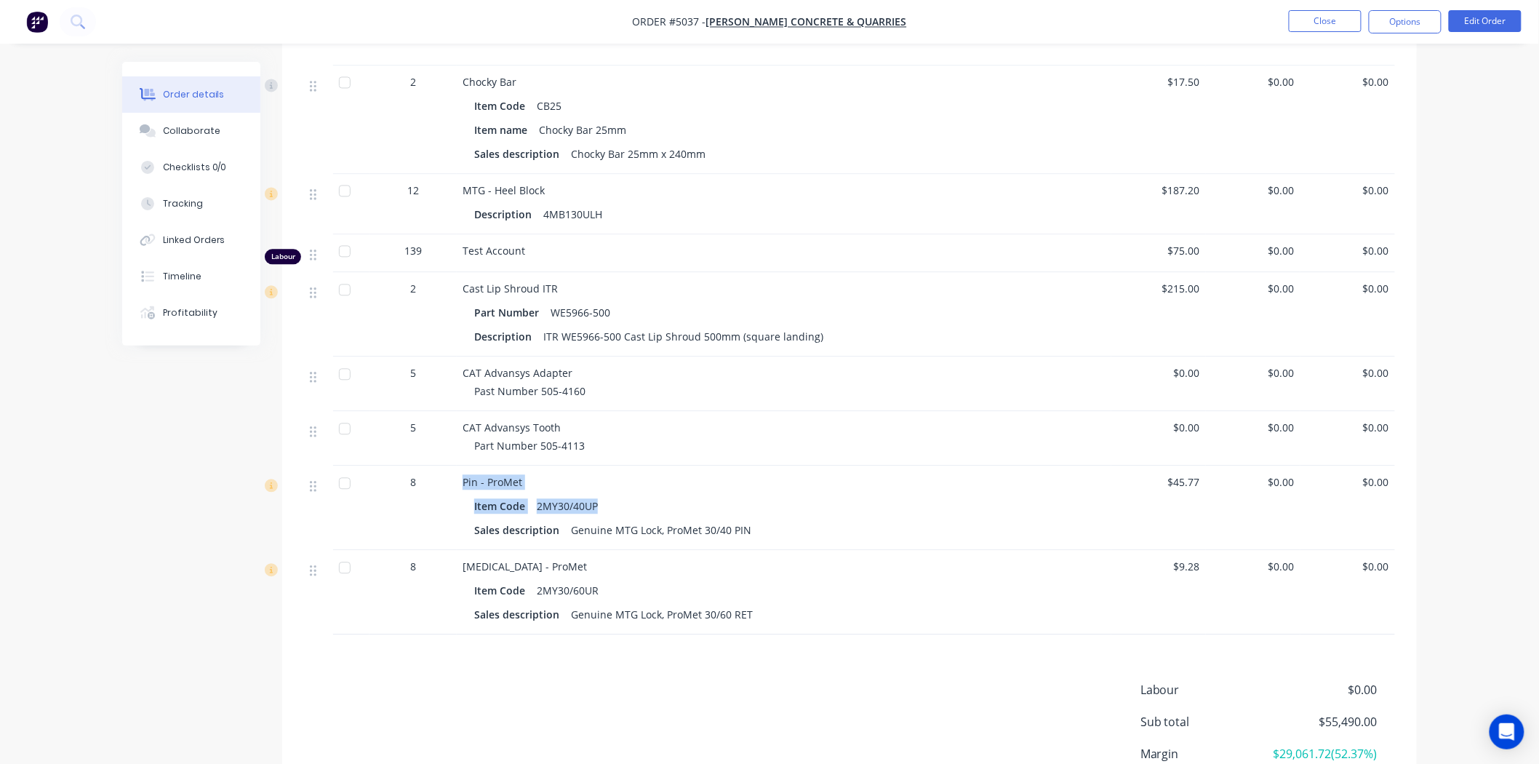
drag, startPoint x: 596, startPoint y: 503, endPoint x: 415, endPoint y: 484, distance: 182.1
click at [410, 490] on div "8 Pin - ProMet Item Code 2MY30/40UP Sales description Genuine MTG Lock, ProMet …" at bounding box center [849, 508] width 1091 height 84
click at [534, 476] on div "Pin - ProMet" at bounding box center [784, 481] width 643 height 15
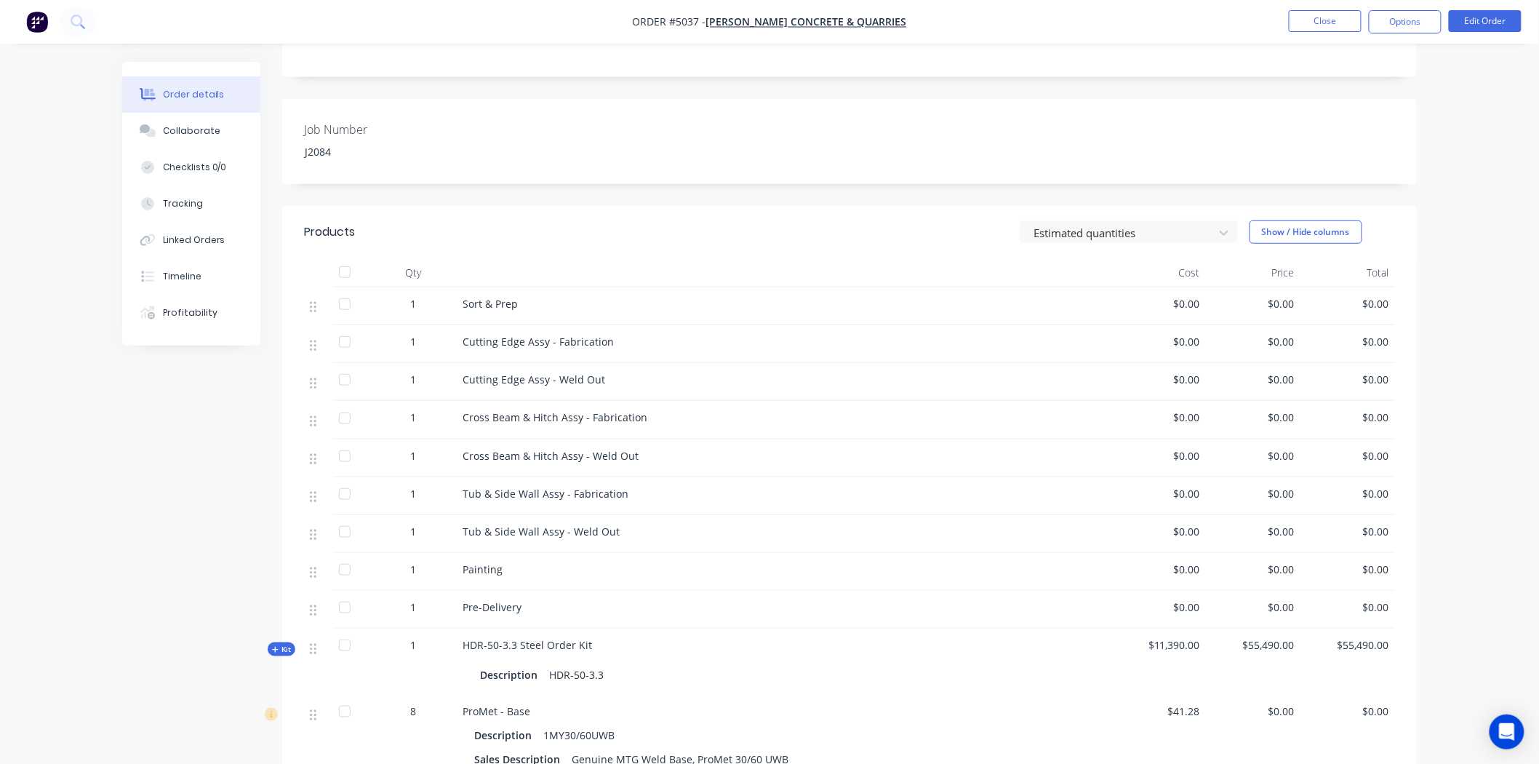
scroll to position [0, 0]
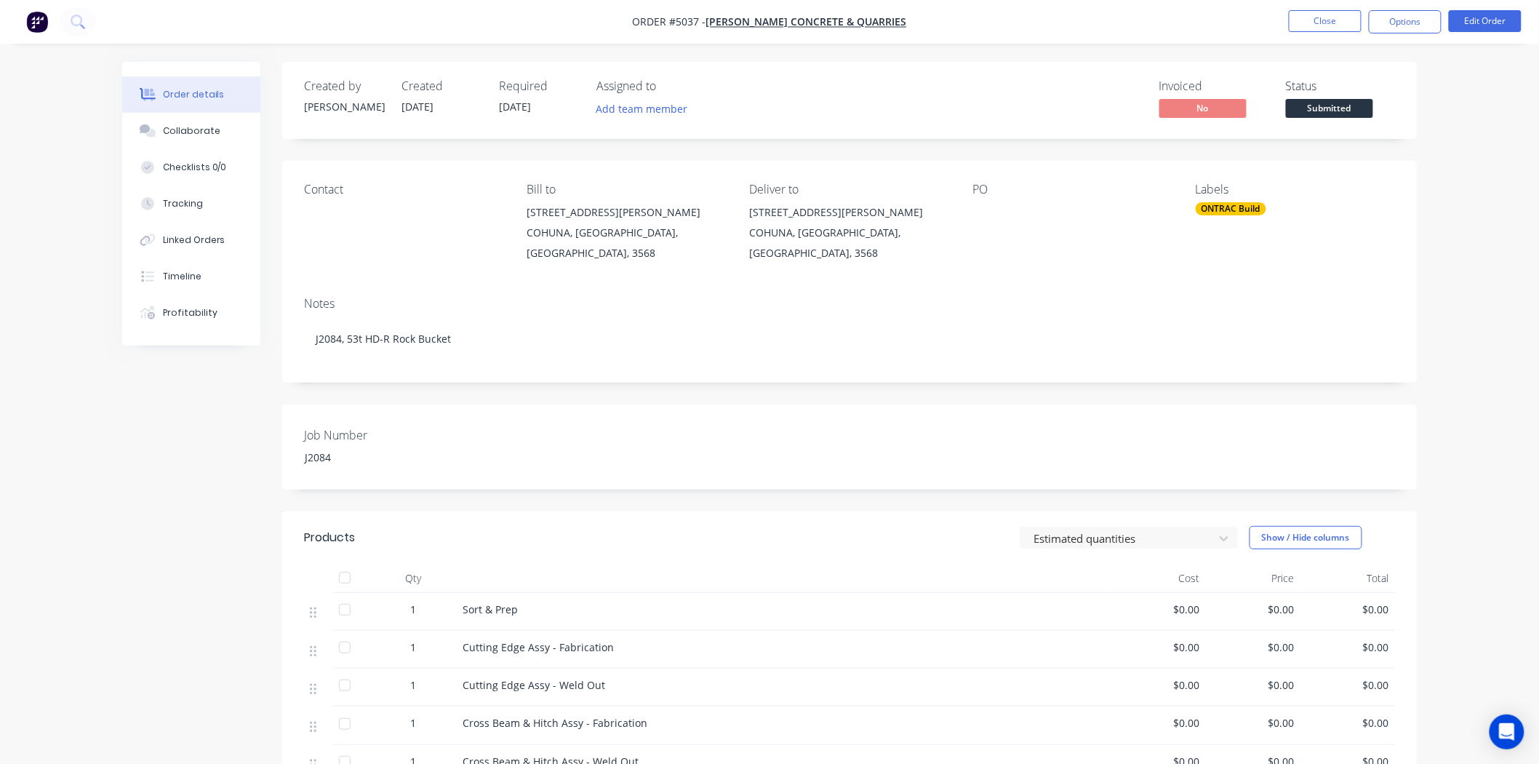
click at [444, 285] on div "Notes J2084, 53t HD-R Rock Bucket" at bounding box center [849, 333] width 1135 height 97
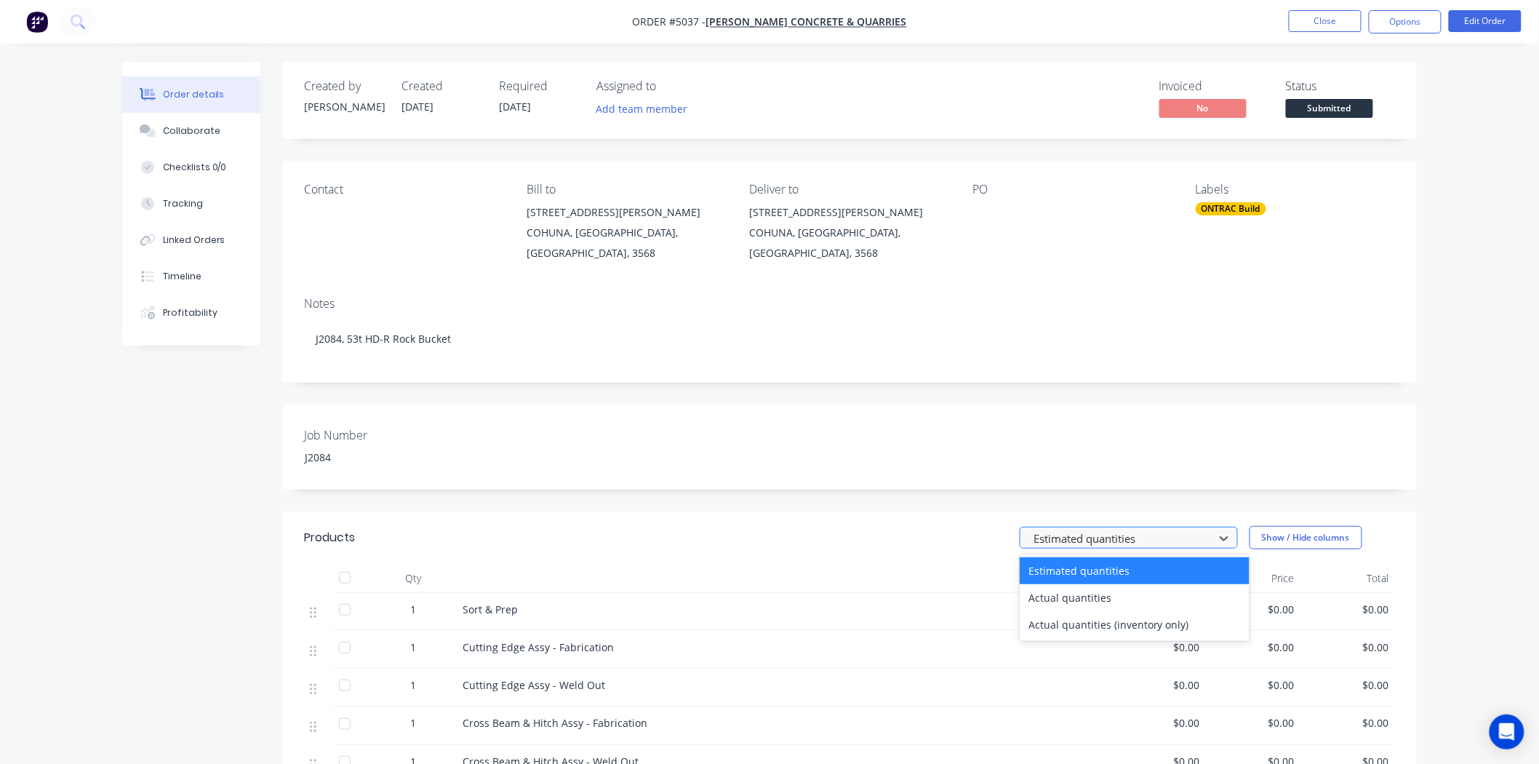
click at [1084, 529] on div at bounding box center [1119, 538] width 175 height 18
click at [1078, 529] on div at bounding box center [1119, 538] width 175 height 18
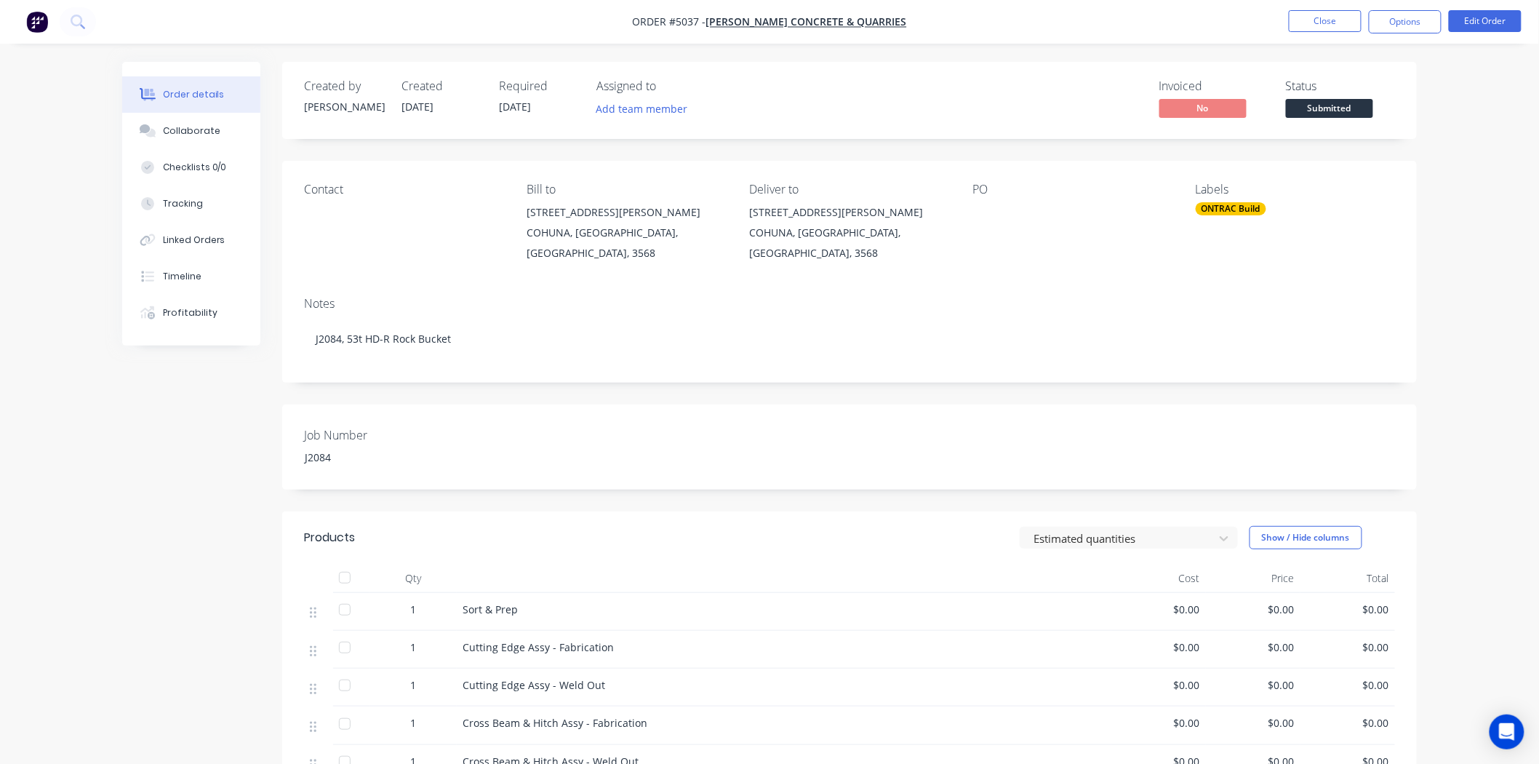
click at [1074, 466] on div "Job Number J2084" at bounding box center [849, 446] width 1135 height 85
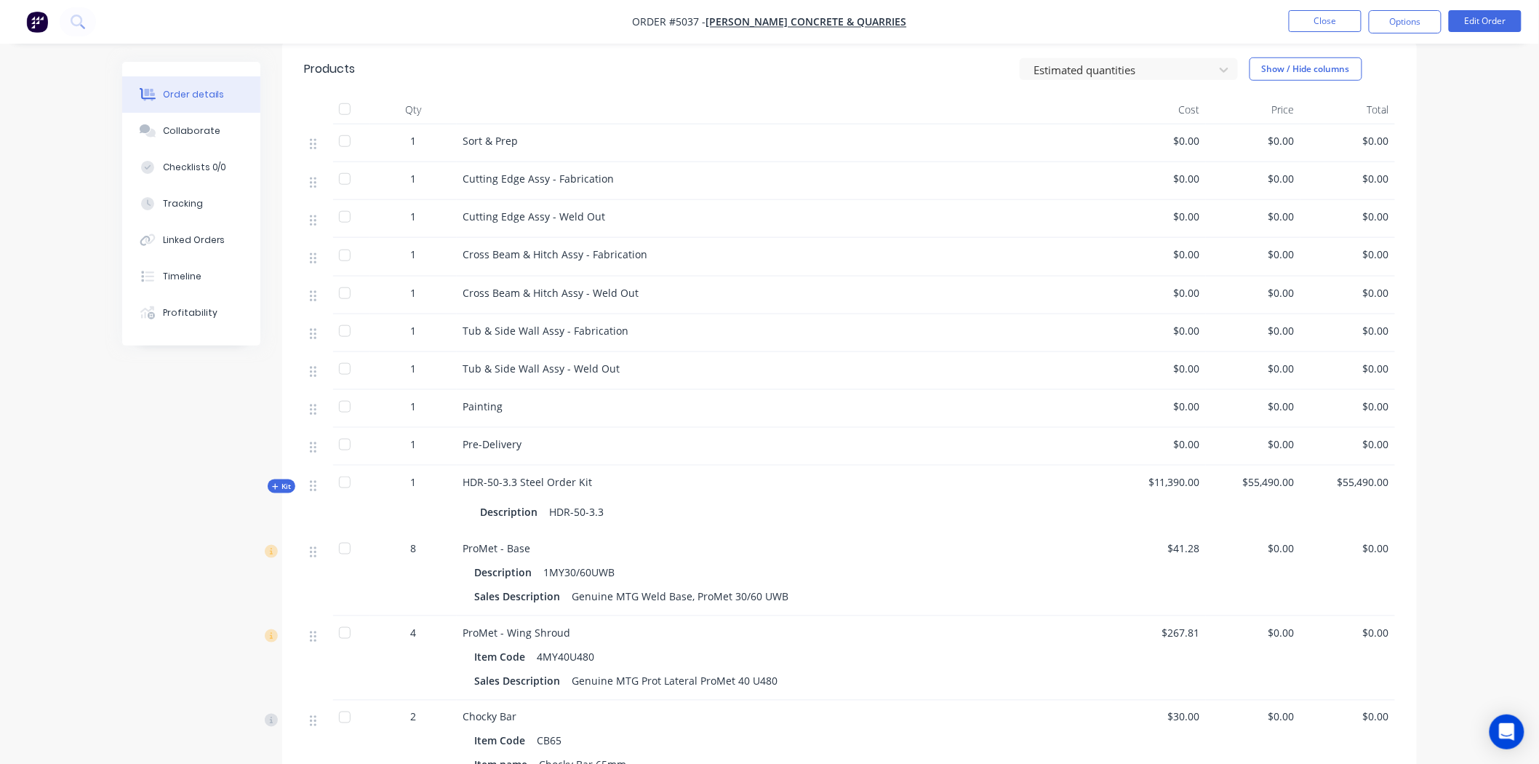
scroll to position [226, 0]
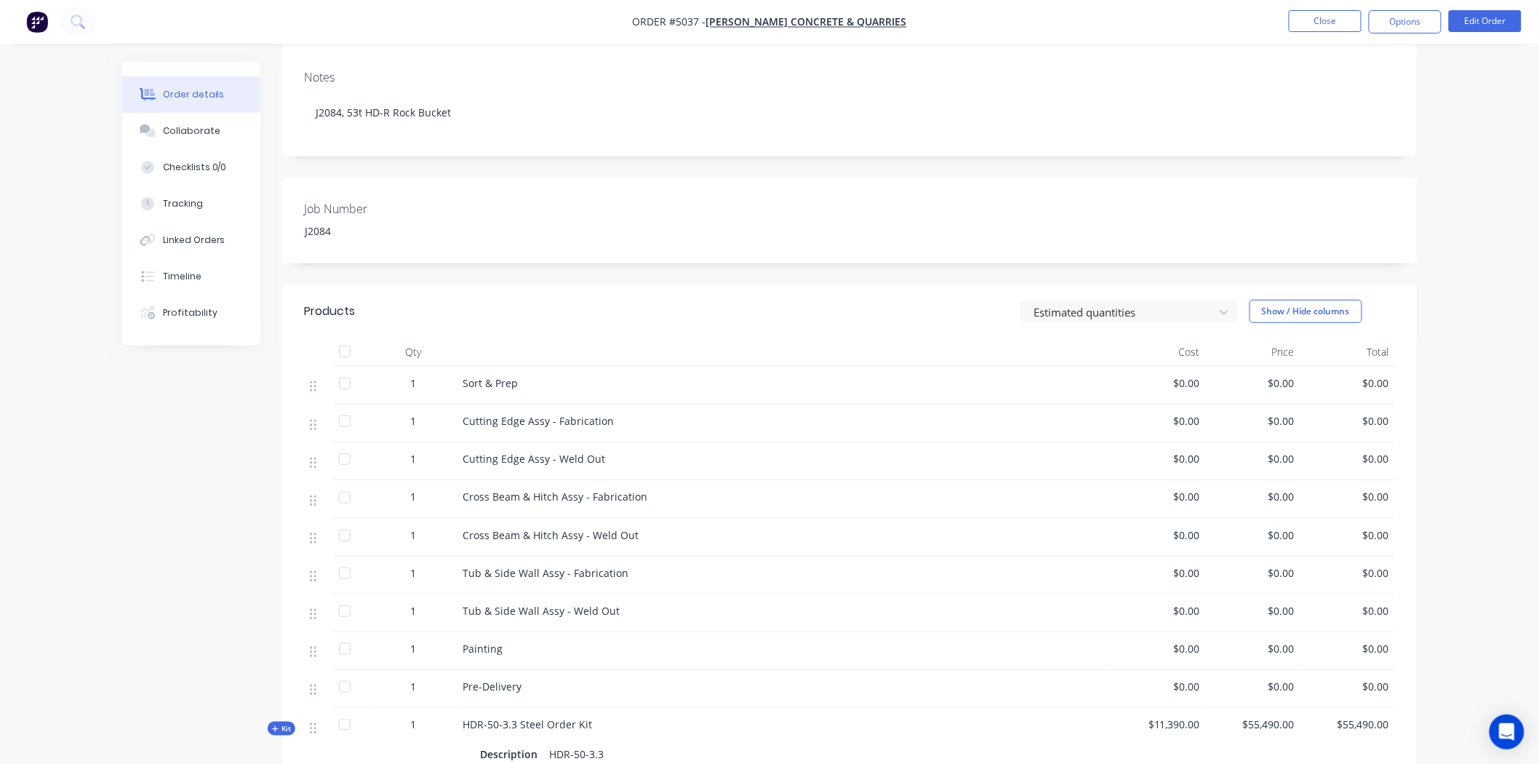
click at [1387, 39] on nav "Order #5037 - Mawsons Concrete & Quarries Close Options Edit Order" at bounding box center [769, 22] width 1539 height 44
click at [1406, 17] on button "Options" at bounding box center [1405, 21] width 73 height 23
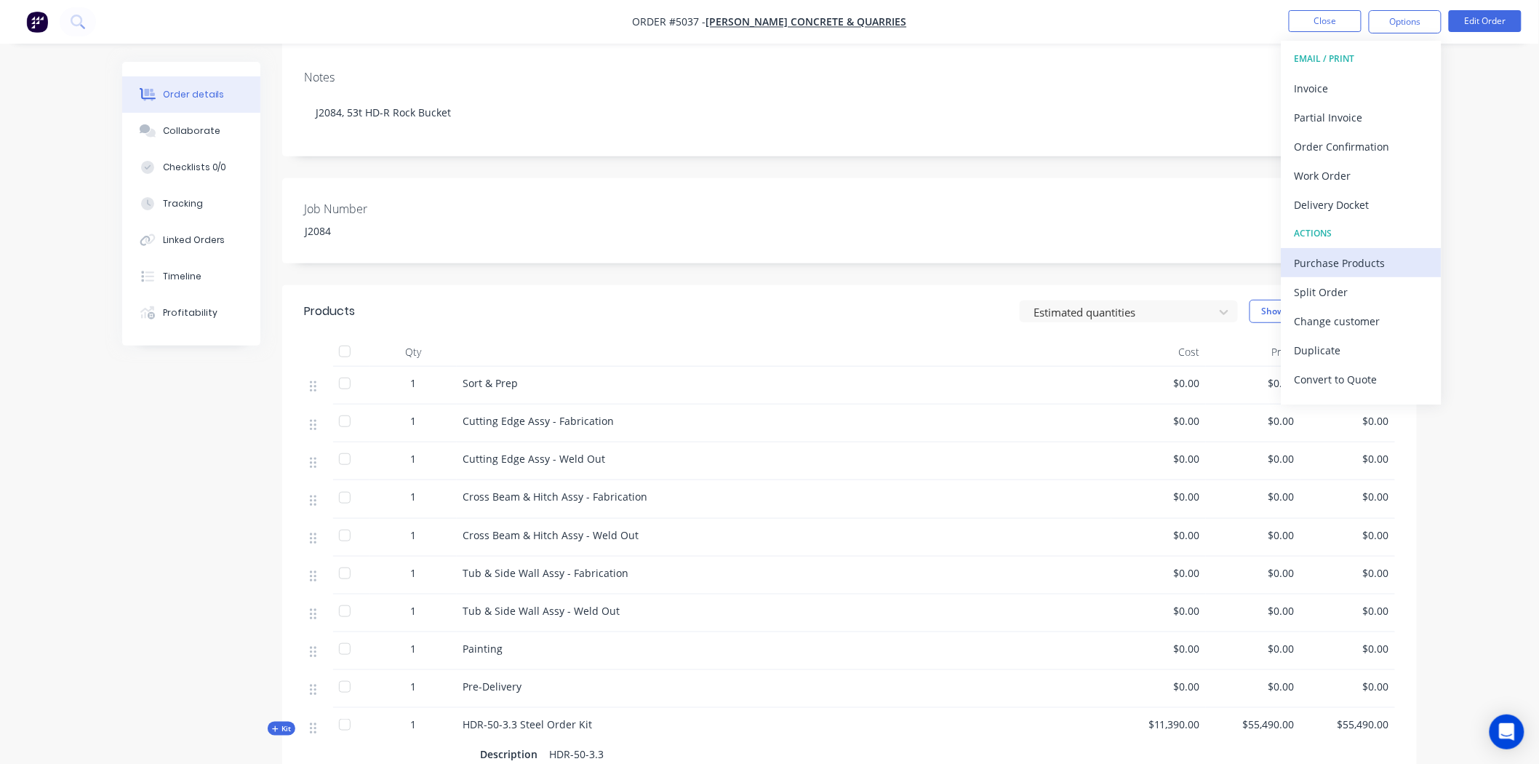
click at [1349, 255] on div "Purchase Products" at bounding box center [1362, 262] width 134 height 21
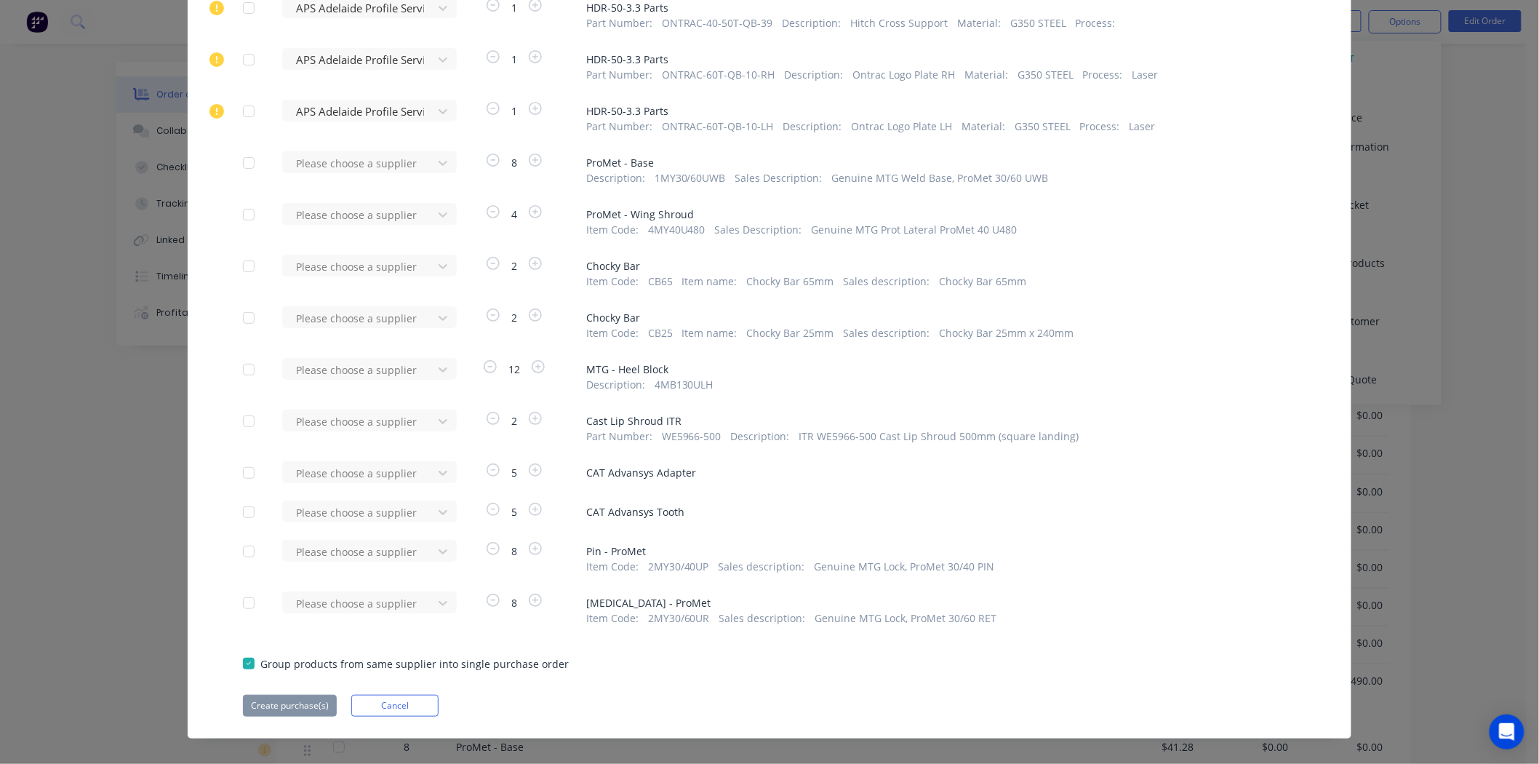
scroll to position [307, 0]
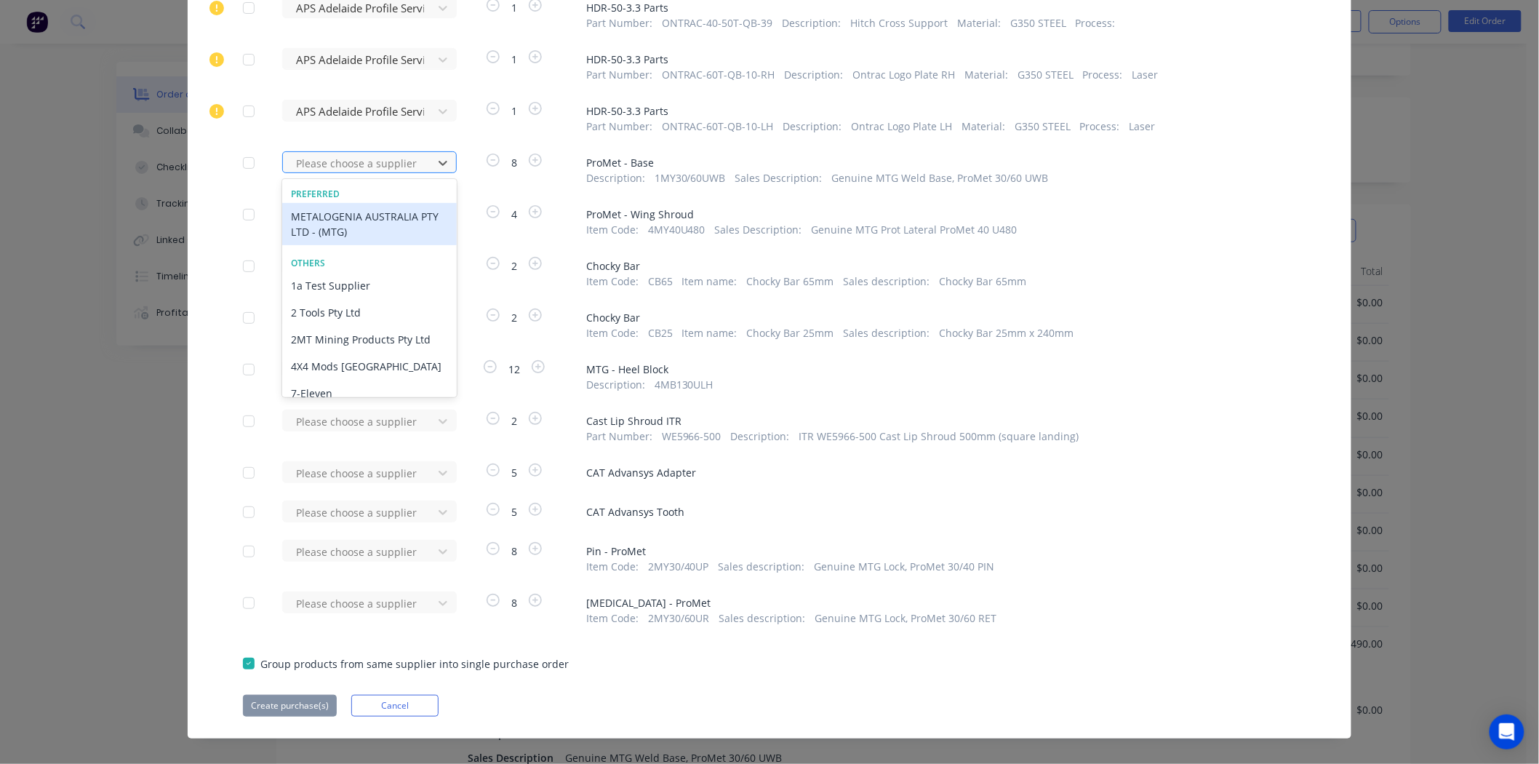
click at [402, 152] on div "Please choose a supplier" at bounding box center [360, 163] width 140 height 22
click at [370, 204] on div "METALOGENIA AUSTRALIA PTY LTD - (MTG)" at bounding box center [369, 224] width 175 height 42
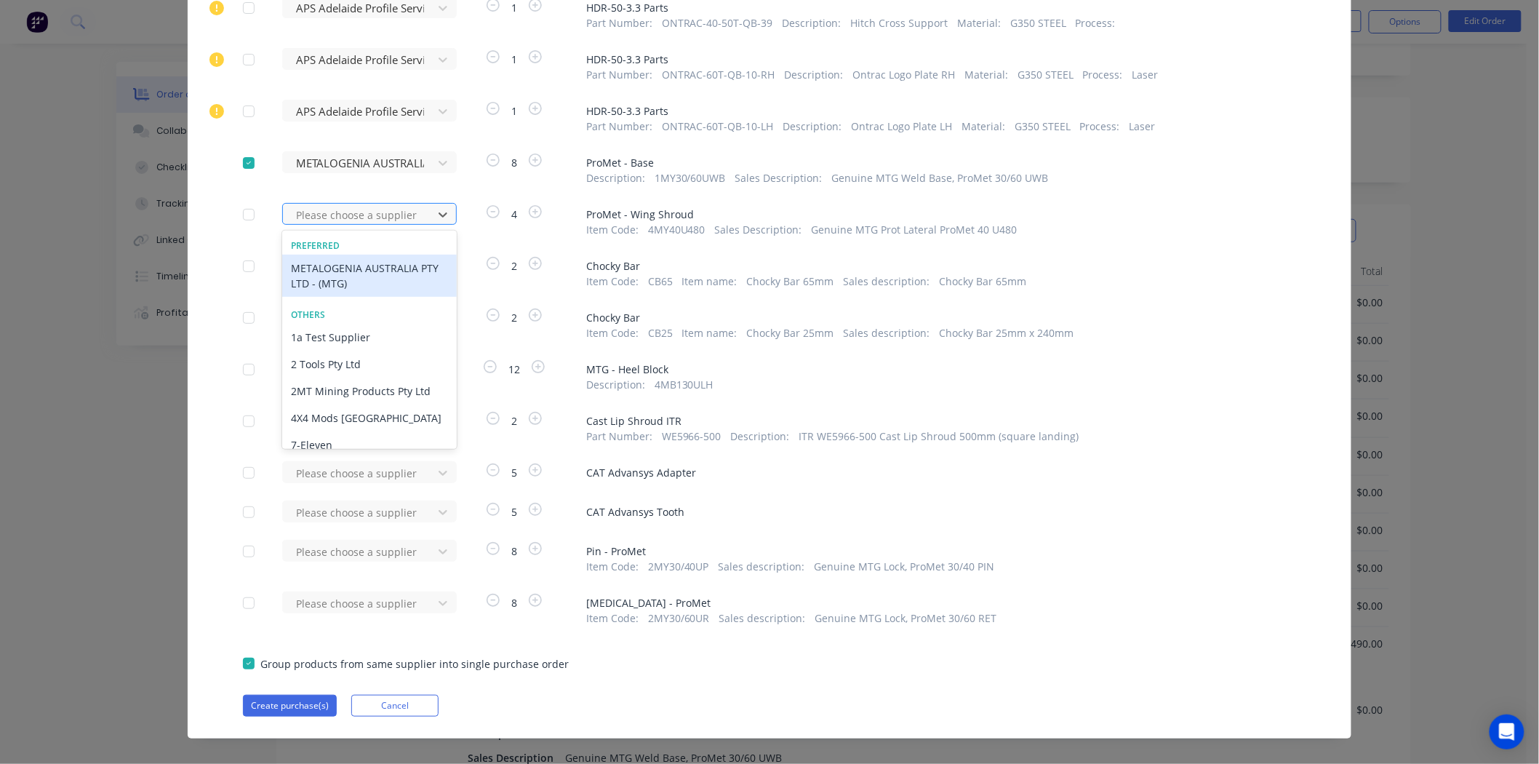
click at [362, 206] on div at bounding box center [360, 215] width 131 height 18
click at [374, 260] on div "METALOGENIA AUSTRALIA PTY LTD - (MTG)" at bounding box center [369, 276] width 175 height 42
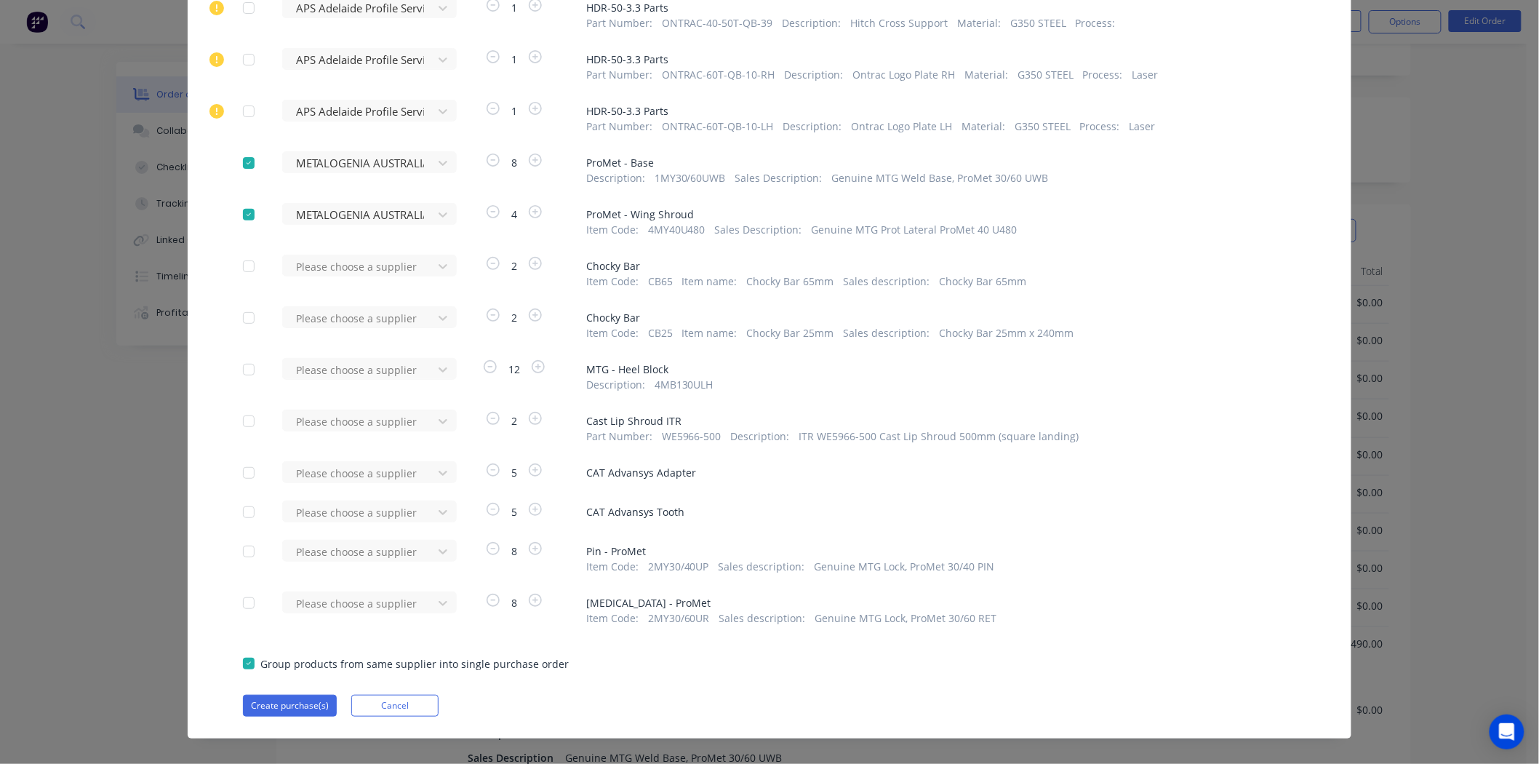
click at [398, 361] on div at bounding box center [360, 370] width 131 height 18
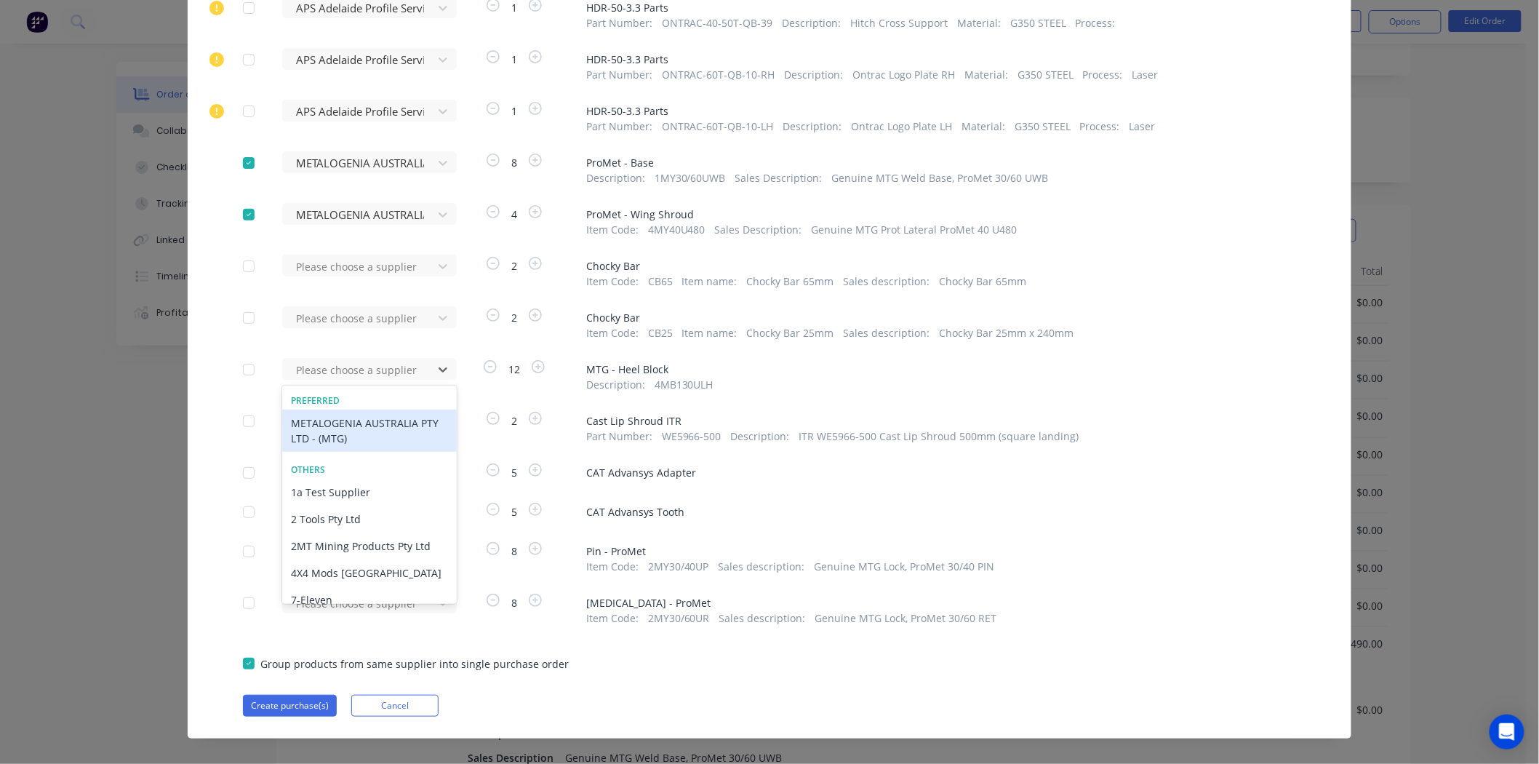
click at [415, 412] on div "METALOGENIA AUSTRALIA PTY LTD - (MTG)" at bounding box center [369, 431] width 175 height 42
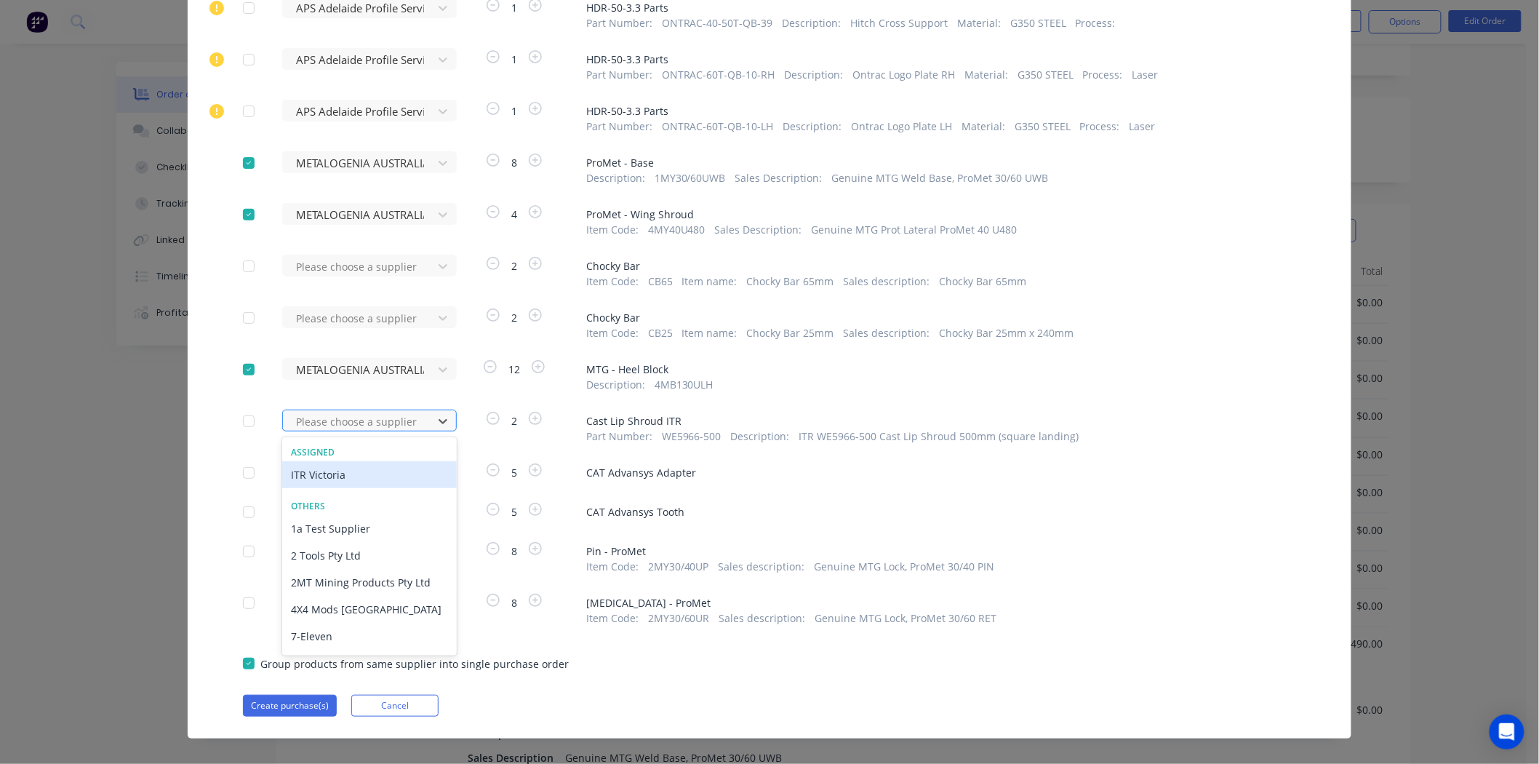
click at [409, 412] on div at bounding box center [360, 421] width 131 height 18
click at [316, 375] on div "METALOGENIA AUSTRALIA PTY LTD - (MTG)" at bounding box center [362, 375] width 160 height 34
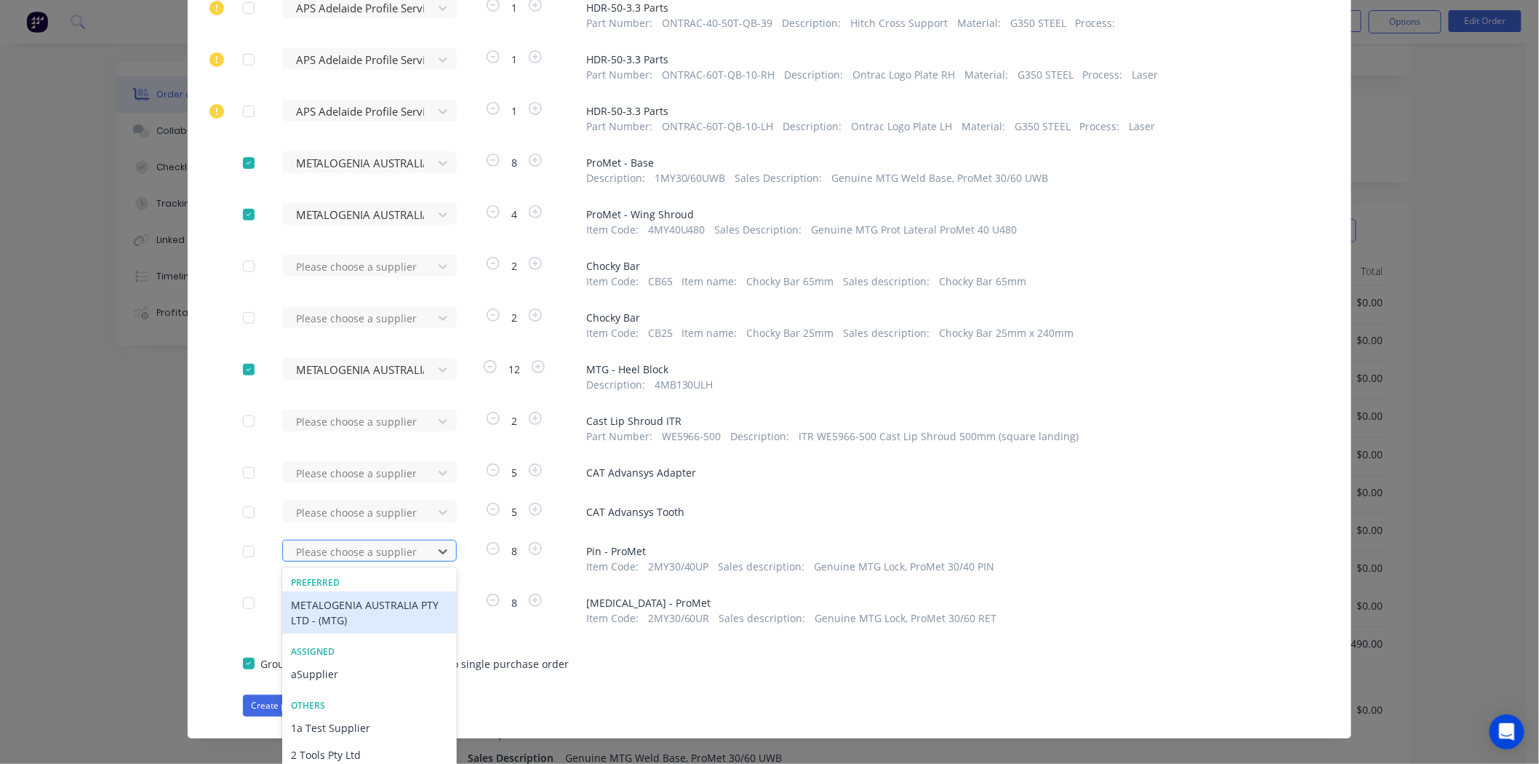
click at [378, 543] on div at bounding box center [360, 552] width 131 height 18
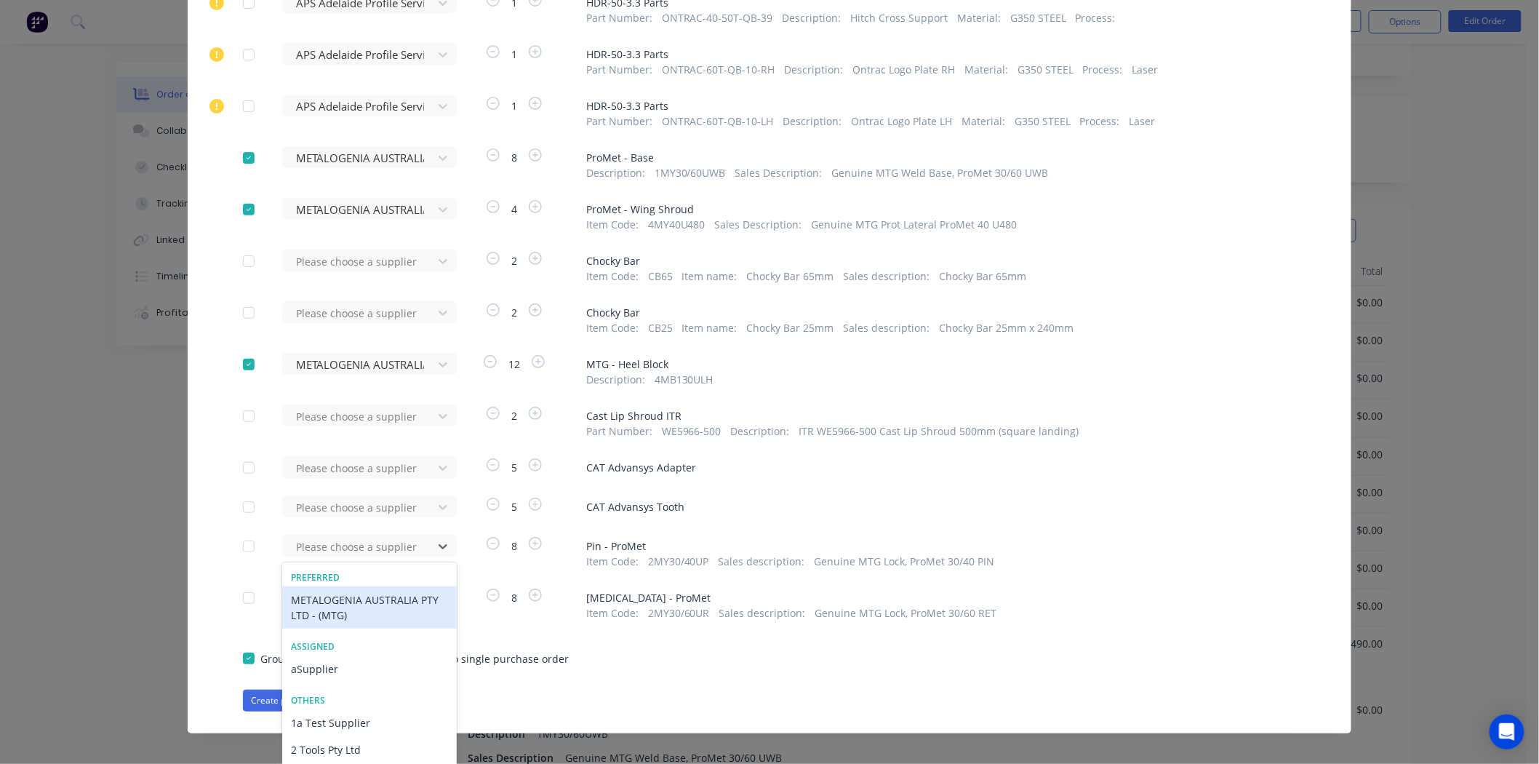
click at [395, 586] on div "METALOGENIA AUSTRALIA PTY LTD - (MTG)" at bounding box center [369, 607] width 175 height 42
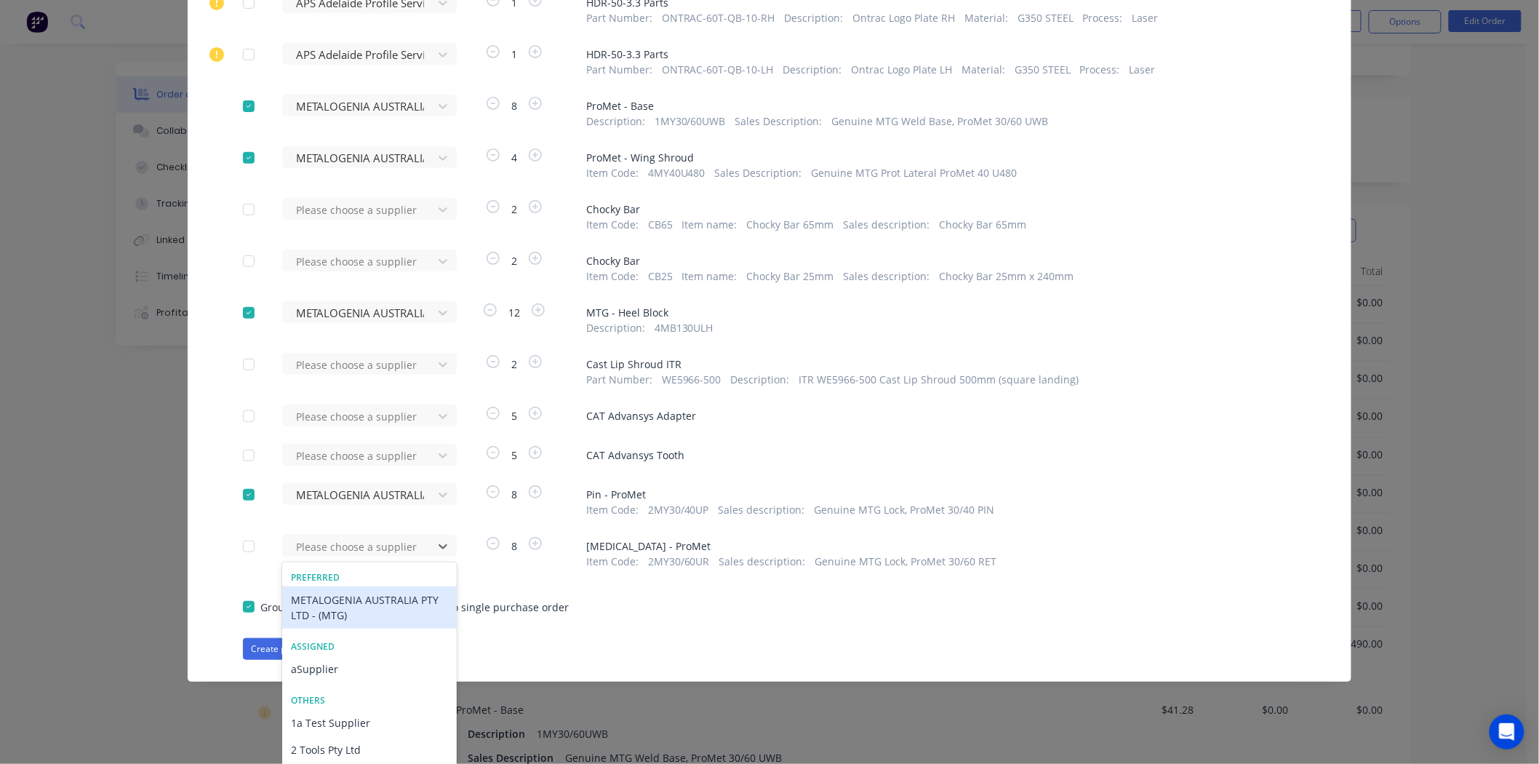
click at [395, 556] on div "523 results available. Use Up and Down to choose options, press Enter to select…" at bounding box center [362, 546] width 160 height 22
click at [407, 605] on div "METALOGENIA AUSTRALIA PTY LTD - (MTG)" at bounding box center [369, 607] width 175 height 42
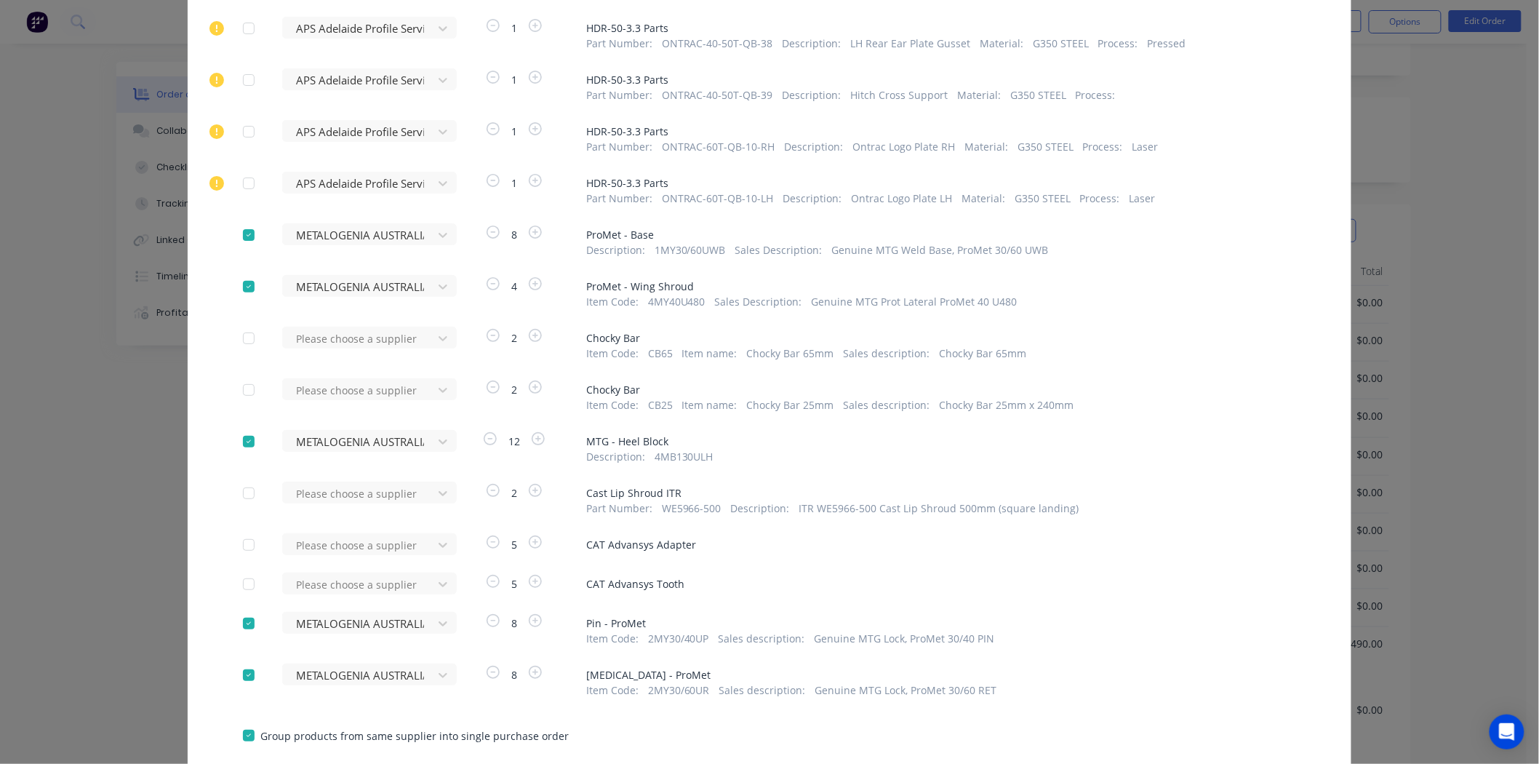
scroll to position [2391, 0]
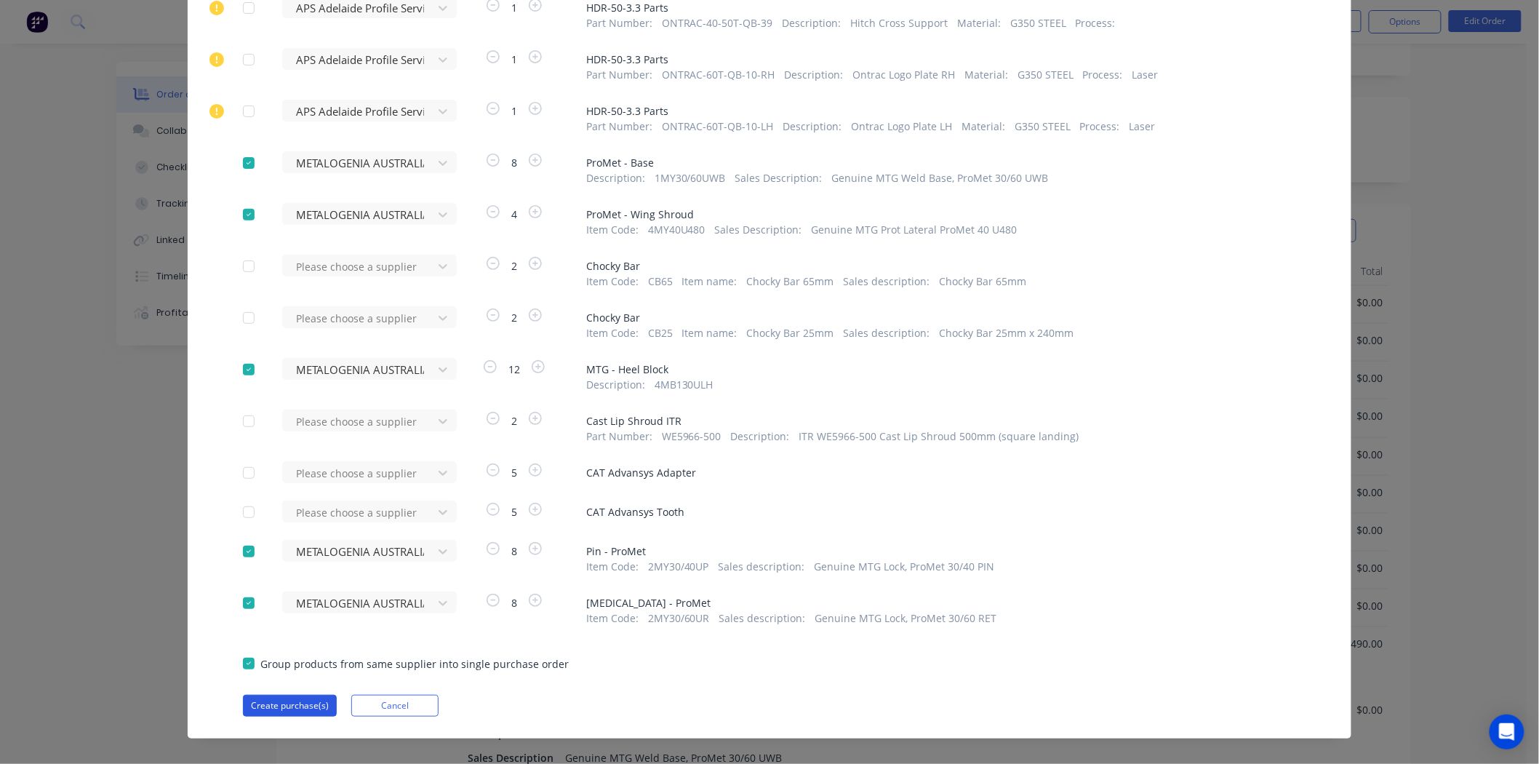
click at [288, 695] on button "Create purchase(s)" at bounding box center [290, 706] width 94 height 22
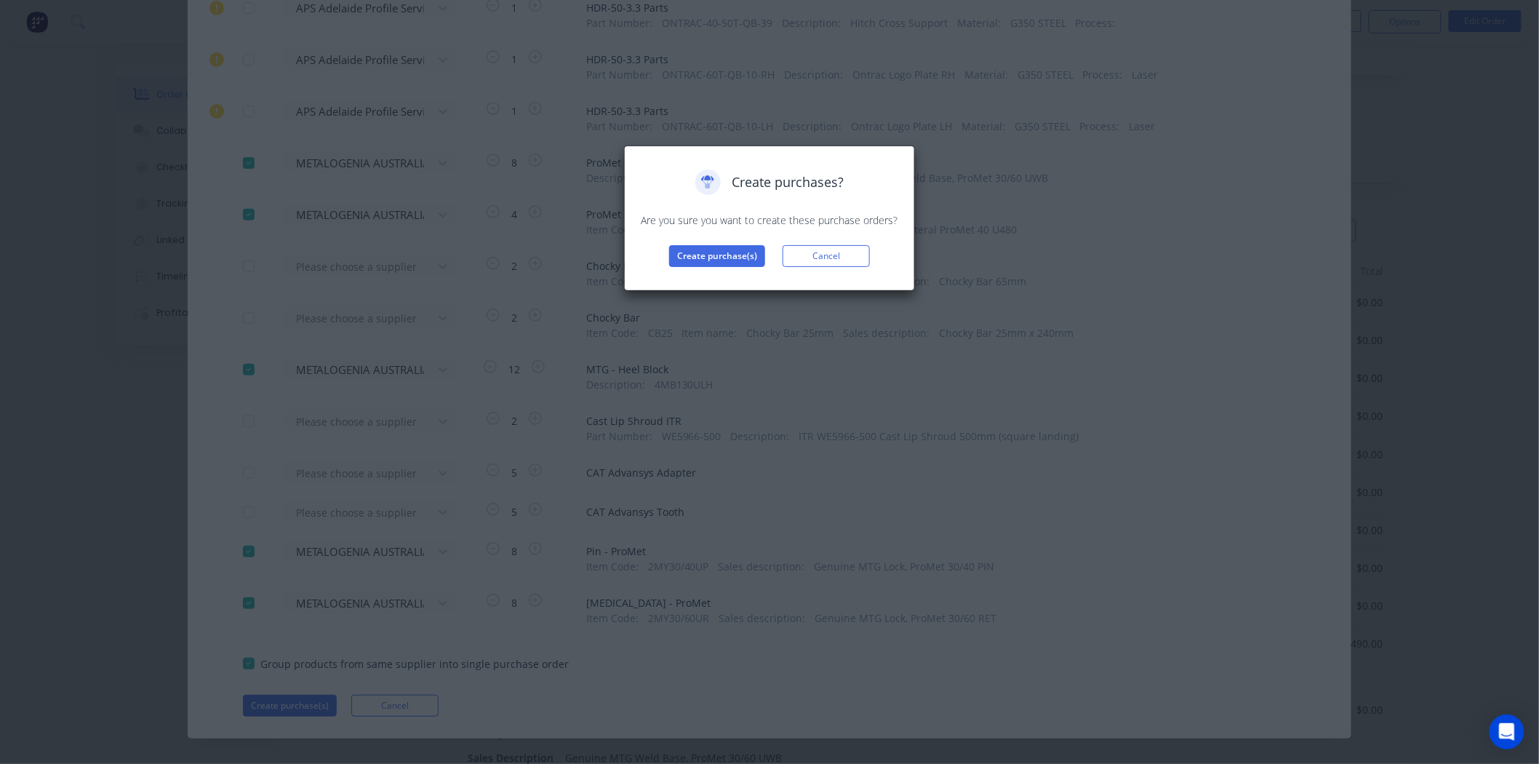
click at [738, 242] on div "Create purchases? Are you sure you want to create these purchase orders? Create…" at bounding box center [769, 217] width 260 height 97
click at [735, 253] on button "Create purchase(s)" at bounding box center [717, 256] width 96 height 22
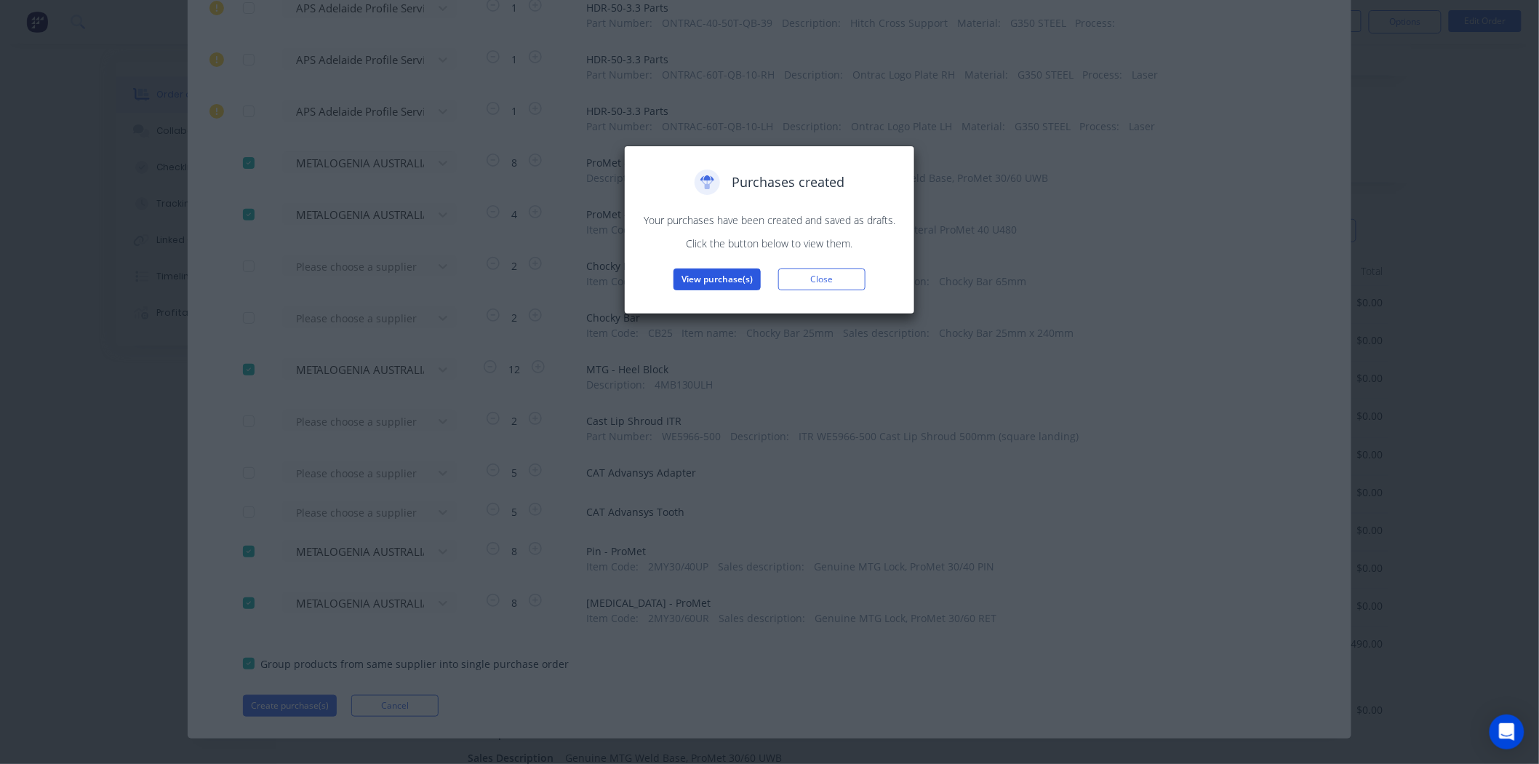
click at [711, 281] on button "View purchase(s)" at bounding box center [717, 279] width 87 height 22
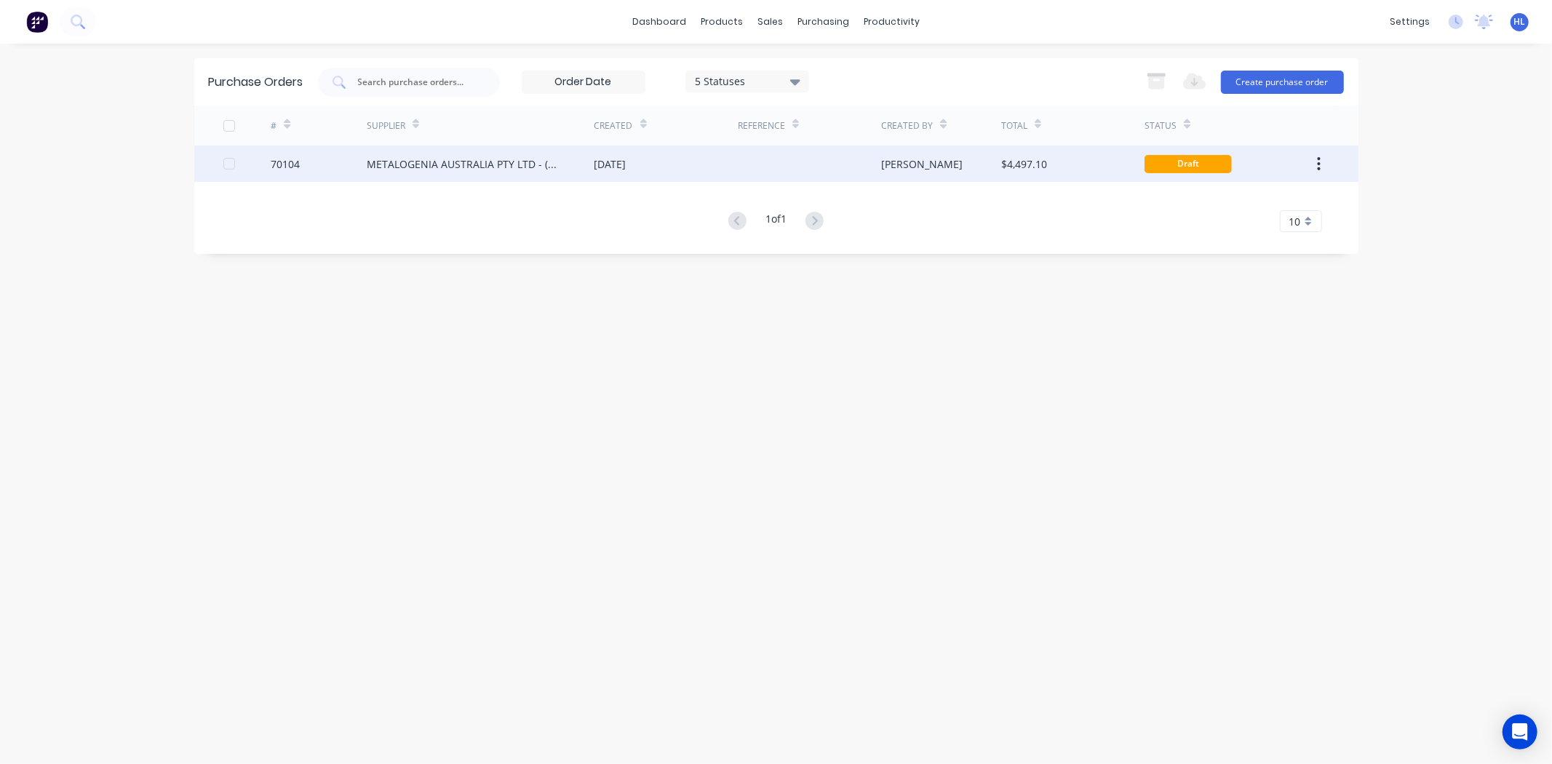
click at [303, 153] on div "70104" at bounding box center [319, 163] width 96 height 36
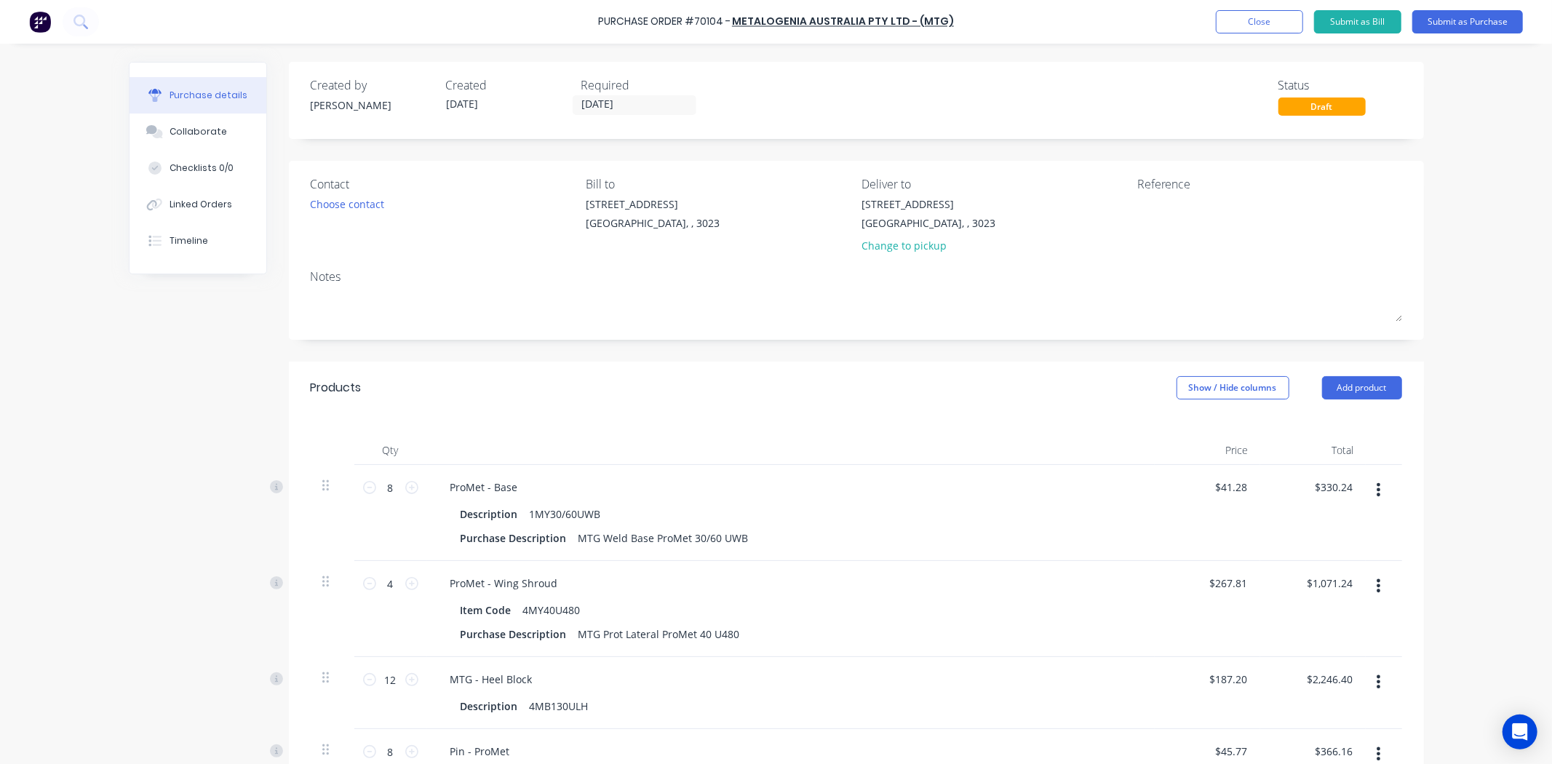
click at [674, 216] on div "[STREET_ADDRESS]" at bounding box center [718, 216] width 265 height 41
click at [650, 223] on div "[GEOGRAPHIC_DATA], , 3023" at bounding box center [653, 222] width 134 height 15
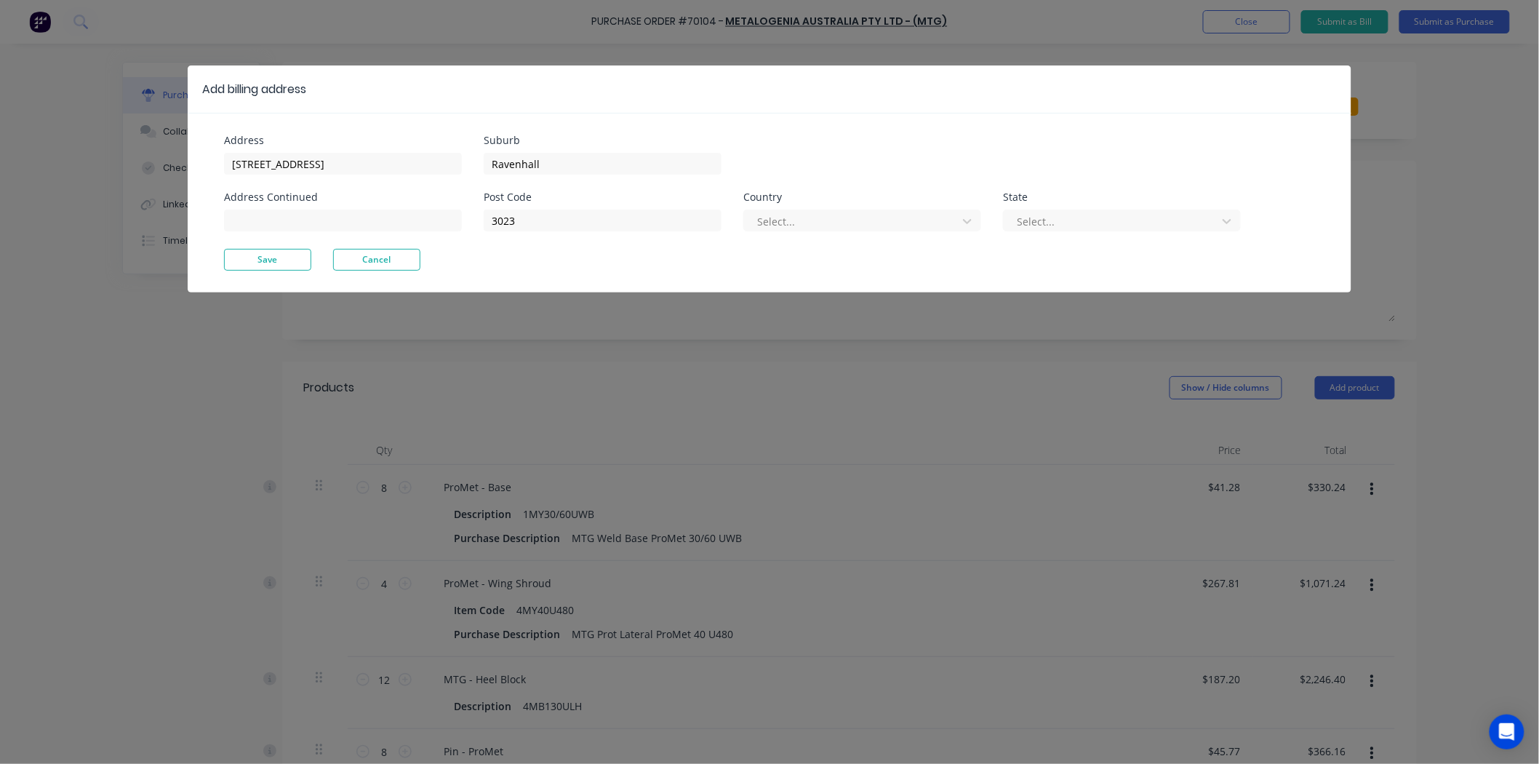
click at [646, 237] on div "Post Code 3023 Country Select... State Select..." at bounding box center [862, 220] width 757 height 57
click at [840, 226] on div at bounding box center [853, 221] width 194 height 18
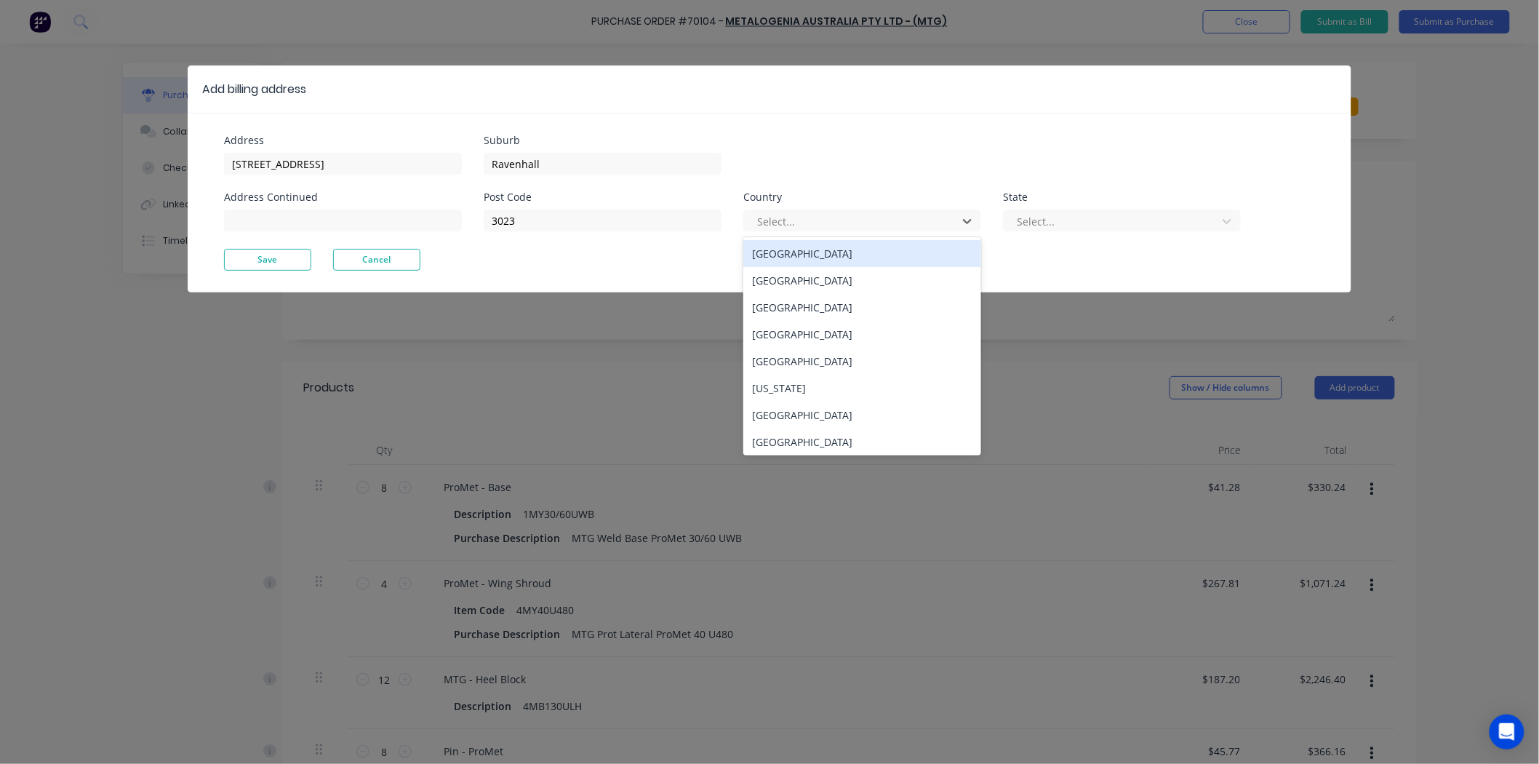
click at [824, 247] on div "[GEOGRAPHIC_DATA]" at bounding box center [862, 253] width 238 height 27
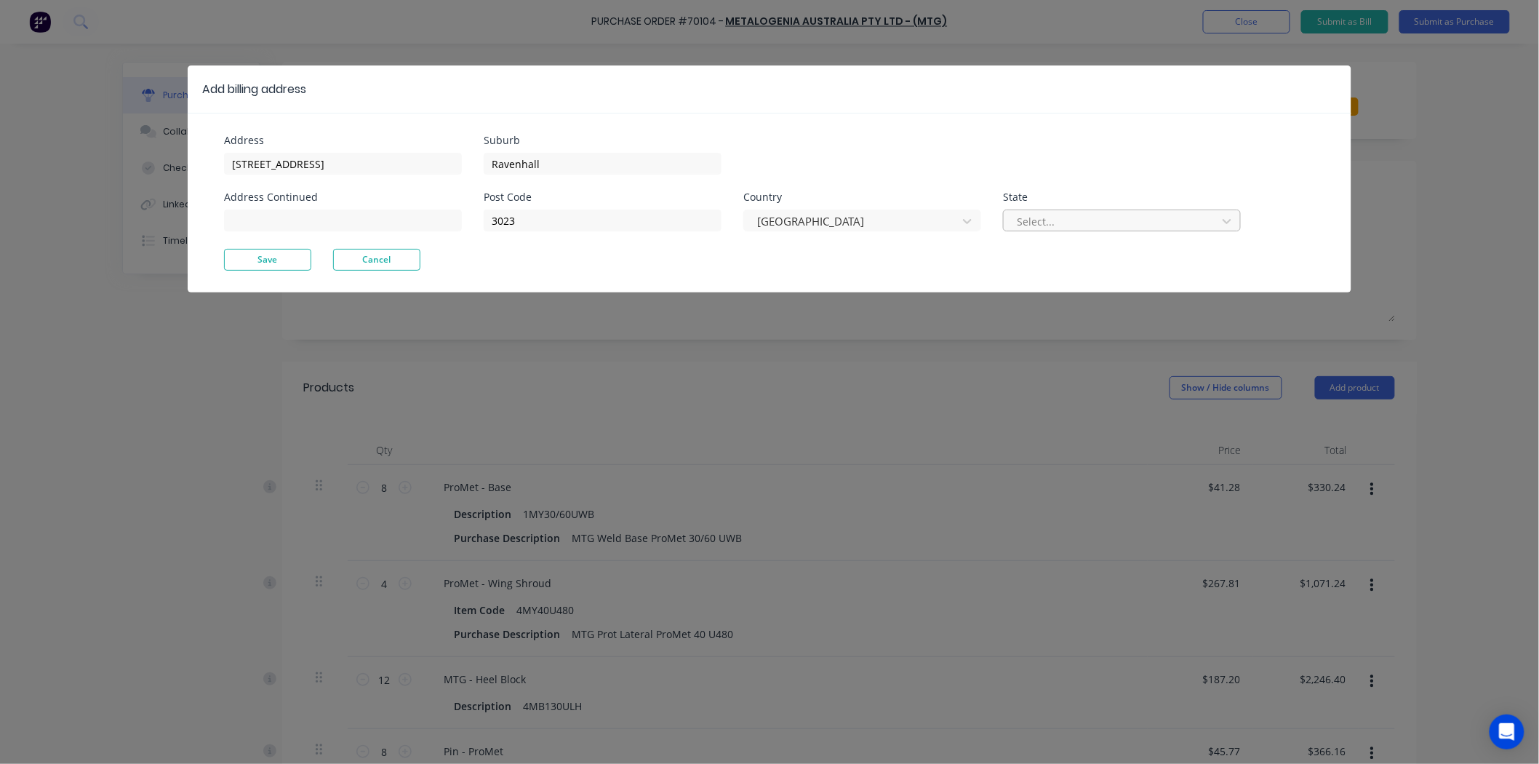
click at [1142, 214] on div at bounding box center [1112, 221] width 194 height 18
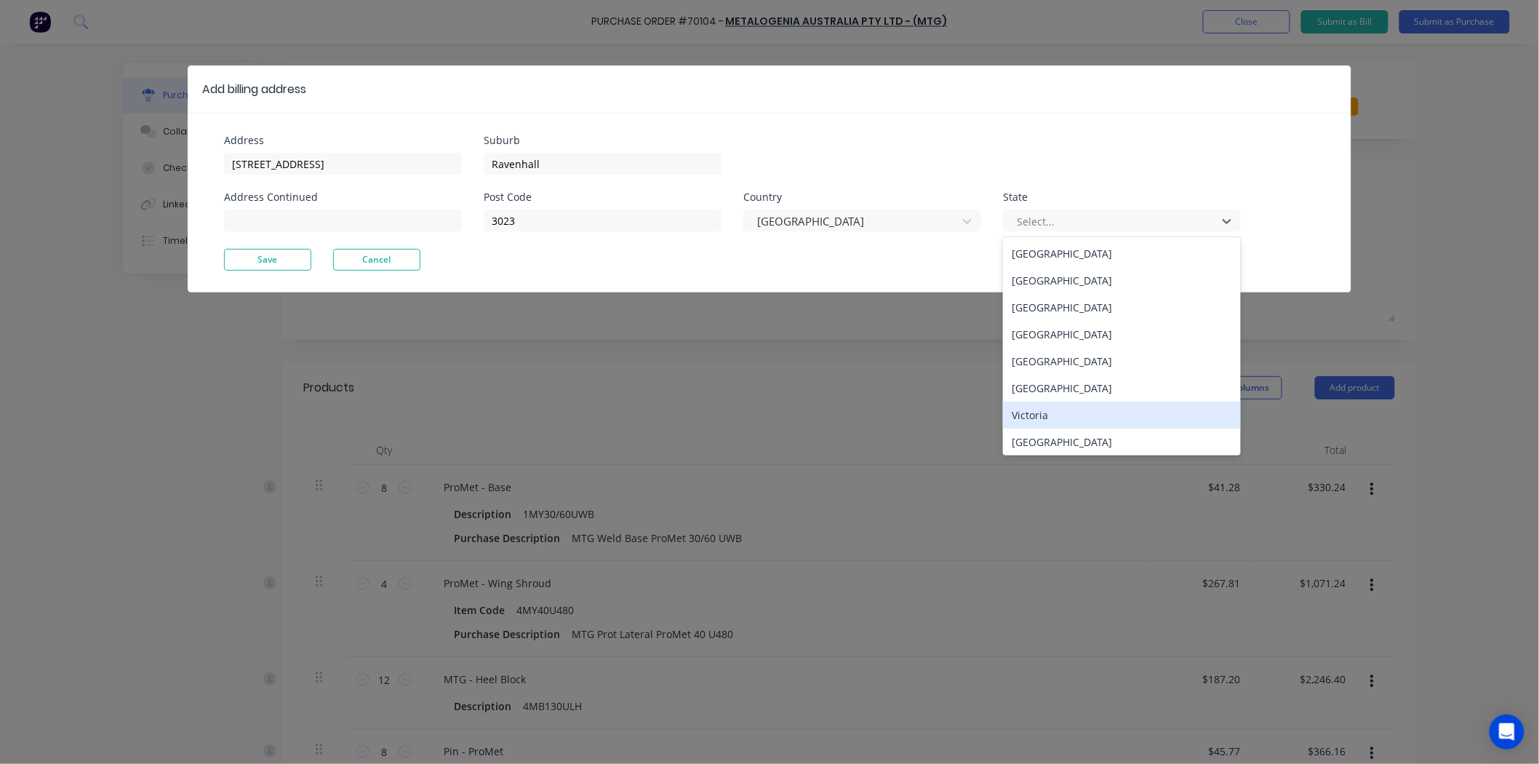
click at [1059, 408] on div "Victoria" at bounding box center [1122, 415] width 238 height 27
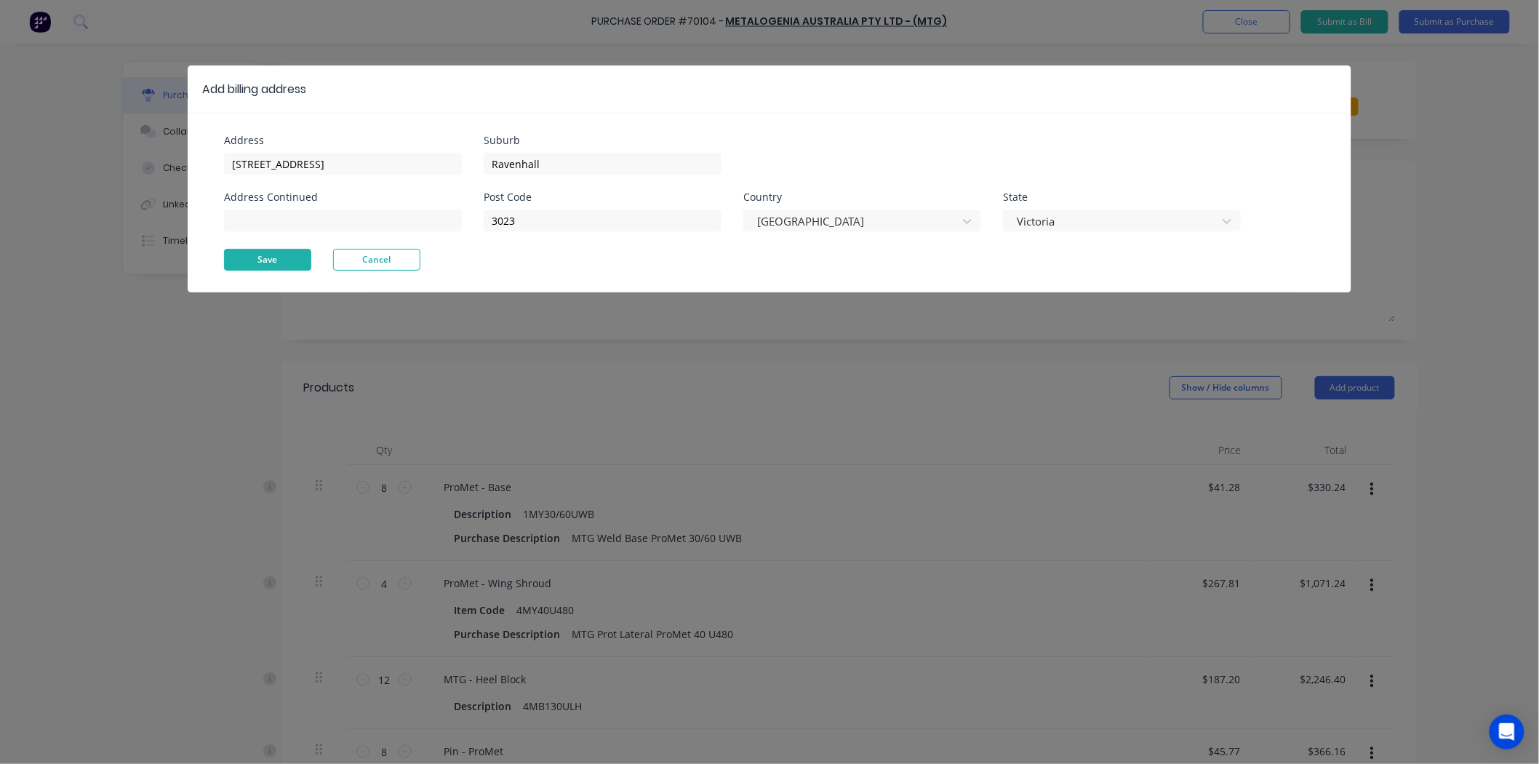
click at [250, 251] on button "Save" at bounding box center [267, 260] width 87 height 22
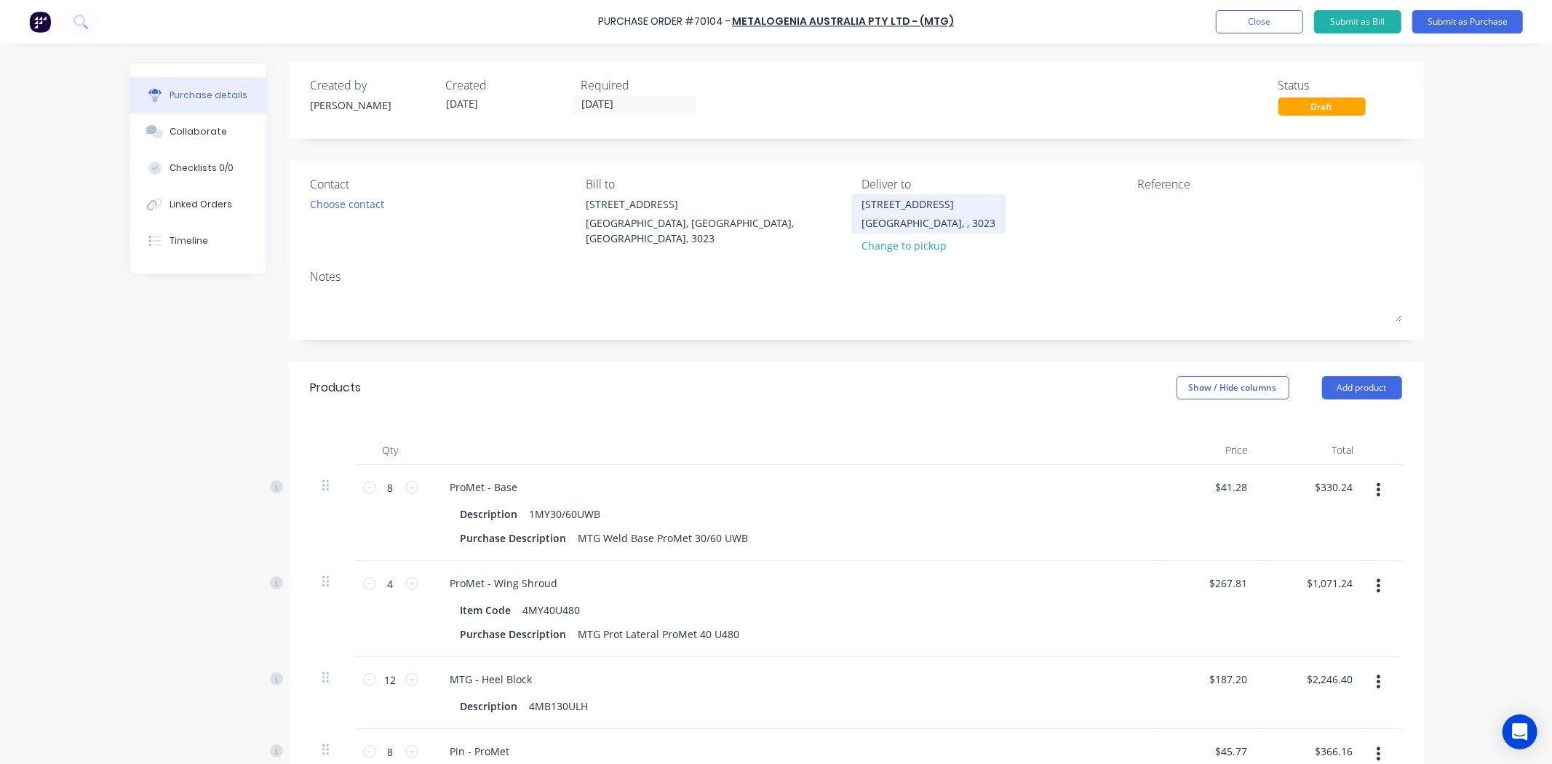
click at [935, 206] on div "[STREET_ADDRESS]" at bounding box center [928, 203] width 134 height 15
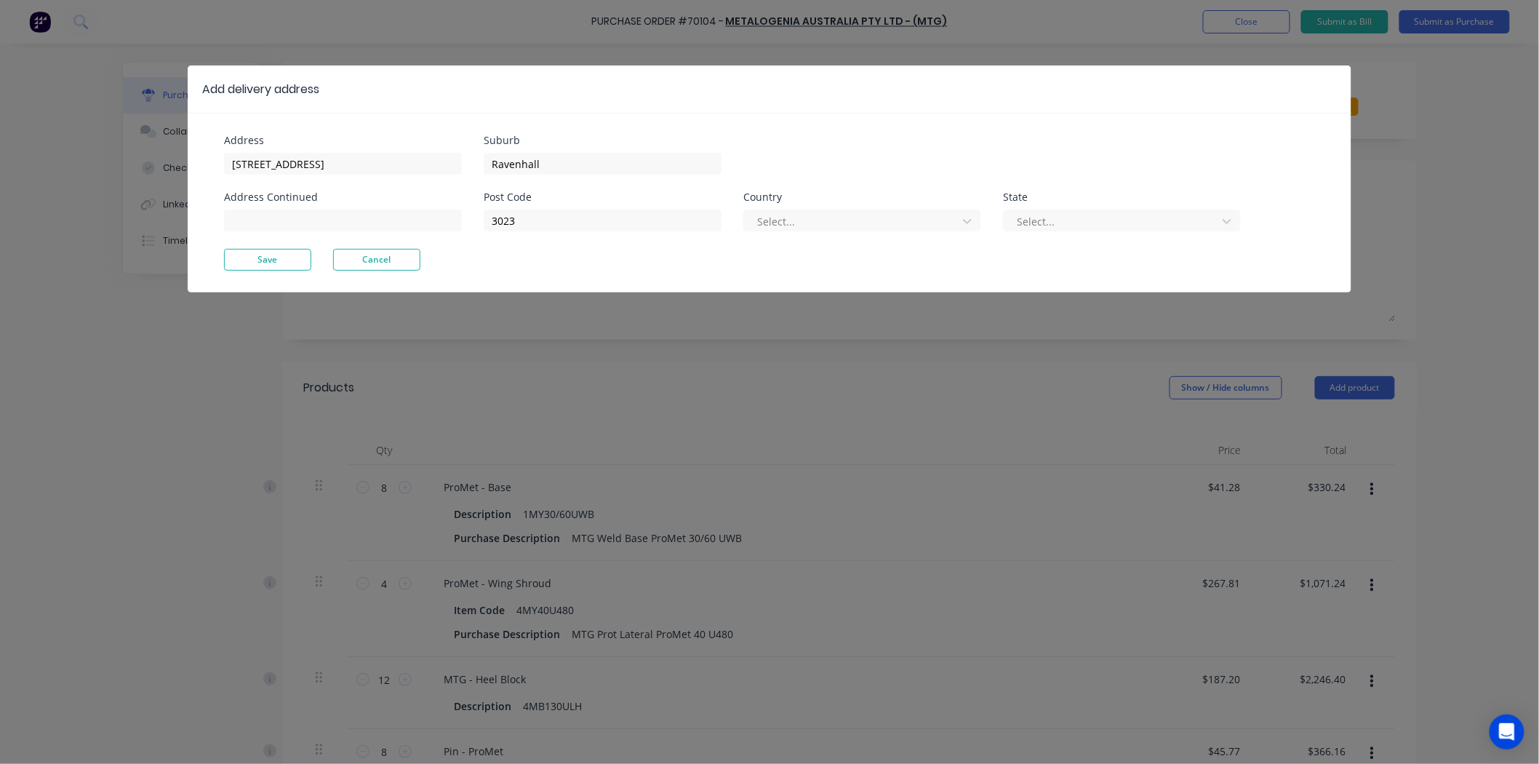
click at [831, 208] on div "Select..." at bounding box center [862, 218] width 238 height 25
click at [839, 231] on div "Post Code 3023 Country Select... State Select..." at bounding box center [862, 220] width 757 height 57
click at [853, 229] on div at bounding box center [853, 221] width 194 height 18
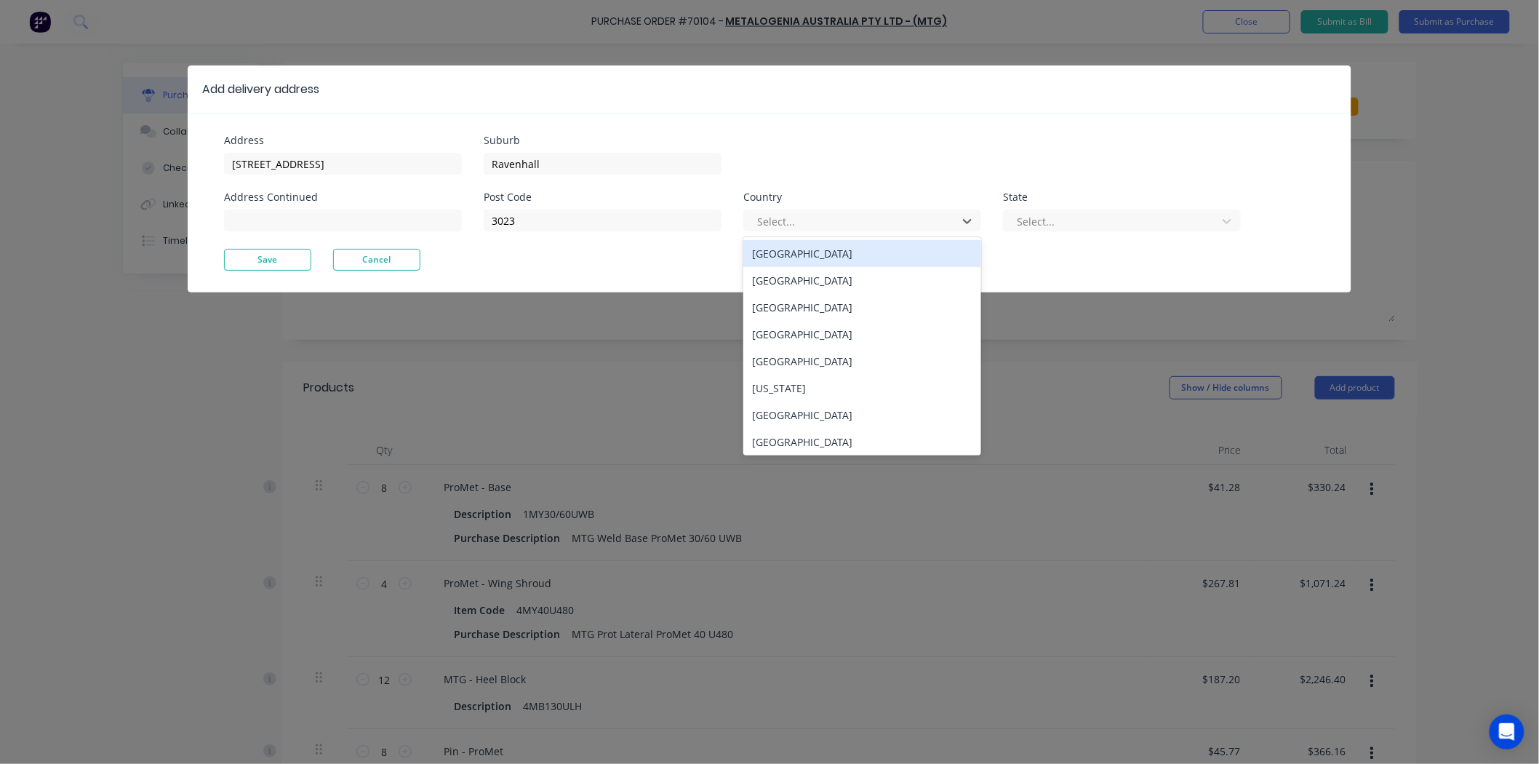
click at [863, 248] on div "[GEOGRAPHIC_DATA]" at bounding box center [862, 253] width 238 height 27
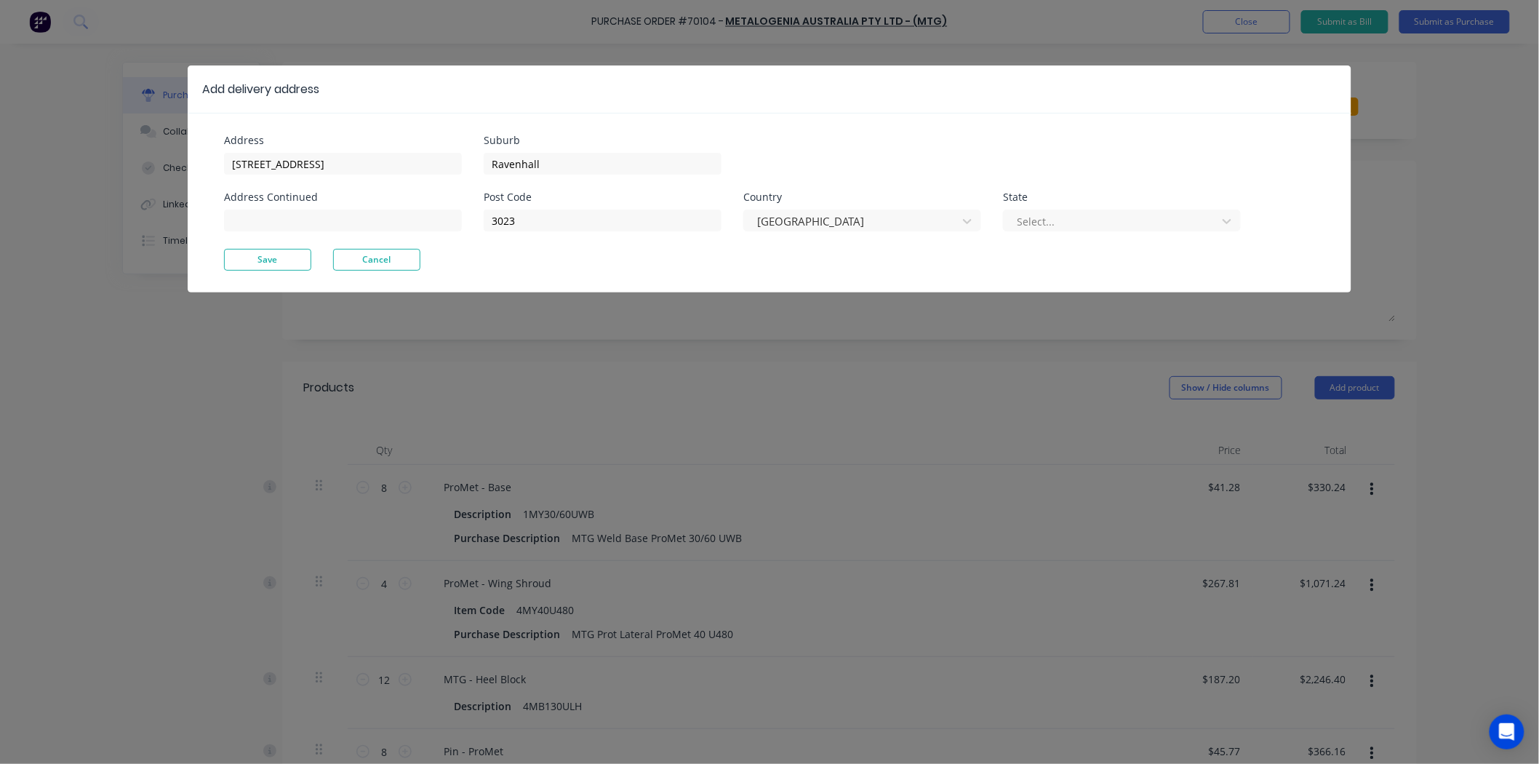
click at [1015, 208] on div "Select..." at bounding box center [1122, 218] width 238 height 25
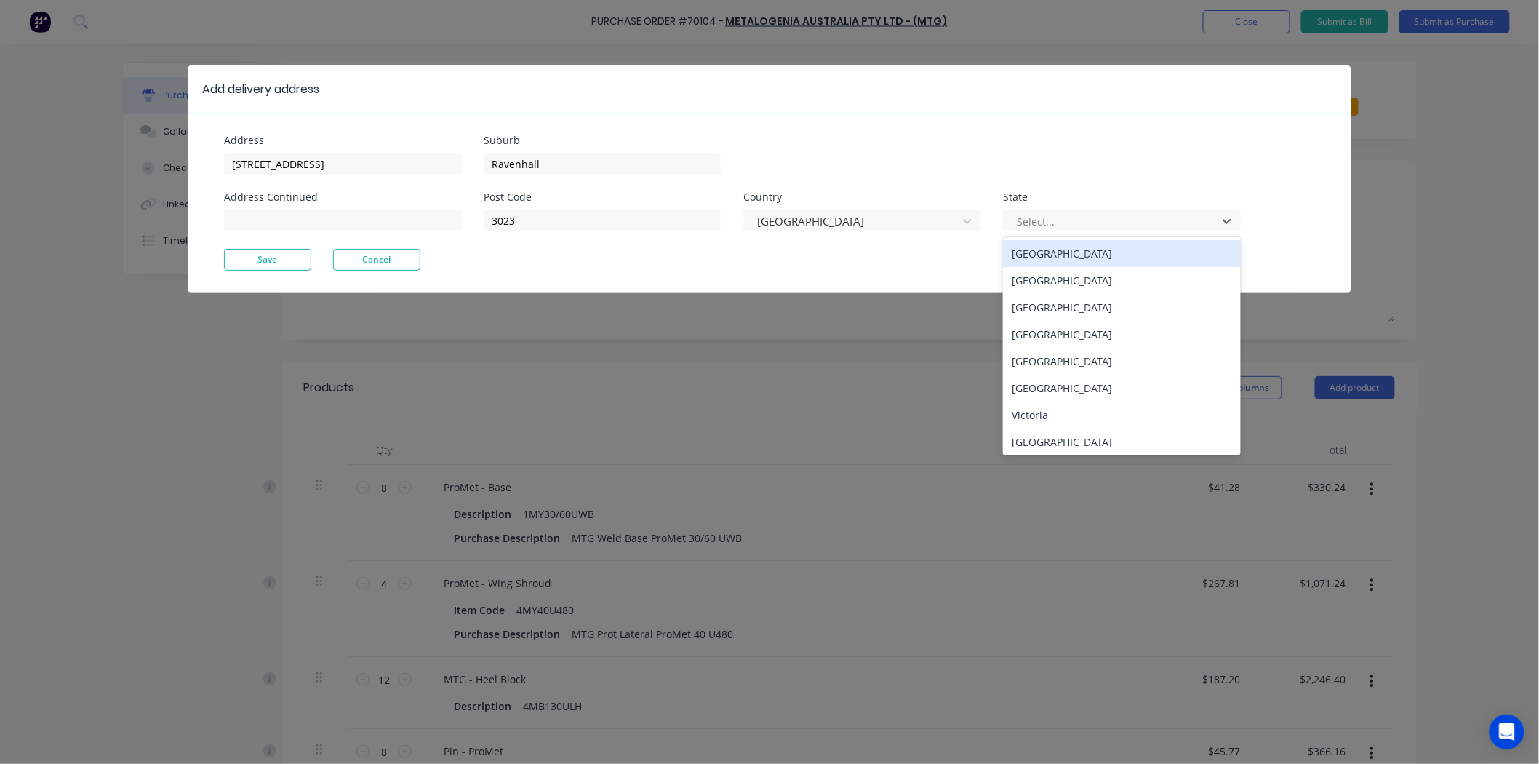
drag, startPoint x: 1015, startPoint y: 214, endPoint x: 1005, endPoint y: 246, distance: 33.4
click at [1015, 214] on input "text" at bounding box center [1016, 221] width 3 height 15
click at [1072, 420] on div "Victoria" at bounding box center [1122, 415] width 238 height 27
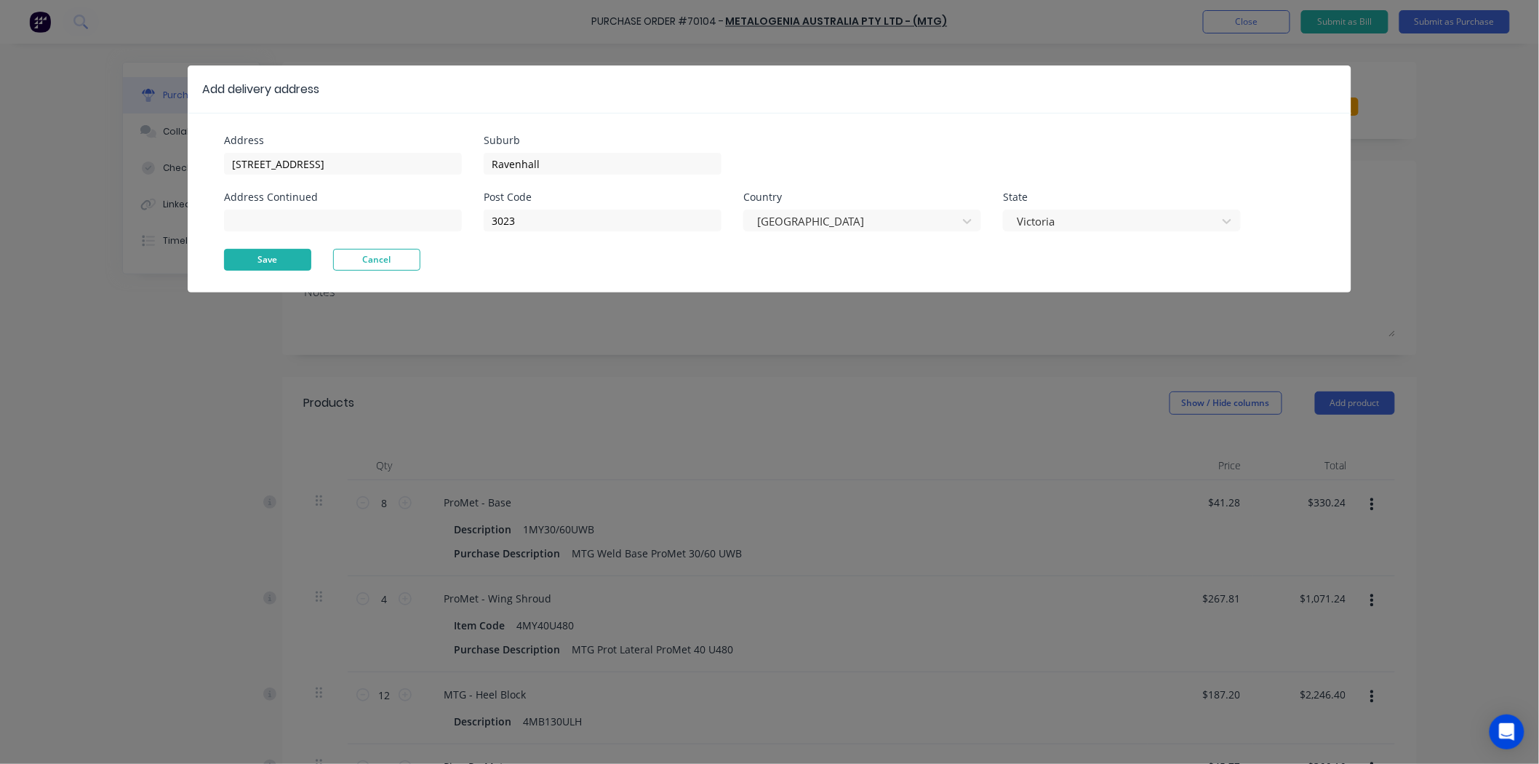
click at [253, 269] on button "Save" at bounding box center [267, 260] width 87 height 22
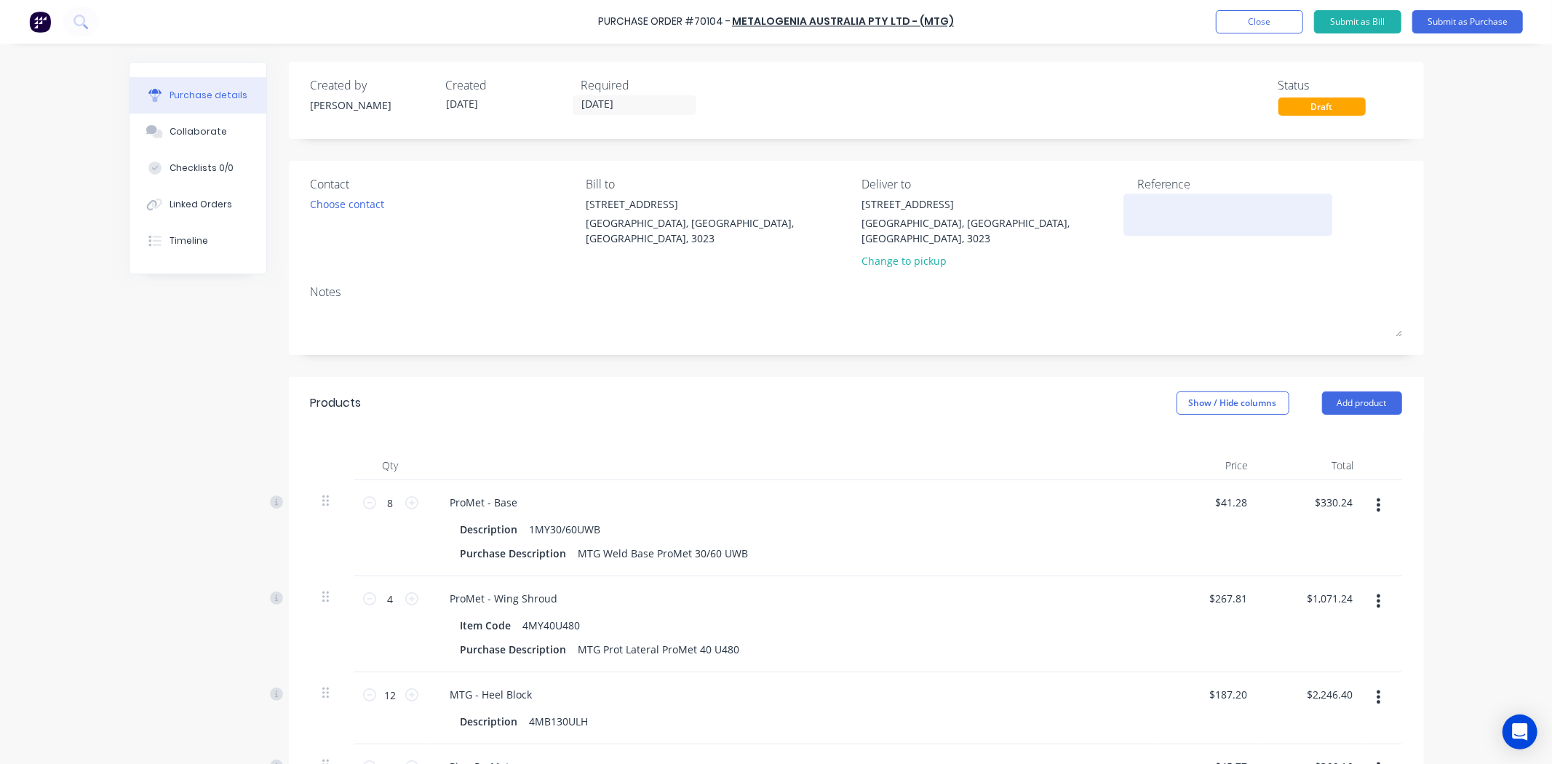
click at [1187, 218] on textarea at bounding box center [1228, 212] width 182 height 33
type textarea "x"
type textarea "J"
type textarea "x"
type textarea "[PERSON_NAME]"
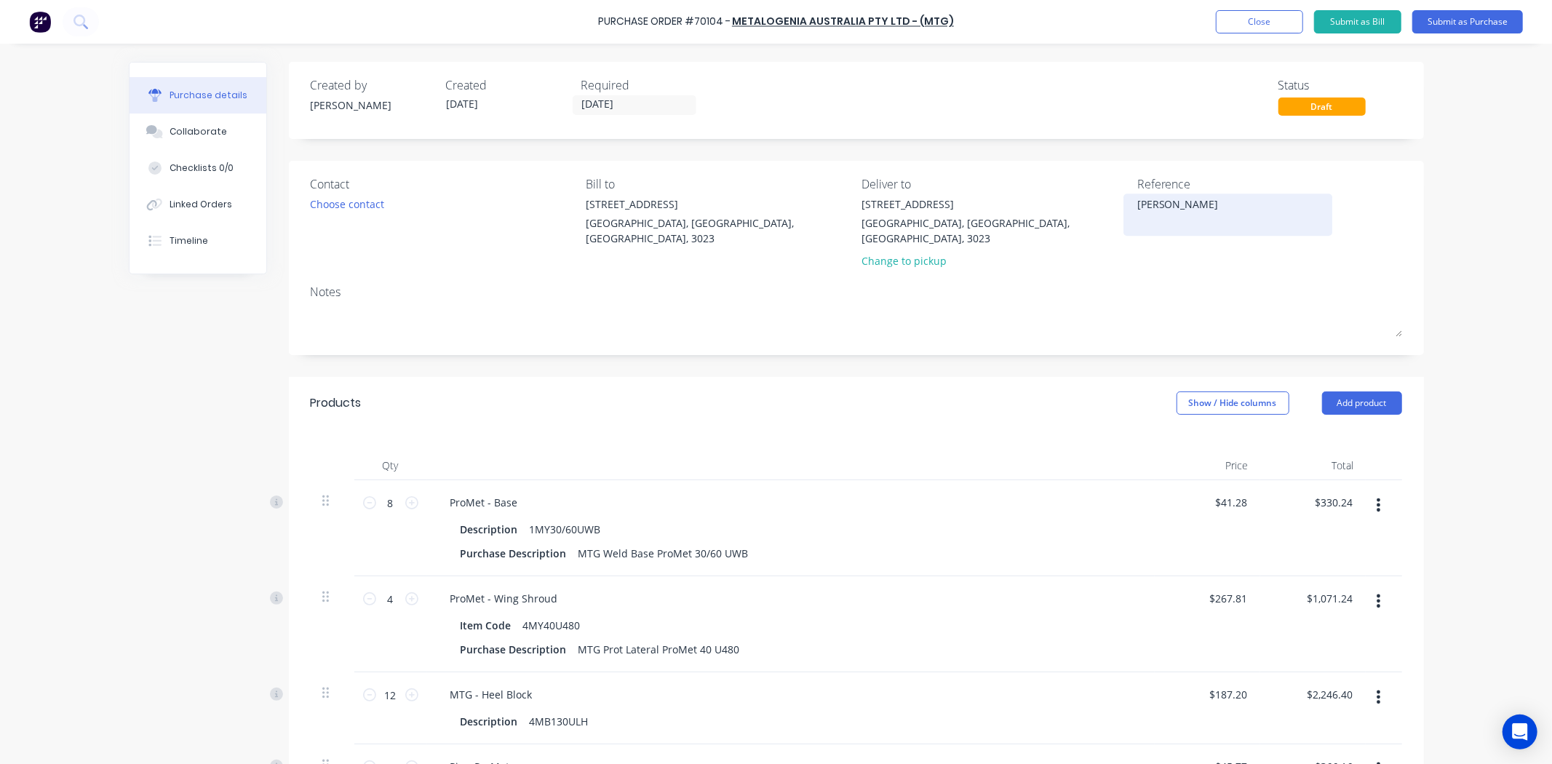
type textarea "x"
type textarea "JO2"
type textarea "x"
type textarea "JO20"
type textarea "x"
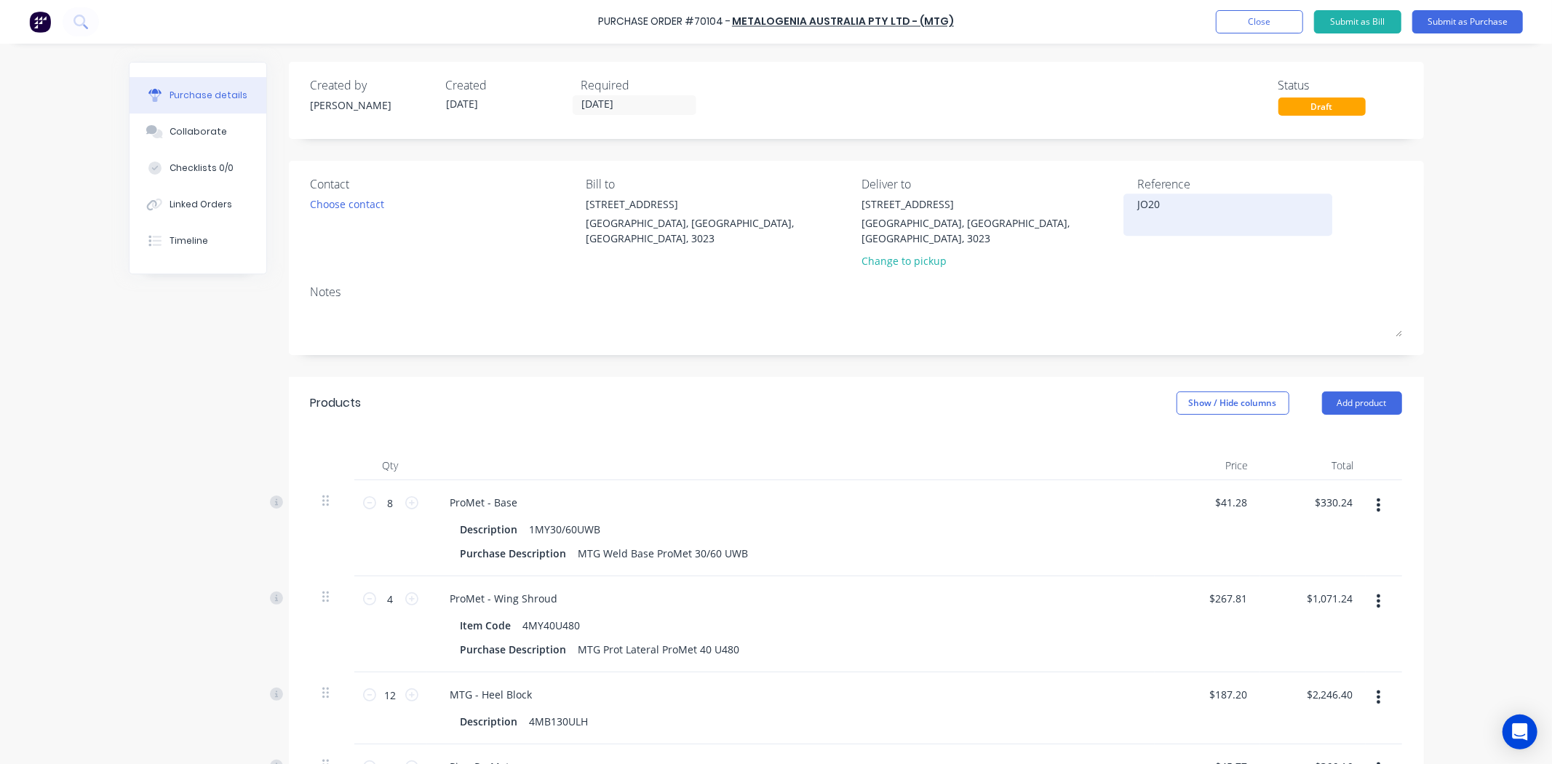
type textarea "JO208"
type textarea "x"
type textarea "JO2084"
type textarea "x"
type textarea "JO2084"
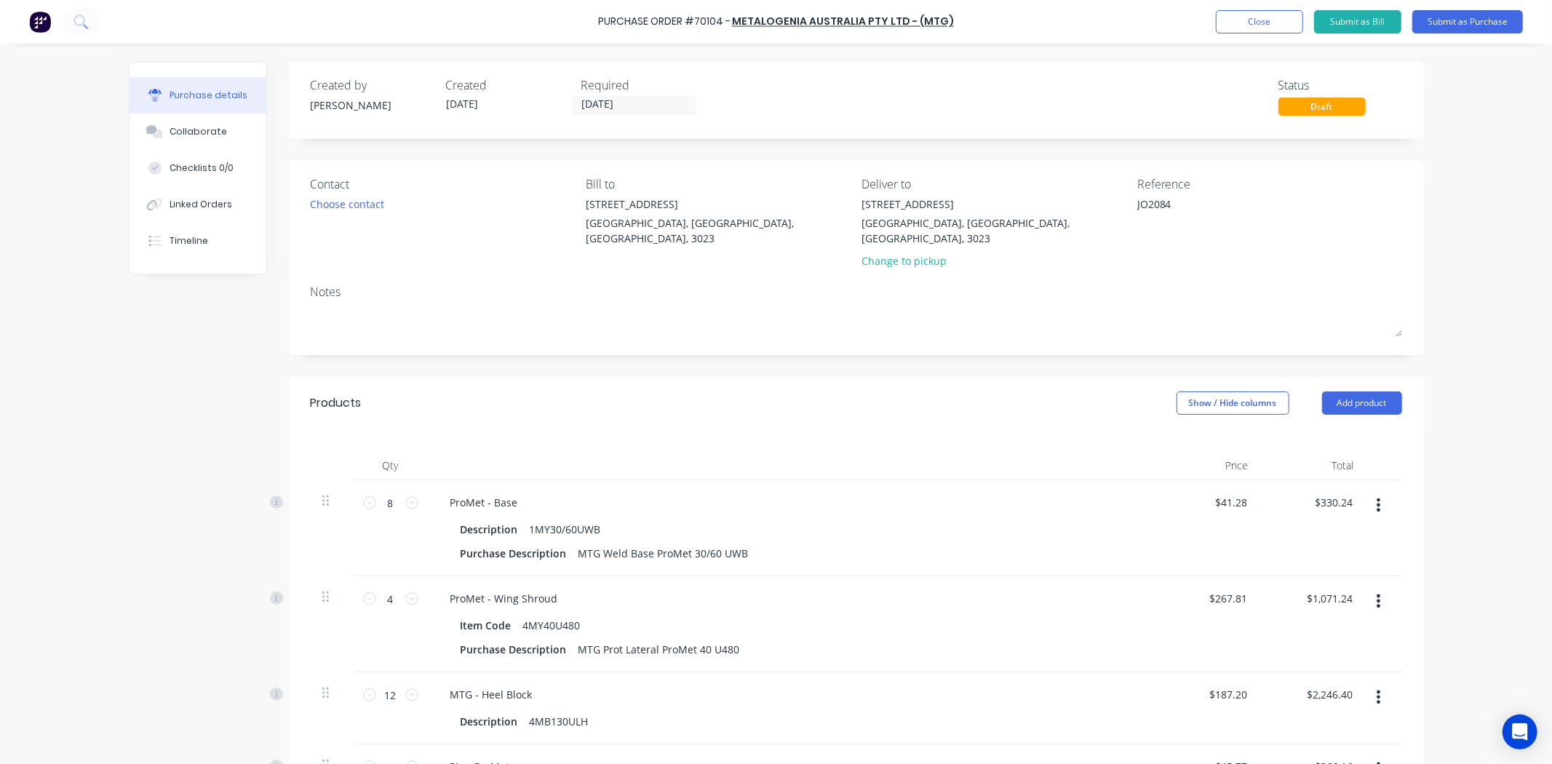
click at [1191, 283] on div "Notes" at bounding box center [856, 291] width 1091 height 17
click at [316, 193] on div "Contact Choose contact" at bounding box center [443, 225] width 265 height 100
click at [318, 197] on div "Choose contact" at bounding box center [348, 203] width 74 height 15
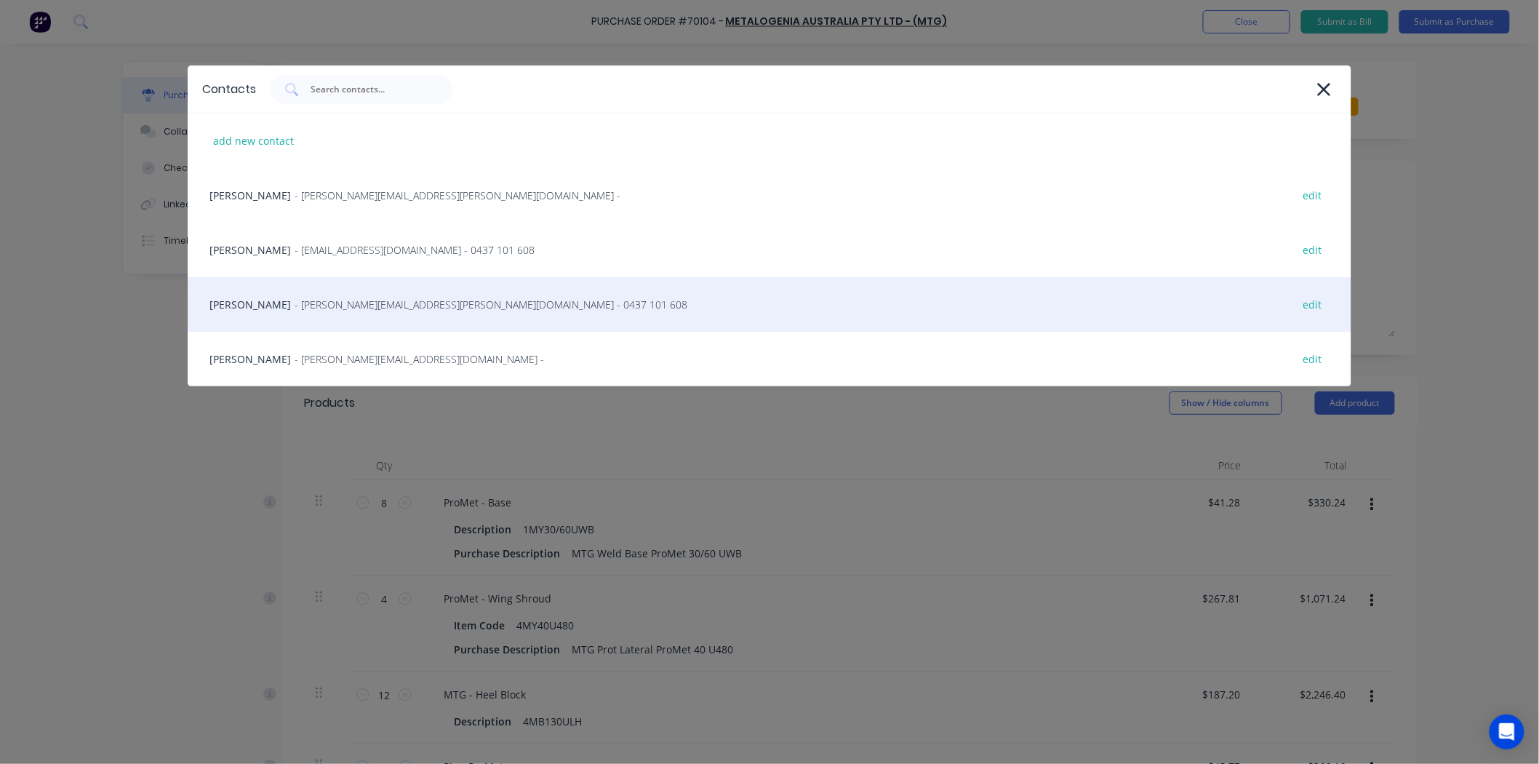
click at [366, 303] on span "- [PERSON_NAME][EMAIL_ADDRESS][PERSON_NAME][DOMAIN_NAME] - 0437 101 608" at bounding box center [491, 304] width 393 height 15
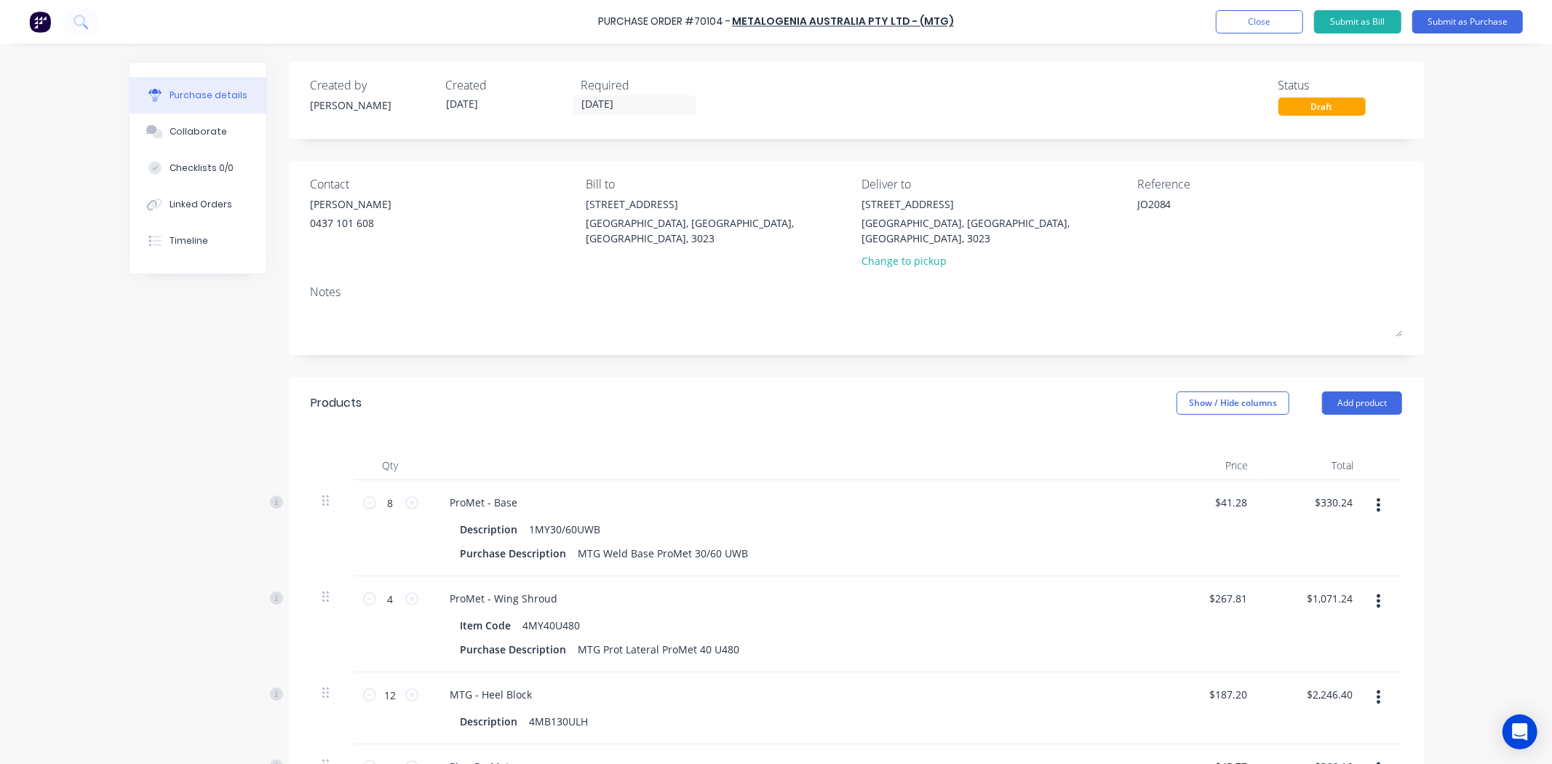
click at [556, 283] on div "Notes" at bounding box center [856, 291] width 1091 height 17
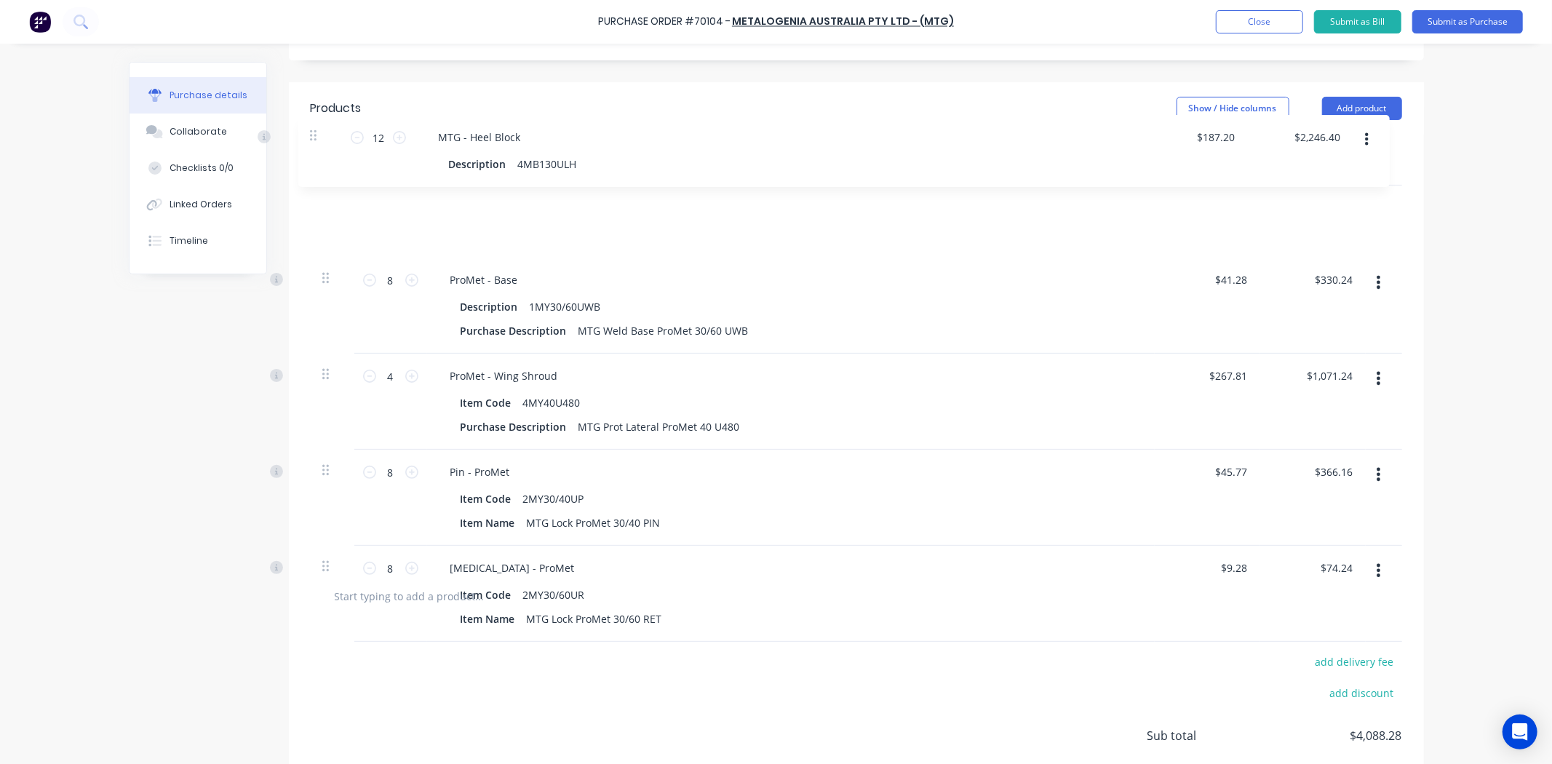
scroll to position [294, 0]
drag, startPoint x: 320, startPoint y: 358, endPoint x: 326, endPoint y: 185, distance: 172.5
click at [326, 186] on div "8 8 ProMet - Base Description 1MY30/60UWB Purchase Description MTG Weld Base Pr…" at bounding box center [856, 378] width 1091 height 384
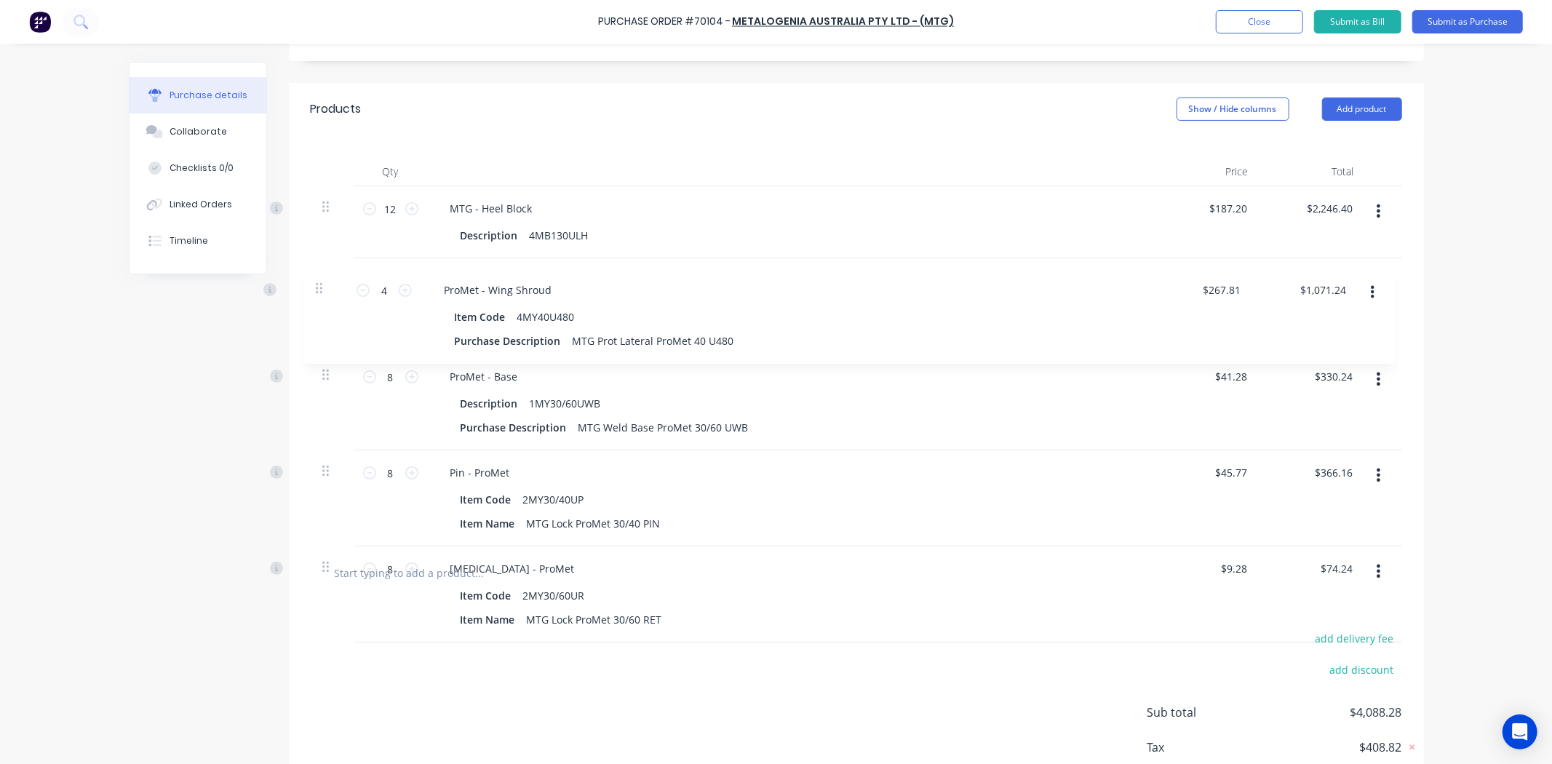
drag, startPoint x: 322, startPoint y: 356, endPoint x: 321, endPoint y: 278, distance: 78.6
click at [321, 277] on div "12 12 MTG - Heel Block Description 4MB130ULH $187.20 $187.20 $2,246.40 $2,246.4…" at bounding box center [856, 366] width 1091 height 360
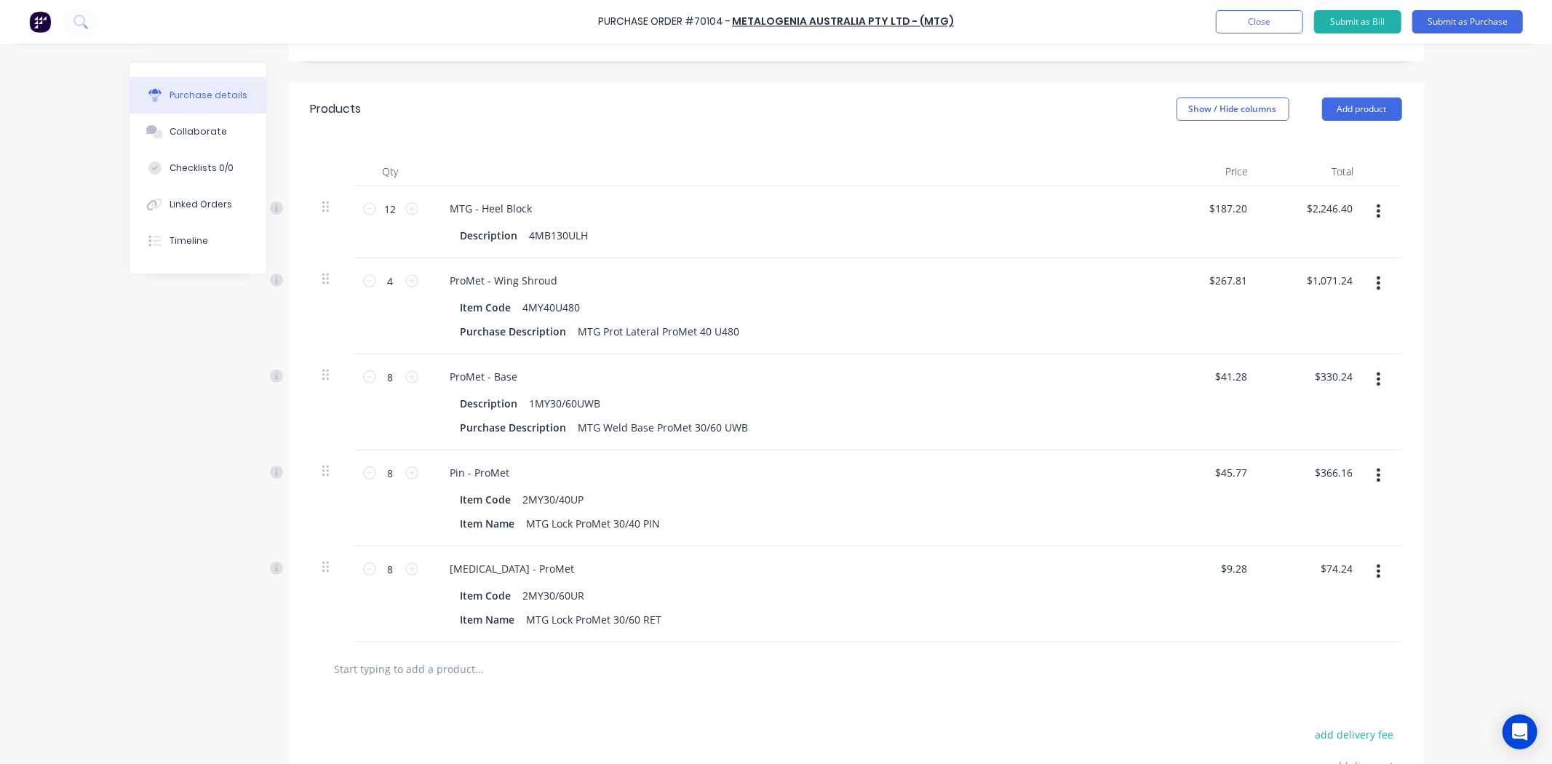
click at [725, 450] on div "Pin - ProMet Item Code 2MY30/40UP Item Name MTG Lock ProMet 30/40 PIN" at bounding box center [790, 498] width 727 height 96
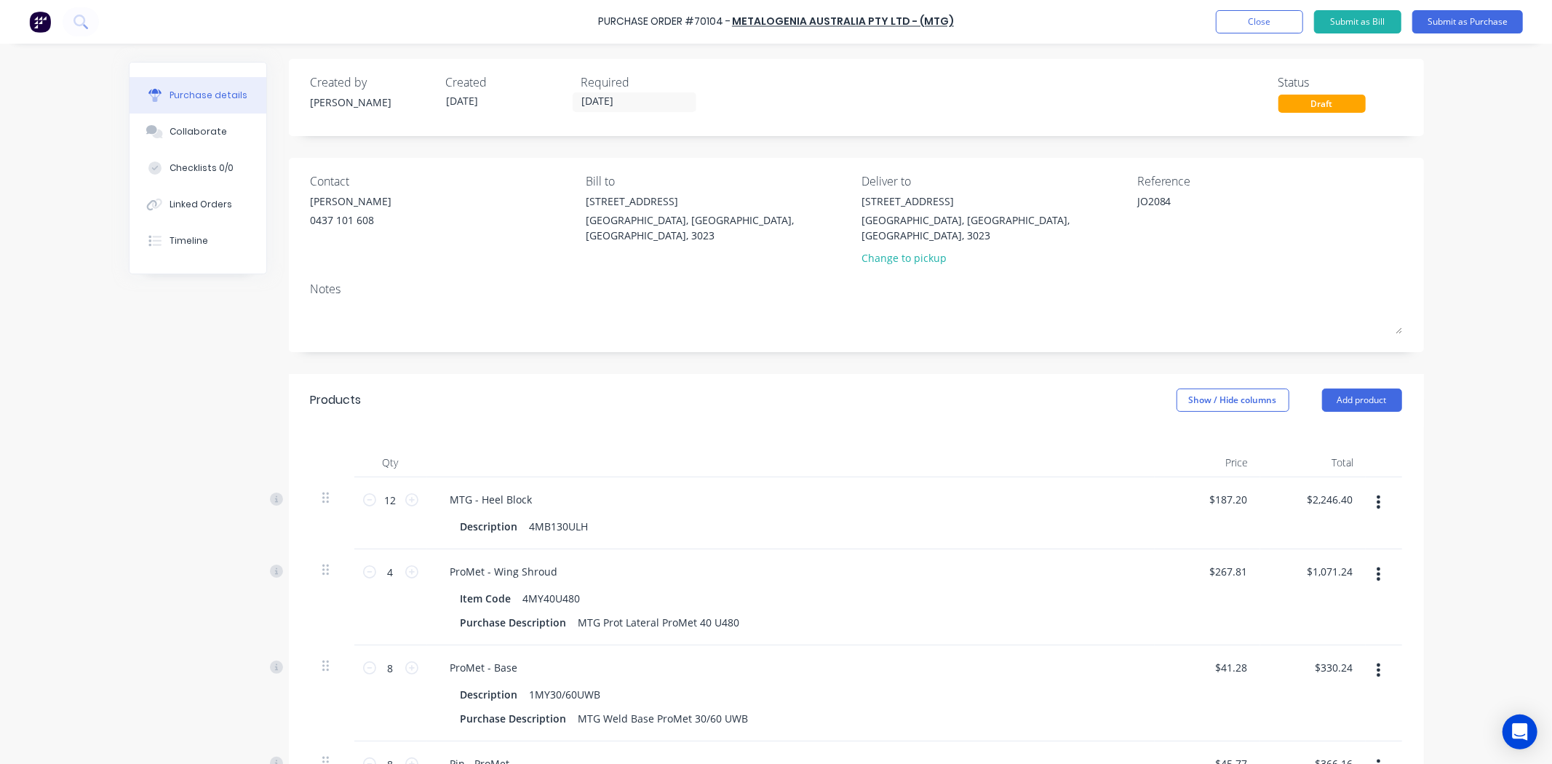
scroll to position [0, 0]
drag, startPoint x: 1264, startPoint y: 30, endPoint x: 1245, endPoint y: 41, distance: 22.2
click at [1247, 40] on div "Purchase Order #70104 - METALOGENIA AUSTRALIA PTY LTD - (MTG) Add product Close…" at bounding box center [776, 22] width 1552 height 44
drag, startPoint x: 1193, startPoint y: 195, endPoint x: 1183, endPoint y: 199, distance: 11.1
click at [1183, 199] on div "JO2084" at bounding box center [1228, 214] width 182 height 36
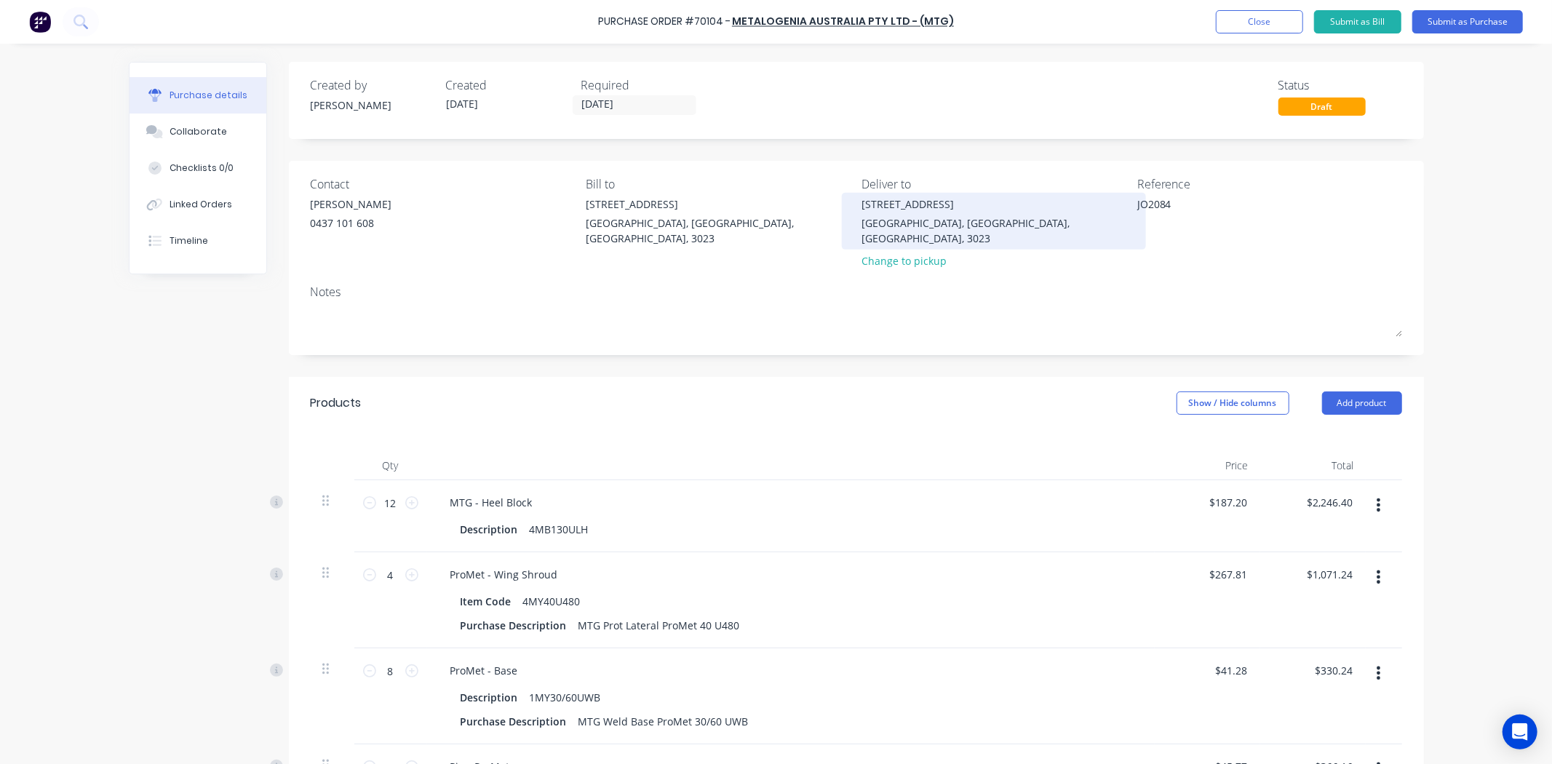
drag, startPoint x: 1159, startPoint y: 209, endPoint x: 913, endPoint y: 209, distance: 245.9
click at [913, 209] on div "Contact [PERSON_NAME] 0437 101 608 Bill to [STREET_ADDRESS][PERSON_NAME] Delive…" at bounding box center [856, 225] width 1091 height 100
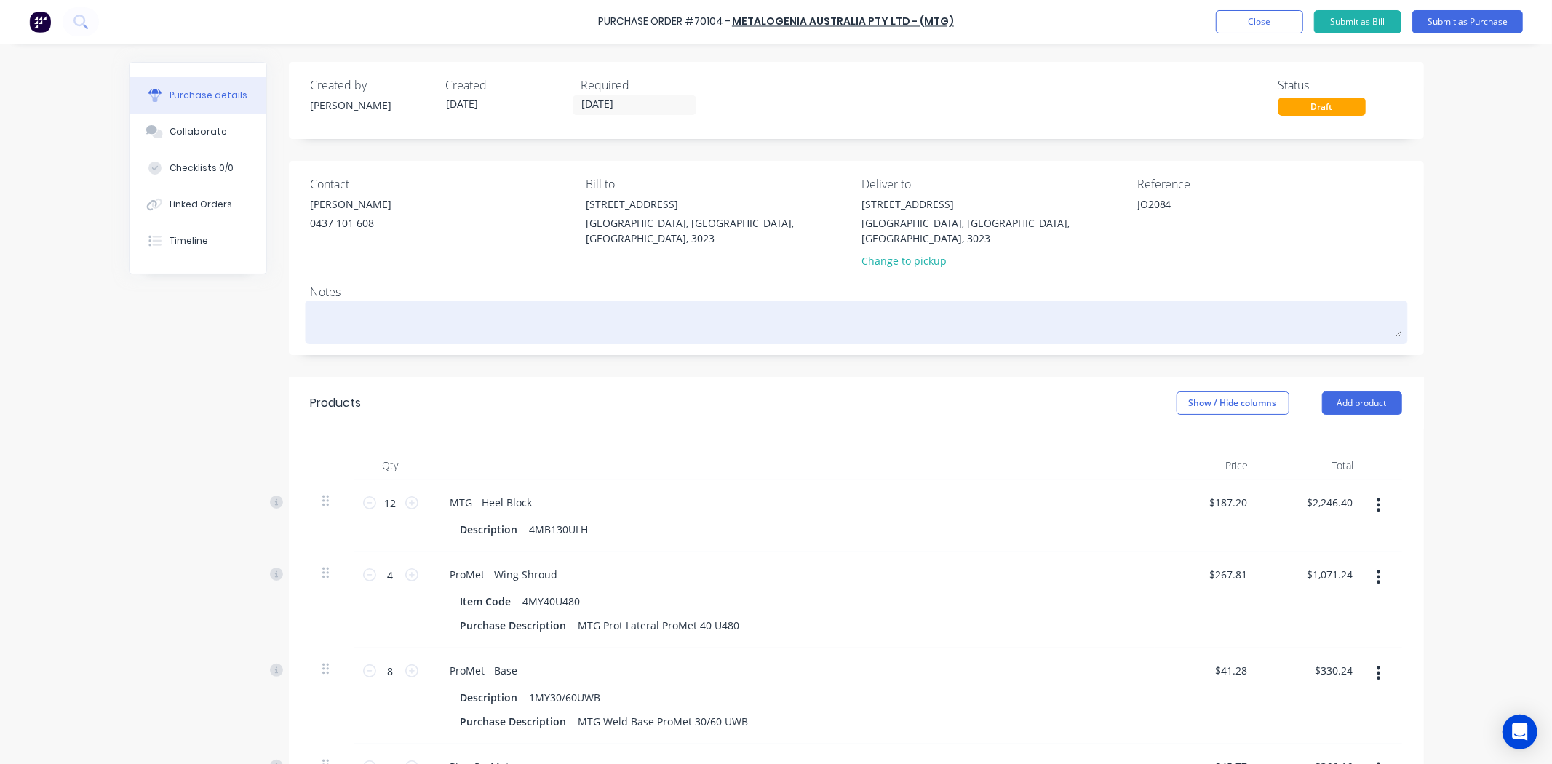
click at [623, 304] on div at bounding box center [856, 322] width 1091 height 36
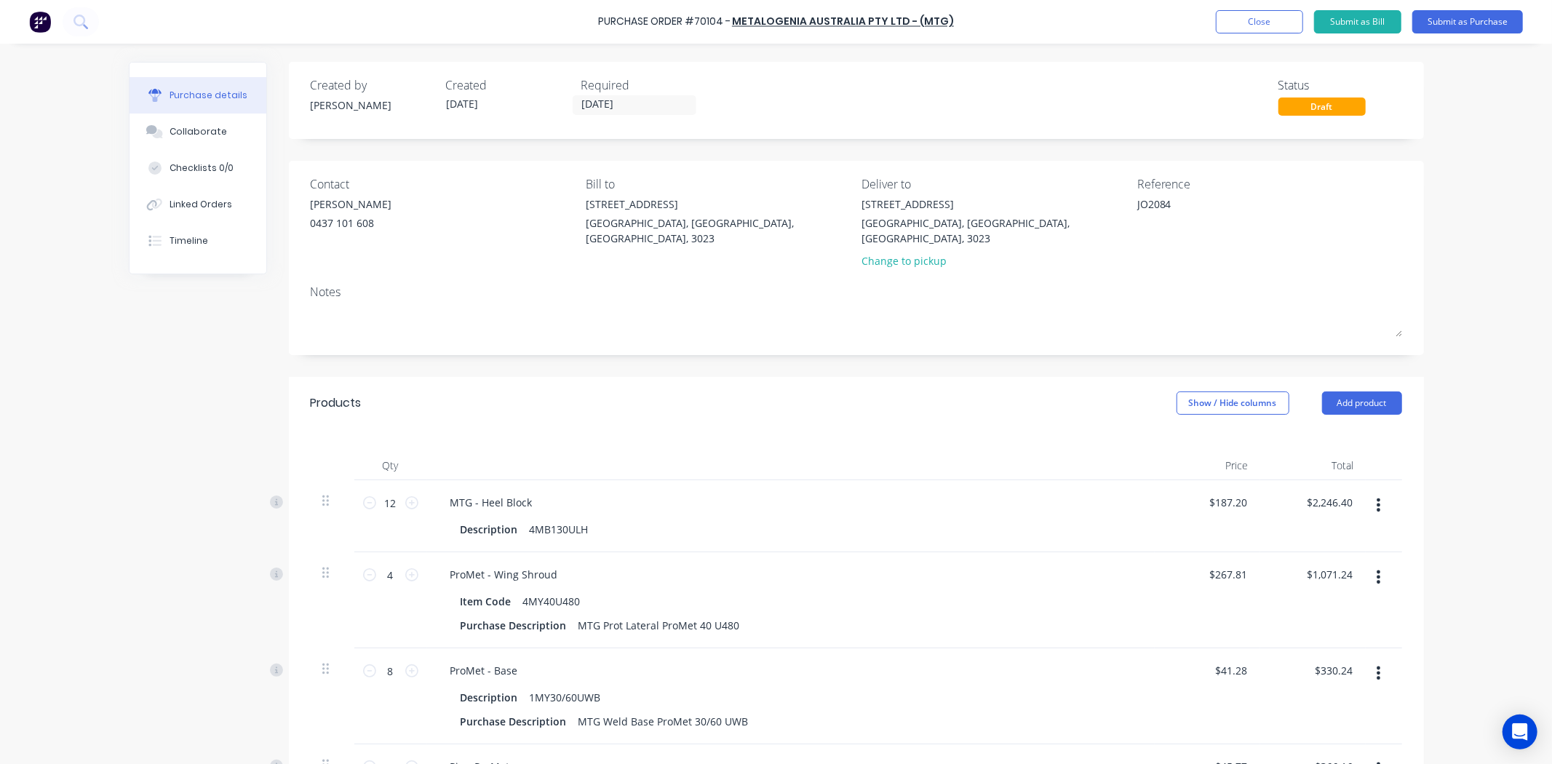
click at [626, 260] on div "Contact [PERSON_NAME] 0437 101 608 Bill to [STREET_ADDRESS][PERSON_NAME] Delive…" at bounding box center [856, 258] width 1135 height 194
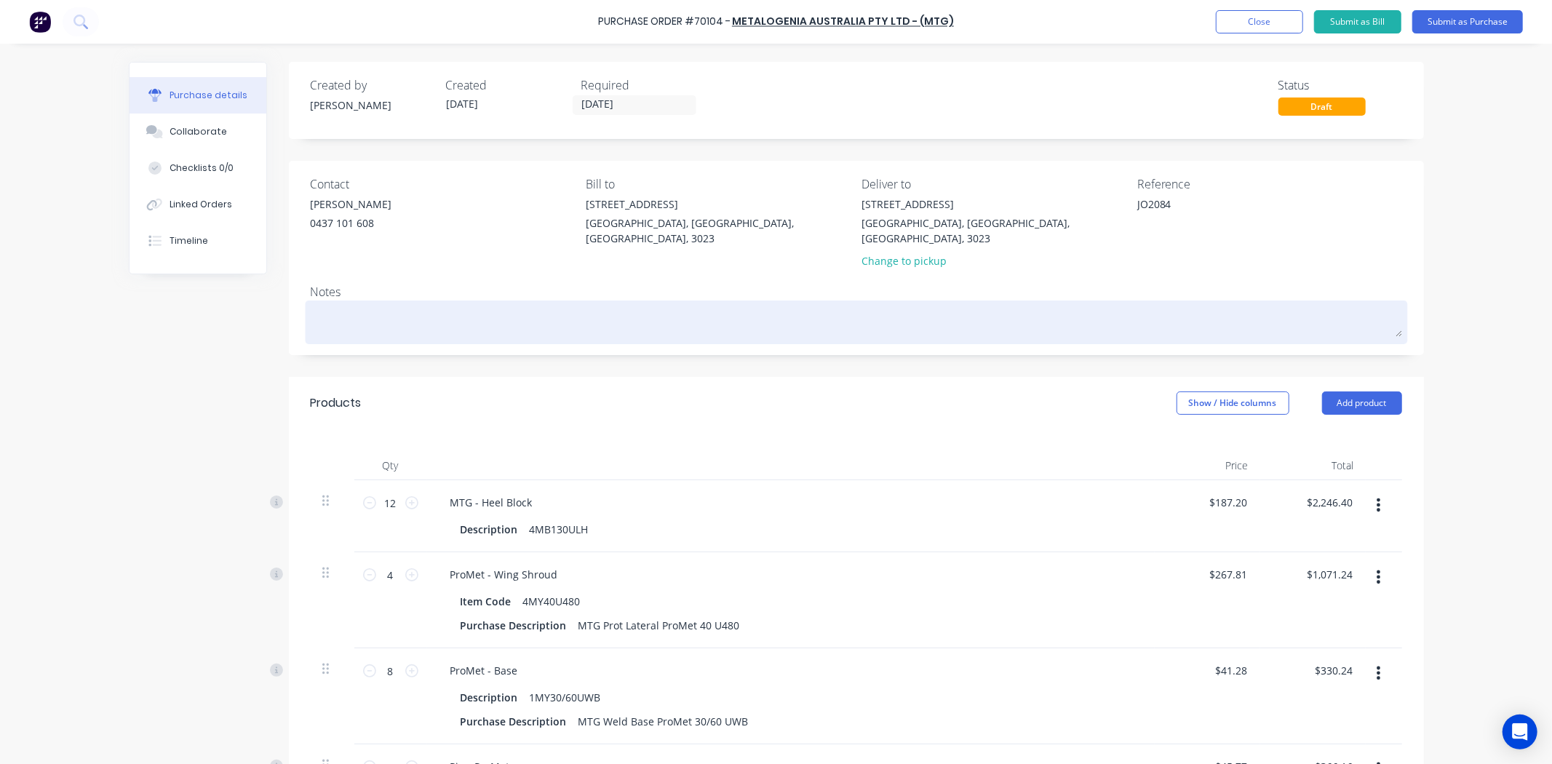
click at [532, 314] on textarea at bounding box center [856, 320] width 1091 height 33
paste textarea "2MY30/40UP"
type textarea "x"
type textarea "2MY30/40UP"
type textarea "x"
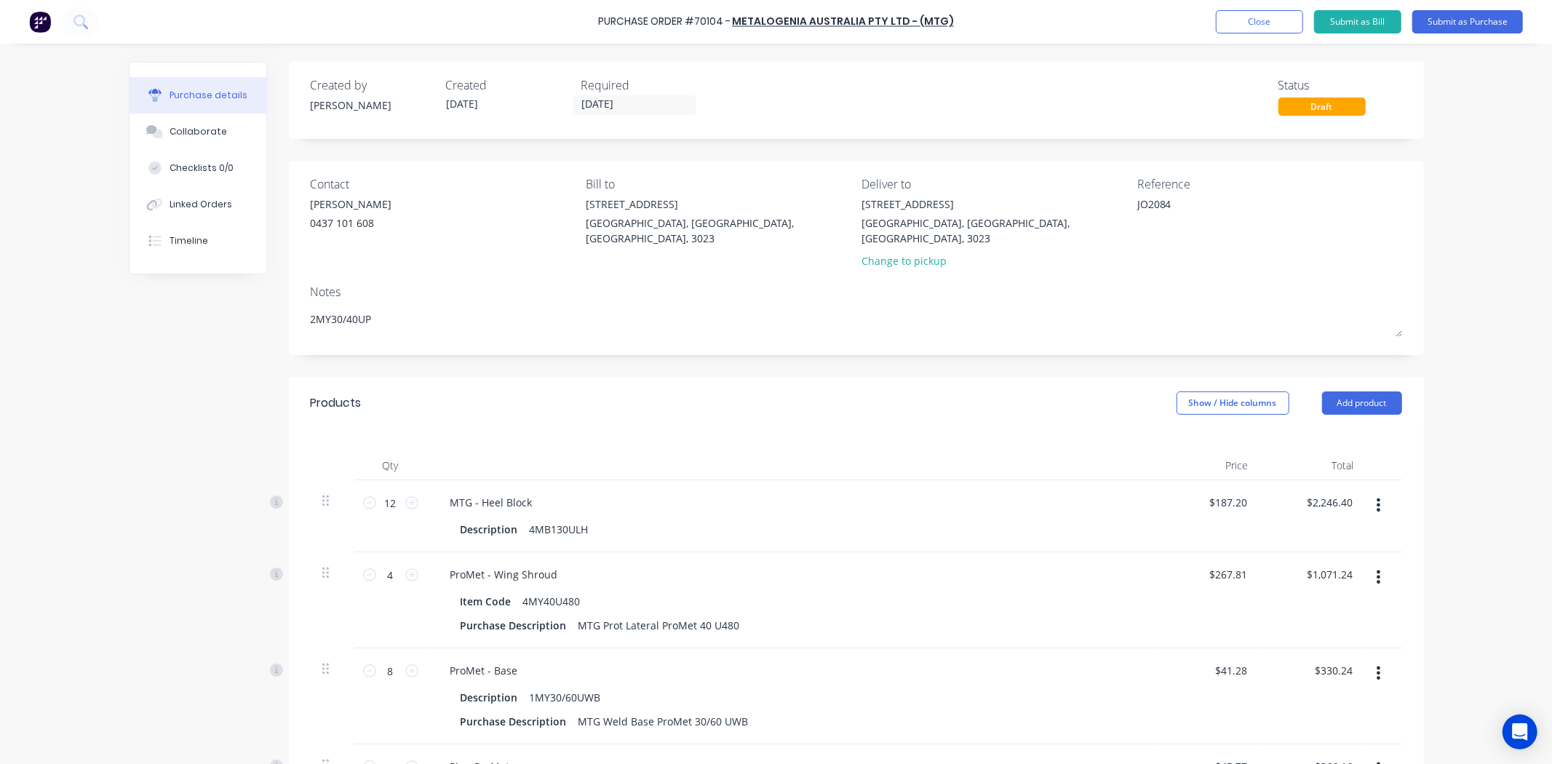
drag, startPoint x: 474, startPoint y: 308, endPoint x: 184, endPoint y: 263, distance: 292.9
click at [184, 263] on div "Purchase details Collaborate Checklists 0/0 Linked Orders Timeline Created by […" at bounding box center [776, 652] width 1295 height 1181
click at [381, 252] on div "Contact [PERSON_NAME] 0437 101 608" at bounding box center [443, 225] width 265 height 100
click at [1137, 201] on textarea "JO2084" at bounding box center [1228, 212] width 182 height 33
click at [1141, 207] on textarea "JO2084" at bounding box center [1228, 212] width 182 height 33
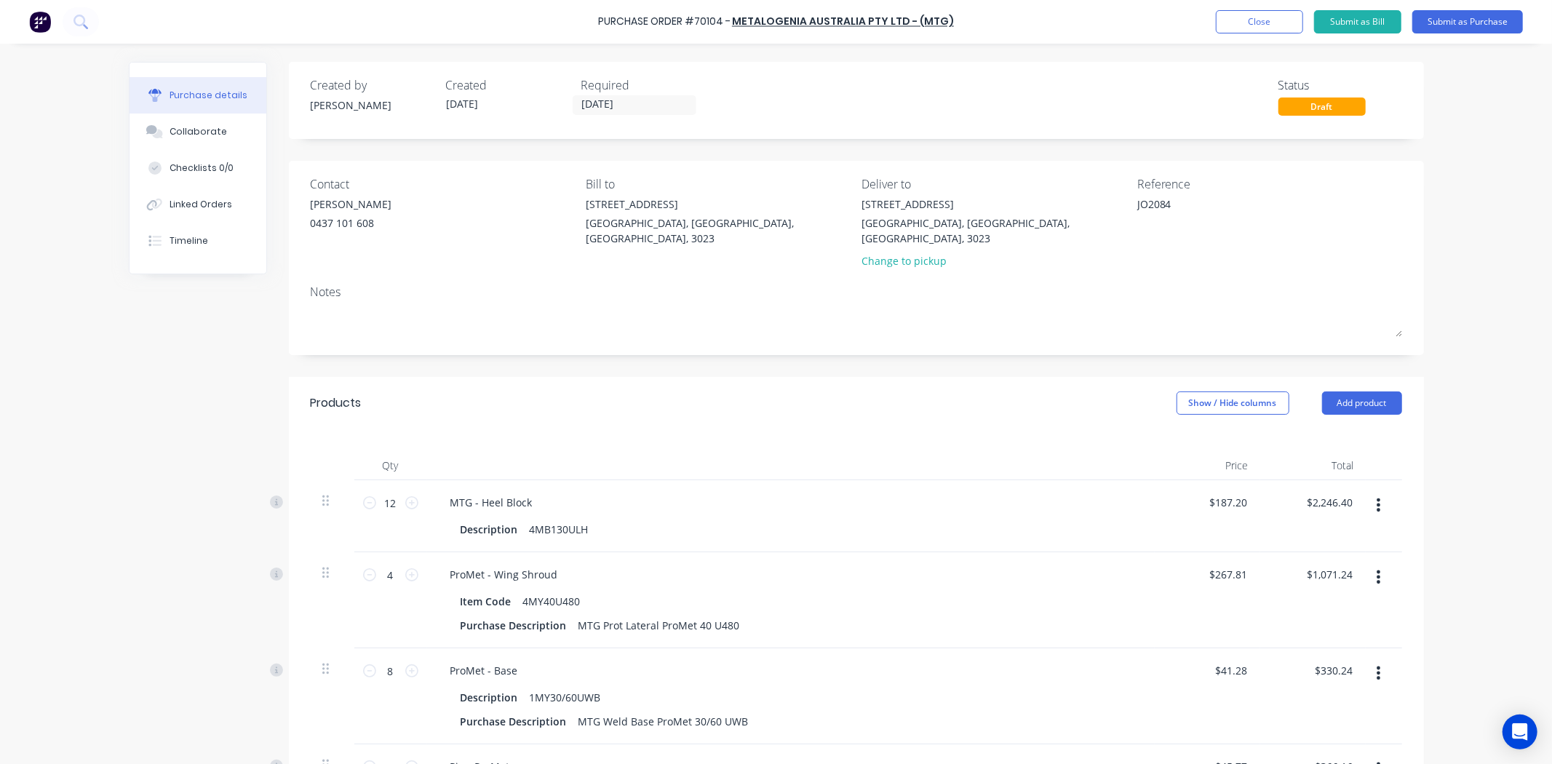
type textarea "x"
type textarea "J2084"
type textarea "x"
type textarea "J2084"
click at [1146, 252] on div "Reference J2084" at bounding box center [1269, 225] width 265 height 100
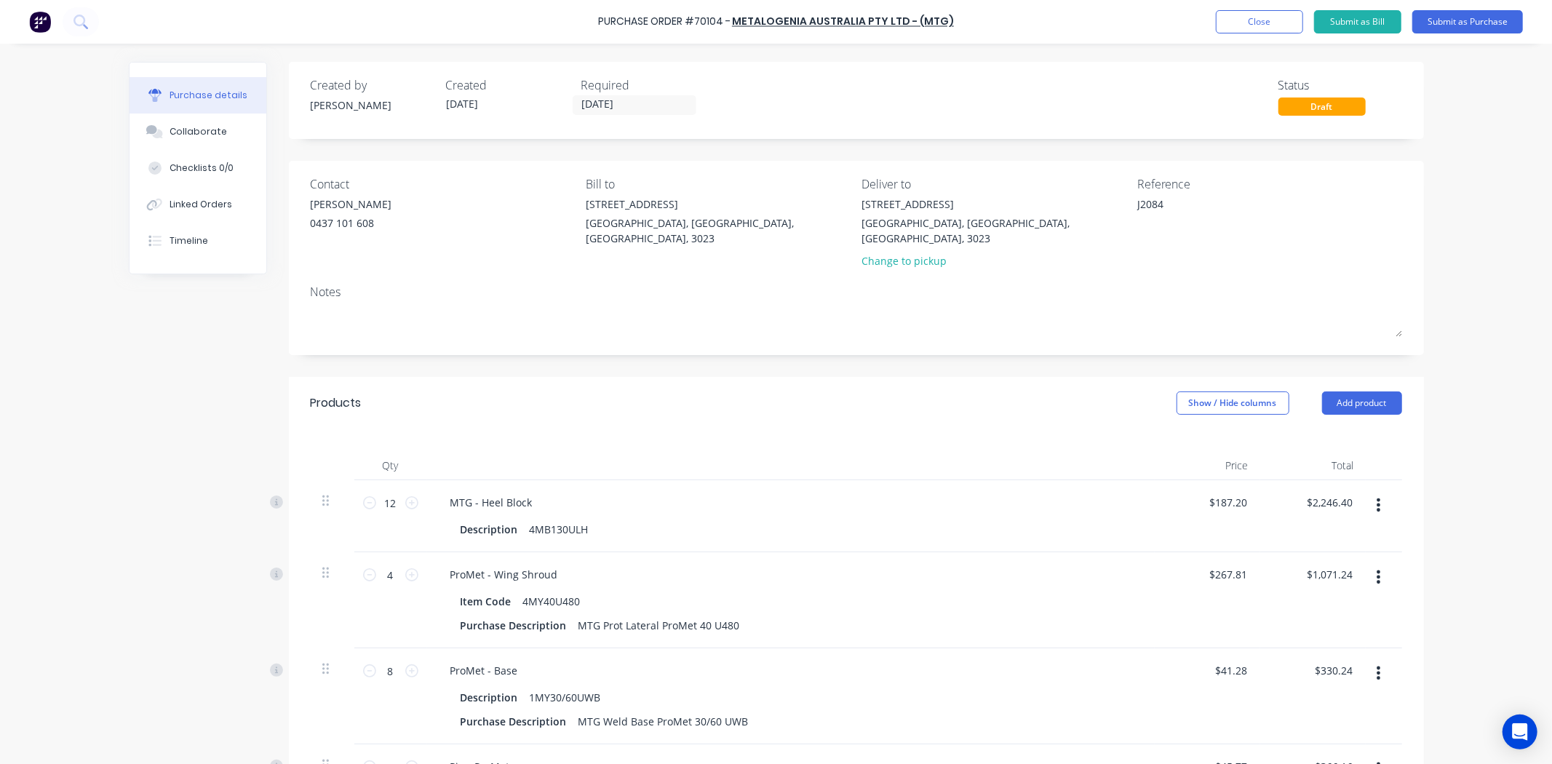
drag, startPoint x: 1167, startPoint y: 215, endPoint x: 1086, endPoint y: 234, distance: 83.1
click at [1086, 234] on div "Contact [PERSON_NAME] 0437 101 608 Bill to [STREET_ADDRESS][PERSON_NAME] Delive…" at bounding box center [856, 225] width 1091 height 100
click at [1089, 243] on div "[STREET_ADDRESS][PERSON_NAME] Change to pickup" at bounding box center [993, 235] width 265 height 79
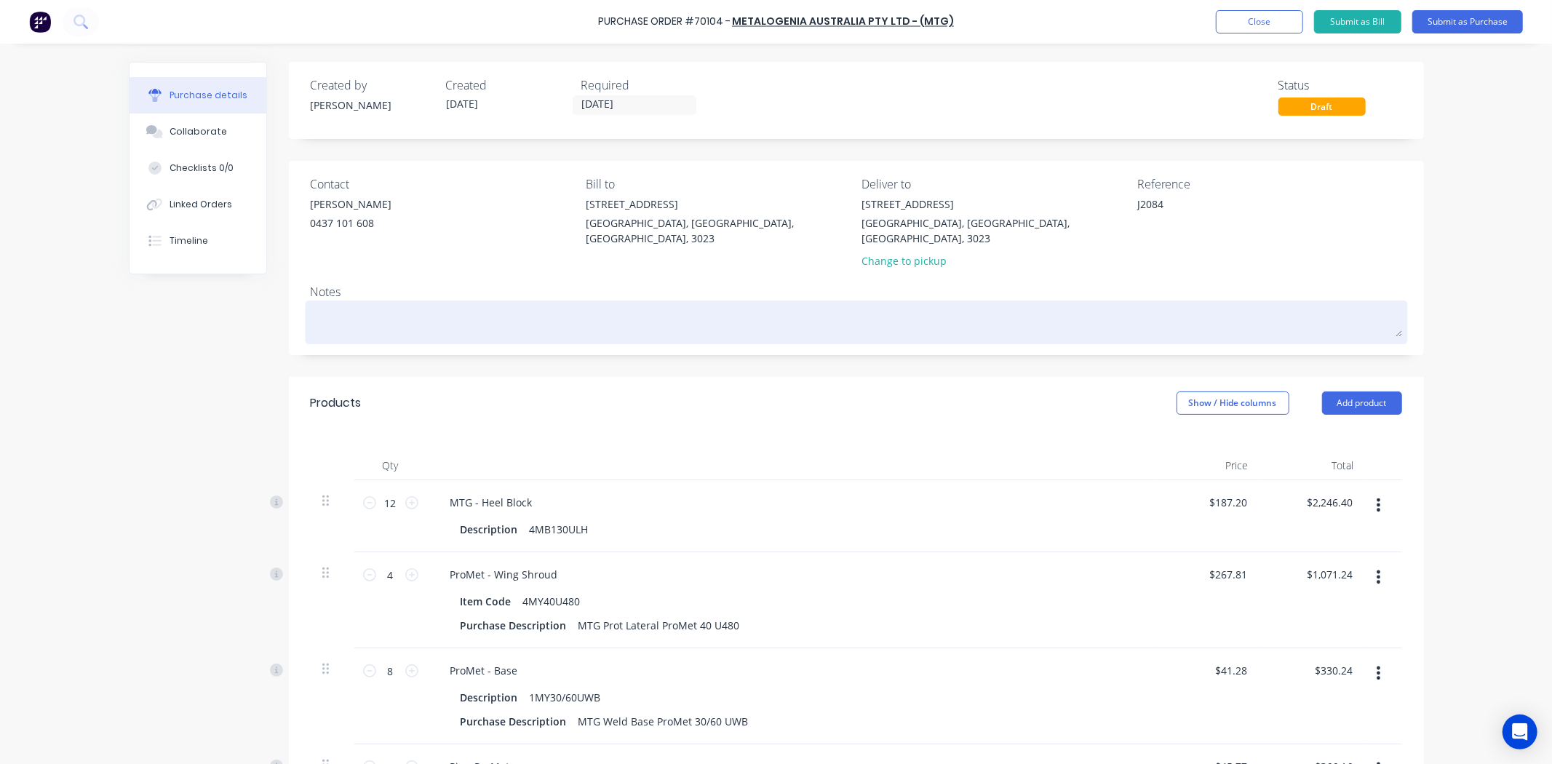
click at [1002, 318] on textarea at bounding box center [856, 320] width 1091 height 33
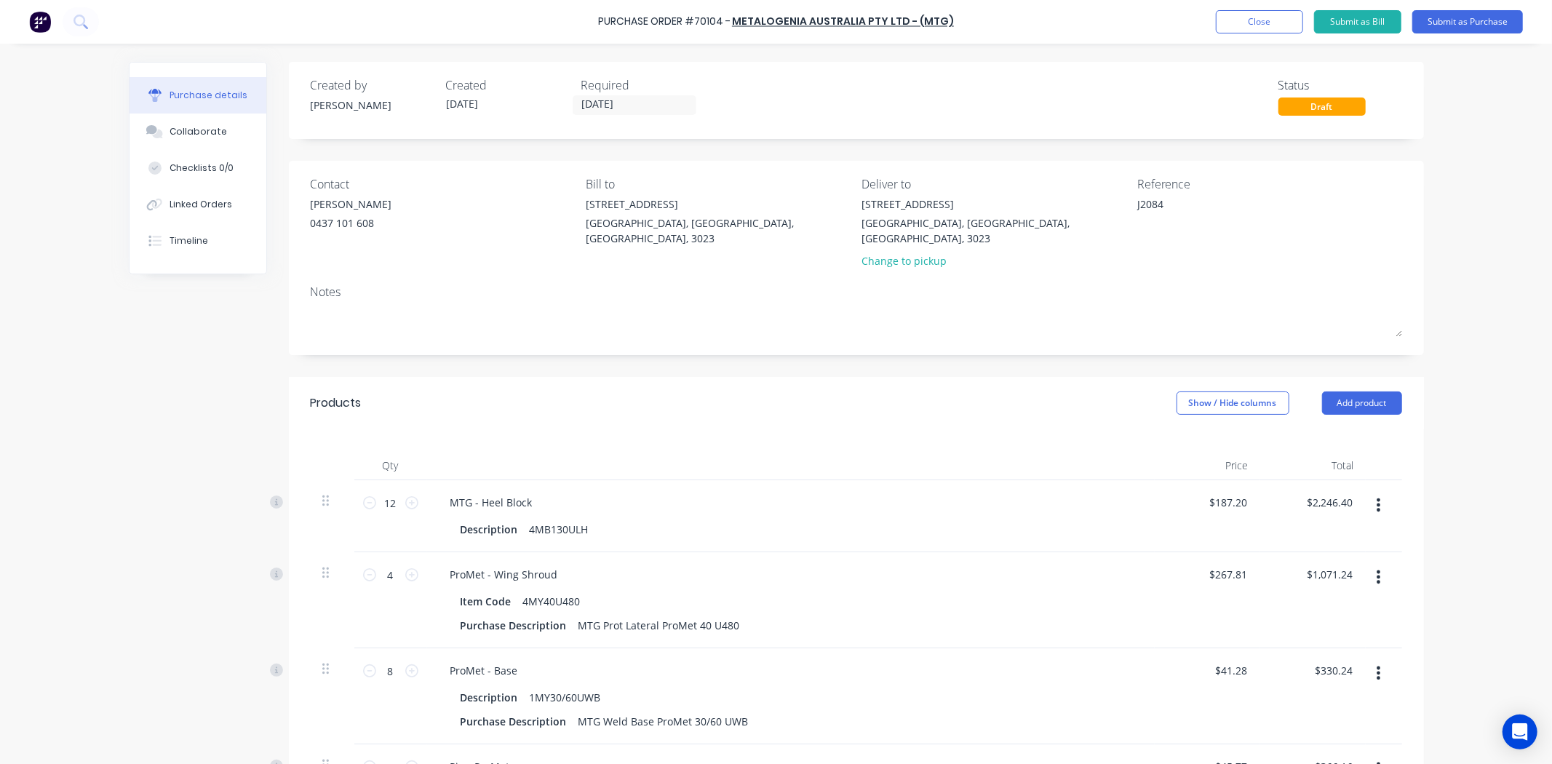
click at [1074, 265] on div "Contact [PERSON_NAME] 0437 101 608 Bill to [STREET_ADDRESS][PERSON_NAME] Delive…" at bounding box center [856, 258] width 1135 height 194
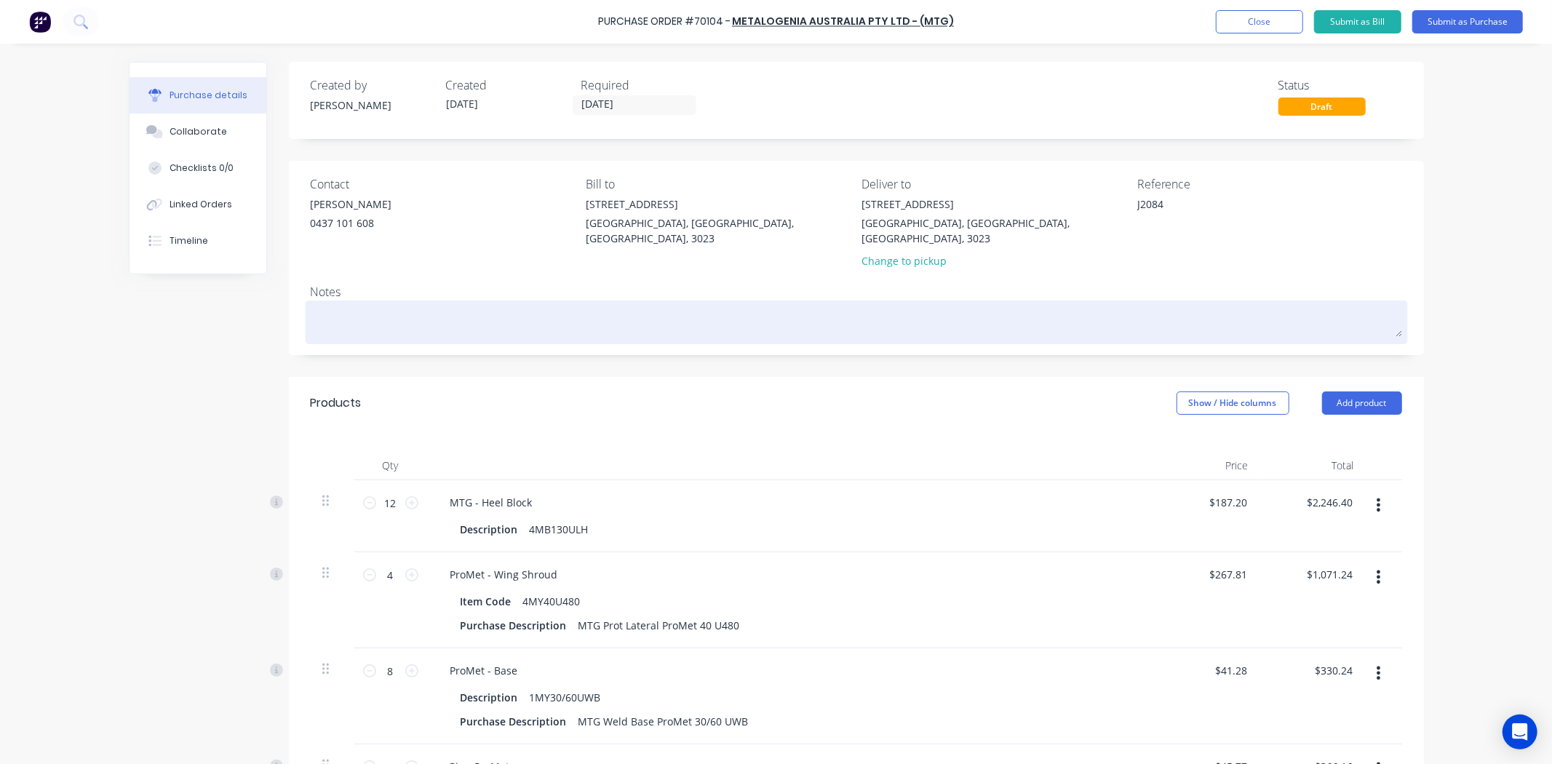
click at [738, 304] on div at bounding box center [856, 322] width 1091 height 36
click at [733, 304] on textarea at bounding box center [856, 320] width 1091 height 33
paste textarea "Please send weights and dims to [PERSON_NAME][EMAIL_ADDRESS][DOMAIN_NAME] to ar…"
type textarea "x"
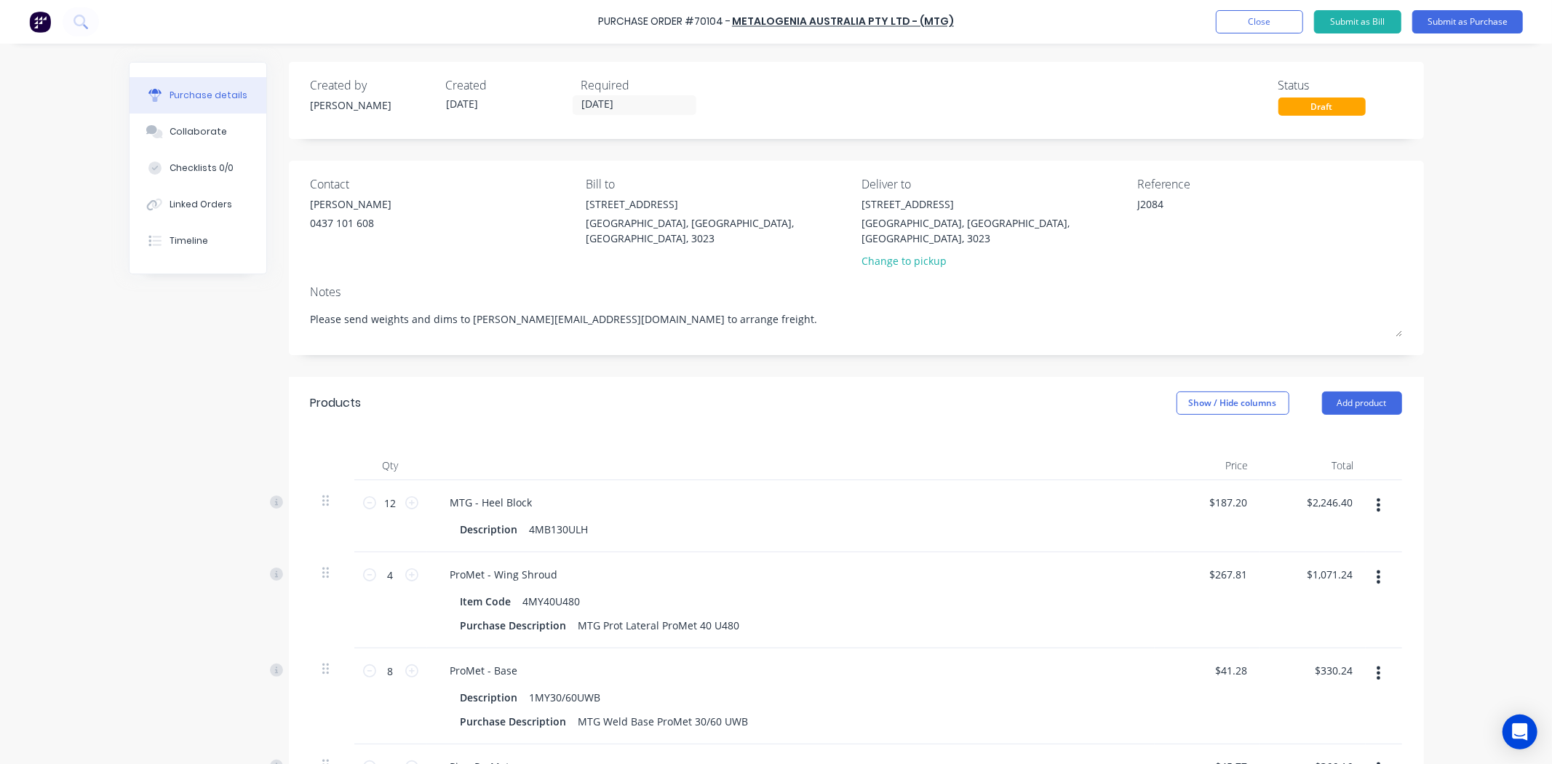
type textarea "Please send weights and dims to [PERSON_NAME][EMAIL_ADDRESS][DOMAIN_NAME] to ar…"
type textarea "x"
type textarea "Please send weights and dims to [PERSON_NAME][EMAIL_ADDRESS][DOMAIN_NAME] to ar…"
click at [743, 283] on div "Notes" at bounding box center [856, 291] width 1091 height 17
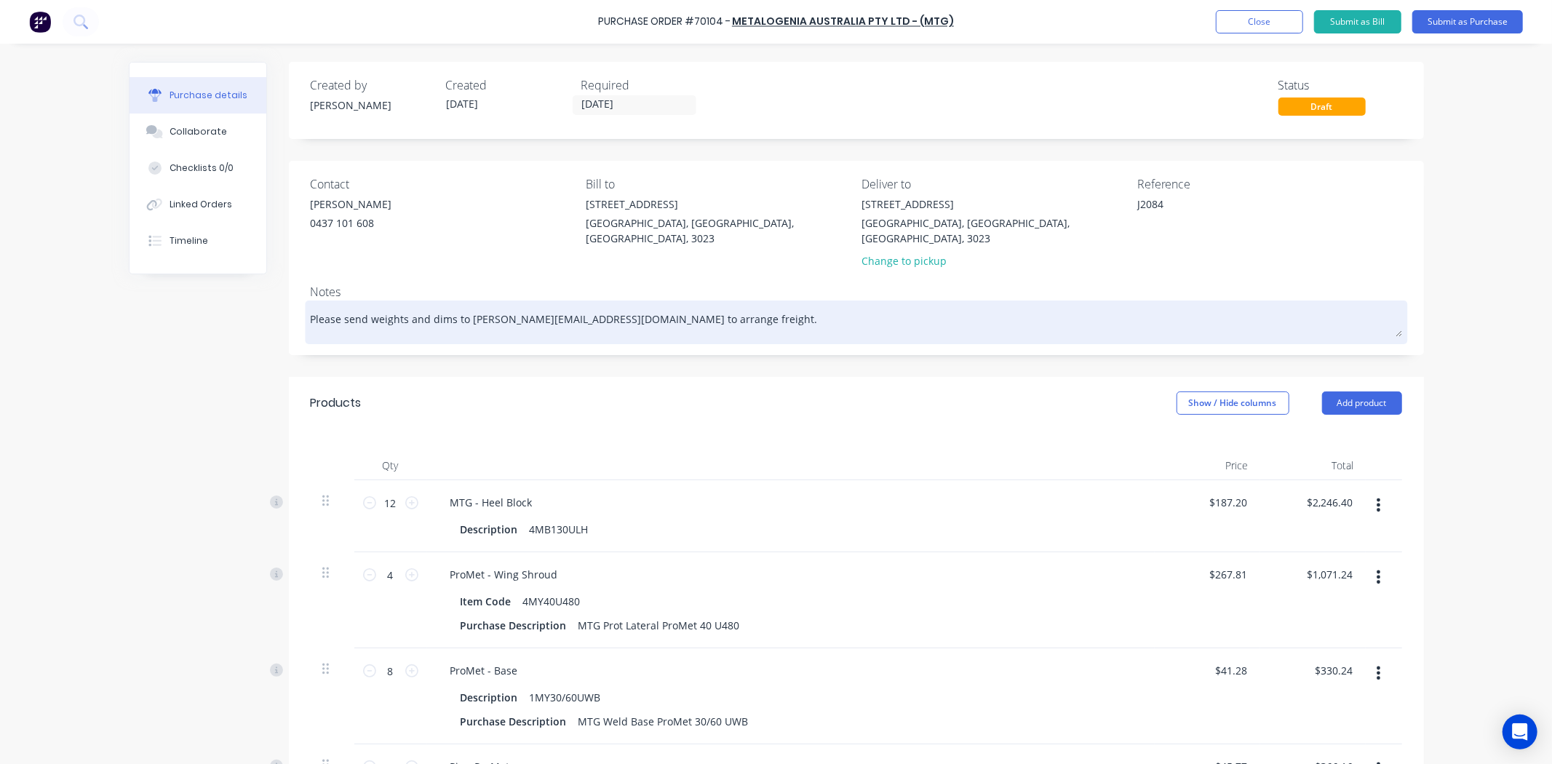
click at [439, 308] on textarea "Please send weights and dims to [PERSON_NAME][EMAIL_ADDRESS][DOMAIN_NAME] to ar…" at bounding box center [856, 320] width 1091 height 33
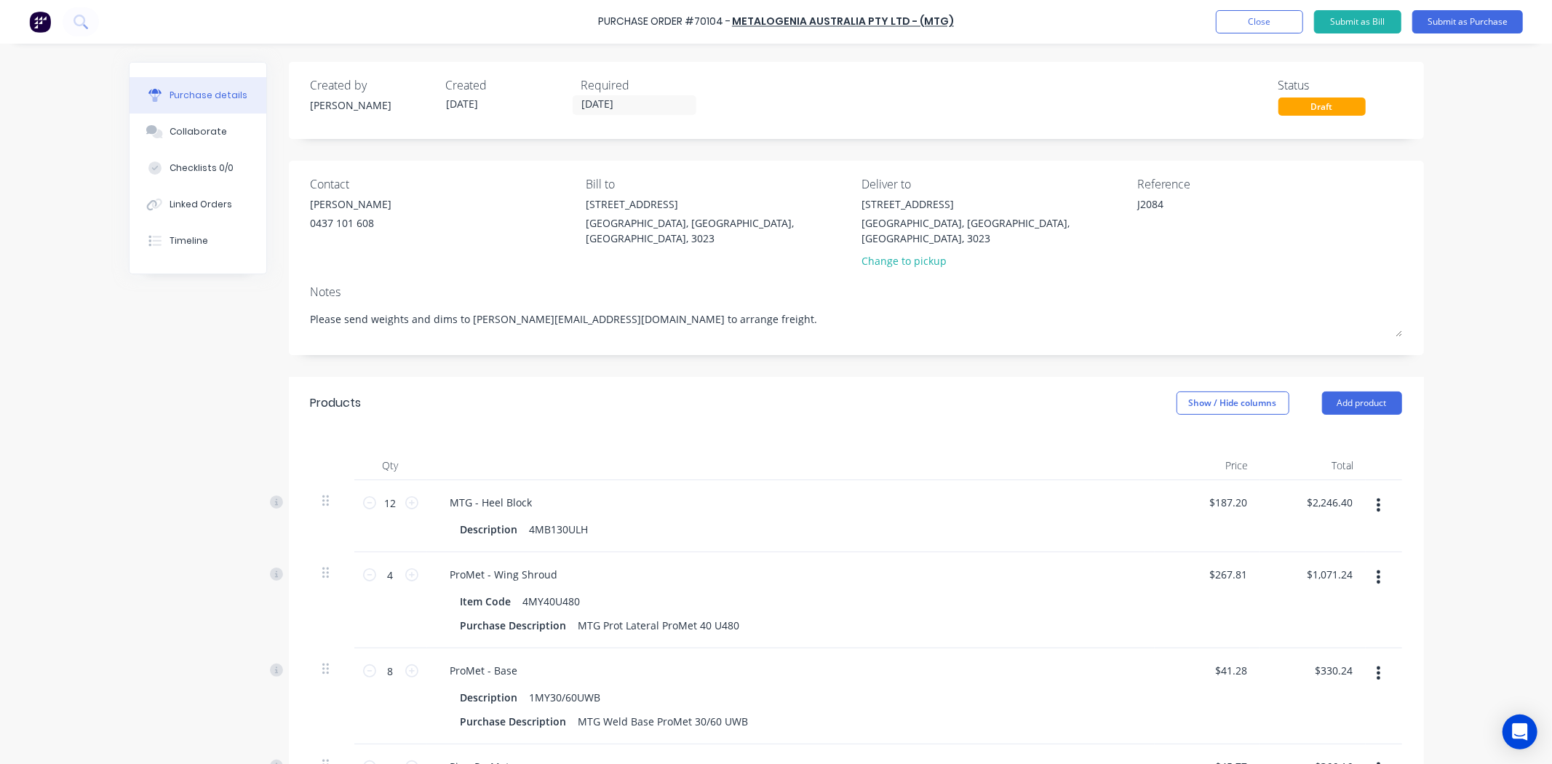
type textarea "x"
type textarea "Please send weights and dimes to [PERSON_NAME][EMAIL_ADDRESS][DOMAIN_NAME] to a…"
type textarea "x"
type textarea "Please send weights and dimens to [PERSON_NAME][EMAIL_ADDRESS][DOMAIN_NAME] to …"
type textarea "x"
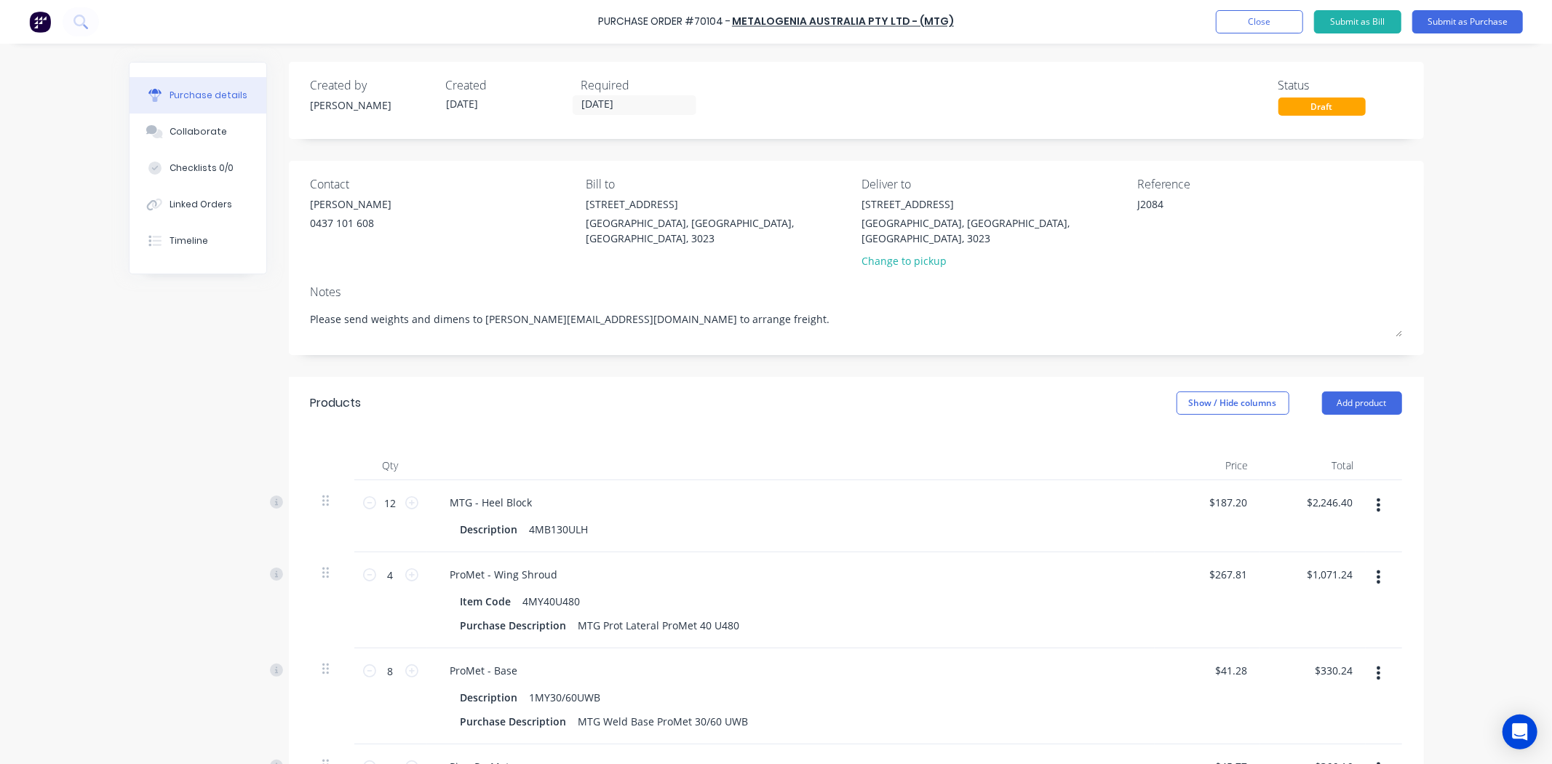
type textarea "Please send weights and dimenss to [PERSON_NAME][EMAIL_ADDRESS][DOMAIN_NAME] to…"
type textarea "x"
type textarea "Please send weights and dimensis to [PERSON_NAME][EMAIL_ADDRESS][DOMAIN_NAME] t…"
type textarea "x"
type textarea "Please send weights and dimensios to [PERSON_NAME][EMAIL_ADDRESS][DOMAIN_NAME] …"
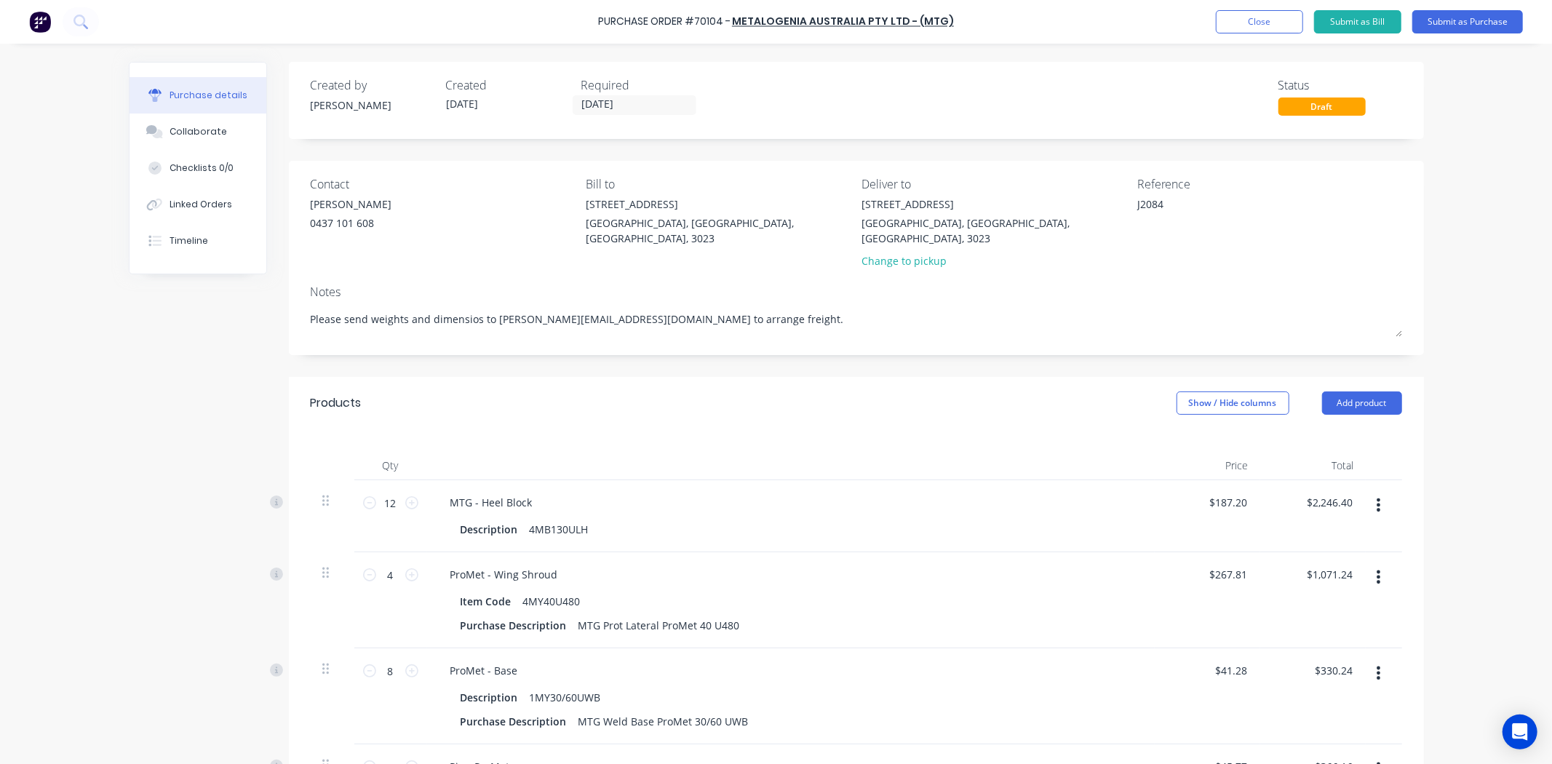
type textarea "x"
type textarea "Please send weights and dimensions to [PERSON_NAME][EMAIL_ADDRESS][DOMAIN_NAME]…"
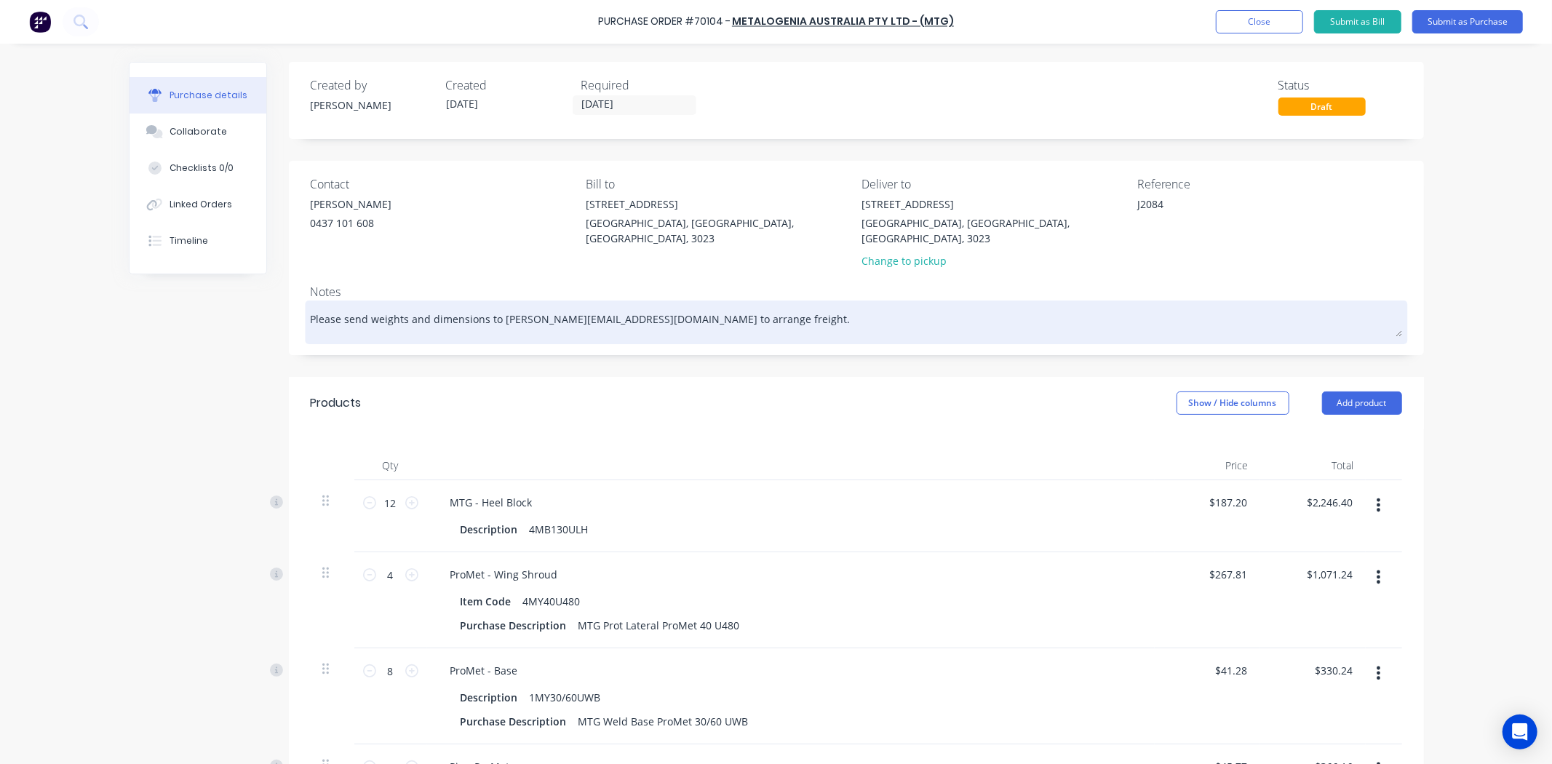
type textarea "x"
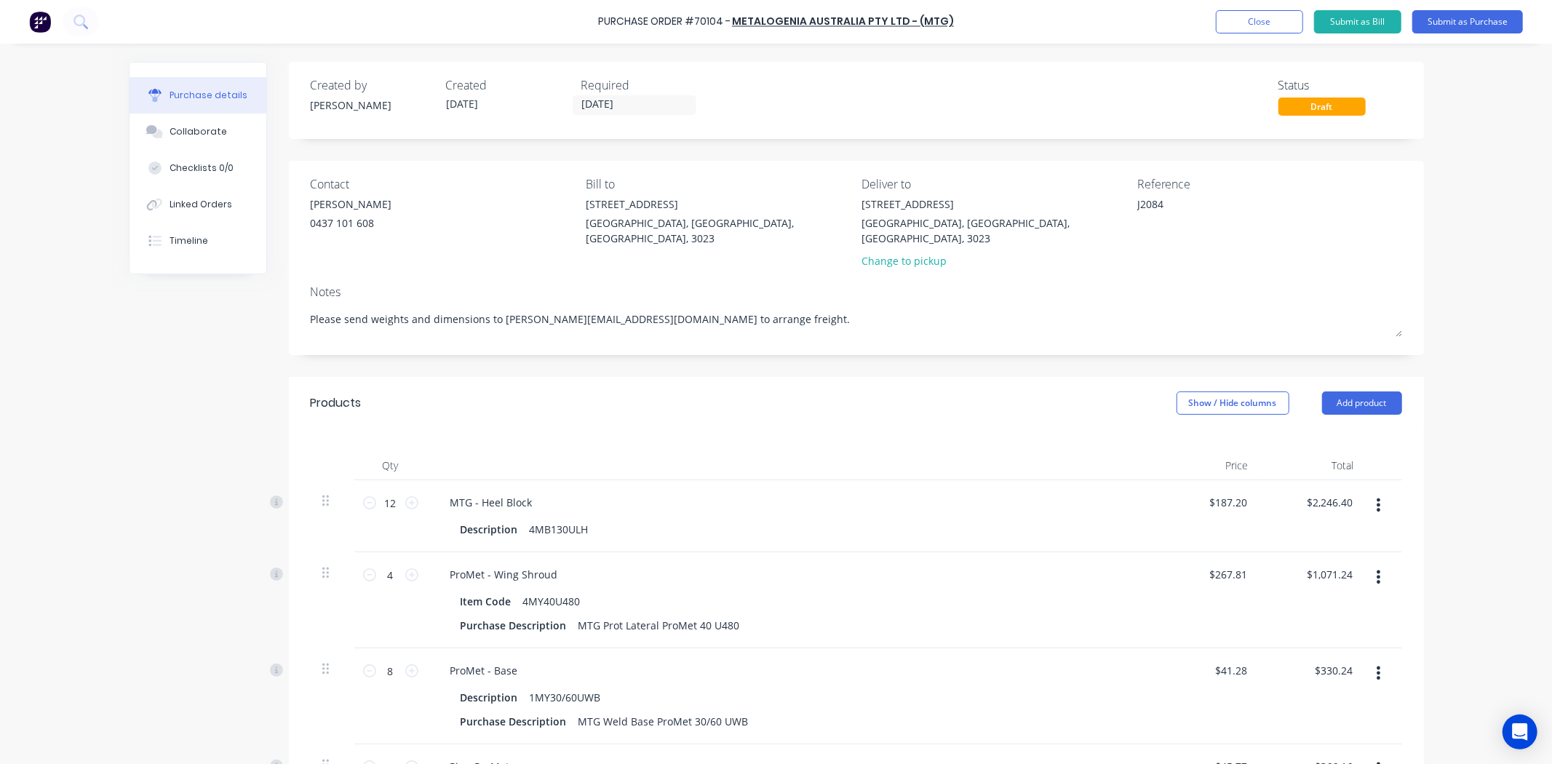
drag, startPoint x: 881, startPoint y: 288, endPoint x: -17, endPoint y: 237, distance: 899.8
click at [0, 237] on html "Purchase Order #70104 - METALOGENIA AUSTRALIA PTY LTD - (MTG) Add product Close…" at bounding box center [776, 382] width 1552 height 764
type textarea "Please send weights and dimensions to [PERSON_NAME][EMAIL_ADDRESS][DOMAIN_NAME]…"
type textarea "x"
type textarea "Please send weights and dimensions to [PERSON_NAME][EMAIL_ADDRESS][DOMAIN_NAME]…"
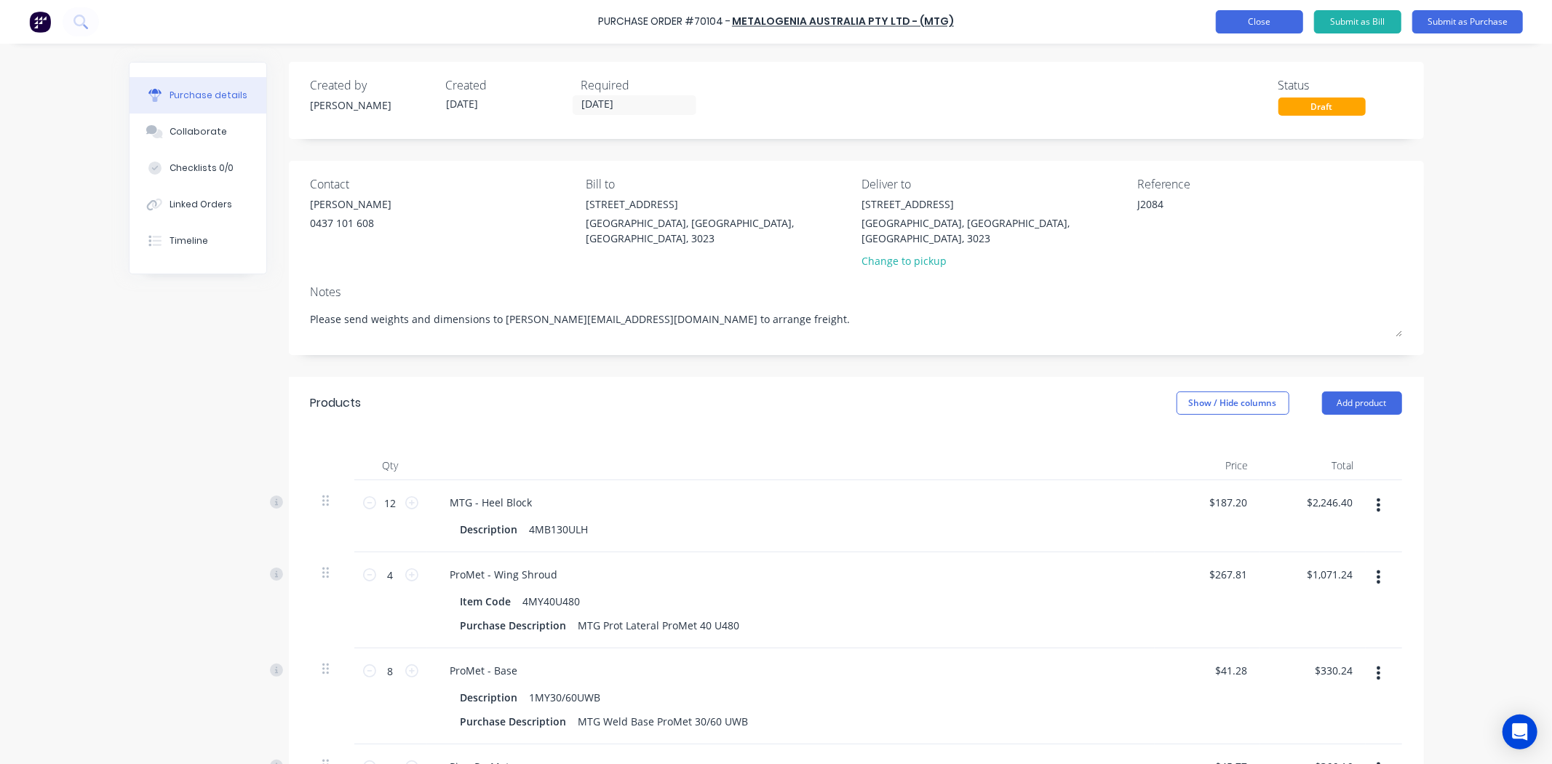
click at [1240, 10] on button "Close" at bounding box center [1259, 21] width 87 height 23
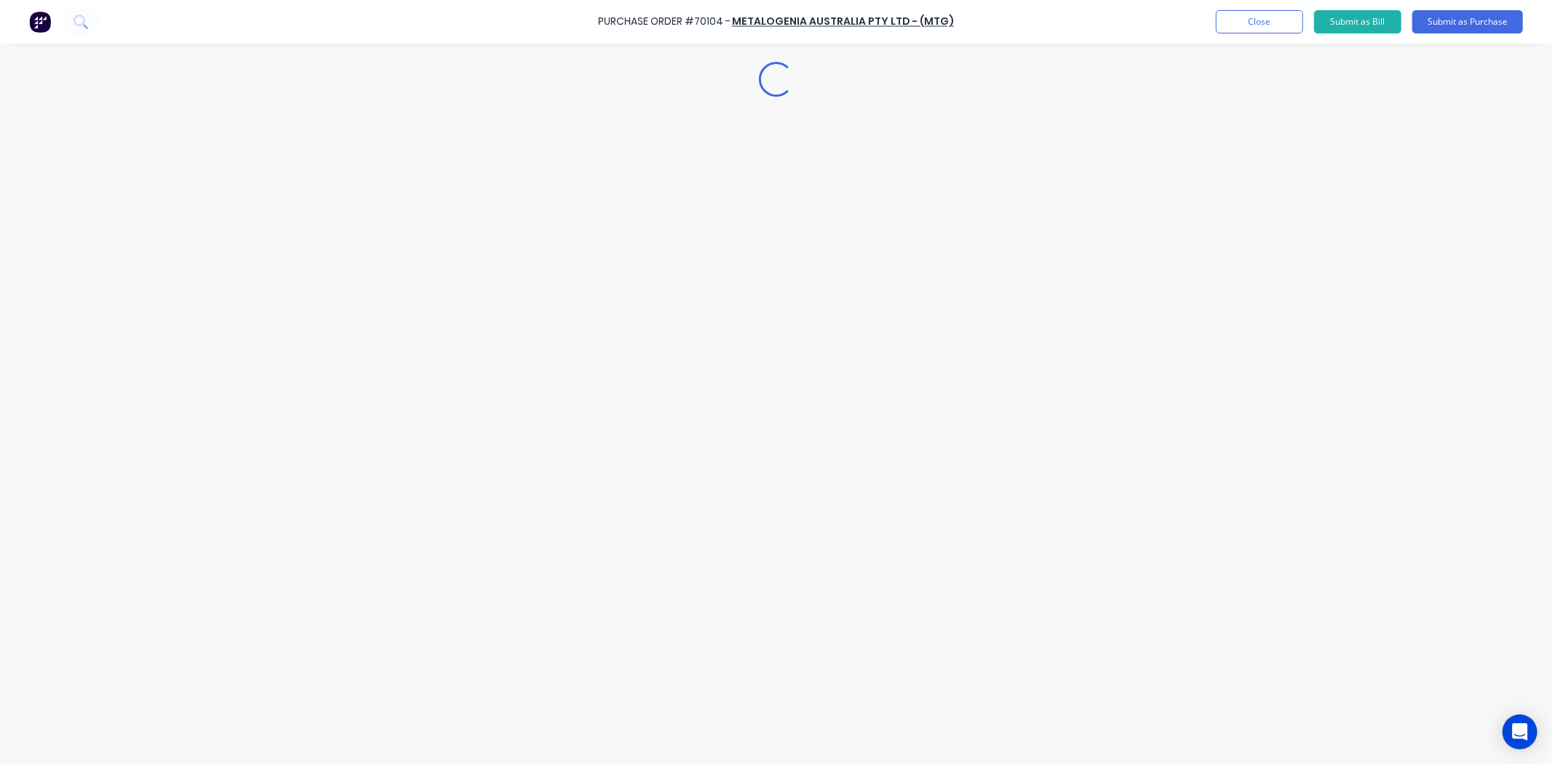
type textarea "x"
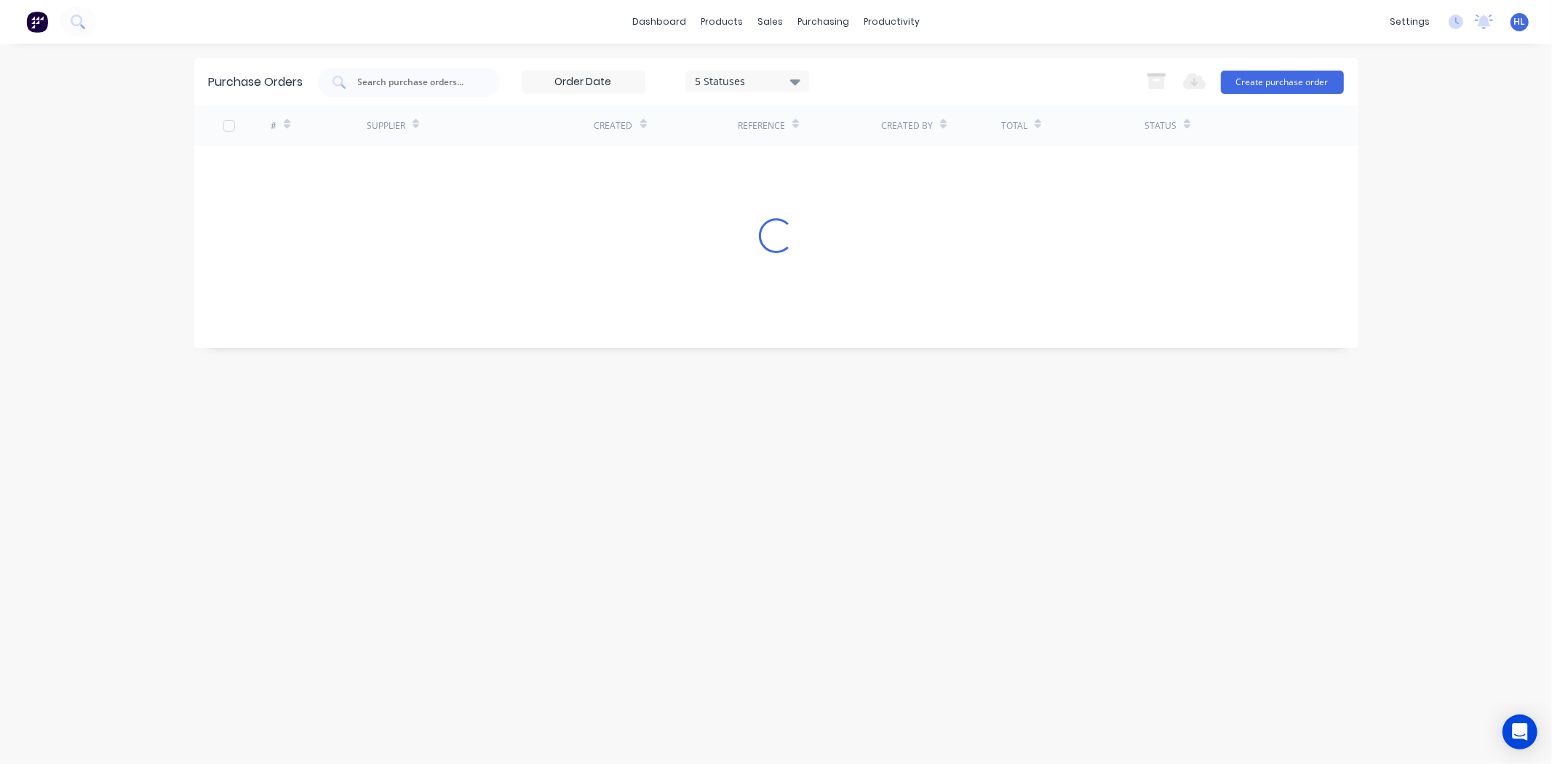
click at [92, 121] on div "dashboard products sales purchasing productivity dashboard products Product Cat…" at bounding box center [776, 382] width 1552 height 764
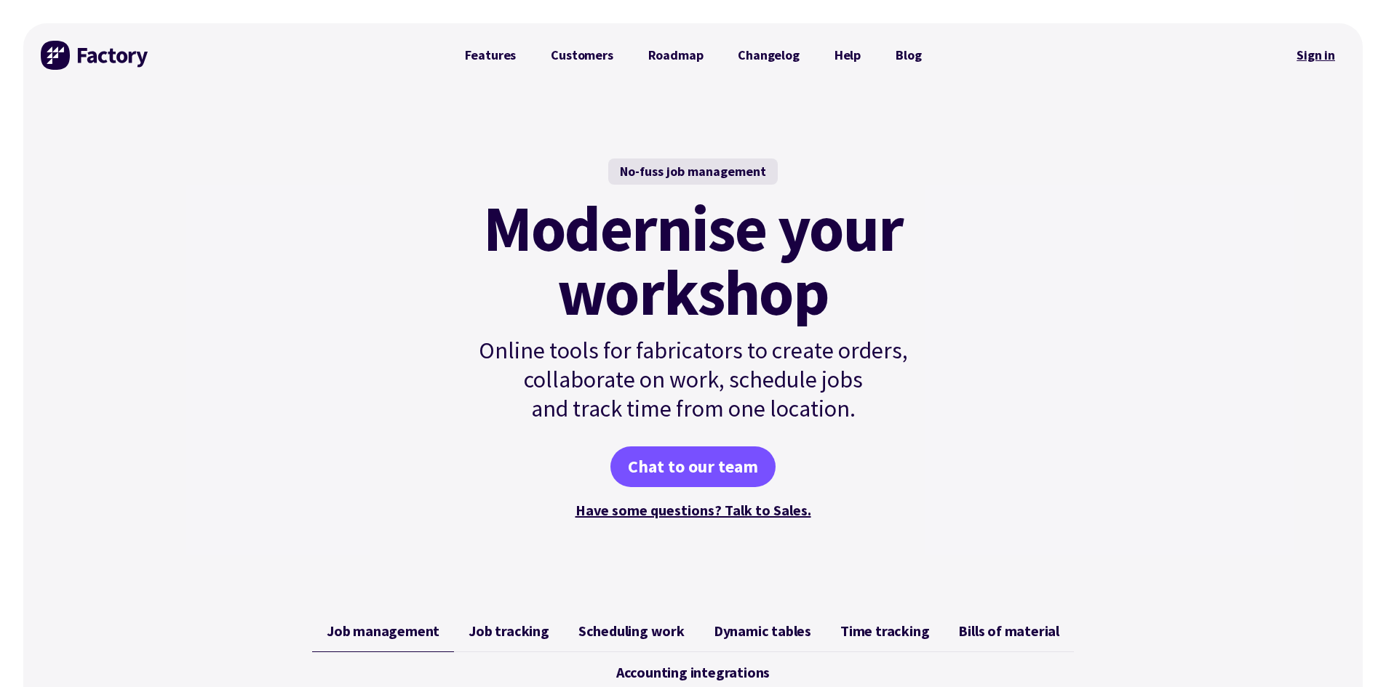
click at [1308, 48] on link "Sign in" at bounding box center [1315, 55] width 59 height 33
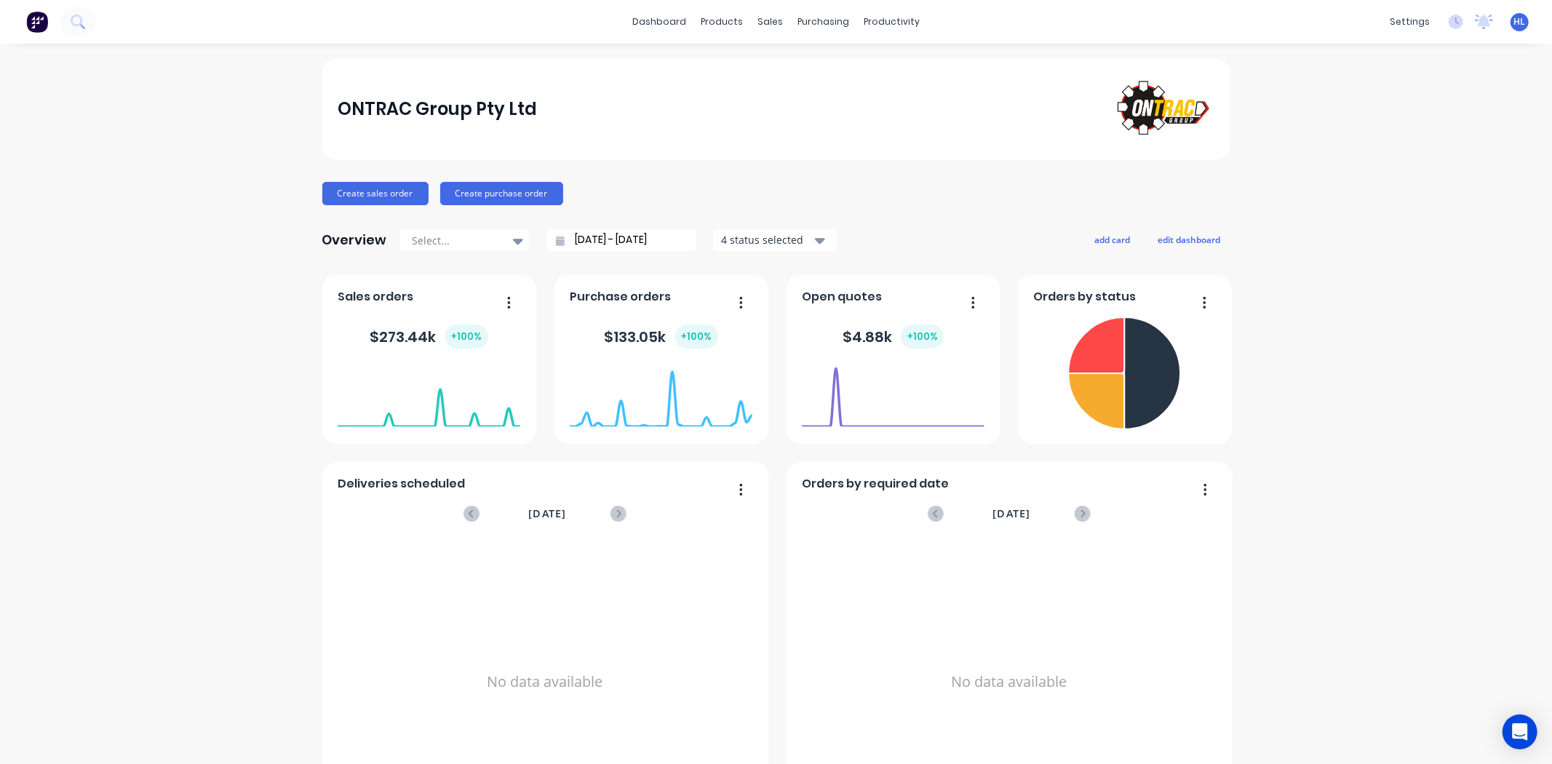
click at [1278, 216] on div "ONTRAC Group Pty Ltd Create sales order Create purchase order Overview Select..…" at bounding box center [776, 624] width 1552 height 1133
click at [860, 67] on div "Purchase Orders" at bounding box center [864, 69] width 77 height 13
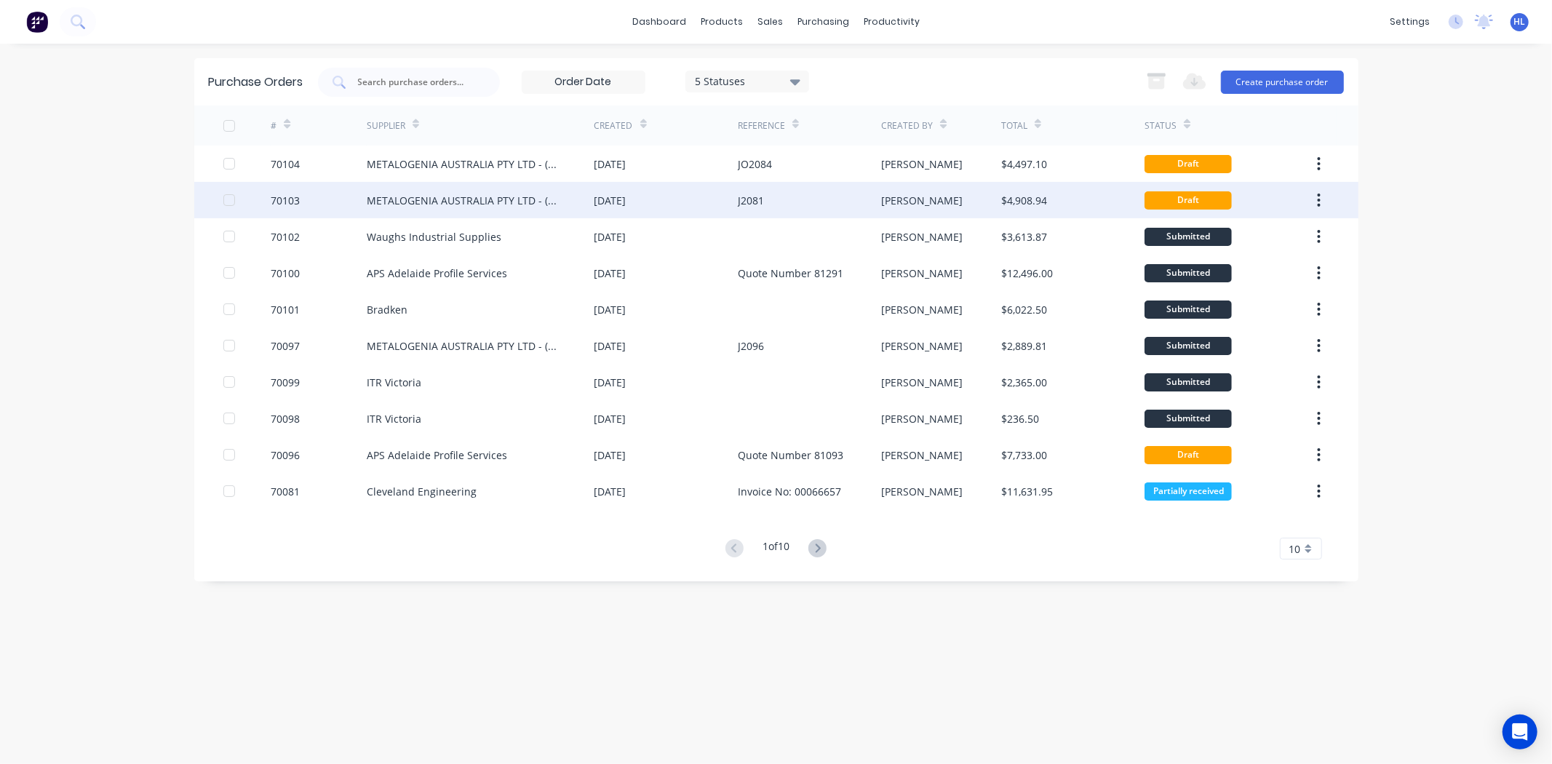
click at [359, 204] on div "70103" at bounding box center [319, 200] width 96 height 36
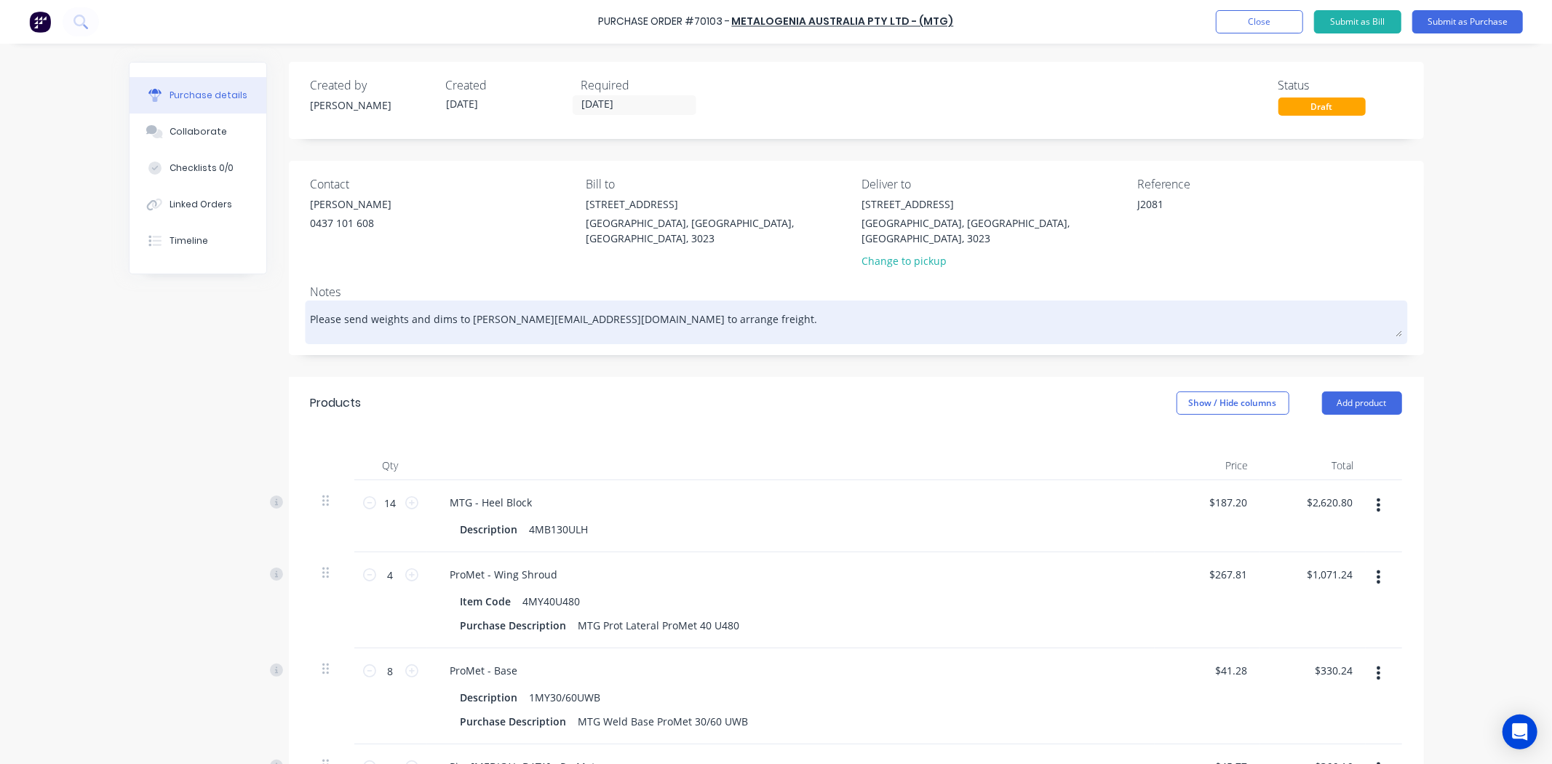
click at [663, 307] on textarea "Please send weights and dims to Kelisha.a@ontracgroup.com.au to arrange freight." at bounding box center [856, 320] width 1091 height 33
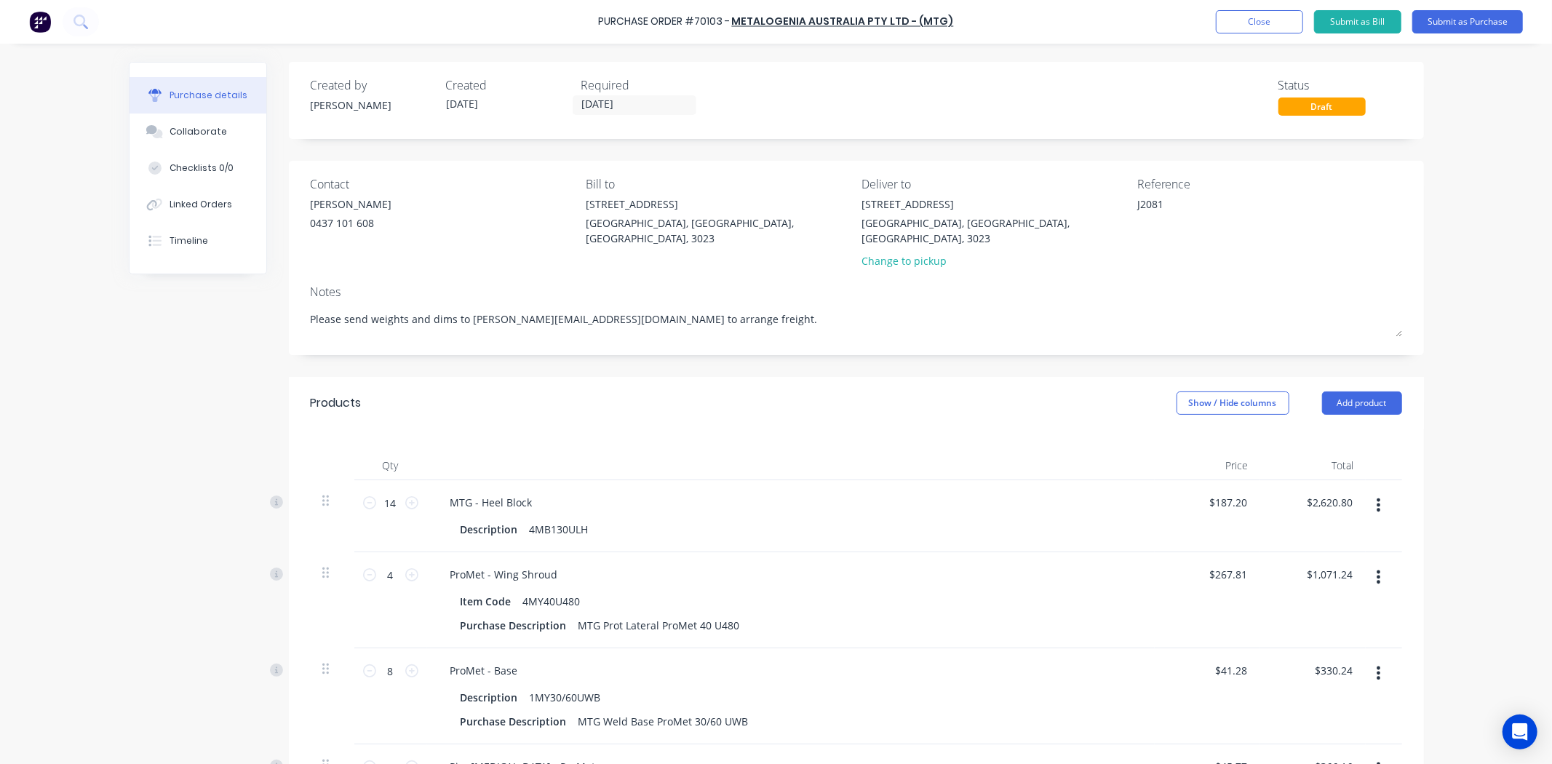
drag, startPoint x: 753, startPoint y: 308, endPoint x: 164, endPoint y: 282, distance: 589.8
click at [162, 282] on div "Created by Hayden Created 01/10/25 Required 01/10/25 Status Draft Contact Jason…" at bounding box center [776, 645] width 1295 height 1167
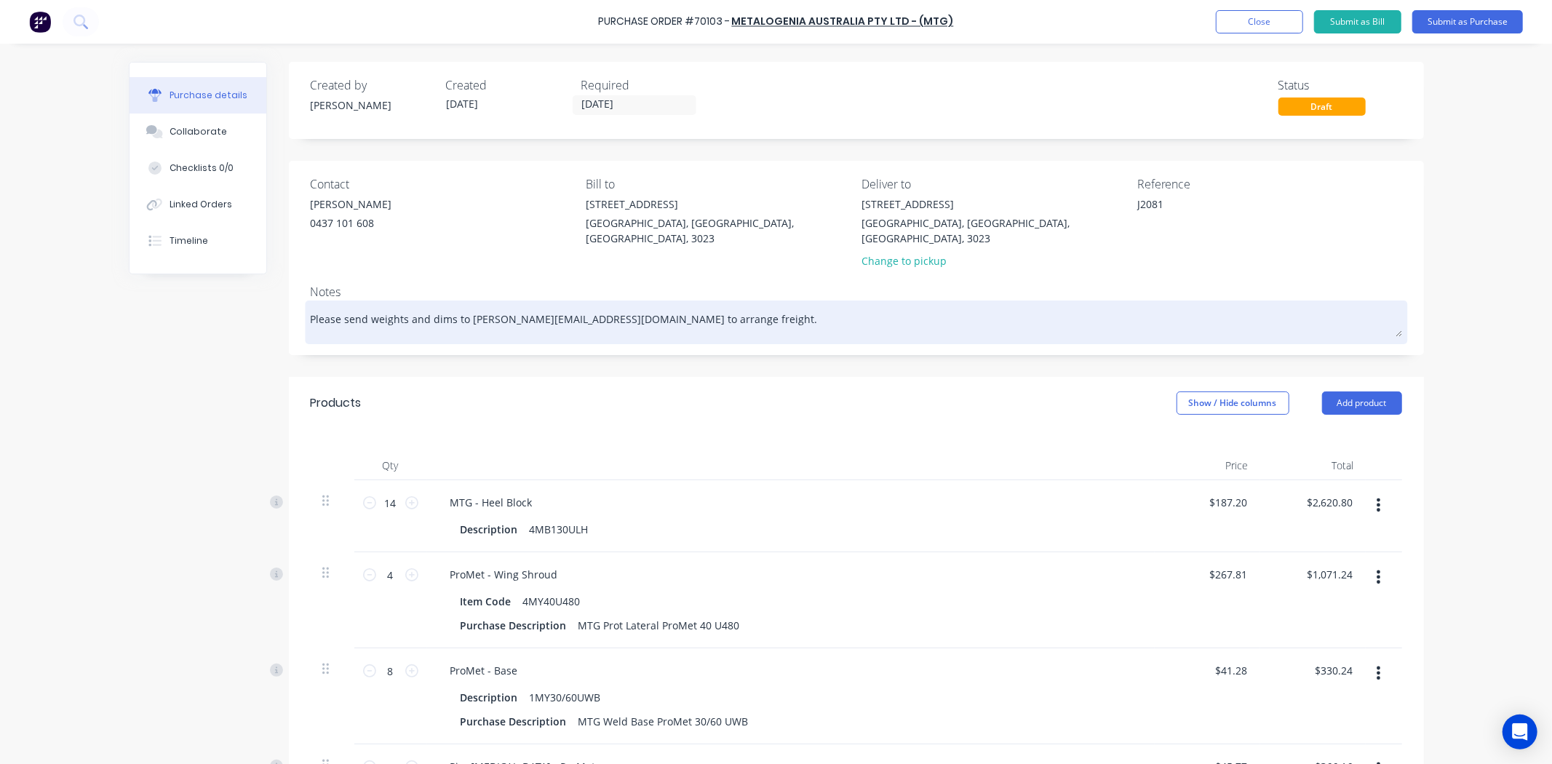
paste textarea "ension"
type textarea "x"
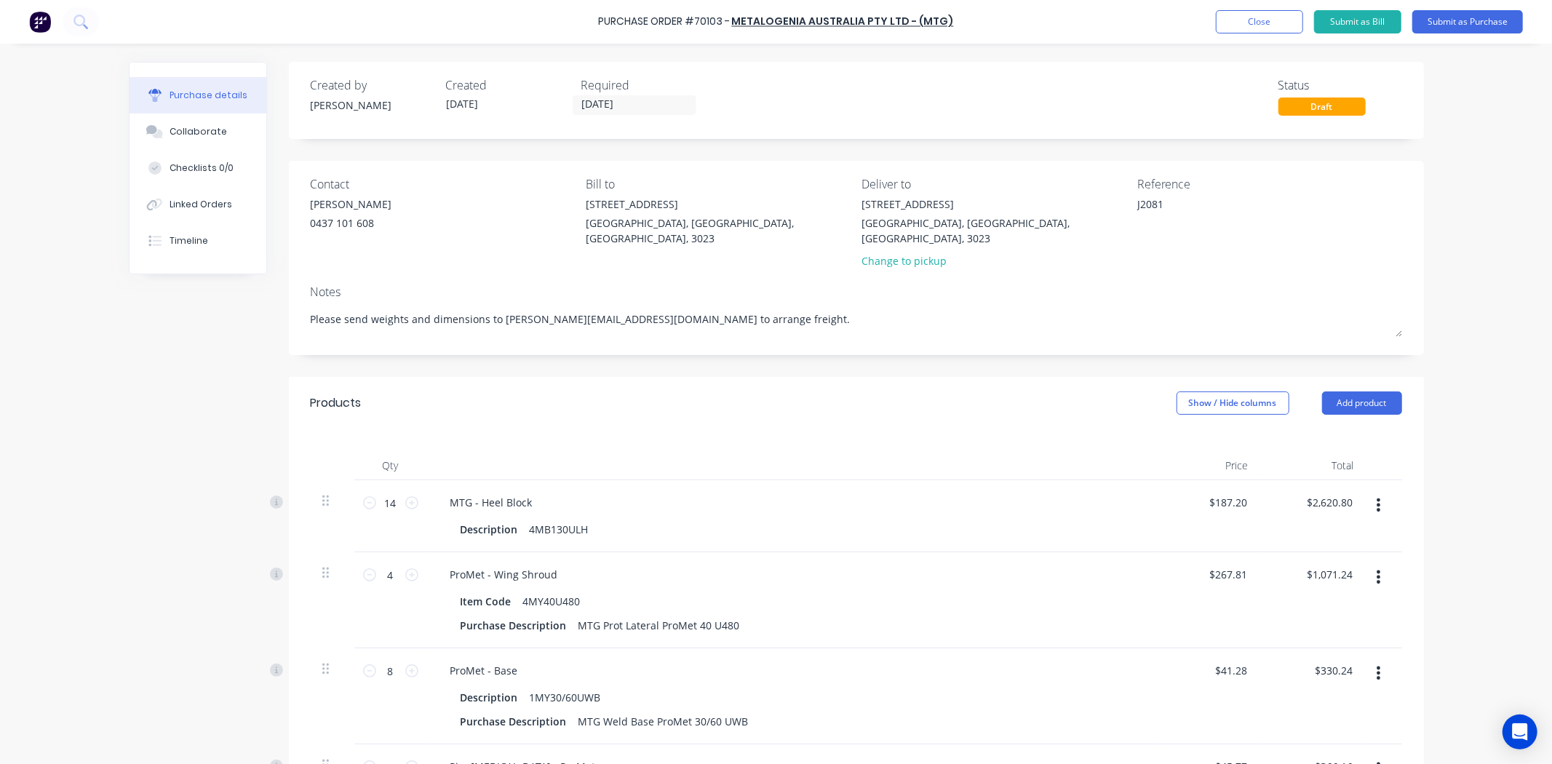
type textarea "Please send weights and dimensions to [PERSON_NAME][EMAIL_ADDRESS][DOMAIN_NAME]…"
type textarea "x"
type textarea "Please send weights and dimensions to [PERSON_NAME][EMAIL_ADDRESS][DOMAIN_NAME]…"
click at [662, 283] on div "Notes" at bounding box center [856, 291] width 1091 height 17
drag, startPoint x: 1269, startPoint y: 35, endPoint x: 1288, endPoint y: 22, distance: 23.6
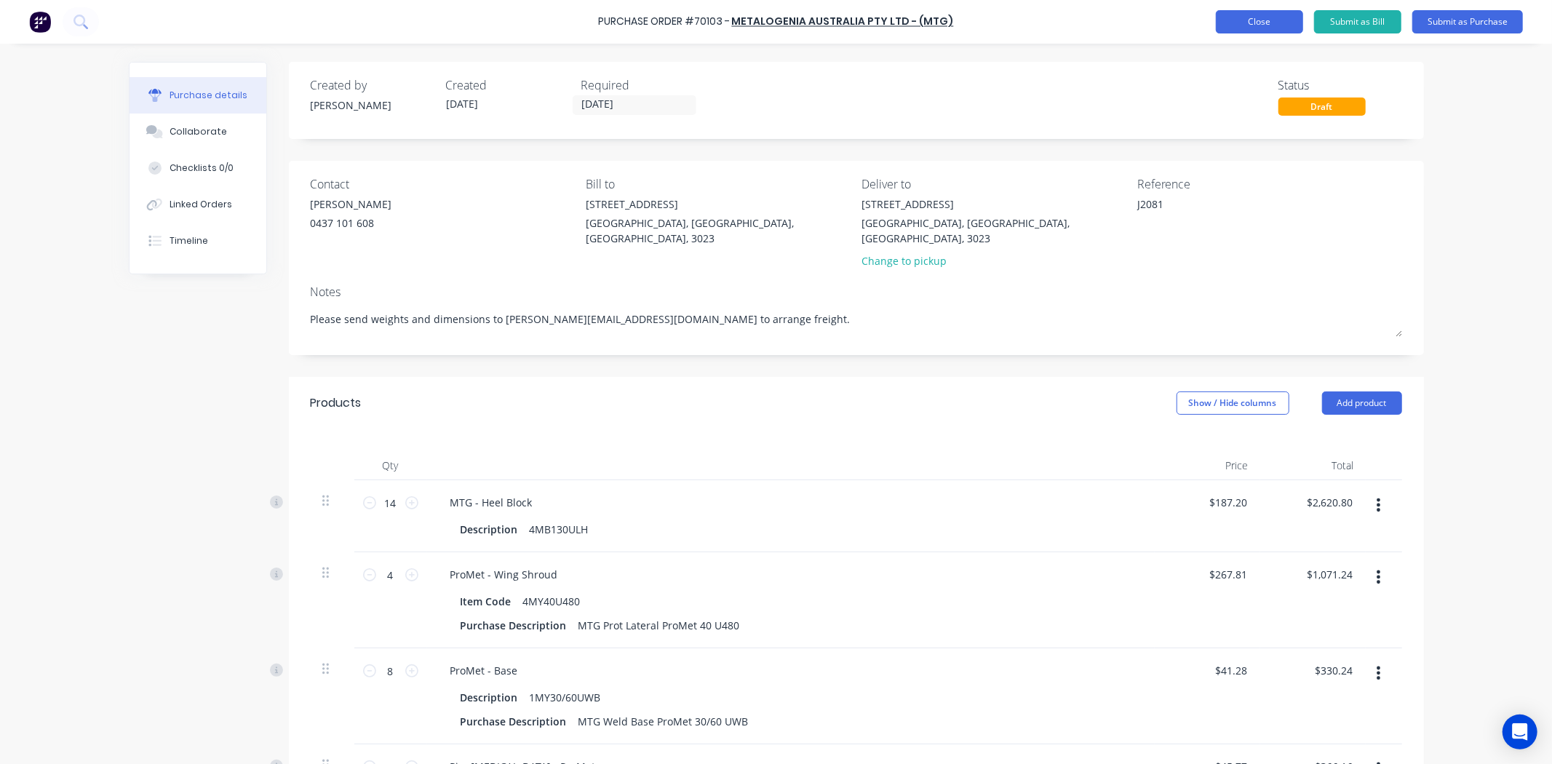
click at [1269, 34] on div "Purchase Order #70103 - METALOGENIA AUSTRALIA PTY LTD - (MTG) Add product Close…" at bounding box center [776, 22] width 1552 height 44
click at [1288, 20] on button "Close" at bounding box center [1259, 21] width 87 height 23
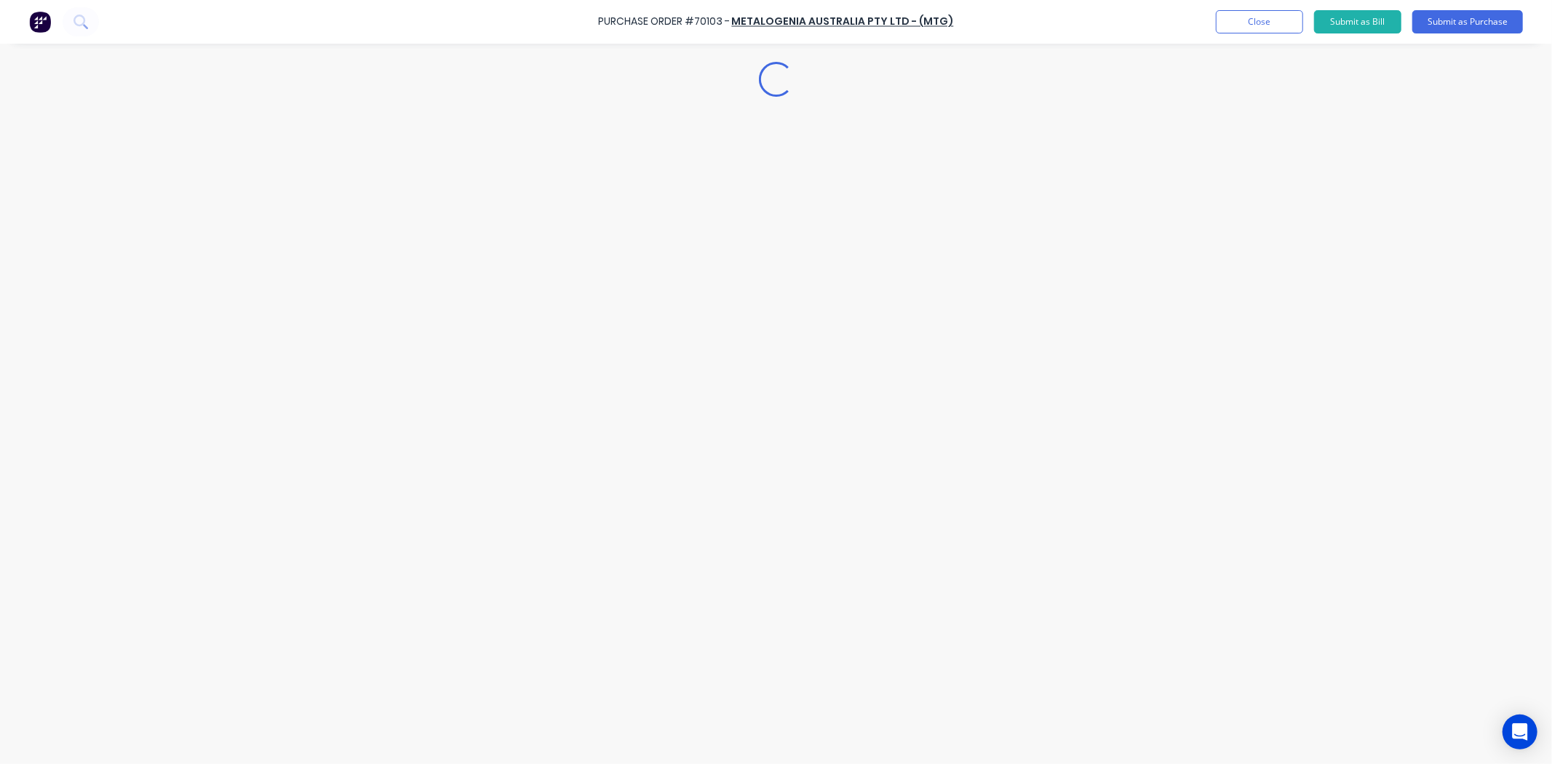
type textarea "x"
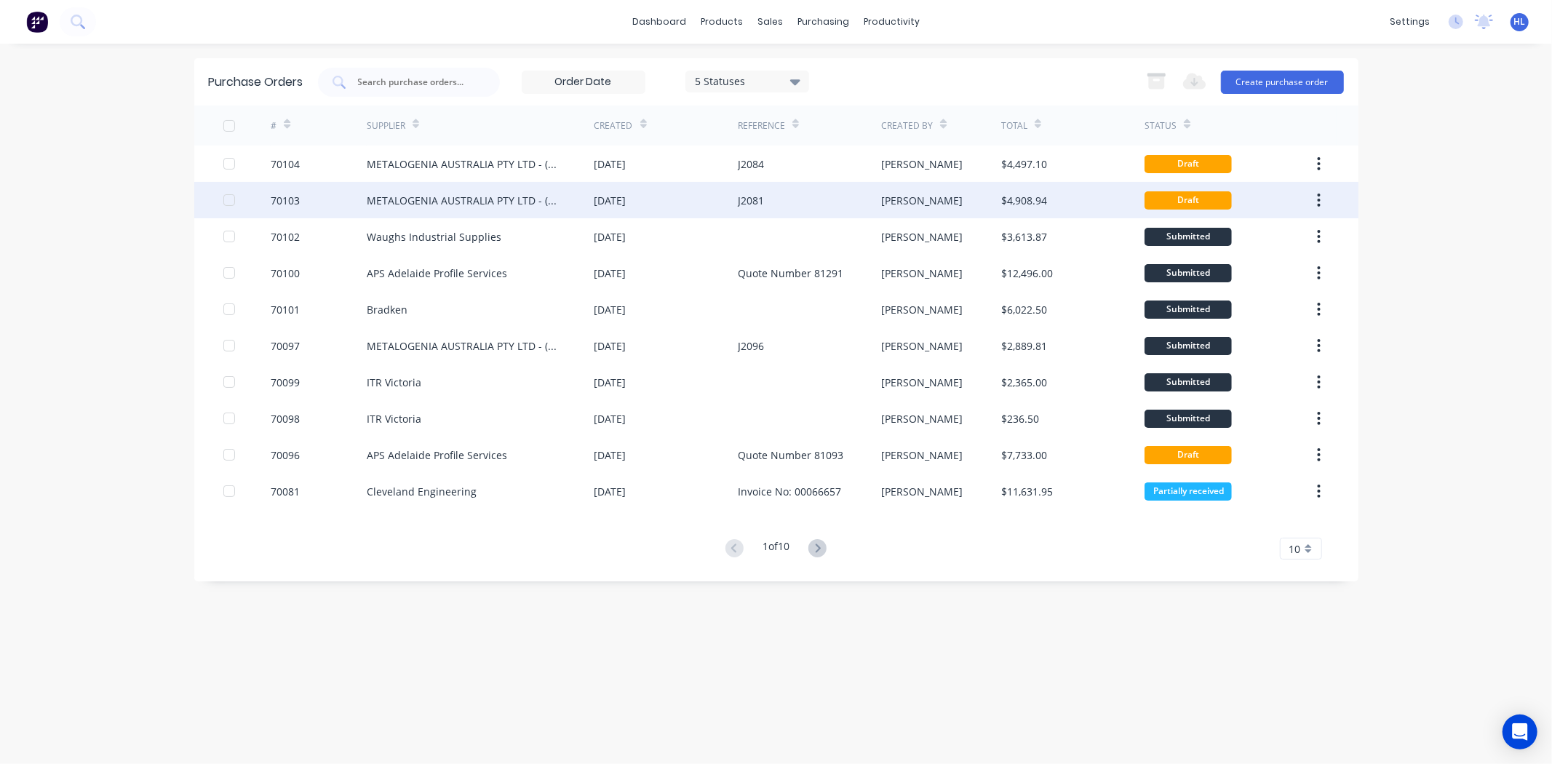
click at [284, 198] on div "70103" at bounding box center [285, 200] width 29 height 15
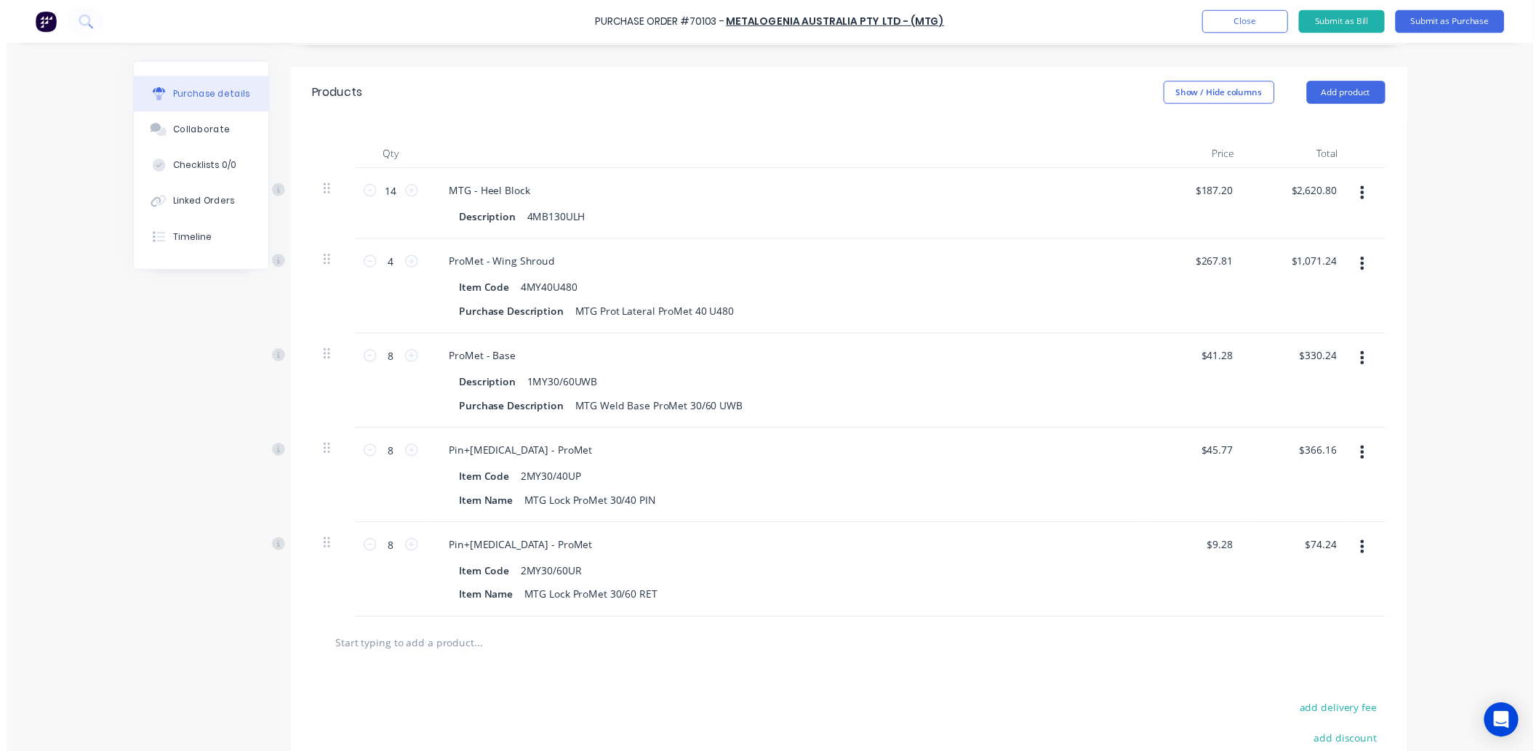
scroll to position [323, 0]
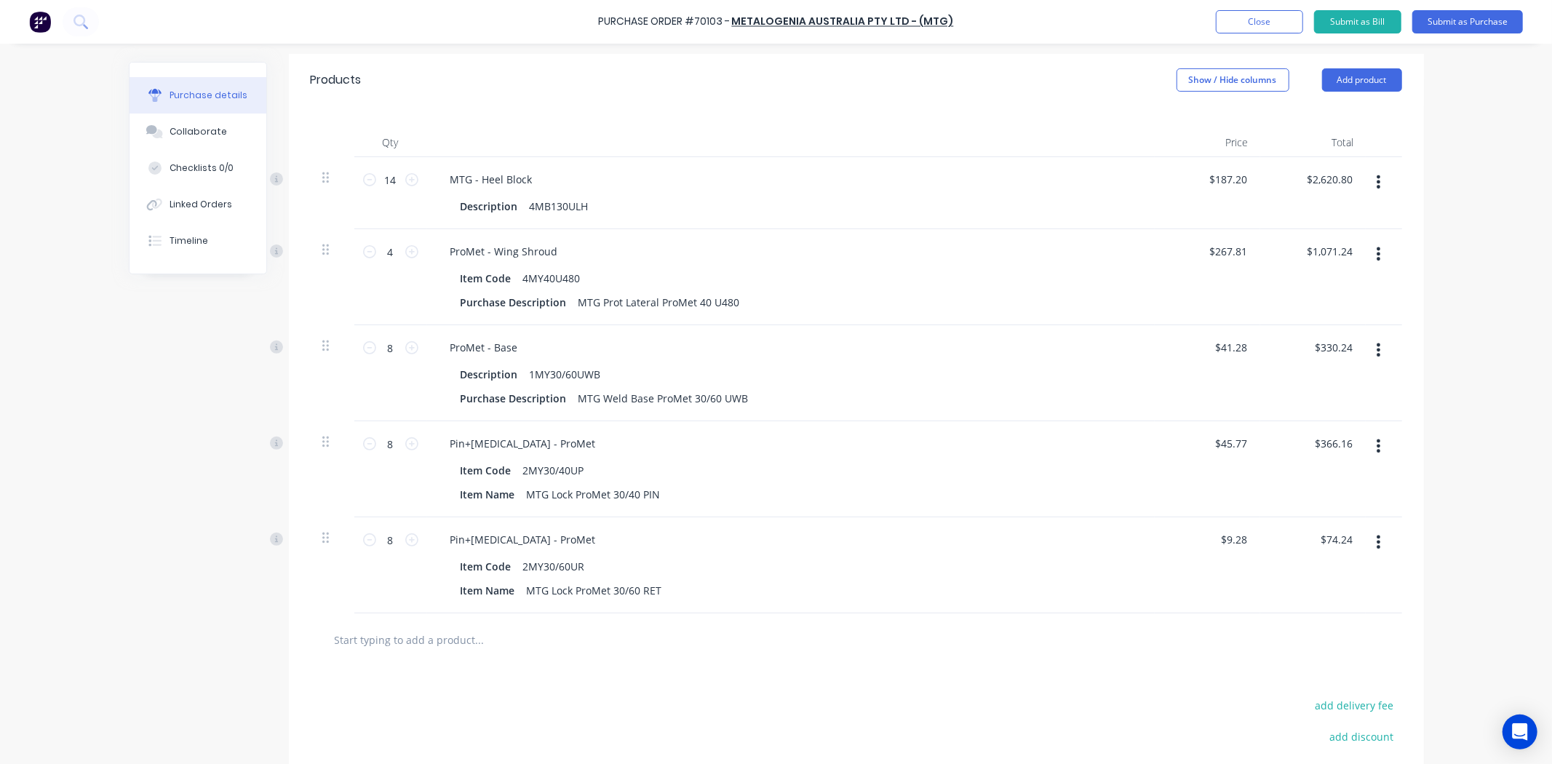
click at [1523, 306] on div "Purchase Order #70103 - METALOGENIA AUSTRALIA PTY LTD - (MTG) Add product Close…" at bounding box center [776, 382] width 1552 height 764
click at [1458, 231] on div "Purchase Order #70103 - METALOGENIA AUSTRALIA PTY LTD - (MTG) Add product Close…" at bounding box center [776, 382] width 1552 height 764
type textarea "x"
click at [1264, 25] on button "Close" at bounding box center [1259, 21] width 87 height 23
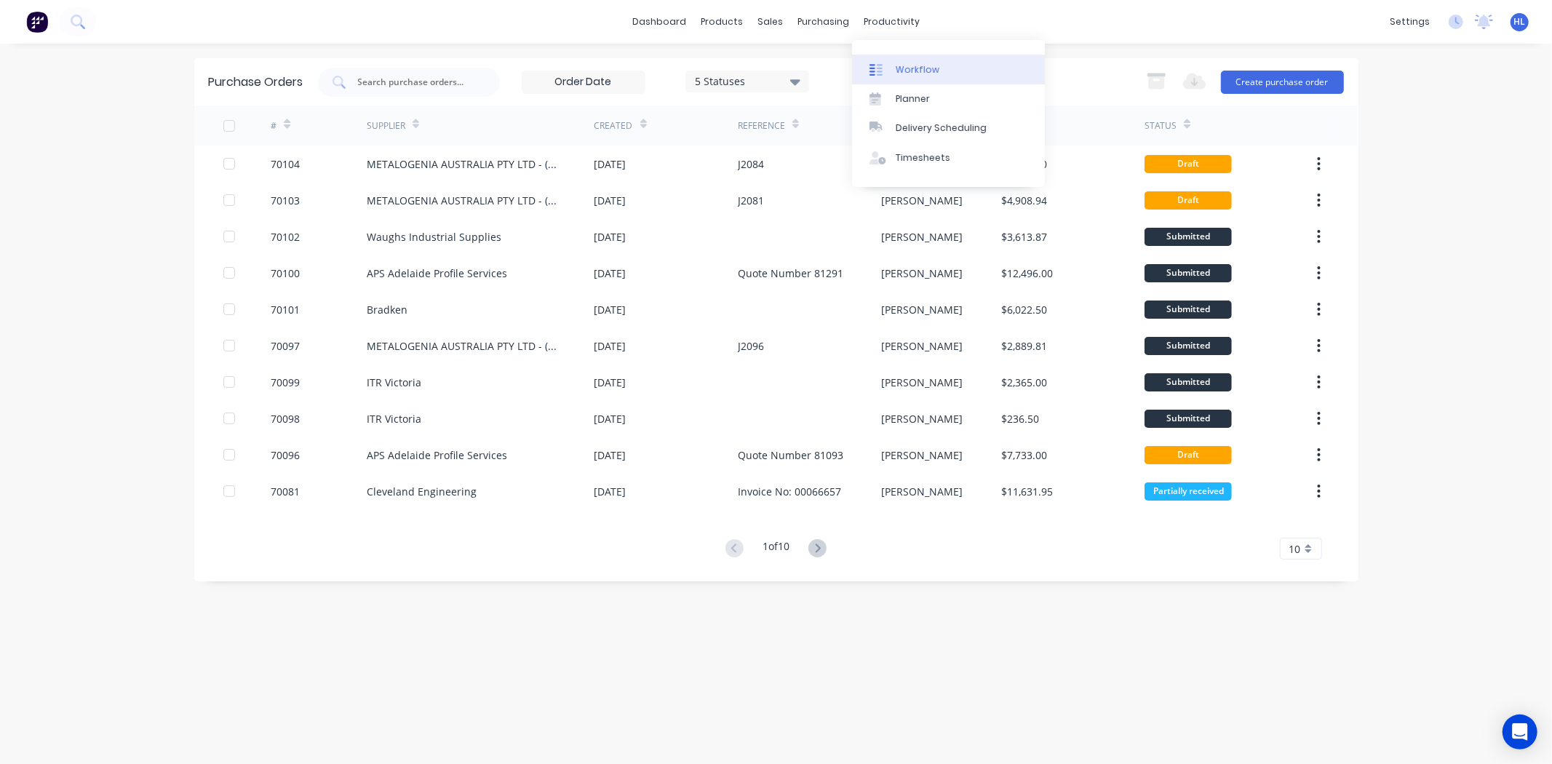
click at [937, 68] on link "Workflow" at bounding box center [948, 69] width 193 height 29
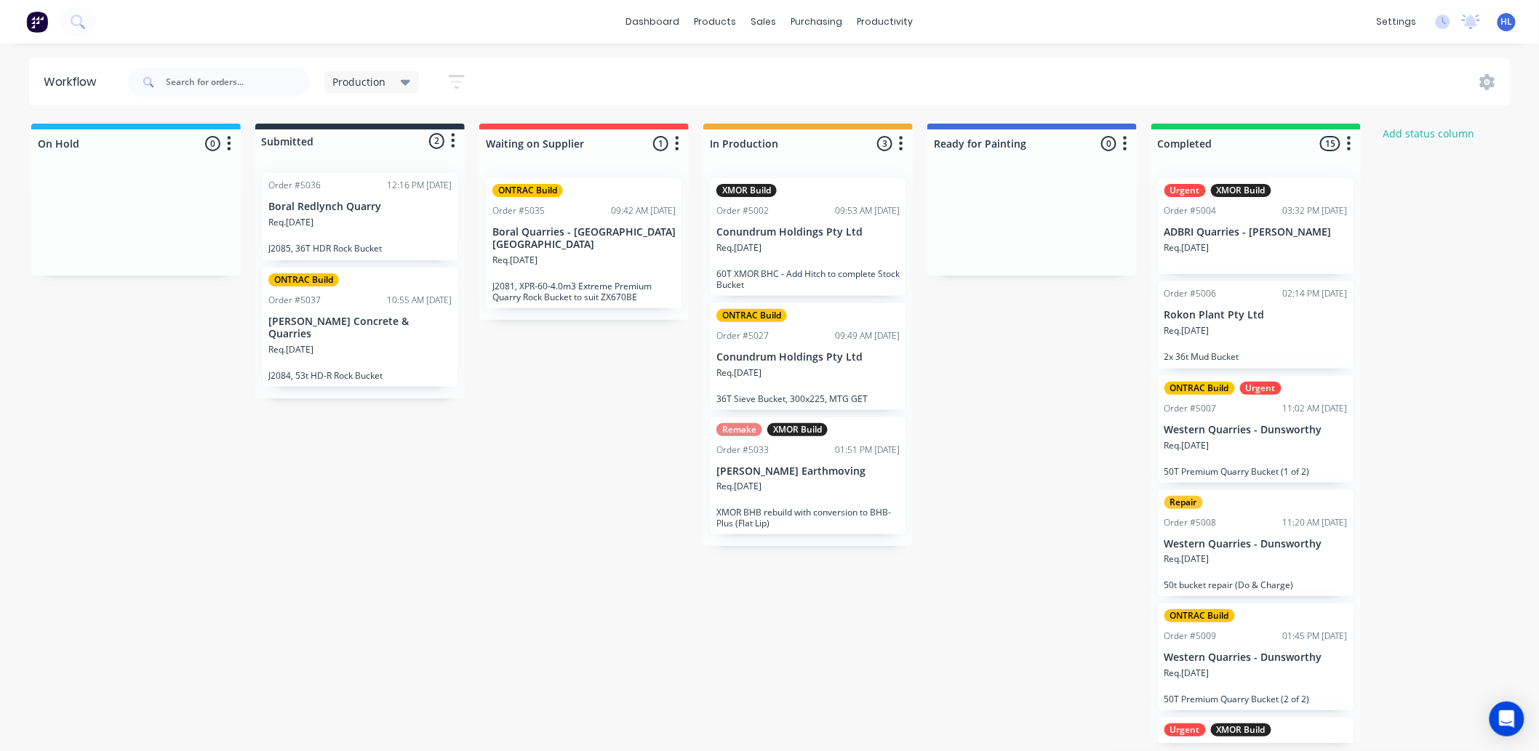
click at [864, 381] on div "Req. [DATE]" at bounding box center [808, 379] width 183 height 25
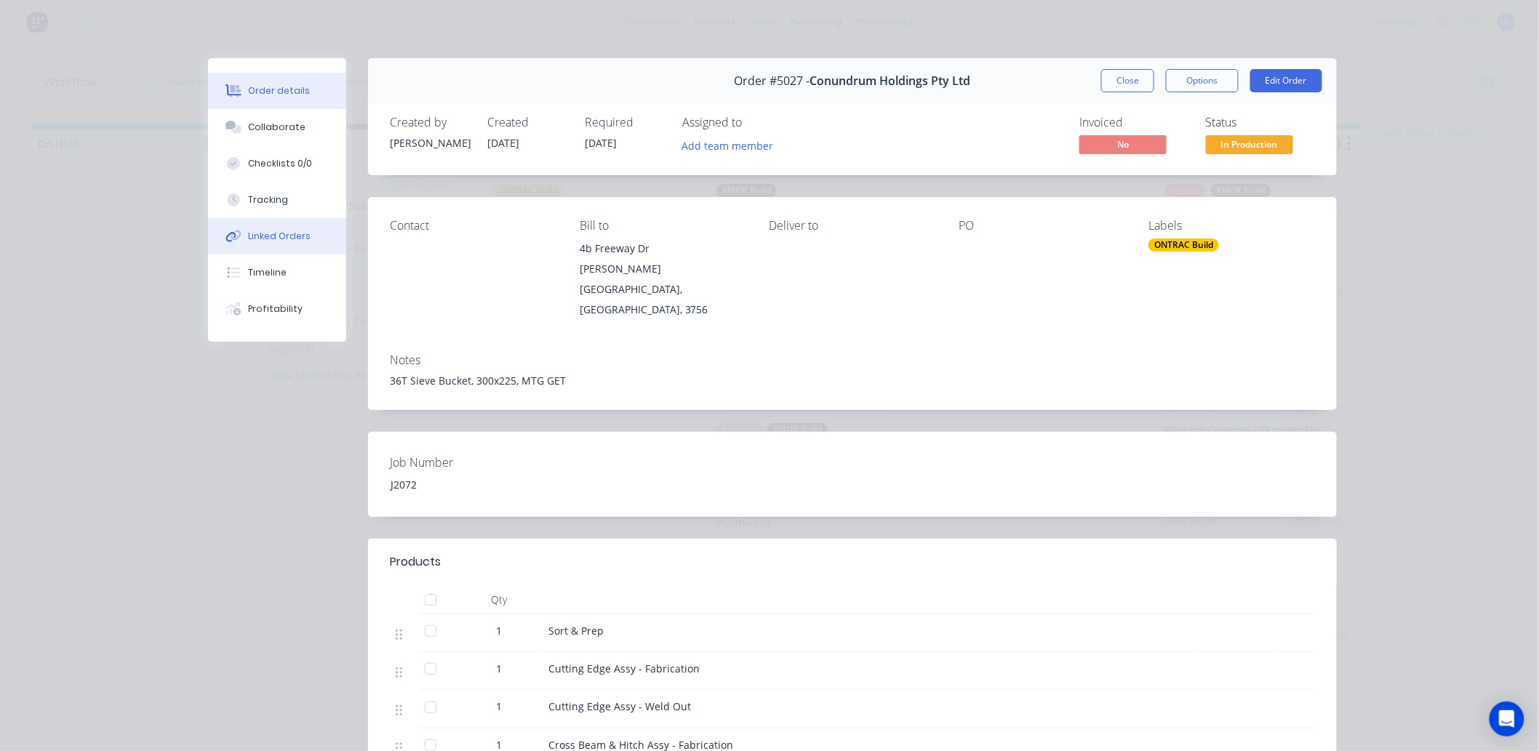
click at [279, 236] on div "Linked Orders" at bounding box center [280, 236] width 63 height 13
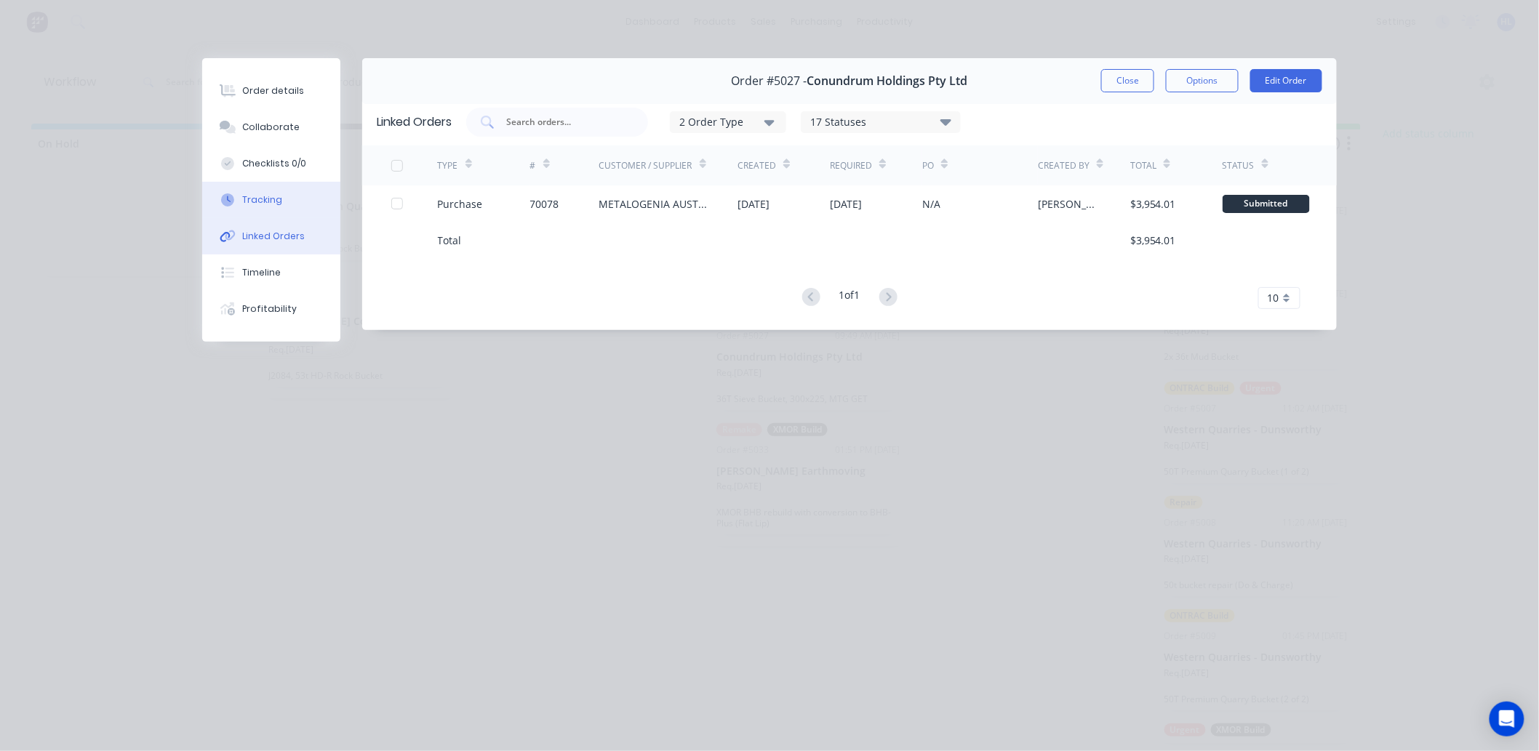
click at [284, 198] on button "Tracking" at bounding box center [271, 200] width 138 height 36
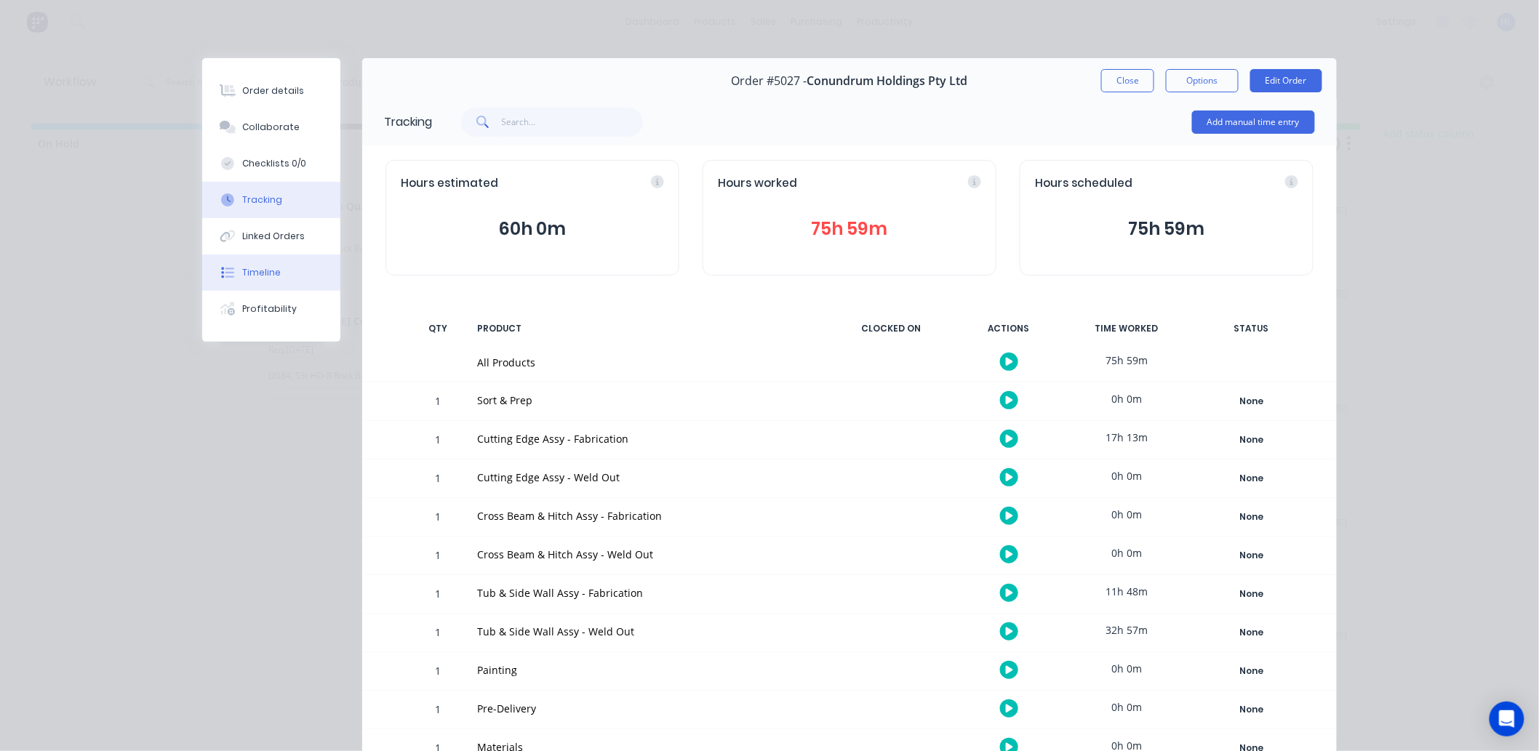
click at [285, 268] on button "Timeline" at bounding box center [271, 273] width 138 height 36
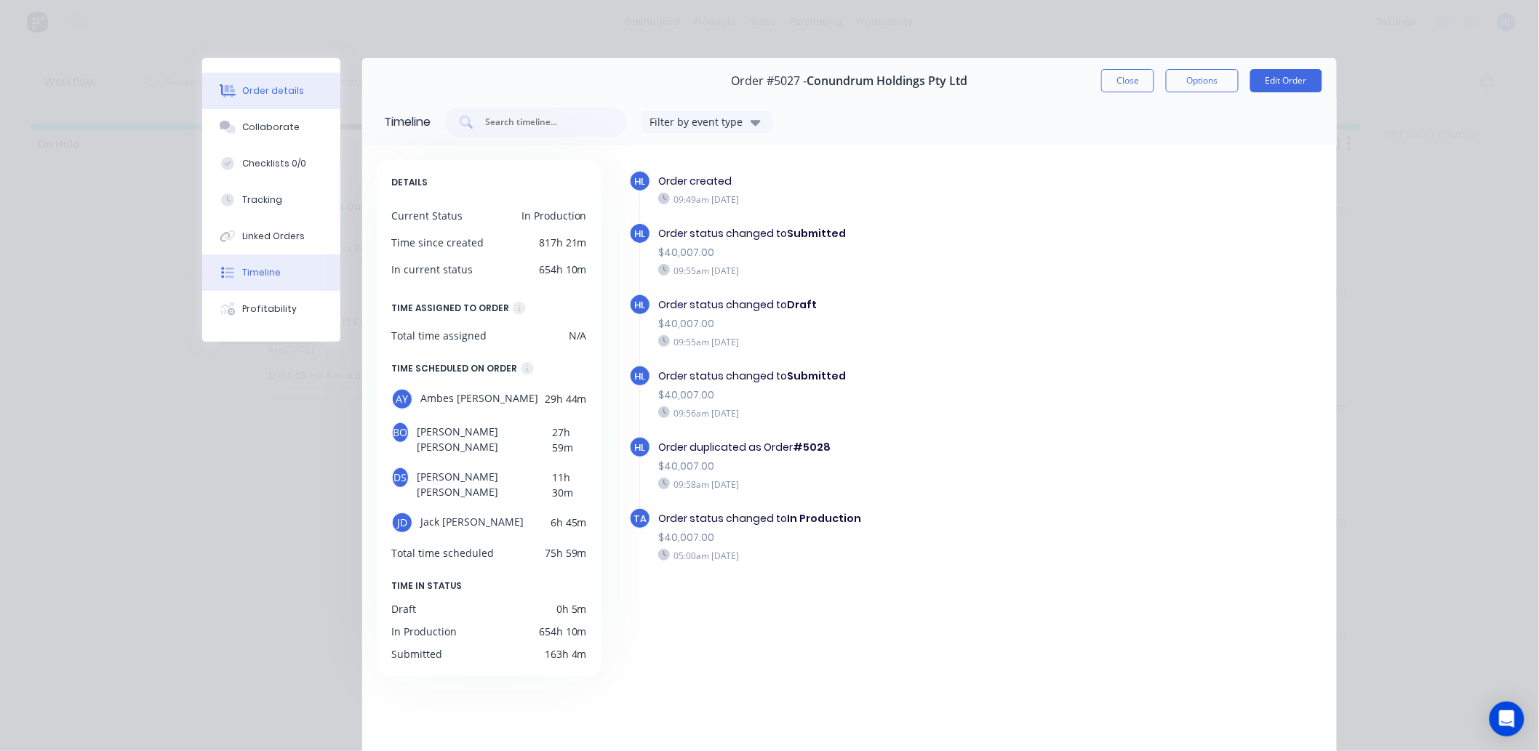
click at [277, 105] on button "Order details" at bounding box center [271, 91] width 138 height 36
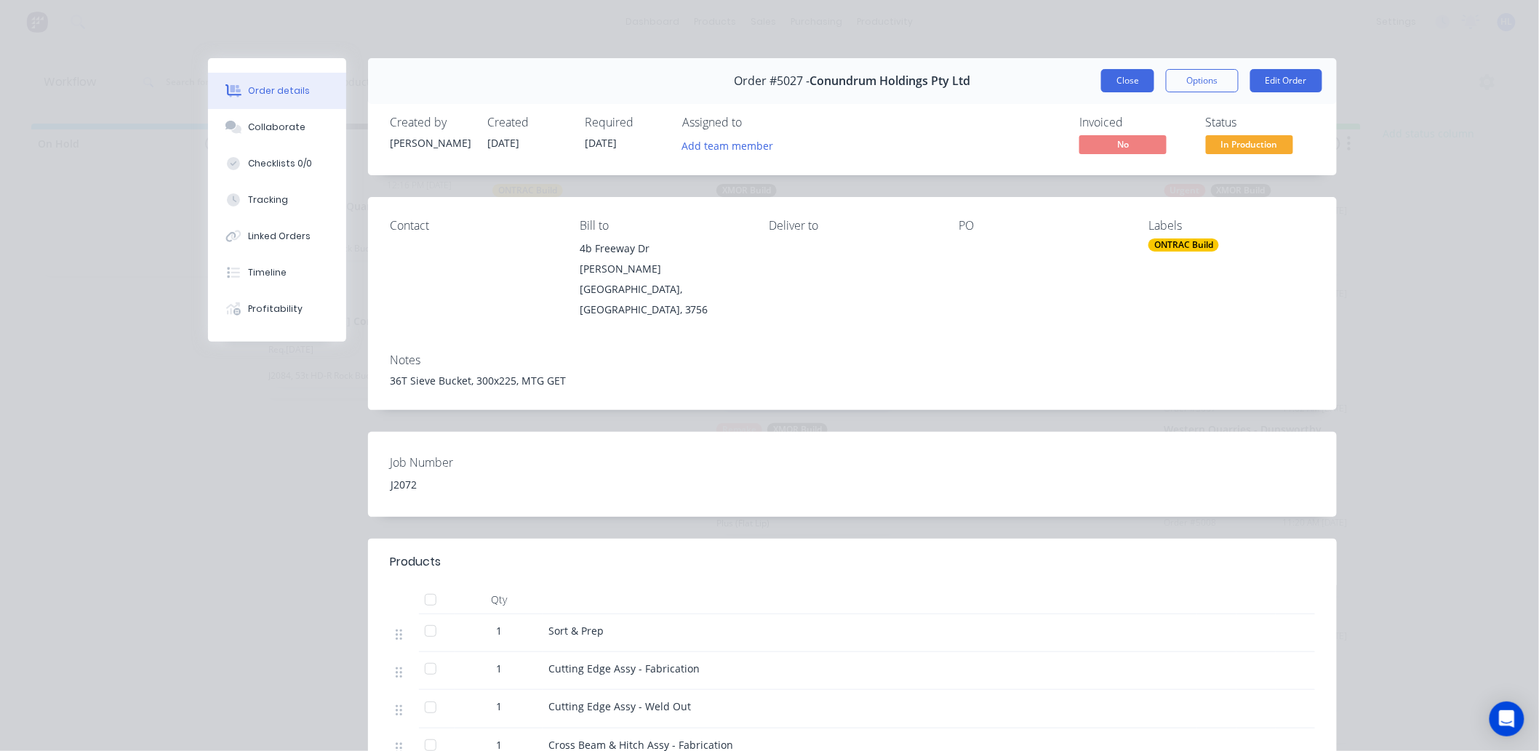
click at [1128, 80] on button "Close" at bounding box center [1127, 80] width 53 height 23
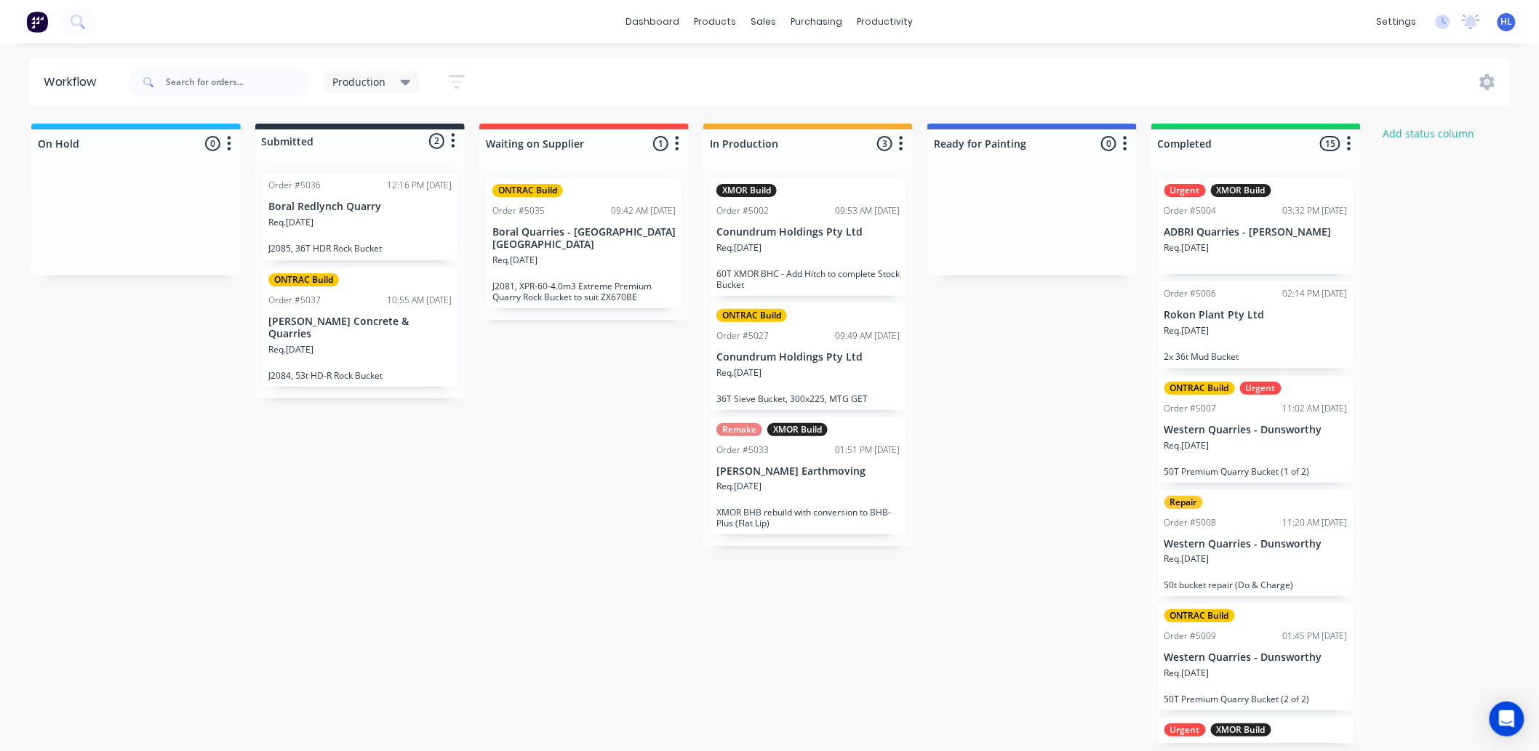
click at [209, 310] on div "On Hold 0 Status colour #1FB6FF hex #1FB6FF Save Cancel Notifications Email SMS…" at bounding box center [885, 434] width 1793 height 620
click at [604, 539] on div "On Hold 0 Status colour #1FB6FF hex #1FB6FF Save Cancel Notifications Email SMS…" at bounding box center [885, 434] width 1793 height 620
click at [544, 356] on div "On Hold 0 Status colour #1FB6FF hex #1FB6FF Save Cancel Notifications Email SMS…" at bounding box center [885, 434] width 1793 height 620
click at [861, 59] on header "Workflow Production Save new view None edit Production (Default) edit Show/Hide…" at bounding box center [770, 81] width 1482 height 47
click at [537, 372] on div "On Hold 0 Status colour #1FB6FF hex #1FB6FF Save Cancel Notifications Email SMS…" at bounding box center [885, 434] width 1793 height 620
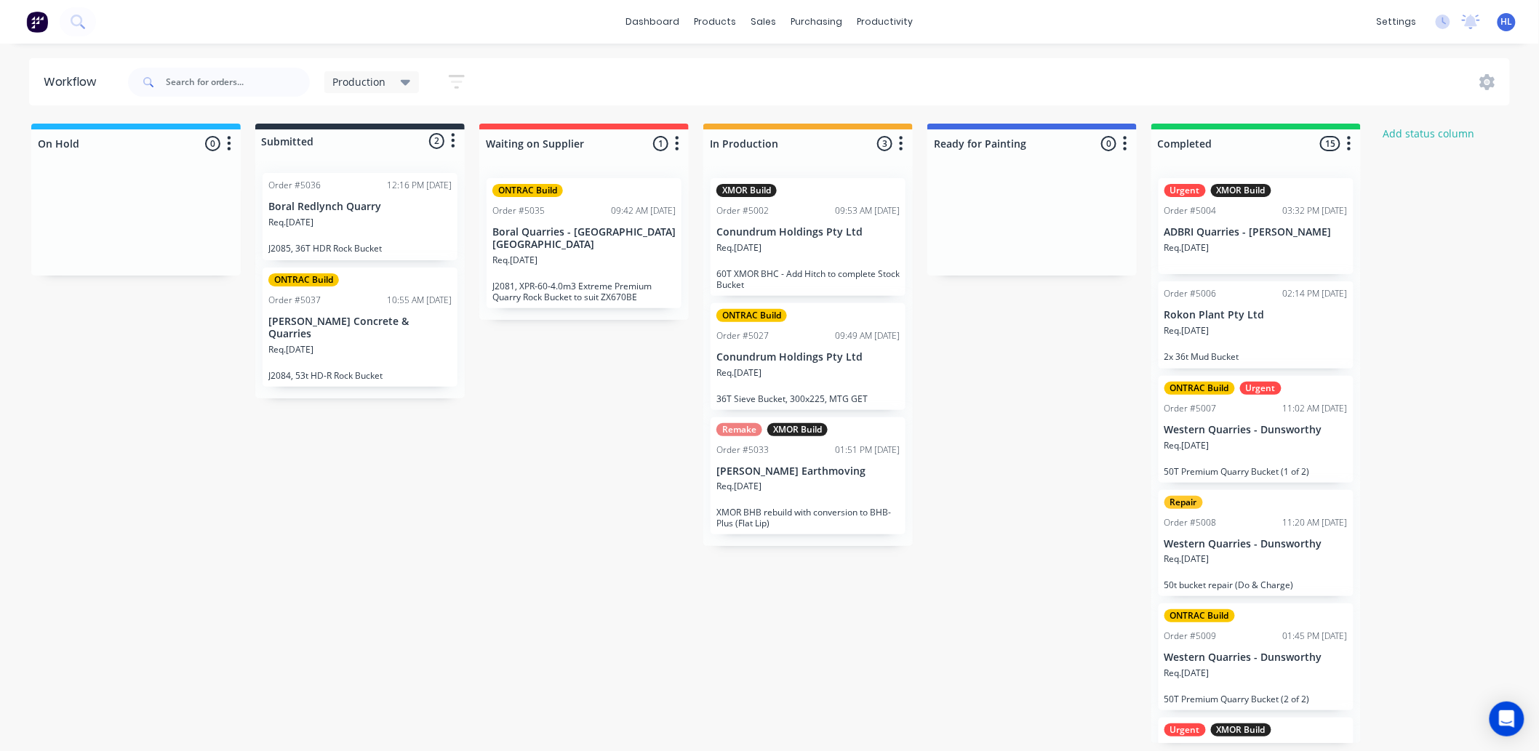
click at [580, 308] on div "On Hold 0 Status colour #1FB6FF hex #1FB6FF Save Cancel Notifications Email SMS…" at bounding box center [885, 434] width 1793 height 620
click at [519, 452] on div "On Hold 0 Status colour #1FB6FF hex #1FB6FF Save Cancel Notifications Email SMS…" at bounding box center [885, 434] width 1793 height 620
click at [515, 449] on div "On Hold 0 Status colour #1FB6FF hex #1FB6FF Save Cancel Notifications Email SMS…" at bounding box center [885, 434] width 1793 height 620
